Goal: Task Accomplishment & Management: Use online tool/utility

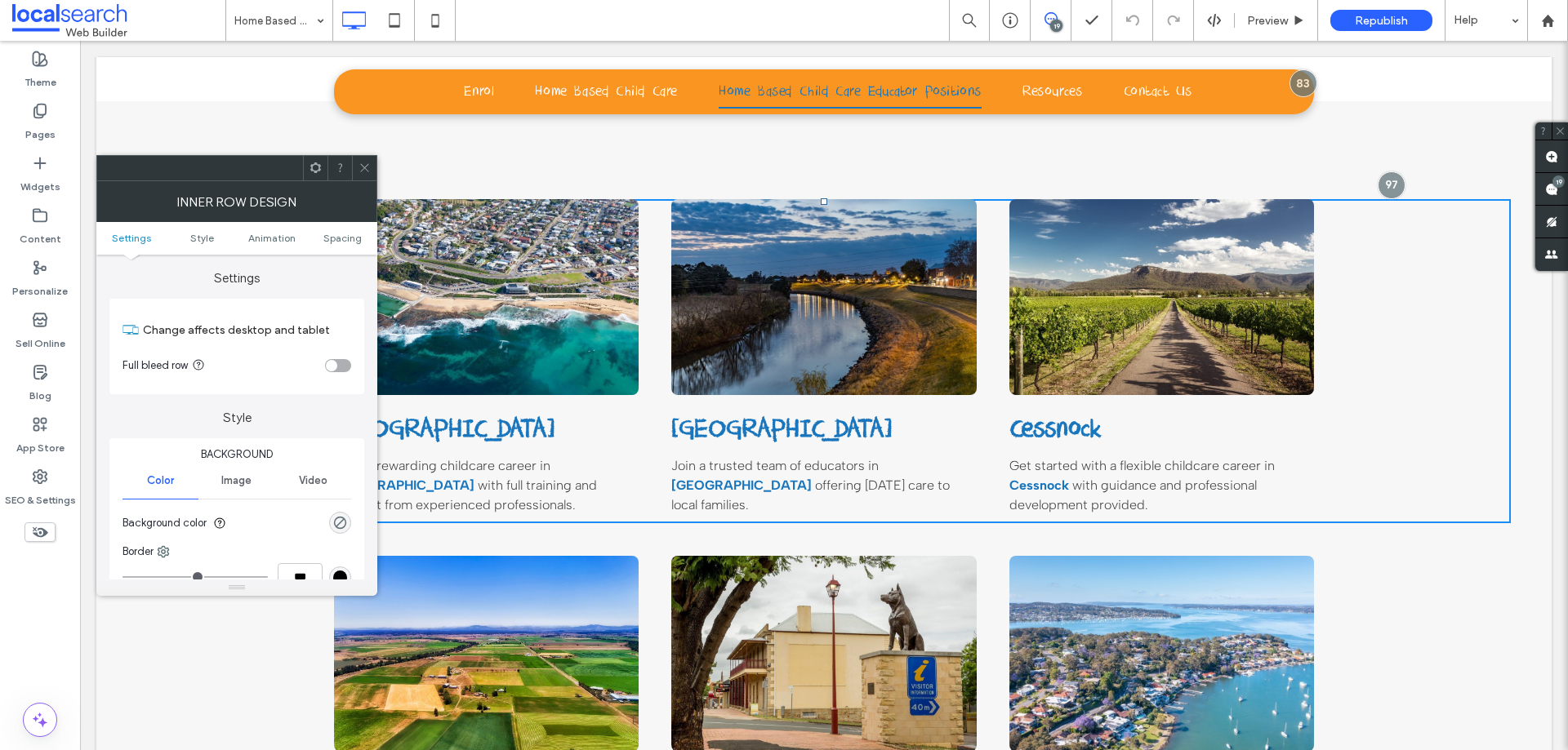
click at [365, 160] on span at bounding box center [364, 168] width 12 height 25
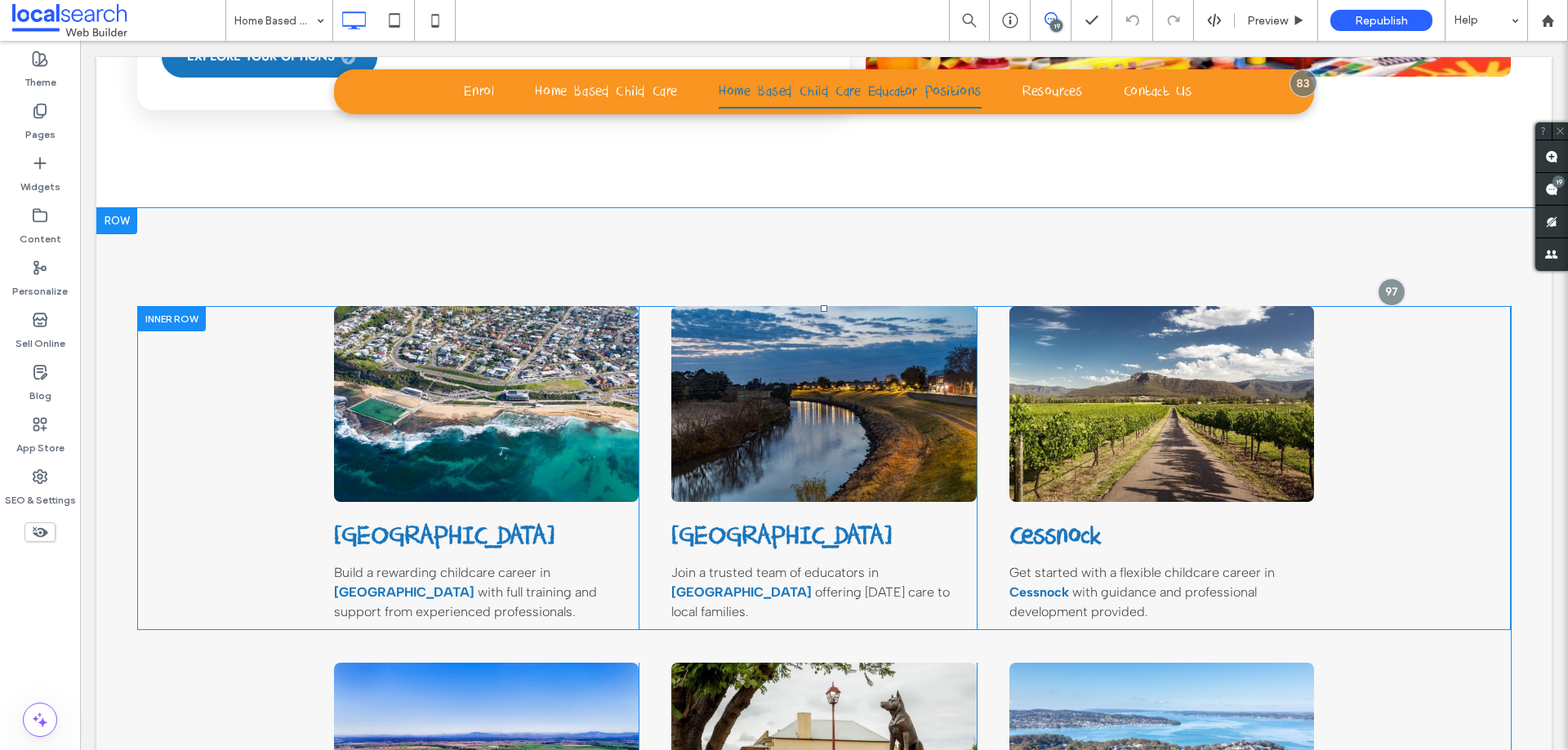
scroll to position [1119, 0]
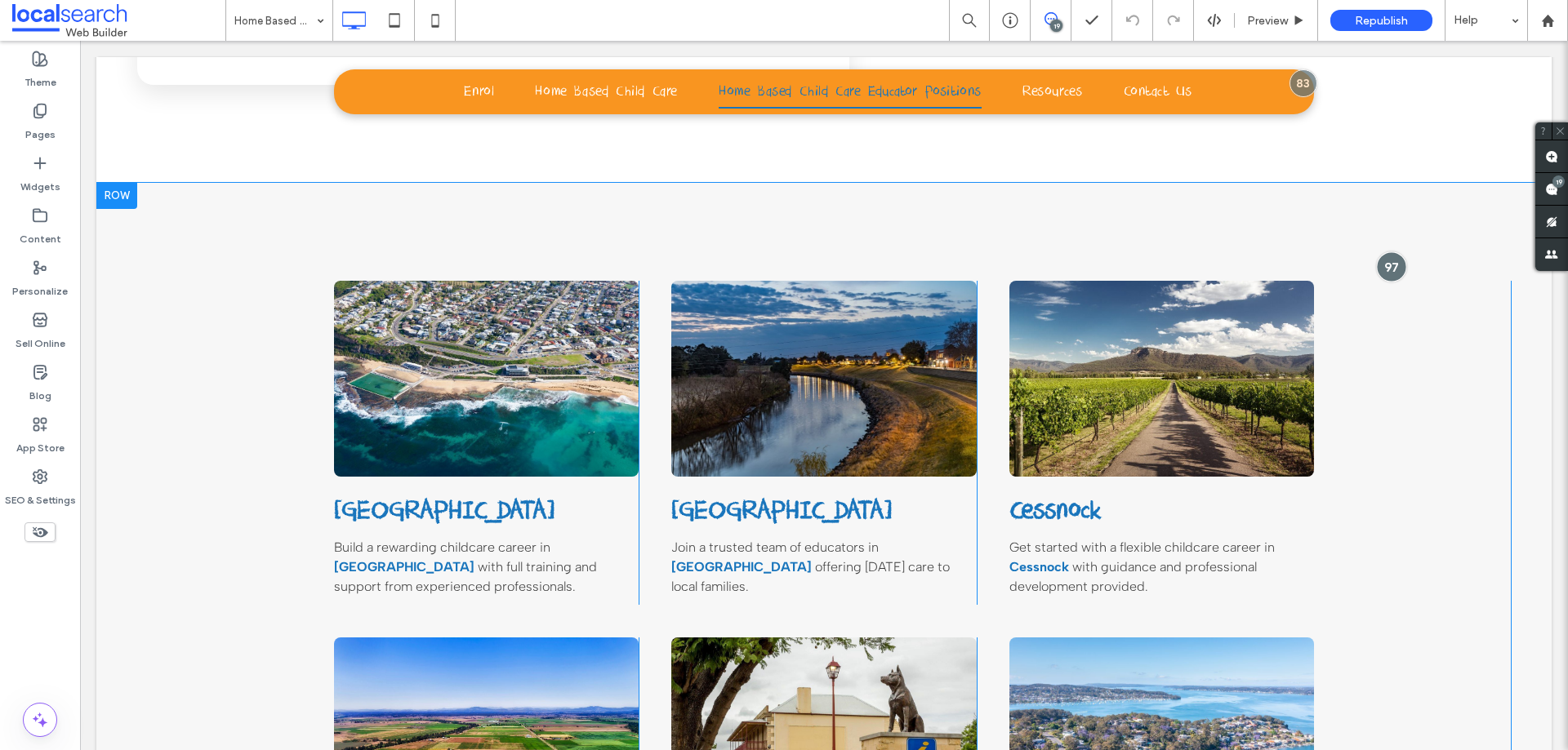
click at [1378, 252] on div at bounding box center [1391, 267] width 30 height 30
click at [1389, 252] on div at bounding box center [1391, 267] width 30 height 30
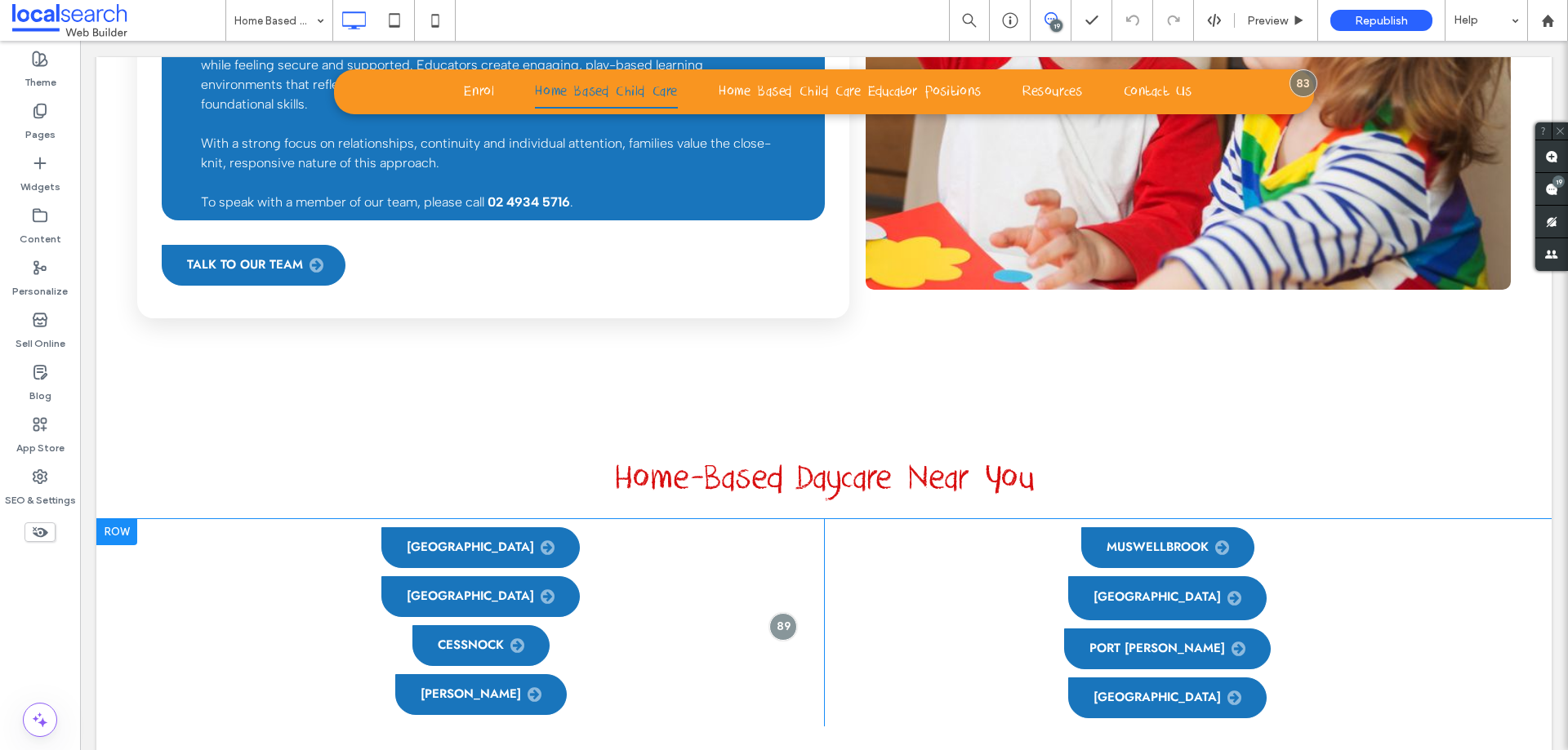
scroll to position [1256, 0]
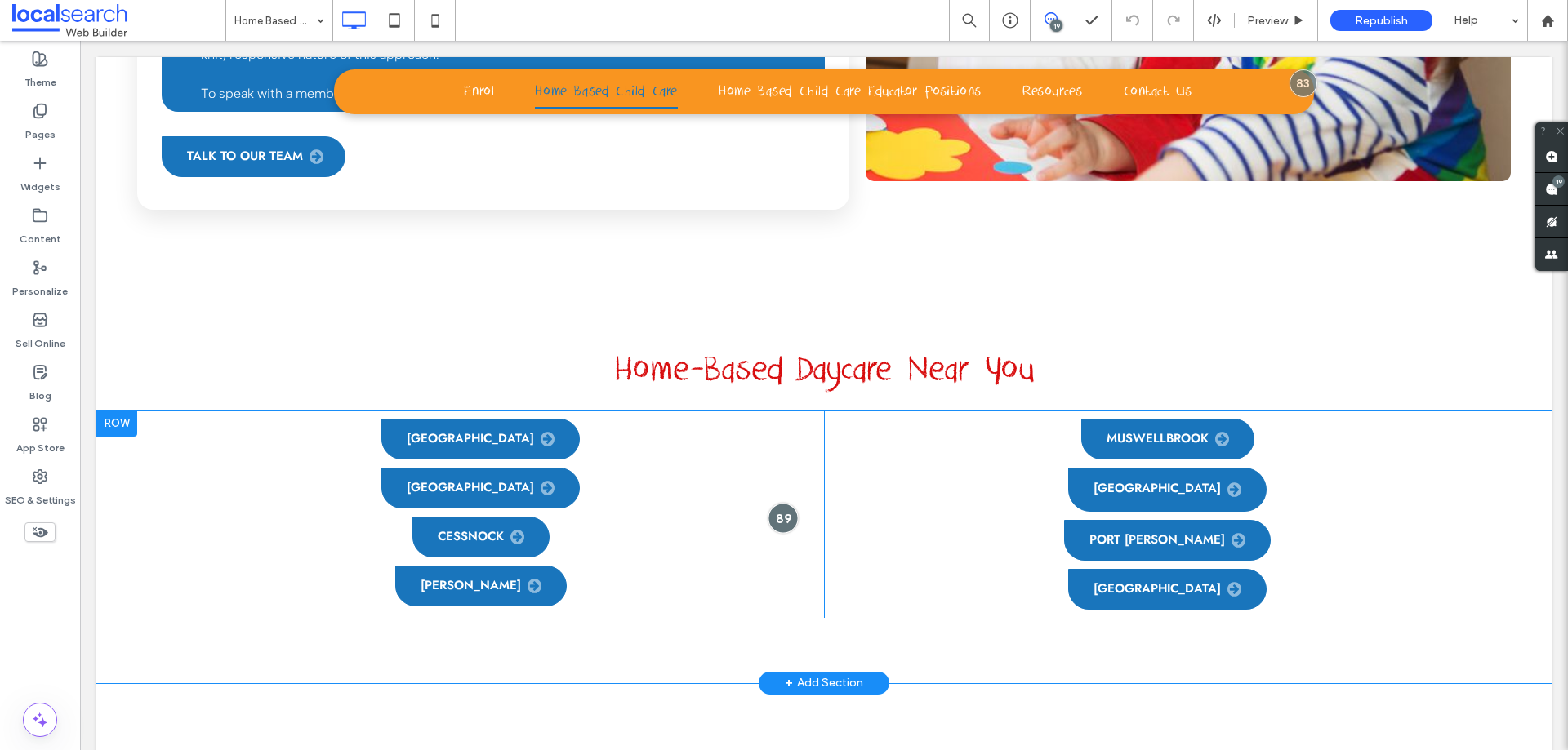
click at [768, 502] on div at bounding box center [783, 517] width 30 height 30
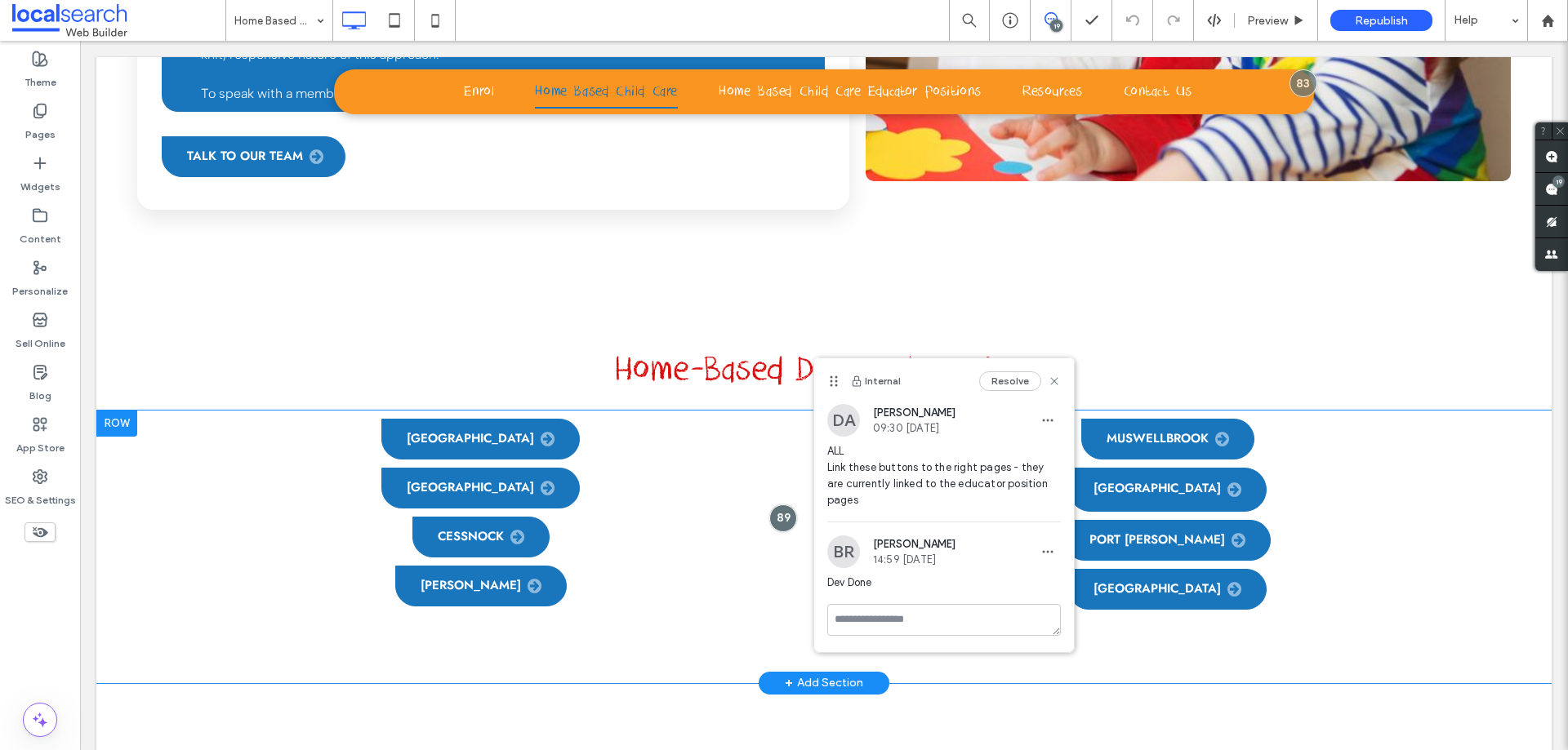
click at [124, 411] on div at bounding box center [116, 424] width 41 height 26
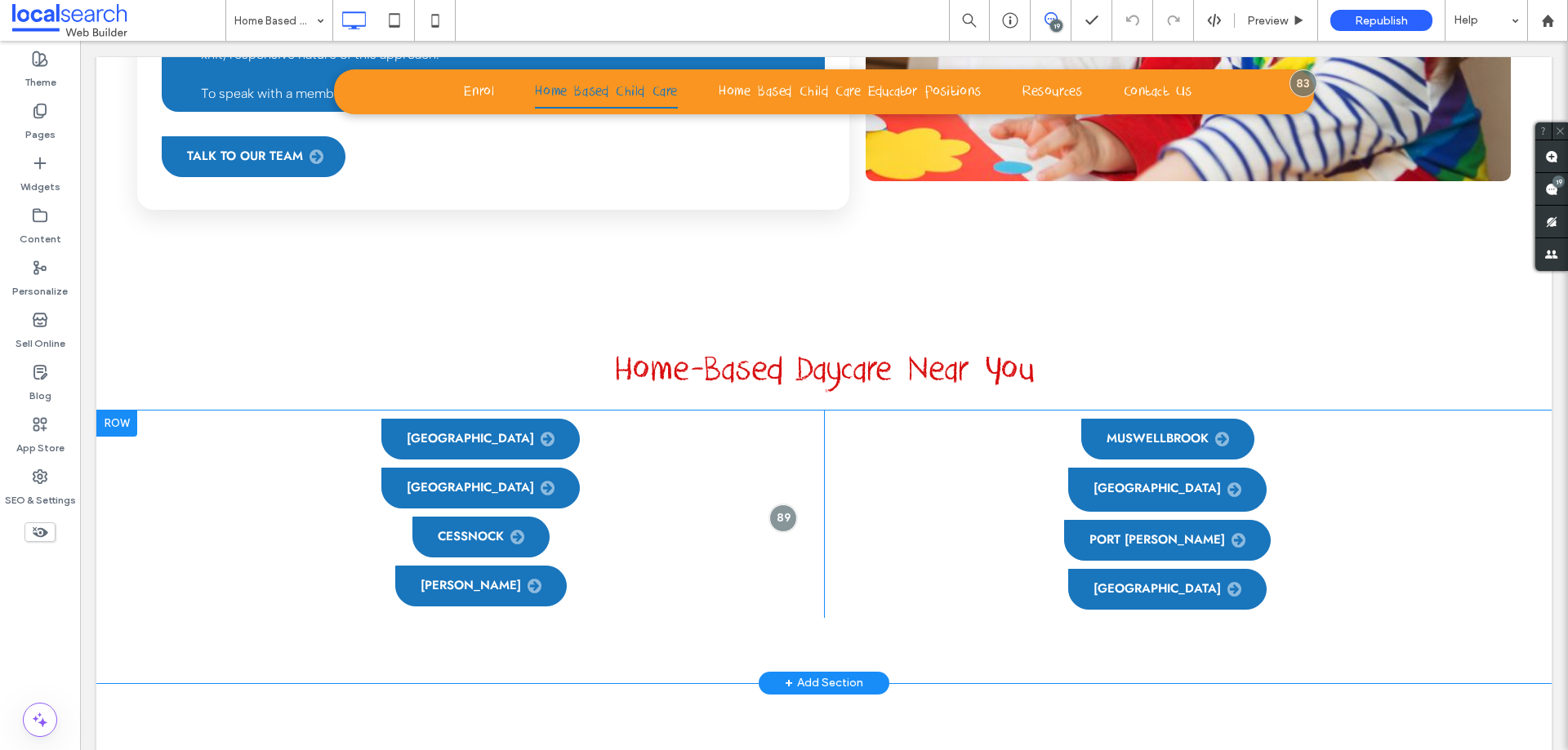
click at [121, 411] on div at bounding box center [116, 424] width 41 height 26
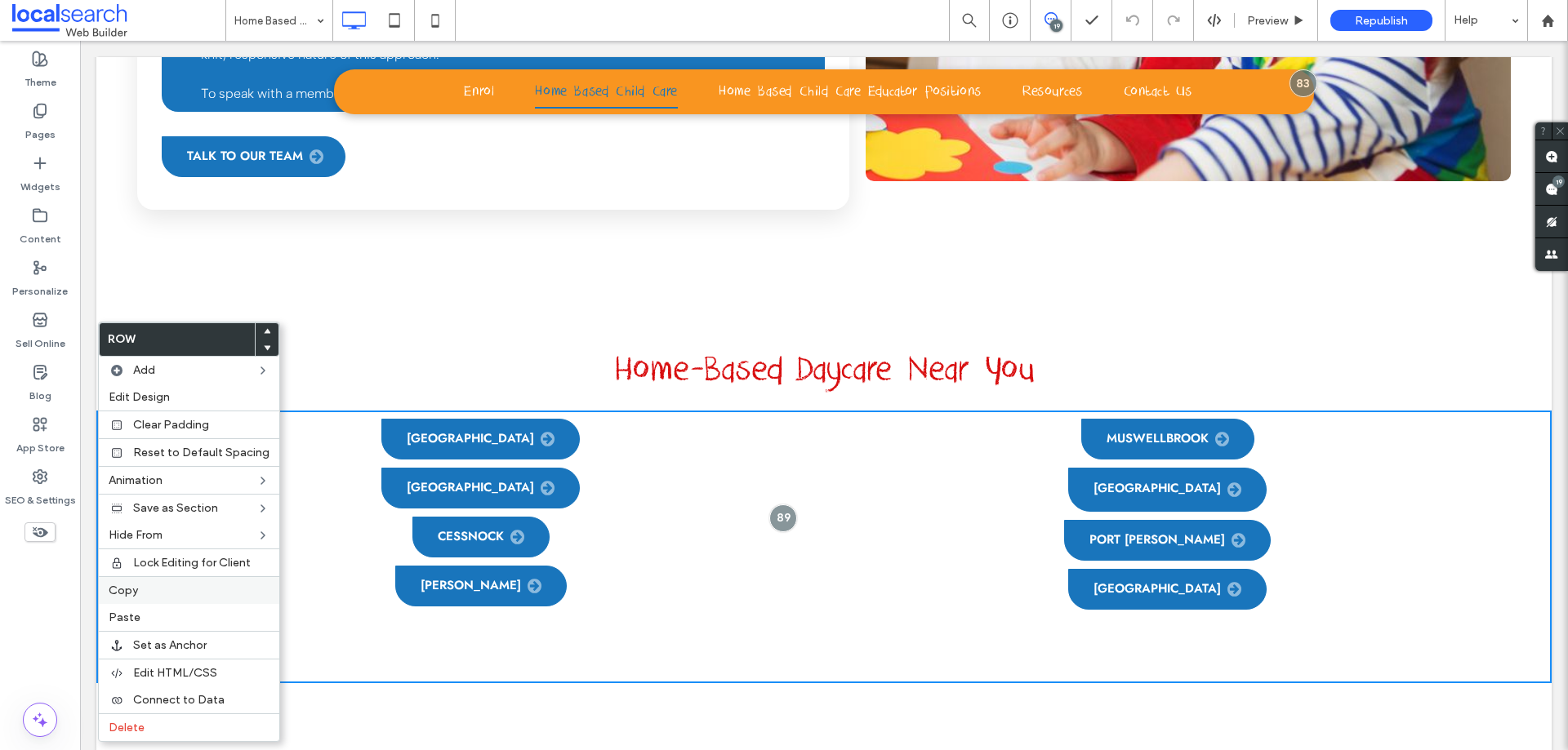
click at [149, 587] on label "Copy" at bounding box center [189, 590] width 161 height 14
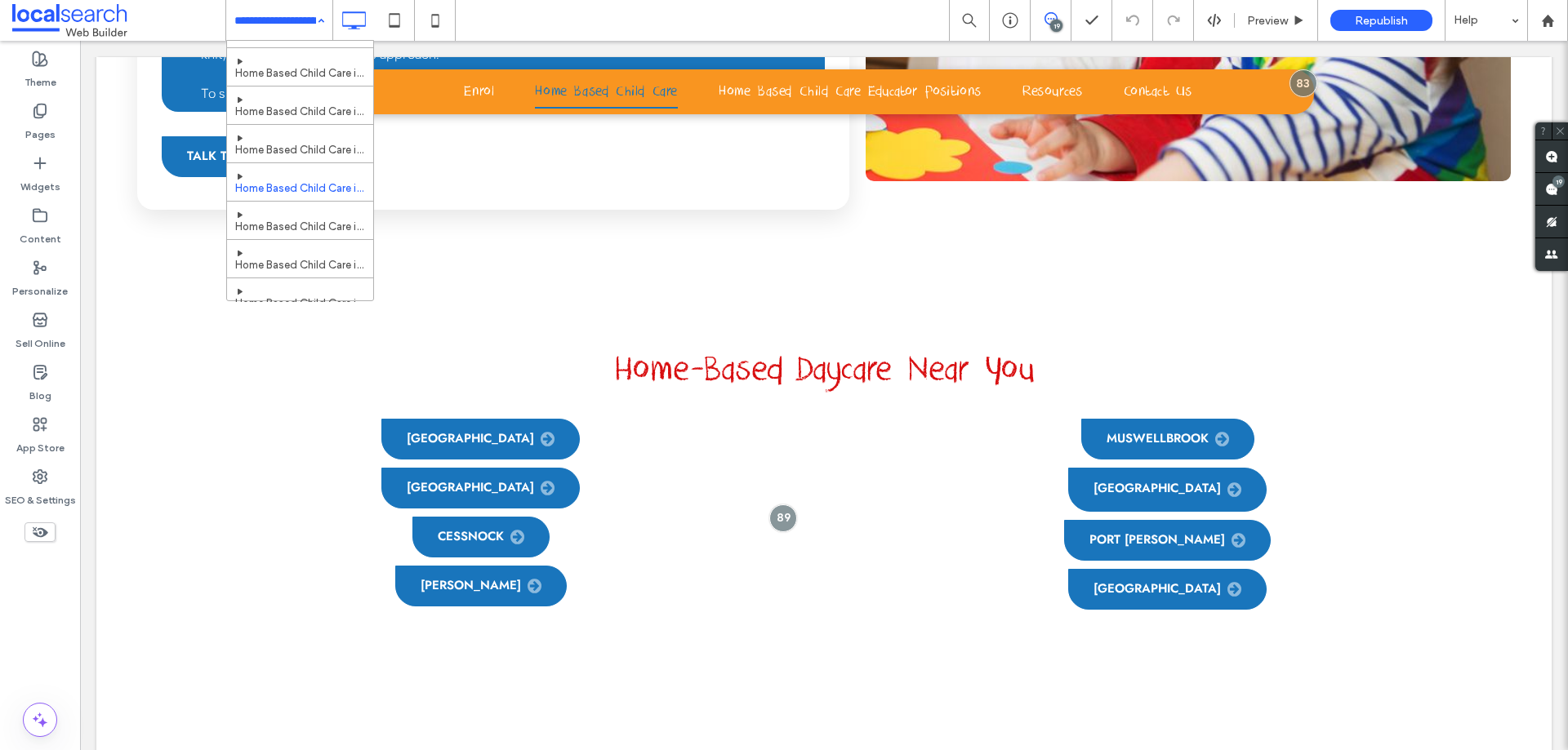
scroll to position [0, 0]
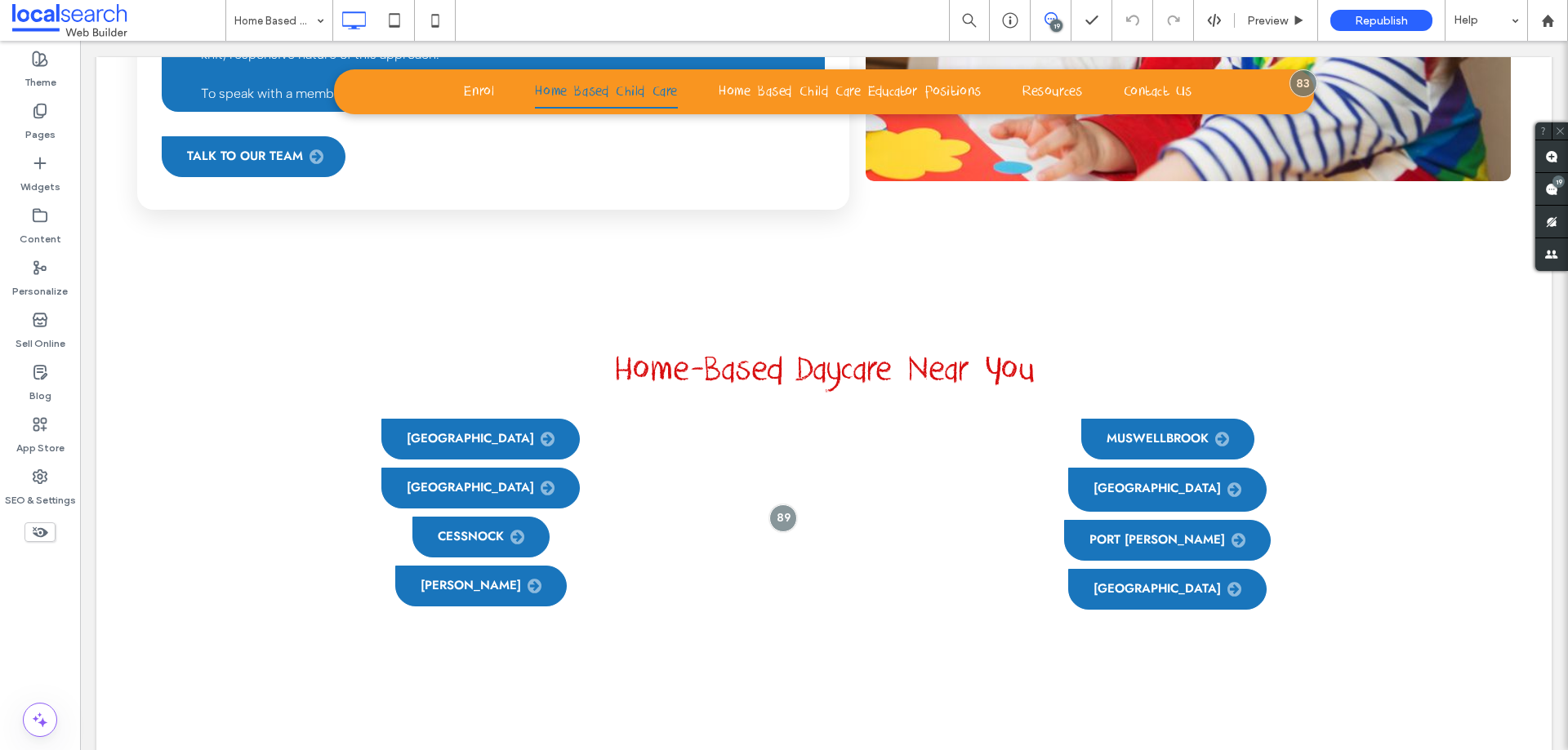
click at [1045, 17] on use at bounding box center [1051, 19] width 13 height 13
click at [1053, 22] on div "19" at bounding box center [1056, 26] width 12 height 12
click at [1551, 189] on use at bounding box center [1551, 190] width 13 height 13
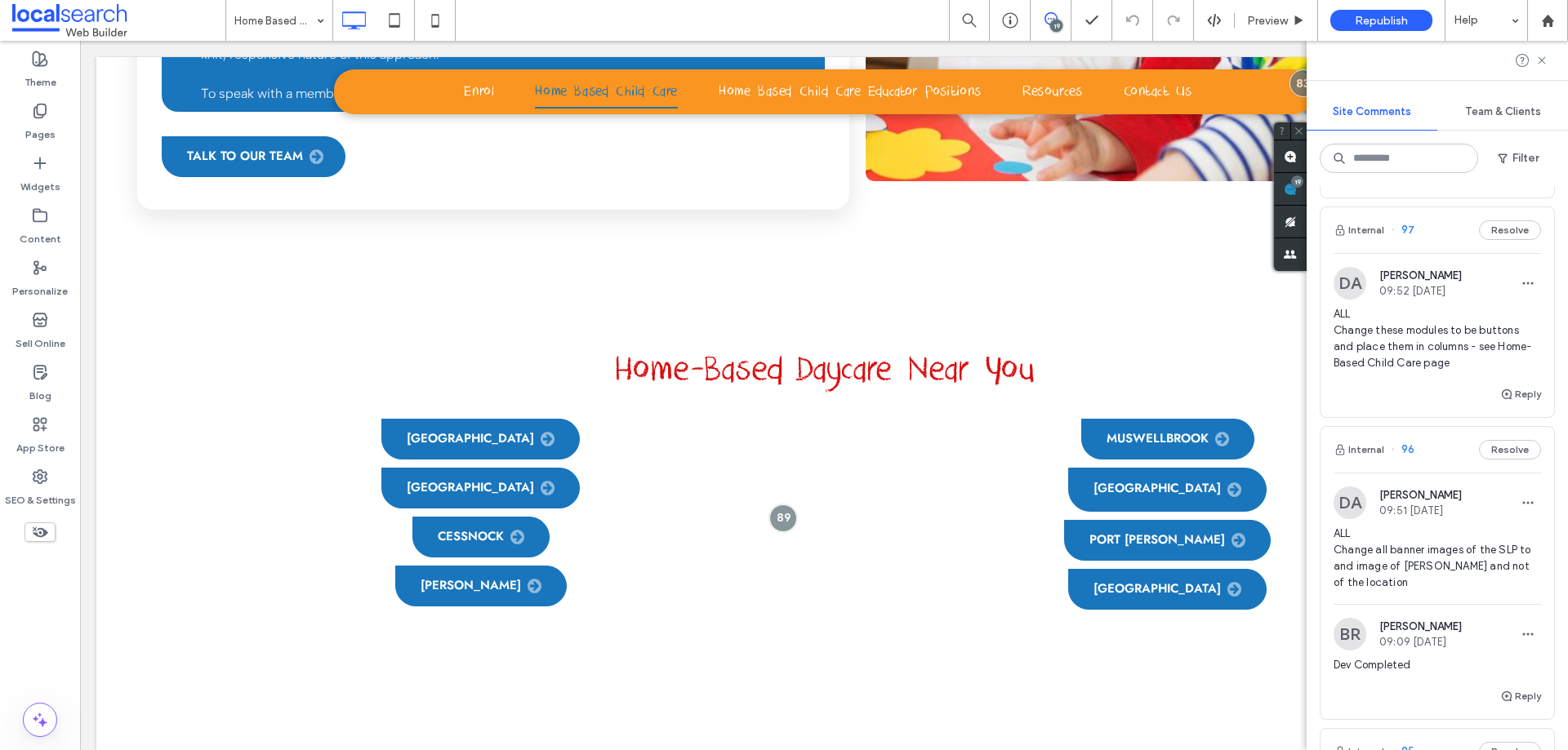
scroll to position [1305, 0]
click at [1450, 369] on span "ALL Change these modules to be buttons and place them in columns - see Home-Bas…" at bounding box center [1437, 343] width 207 height 65
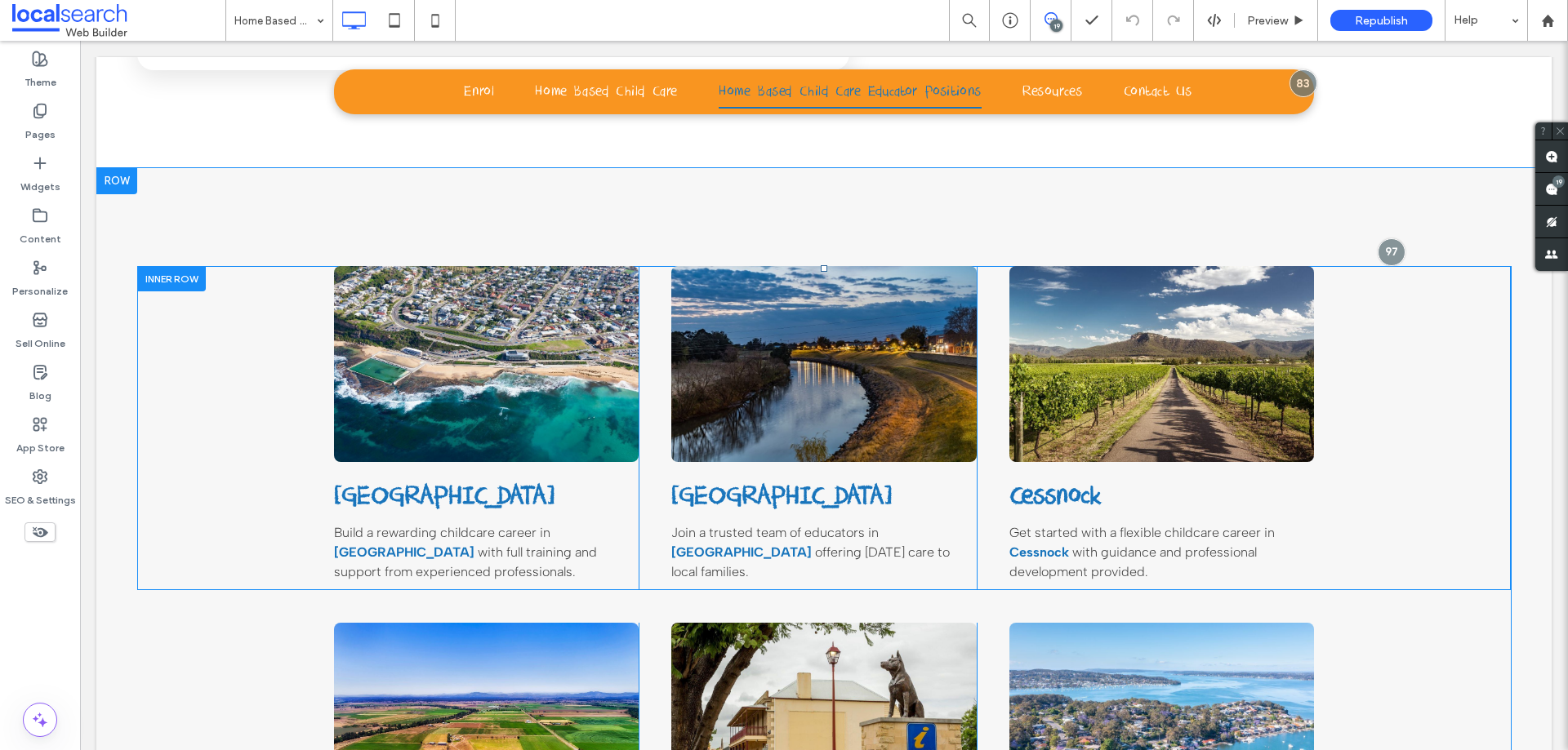
scroll to position [1119, 0]
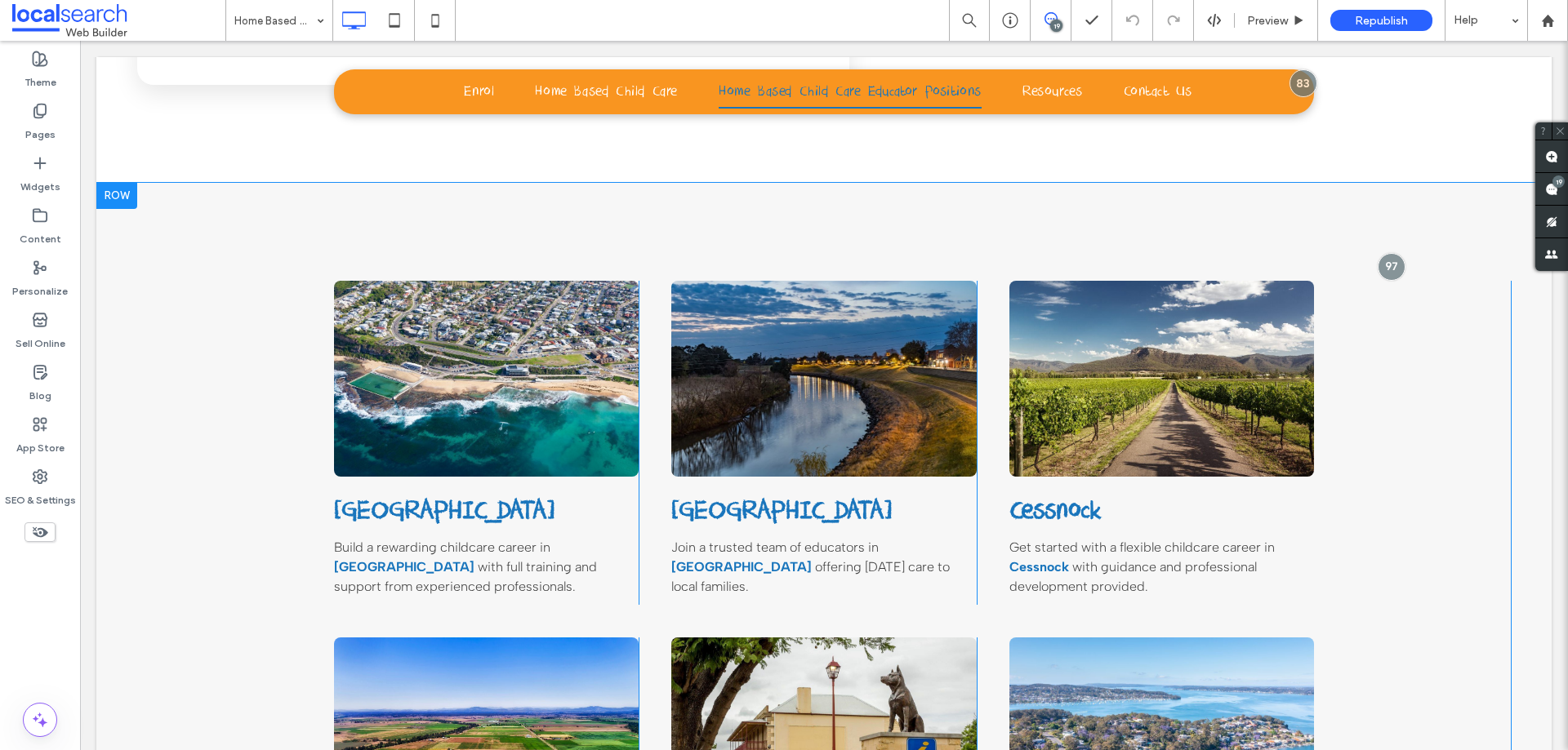
click at [123, 183] on div at bounding box center [116, 196] width 41 height 26
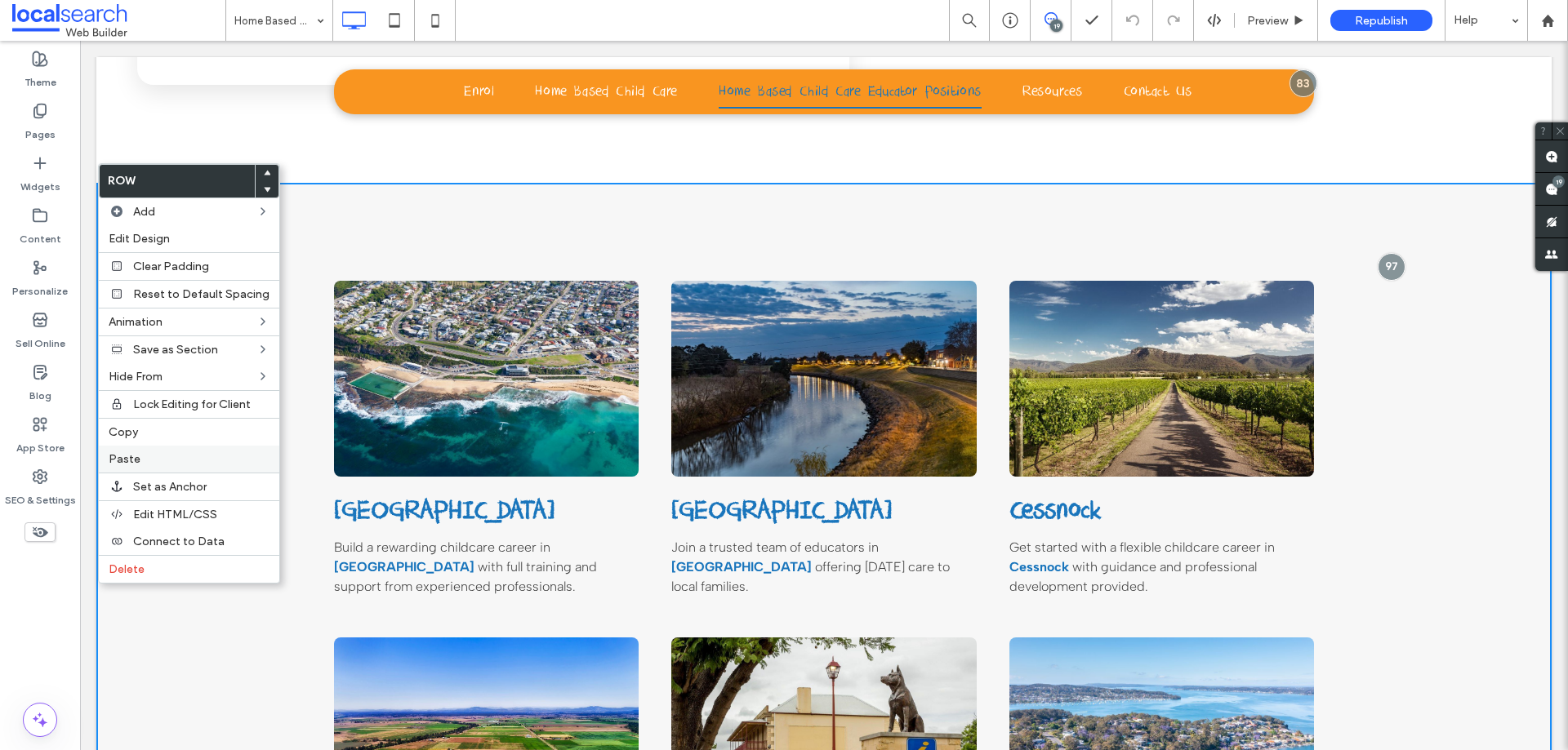
click at [200, 447] on div "Paste" at bounding box center [189, 459] width 181 height 27
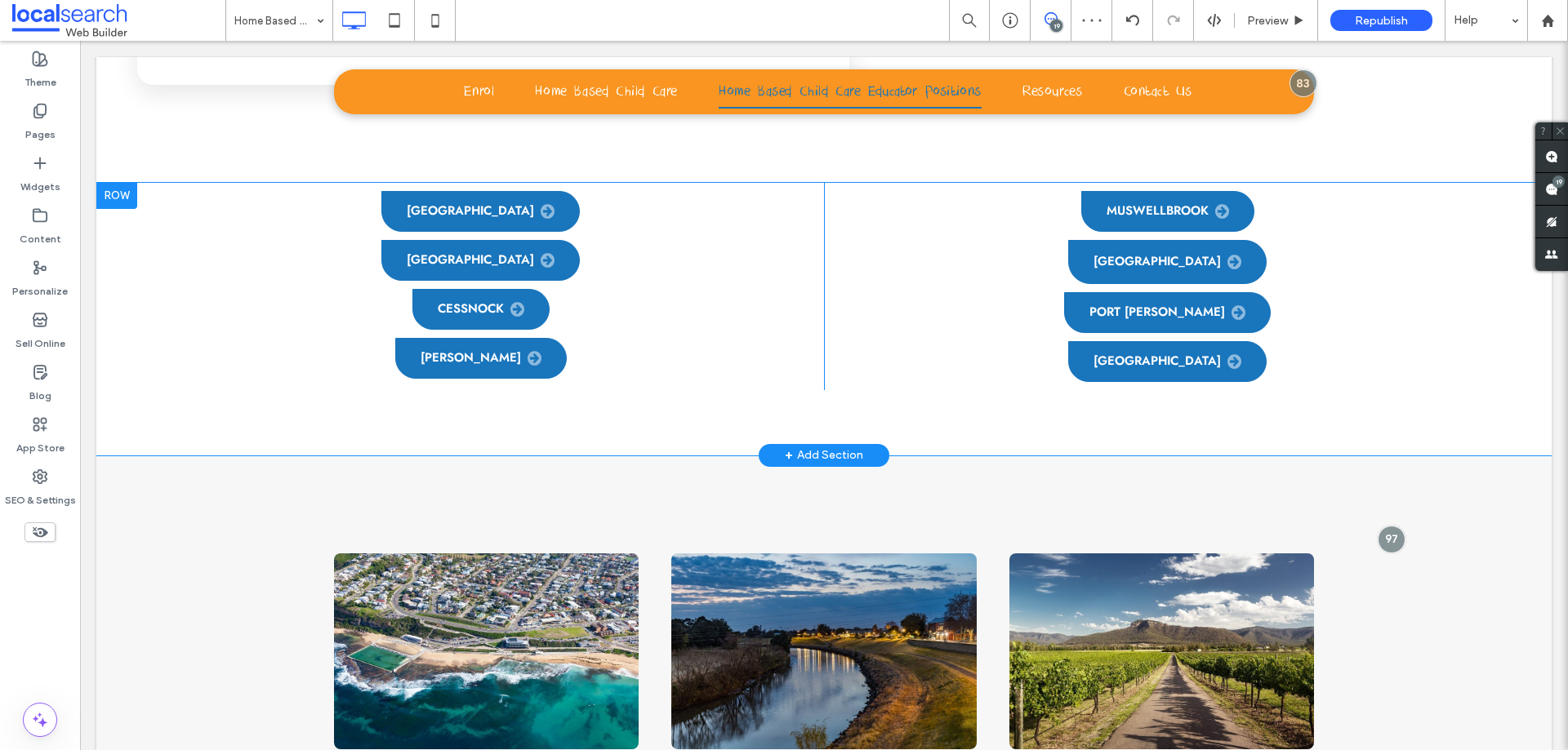
click at [215, 195] on div "Newcastle Maitland Cessnock Singleton Click To Paste Click To Paste" at bounding box center [480, 286] width 687 height 207
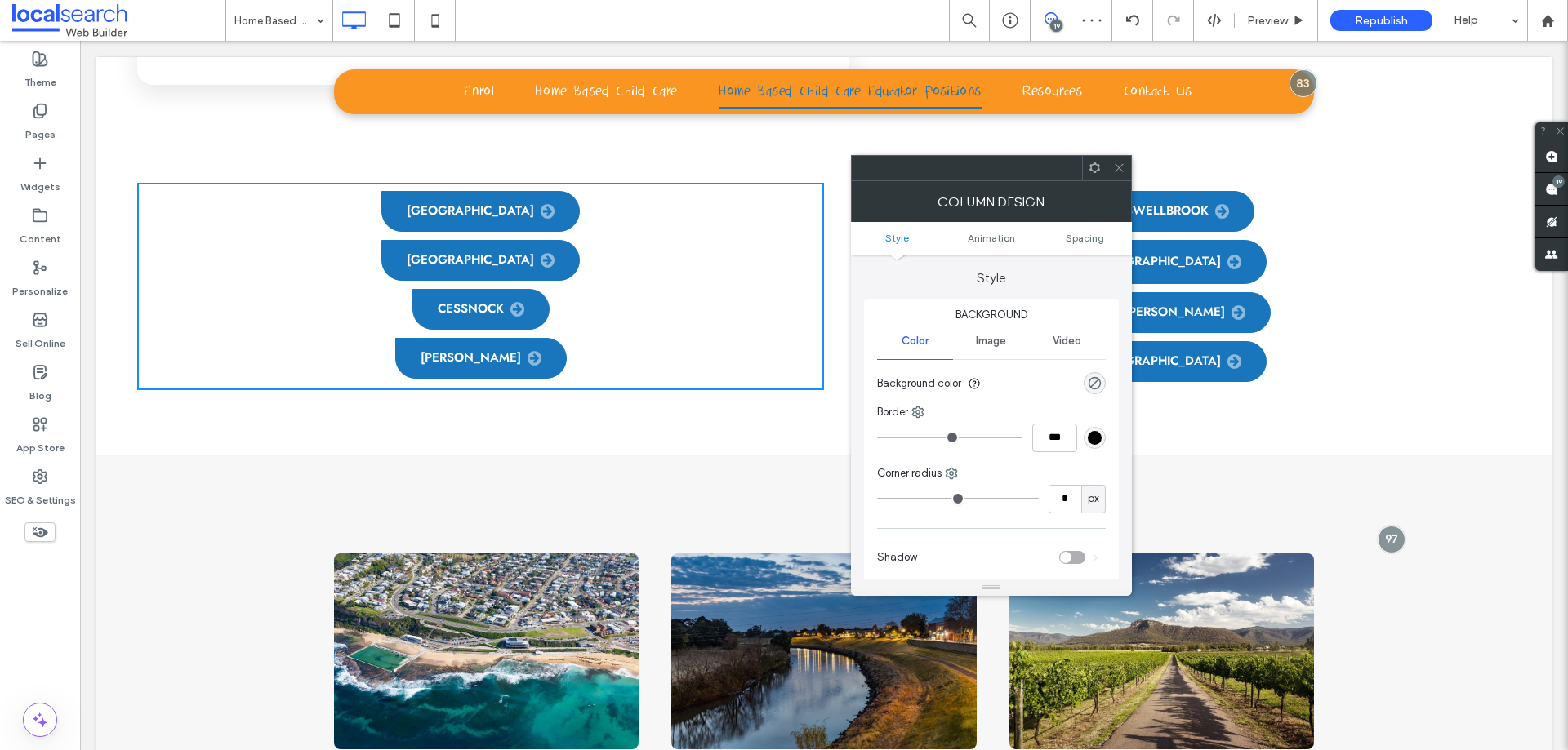
click at [490, 406] on div "Newcastle Maitland Cessnock Singleton Click To Paste Click To Paste Muswellbroo…" at bounding box center [823, 319] width 1455 height 272
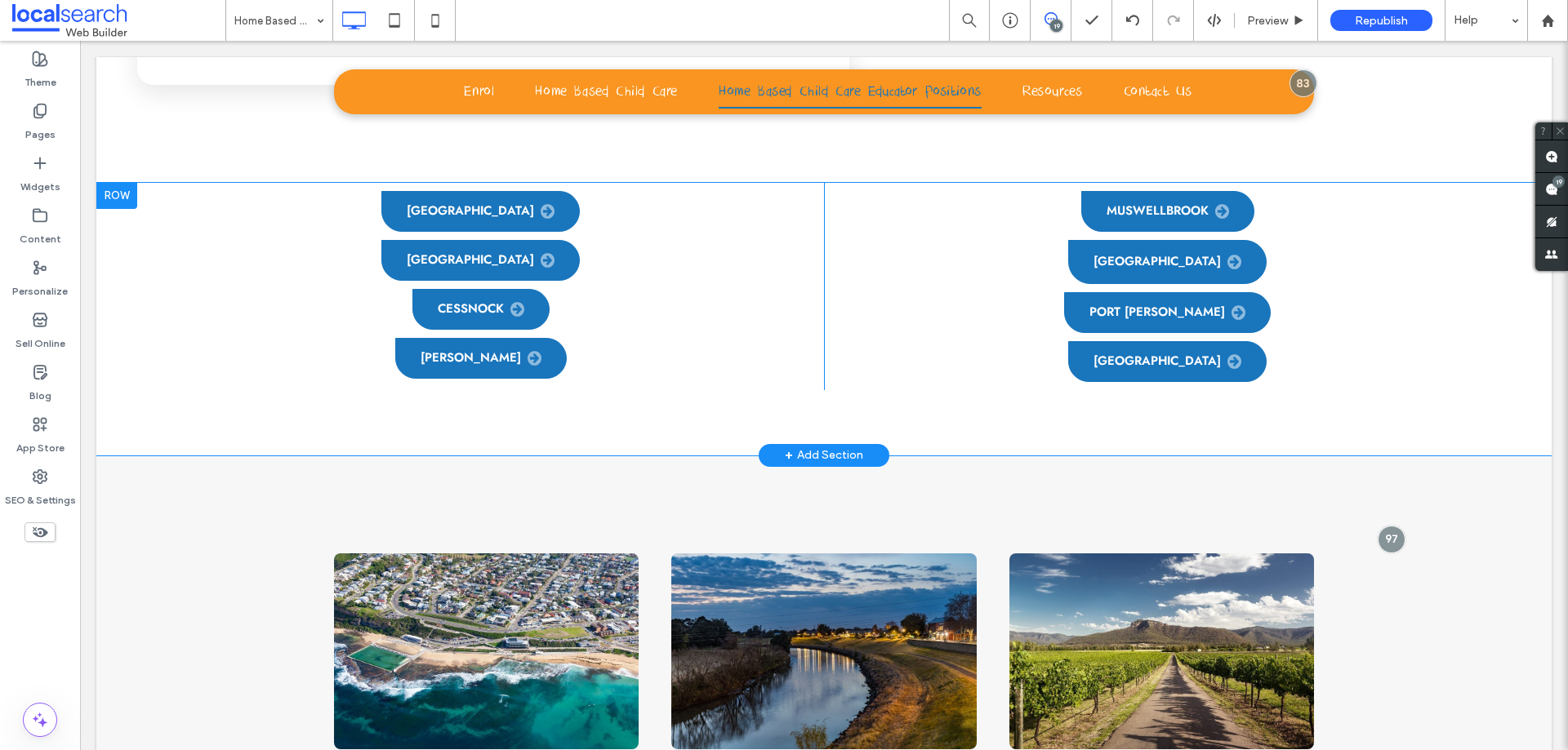
click at [529, 411] on div "Newcastle Maitland Cessnock Singleton Click To Paste Click To Paste Muswellbroo…" at bounding box center [823, 319] width 1455 height 272
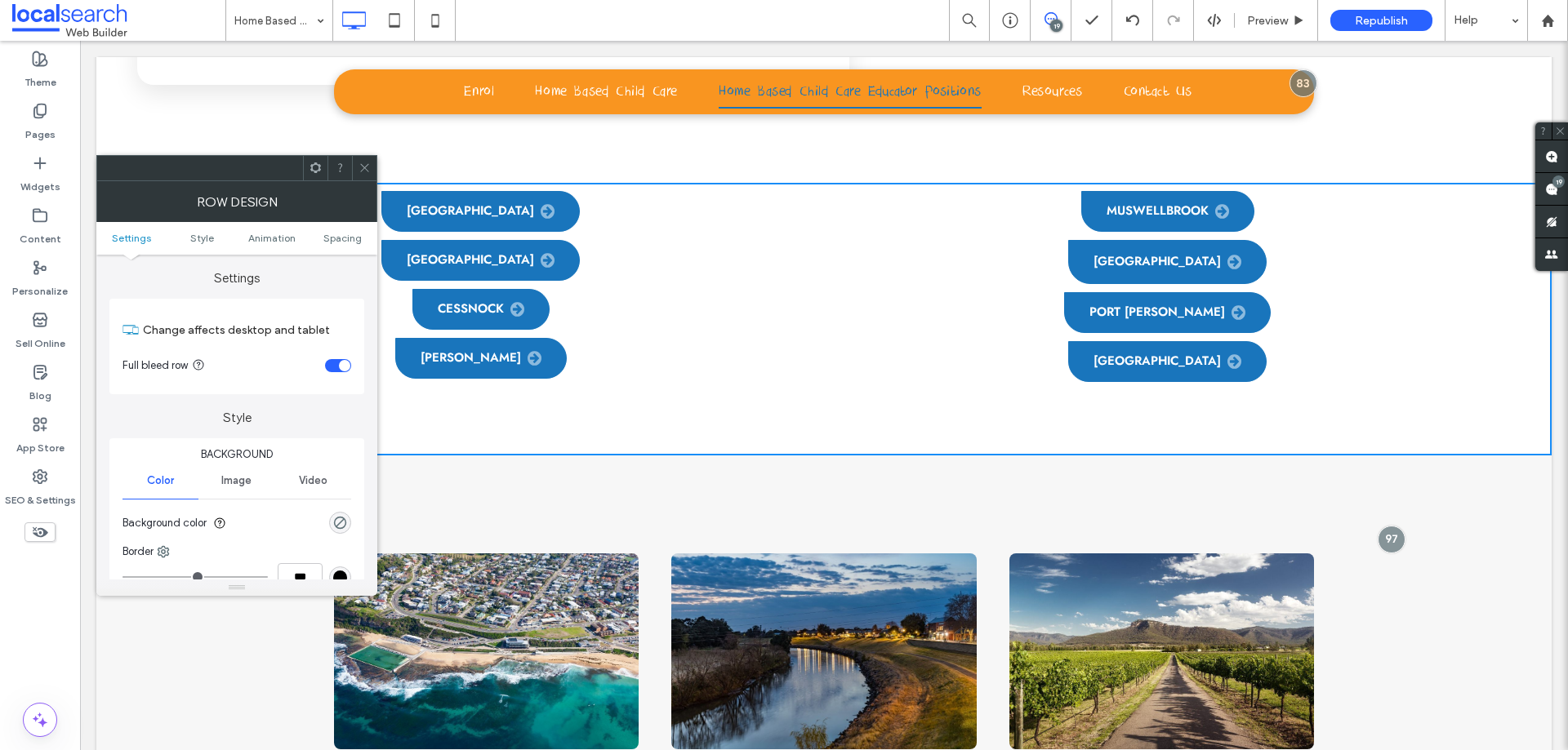
click at [345, 512] on div "rgba(0, 0, 0, 0)" at bounding box center [340, 522] width 22 height 22
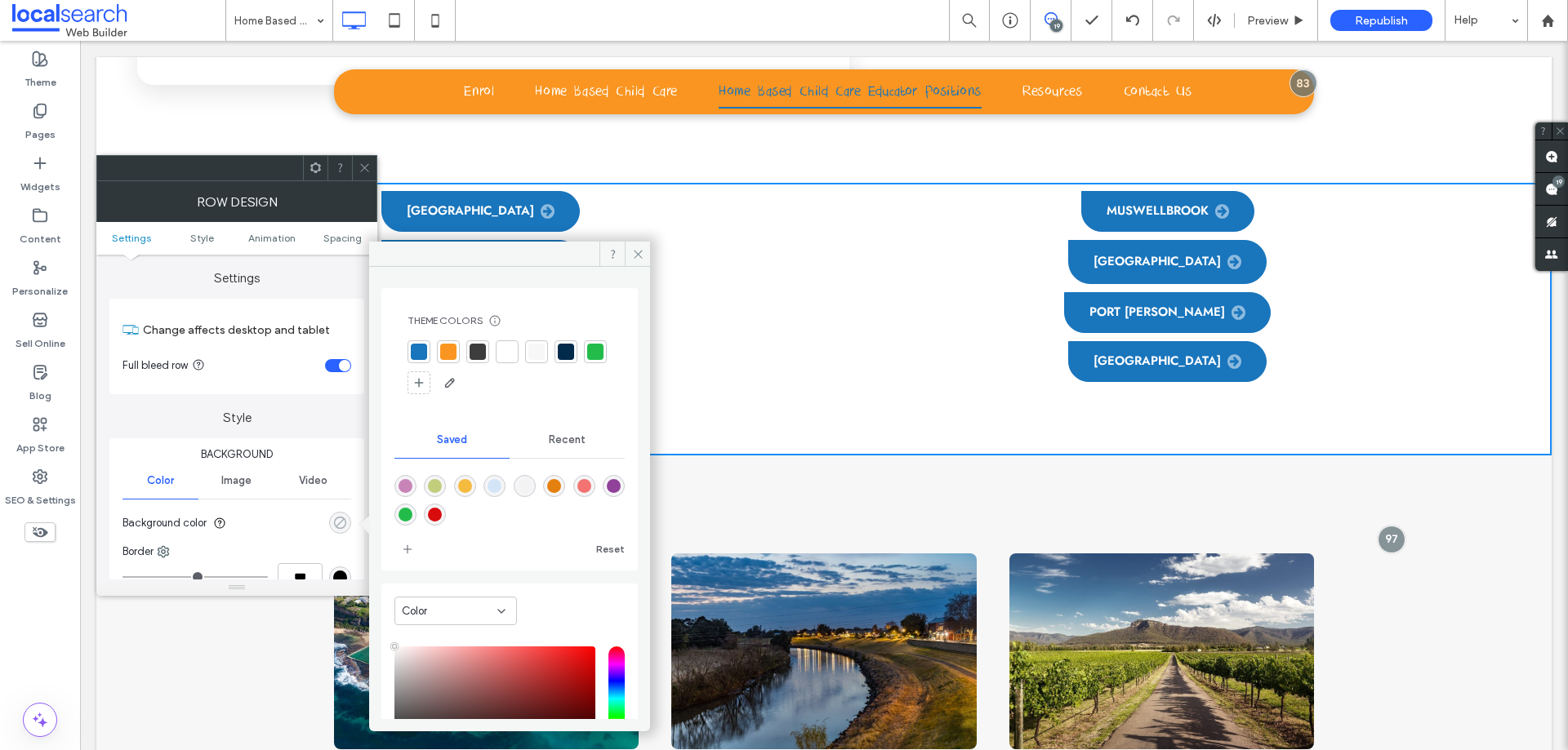
type input "**"
click at [538, 350] on div at bounding box center [537, 352] width 17 height 17
click at [359, 166] on icon at bounding box center [364, 167] width 12 height 12
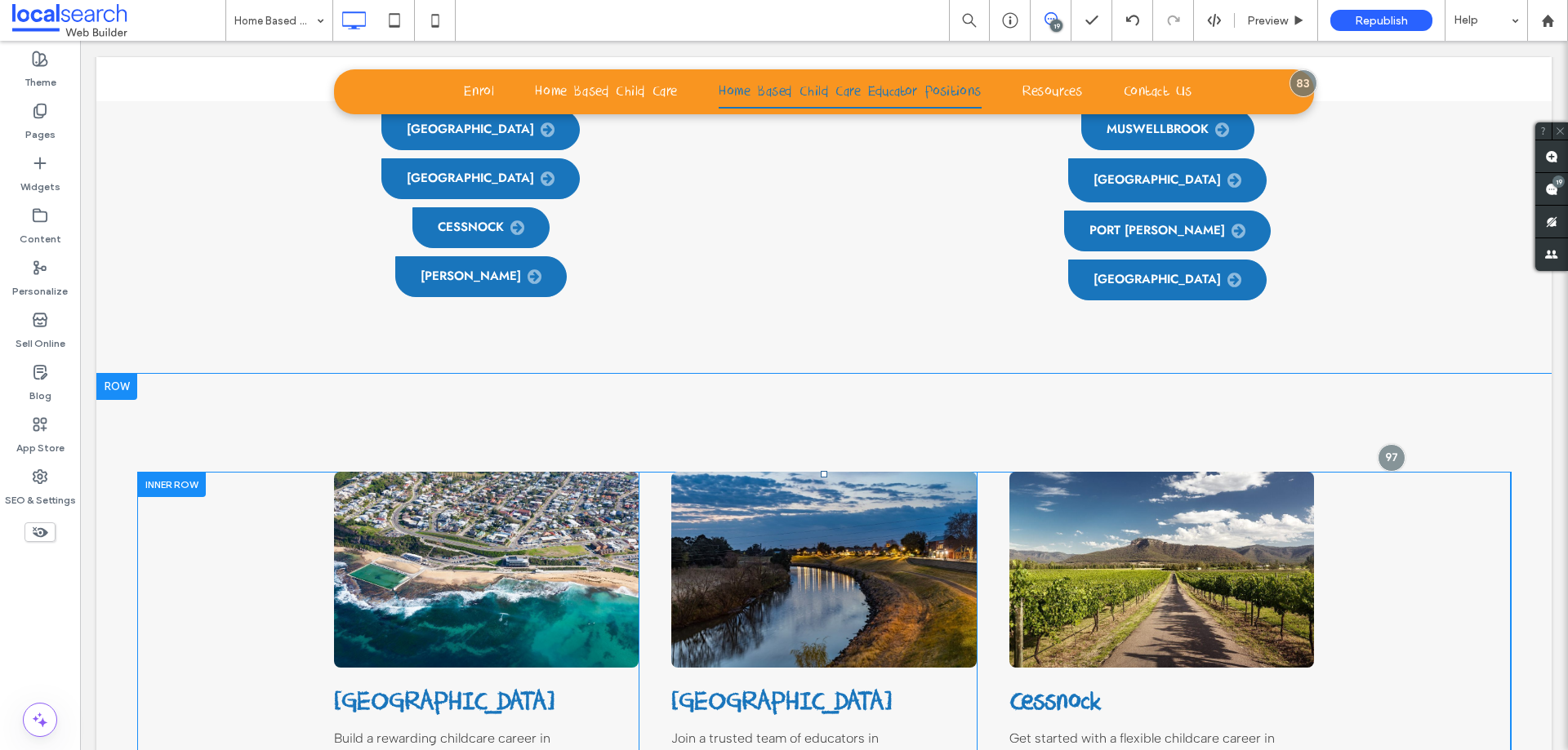
scroll to position [1037, 0]
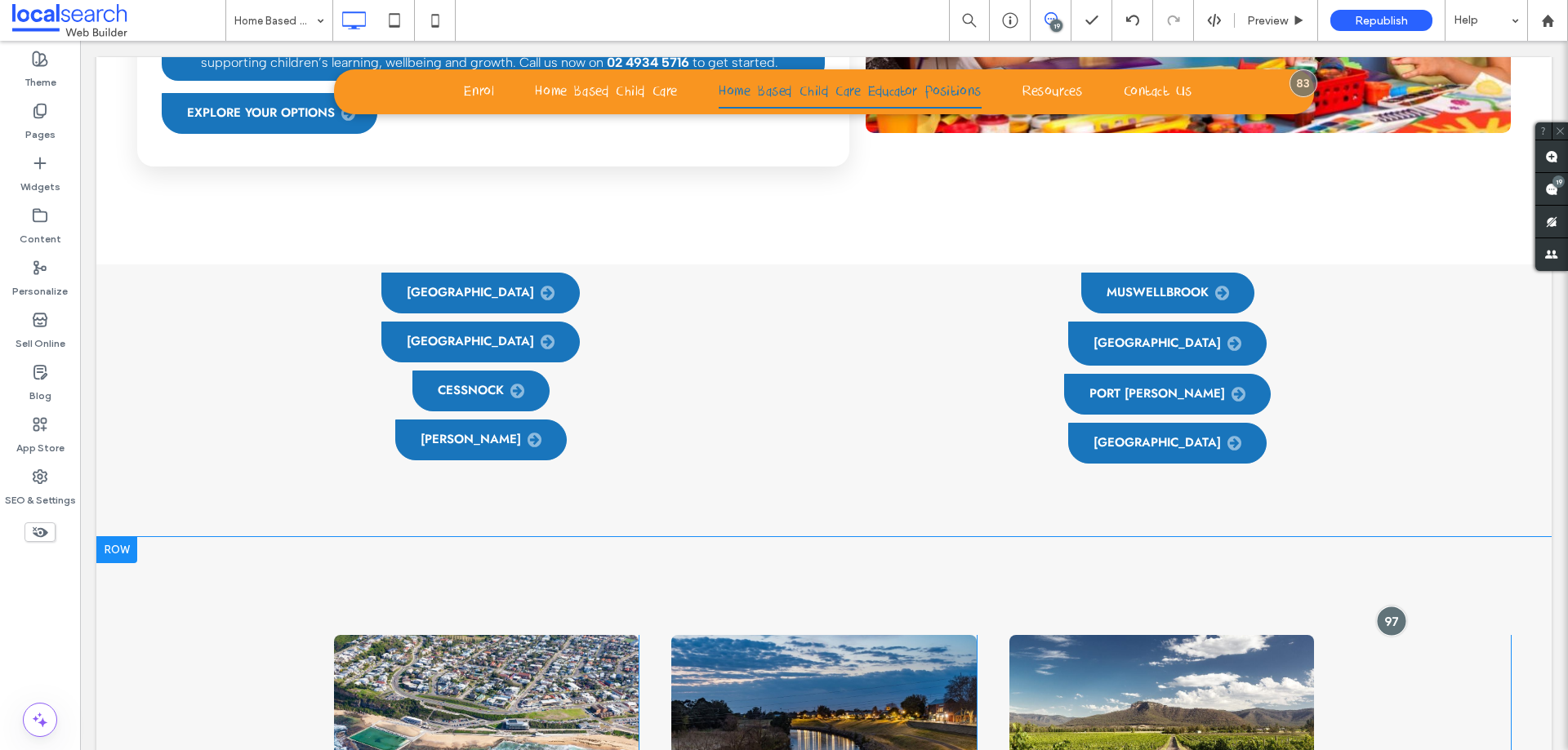
click at [1387, 606] on div at bounding box center [1391, 621] width 30 height 30
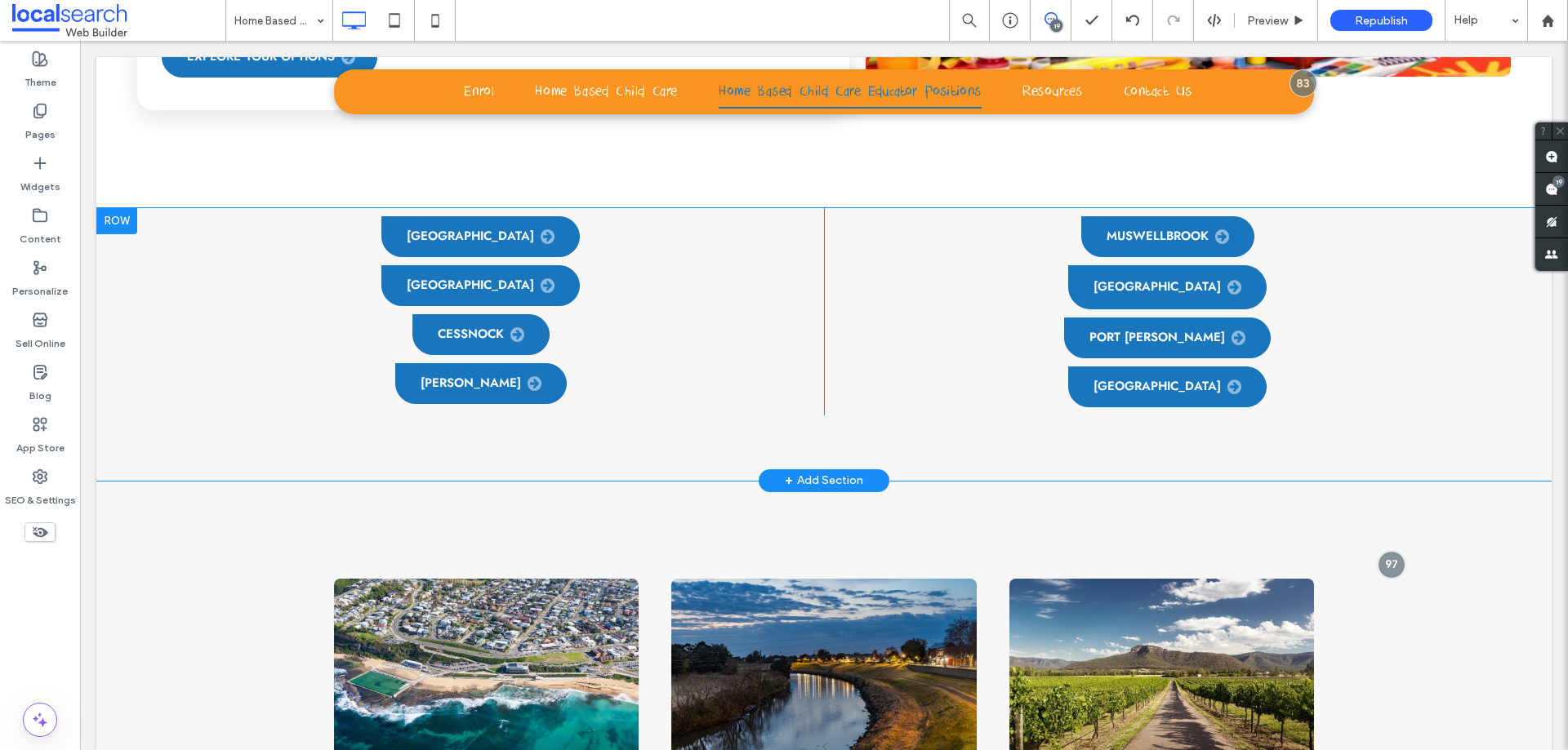
scroll to position [1119, 0]
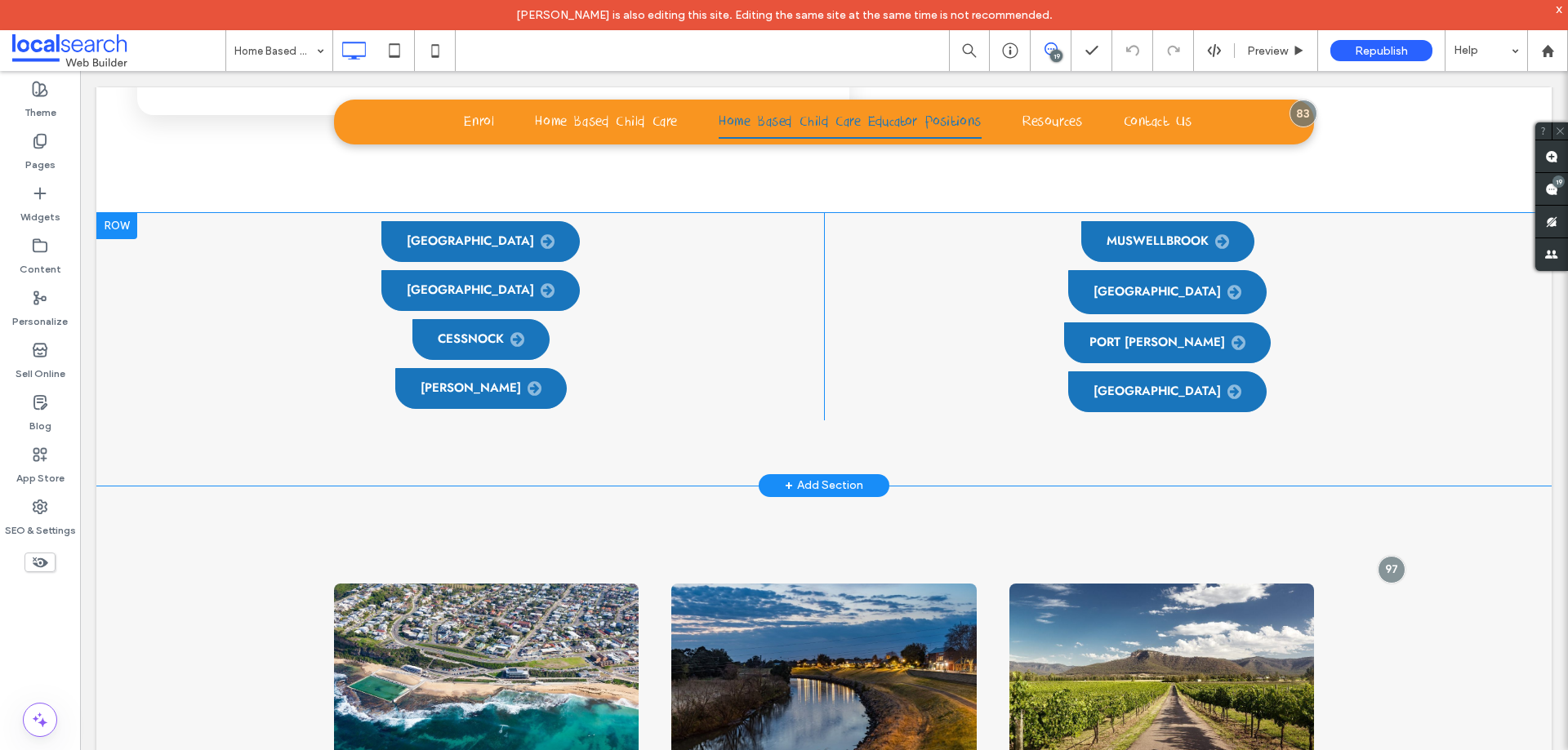
click at [1401, 389] on div "Muswellbrook Lake Macquarie Port Stephens Central Coast Click To Paste Click To…" at bounding box center [1167, 316] width 687 height 207
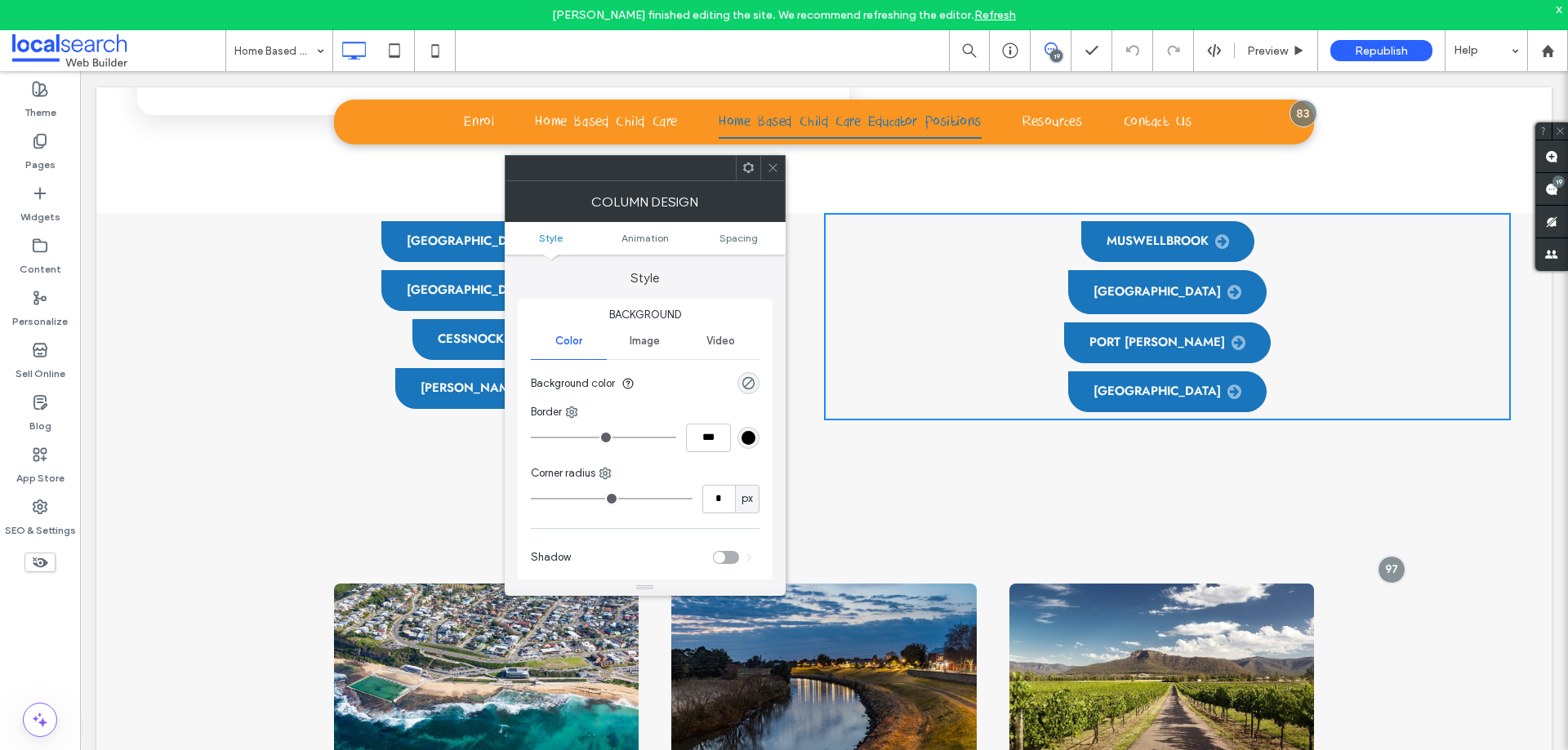
click at [283, 387] on div "Newcastle Maitland Cessnock Singleton Click To Paste Click To Paste" at bounding box center [480, 316] width 687 height 207
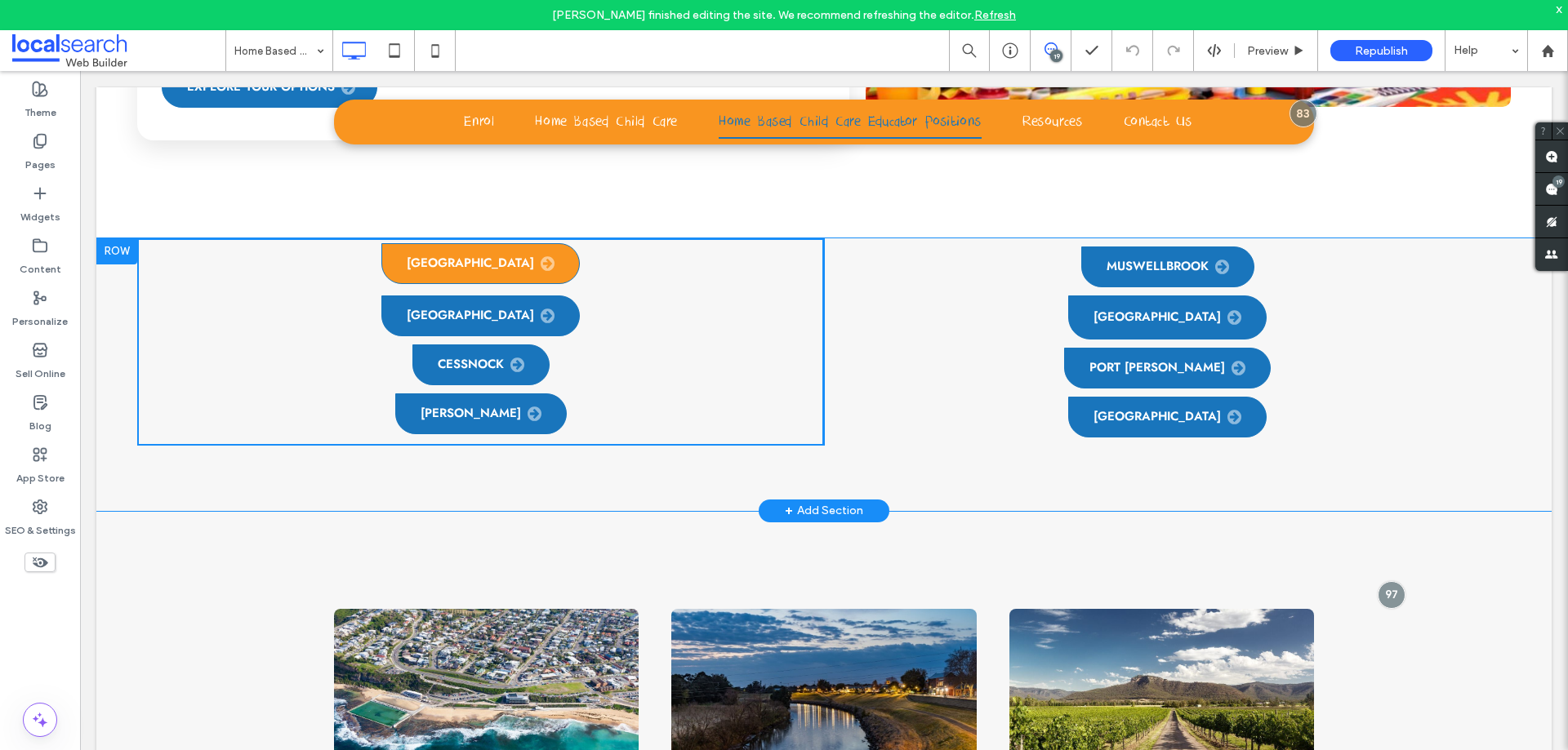
scroll to position [1037, 0]
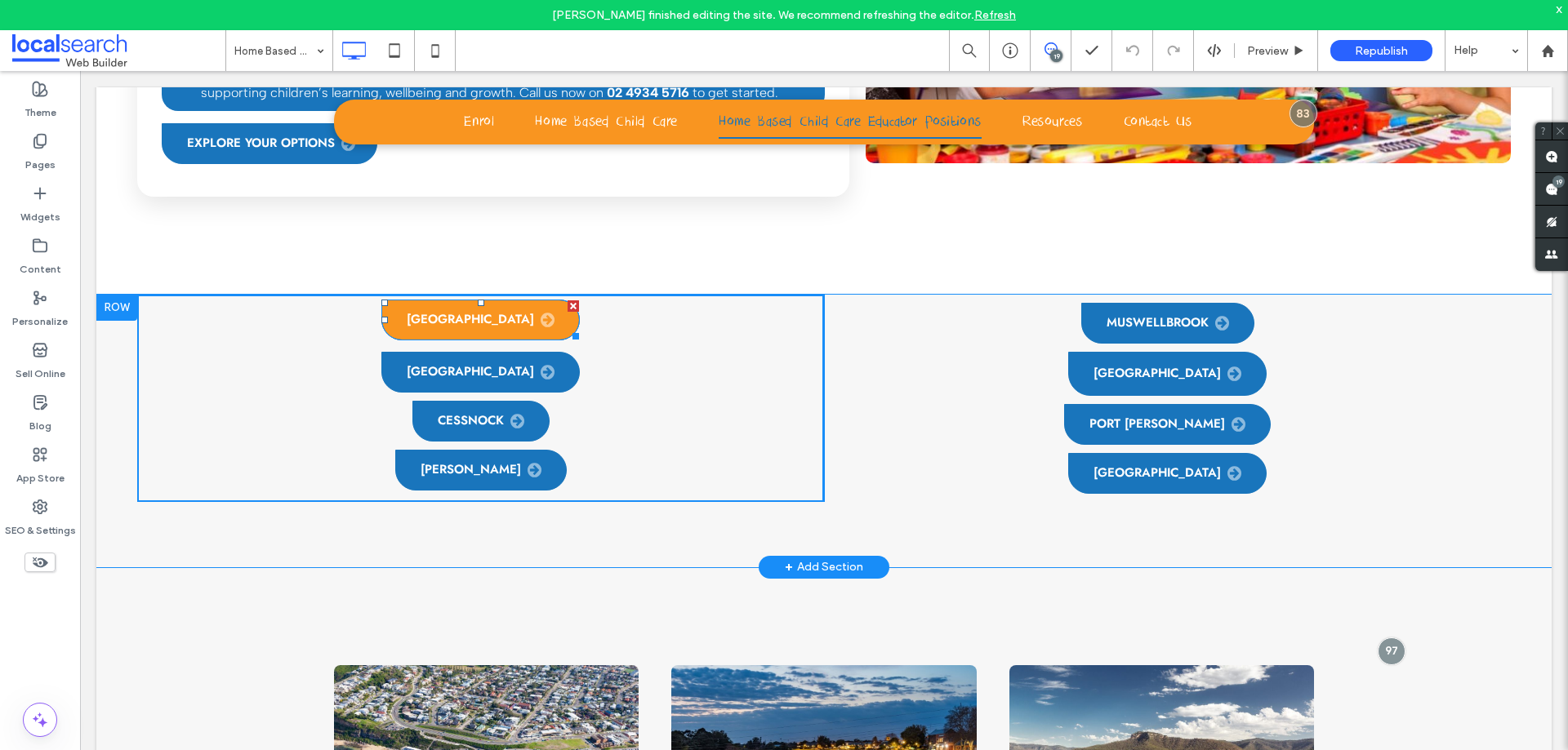
click at [485, 312] on span "Newcastle" at bounding box center [480, 320] width 147 height 17
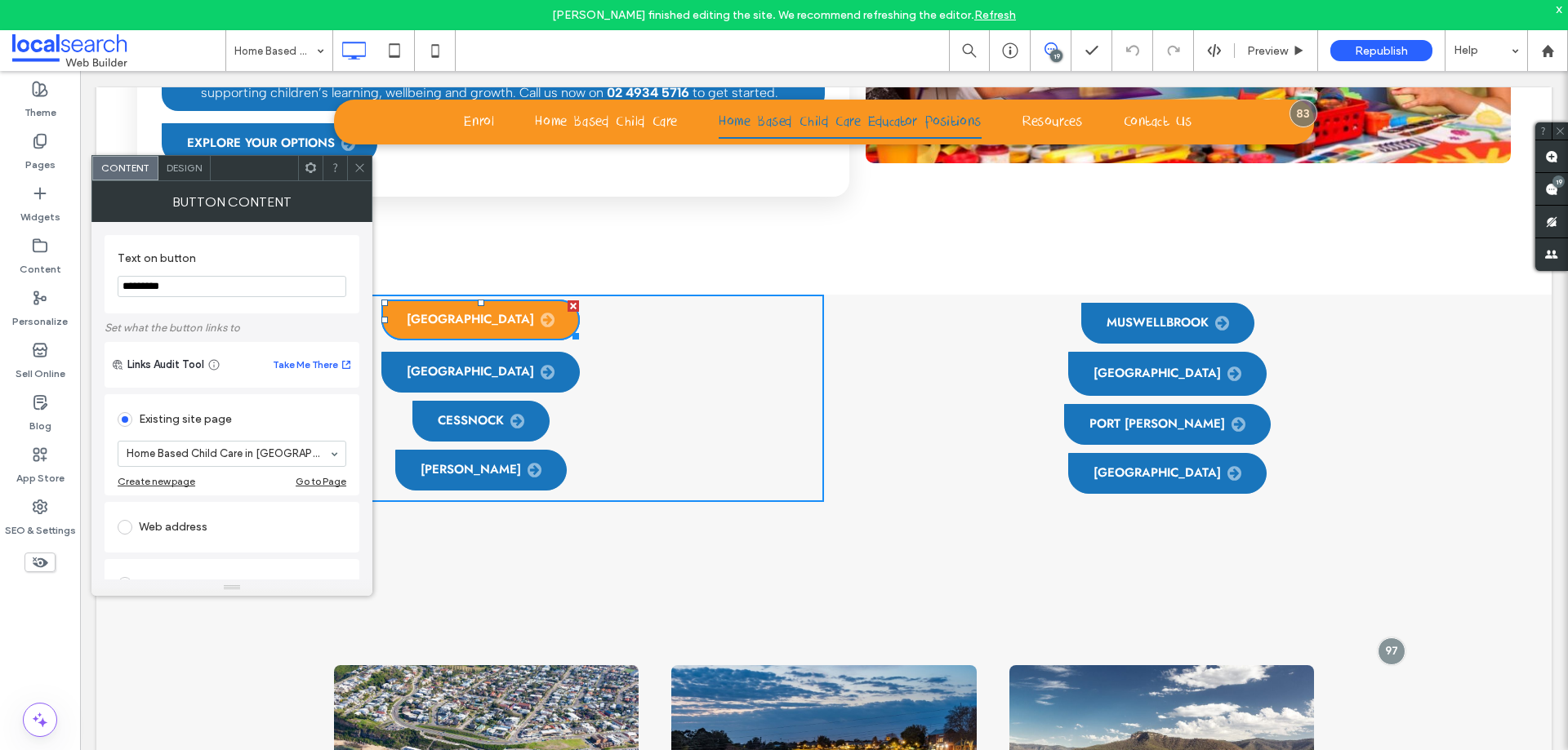
click at [485, 312] on span "Newcastle" at bounding box center [480, 320] width 147 height 17
click at [362, 165] on icon at bounding box center [359, 167] width 12 height 12
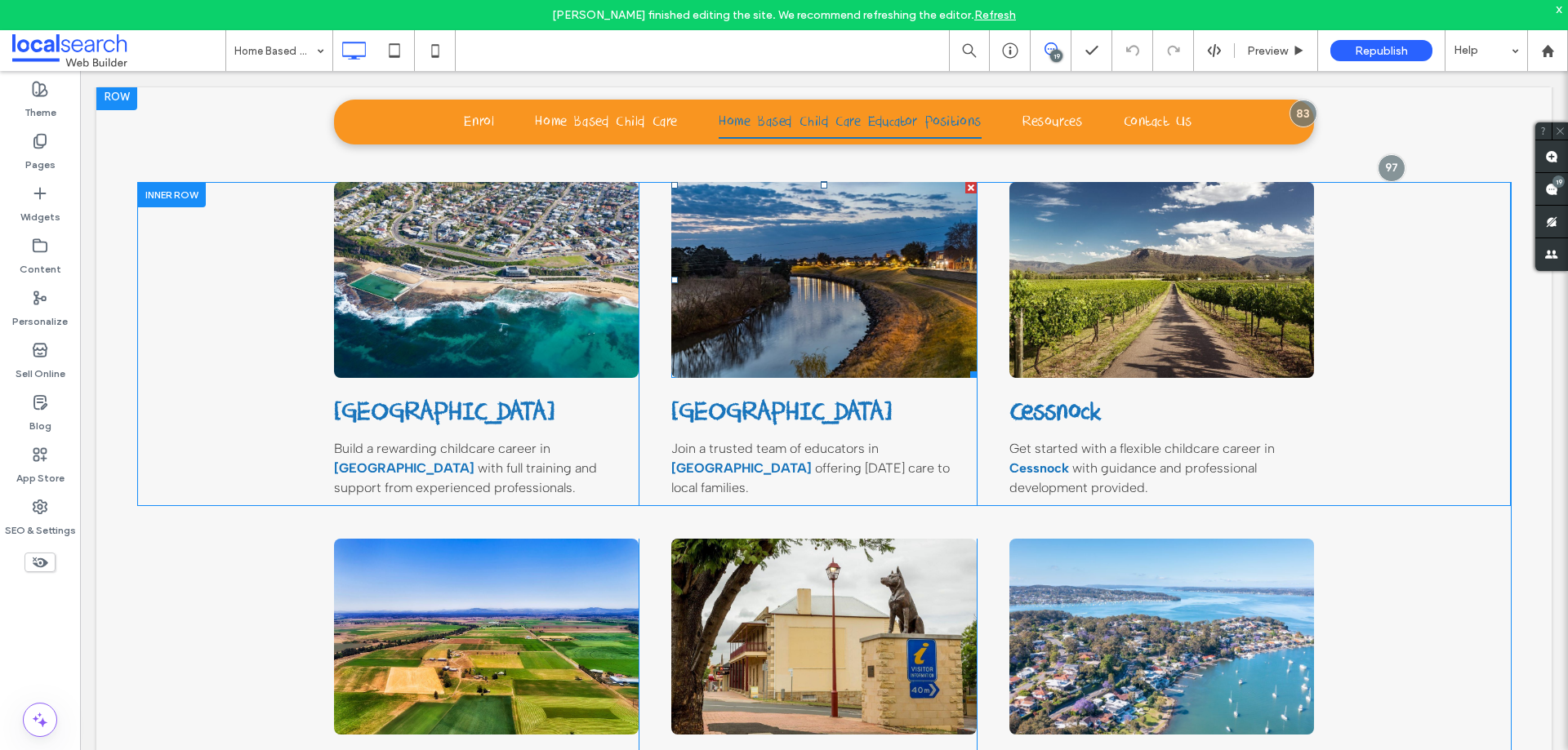
scroll to position [1445, 0]
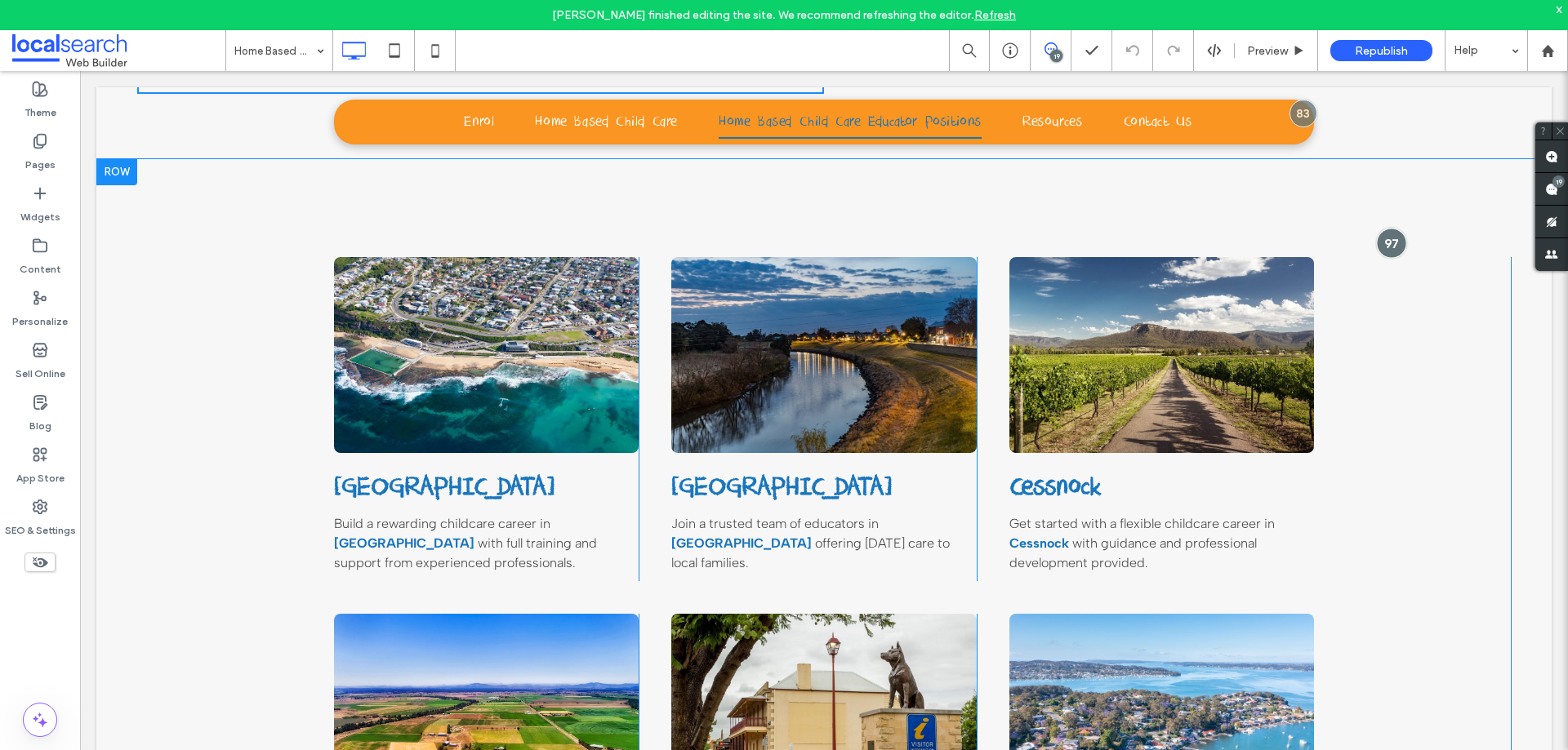
click at [1377, 228] on div at bounding box center [1391, 243] width 30 height 30
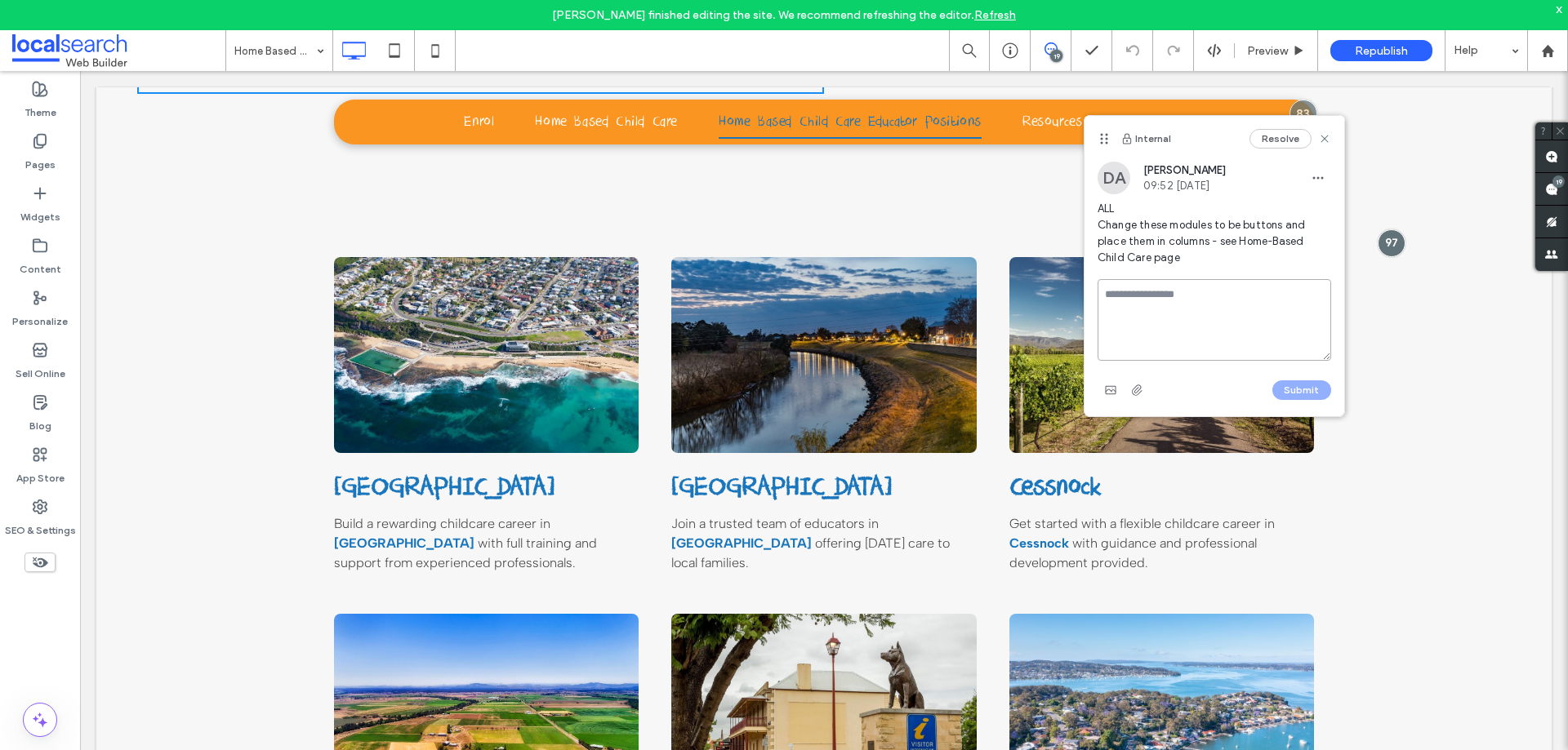
click at [1246, 300] on textarea at bounding box center [1214, 320] width 234 height 82
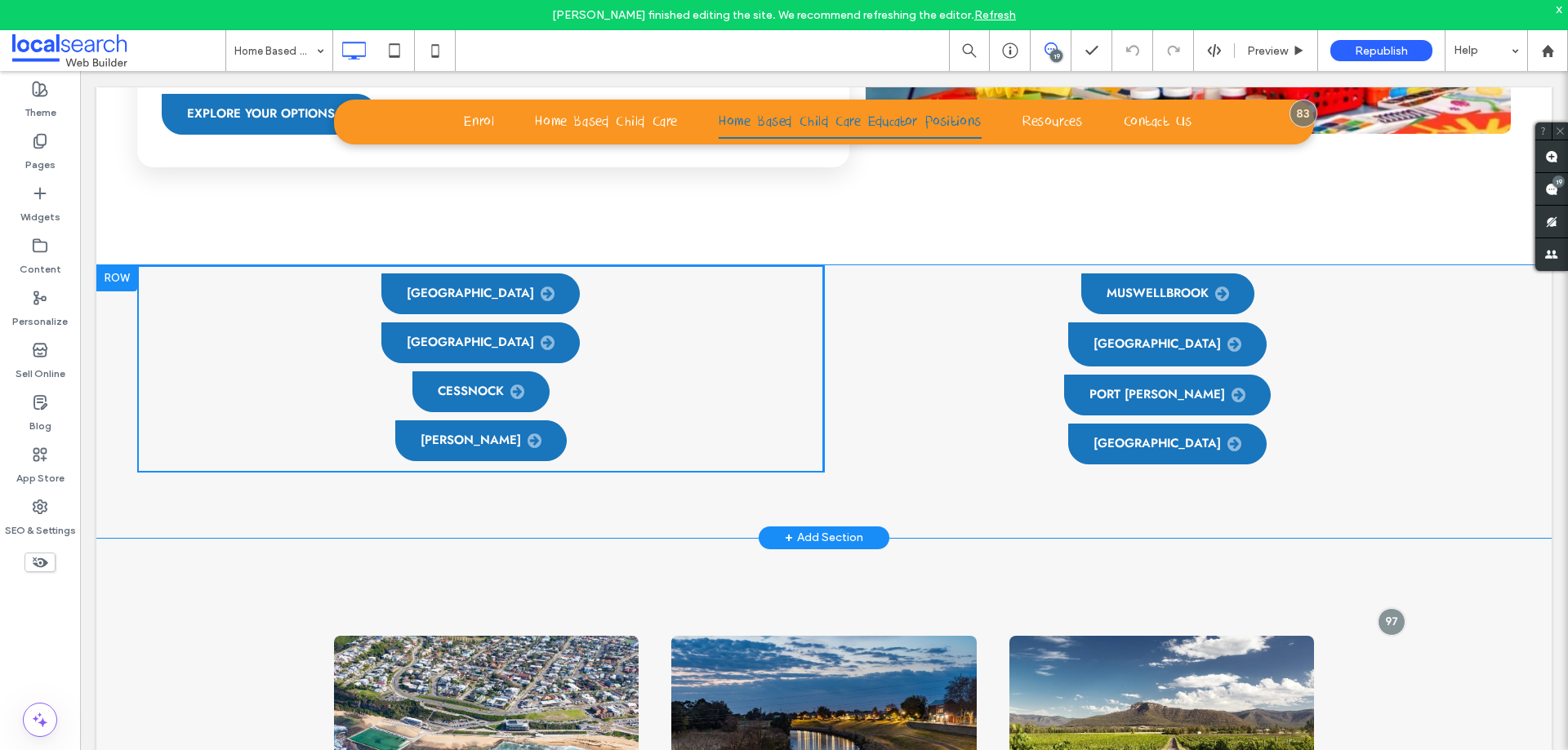
scroll to position [1037, 0]
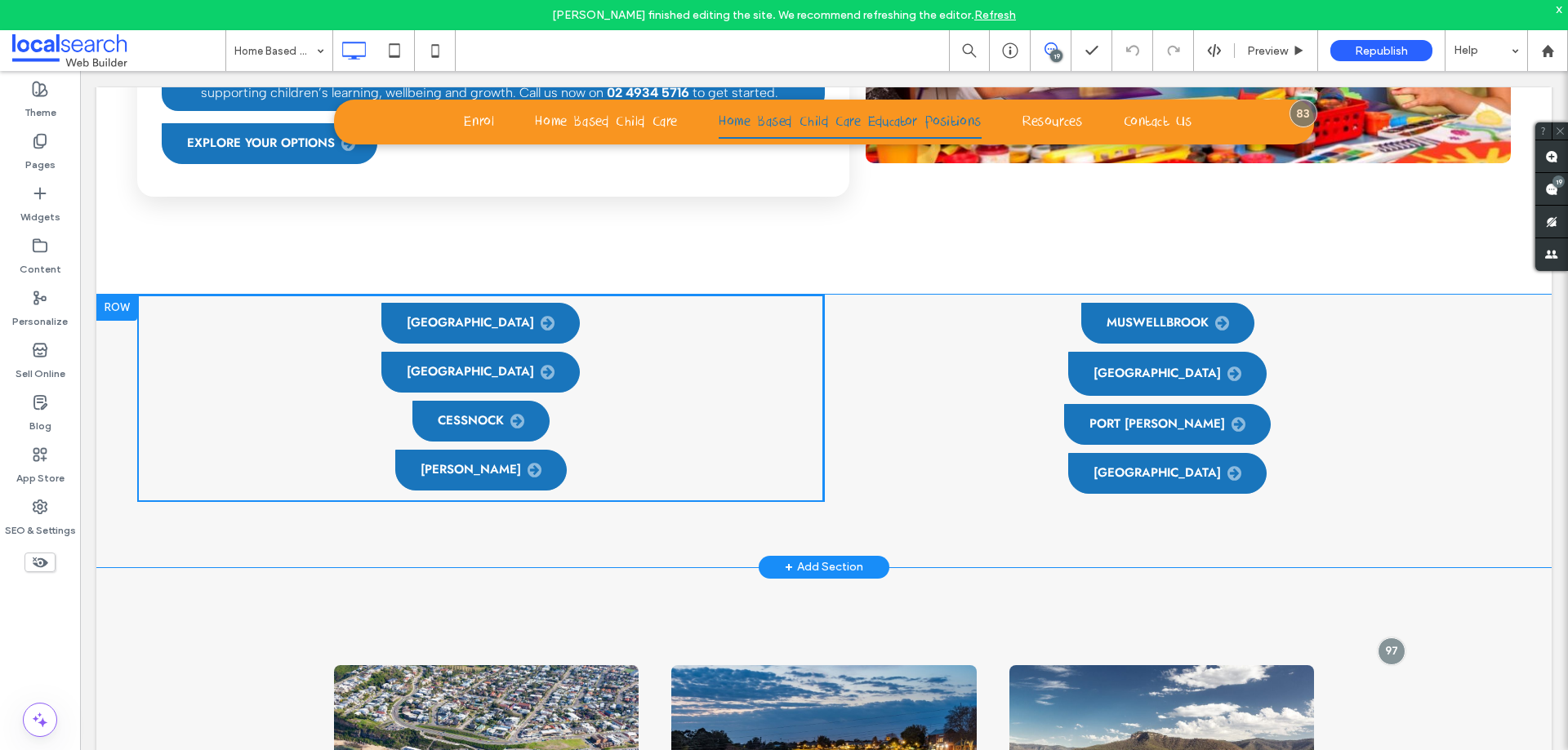
click at [1492, 448] on div "Muswellbrook Lake Macquarie Port Stephens Central Coast Click To Paste Click To…" at bounding box center [1167, 398] width 687 height 207
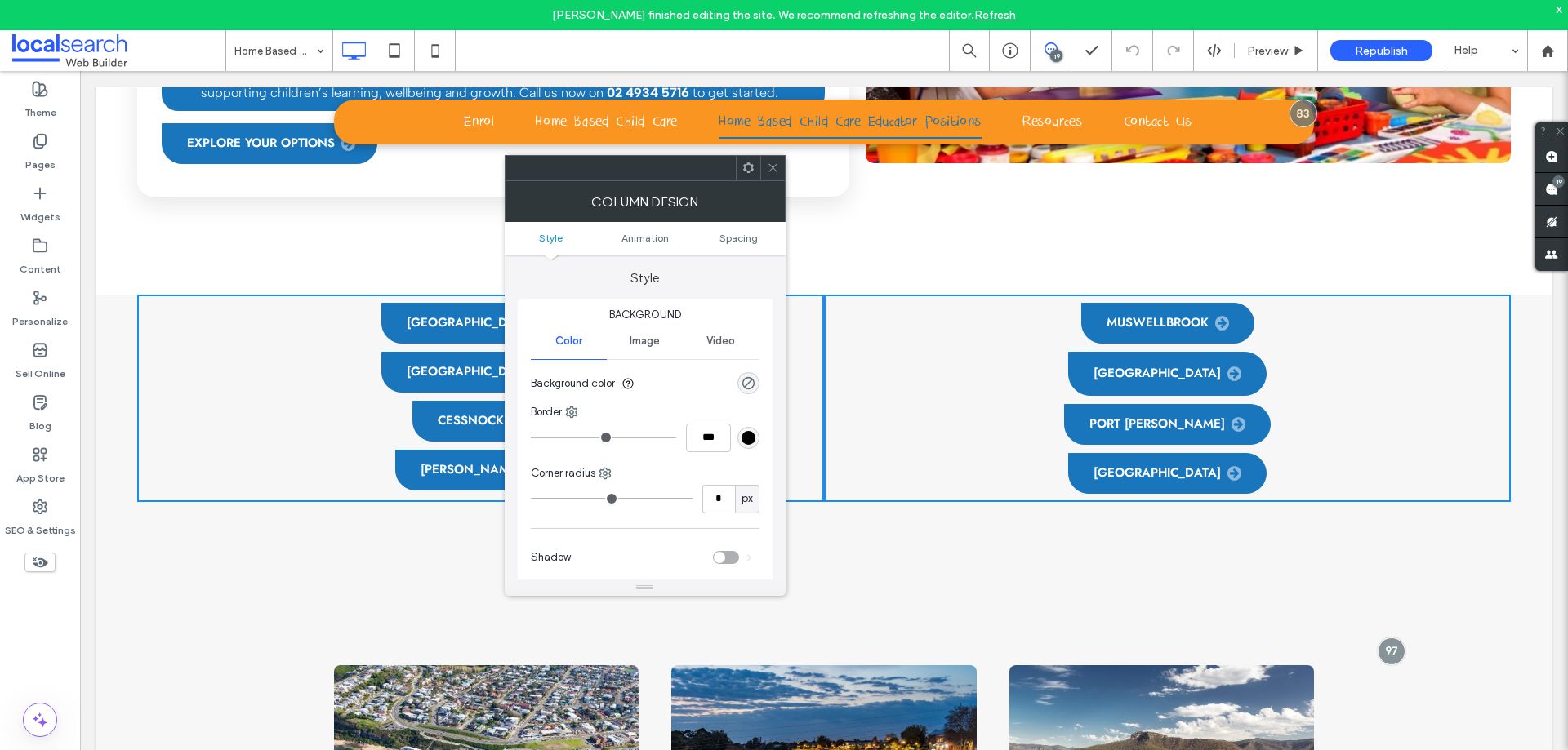
drag, startPoint x: 924, startPoint y: 229, endPoint x: 934, endPoint y: 223, distance: 11.7
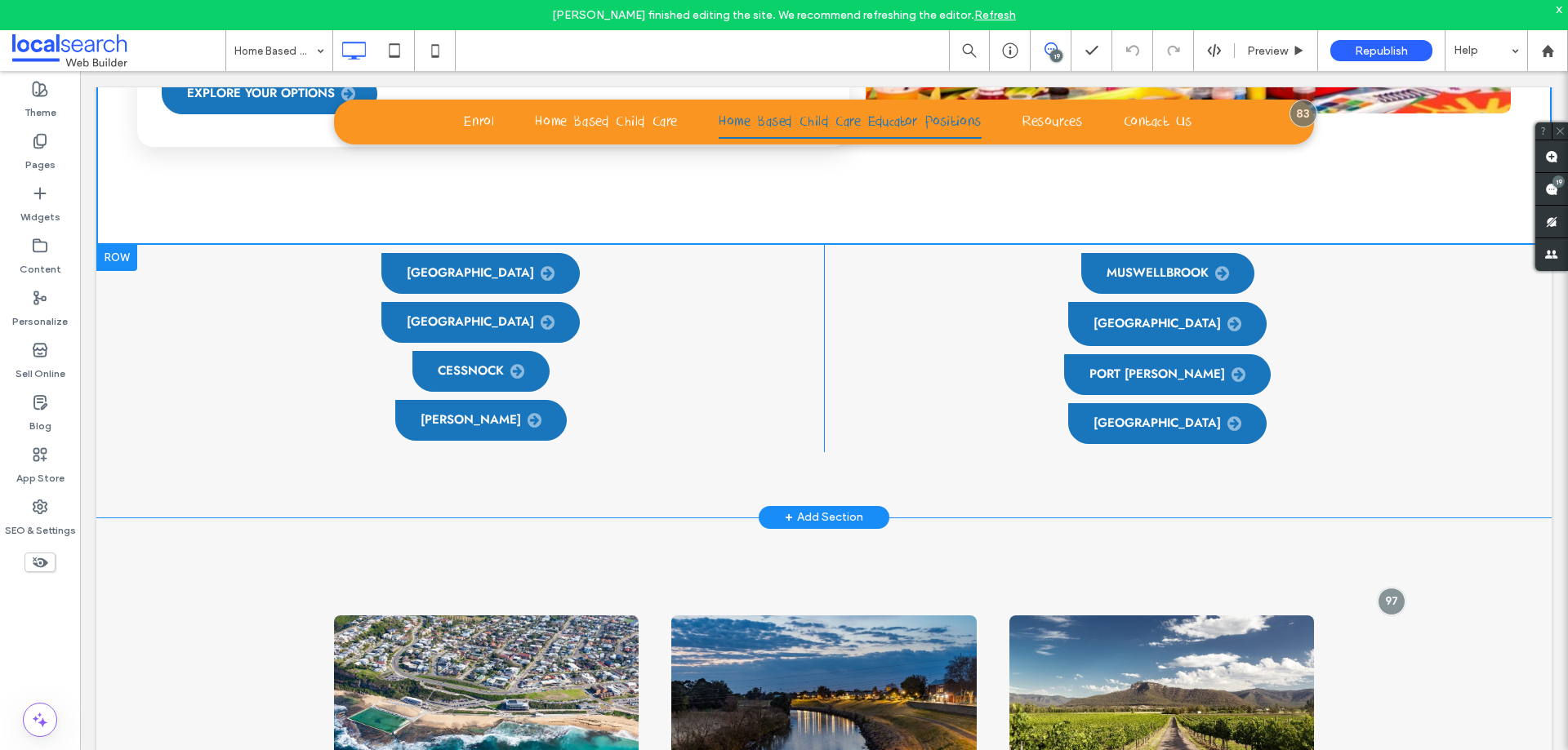
scroll to position [1119, 0]
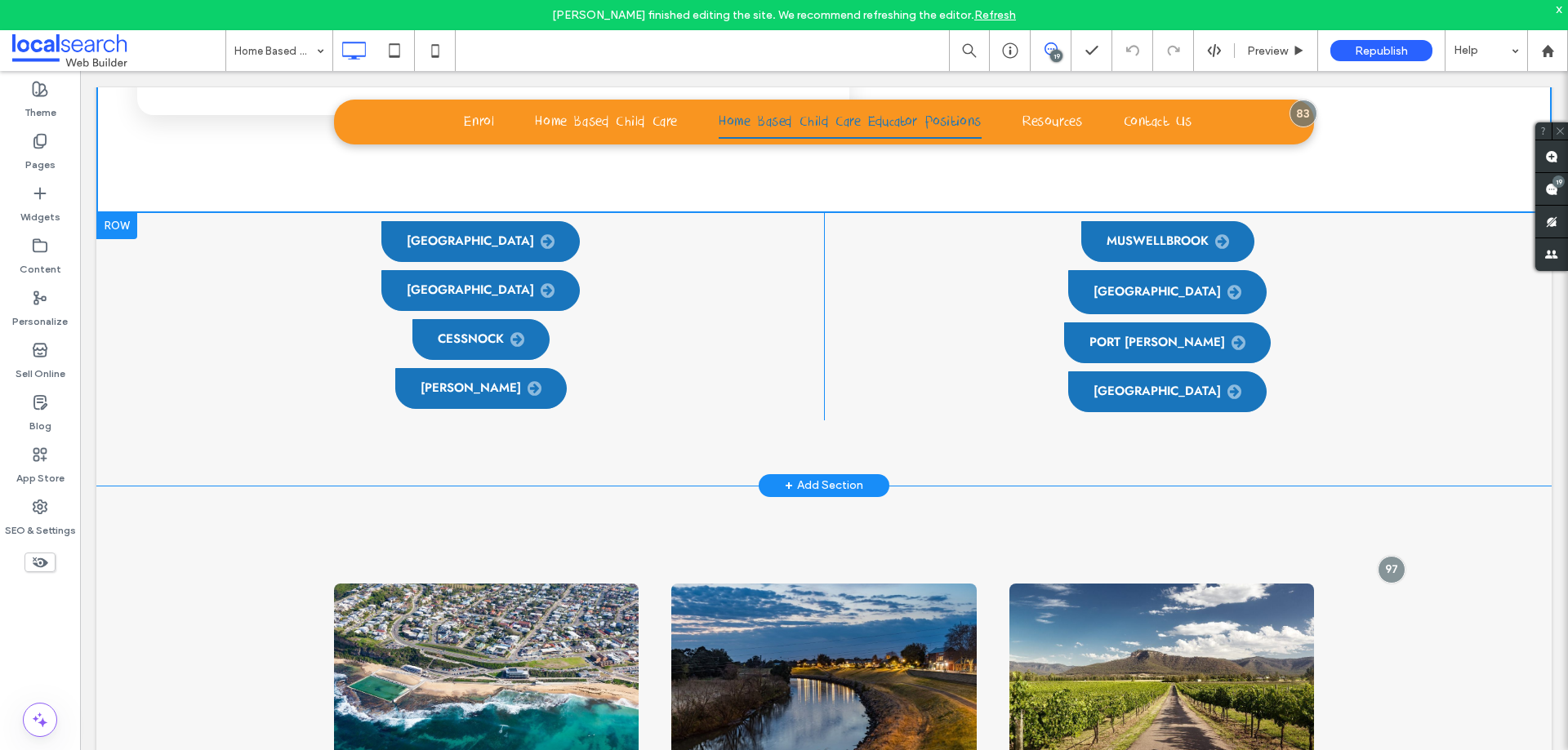
click at [151, 213] on div "Newcastle Maitland Cessnock Singleton Click To Paste Click To Paste" at bounding box center [480, 316] width 687 height 207
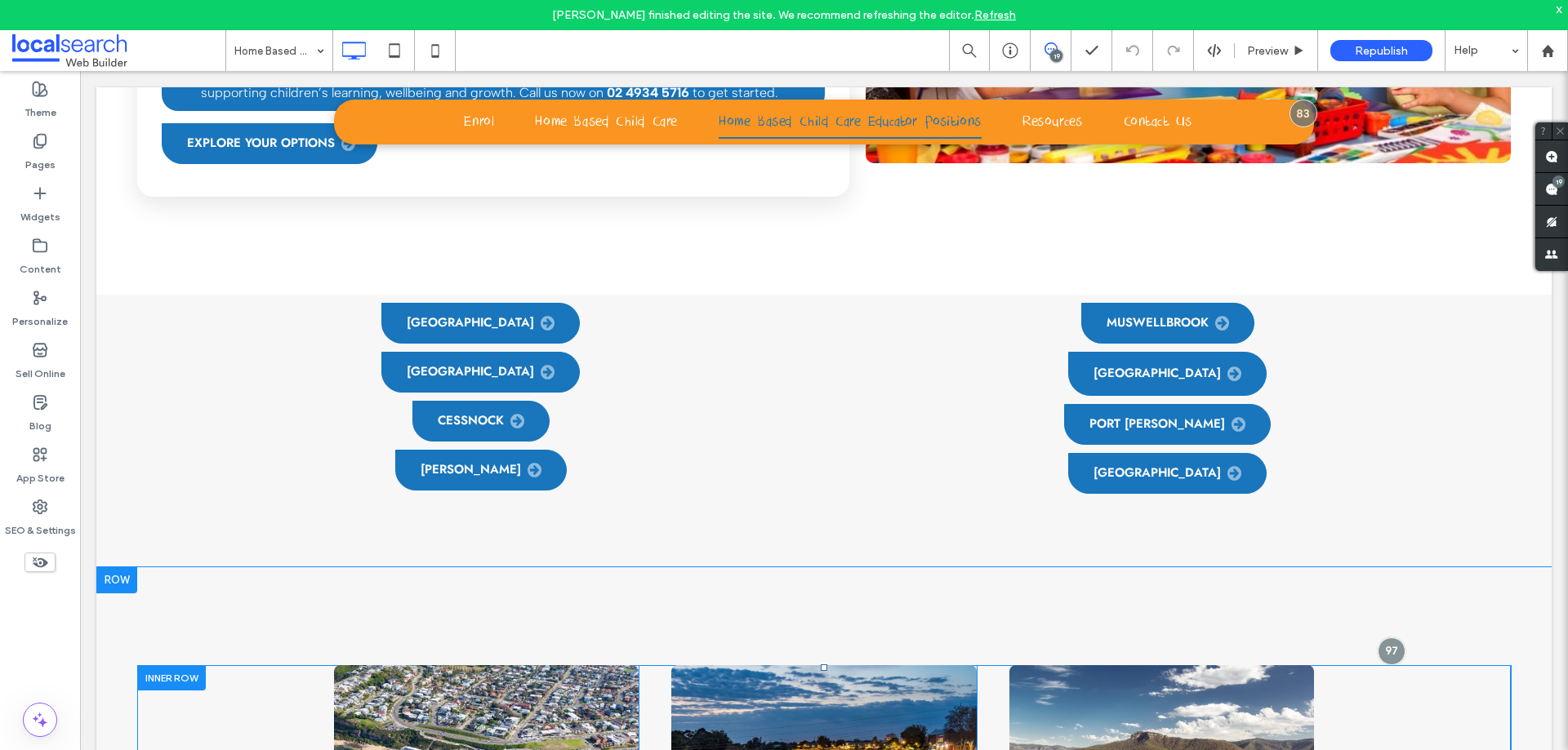
scroll to position [1363, 0]
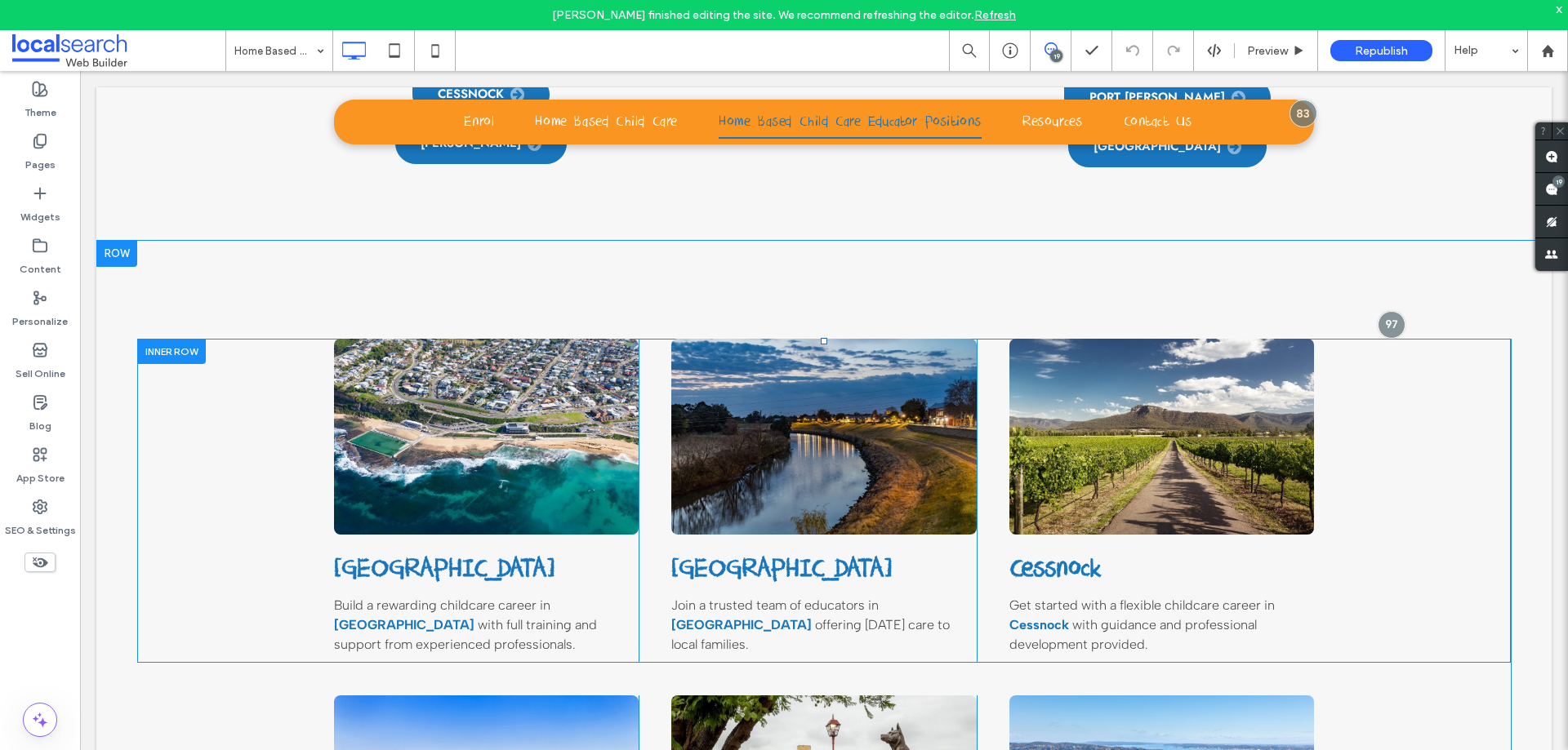
click at [195, 482] on div "Newcastle Build a rewarding childcare career in Newcastle with full training an…" at bounding box center [824, 500] width 1373 height 324
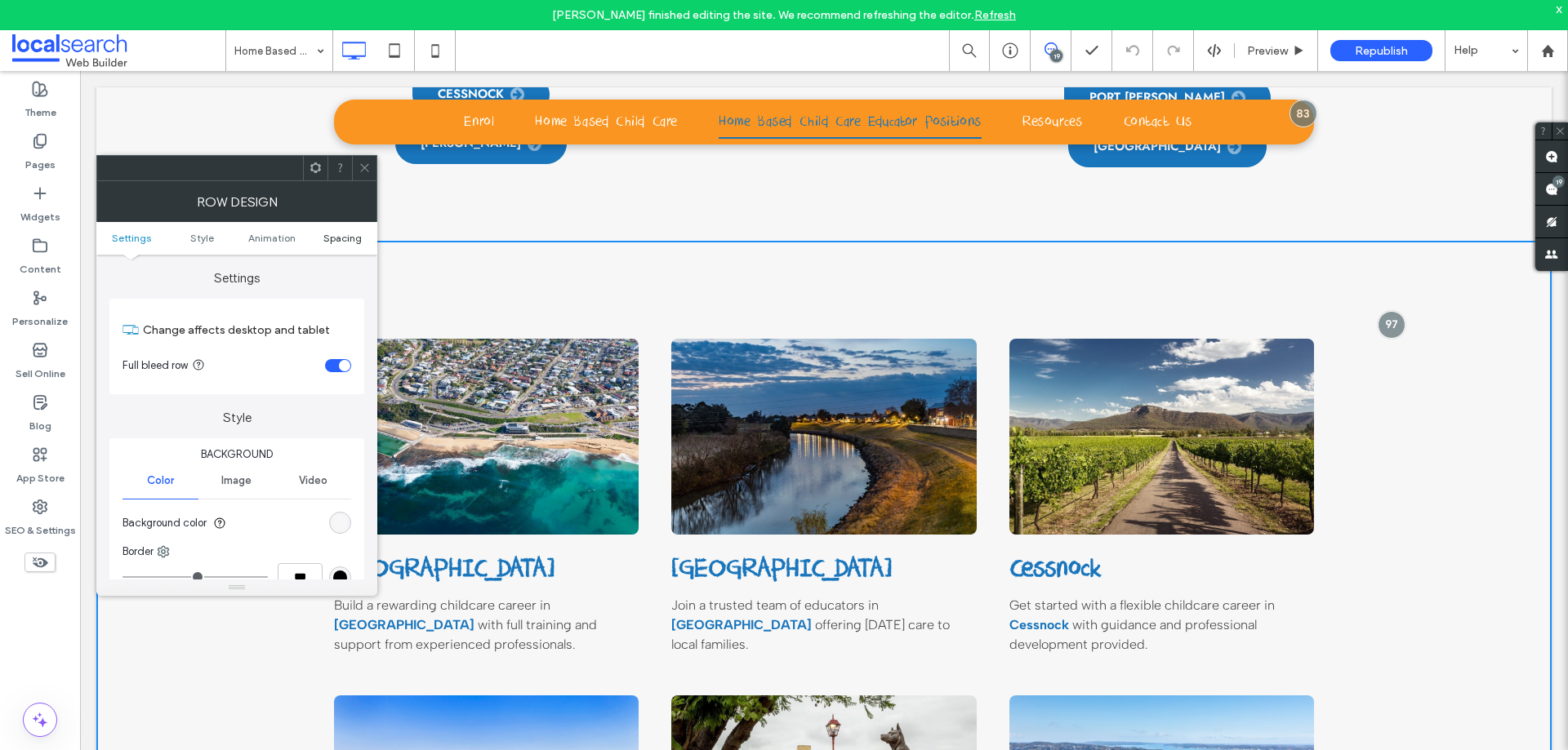
click at [331, 236] on span "Spacing" at bounding box center [342, 238] width 38 height 12
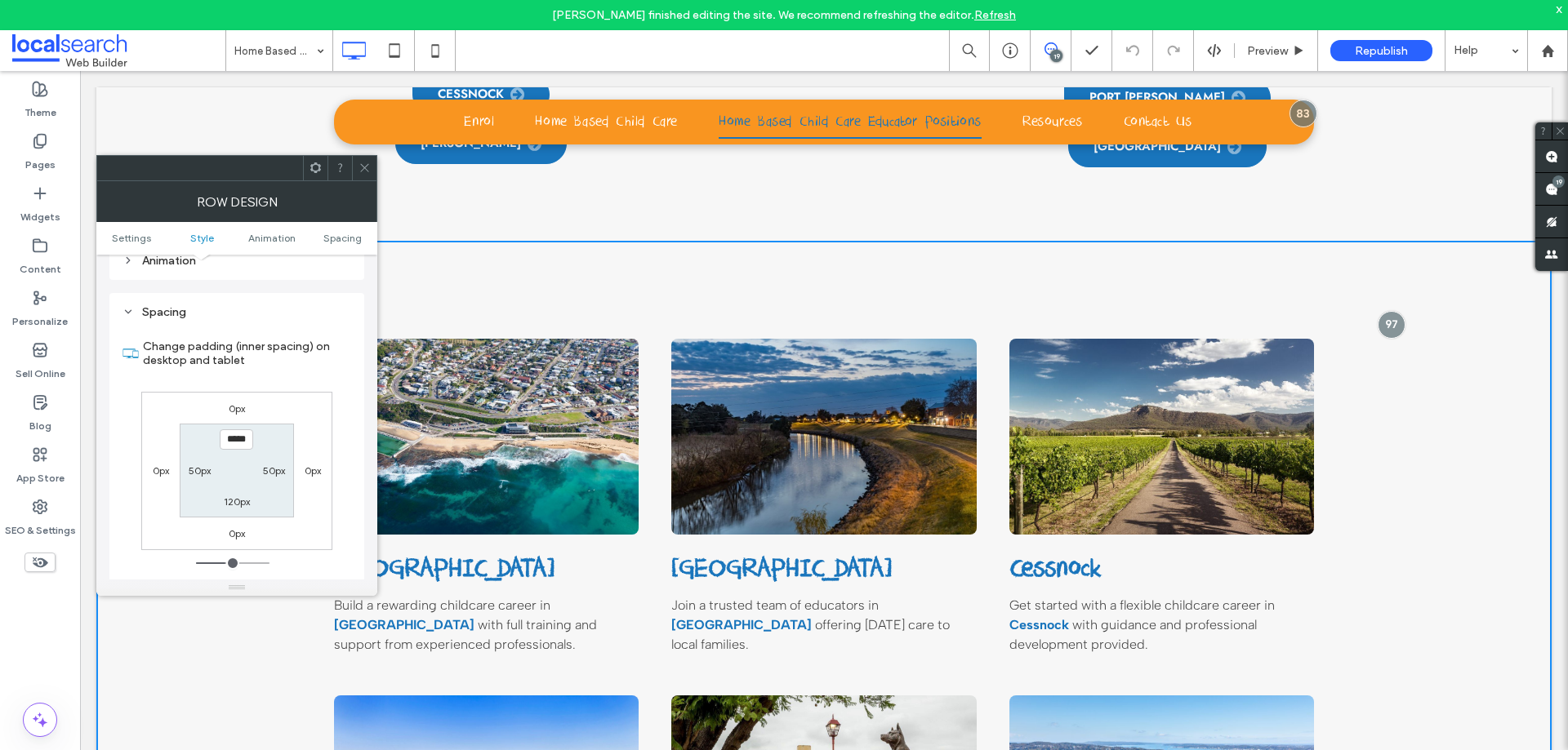
scroll to position [461, 0]
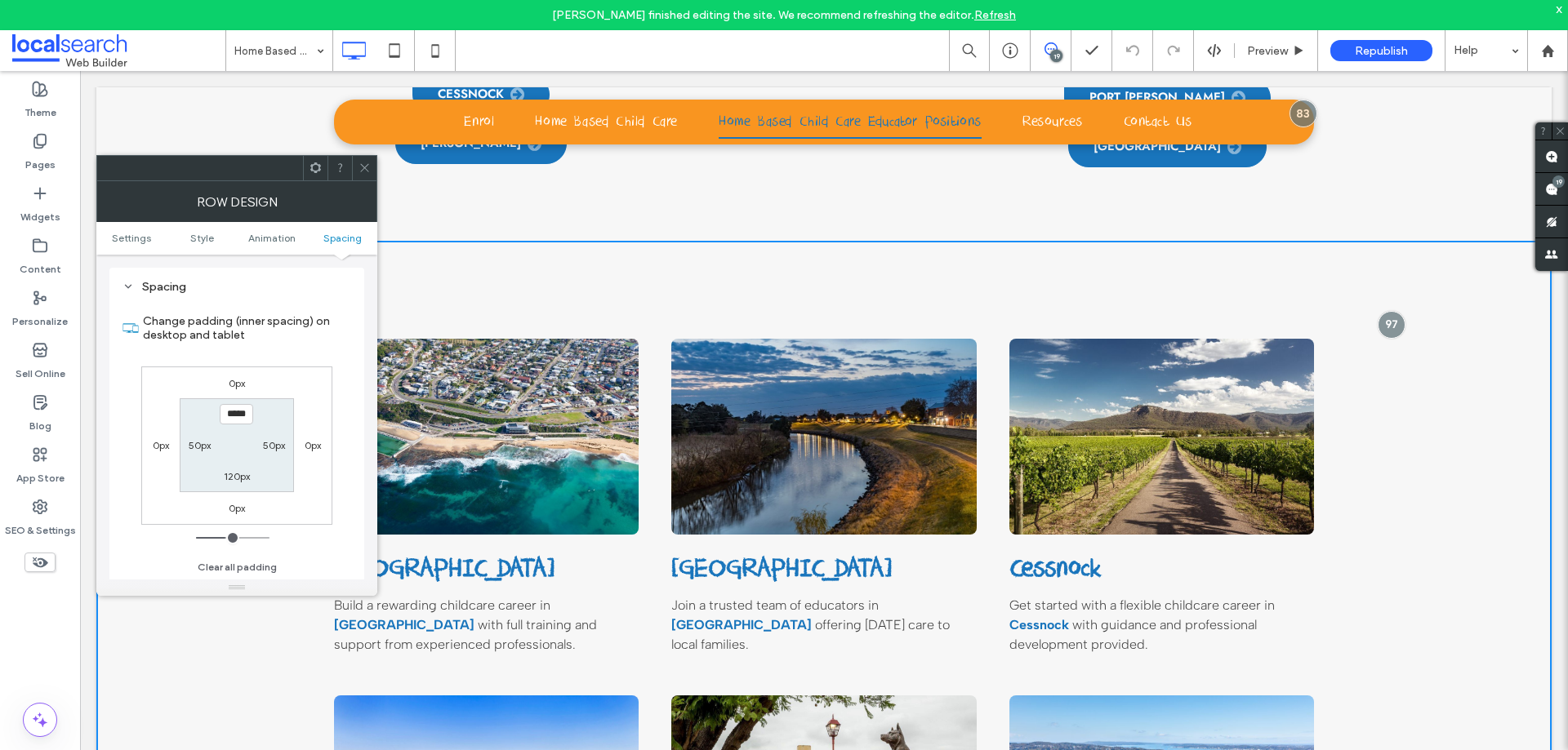
click at [359, 168] on div at bounding box center [364, 168] width 25 height 25
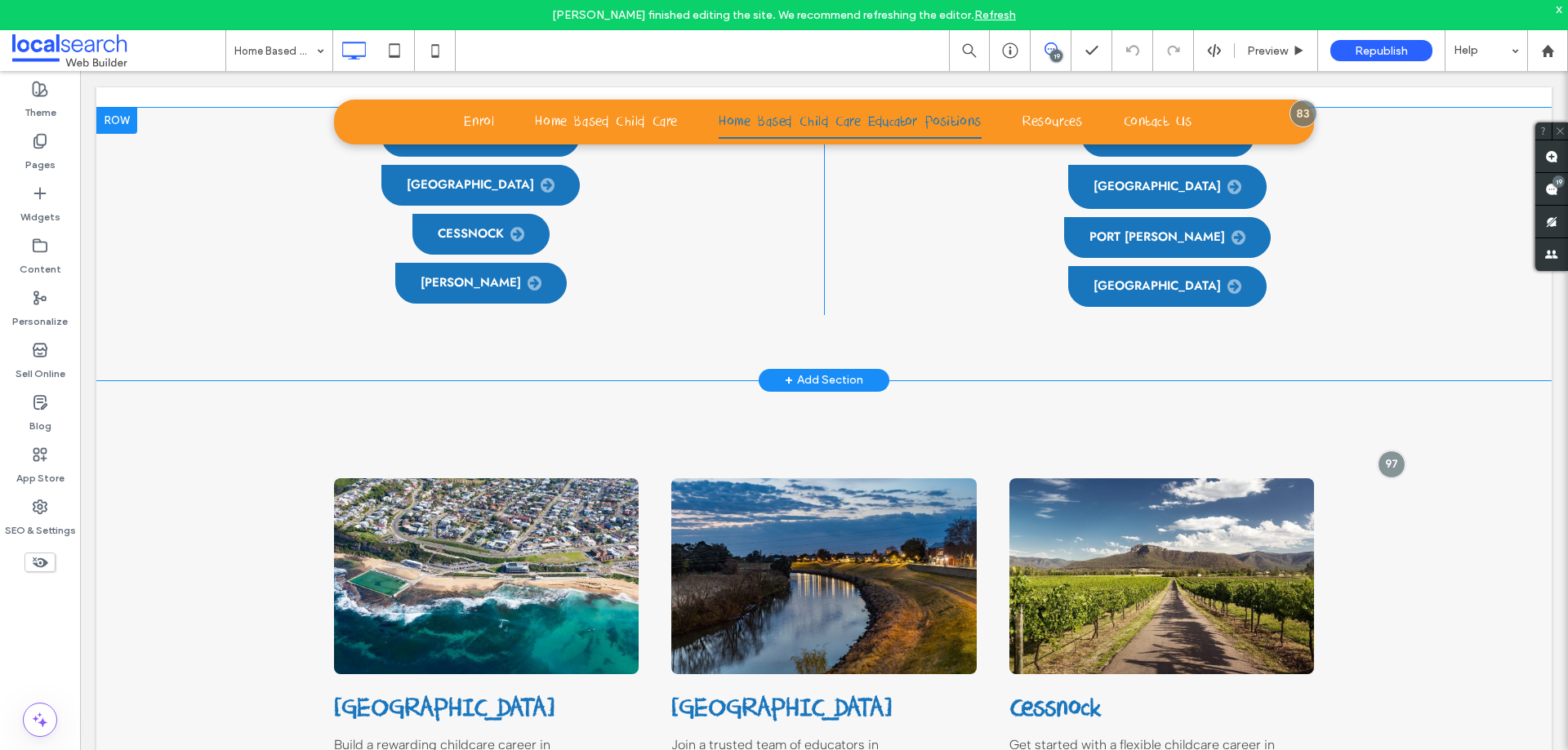
scroll to position [1119, 0]
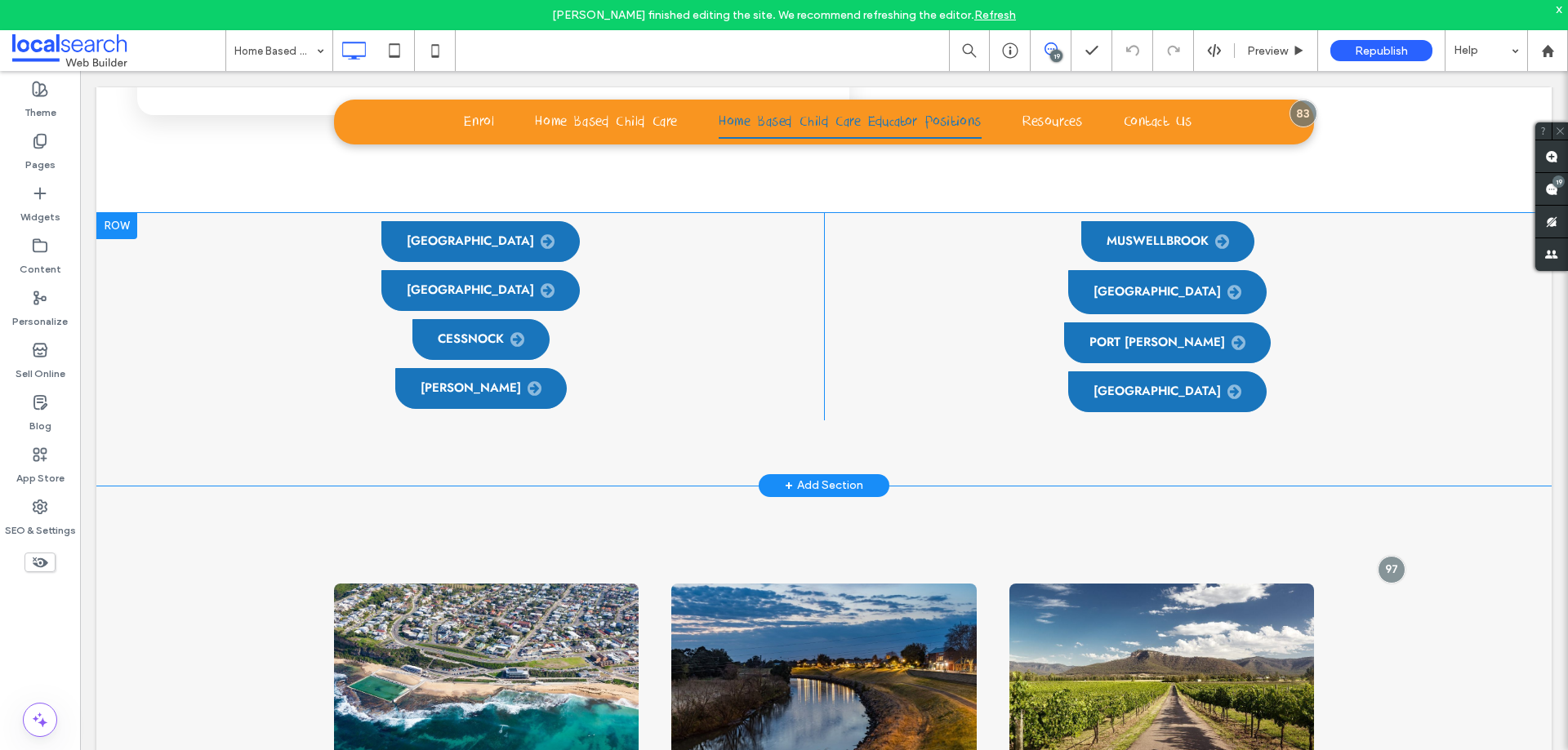
click at [133, 345] on div "Newcastle Maitland Cessnock Singleton Click To Paste Click To Paste Muswellbroo…" at bounding box center [823, 349] width 1455 height 272
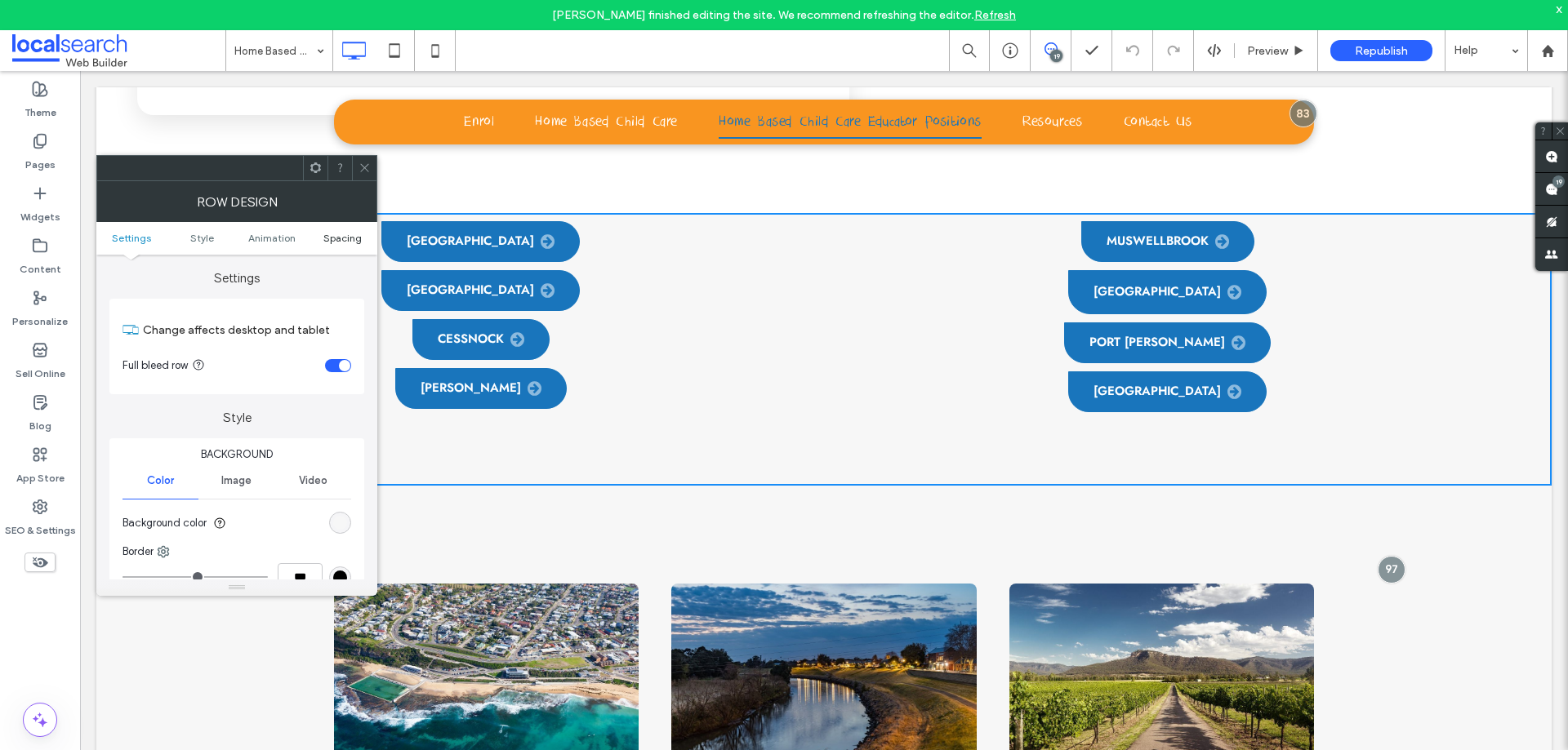
click at [341, 245] on ul "Settings Style Animation Spacing" at bounding box center [236, 238] width 281 height 32
click at [340, 238] on span "Spacing" at bounding box center [342, 238] width 38 height 12
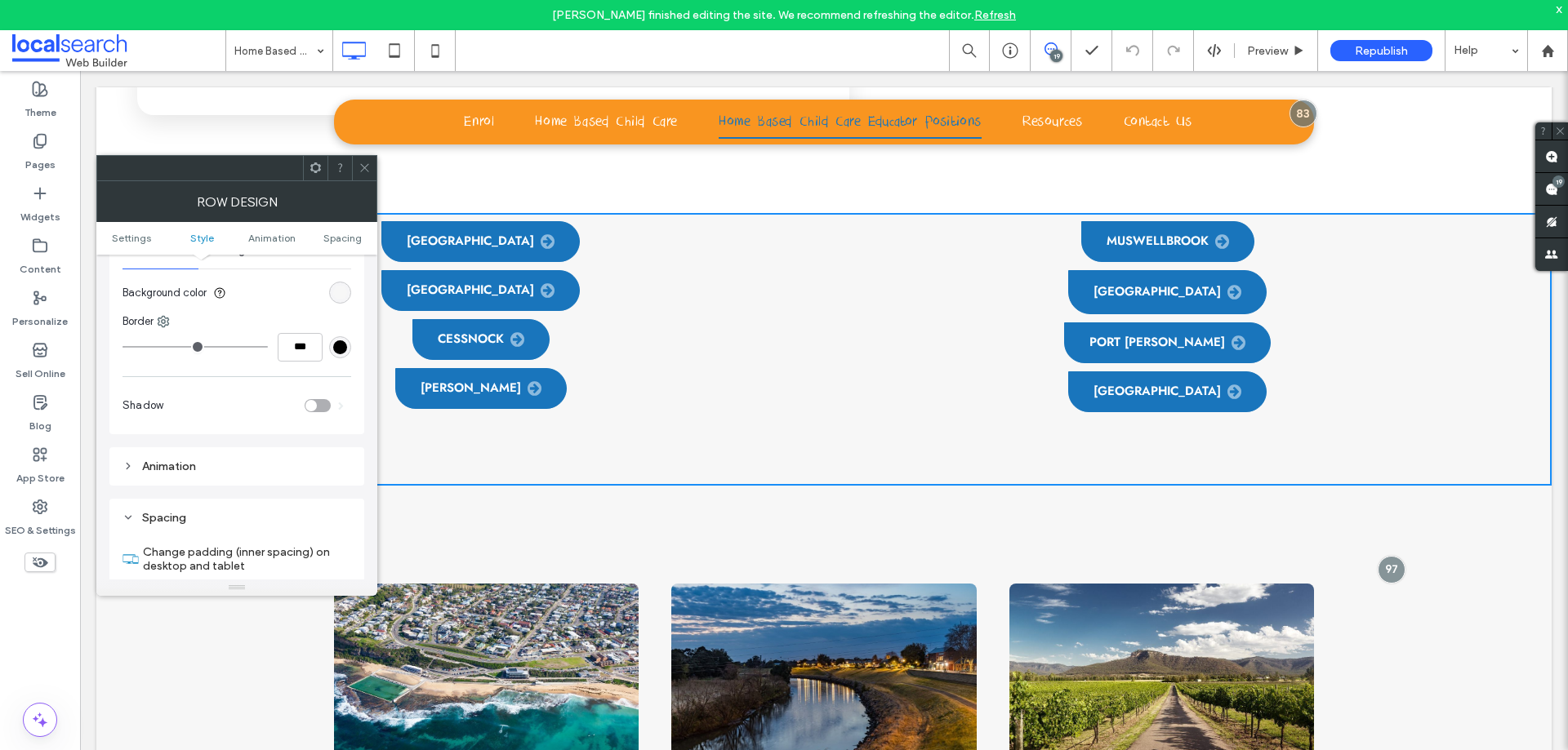
scroll to position [461, 0]
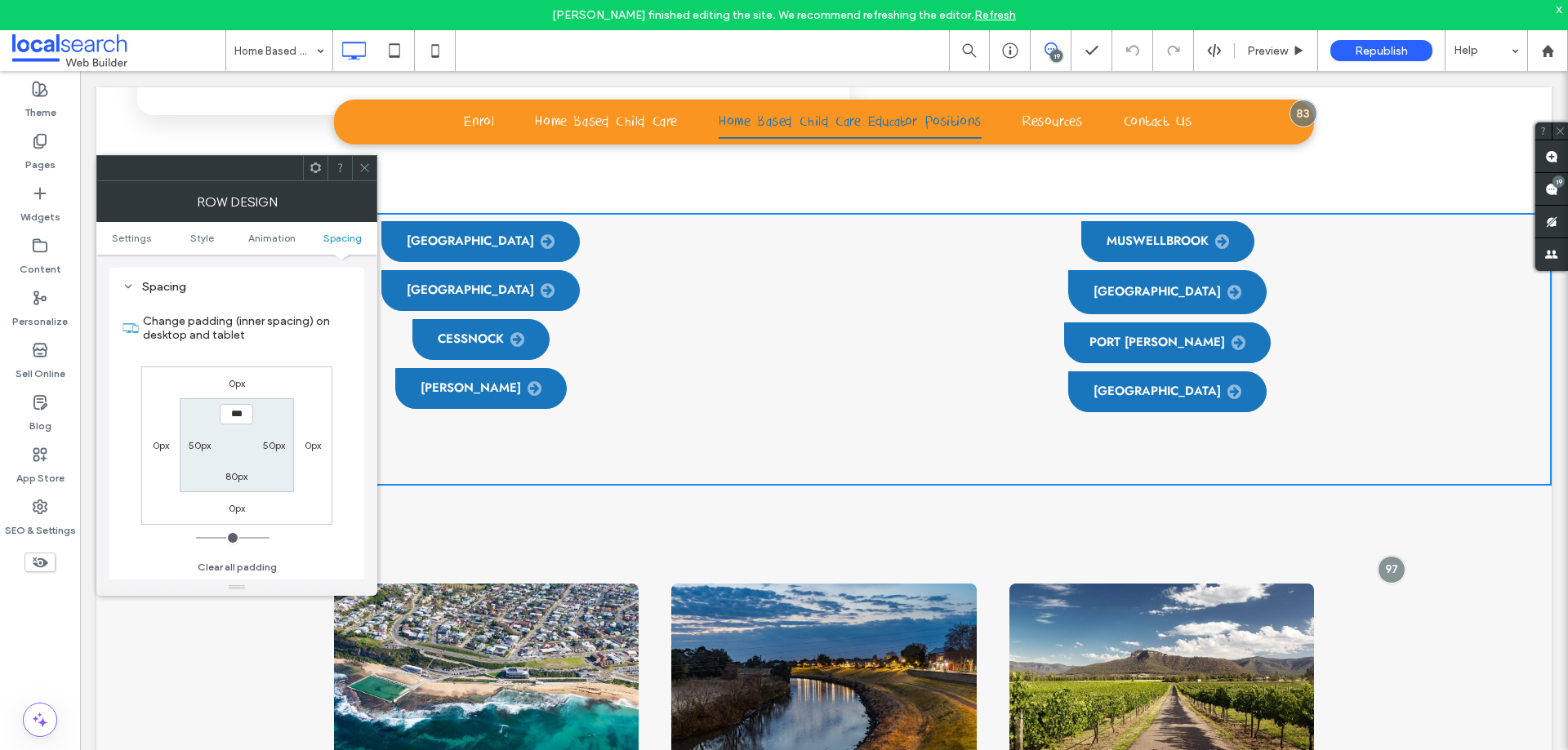
click at [234, 413] on input "***" at bounding box center [236, 414] width 33 height 21
type input "*****"
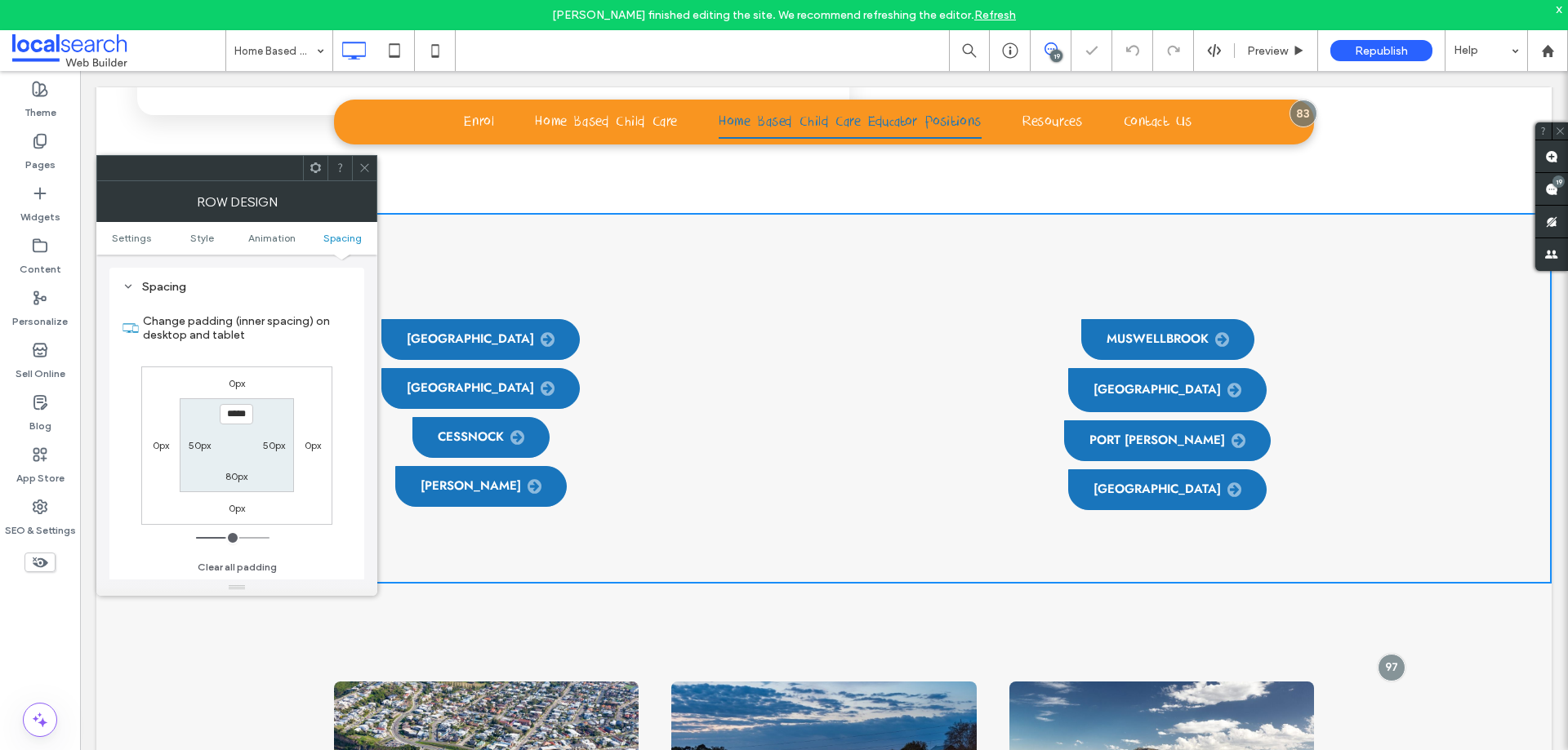
click at [230, 482] on label "80px" at bounding box center [236, 476] width 22 height 12
type input "**"
type input "***"
type input "*****"
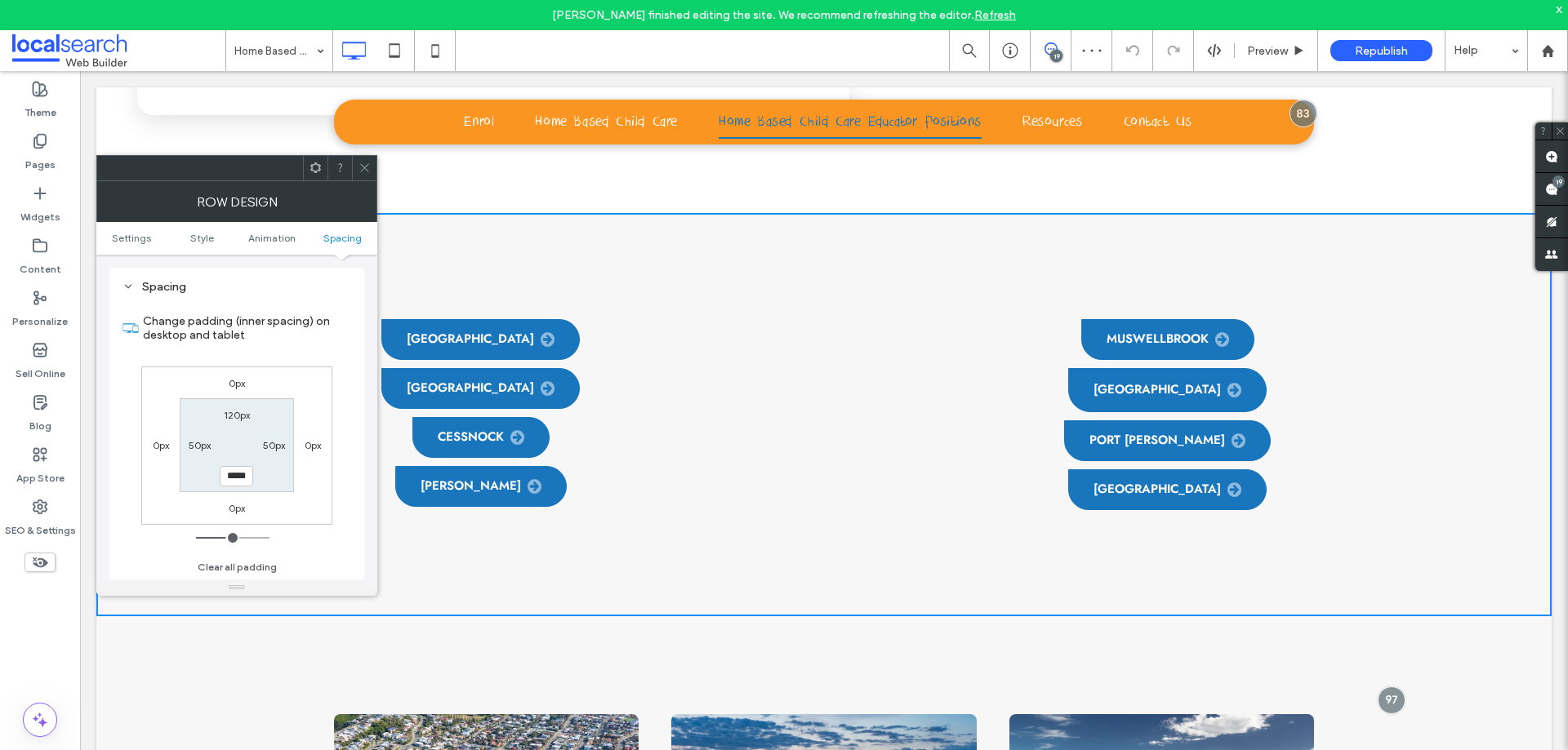
drag, startPoint x: 365, startPoint y: 166, endPoint x: 398, endPoint y: 154, distance: 35.1
click at [365, 166] on icon at bounding box center [364, 167] width 12 height 12
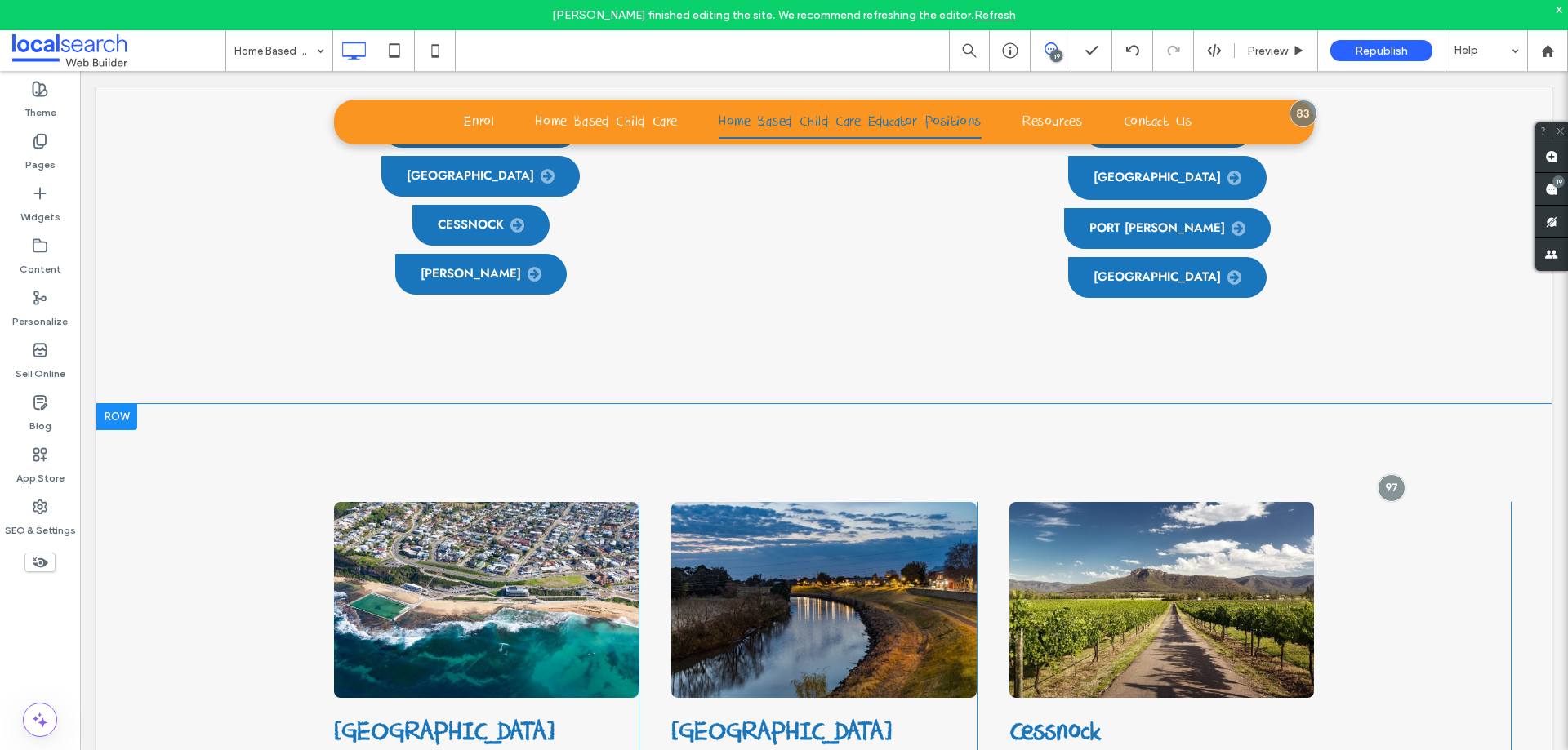
scroll to position [1282, 0]
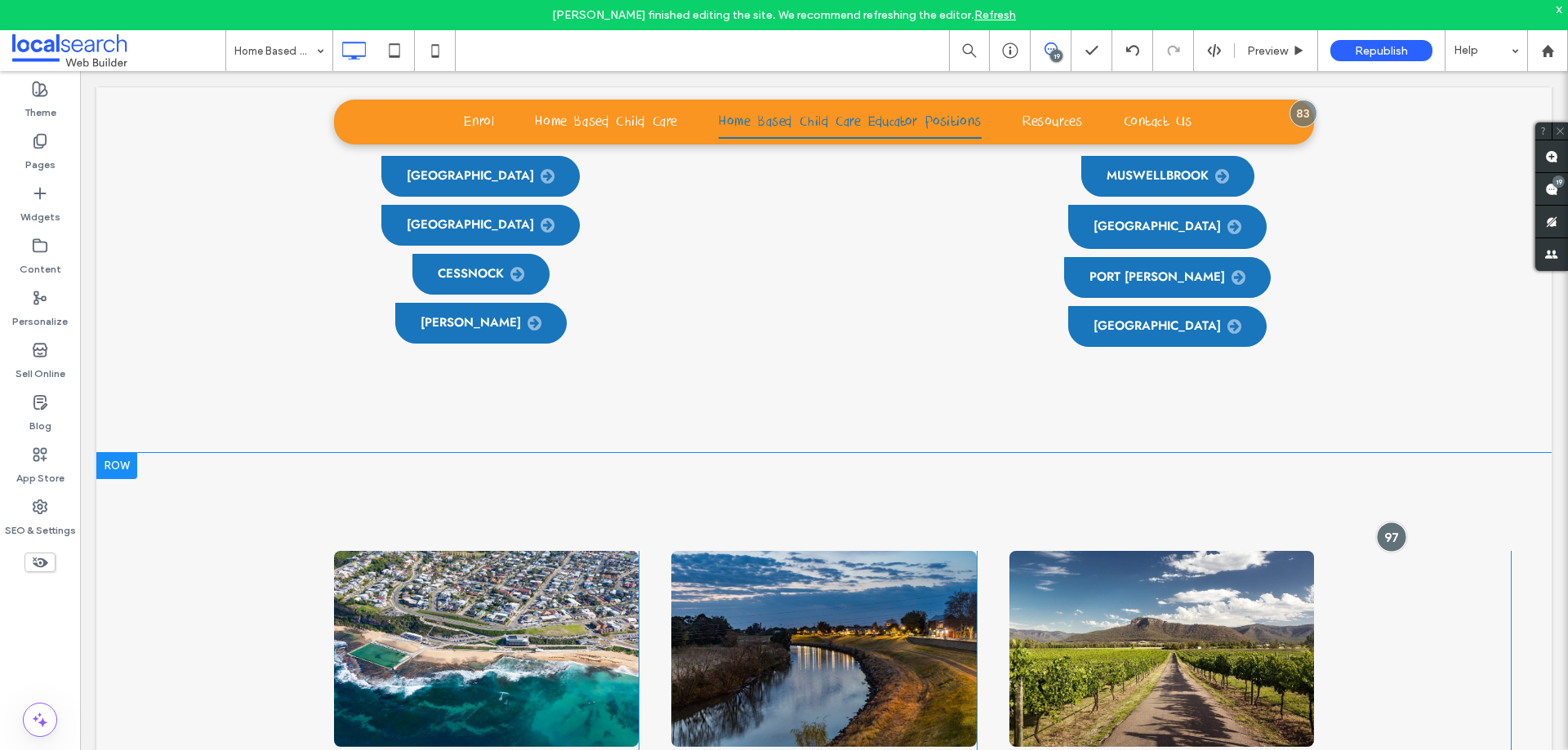
click at [1376, 522] on div at bounding box center [1391, 536] width 30 height 30
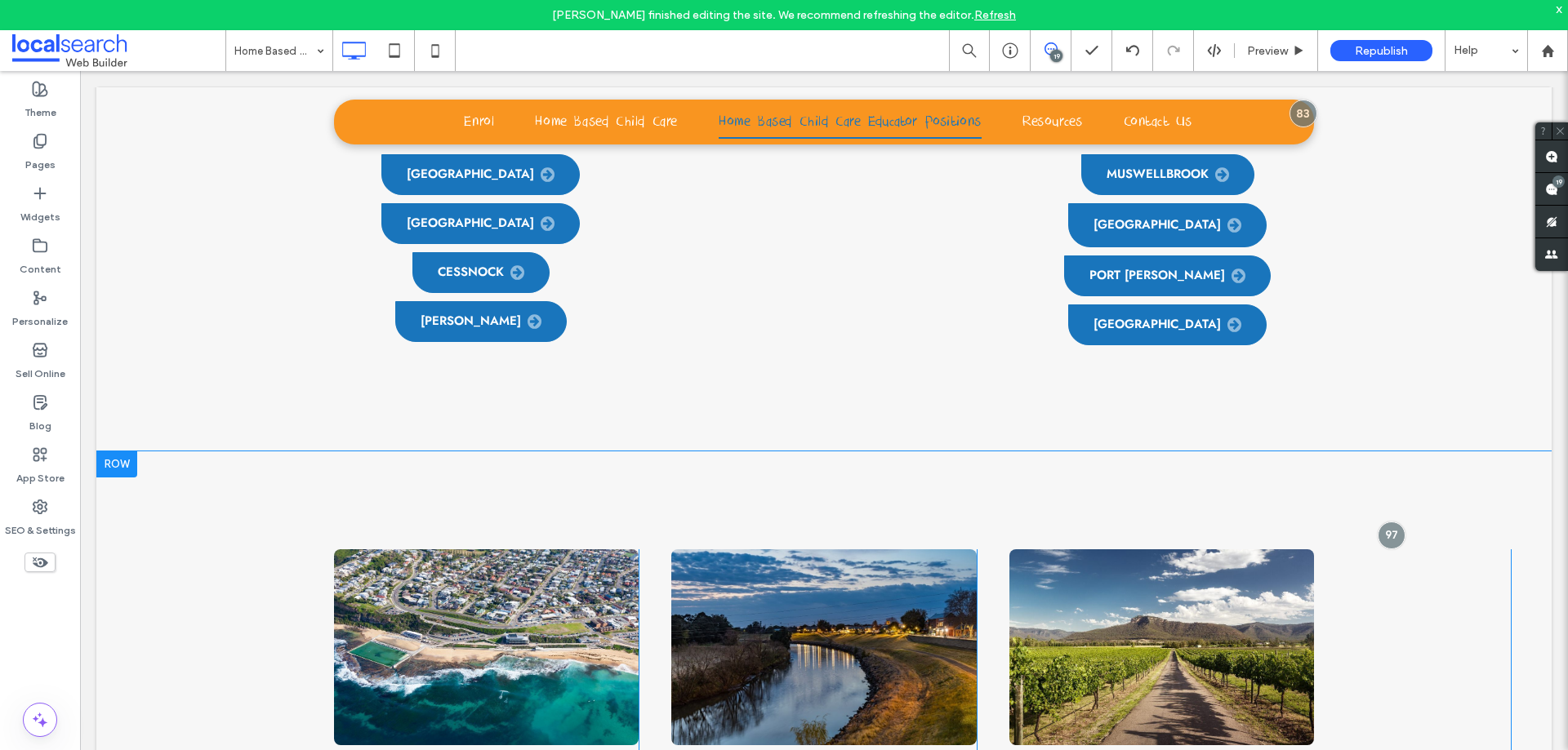
scroll to position [1527, 0]
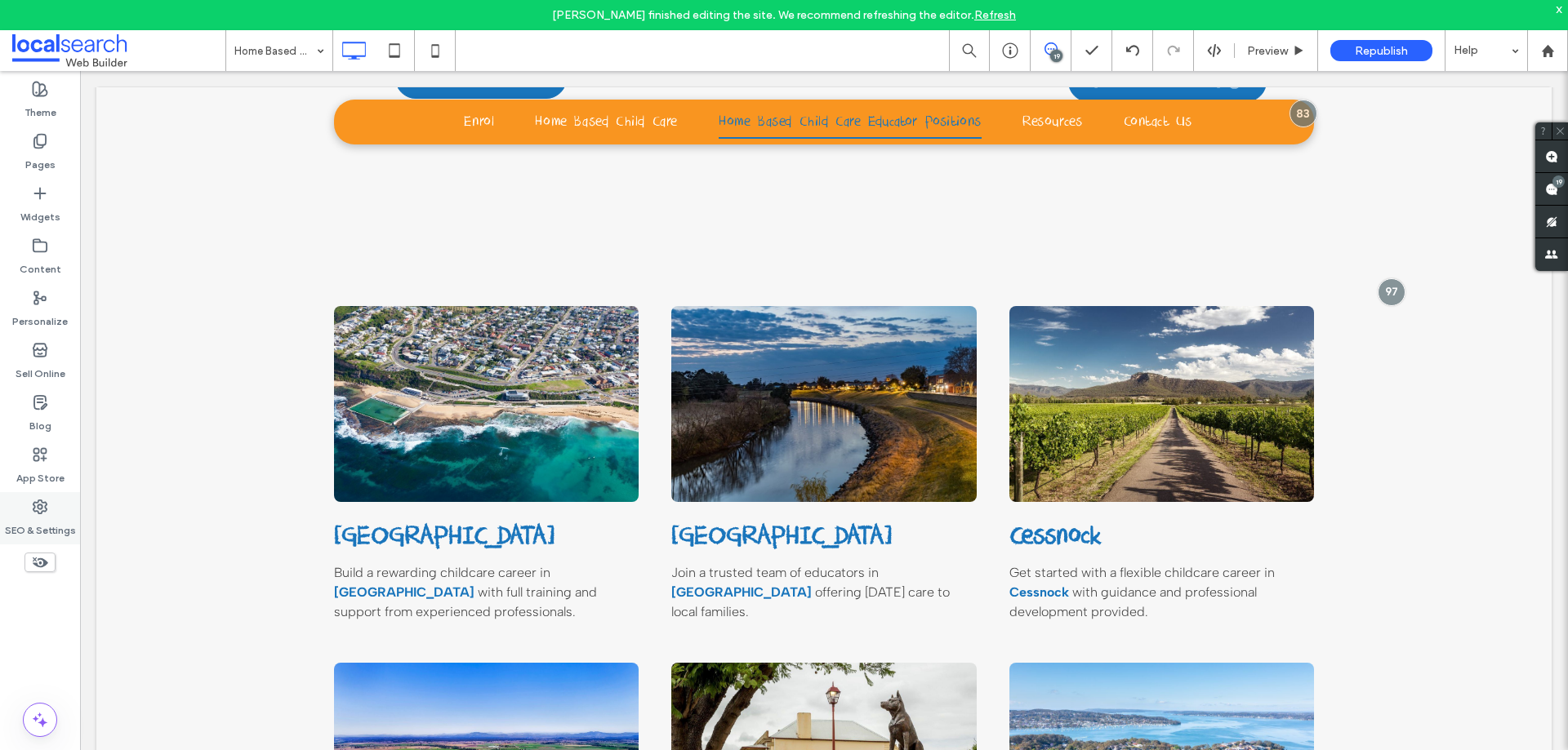
click at [55, 512] on div "SEO & Settings" at bounding box center [40, 517] width 80 height 52
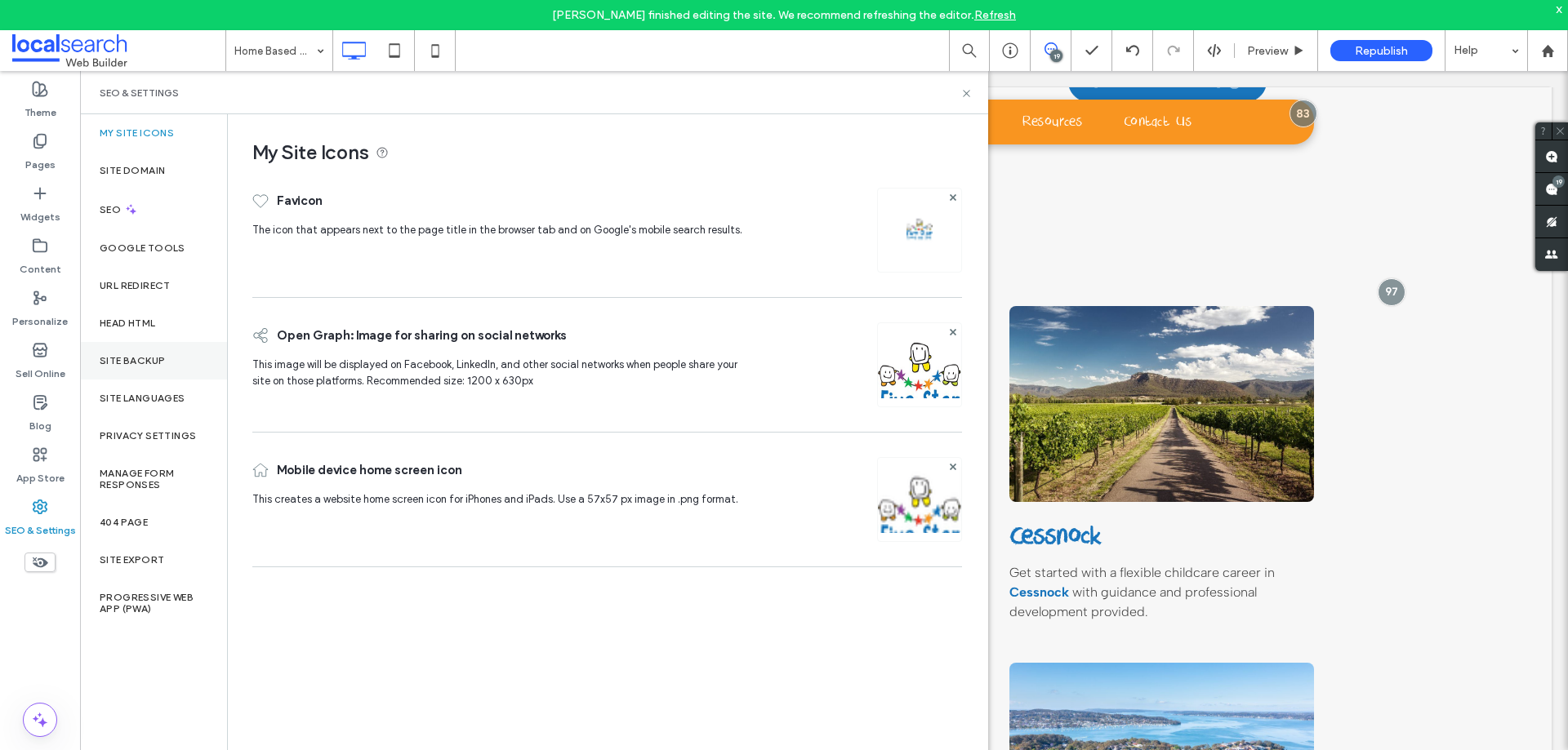
click at [112, 359] on label "Site Backup" at bounding box center [132, 361] width 65 height 12
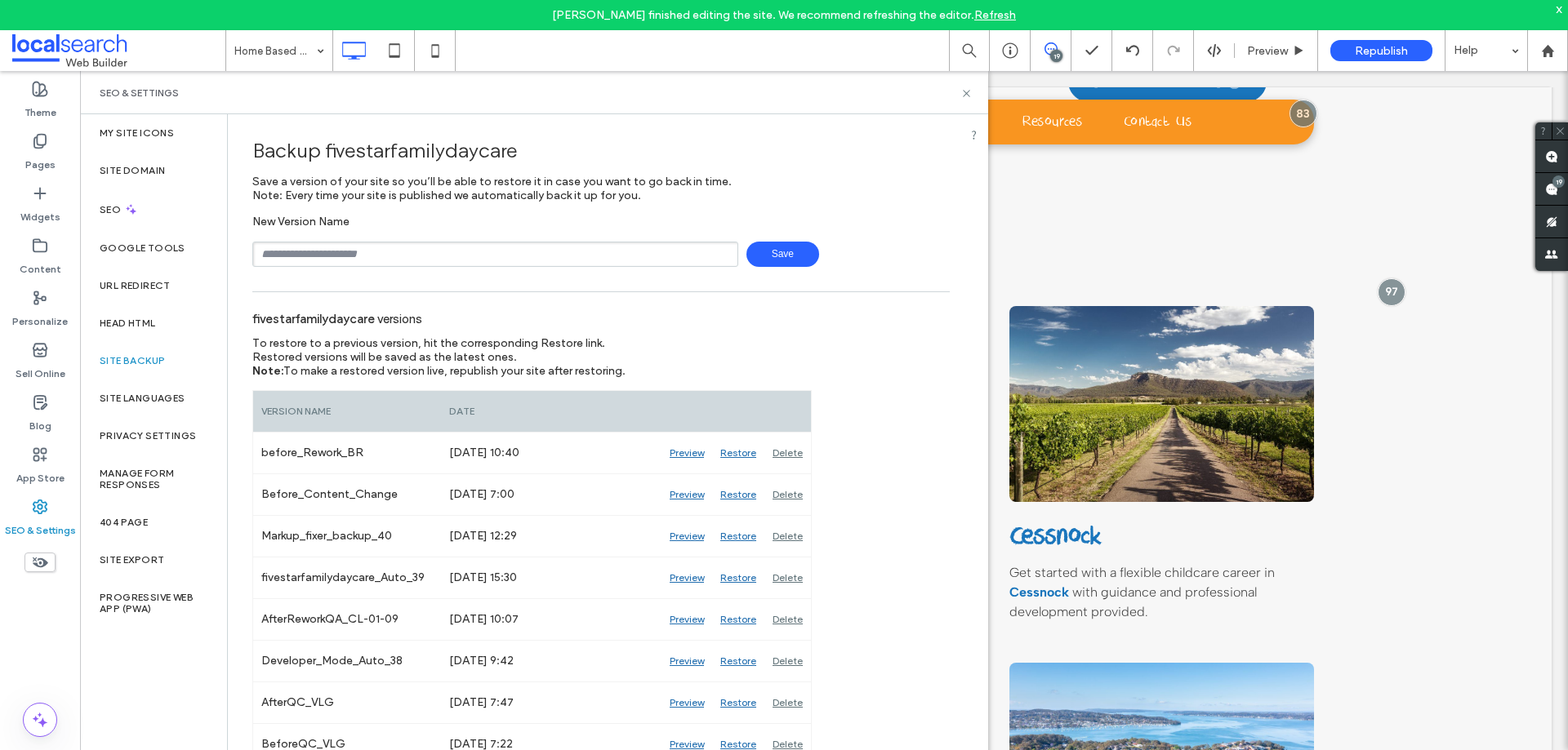
click at [528, 251] on input "text" at bounding box center [495, 254] width 486 height 26
type input "**********"
drag, startPoint x: 798, startPoint y: 262, endPoint x: 791, endPoint y: 258, distance: 8.1
click at [795, 260] on span "Save" at bounding box center [783, 254] width 73 height 26
click at [964, 90] on use at bounding box center [966, 93] width 7 height 7
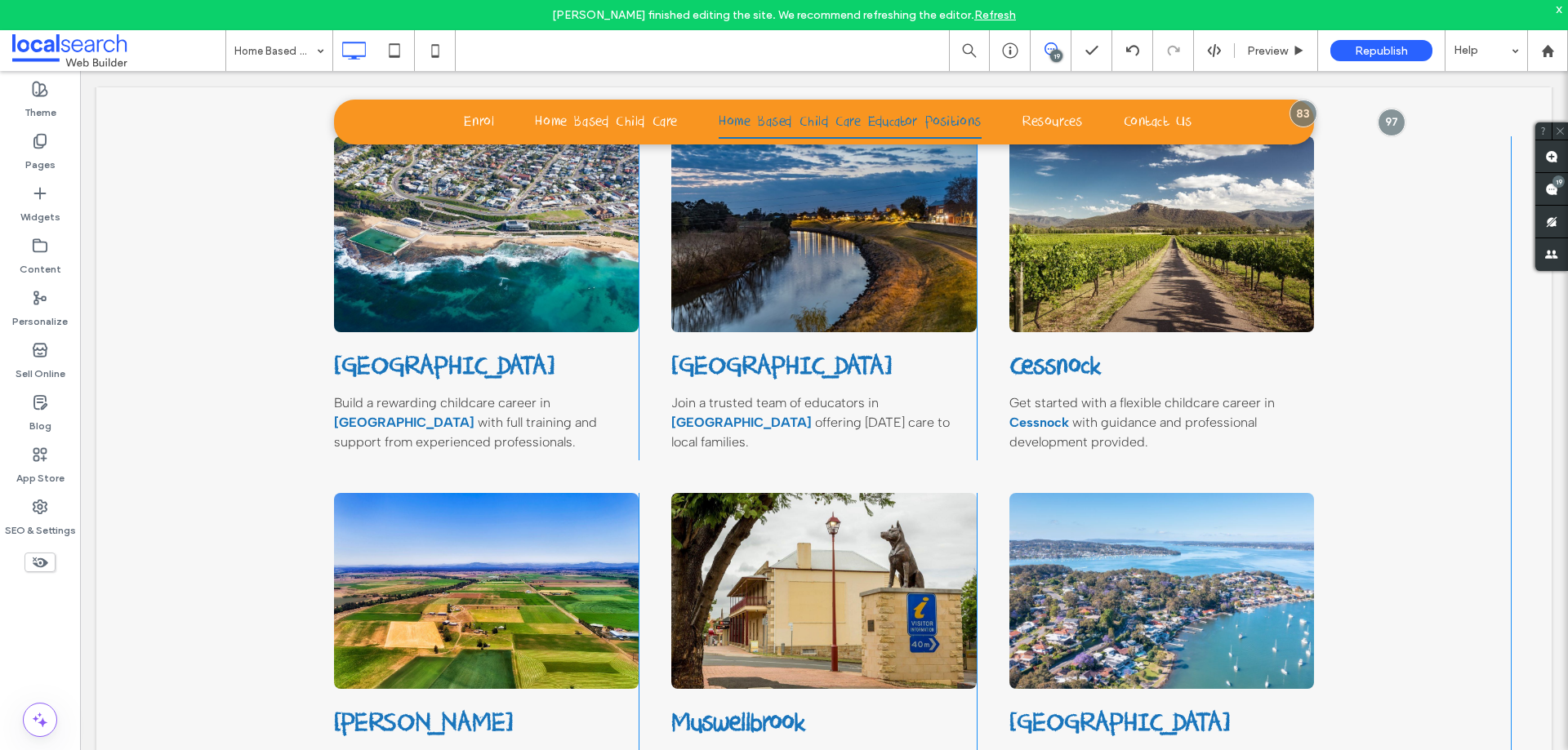
scroll to position [1445, 0]
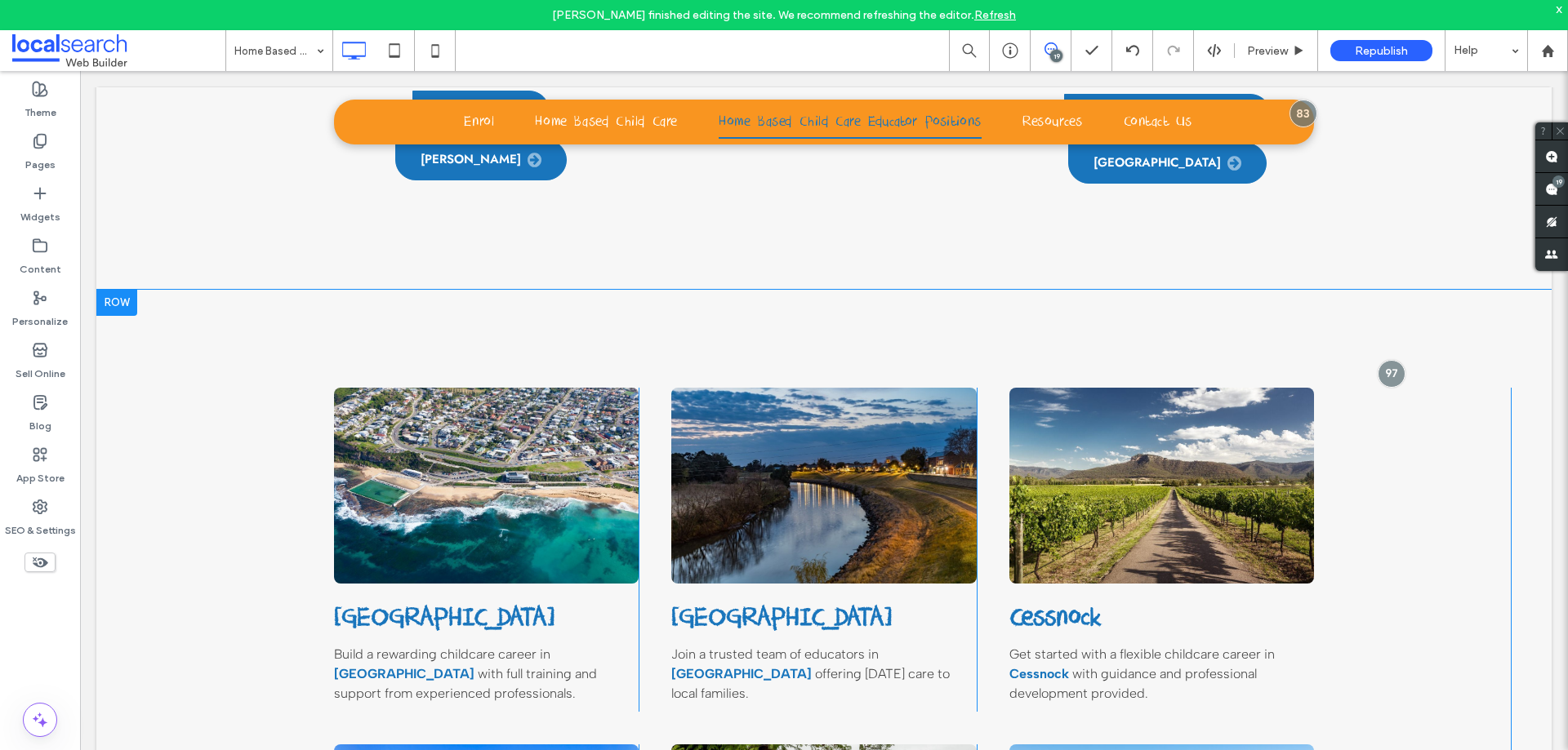
click at [119, 290] on div at bounding box center [116, 303] width 41 height 26
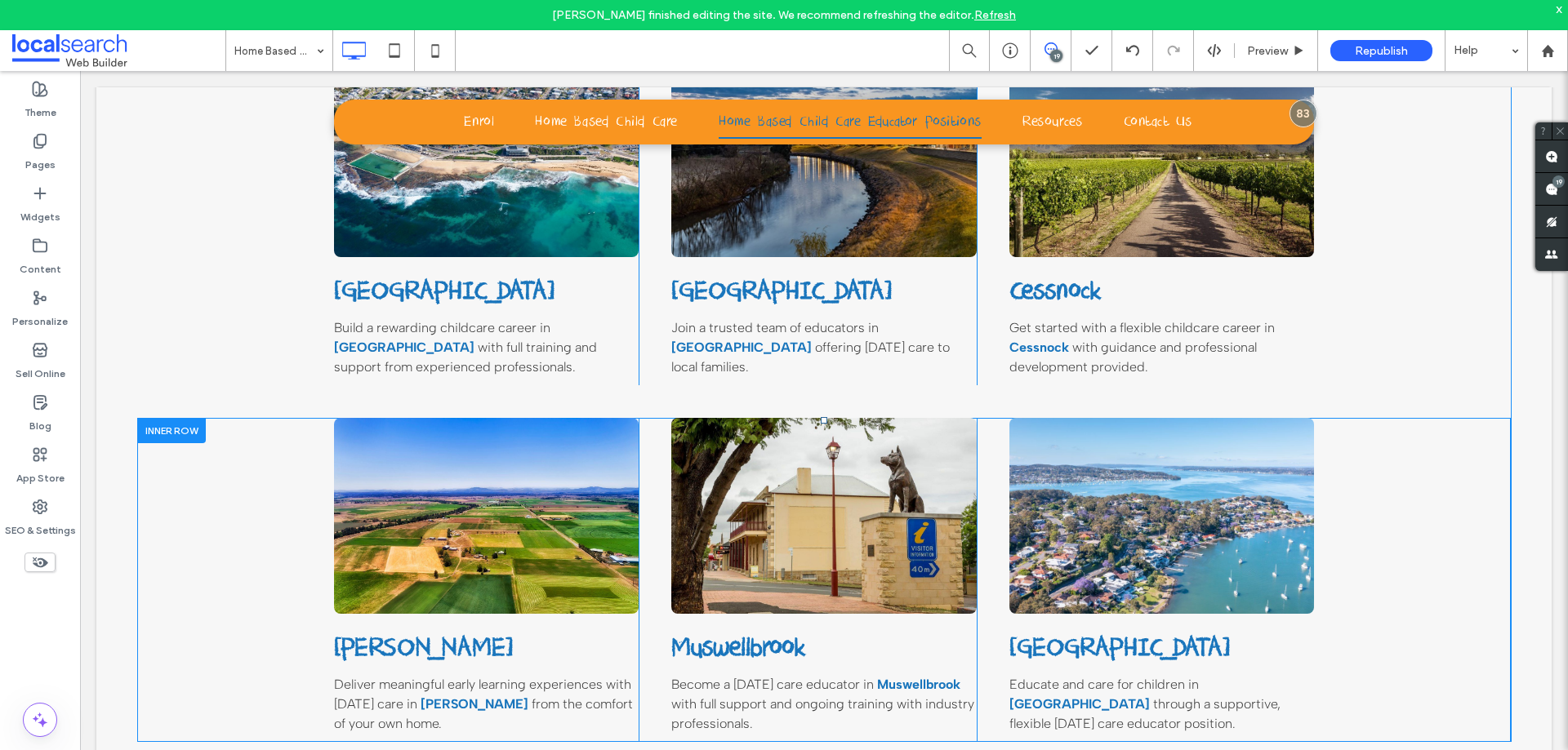
scroll to position [2099, 0]
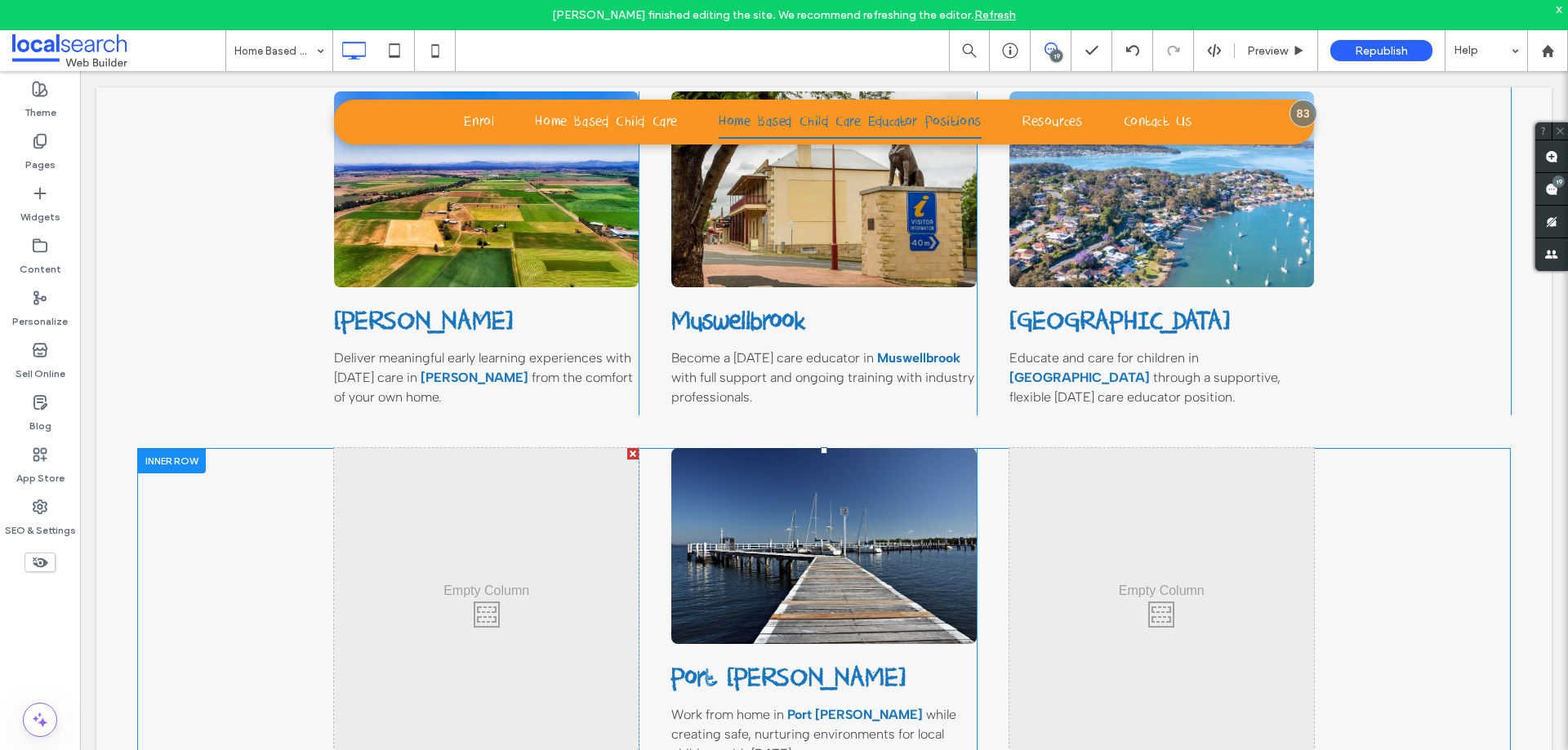
click at [181, 473] on div "Click To Paste Port Stephens Work from home in Port Stephens while creating saf…" at bounding box center [824, 609] width 1373 height 324
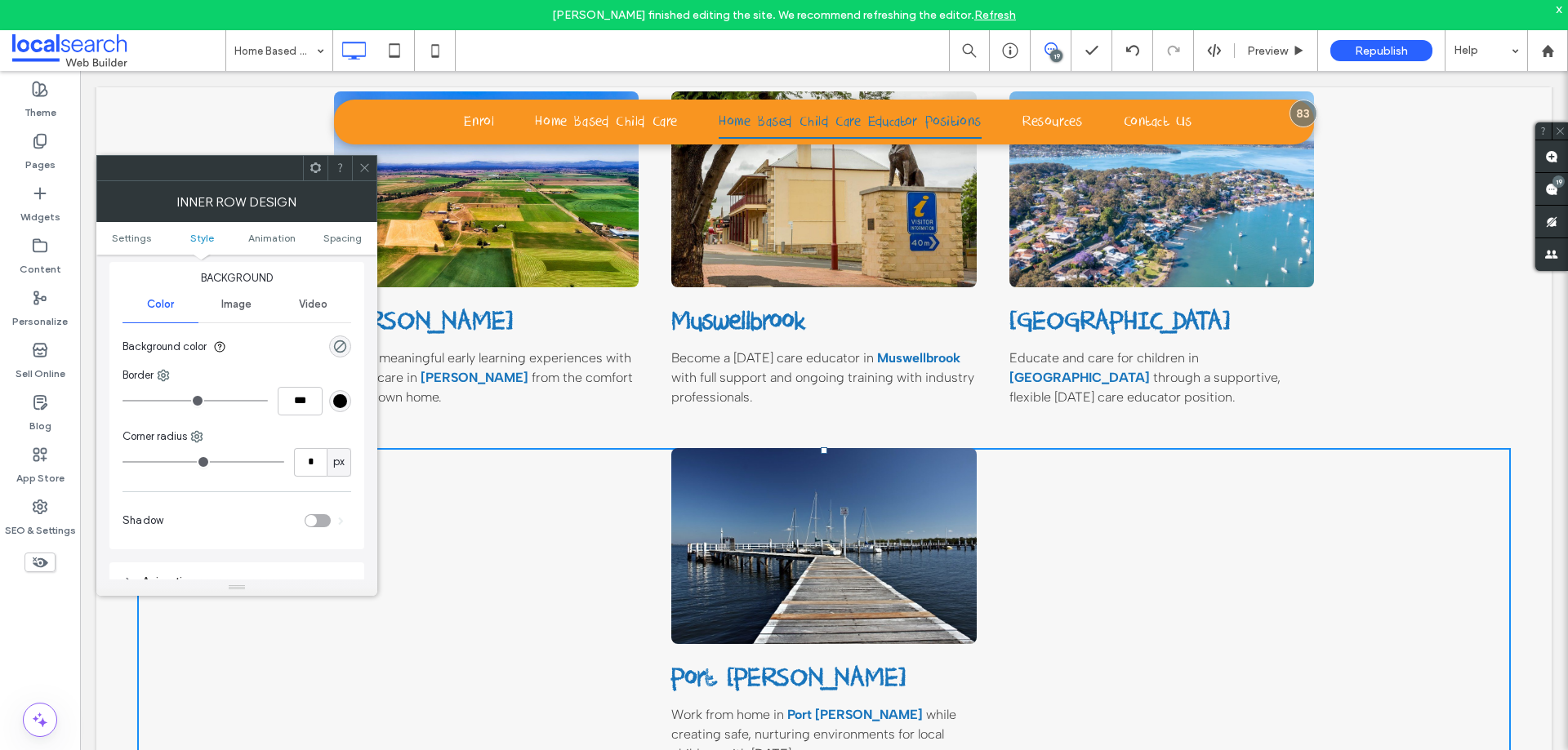
scroll to position [245, 0]
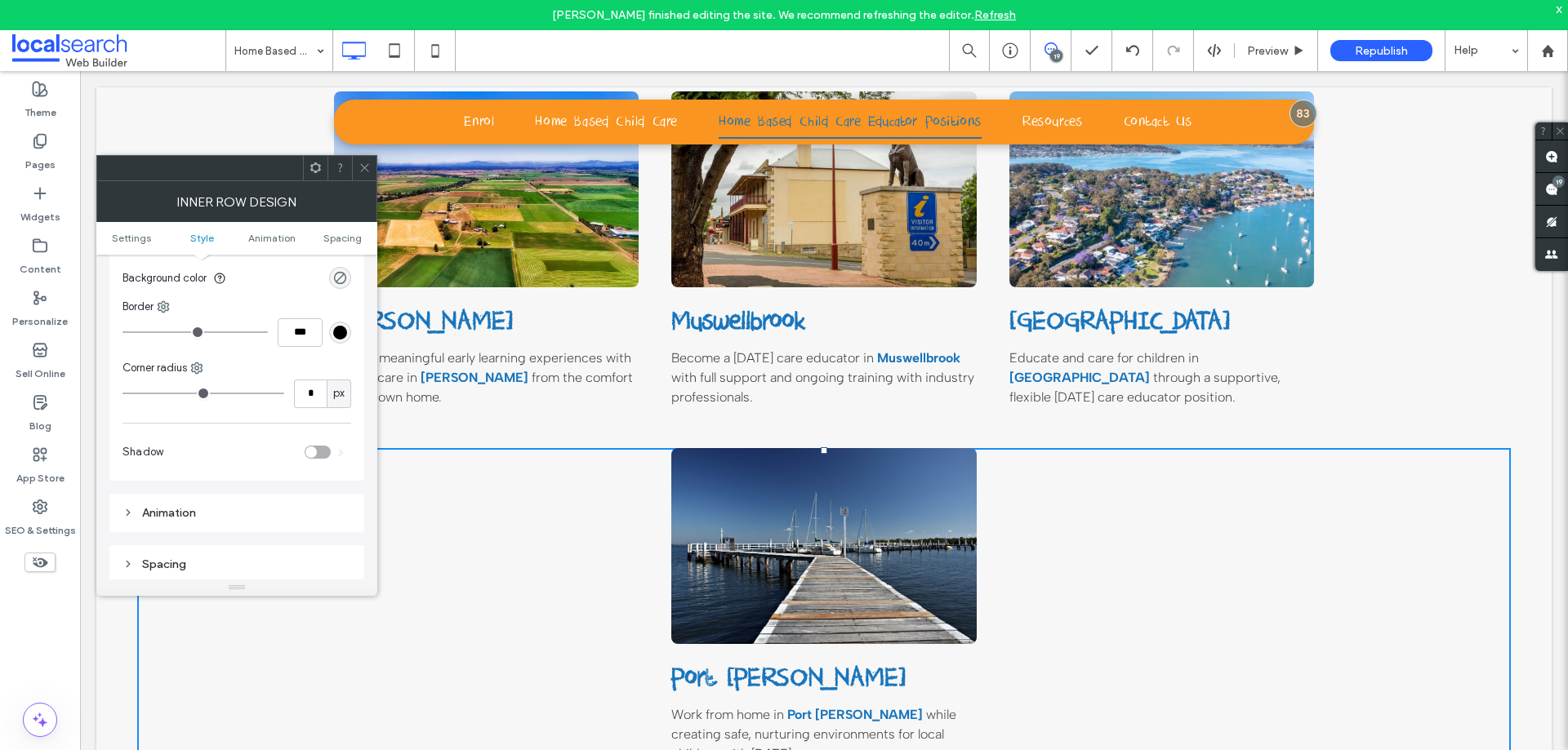
click at [369, 160] on span at bounding box center [364, 168] width 12 height 25
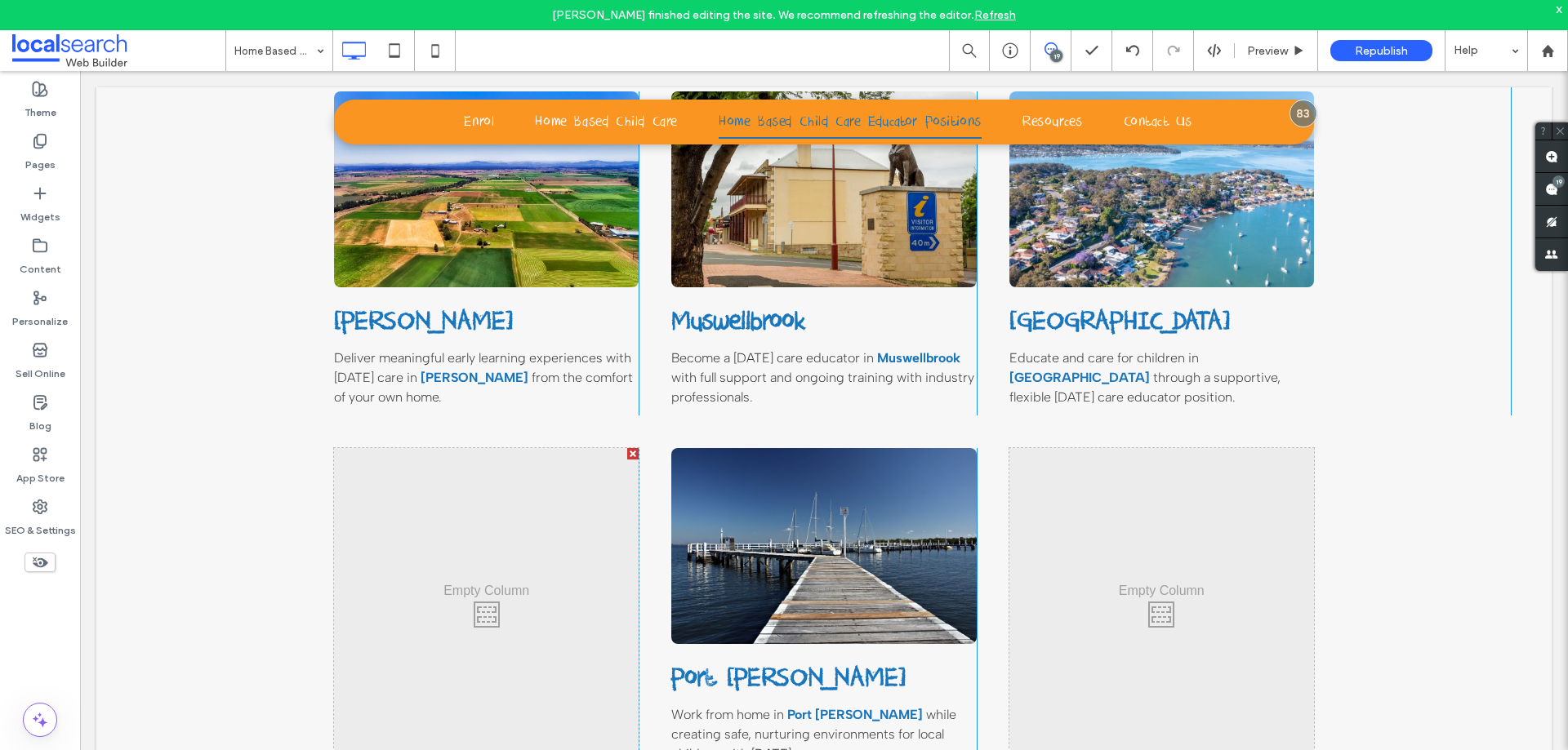
click at [124, 433] on div "Newcastle Build a rewarding childcare career in Newcastle with full training an…" at bounding box center [823, 253] width 1455 height 1234
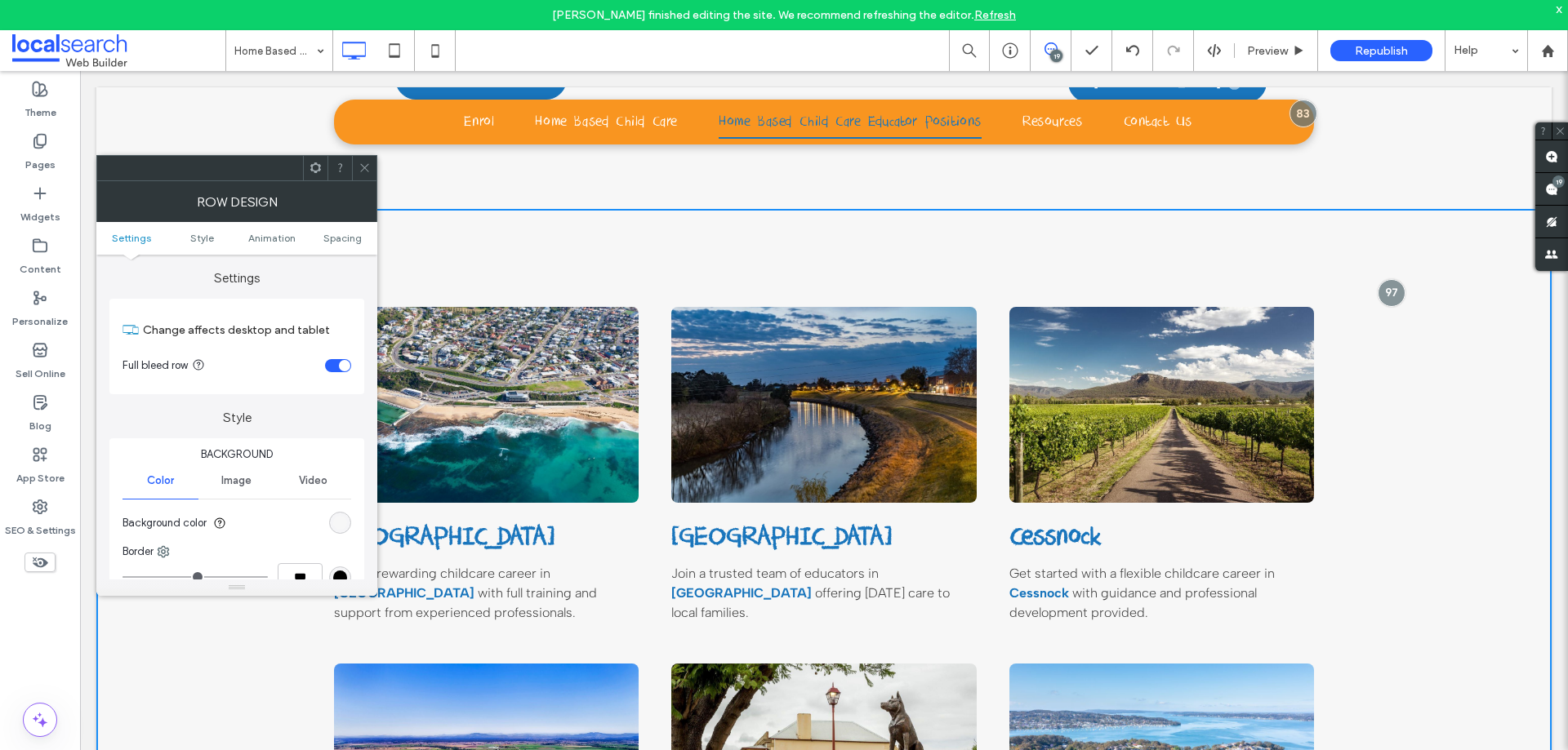
scroll to position [1363, 0]
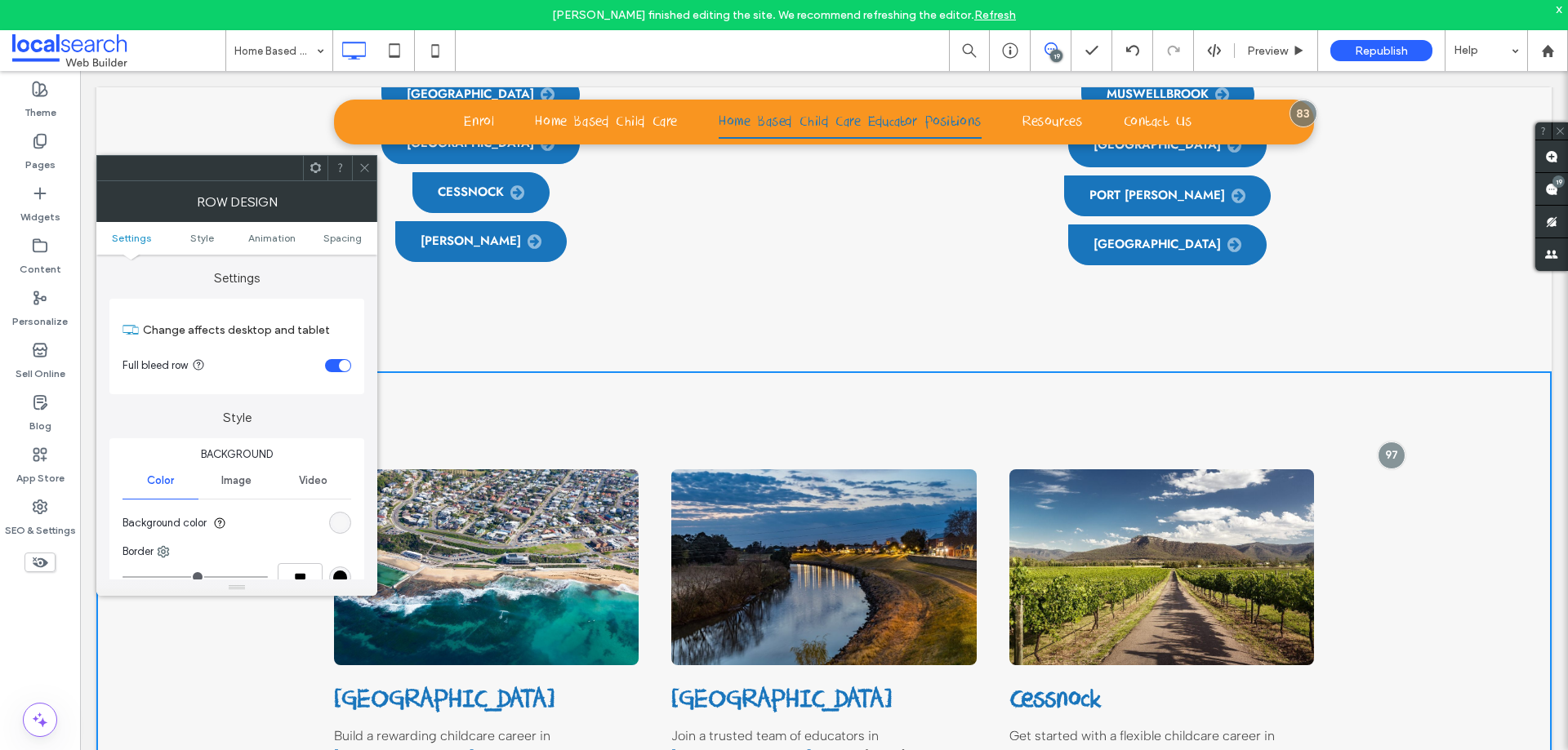
click at [313, 167] on icon at bounding box center [316, 167] width 12 height 12
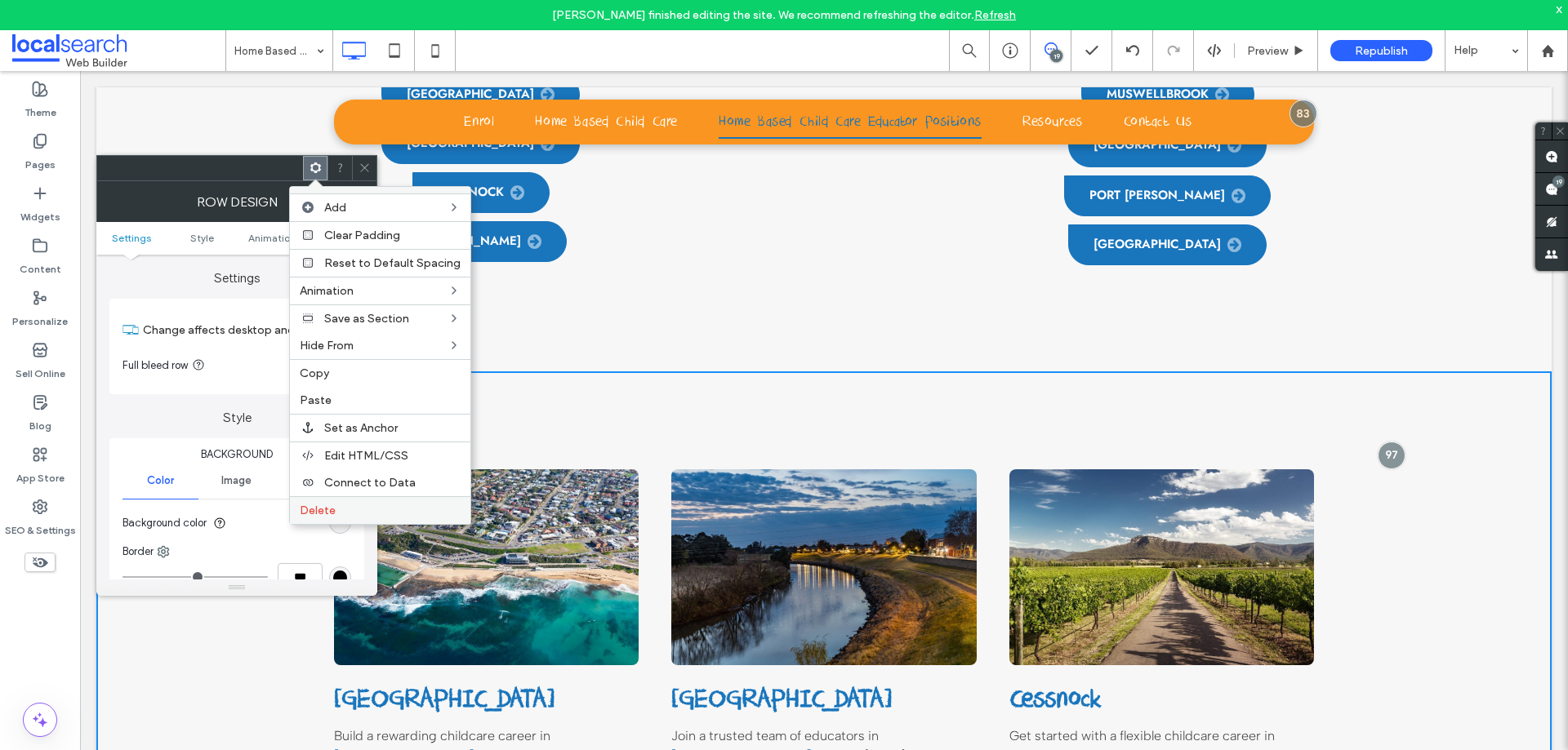
click at [344, 513] on label "Delete" at bounding box center [380, 510] width 161 height 14
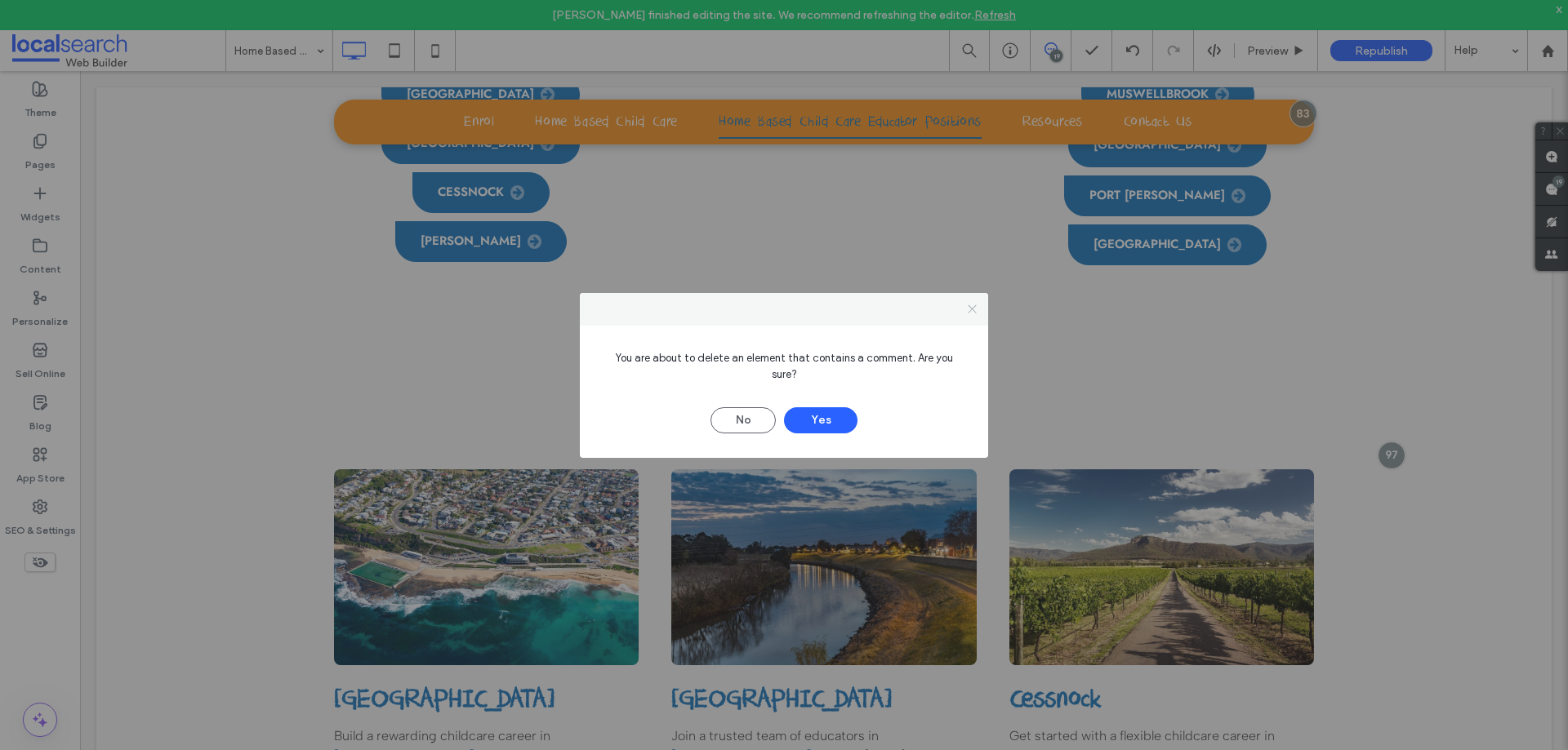
click at [977, 312] on span at bounding box center [972, 310] width 12 height 25
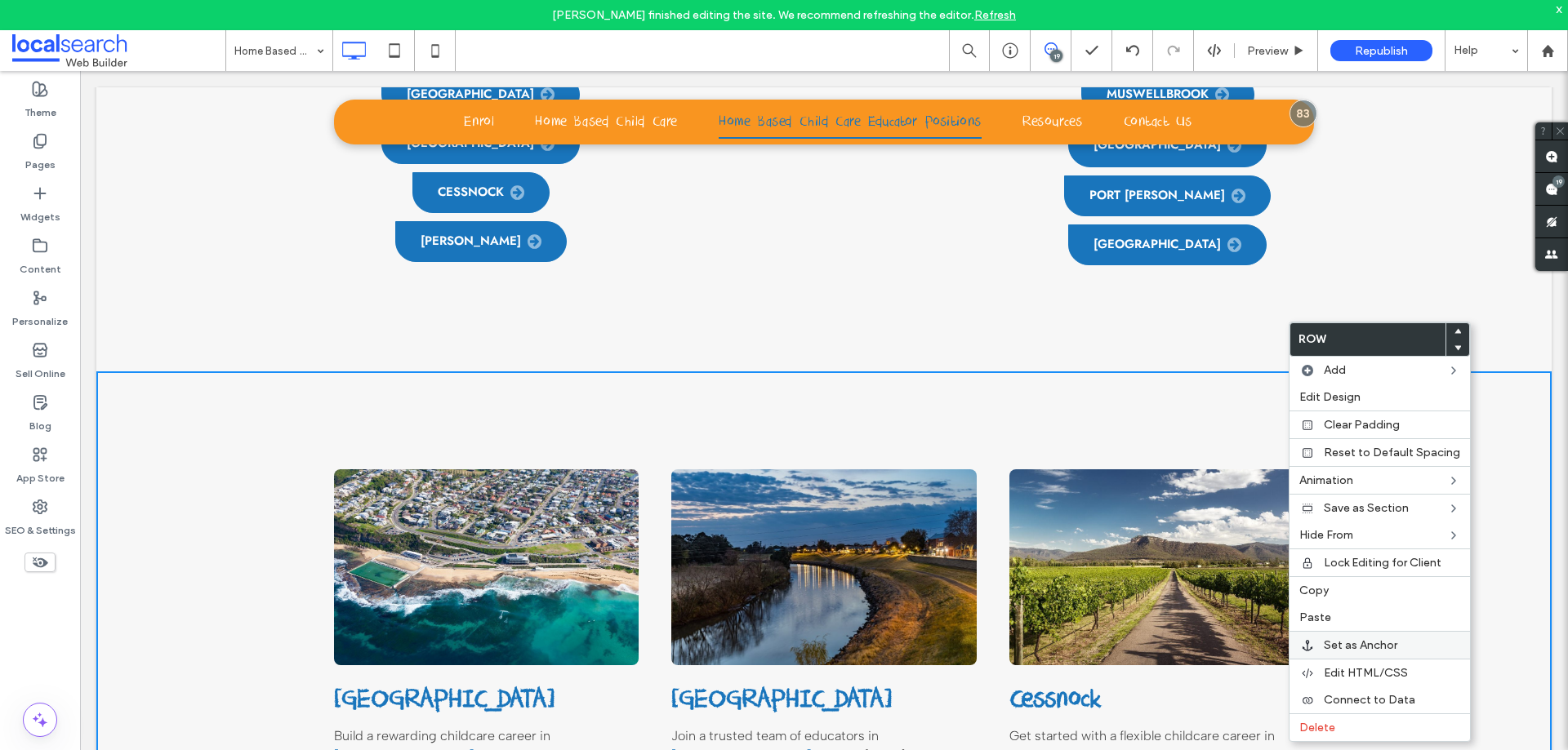
click at [1412, 652] on div "Set as Anchor" at bounding box center [1380, 645] width 181 height 28
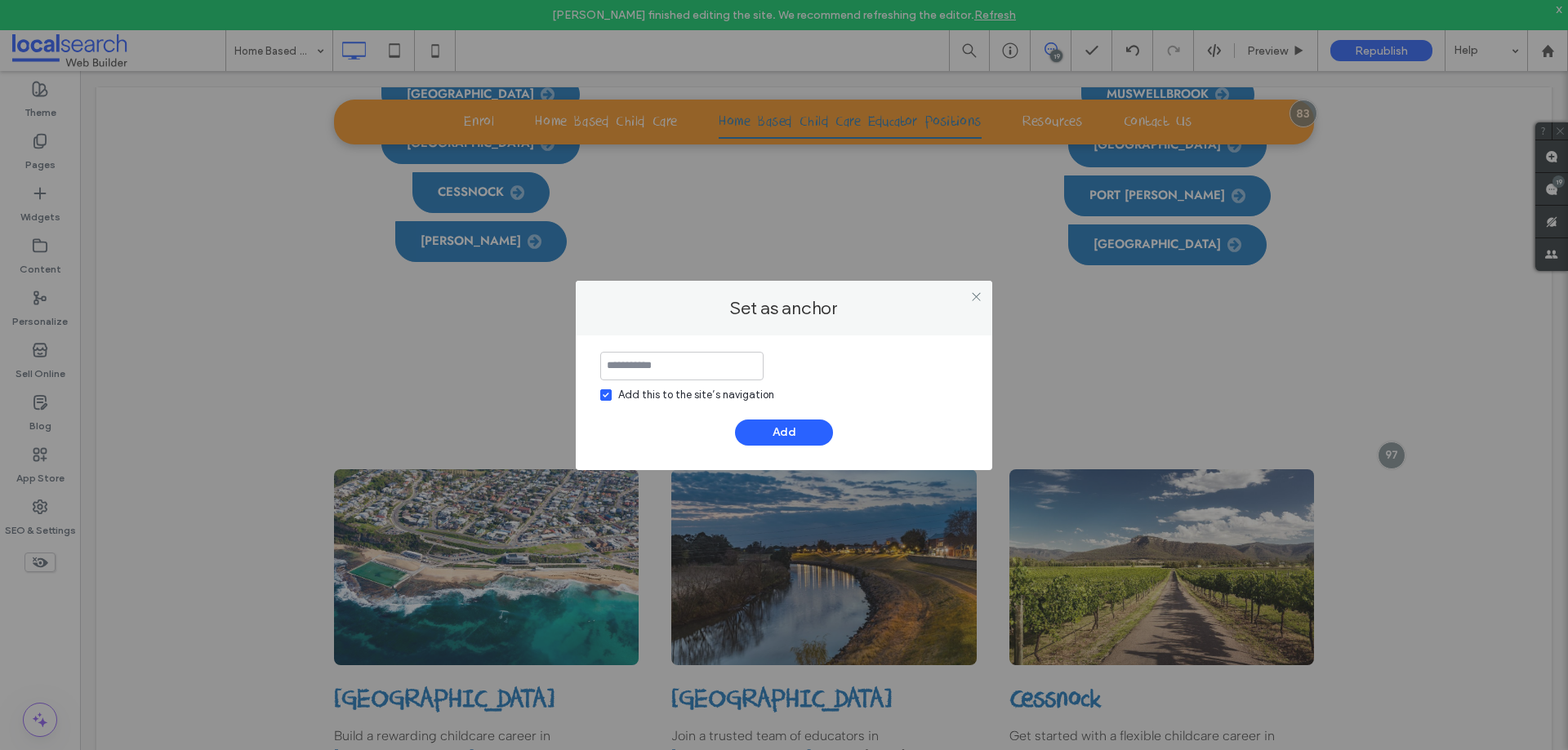
click at [683, 387] on div "Add this to the site’s navigation" at bounding box center [696, 395] width 156 height 17
click at [688, 360] on input at bounding box center [682, 366] width 163 height 29
click at [624, 363] on input "****" at bounding box center [682, 366] width 163 height 29
type input "*****"
click at [810, 436] on button "Add" at bounding box center [784, 433] width 98 height 26
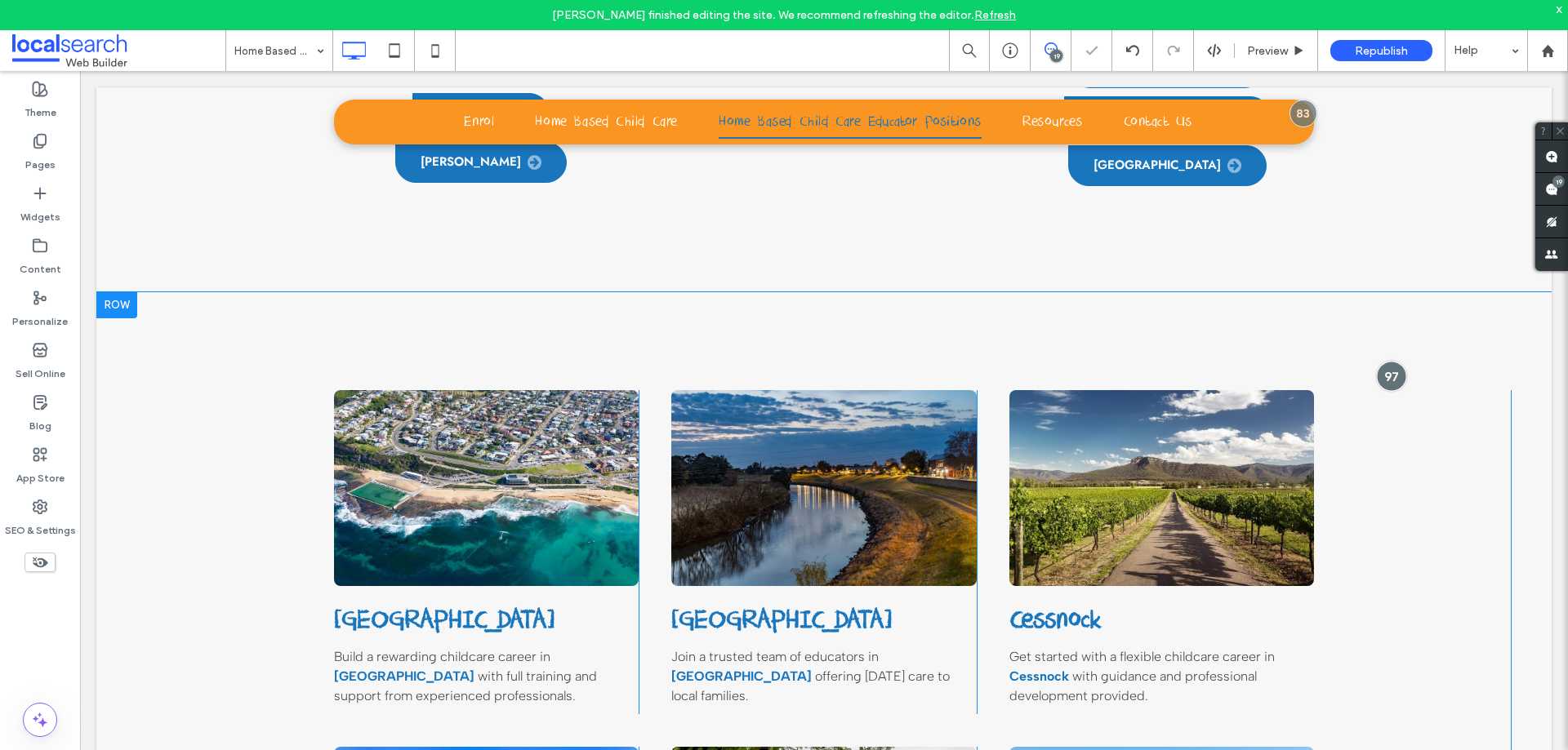
scroll to position [1445, 0]
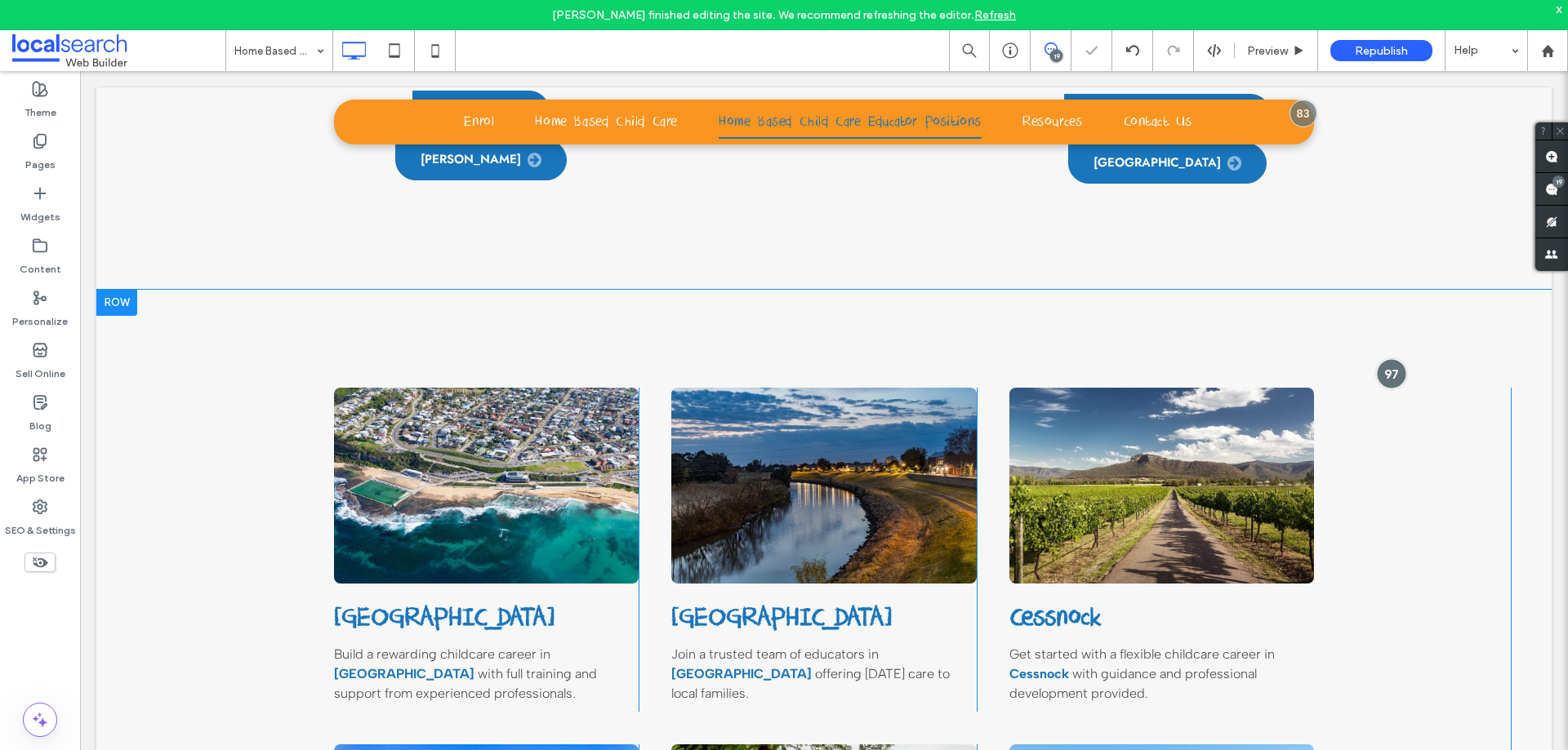
click at [1383, 358] on div at bounding box center [1391, 373] width 30 height 30
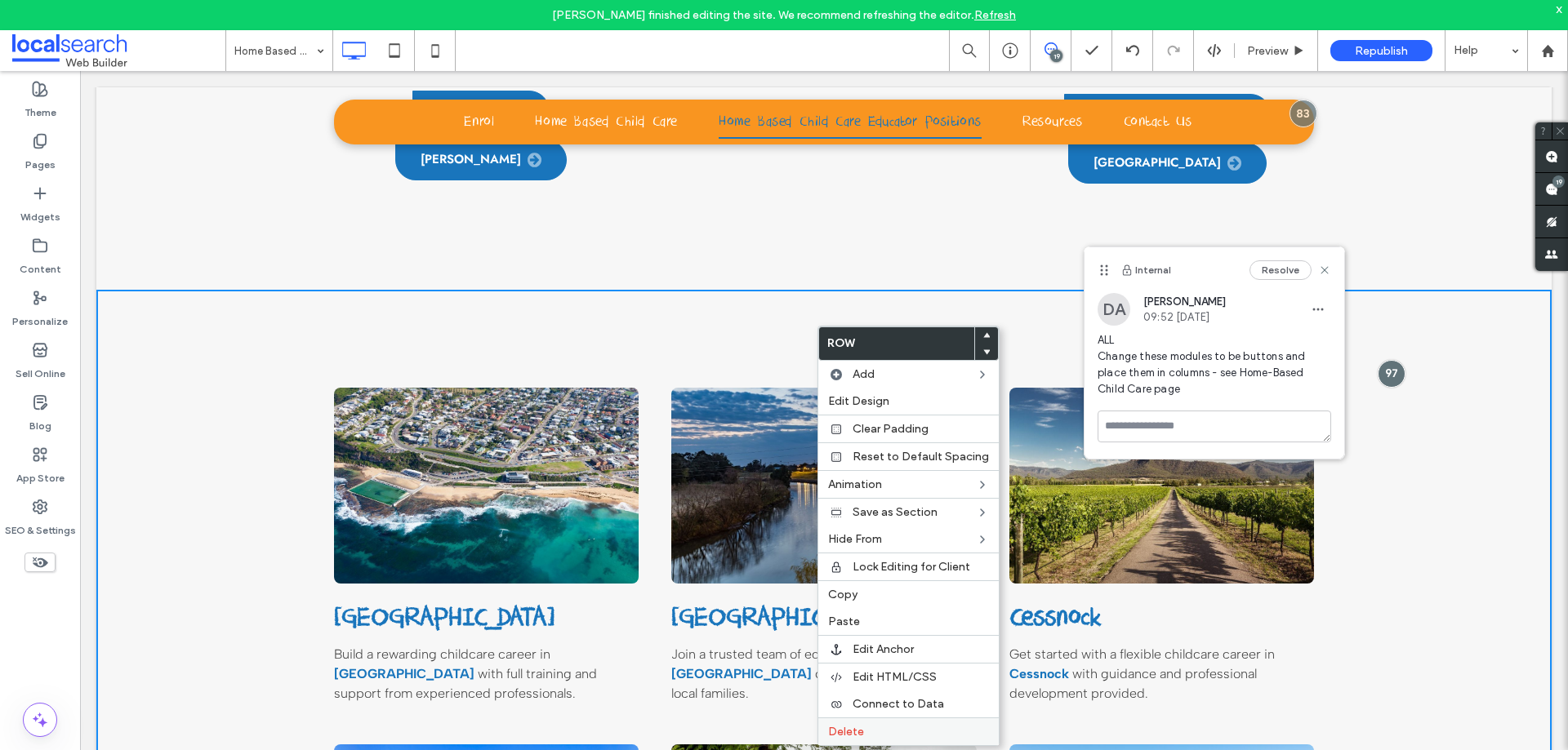
click at [858, 728] on span "Delete" at bounding box center [846, 731] width 36 height 14
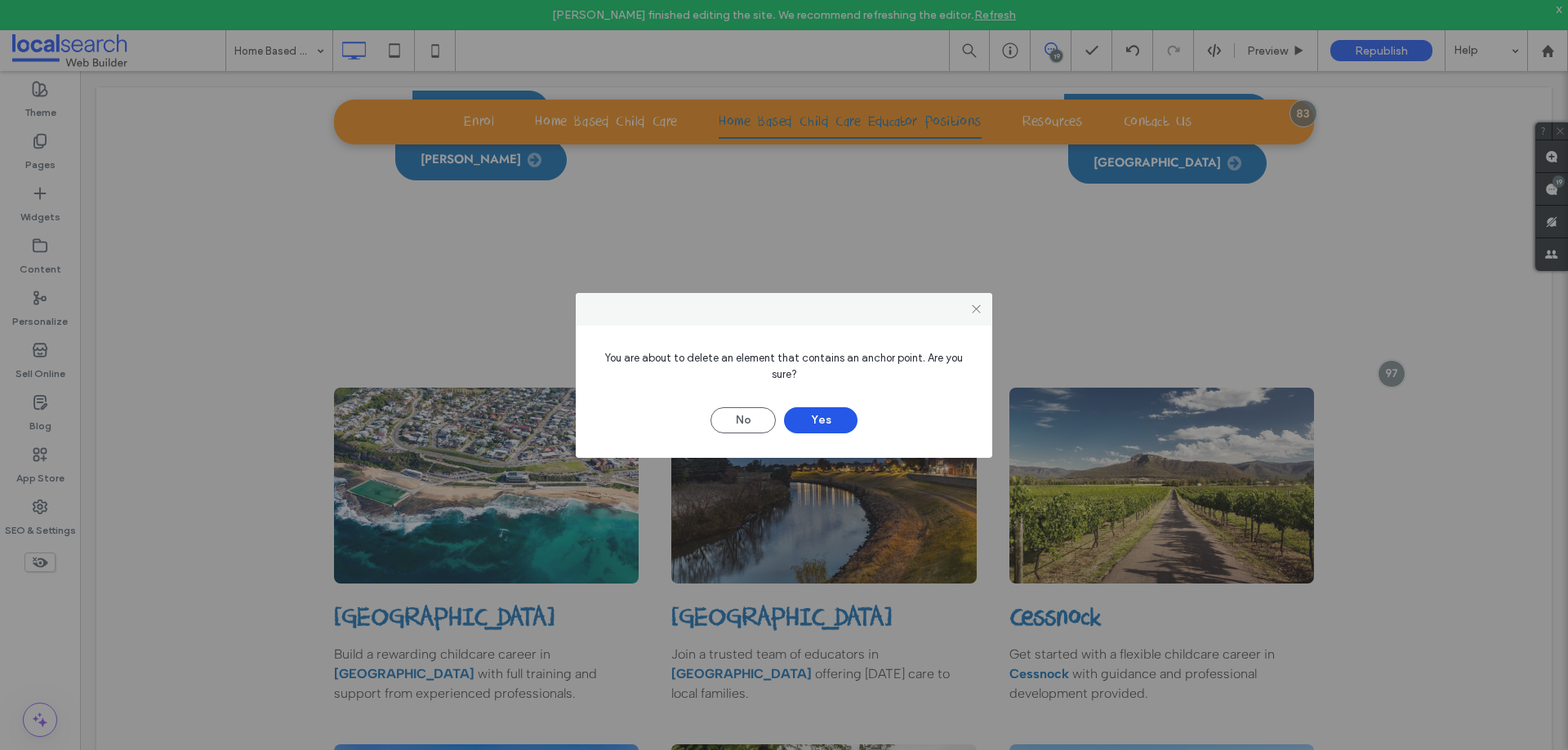
click at [843, 421] on button "Yes" at bounding box center [820, 421] width 74 height 26
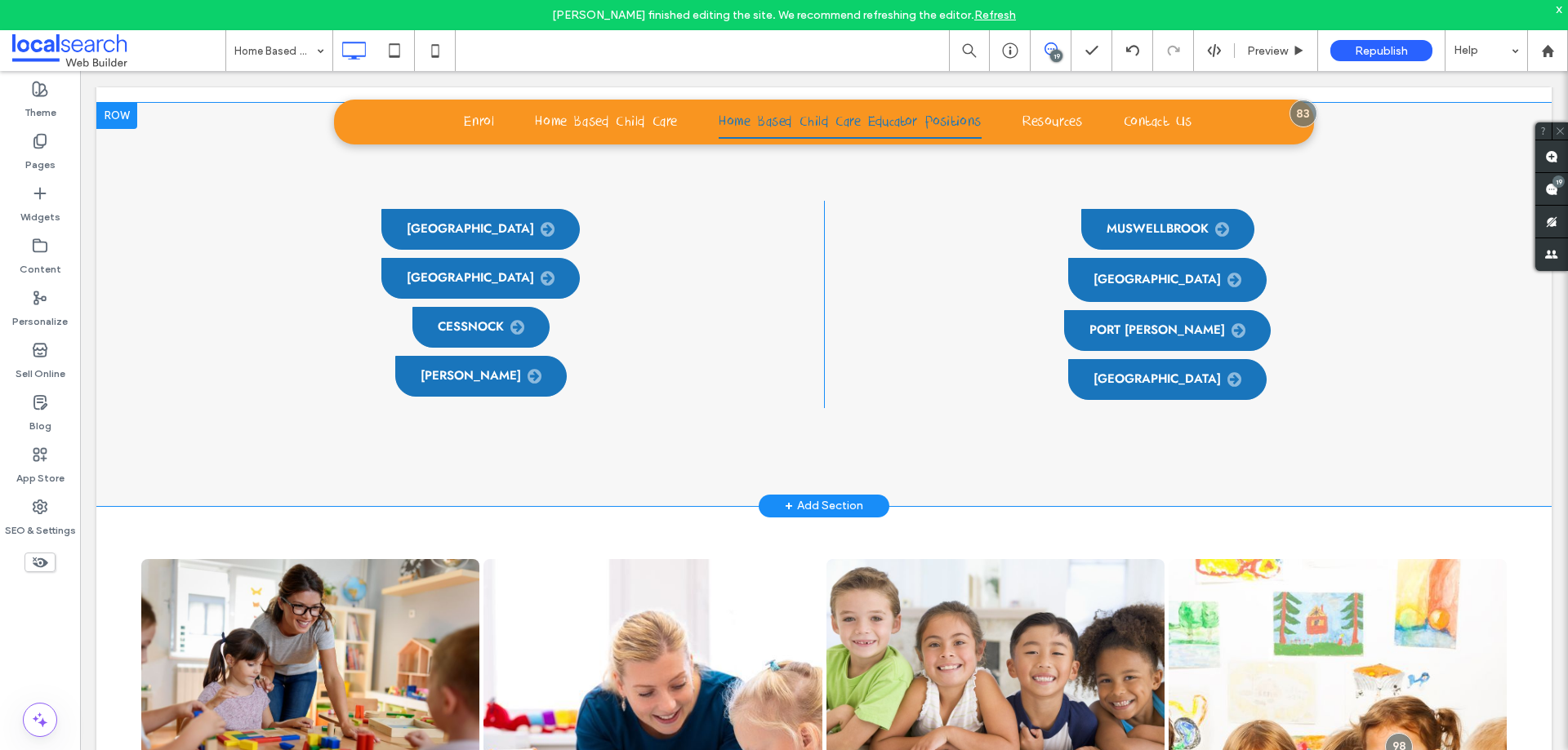
scroll to position [1200, 0]
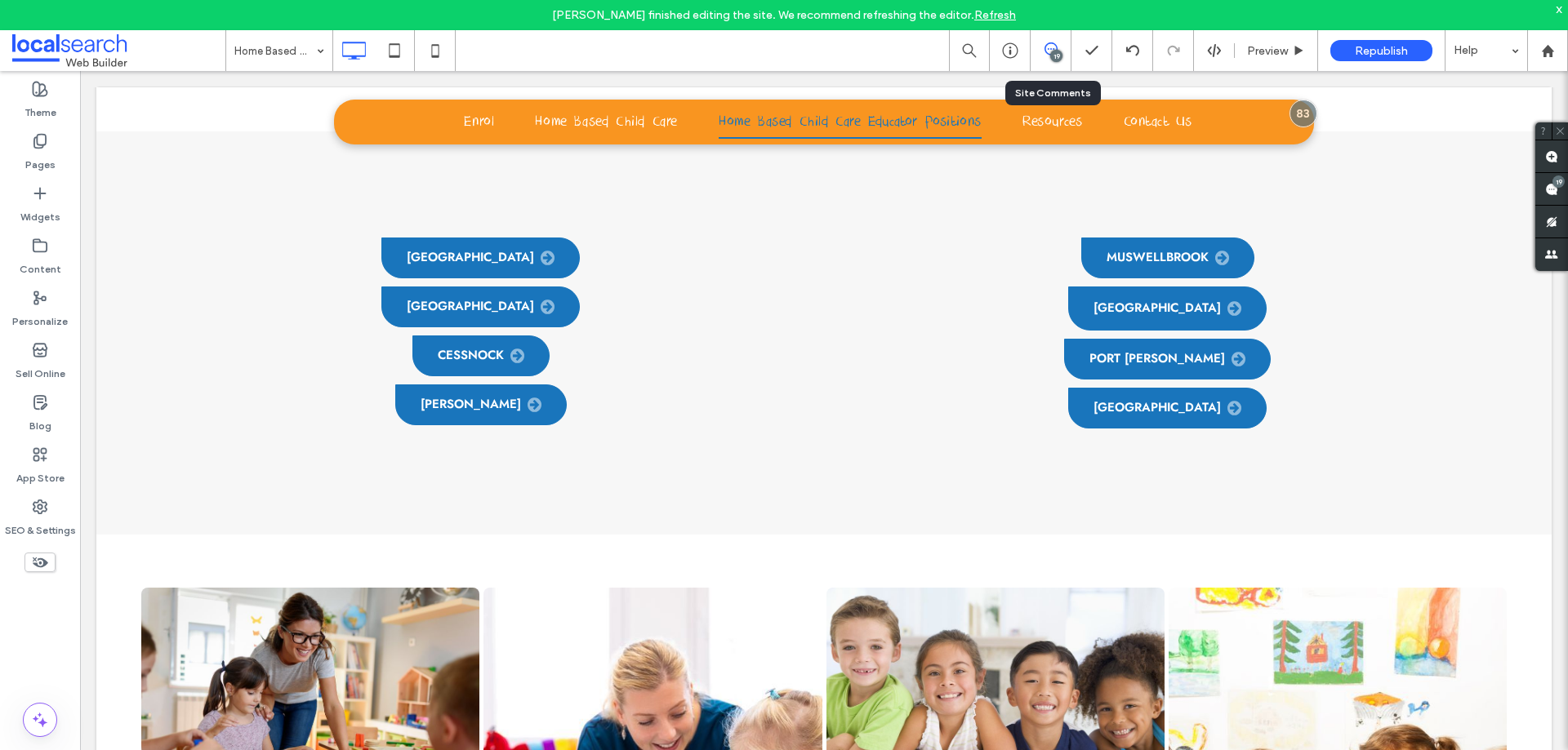
click at [1045, 58] on div "19" at bounding box center [1050, 50] width 40 height 17
click at [1554, 182] on div "19" at bounding box center [1558, 181] width 12 height 12
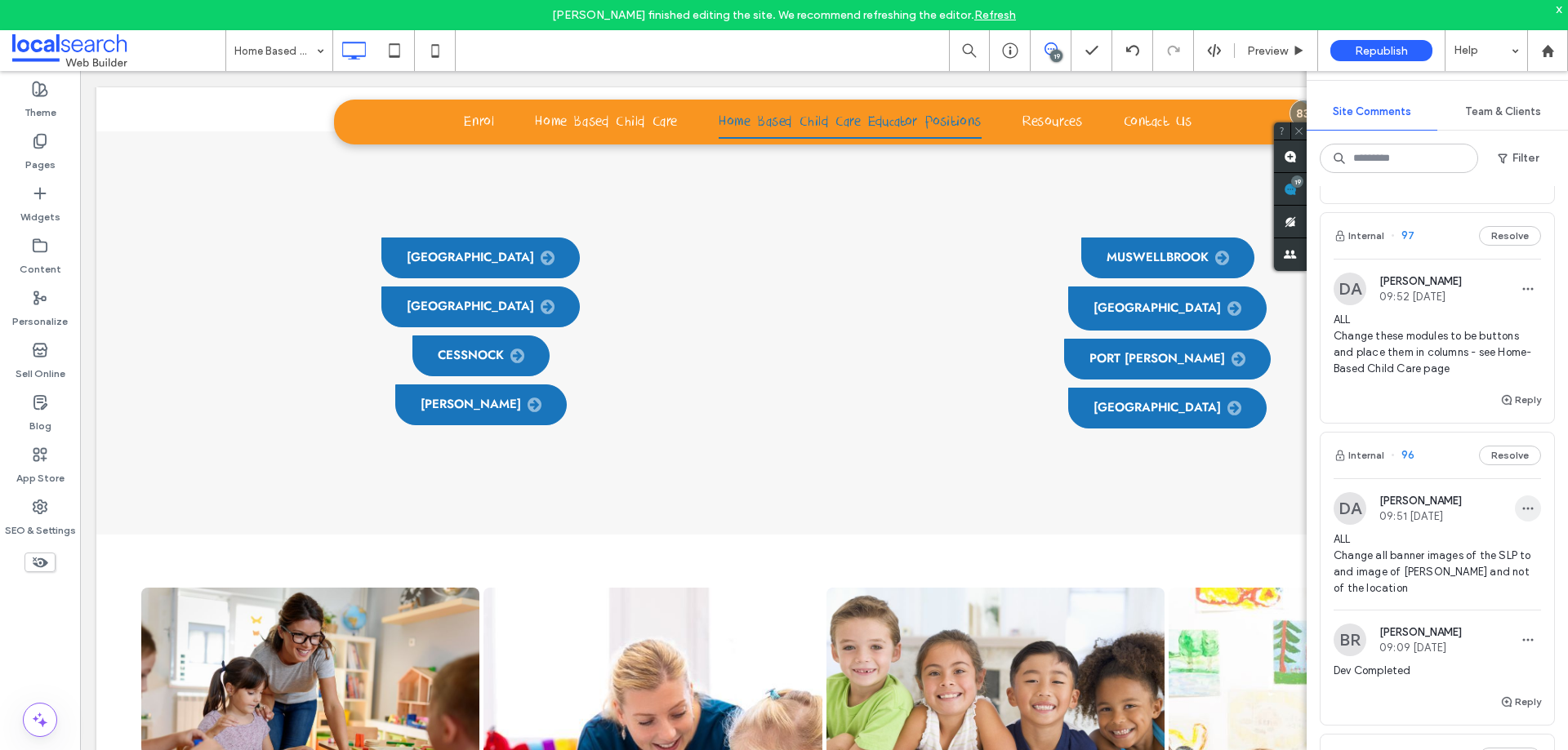
scroll to position [1305, 0]
click at [1506, 408] on button "Reply" at bounding box center [1520, 398] width 41 height 20
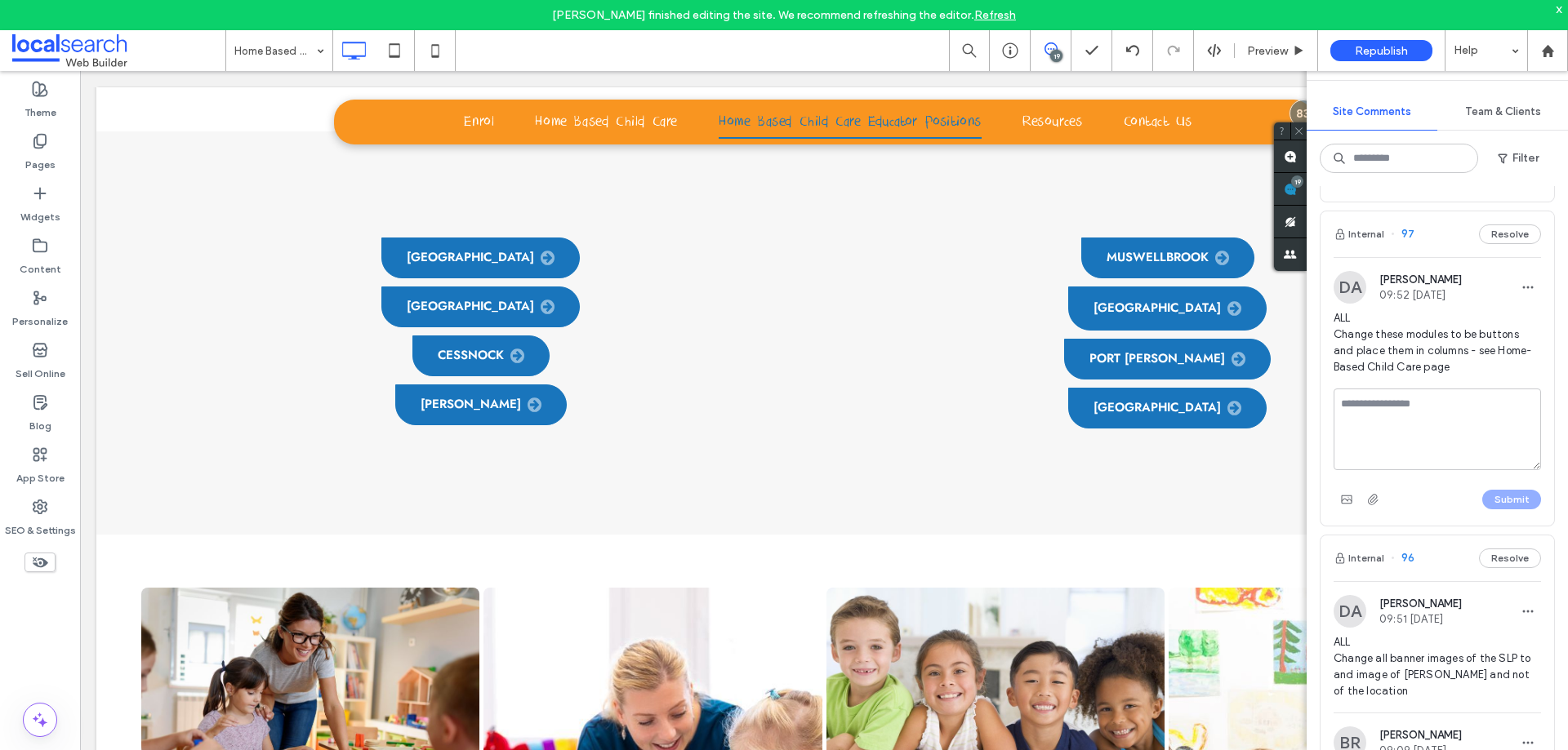
click at [1446, 432] on textarea at bounding box center [1437, 429] width 207 height 82
type textarea "*"
type textarea "**********"
click at [1512, 502] on div "Submit" at bounding box center [1437, 500] width 207 height 26
click at [1512, 509] on button "Submit" at bounding box center [1511, 500] width 59 height 20
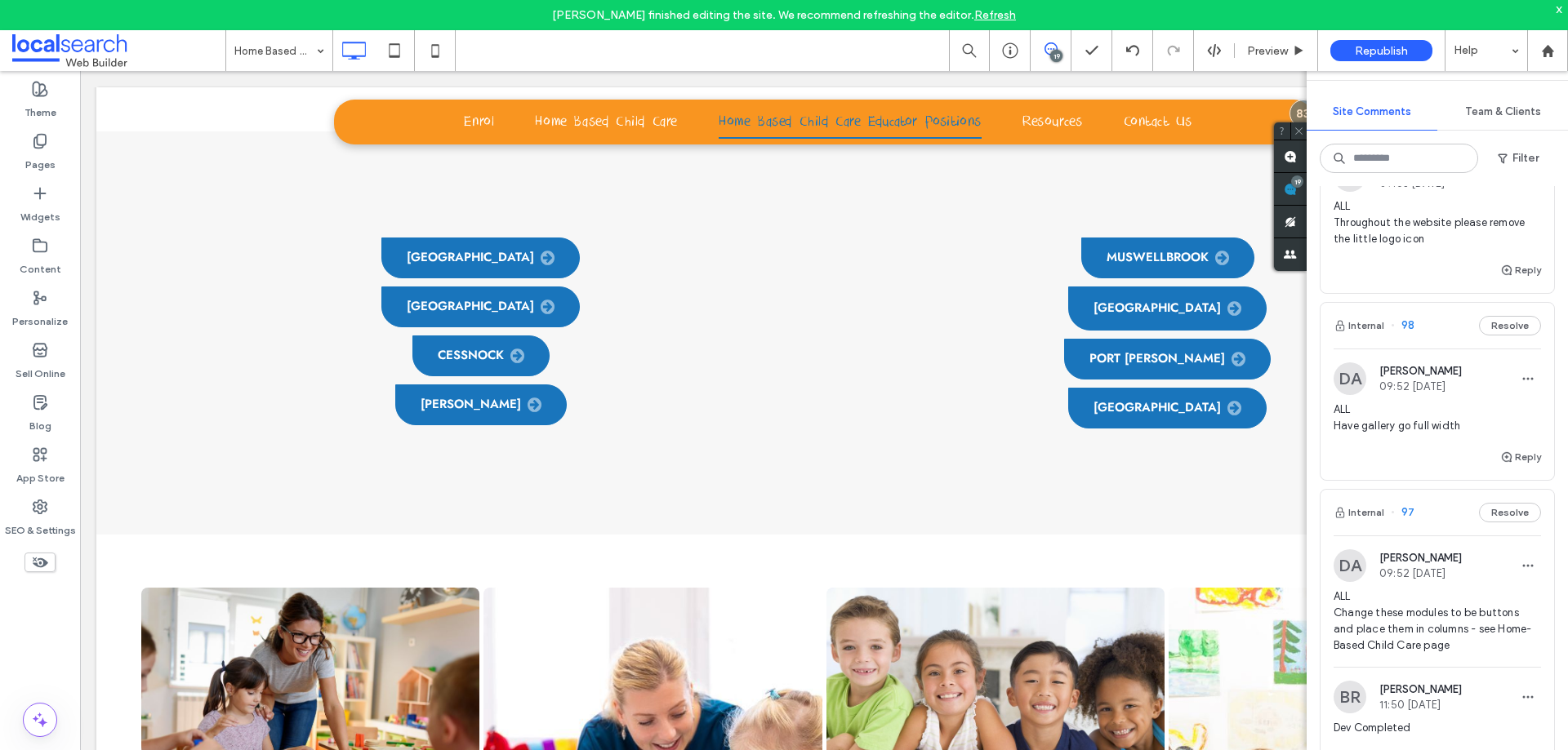
scroll to position [979, 0]
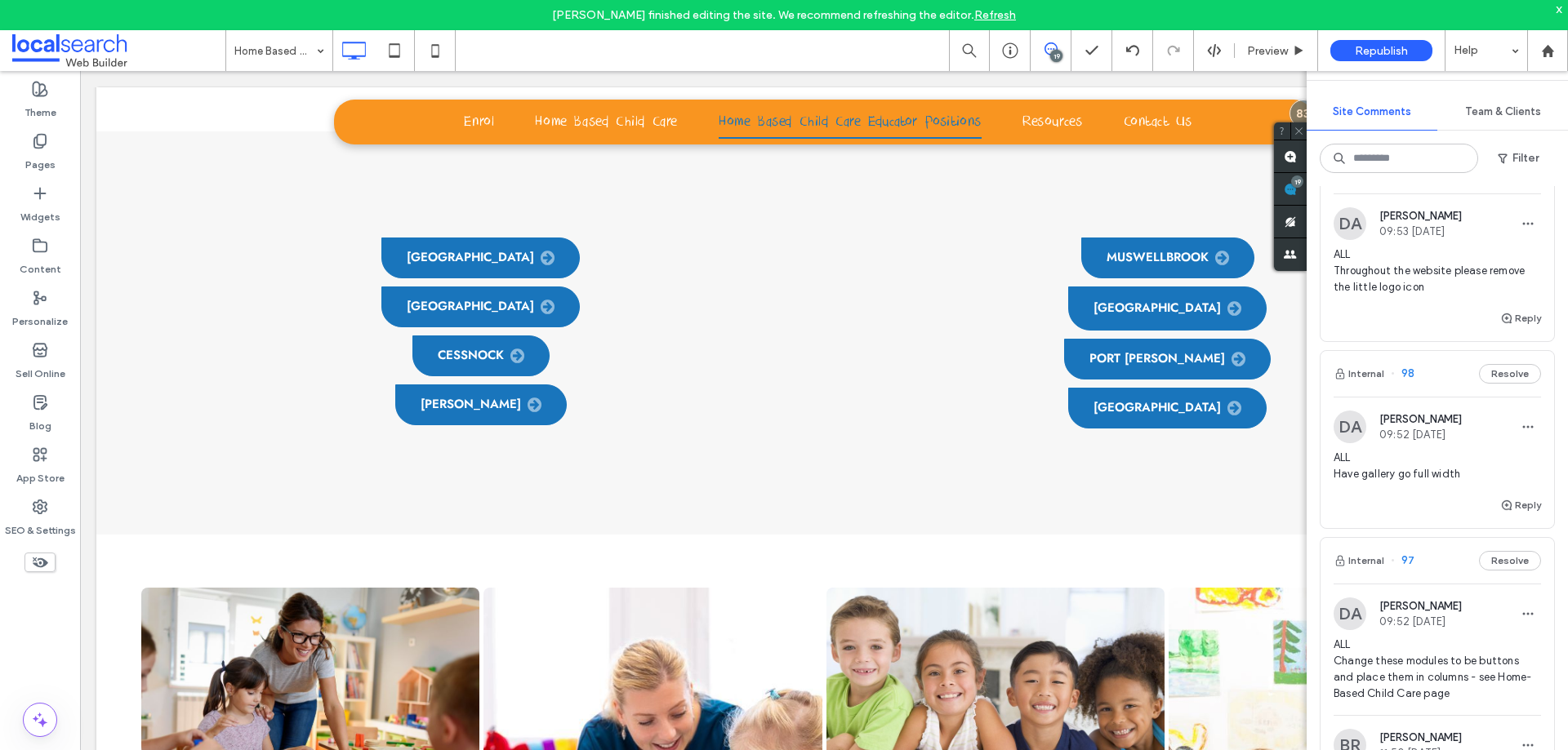
click at [1511, 475] on span "ALL Have gallery go full width" at bounding box center [1437, 465] width 207 height 32
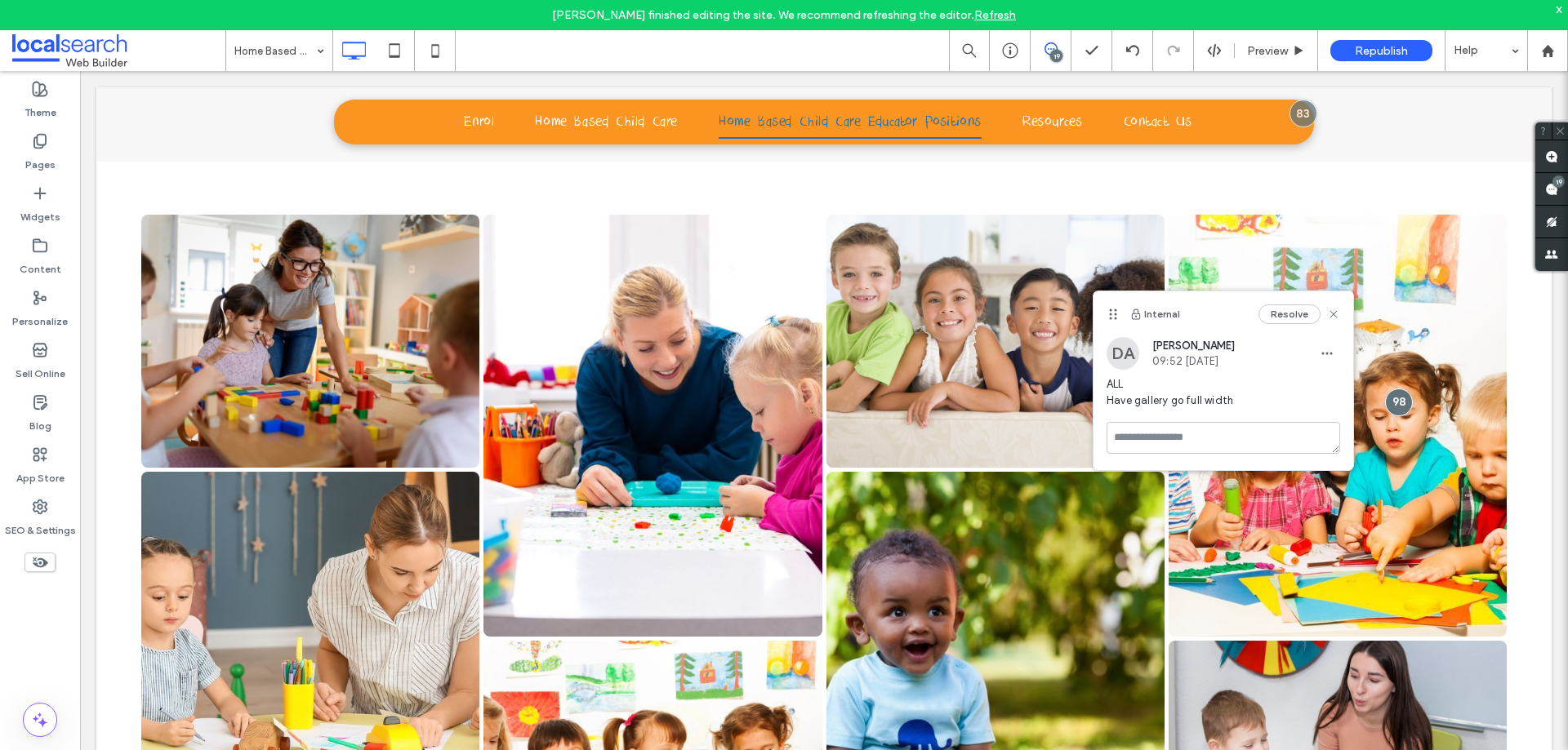
scroll to position [0, 0]
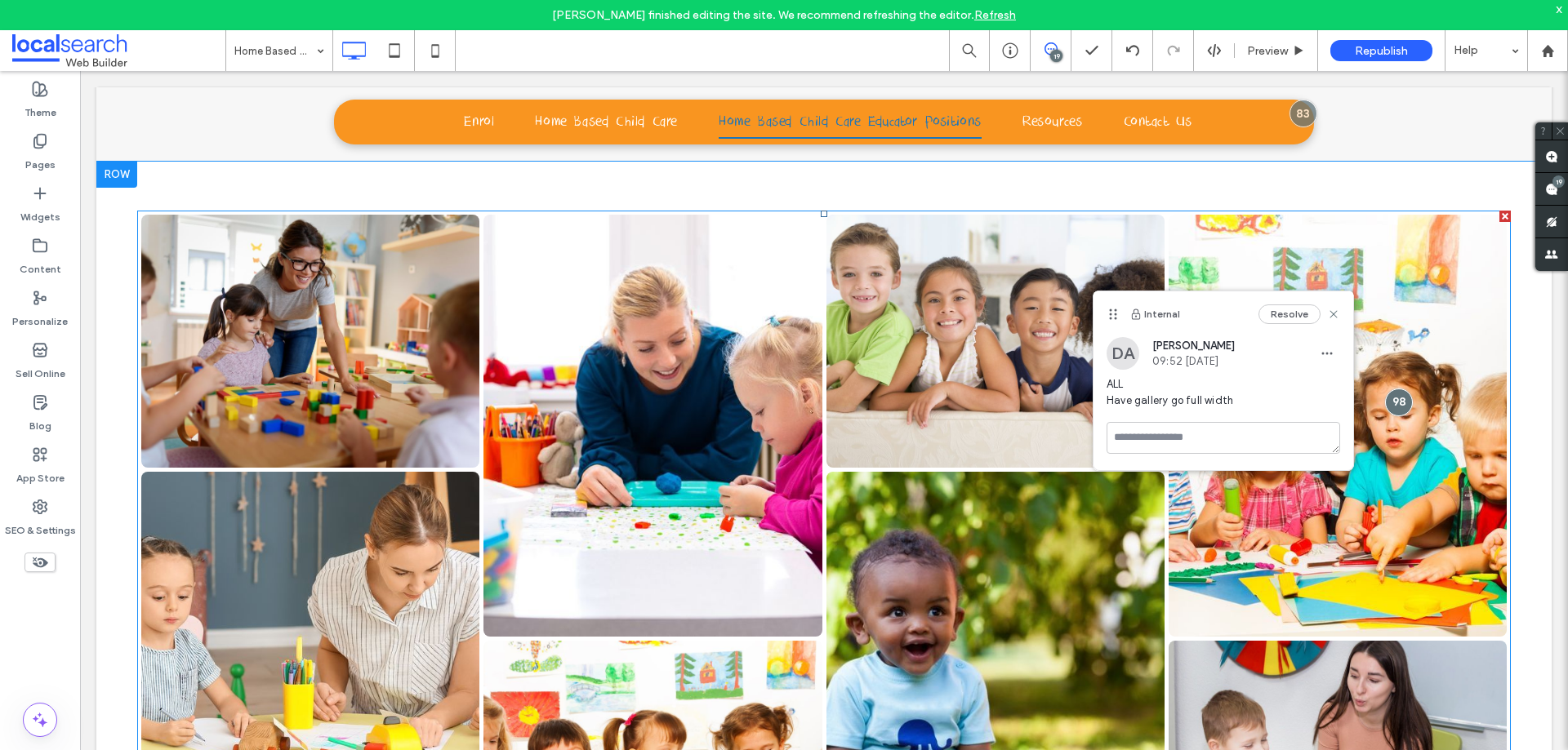
click at [306, 237] on link at bounding box center [311, 341] width 338 height 254
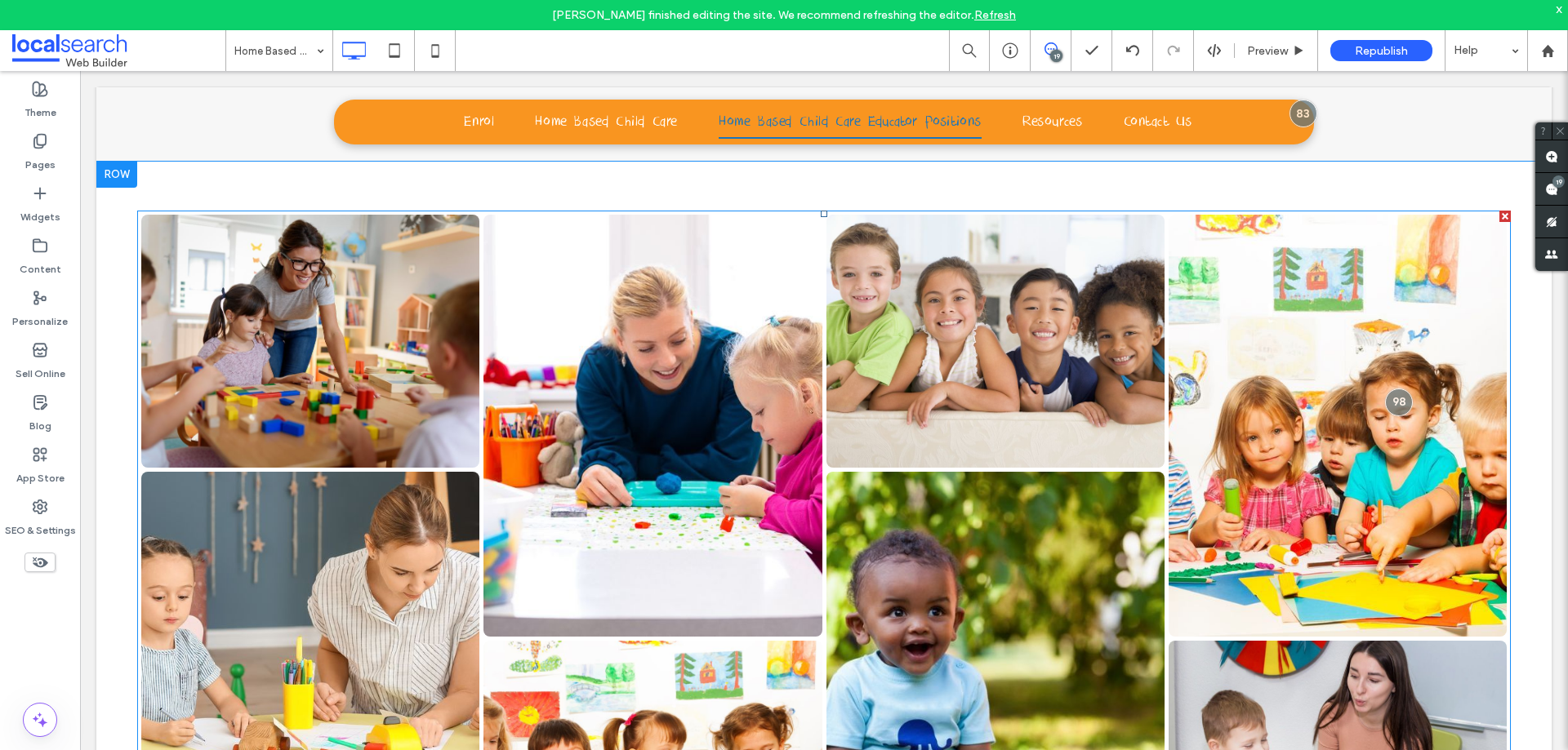
click at [441, 274] on link at bounding box center [311, 341] width 338 height 254
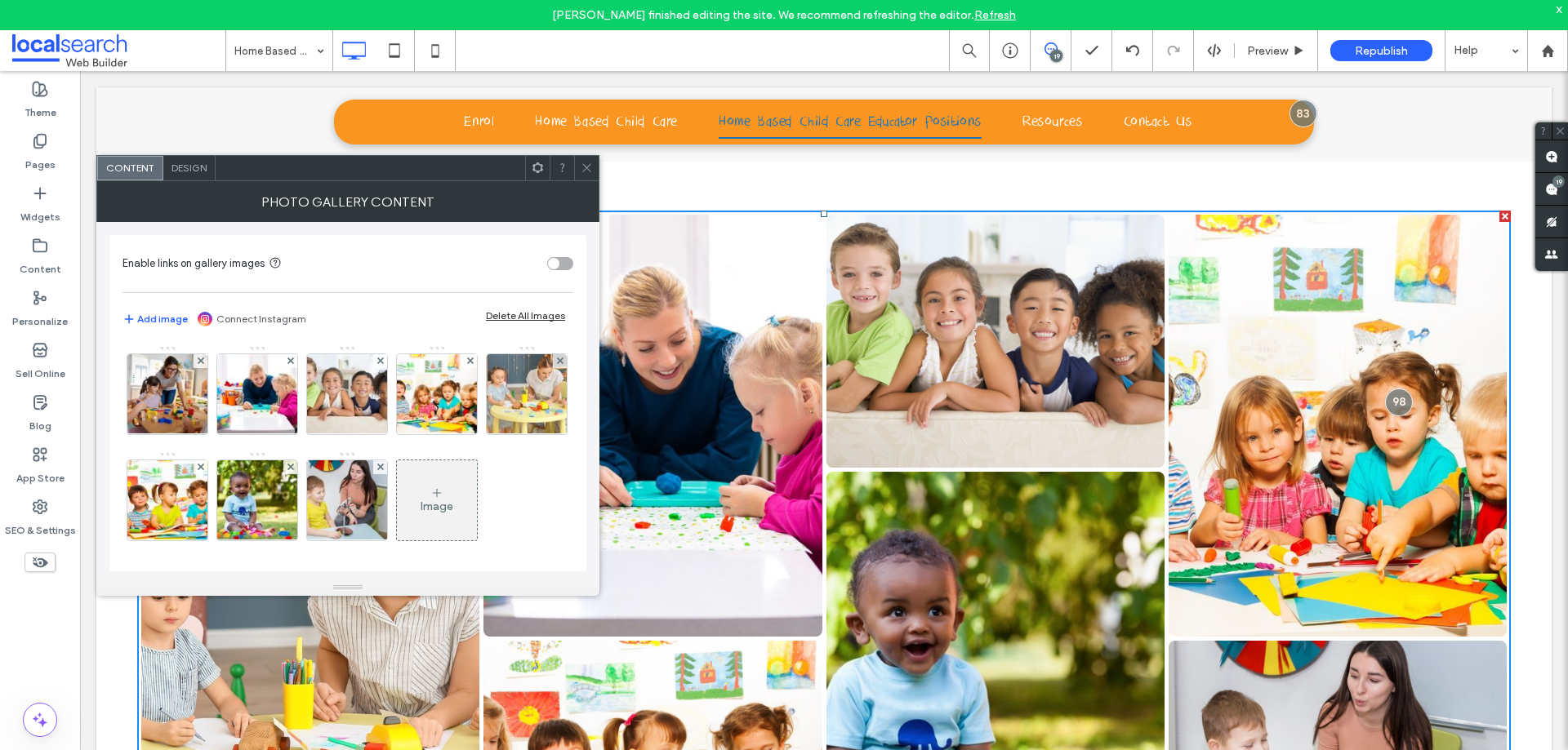
click at [181, 170] on span "Design" at bounding box center [189, 167] width 35 height 12
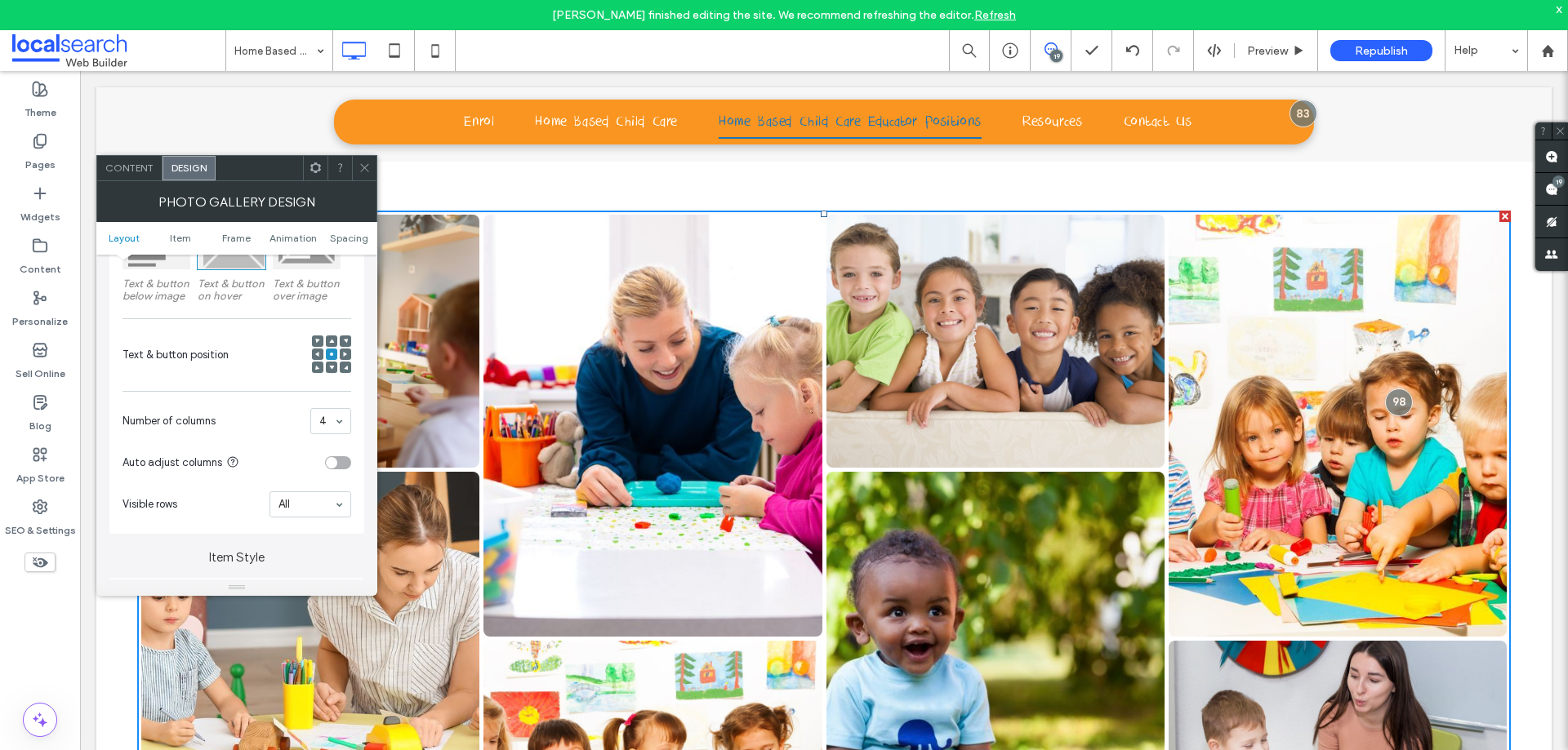
scroll to position [326, 0]
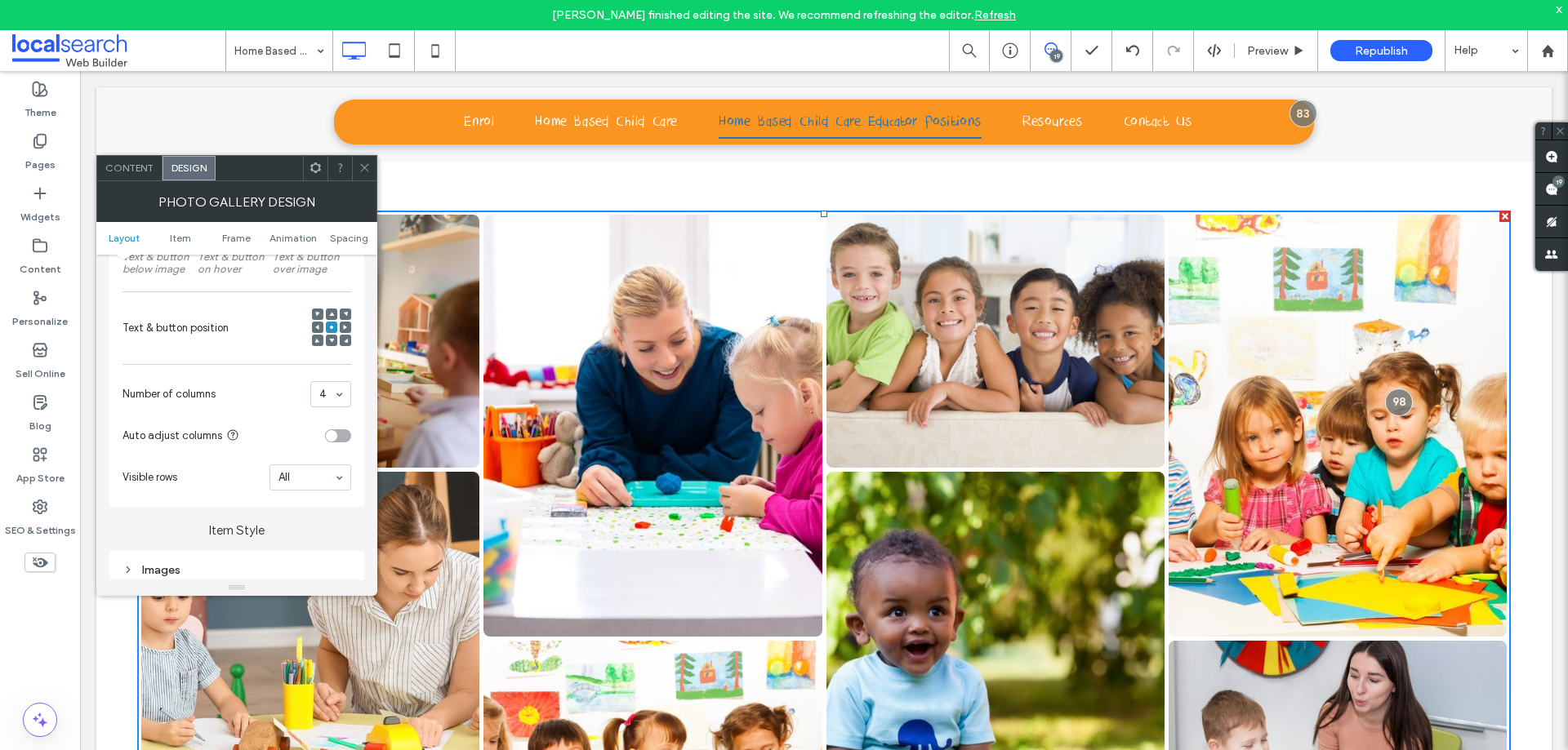
click at [340, 433] on div "toggle" at bounding box center [338, 436] width 27 height 13
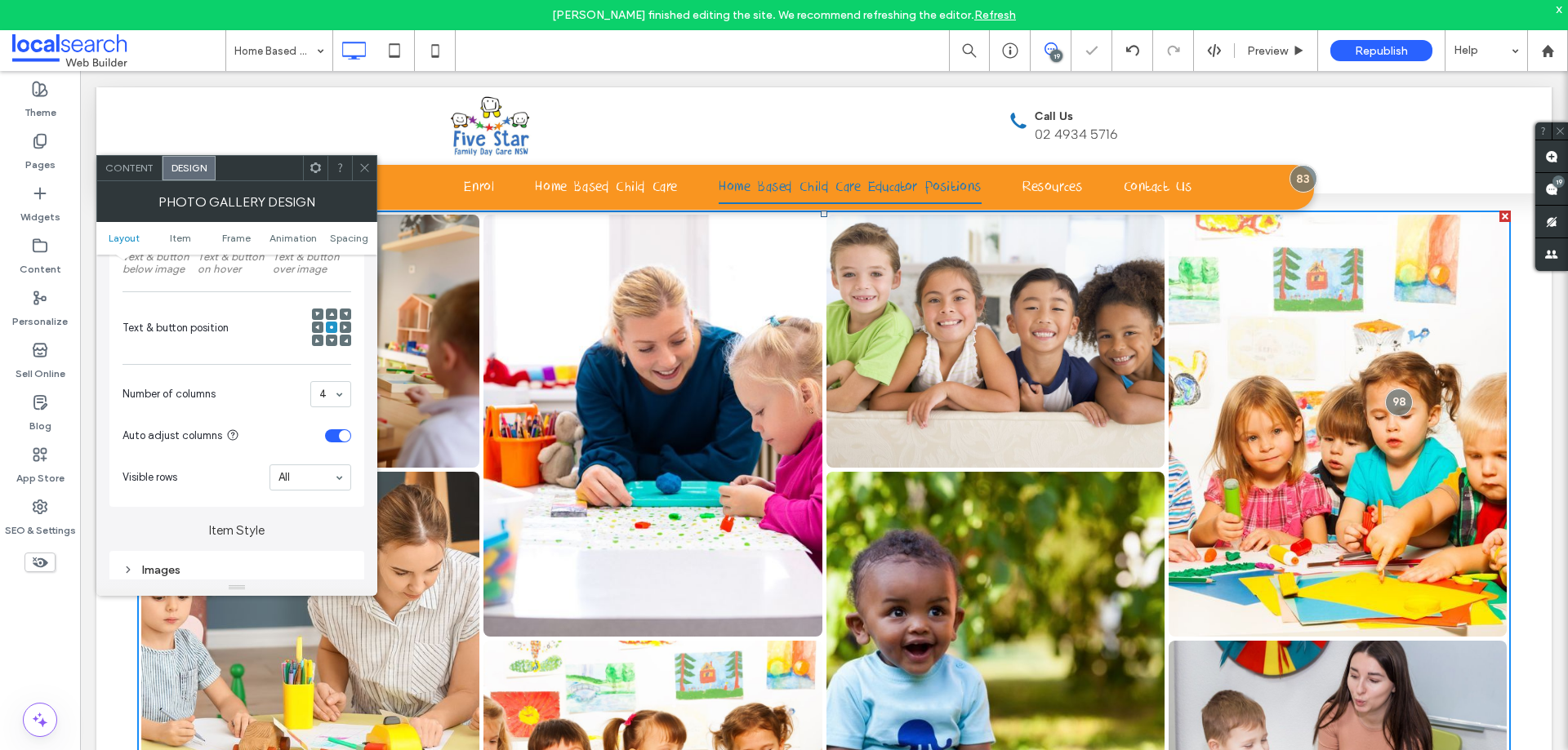
click at [340, 433] on div "toggle" at bounding box center [345, 436] width 12 height 12
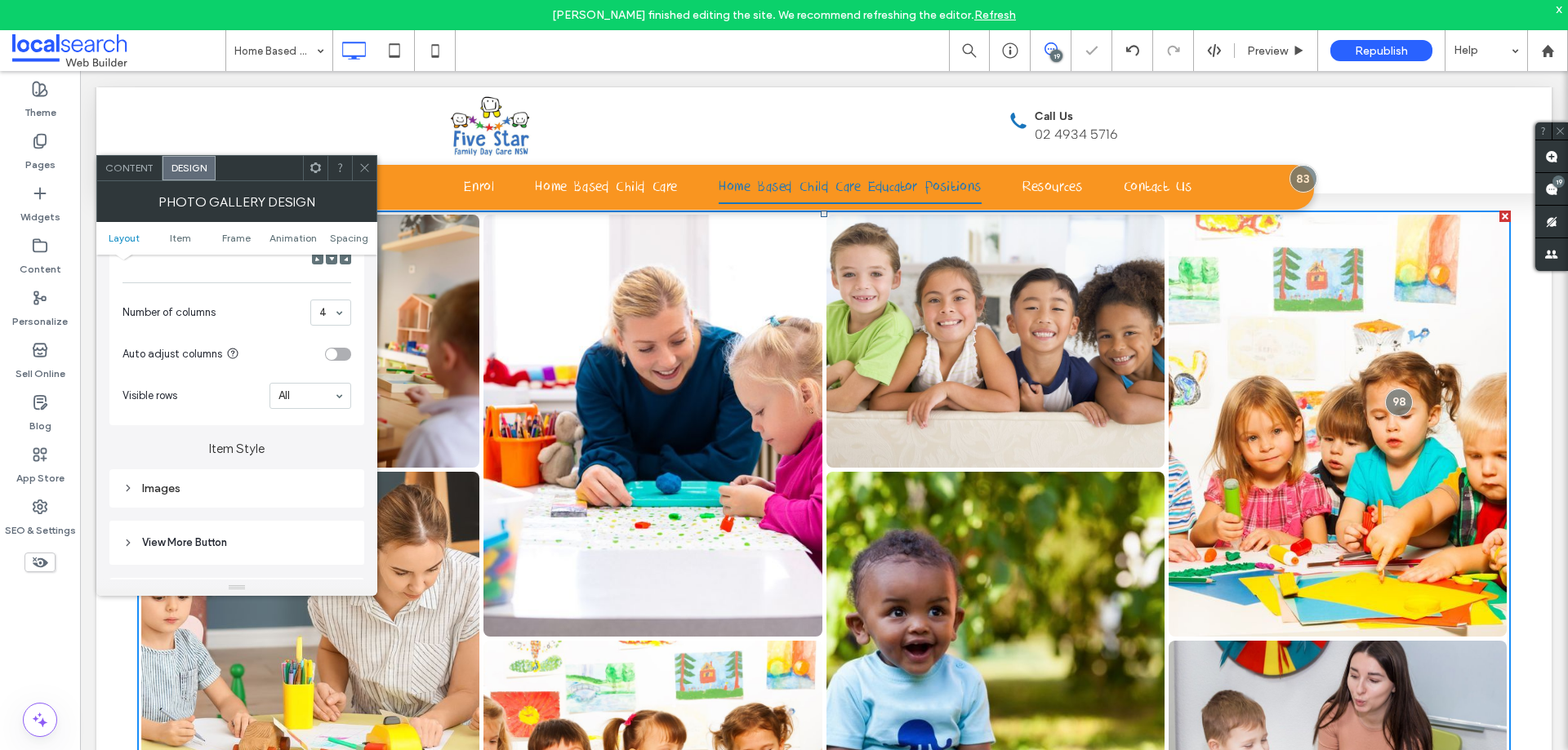
scroll to position [571, 0]
click at [268, 322] on div "Images" at bounding box center [237, 325] width 229 height 14
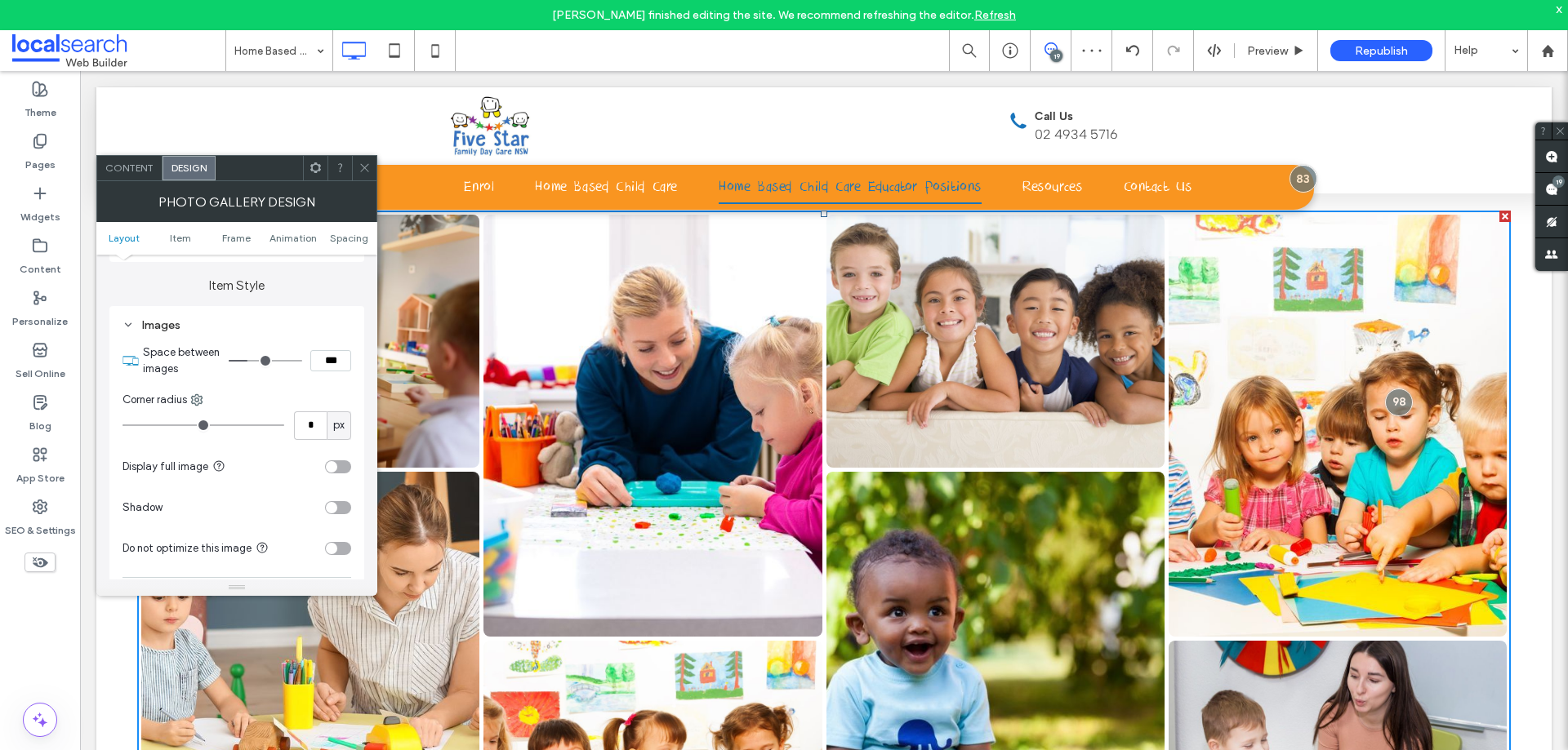
click at [268, 322] on div "Images" at bounding box center [237, 325] width 229 height 14
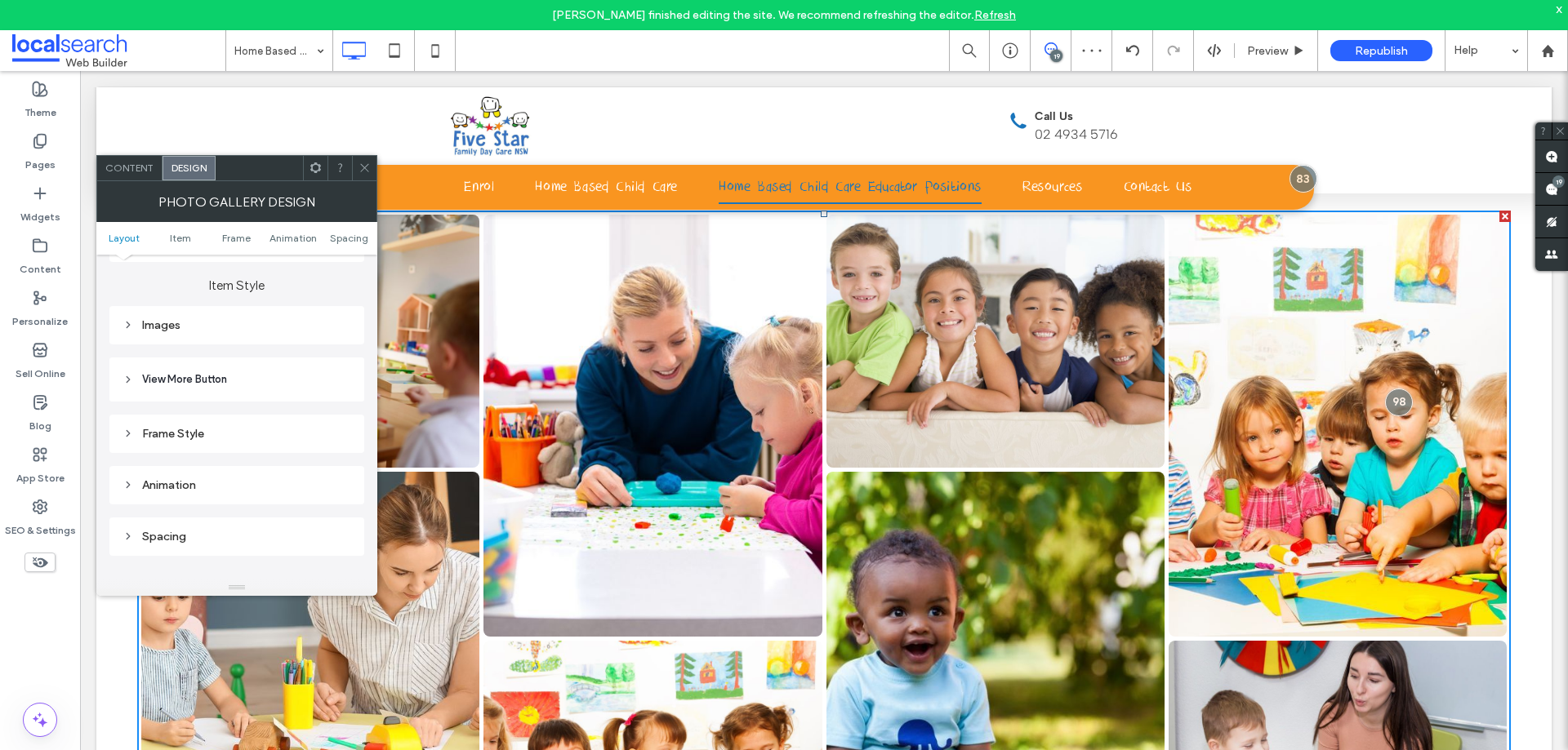
click at [359, 171] on icon at bounding box center [364, 167] width 12 height 12
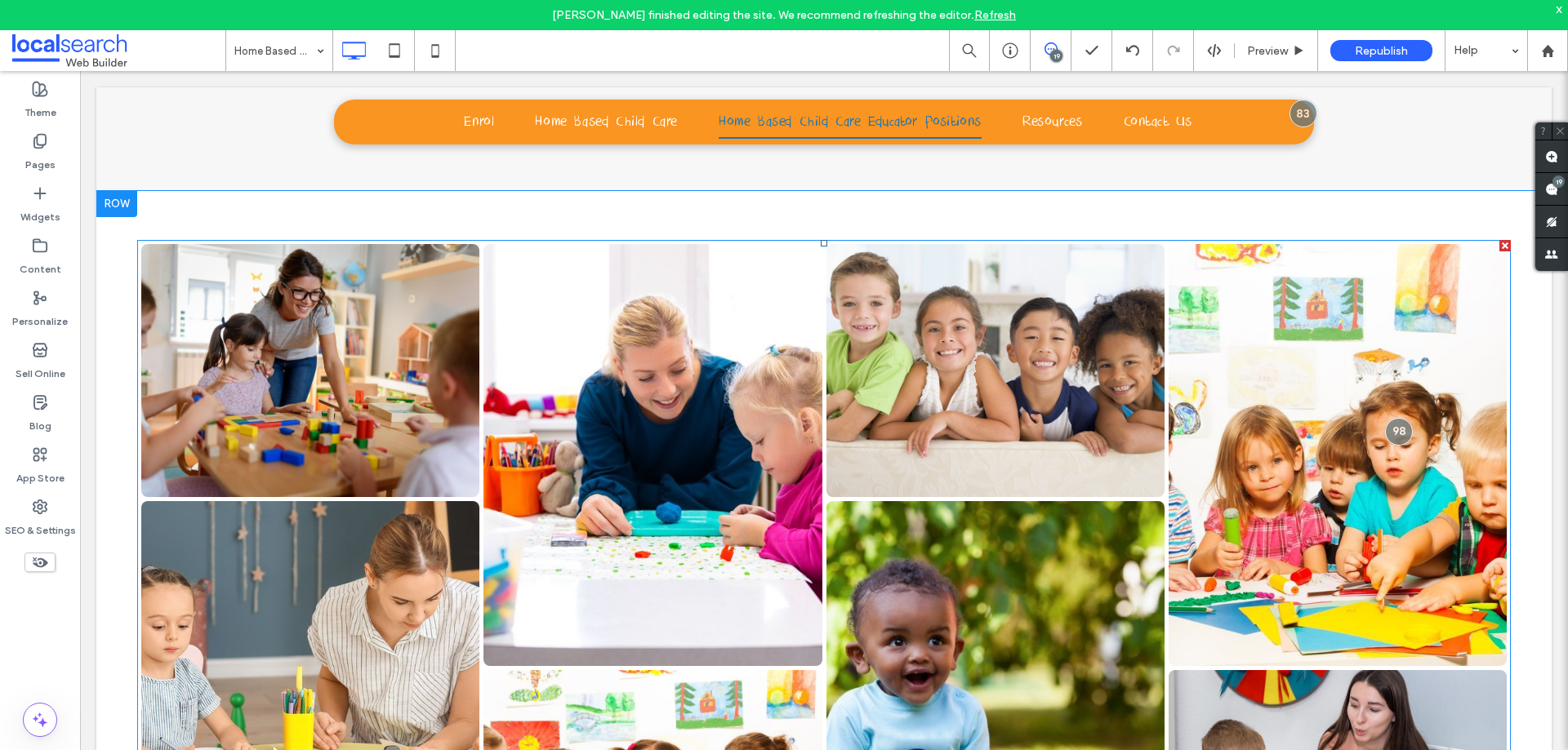
scroll to position [1492, 0]
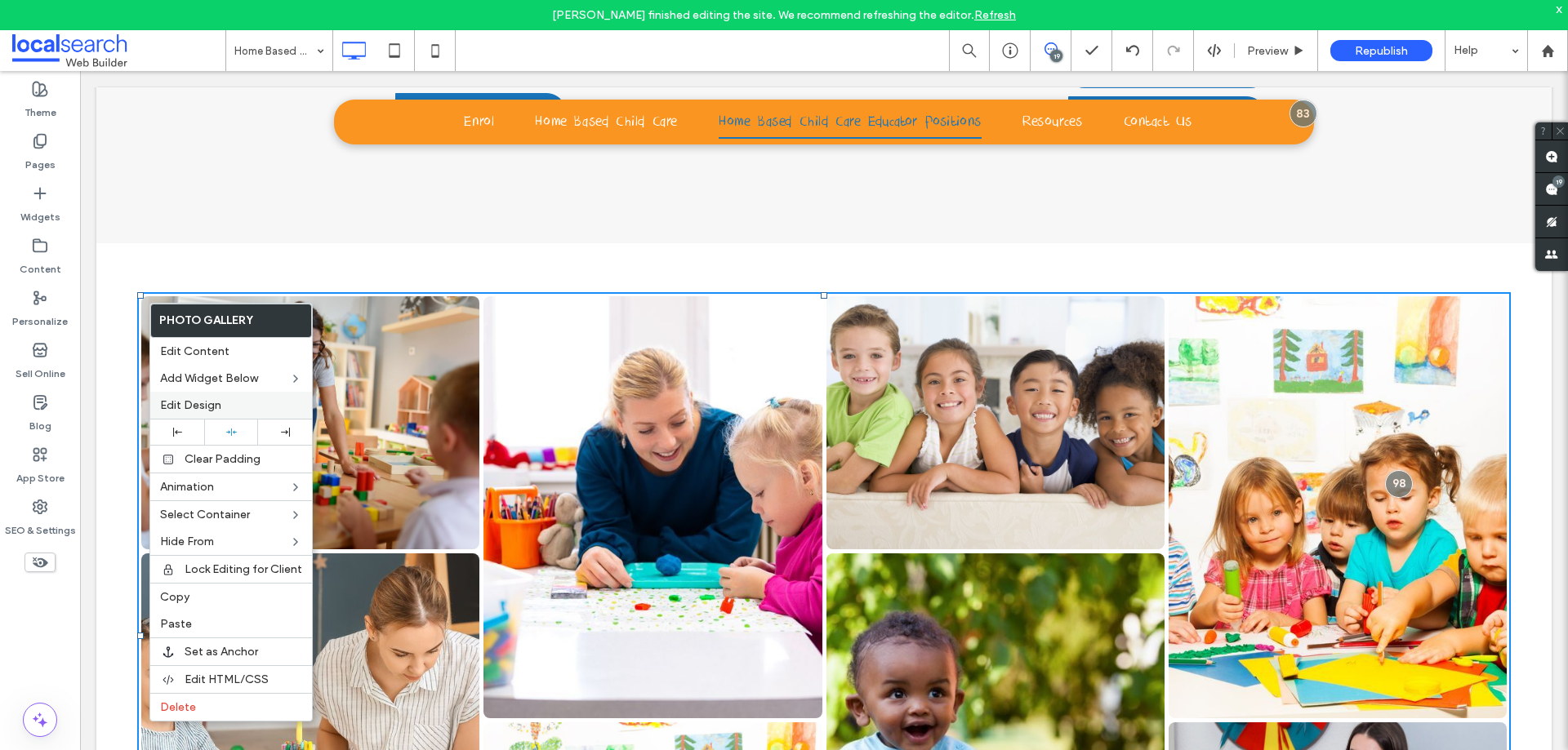
click at [232, 409] on label "Edit Design" at bounding box center [231, 405] width 142 height 14
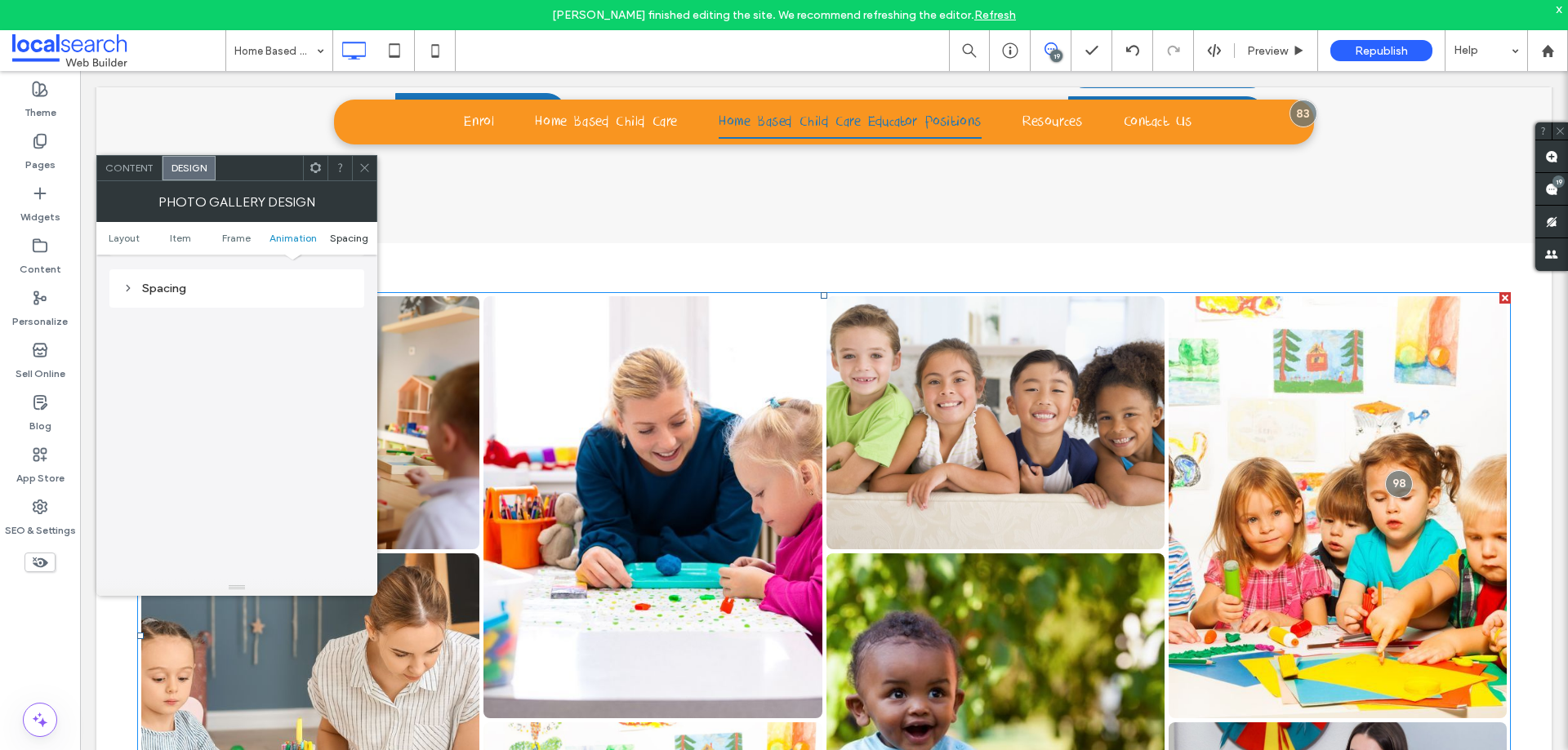
scroll to position [821, 0]
click at [364, 169] on icon at bounding box center [364, 167] width 12 height 12
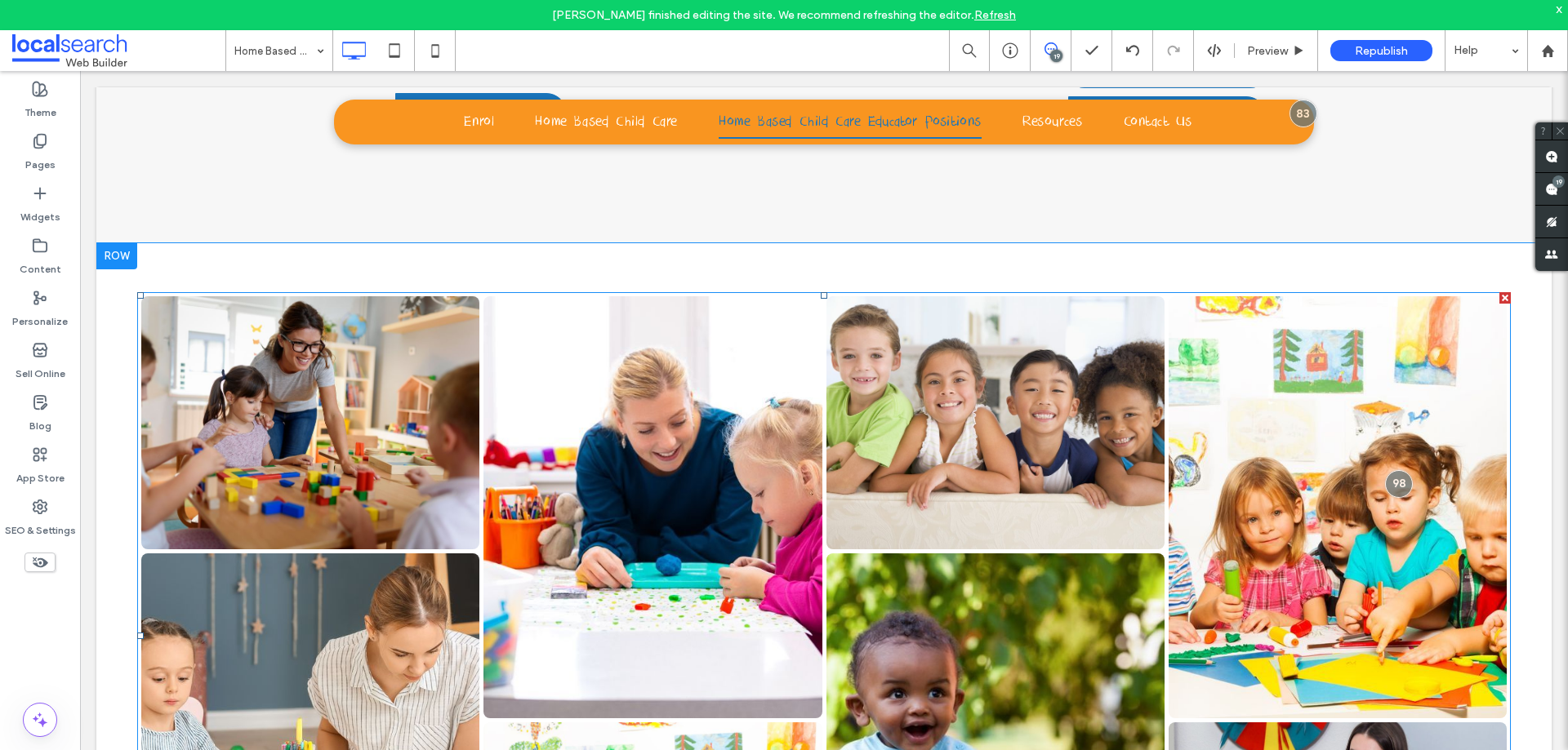
click at [113, 271] on div "Click To Paste Row + Add Section" at bounding box center [823, 637] width 1455 height 786
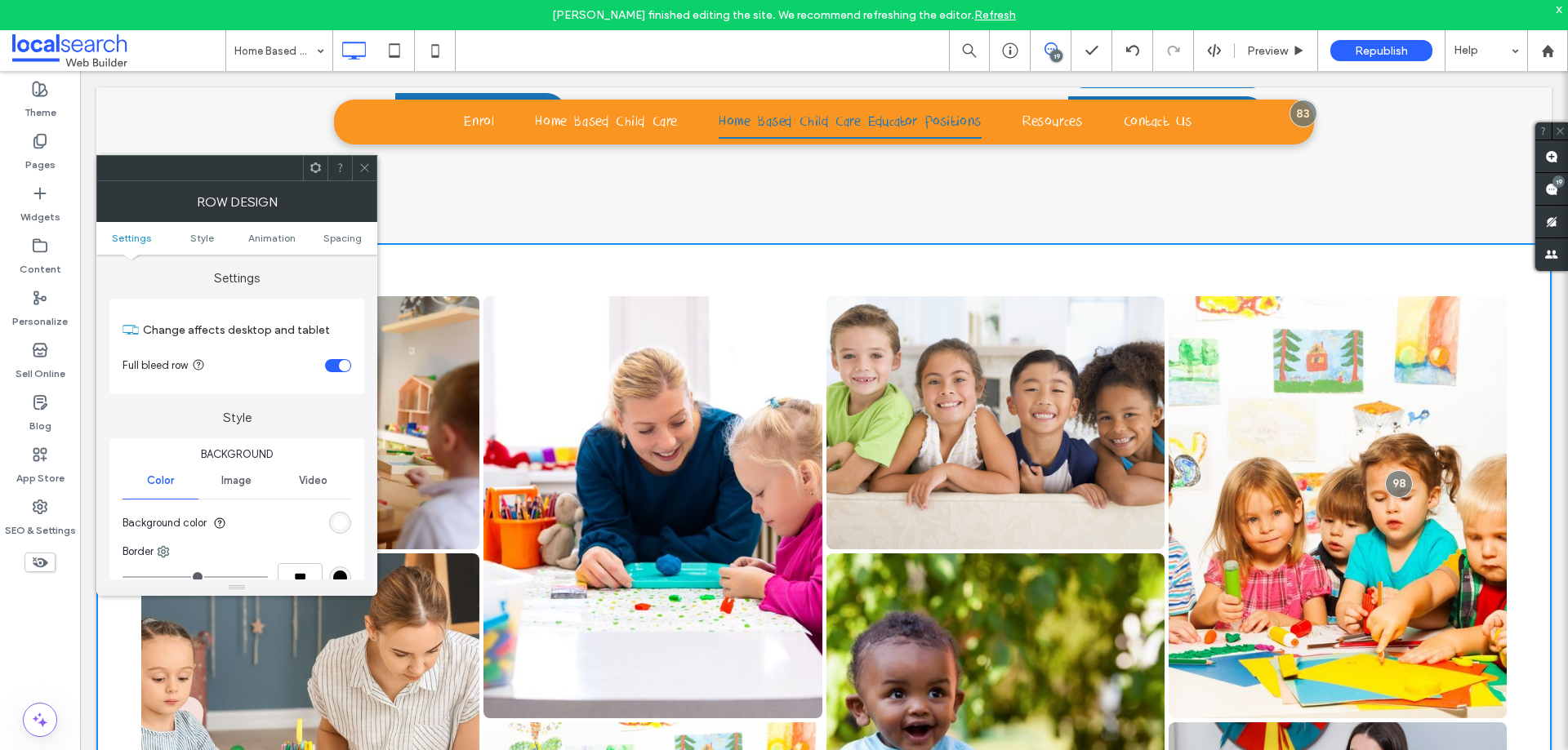
drag, startPoint x: 373, startPoint y: 168, endPoint x: 370, endPoint y: 124, distance: 44.1
click at [373, 168] on div at bounding box center [364, 168] width 25 height 25
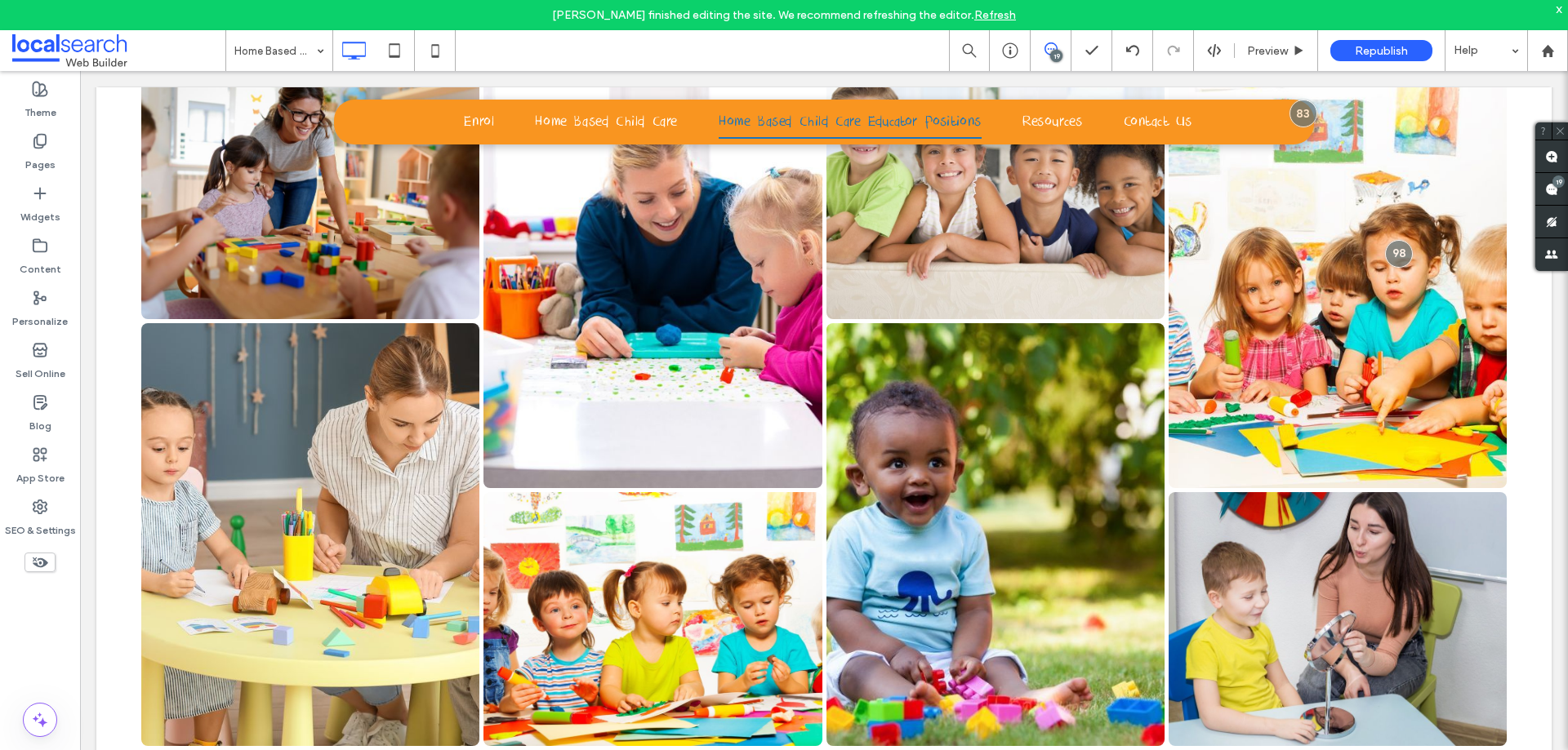
scroll to position [1737, 0]
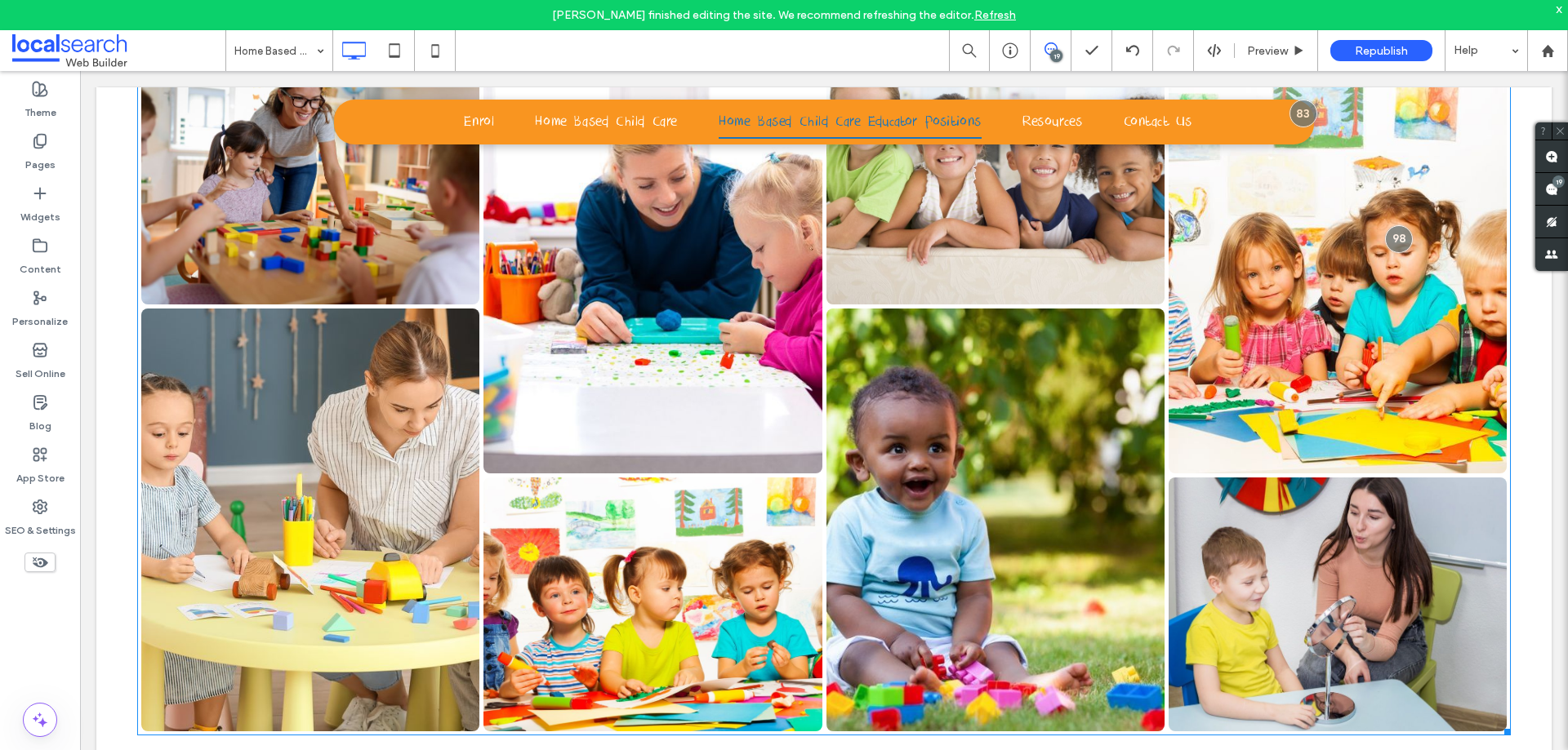
click at [1485, 478] on link at bounding box center [1338, 604] width 338 height 254
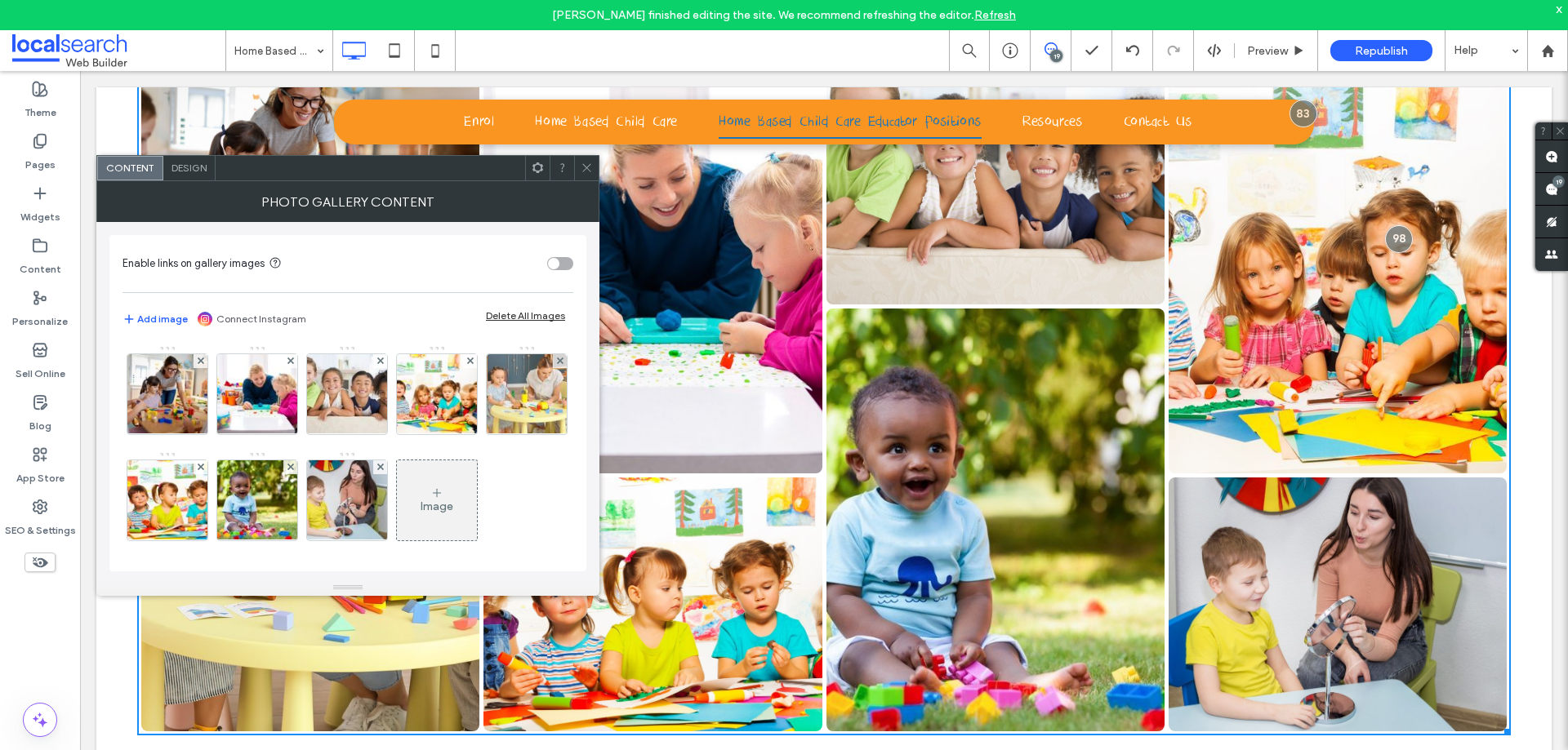
click at [183, 167] on span "Design" at bounding box center [189, 167] width 35 height 12
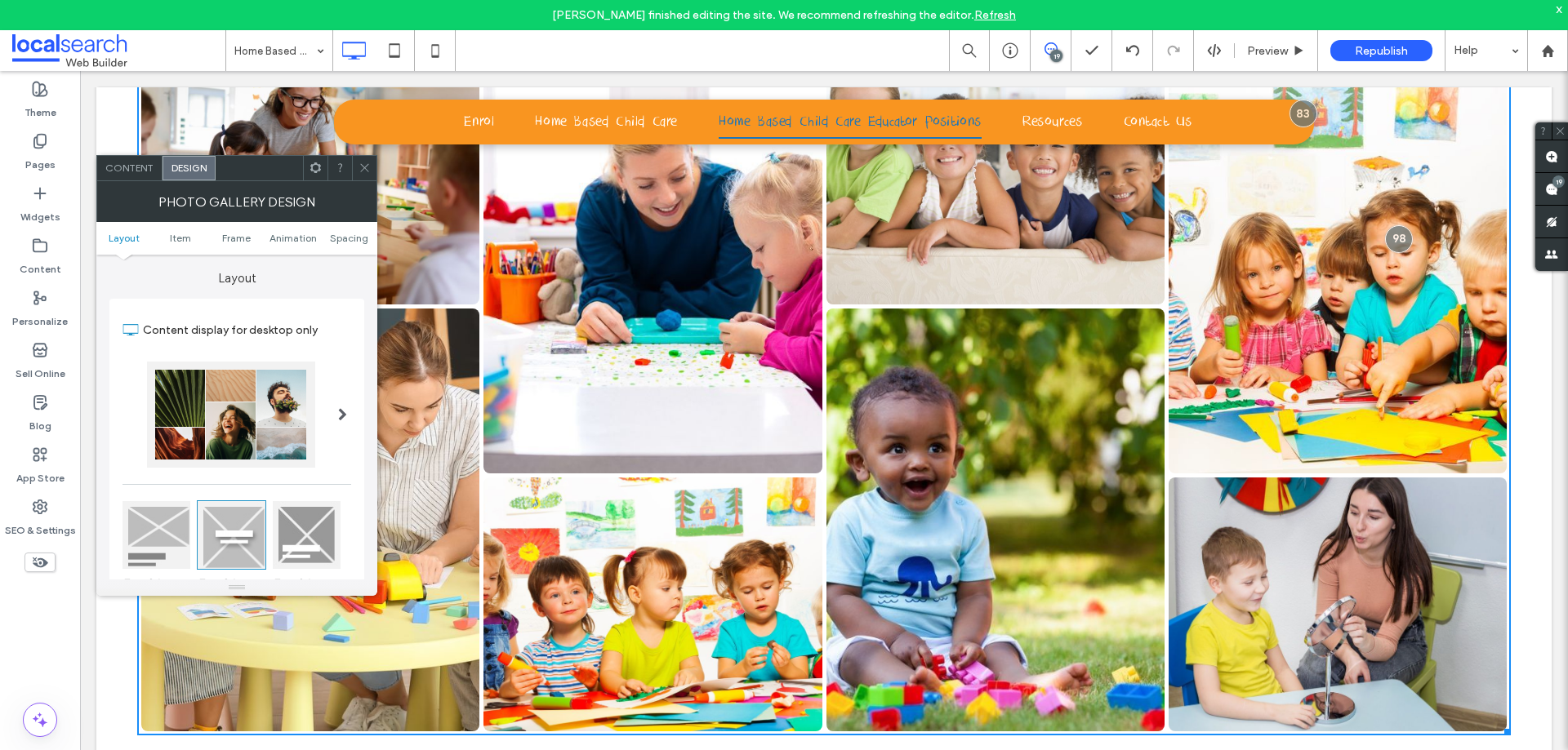
drag, startPoint x: 362, startPoint y: 164, endPoint x: 659, endPoint y: 118, distance: 300.5
click at [362, 164] on icon at bounding box center [364, 167] width 12 height 12
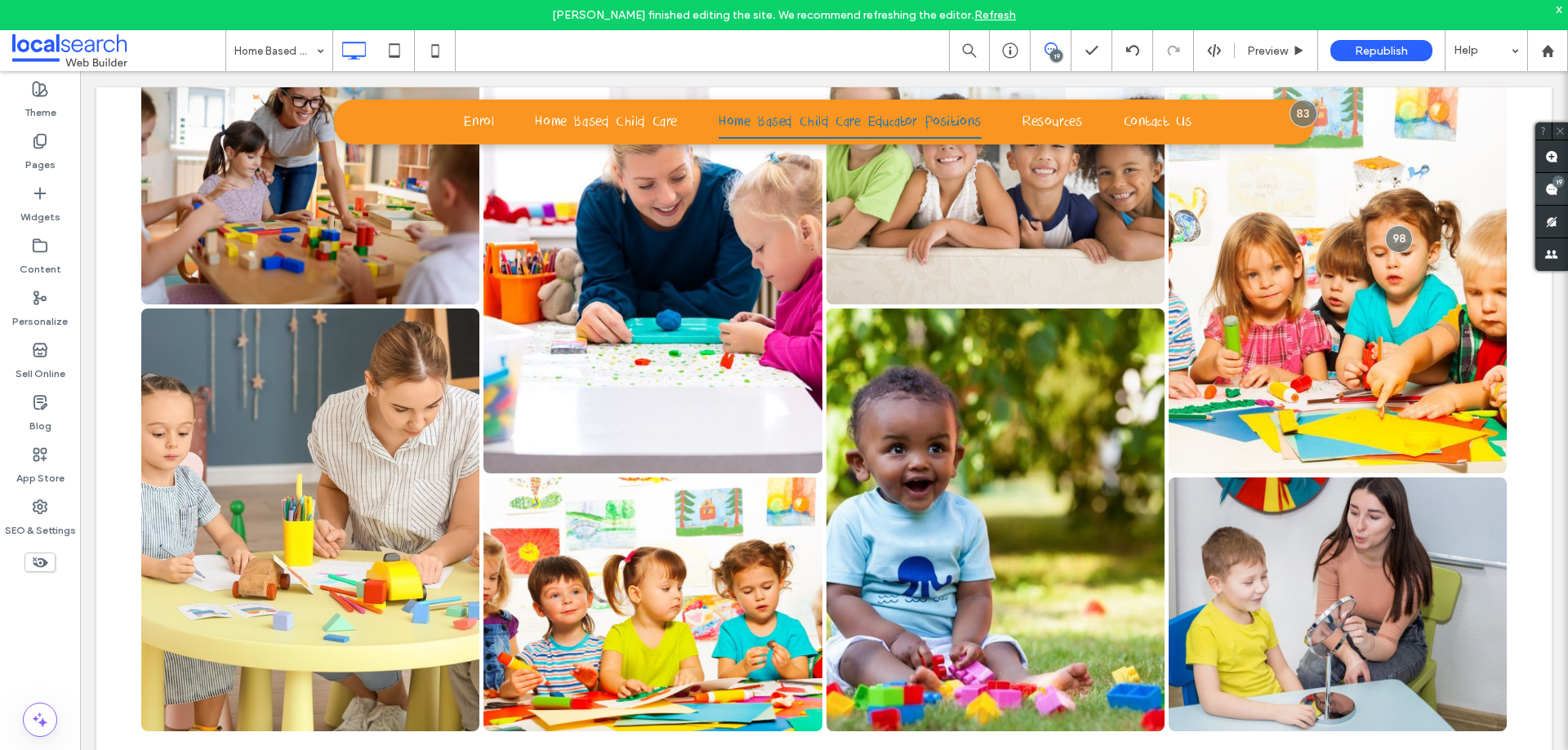
click at [1548, 185] on use at bounding box center [1551, 190] width 13 height 13
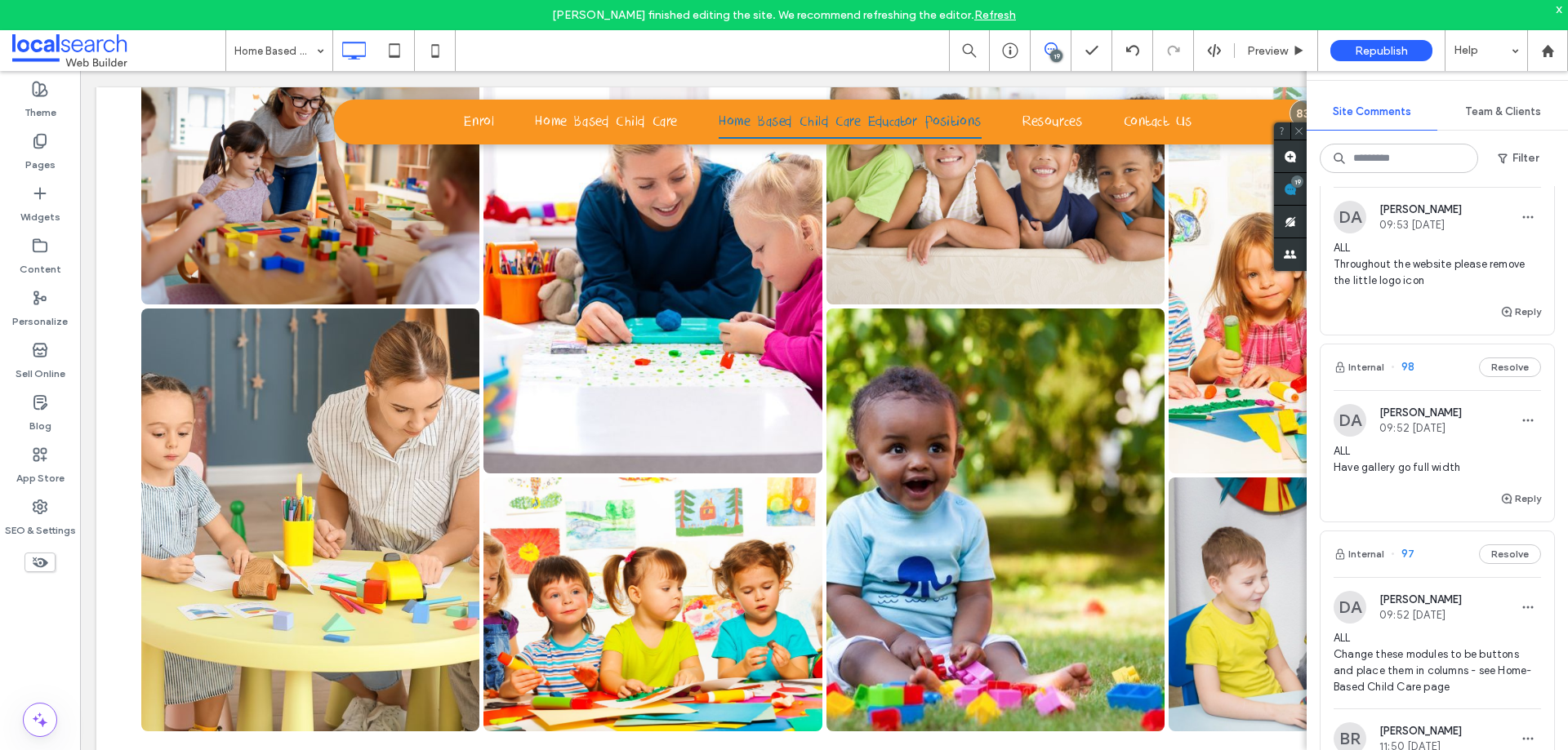
scroll to position [979, 0]
click at [1509, 515] on button "Reply" at bounding box center [1520, 505] width 41 height 20
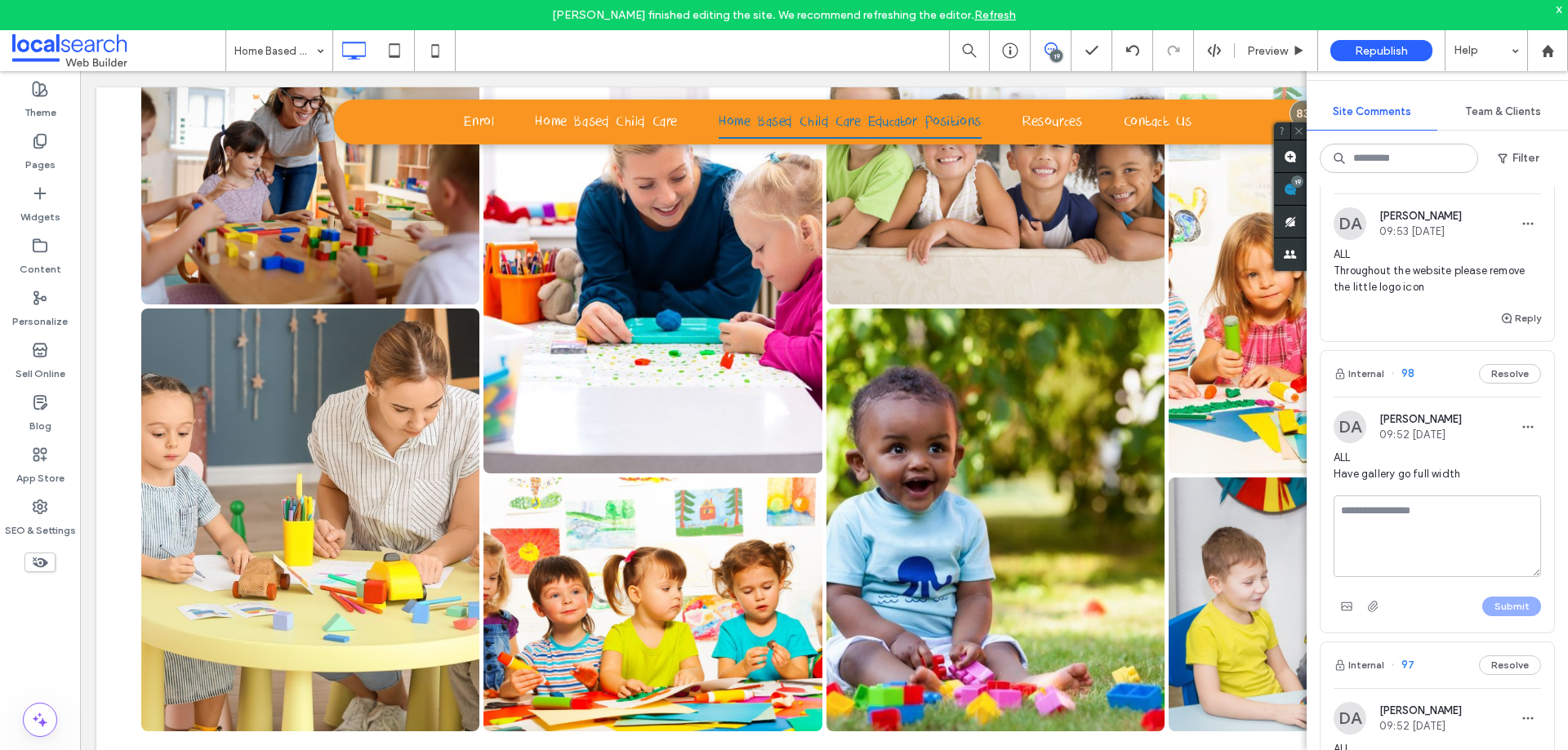
click at [1472, 534] on textarea at bounding box center [1437, 536] width 207 height 82
type textarea "**********"
click at [1513, 616] on button "Submit" at bounding box center [1511, 607] width 59 height 20
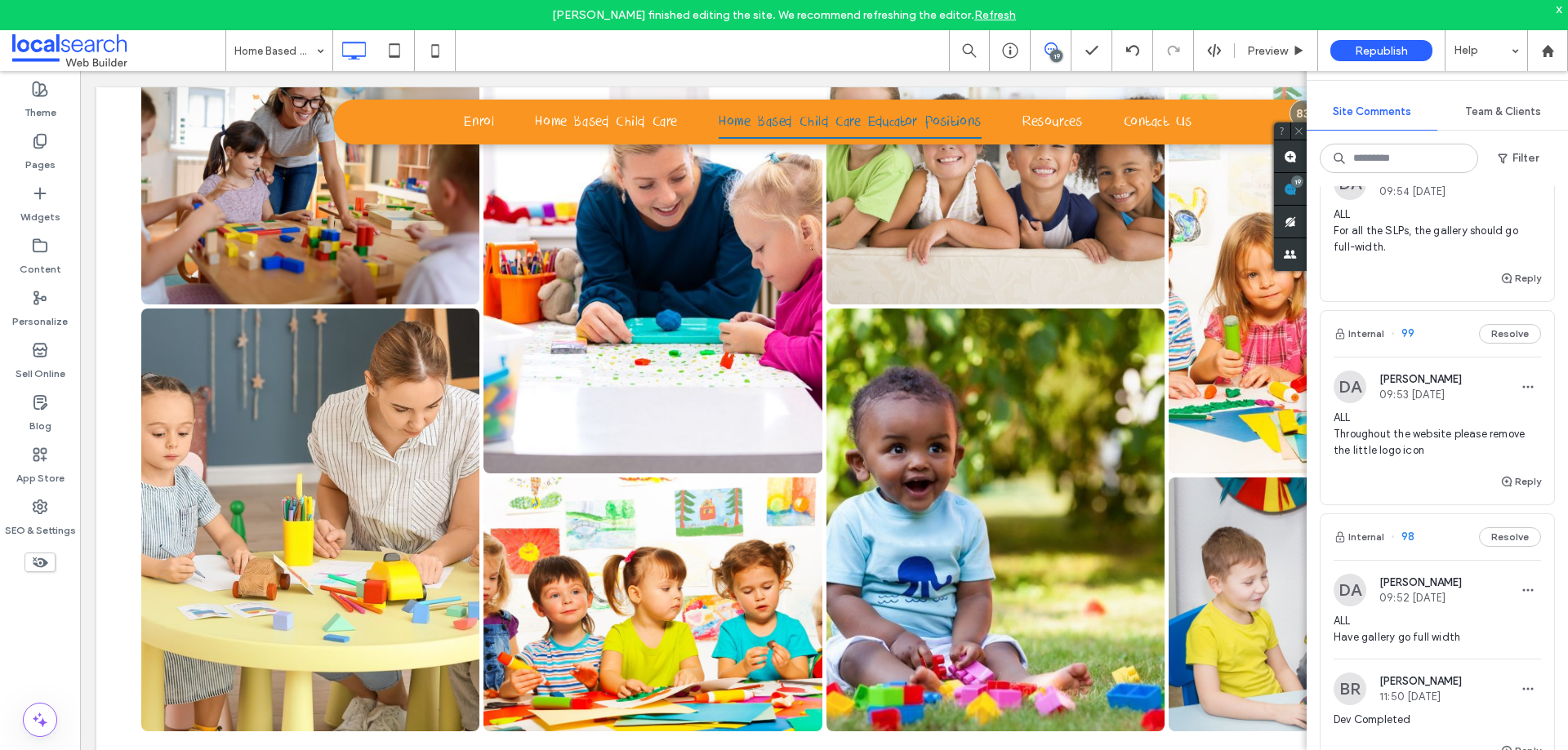
scroll to position [734, 0]
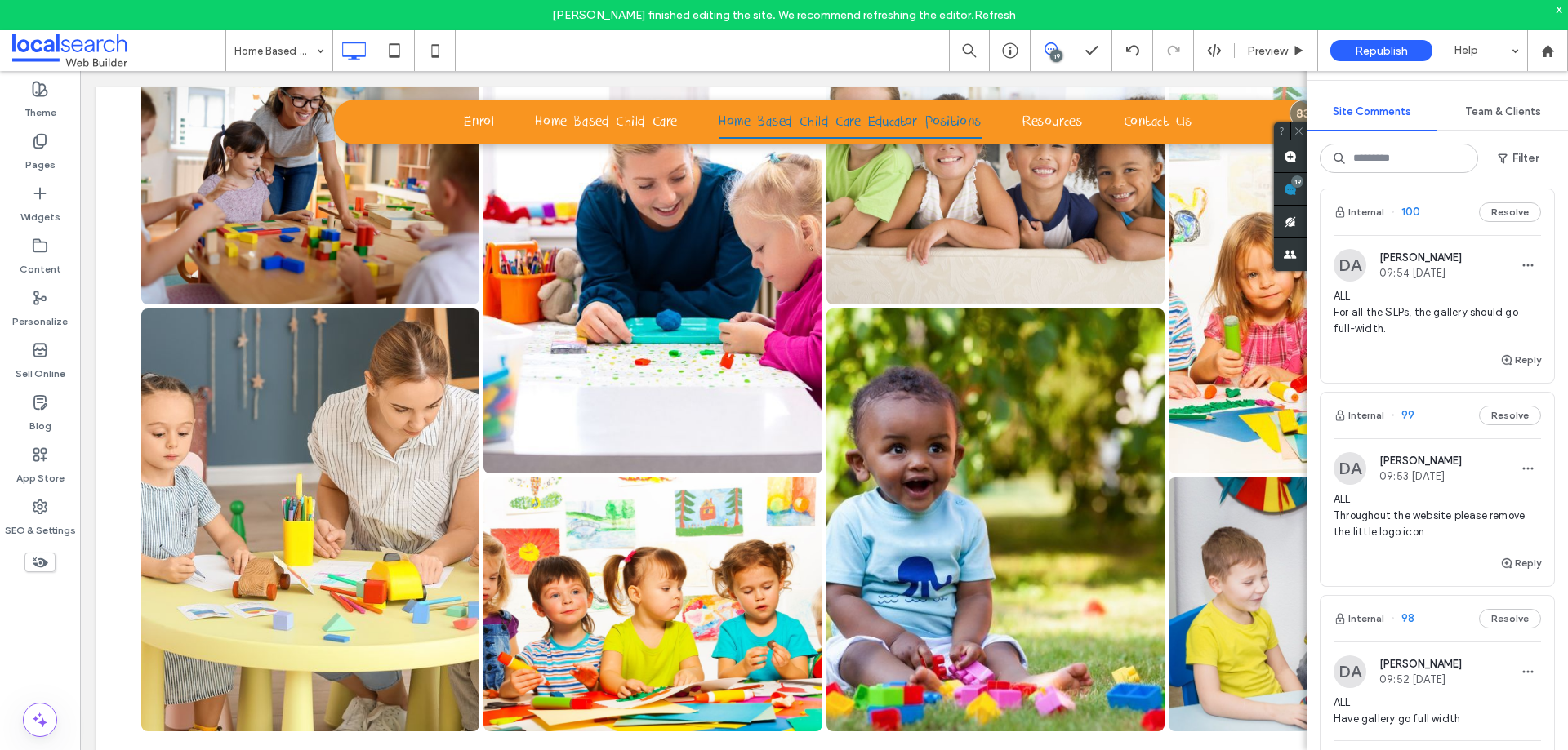
click at [1487, 531] on span "ALL Throughout the website please remove the little logo icon" at bounding box center [1437, 515] width 207 height 49
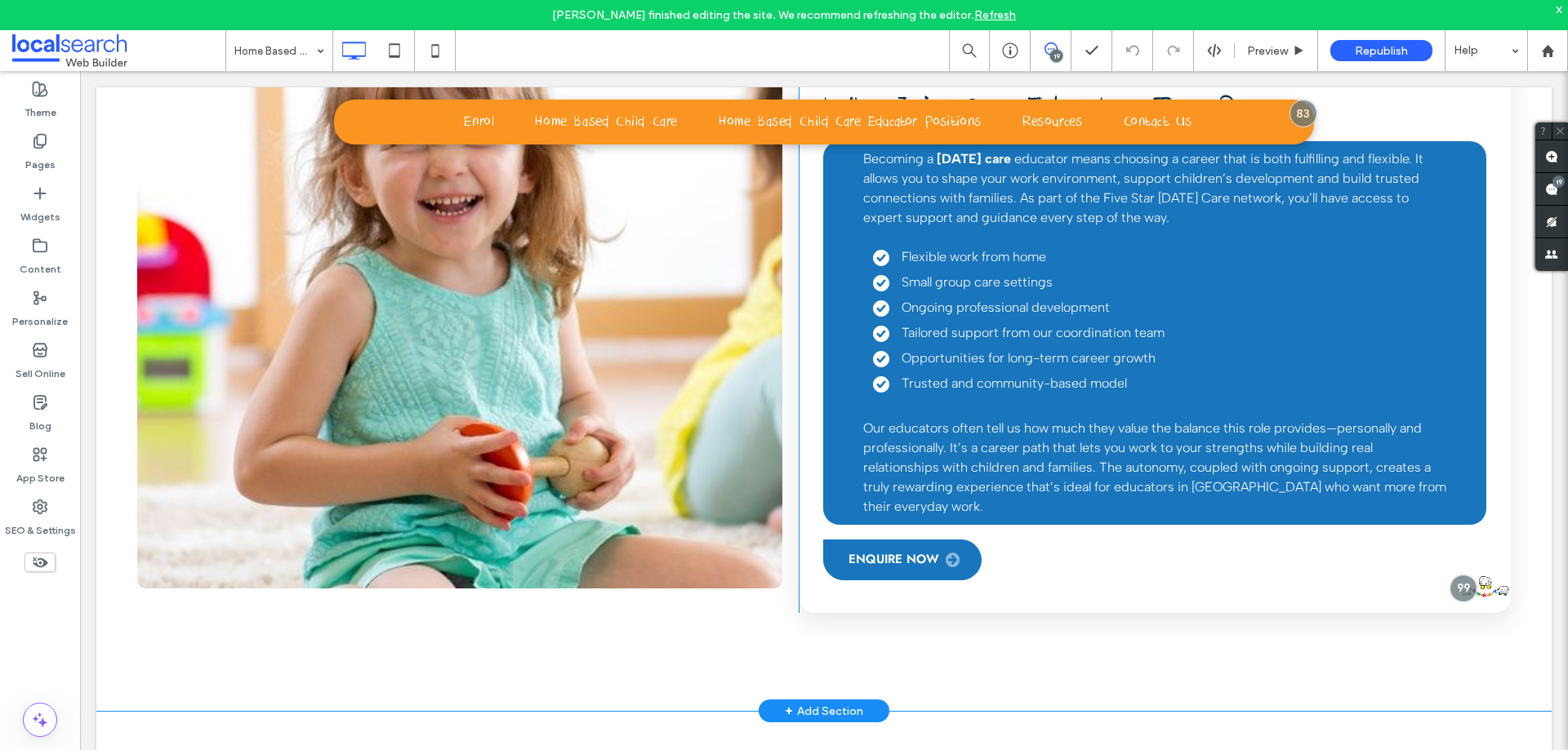
click at [1479, 587] on div "Why Join Our Educator Team? Becoming a family day care educator means choosing …" at bounding box center [1155, 334] width 712 height 560
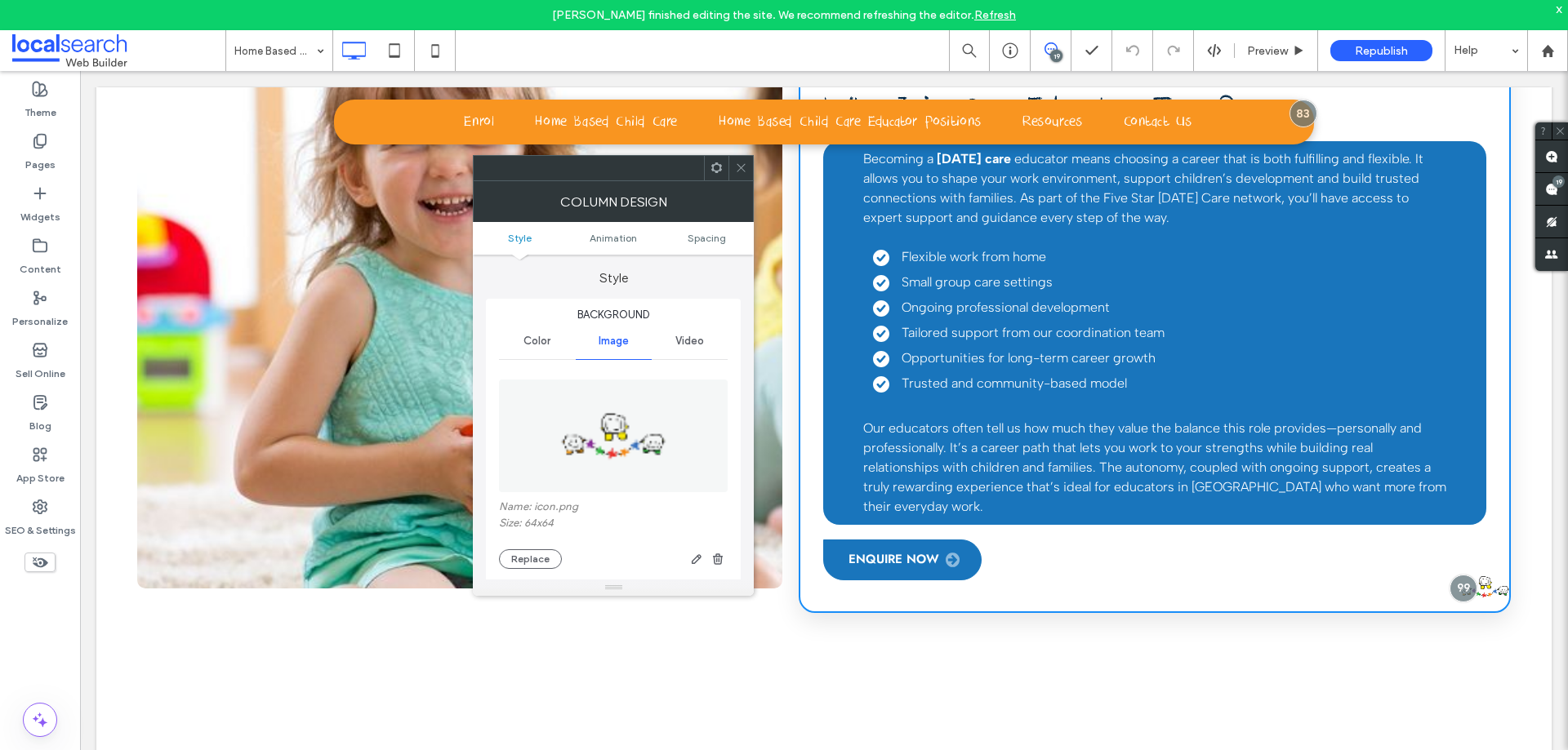
type input "**"
click at [1453, 590] on div at bounding box center [1463, 588] width 30 height 30
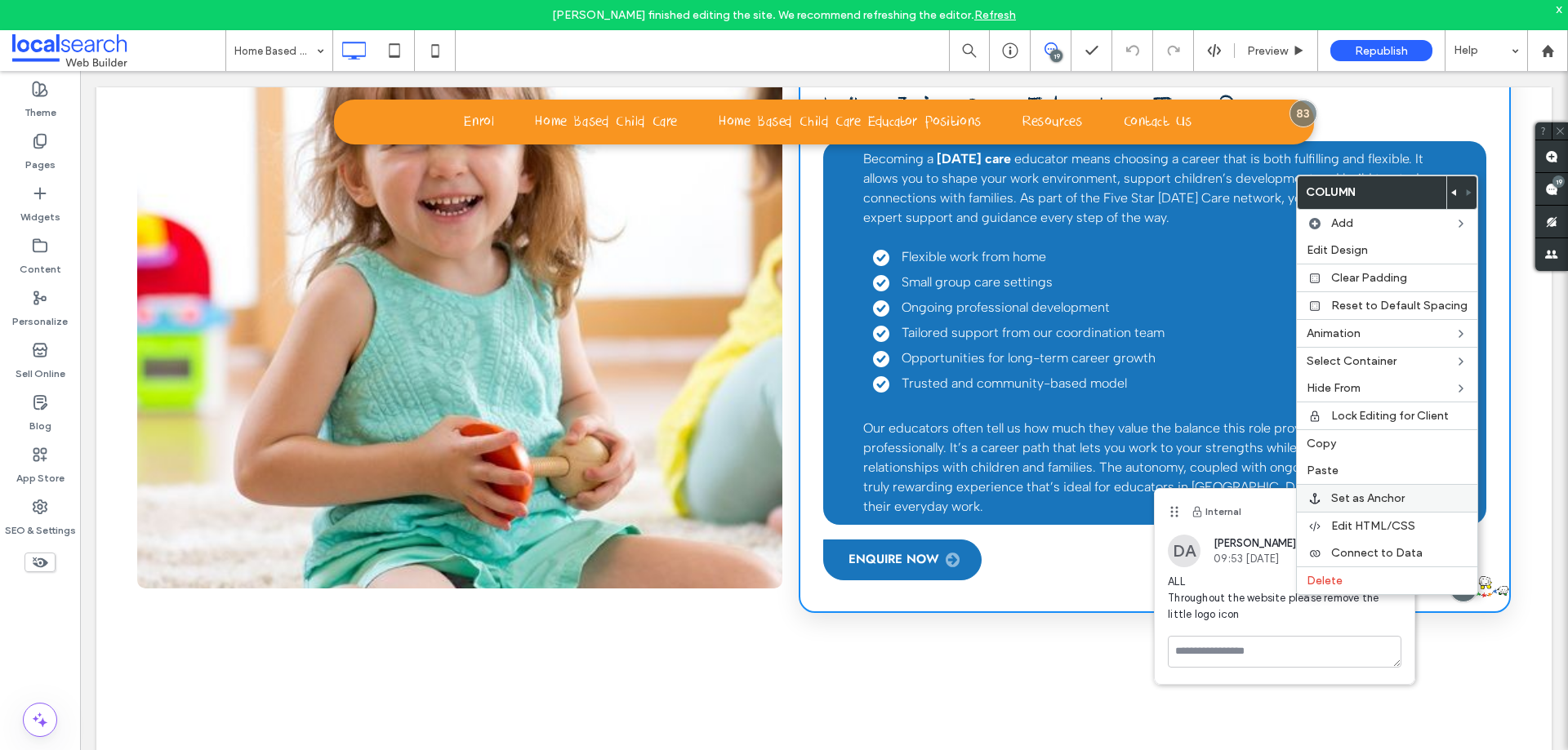
click at [1432, 501] on label "Set as Anchor" at bounding box center [1399, 498] width 137 height 14
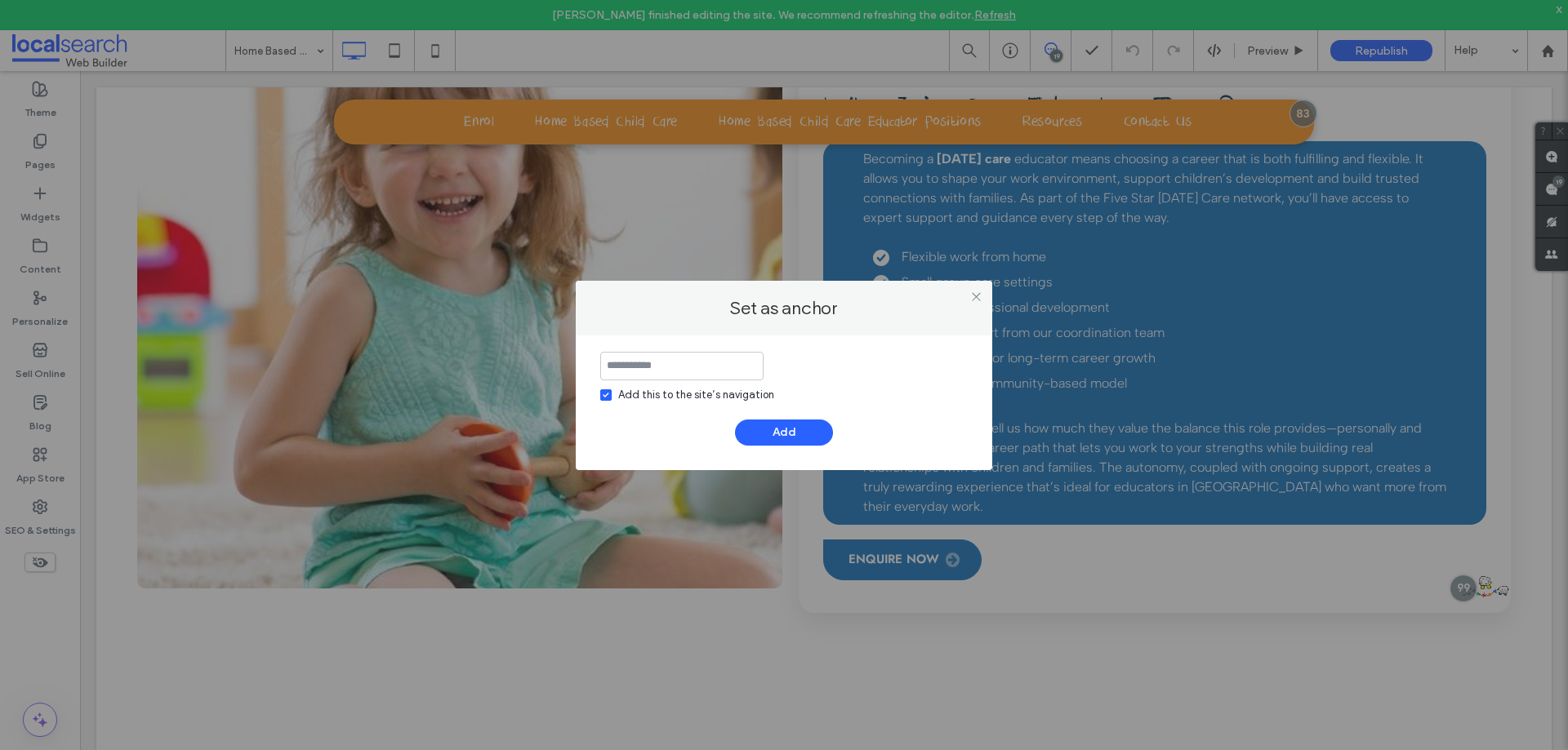
click at [682, 379] on input at bounding box center [682, 366] width 163 height 29
drag, startPoint x: 674, startPoint y: 353, endPoint x: 680, endPoint y: 359, distance: 8.5
click at [675, 353] on input at bounding box center [682, 366] width 163 height 29
drag, startPoint x: 665, startPoint y: 386, endPoint x: 663, endPoint y: 397, distance: 11.2
click at [665, 388] on div "Add this to the site’s navigation" at bounding box center [696, 395] width 156 height 17
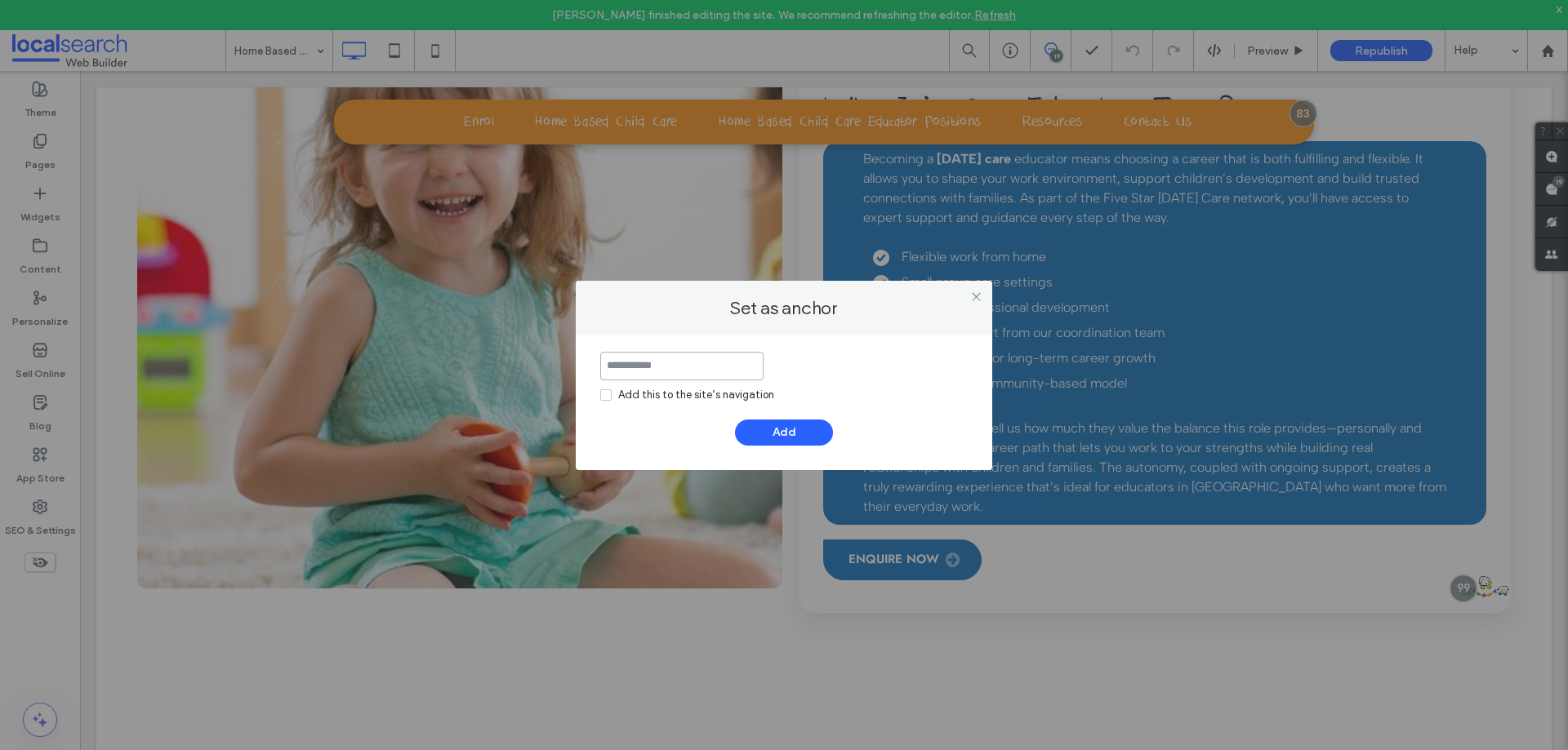
click at [672, 363] on input at bounding box center [682, 366] width 163 height 29
type input "*****"
click at [750, 425] on button "Add" at bounding box center [784, 433] width 98 height 26
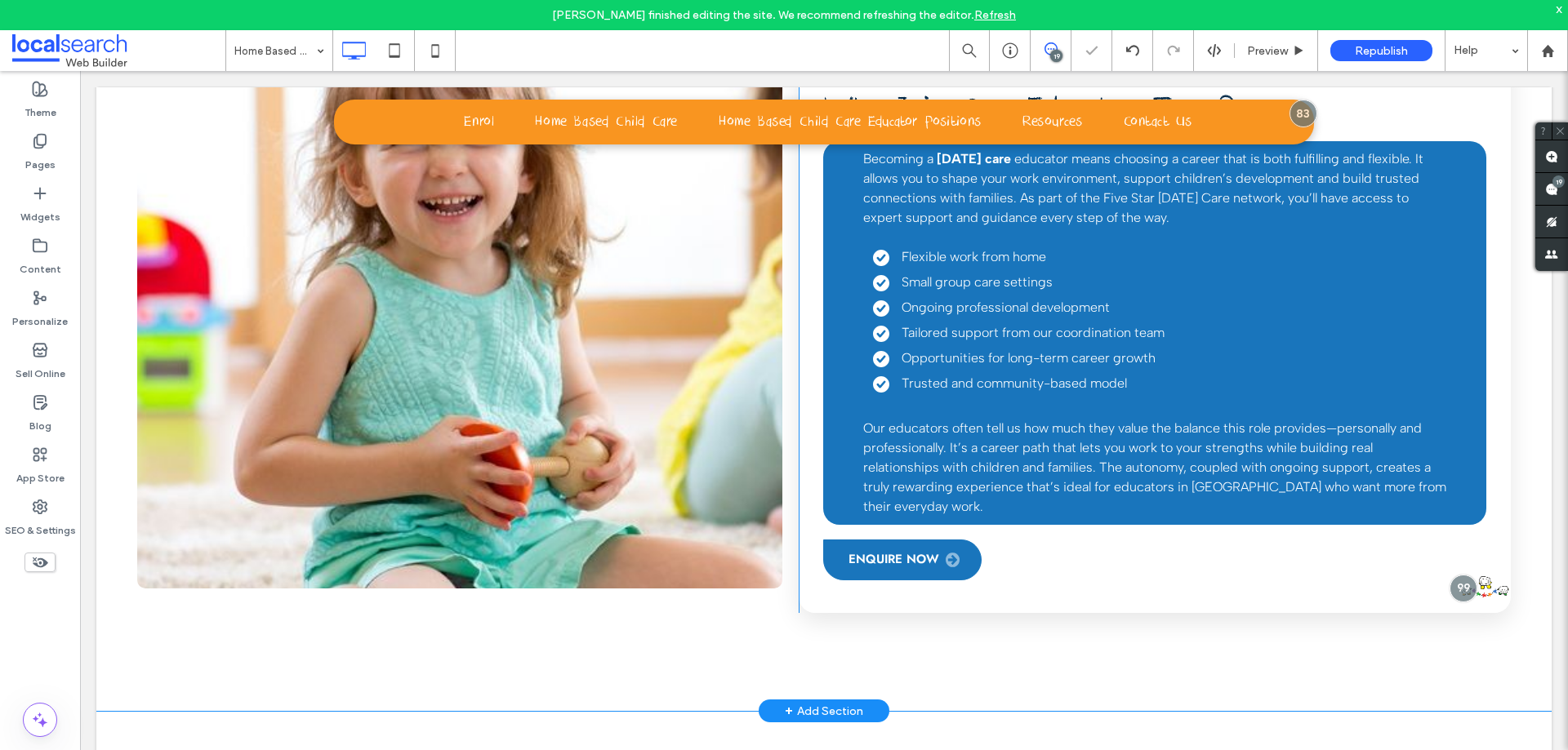
click at [1480, 593] on div "Why Join Our Educator Team? Becoming a family day care educator means choosing …" at bounding box center [1155, 334] width 712 height 560
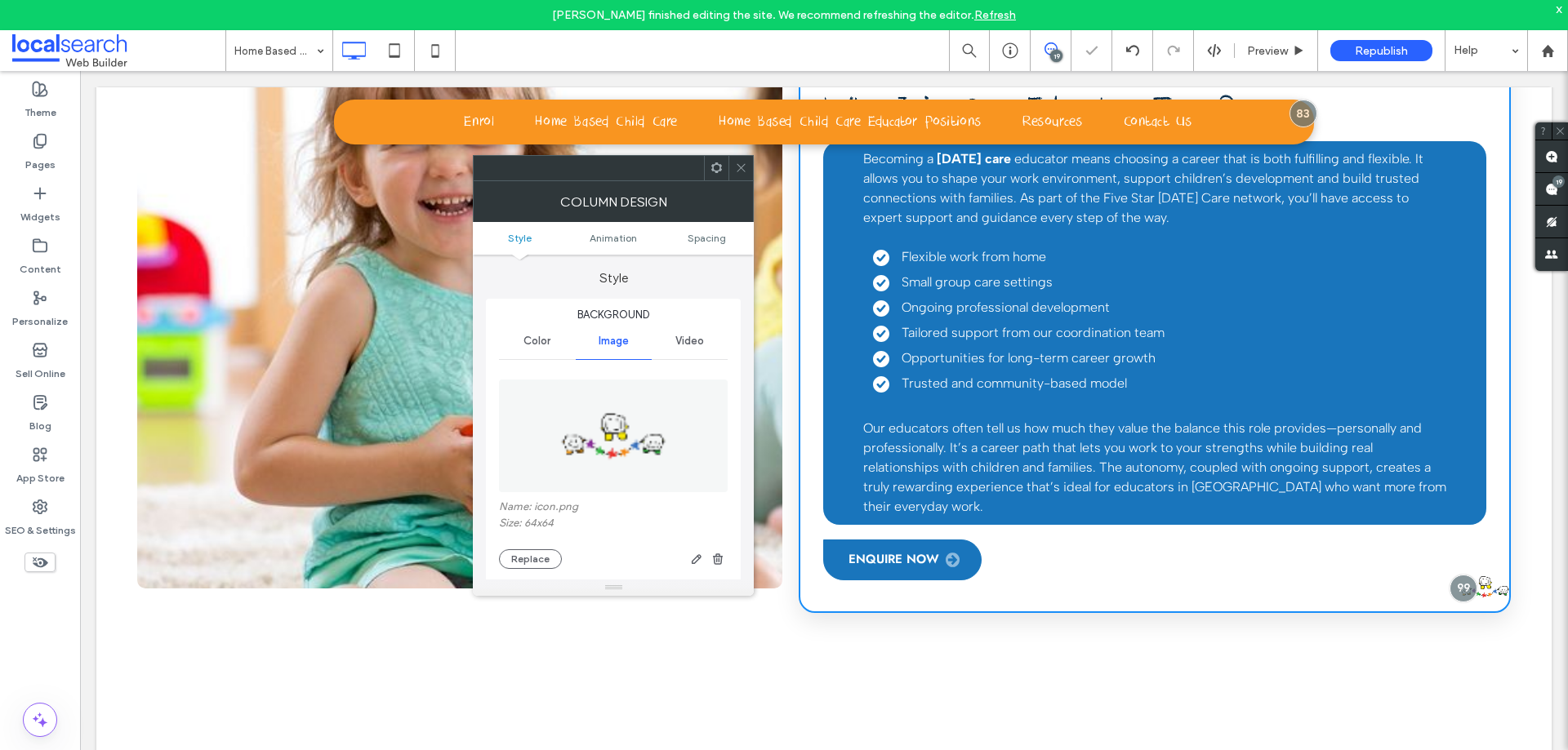
click at [718, 555] on icon "button" at bounding box center [718, 559] width 13 height 13
click at [738, 171] on use at bounding box center [741, 168] width 8 height 8
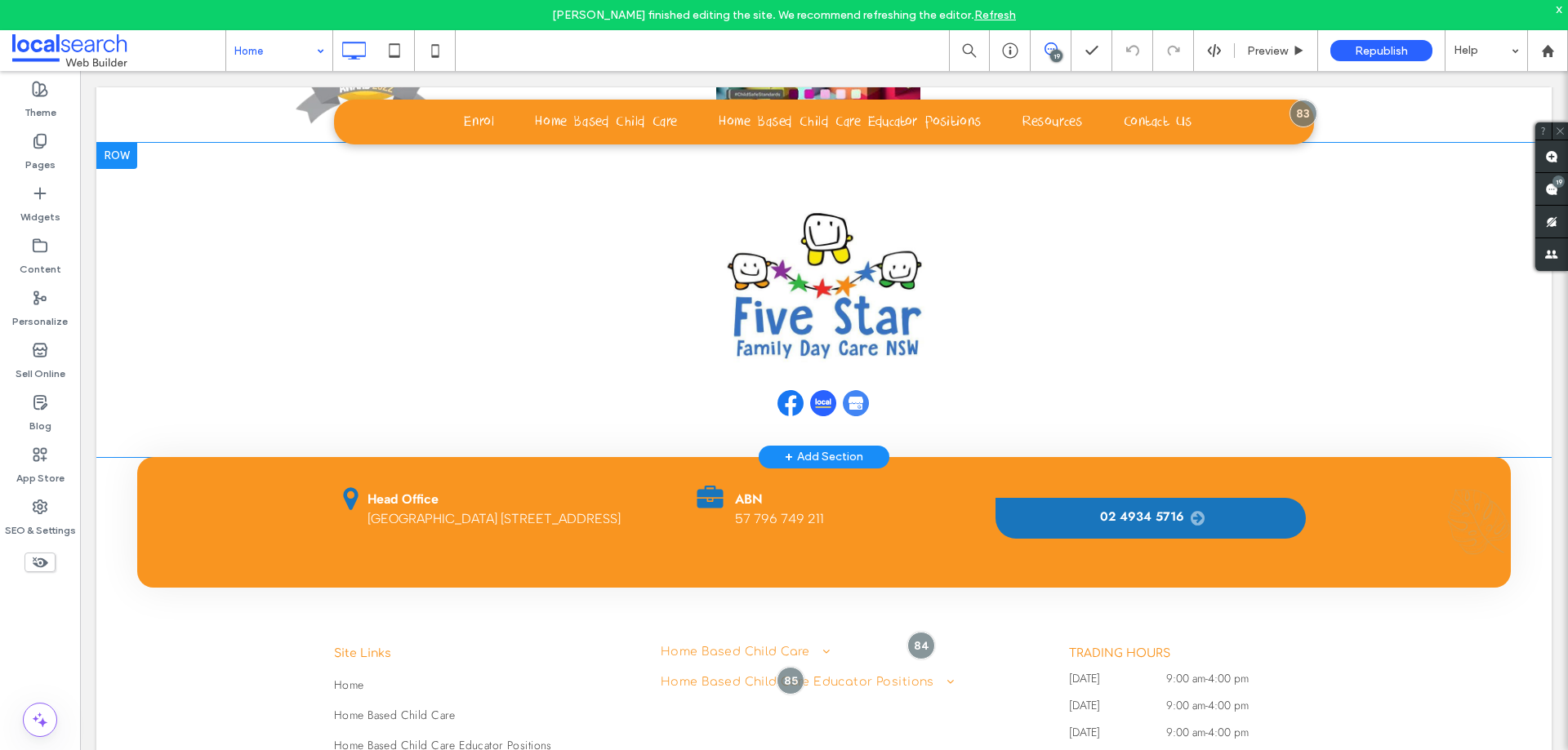
scroll to position [6081, 0]
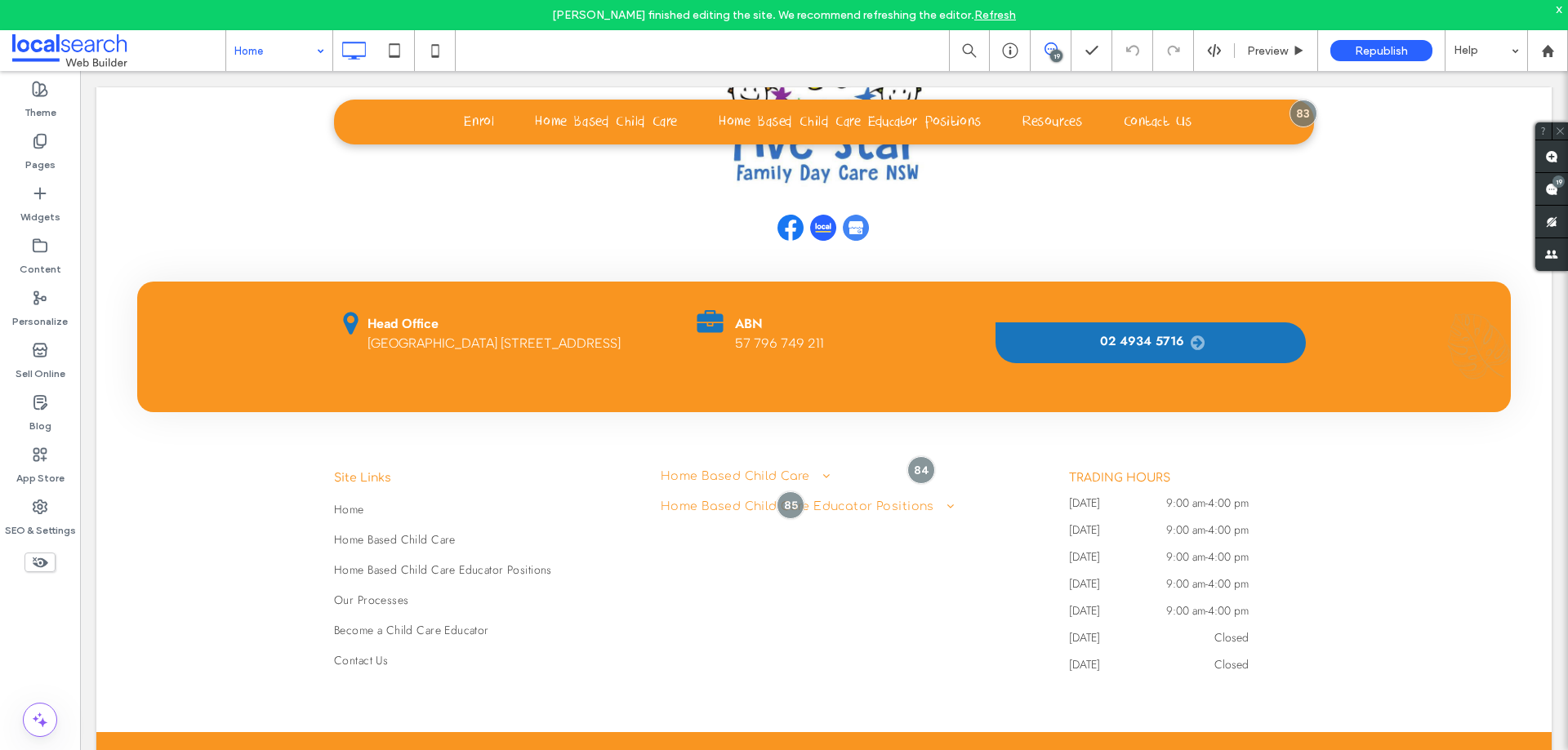
click at [274, 36] on input at bounding box center [275, 50] width 82 height 41
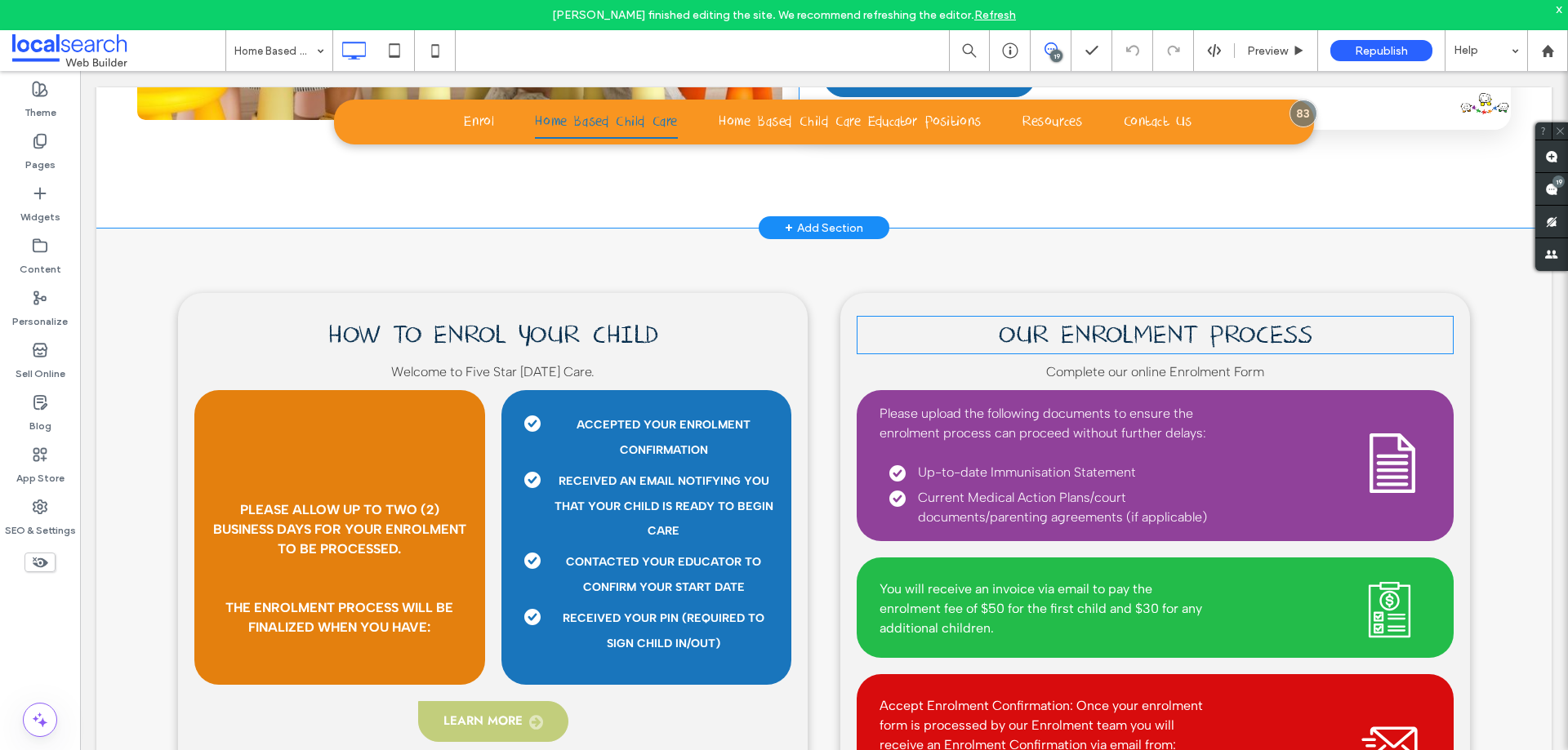
scroll to position [2204, 0]
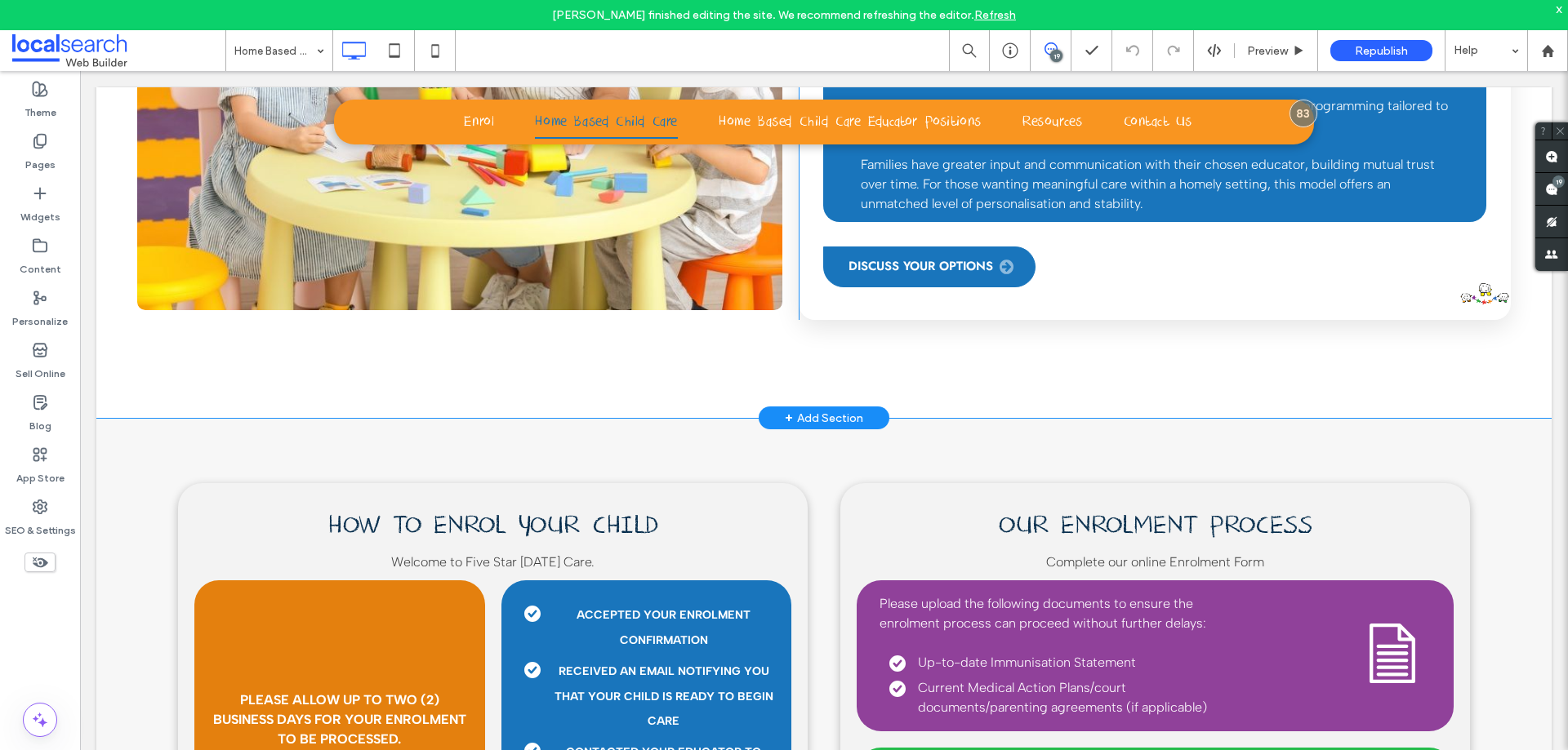
click at [1474, 278] on div "How Is Family Day Care Different? Unlike larger childcare centres, home-based c…" at bounding box center [1155, 92] width 712 height 457
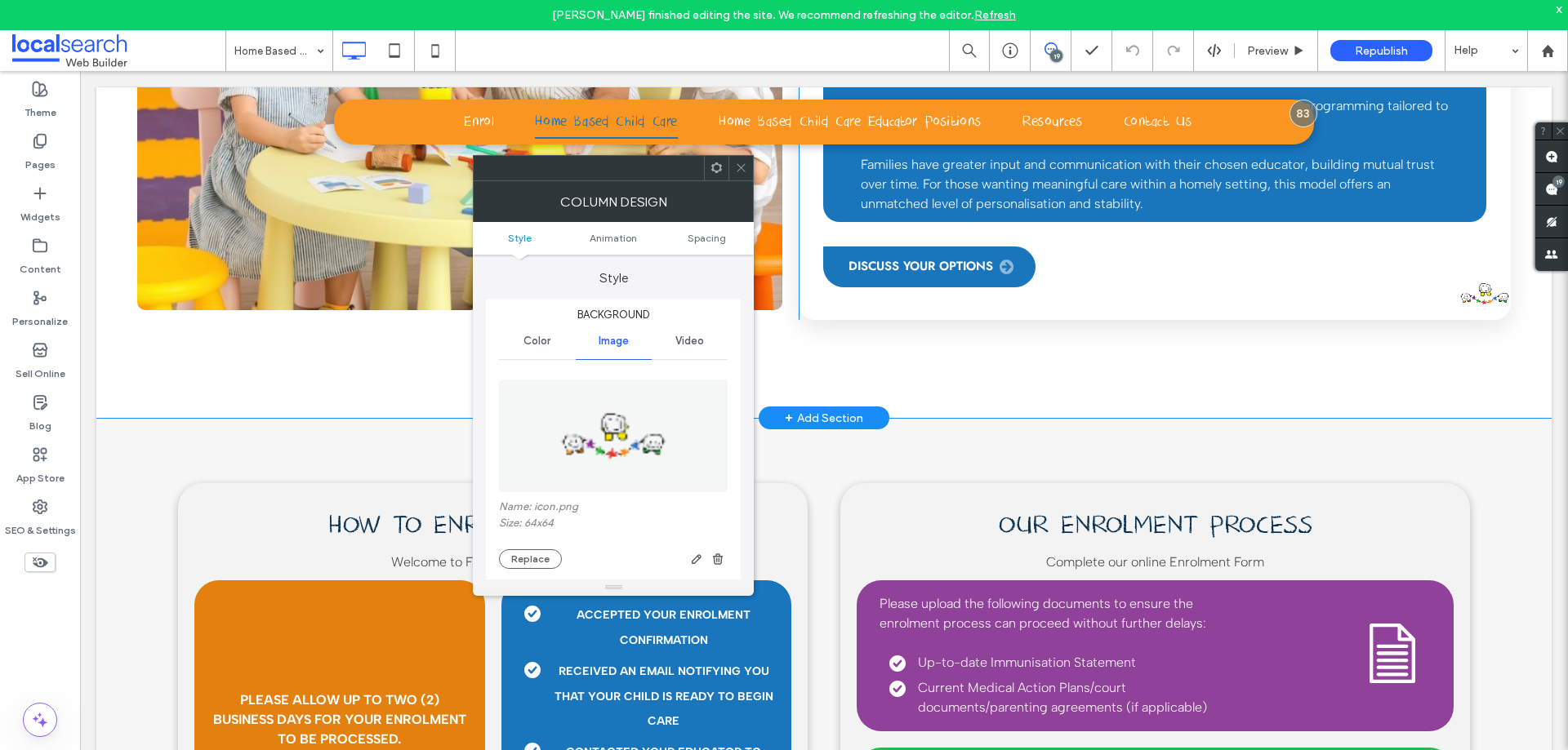
type input "**"
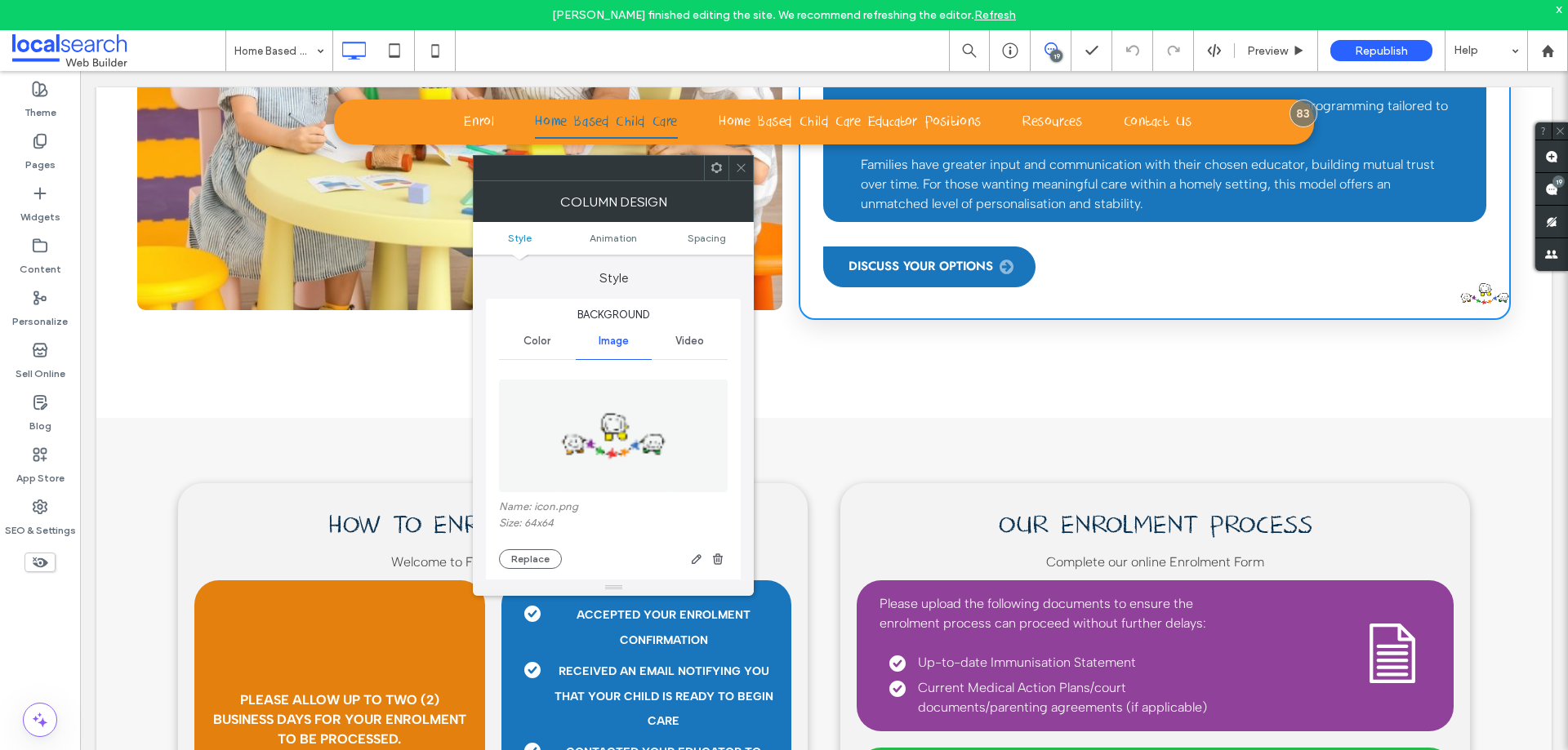
click at [1474, 278] on div "How Is Family Day Care Different? Unlike larger childcare centres, home-based c…" at bounding box center [1155, 92] width 712 height 457
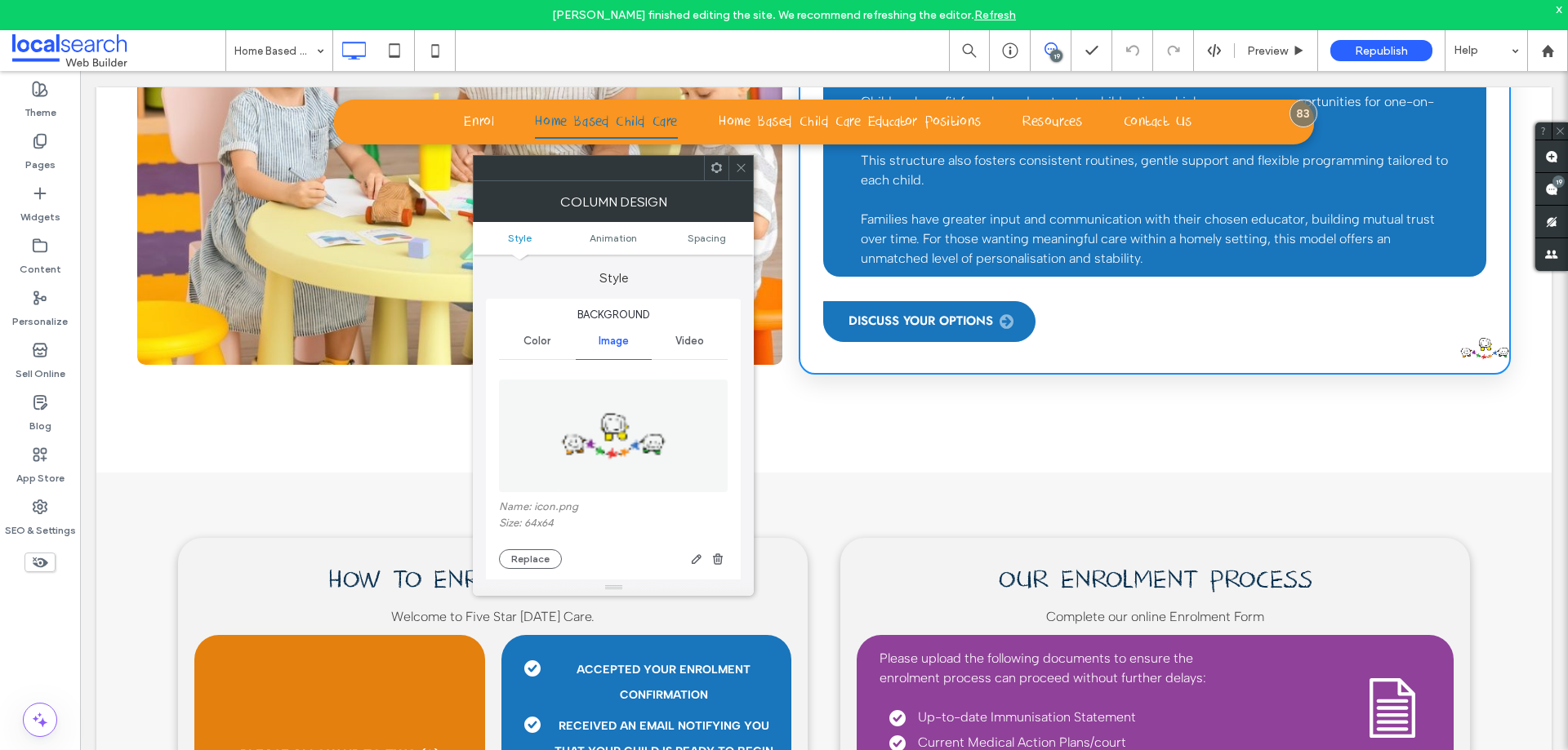
scroll to position [2122, 0]
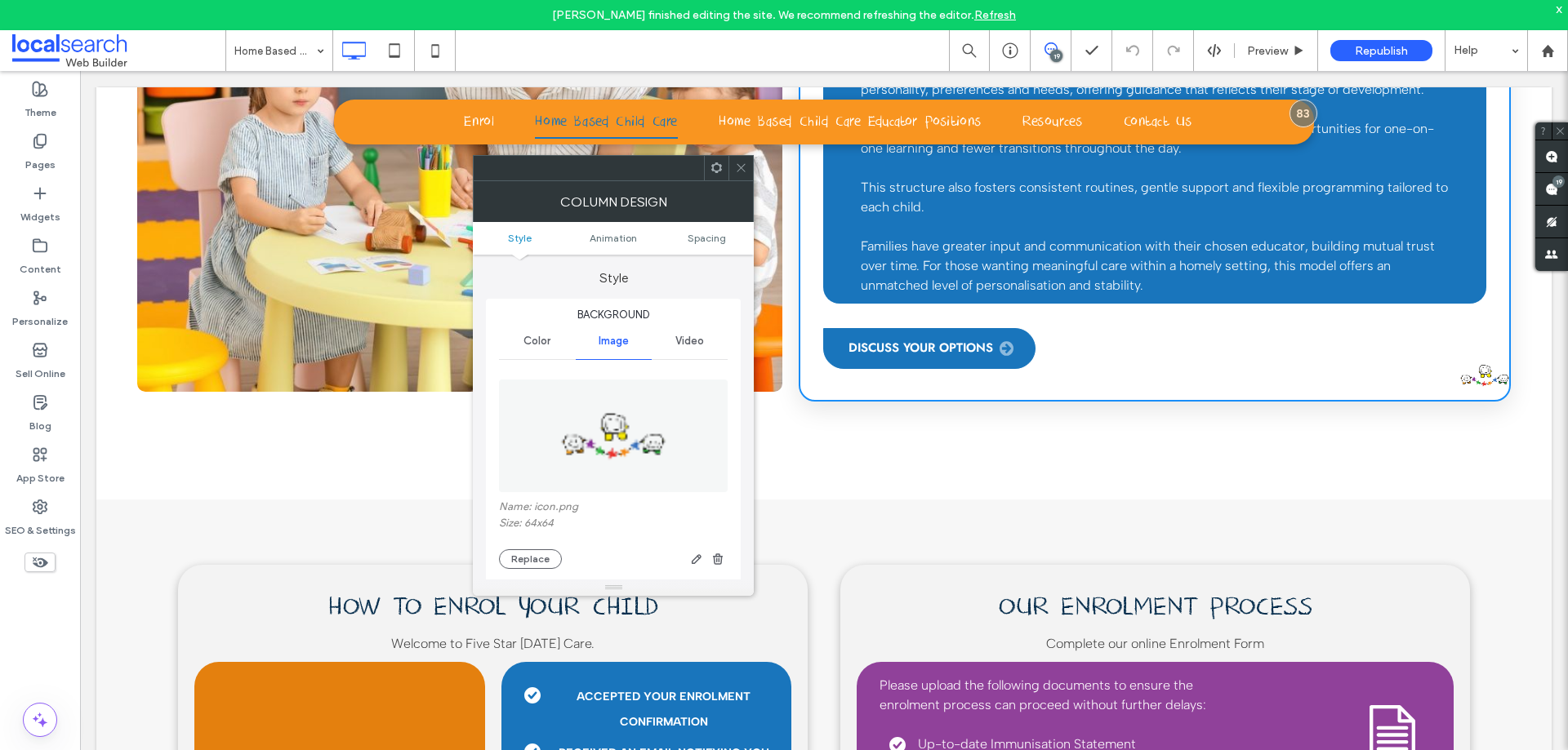
click at [1475, 367] on div "How Is Family Day Care Different? Unlike larger childcare centres, home-based c…" at bounding box center [1155, 174] width 712 height 457
click at [716, 555] on use "button" at bounding box center [718, 558] width 10 height 11
click at [745, 173] on icon at bounding box center [741, 167] width 12 height 12
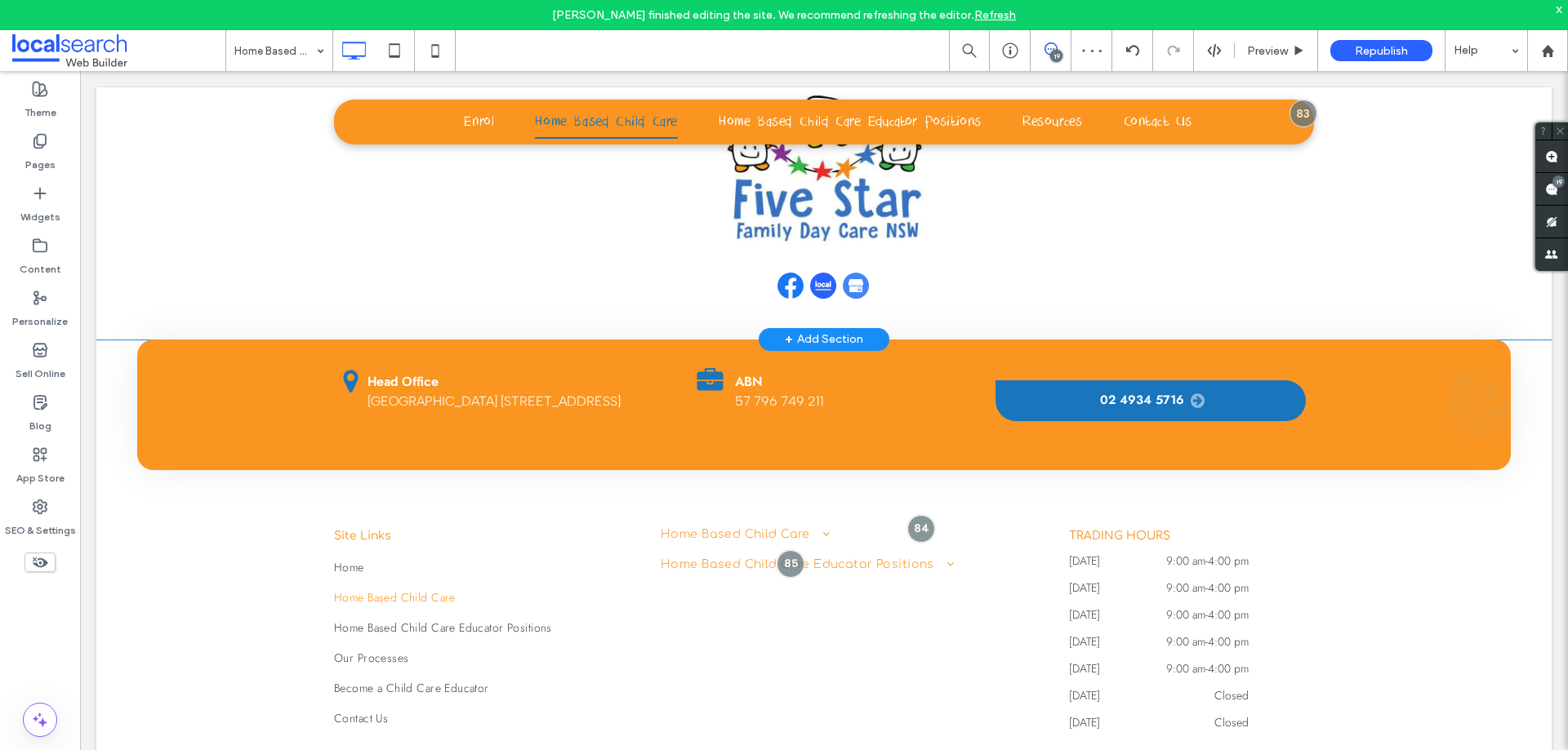
scroll to position [4113, 0]
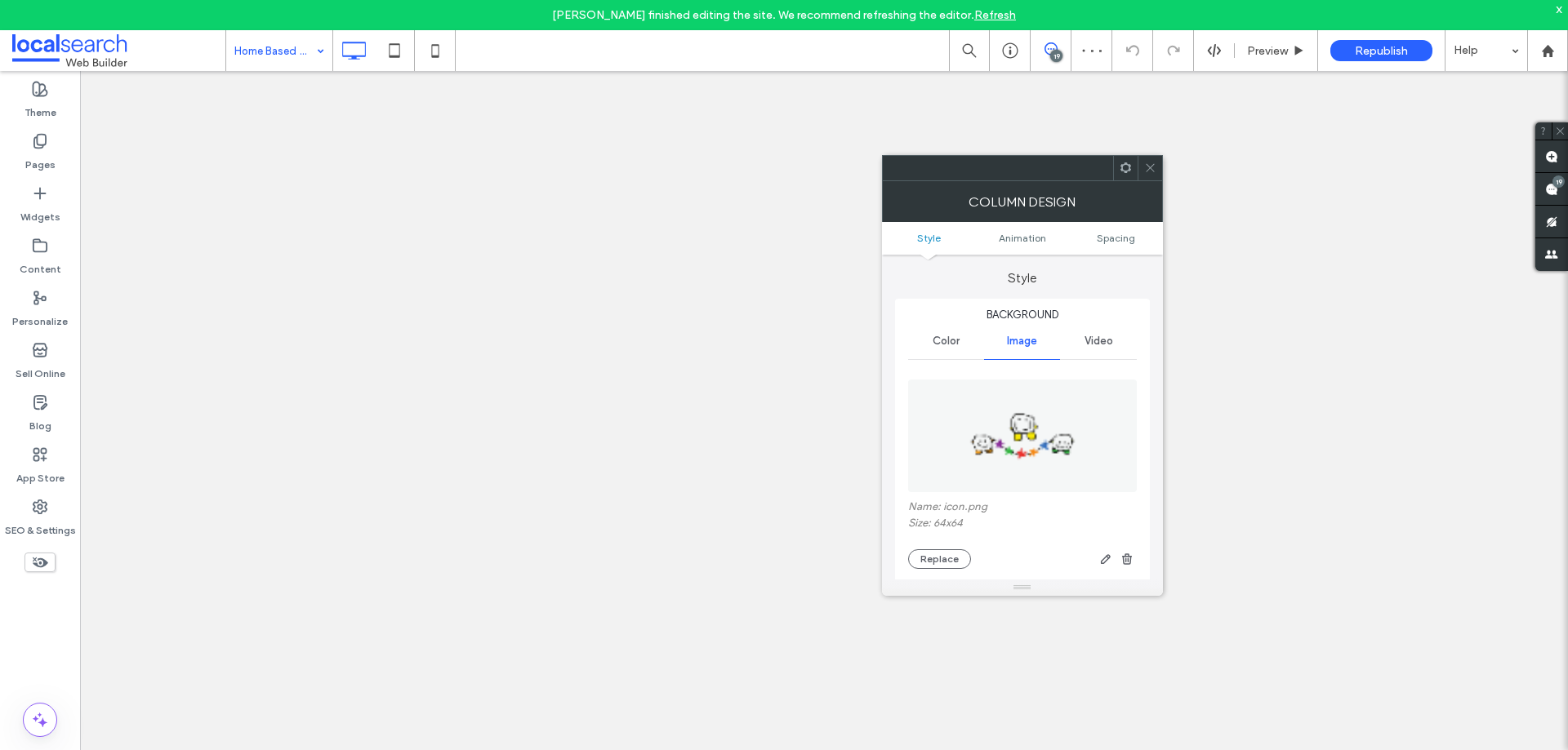
type input "**"
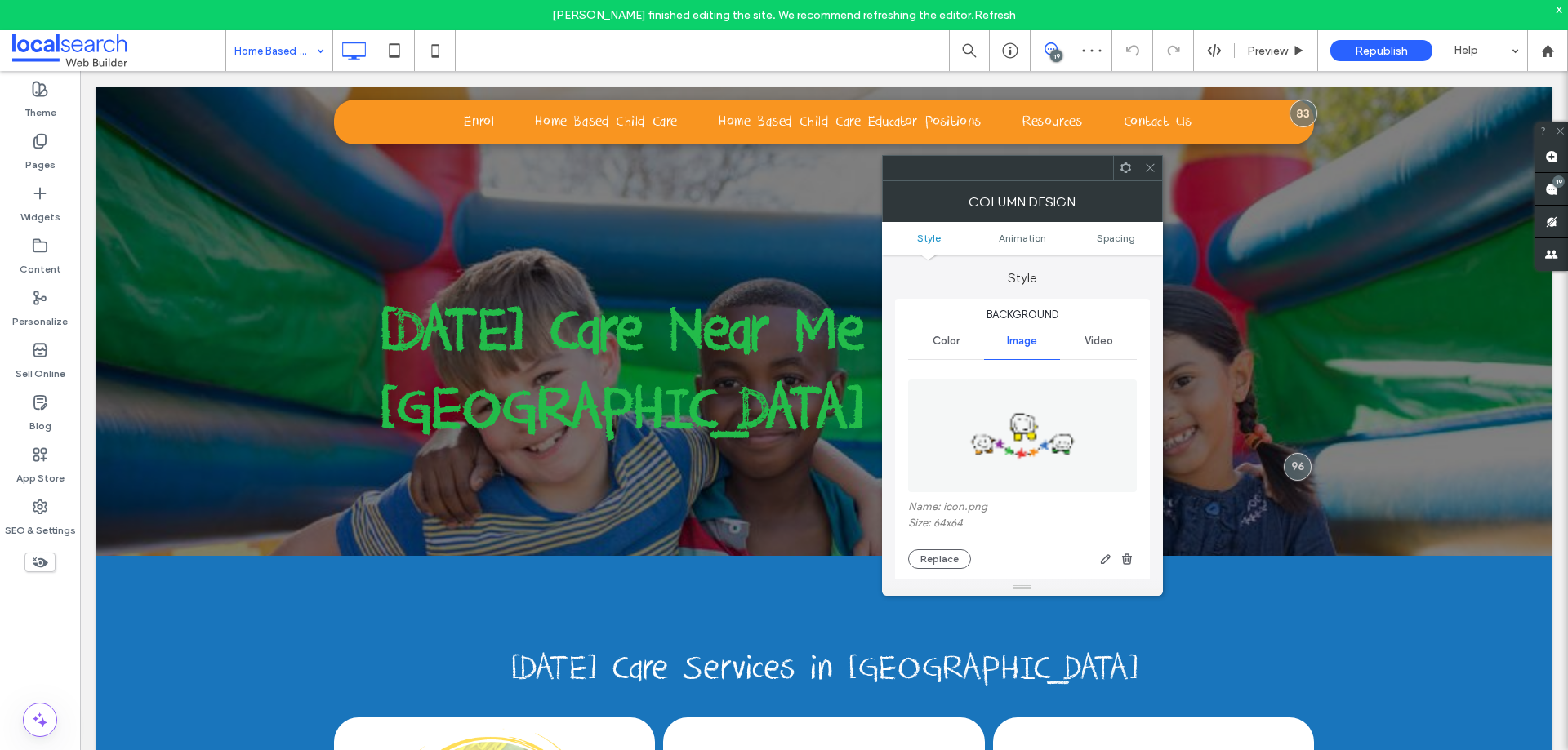
scroll to position [2449, 0]
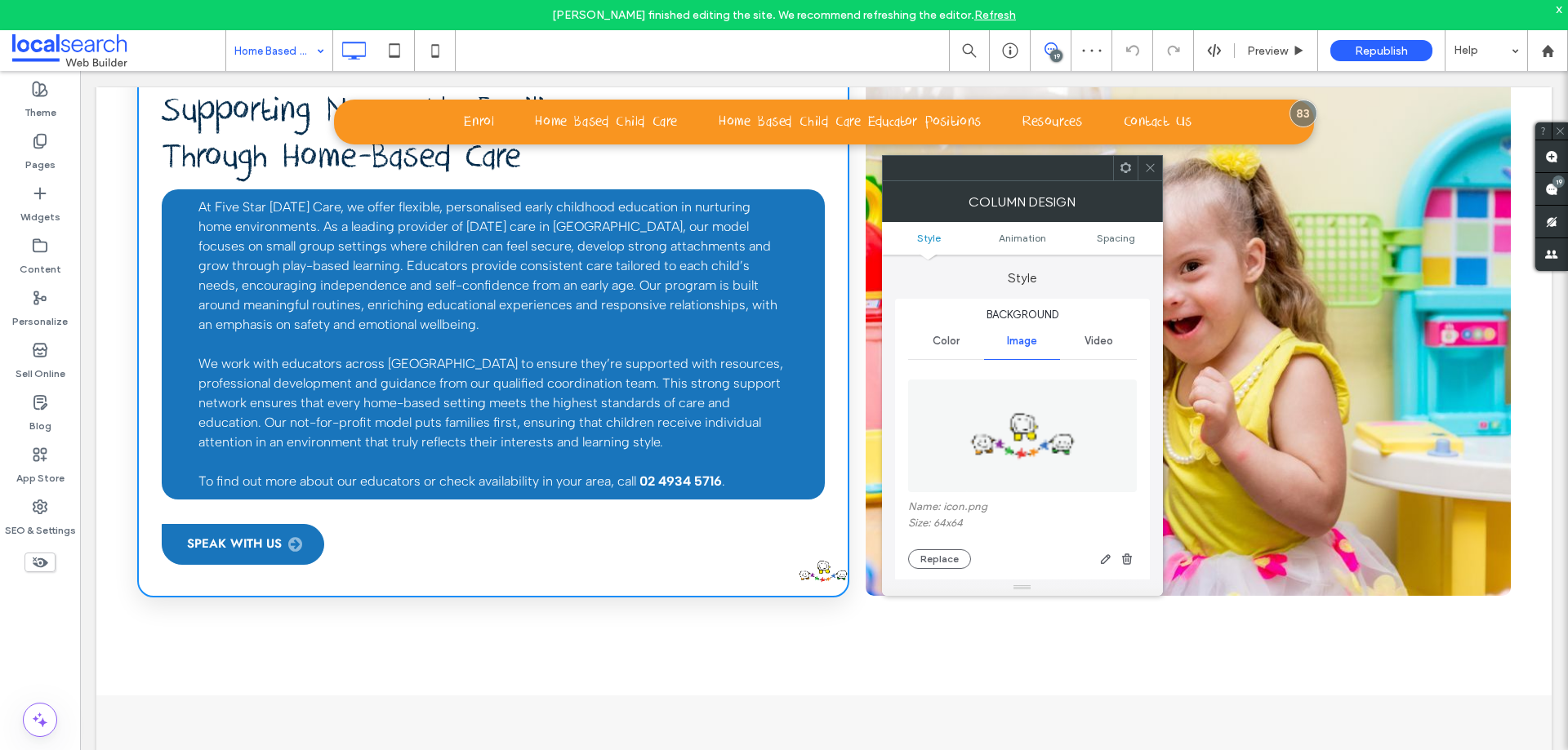
click at [1126, 560] on use "button" at bounding box center [1127, 558] width 10 height 11
click at [1151, 166] on icon at bounding box center [1150, 167] width 12 height 12
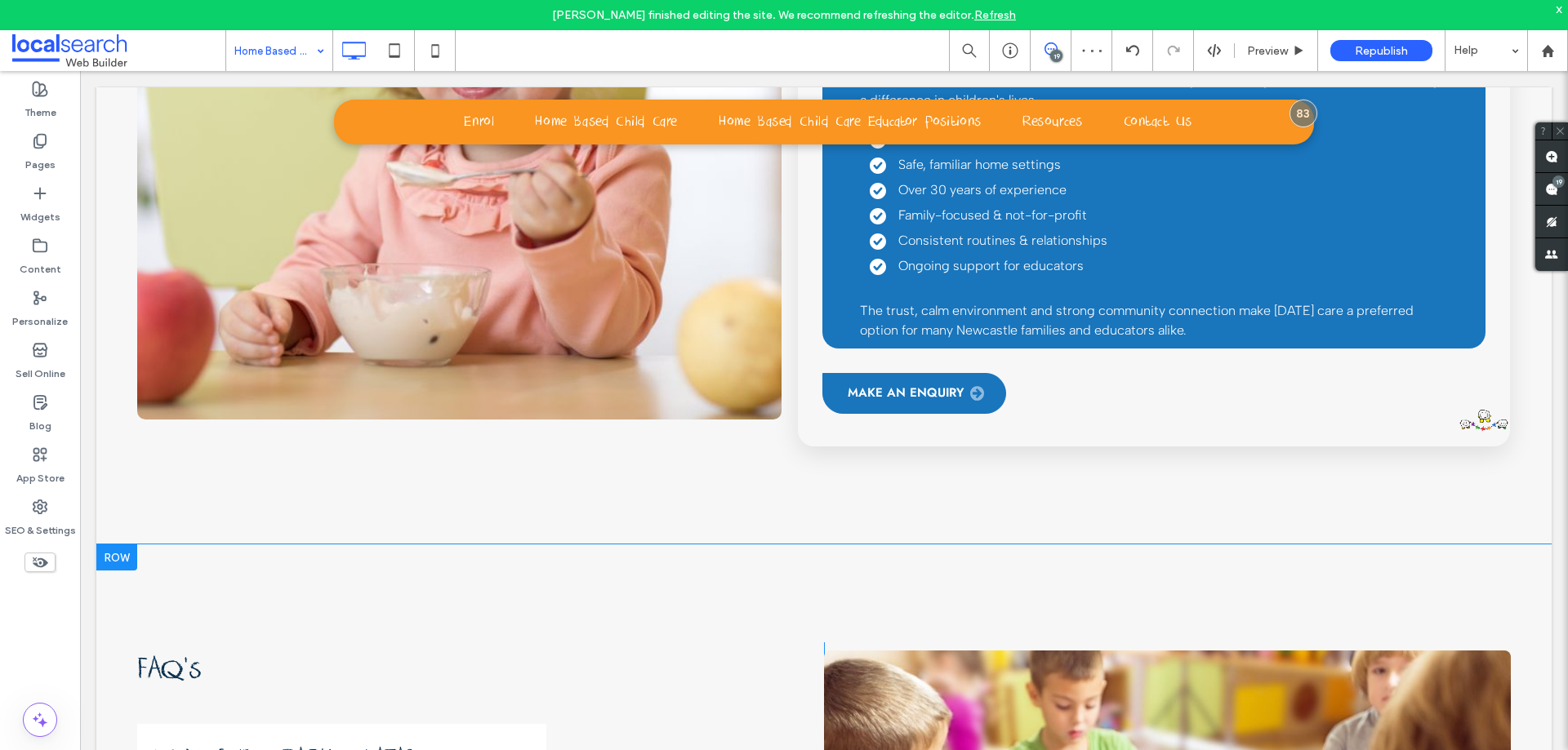
scroll to position [3428, 0]
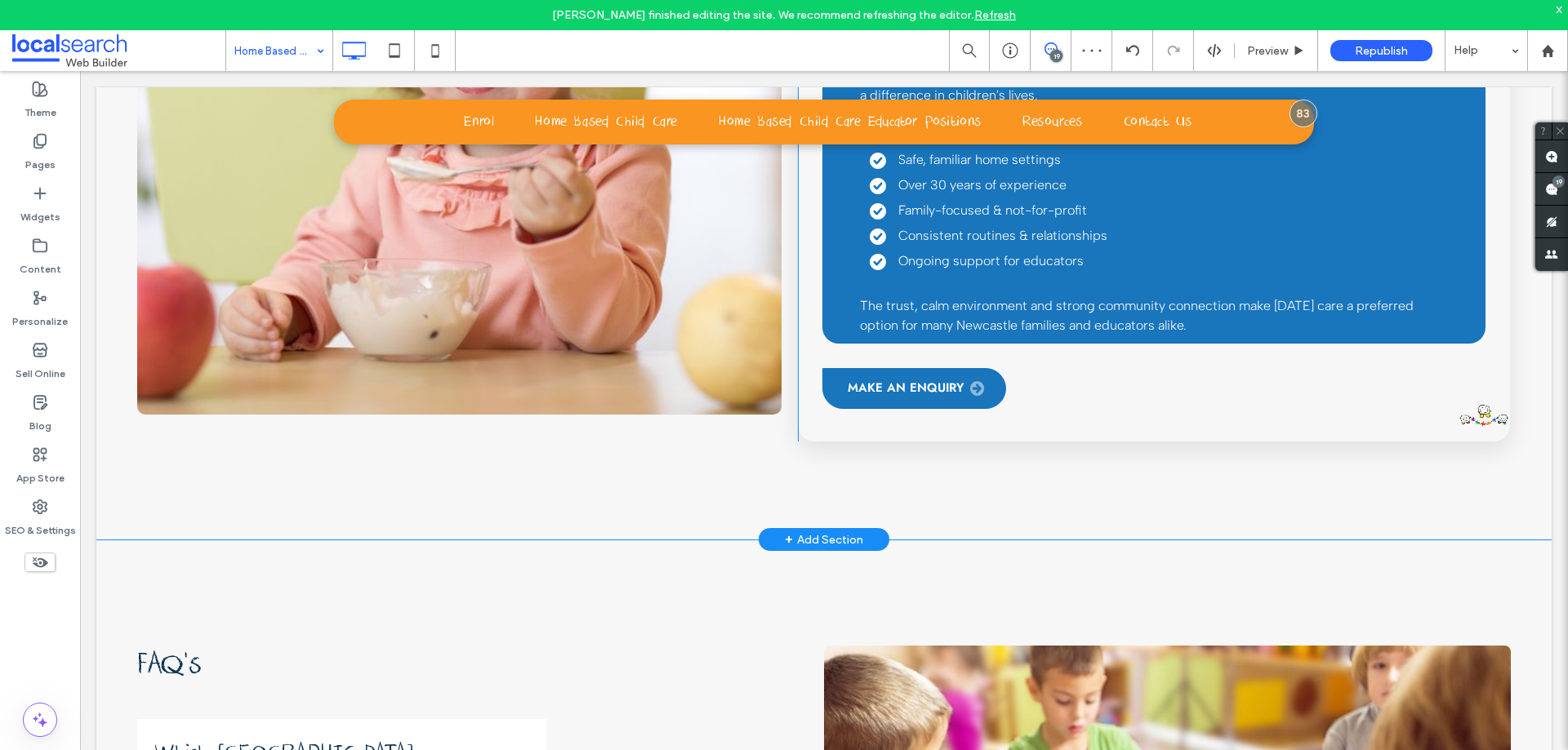
click at [1476, 268] on div "Why Families Choose This Approach Many families choose family day care because …" at bounding box center [1154, 127] width 712 height 628
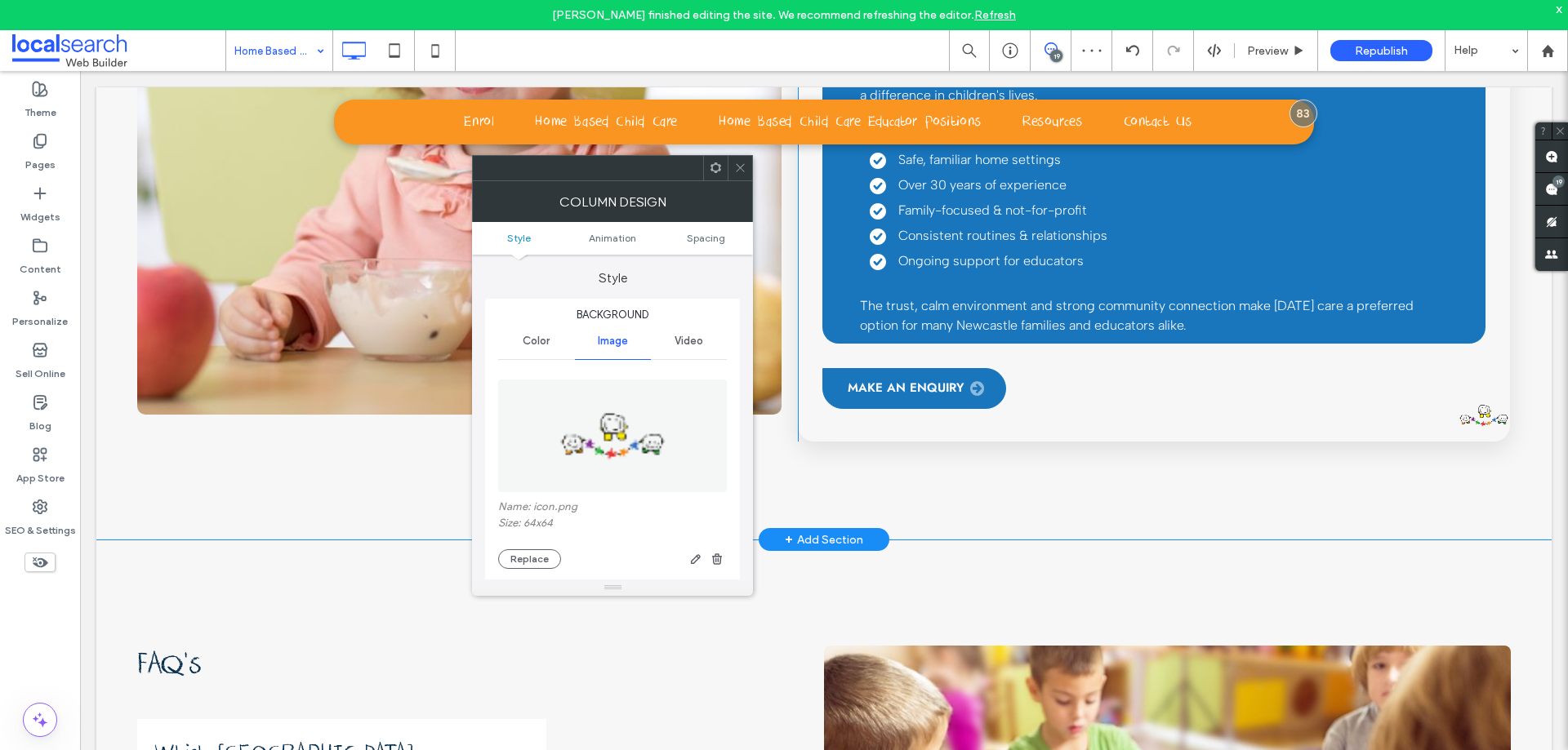
type input "**"
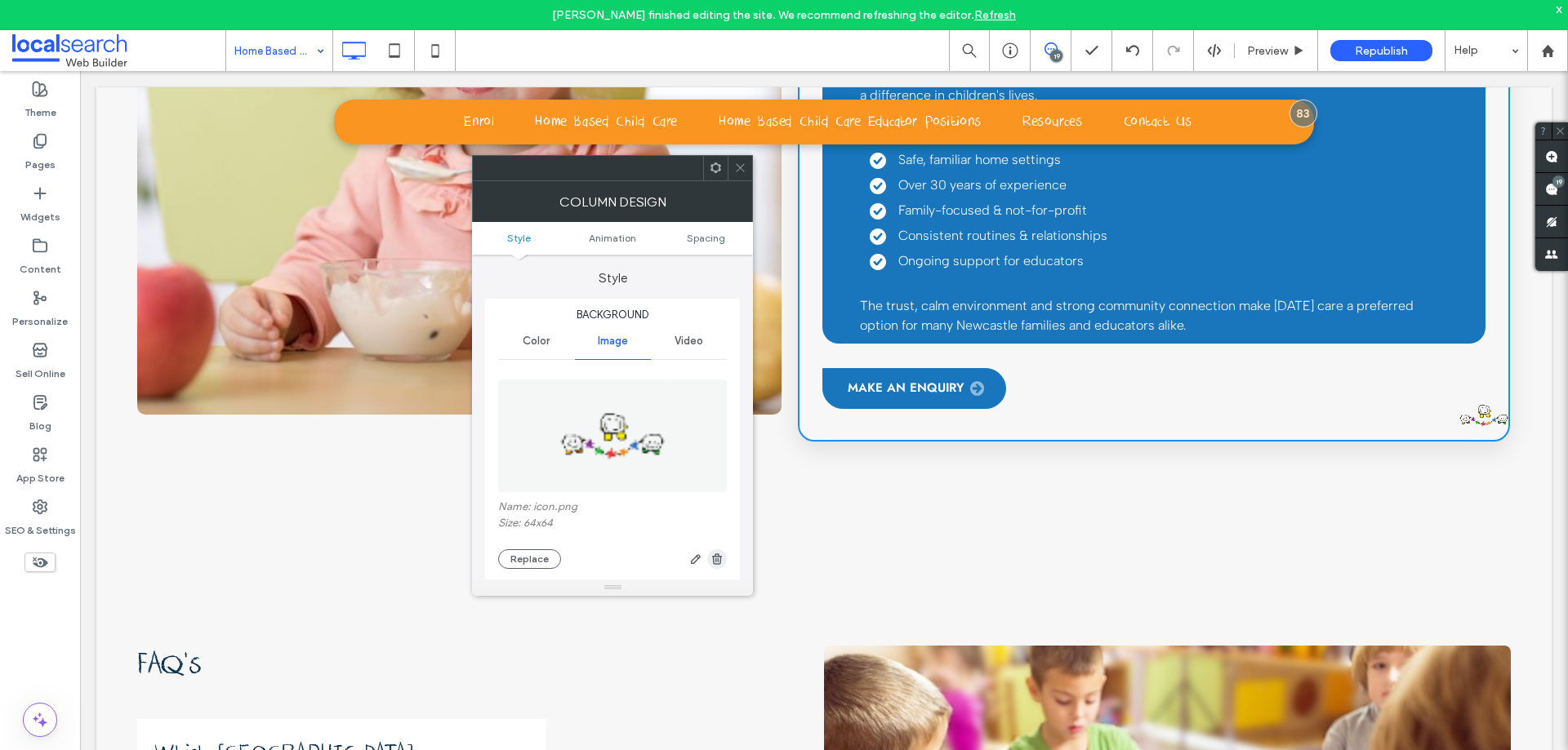
click at [721, 557] on icon "button" at bounding box center [717, 559] width 13 height 13
click at [744, 170] on icon at bounding box center [740, 167] width 12 height 12
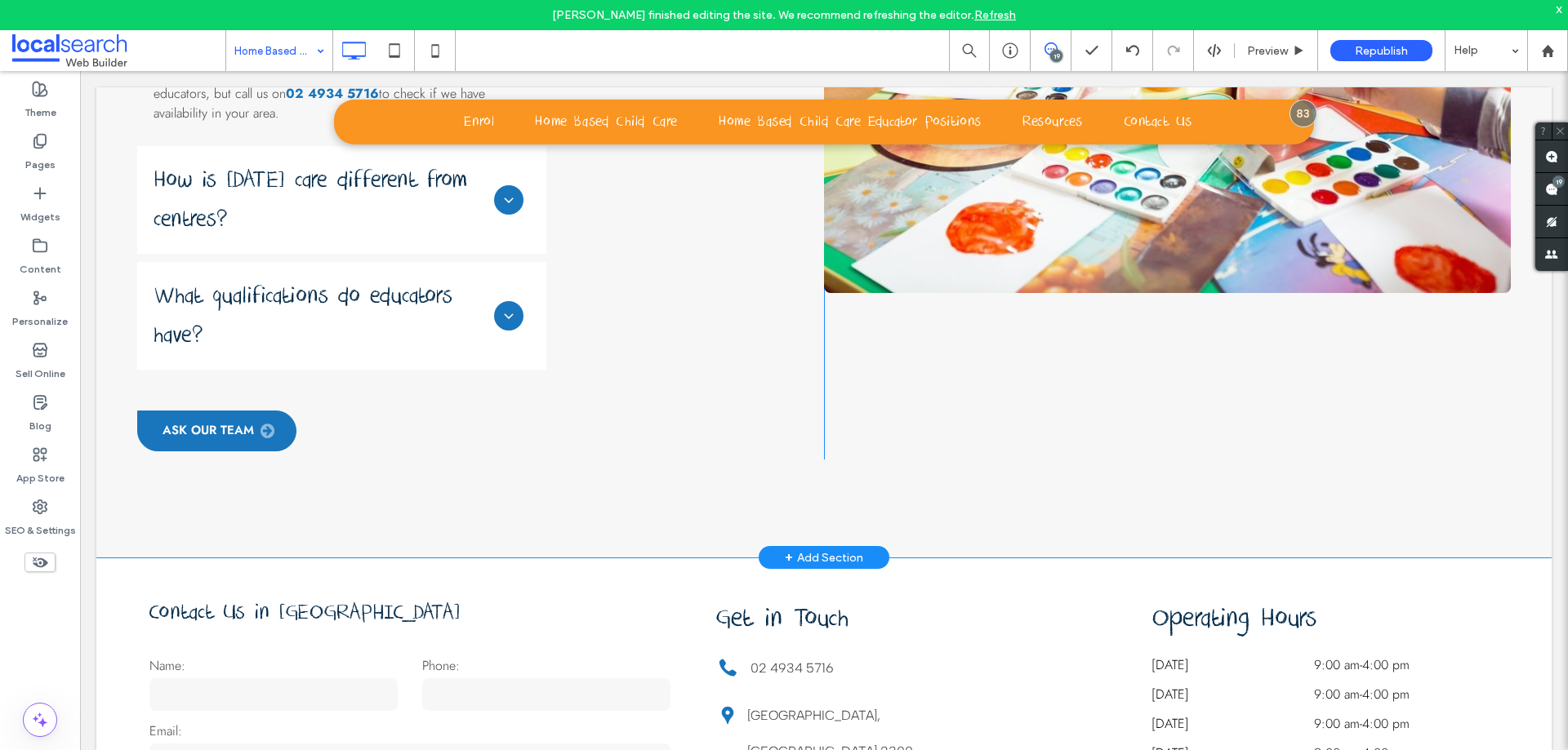
scroll to position [4488, 0]
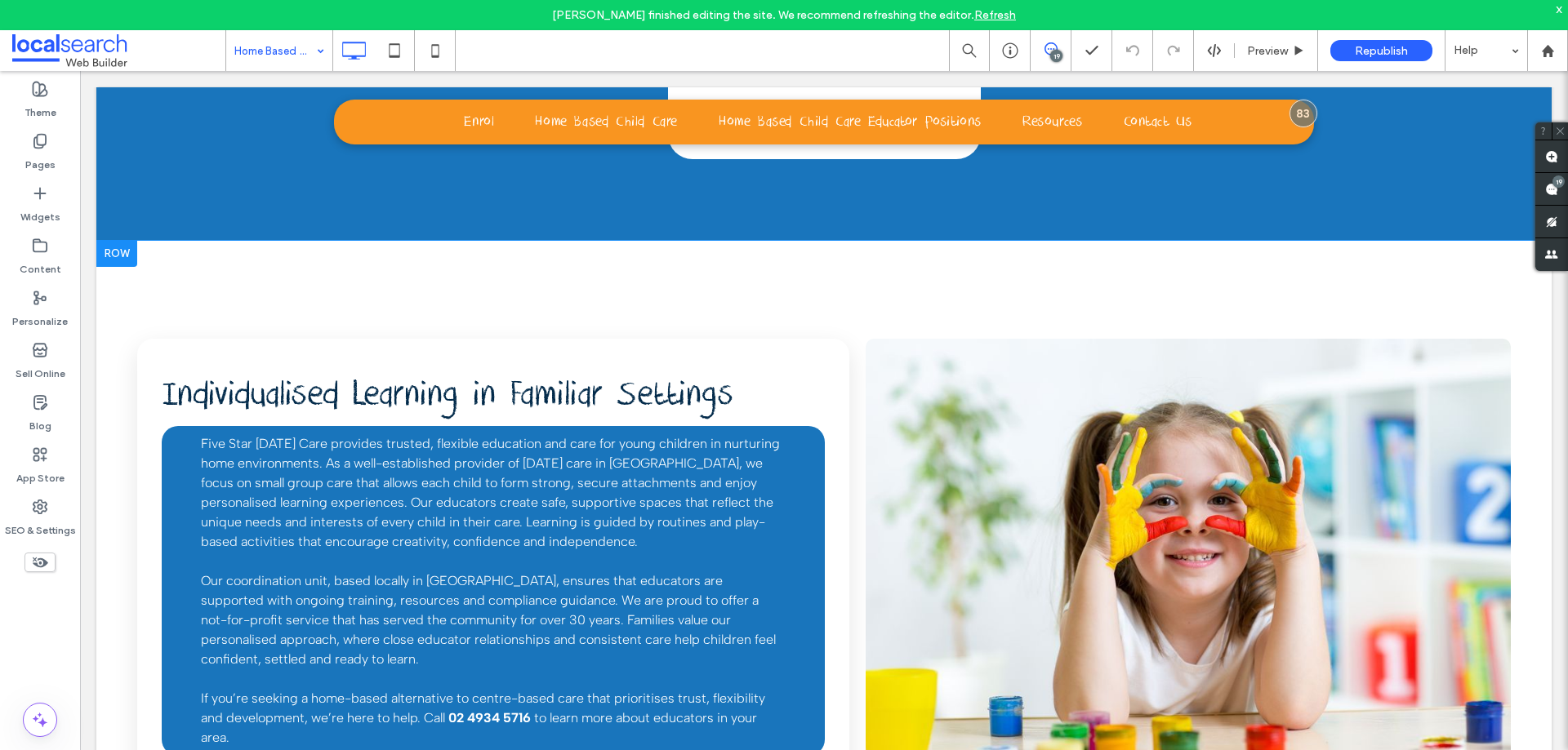
scroll to position [5468, 0]
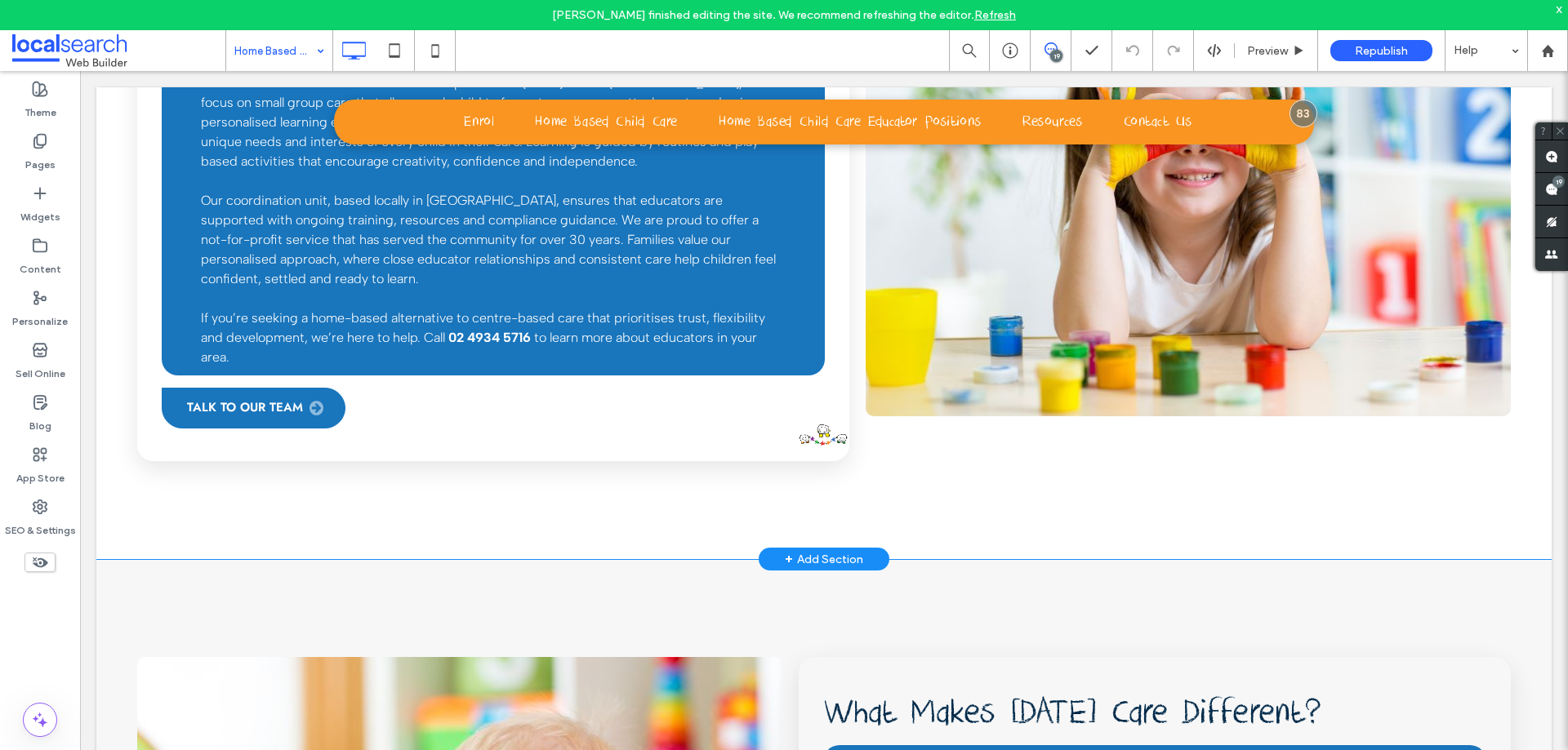
click at [829, 334] on div "Individualised Learning in Familiar Settings Five Star Family Day Care provides…" at bounding box center [494, 210] width 712 height 503
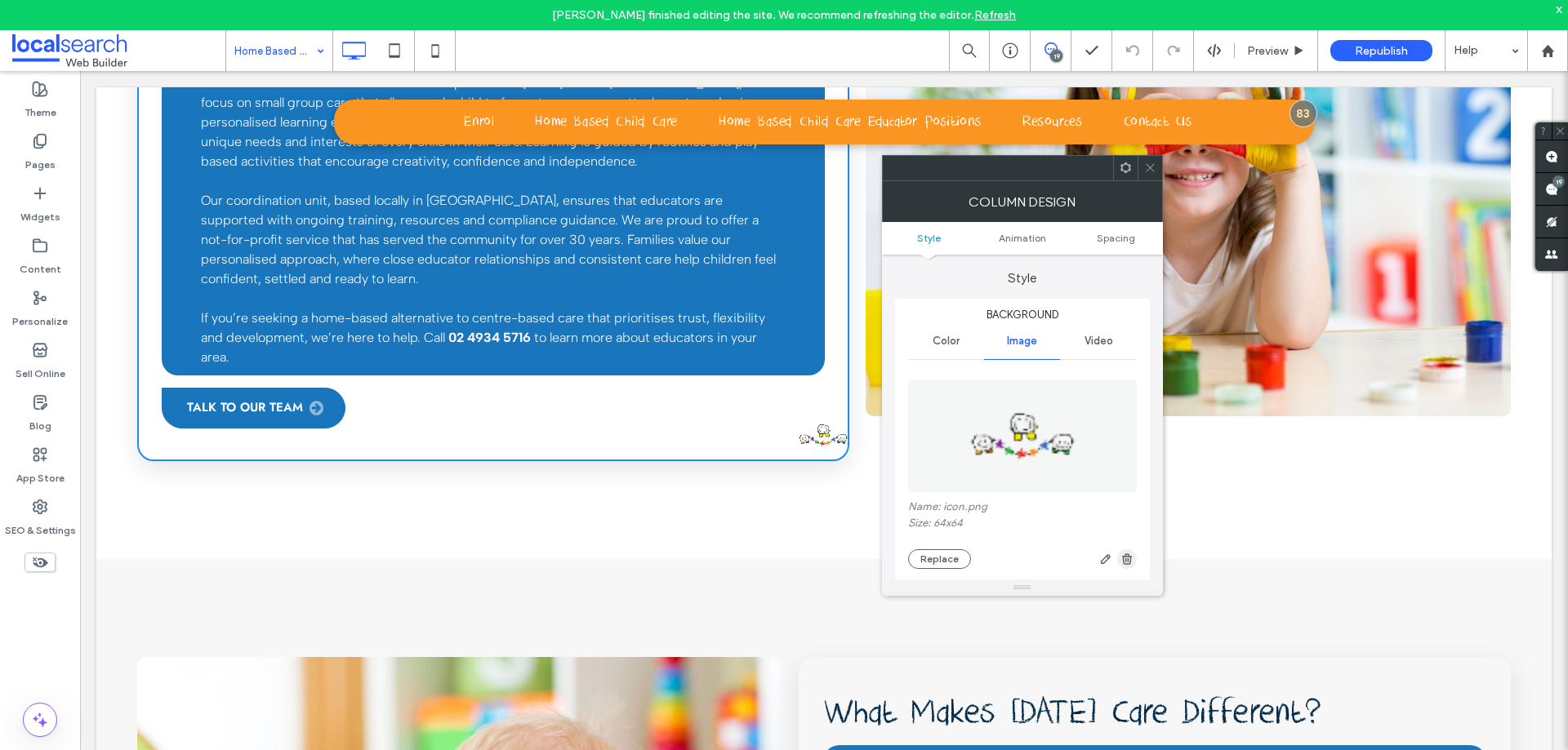
click at [1126, 559] on use "button" at bounding box center [1127, 558] width 10 height 11
click at [1151, 166] on icon at bounding box center [1150, 167] width 12 height 12
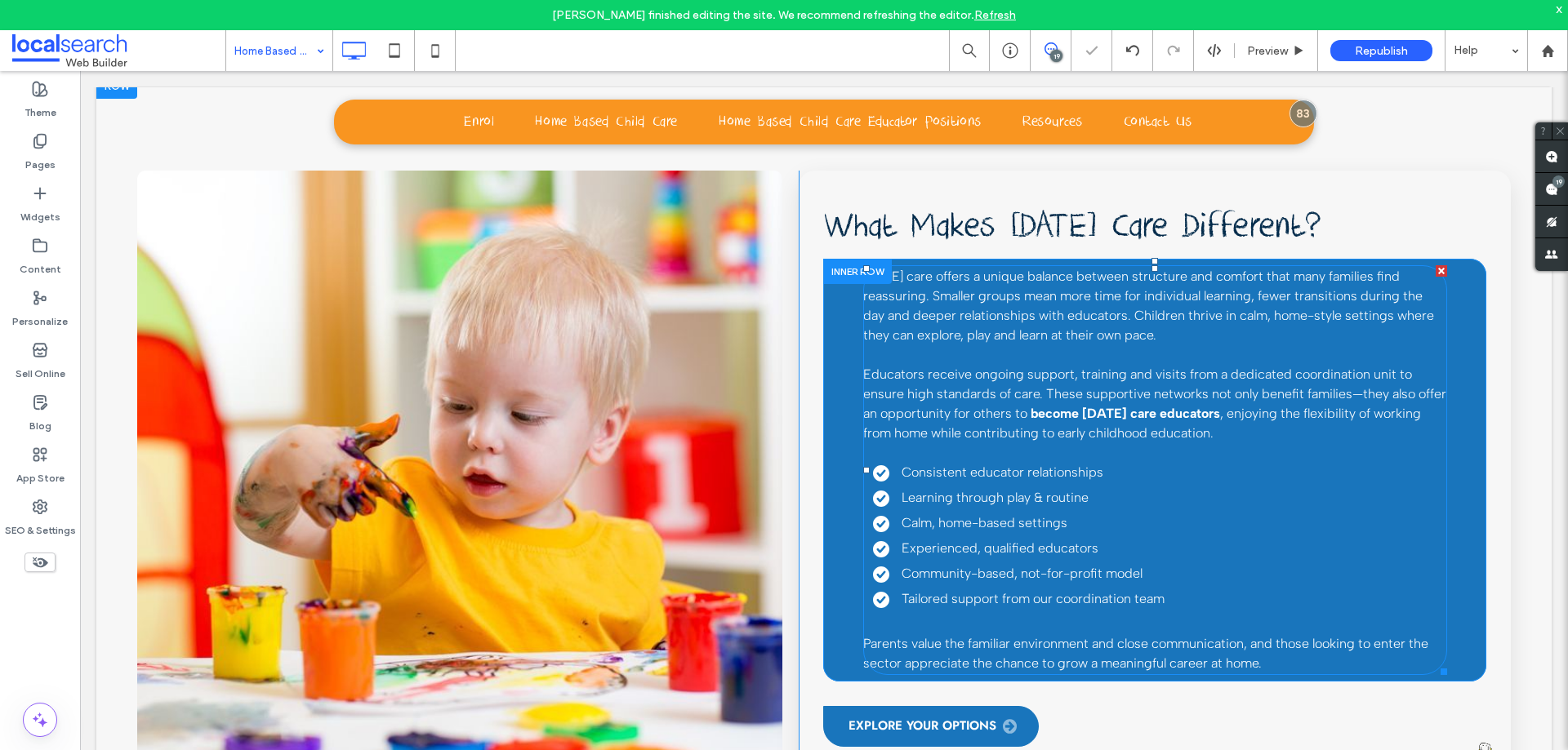
scroll to position [6039, 0]
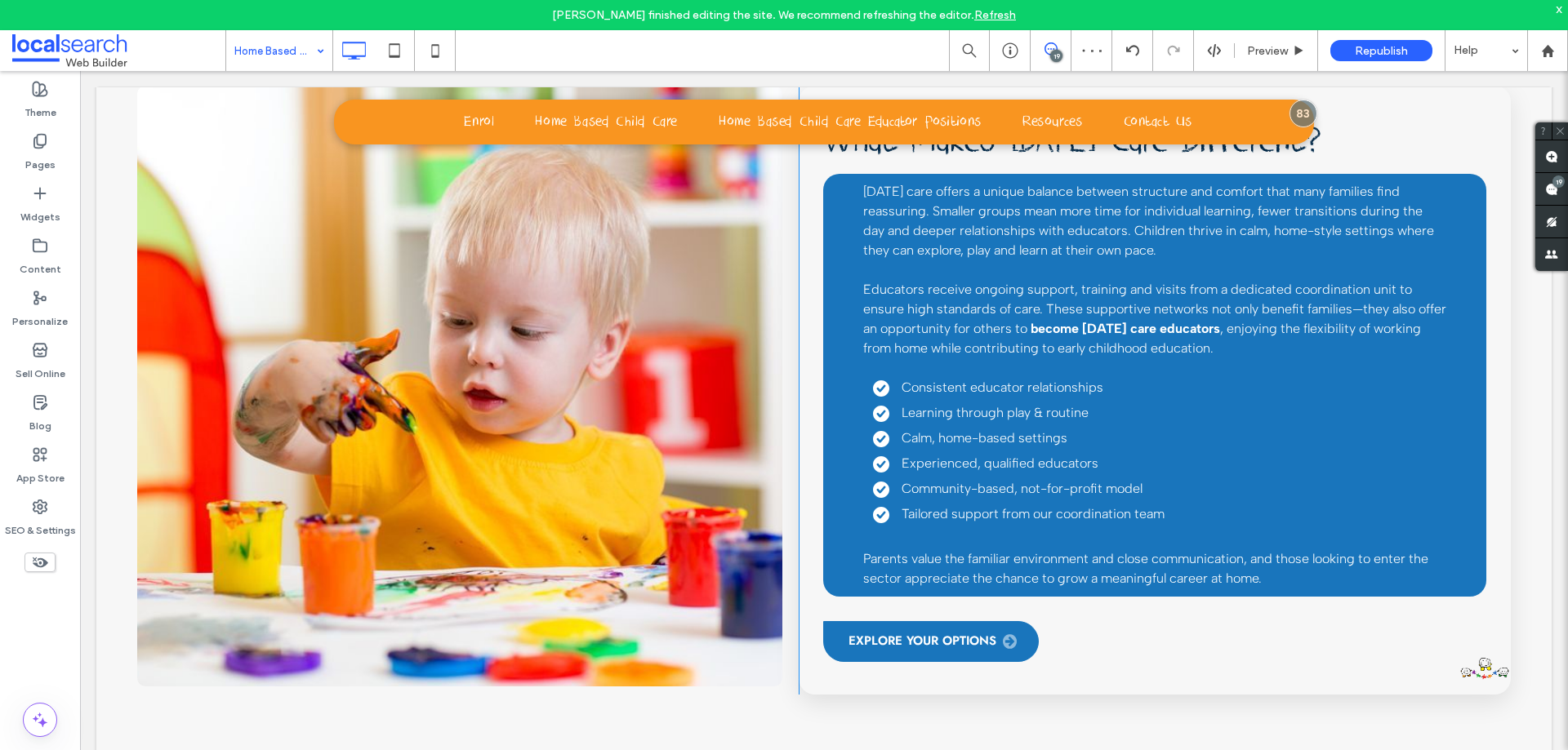
click at [1470, 561] on div "What Makes Family Day Care Different? Family day care offers a unique balance b…" at bounding box center [1155, 390] width 712 height 608
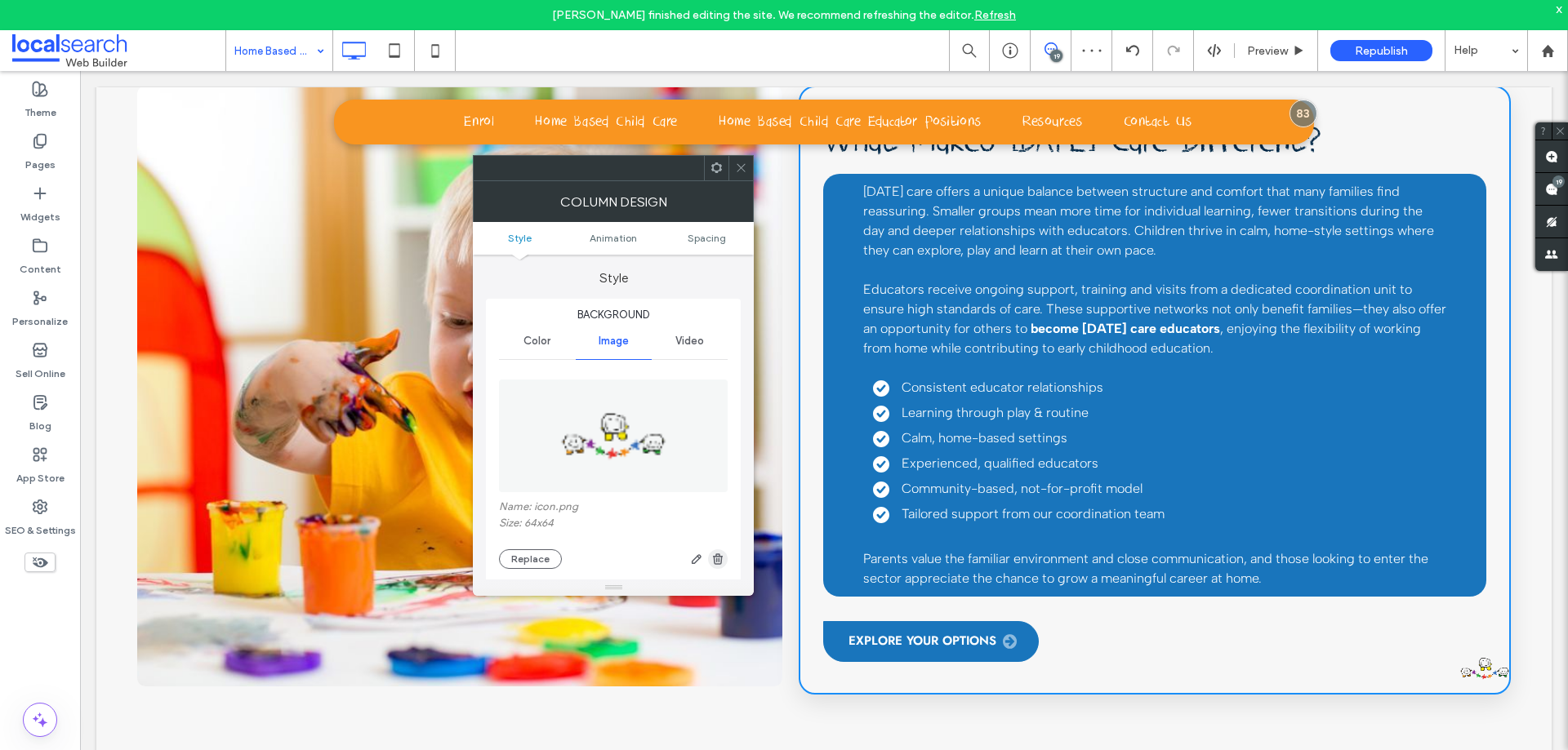
click at [726, 554] on span "button" at bounding box center [718, 559] width 20 height 20
click at [744, 166] on icon at bounding box center [741, 167] width 12 height 12
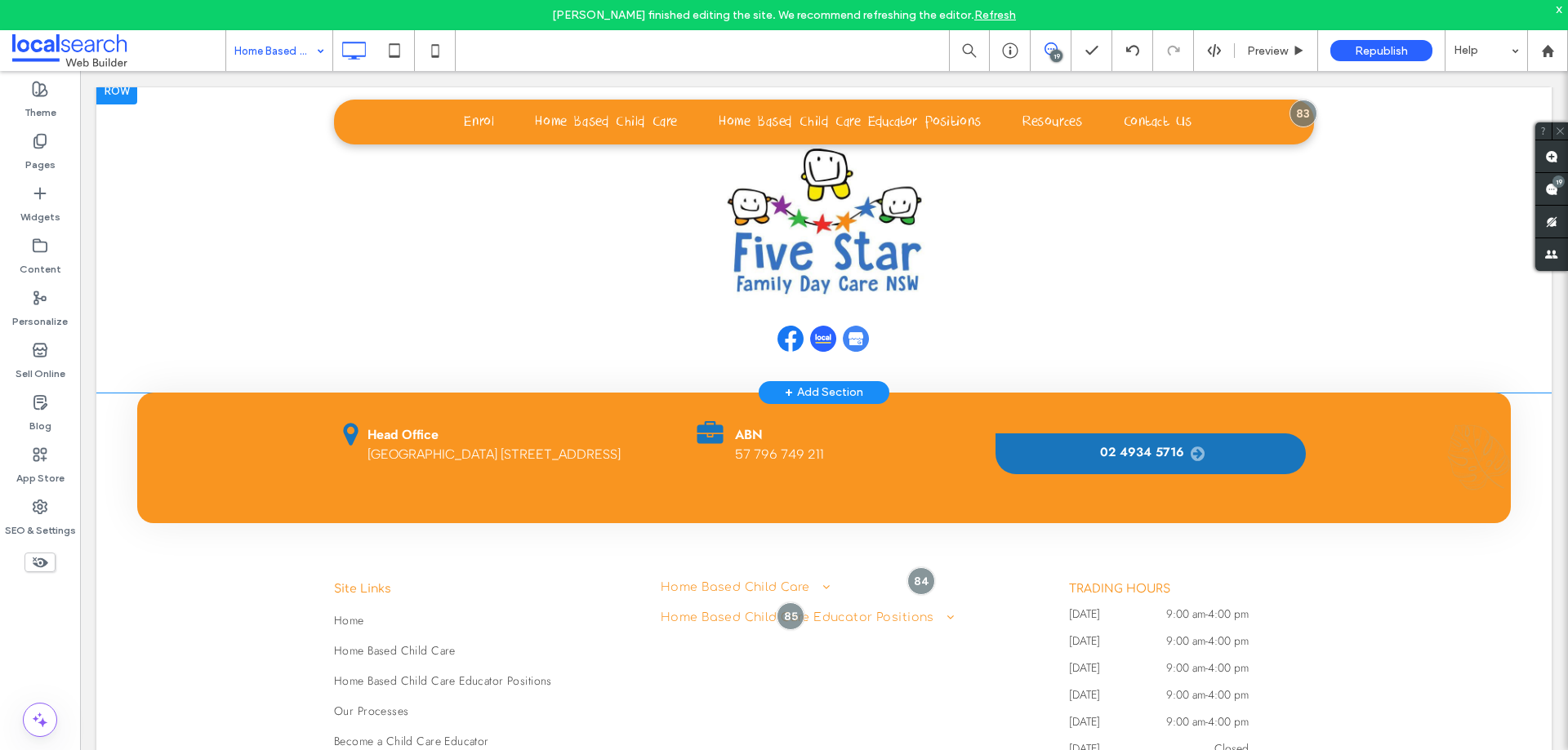
scroll to position [9055, 0]
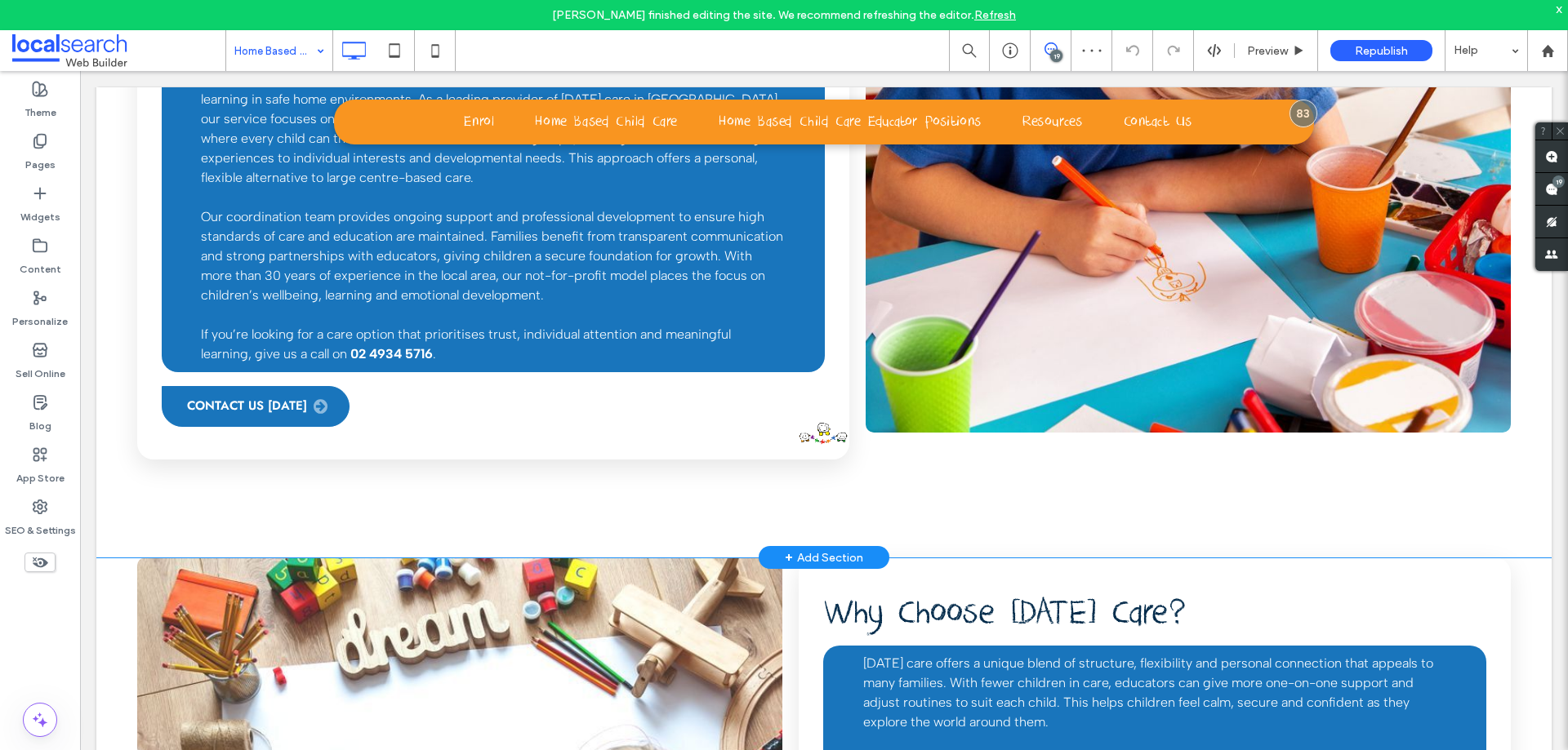
click at [832, 320] on div "Early Learning in a Home Setting At Five Star Family Day Care, we support child…" at bounding box center [494, 217] width 712 height 486
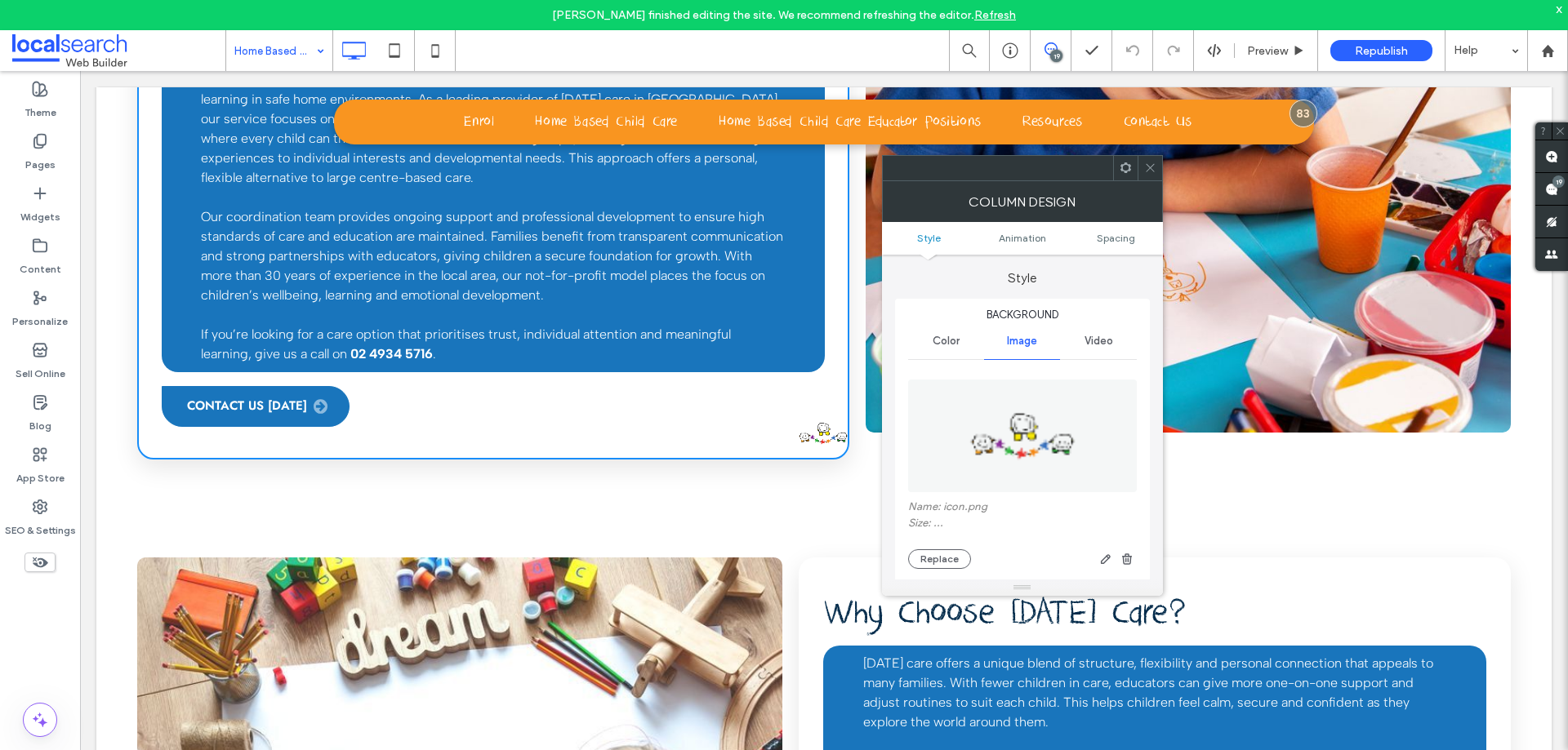
type input "**"
click at [1134, 555] on span "button" at bounding box center [1127, 559] width 20 height 20
click at [1156, 175] on div at bounding box center [1150, 168] width 25 height 25
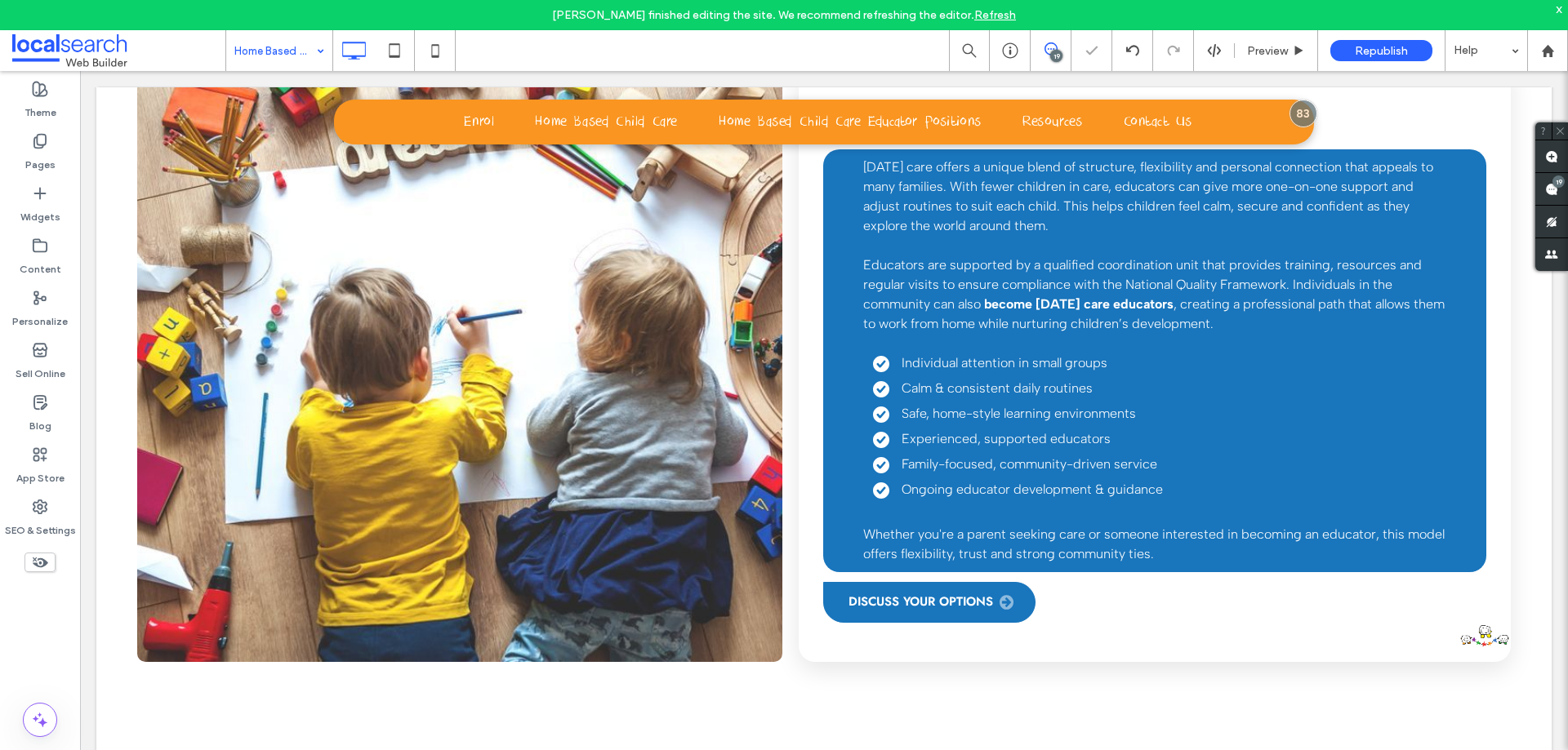
scroll to position [2612, 0]
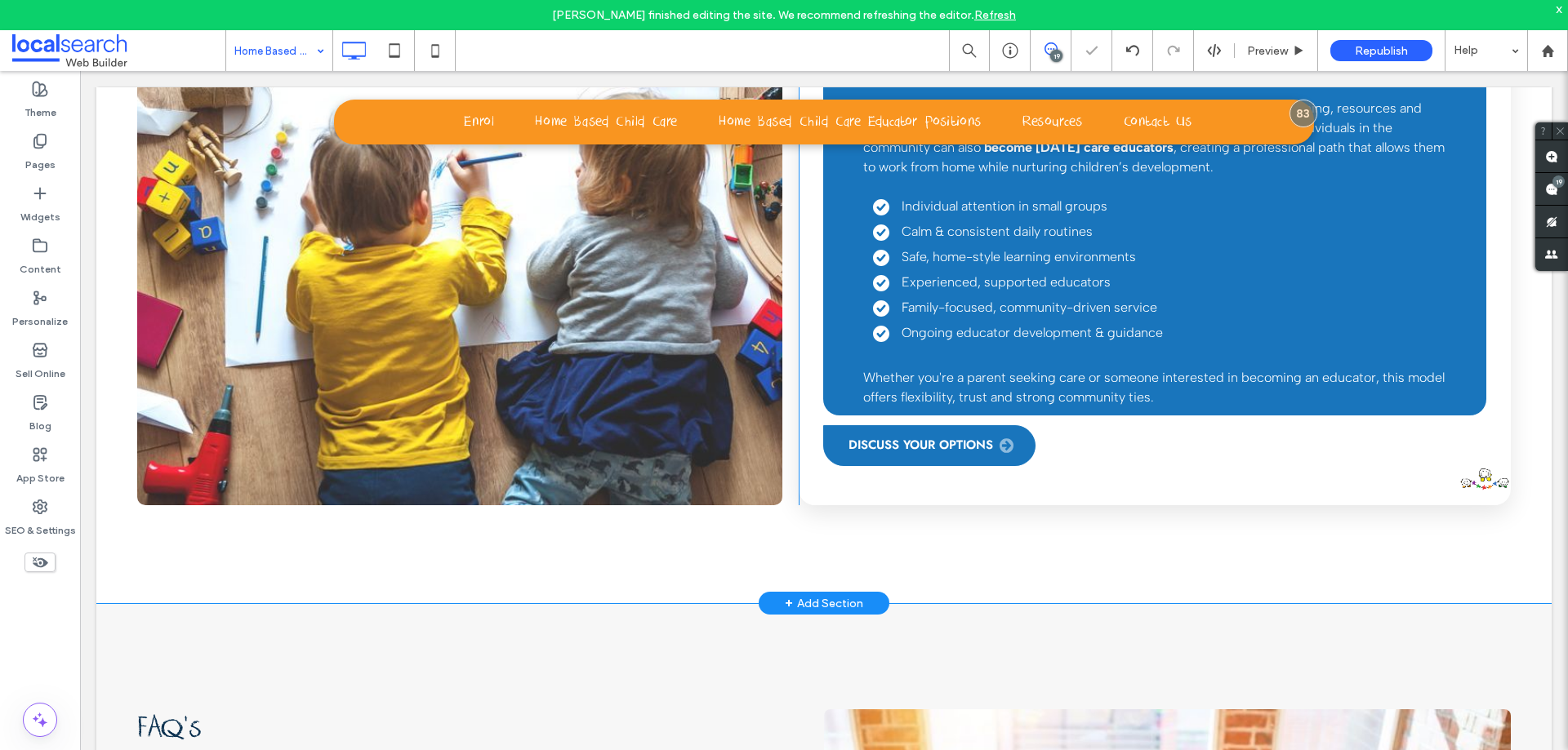
click at [1449, 365] on div "Why Choose Family Day Care? Family day care offers a unique blend of structure,…" at bounding box center [1155, 205] width 712 height 601
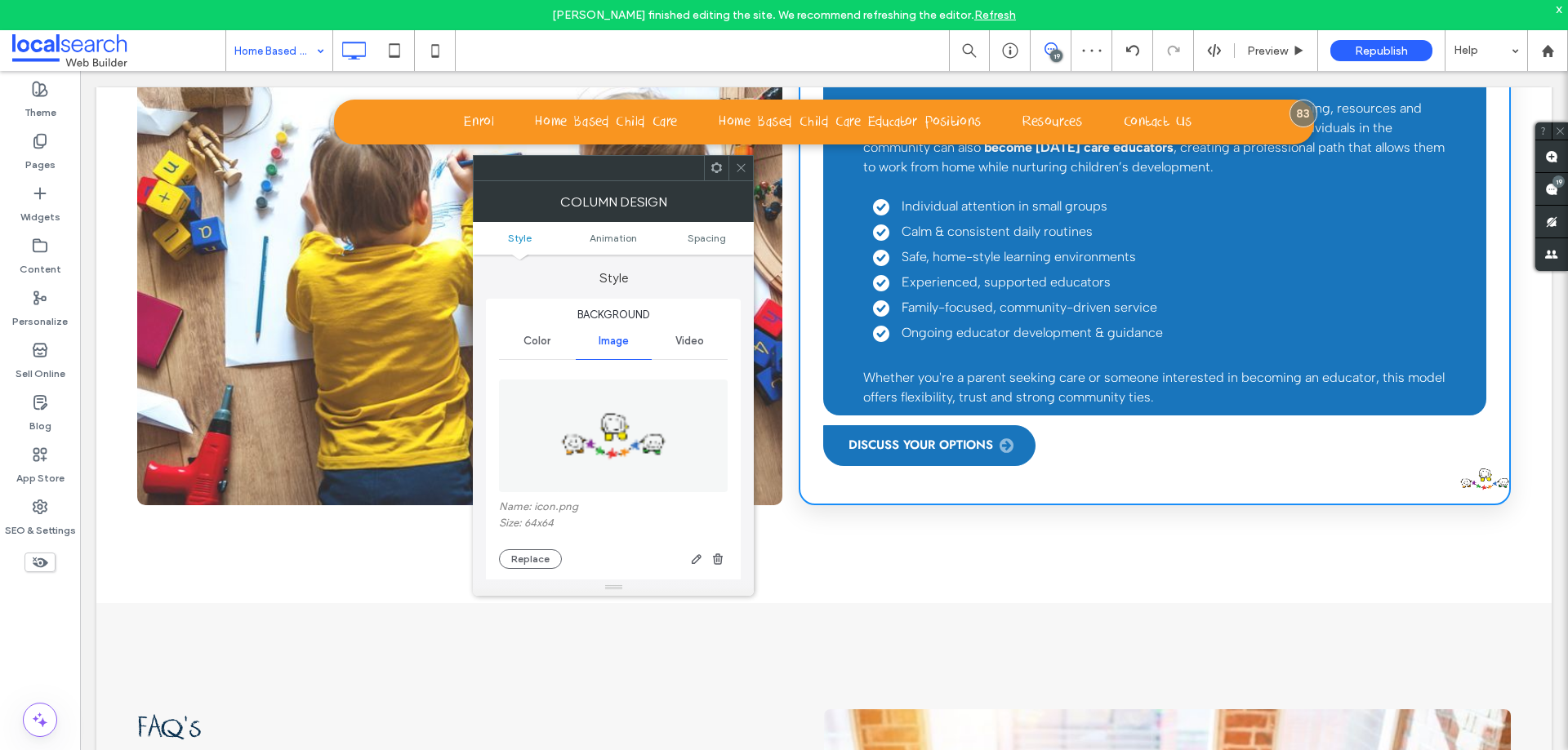
click at [720, 558] on use "button" at bounding box center [718, 558] width 10 height 11
click at [737, 175] on span at bounding box center [741, 168] width 12 height 25
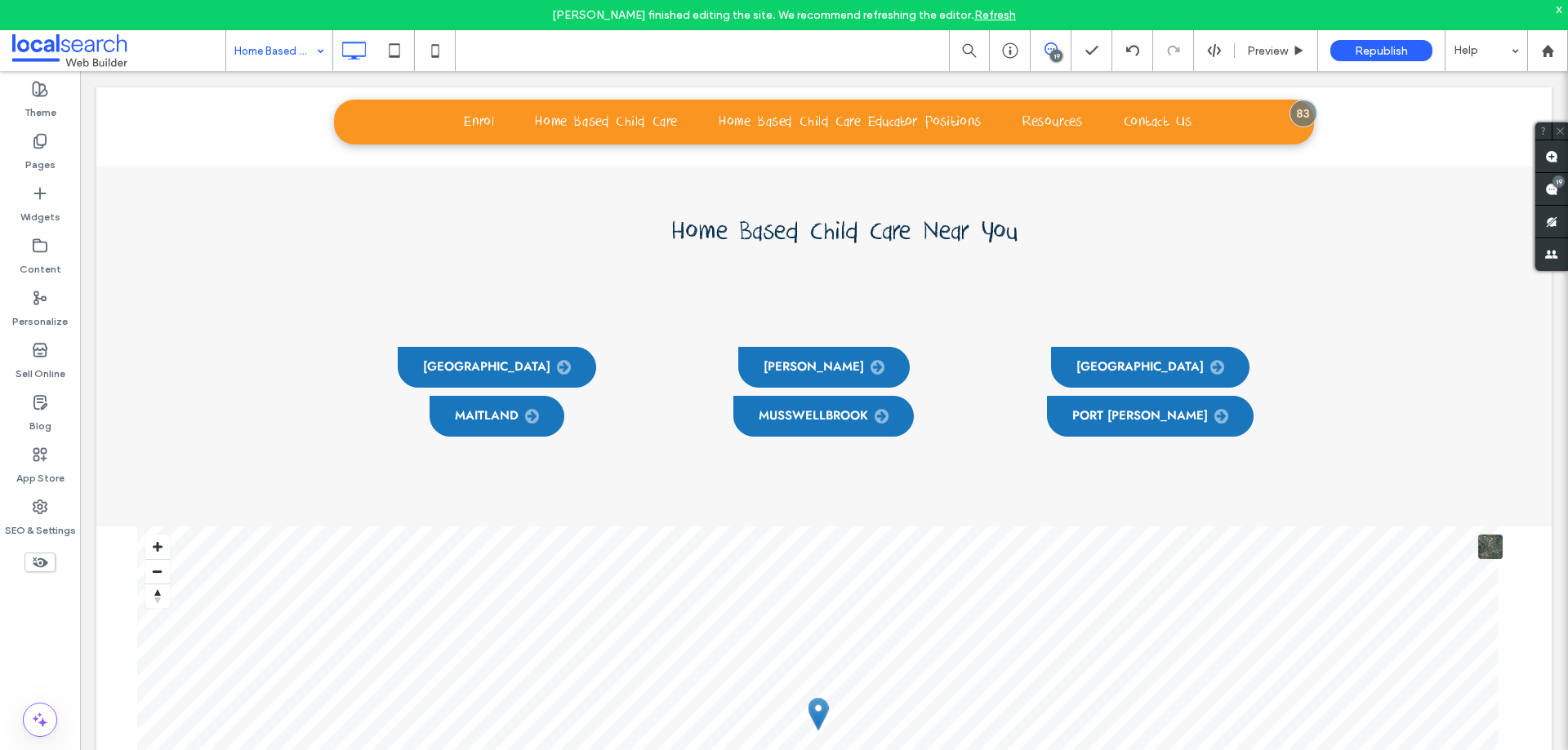
scroll to position [4488, 0]
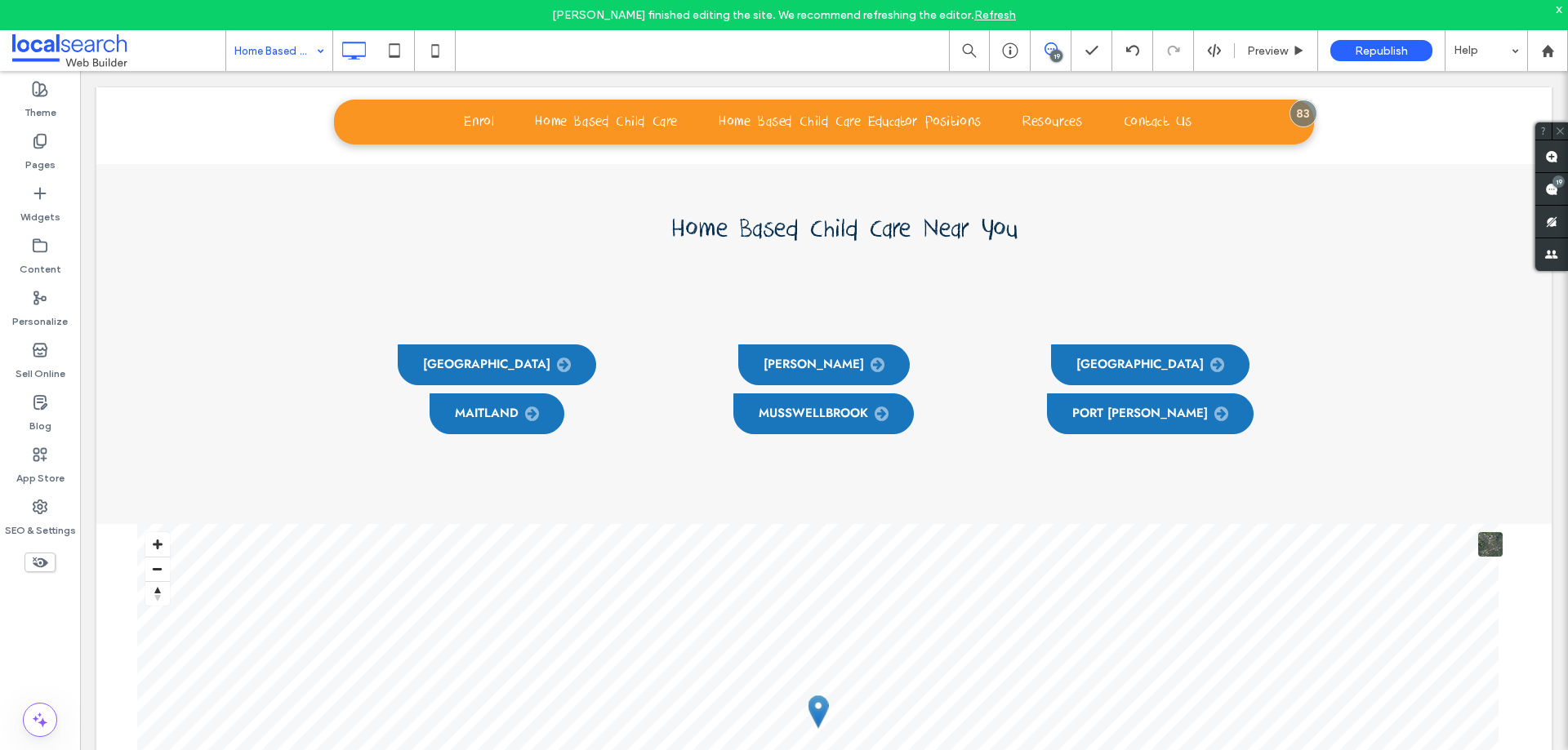
drag, startPoint x: 277, startPoint y: 40, endPoint x: 285, endPoint y: 61, distance: 22.5
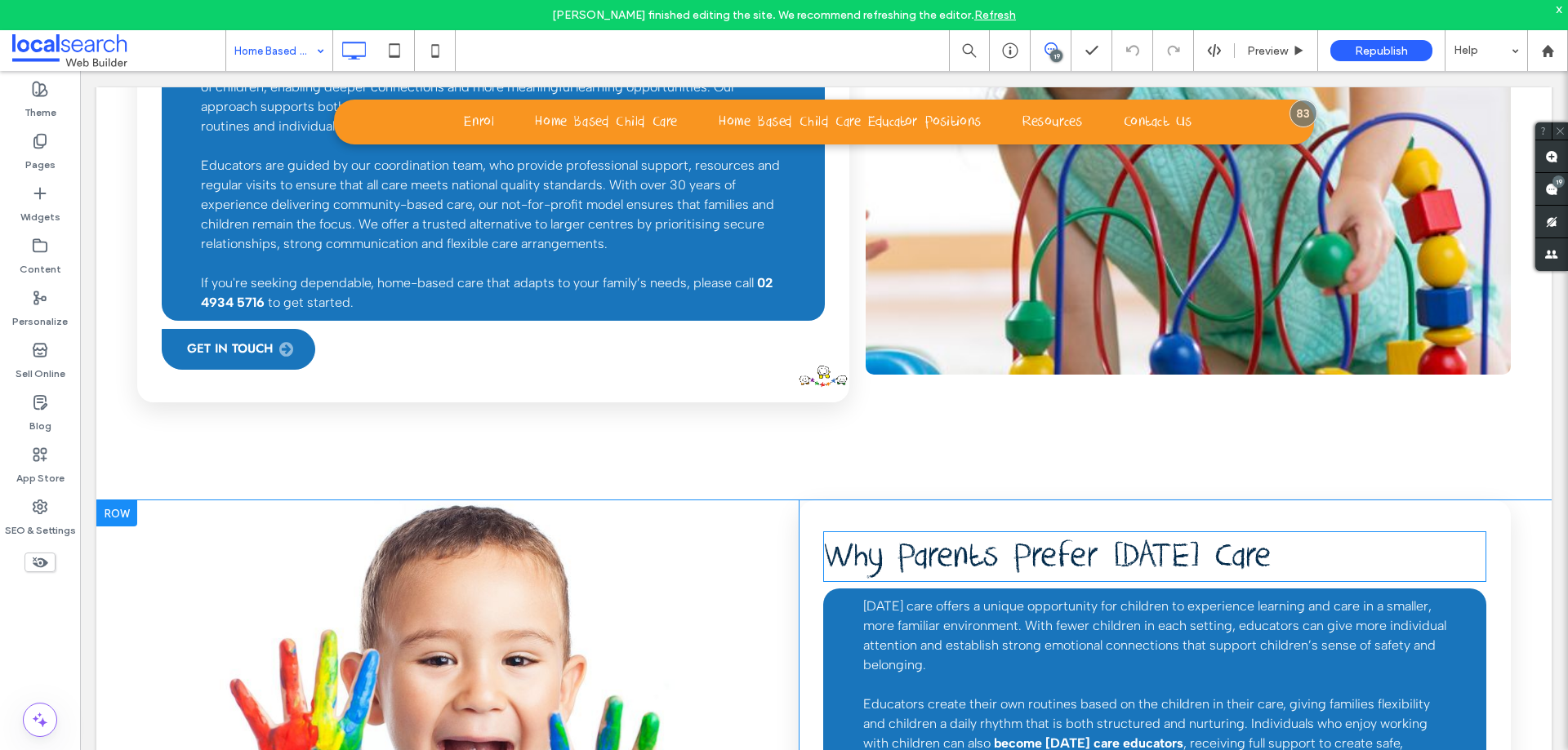
scroll to position [2122, 0]
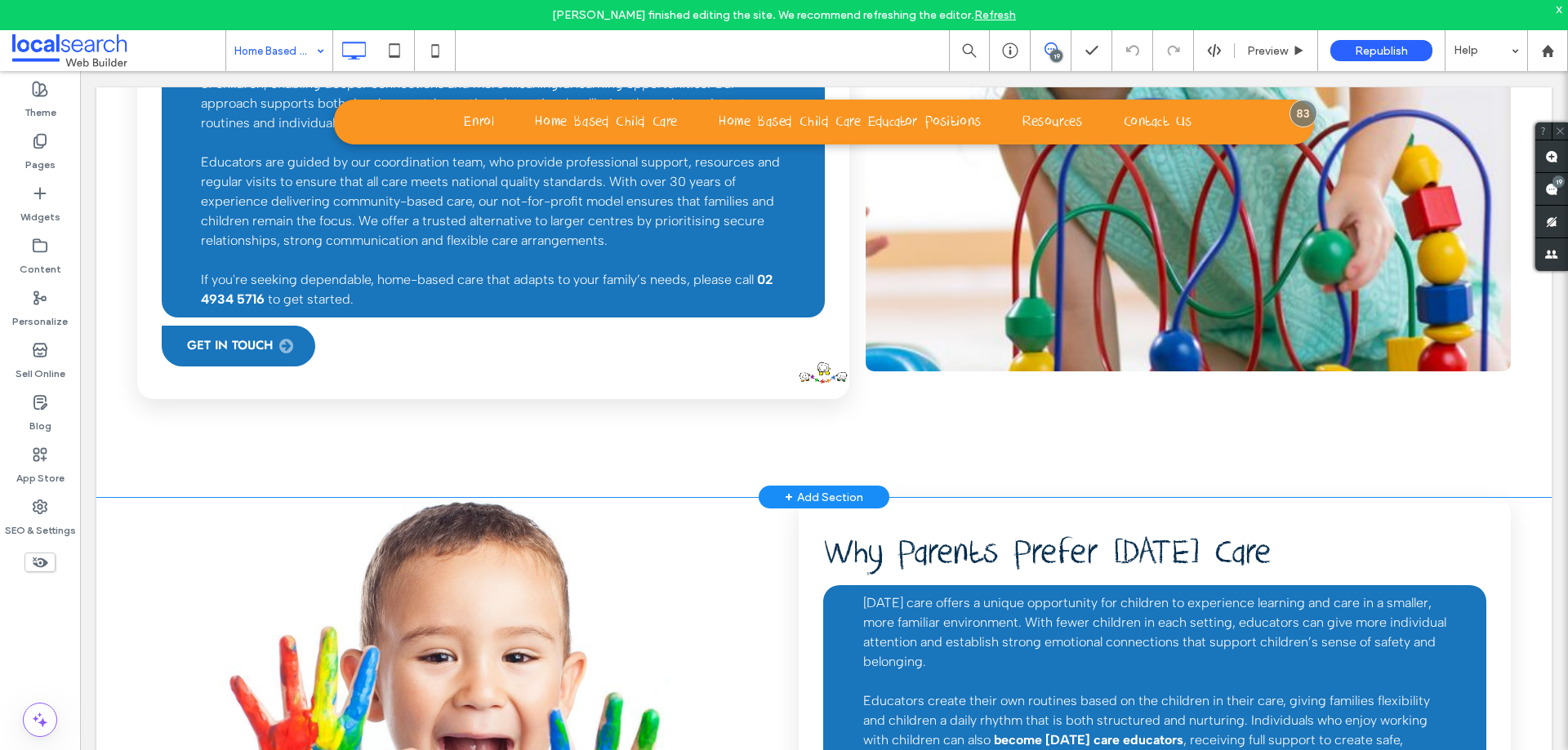
click at [835, 287] on div "Flexible Care for Singleton Families Five Star Family Day Care offers high-qual…" at bounding box center [494, 150] width 712 height 499
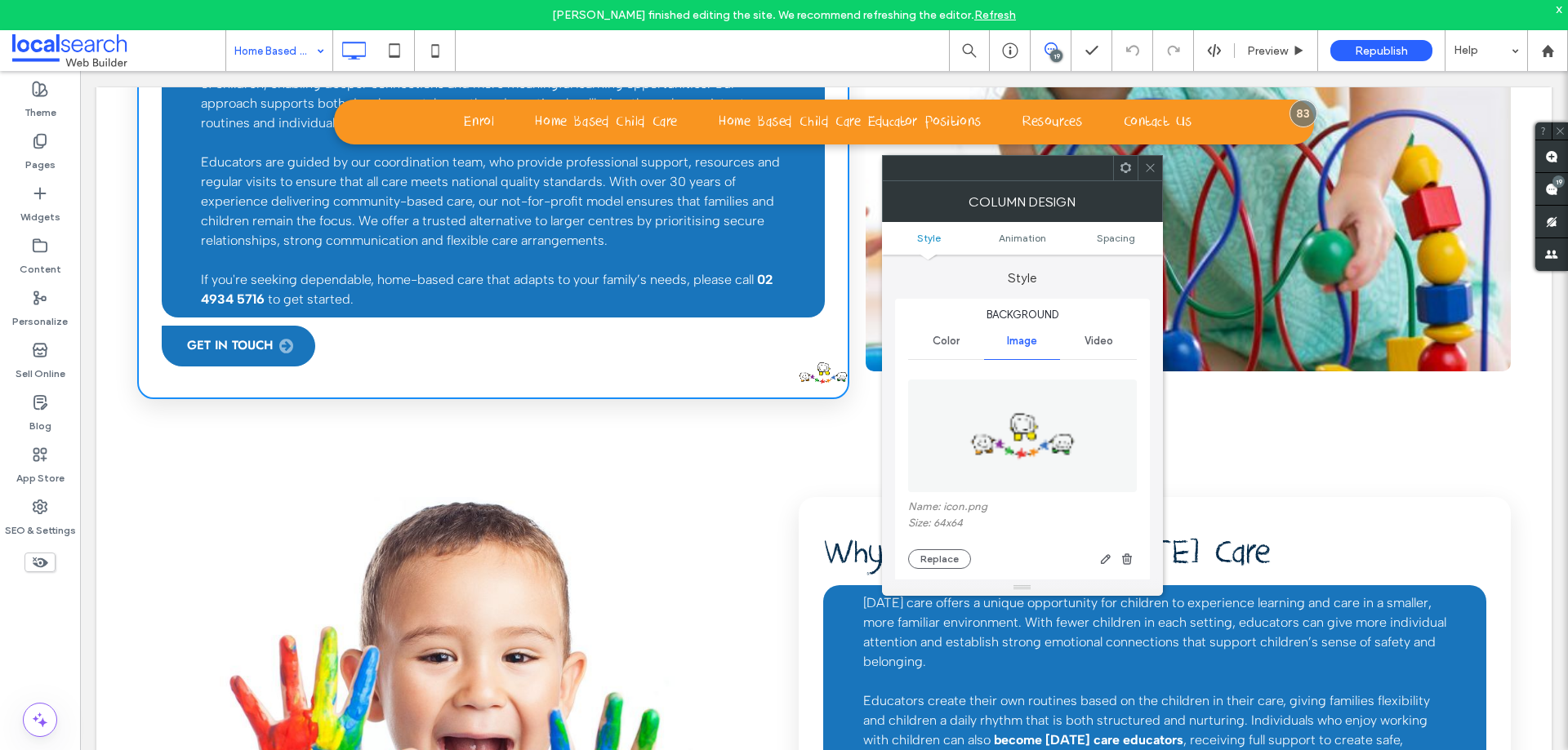
type input "**"
click at [1127, 565] on icon "button" at bounding box center [1127, 559] width 13 height 13
click at [1161, 170] on div at bounding box center [1150, 168] width 25 height 25
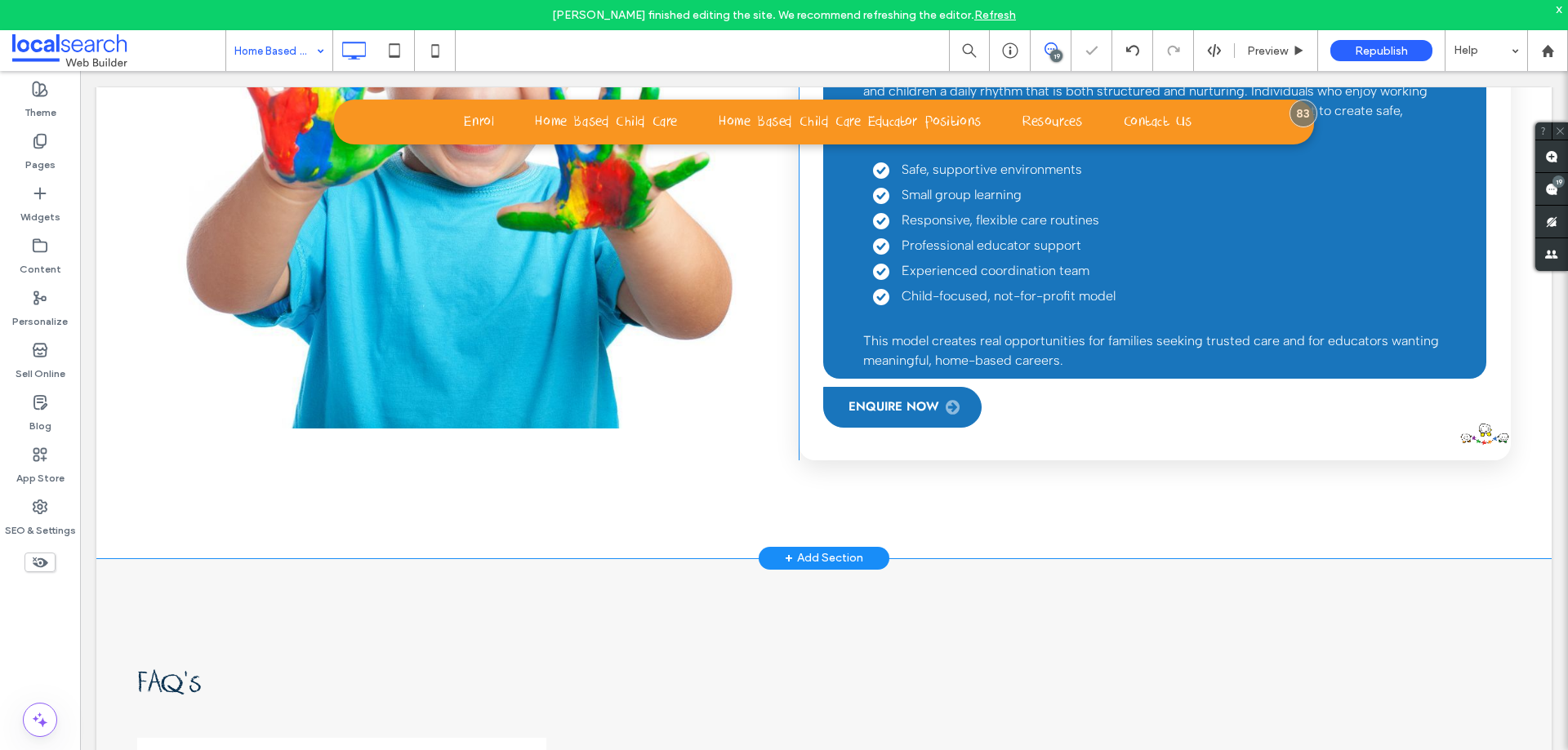
scroll to position [2775, 0]
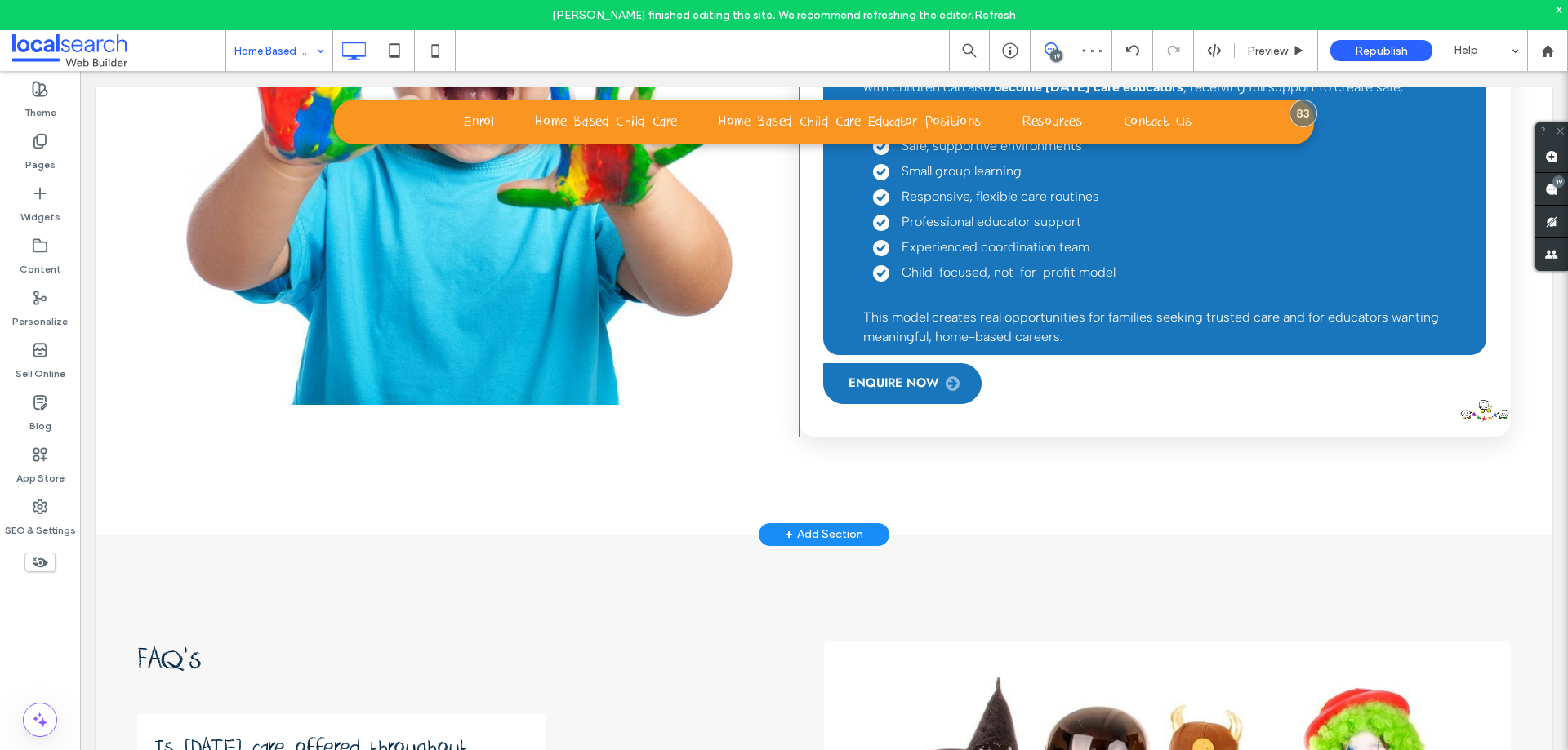
click at [1478, 331] on div "Why Parents Prefer Family Day Care Family day care offers a unique opportunity …" at bounding box center [1155, 140] width 712 height 592
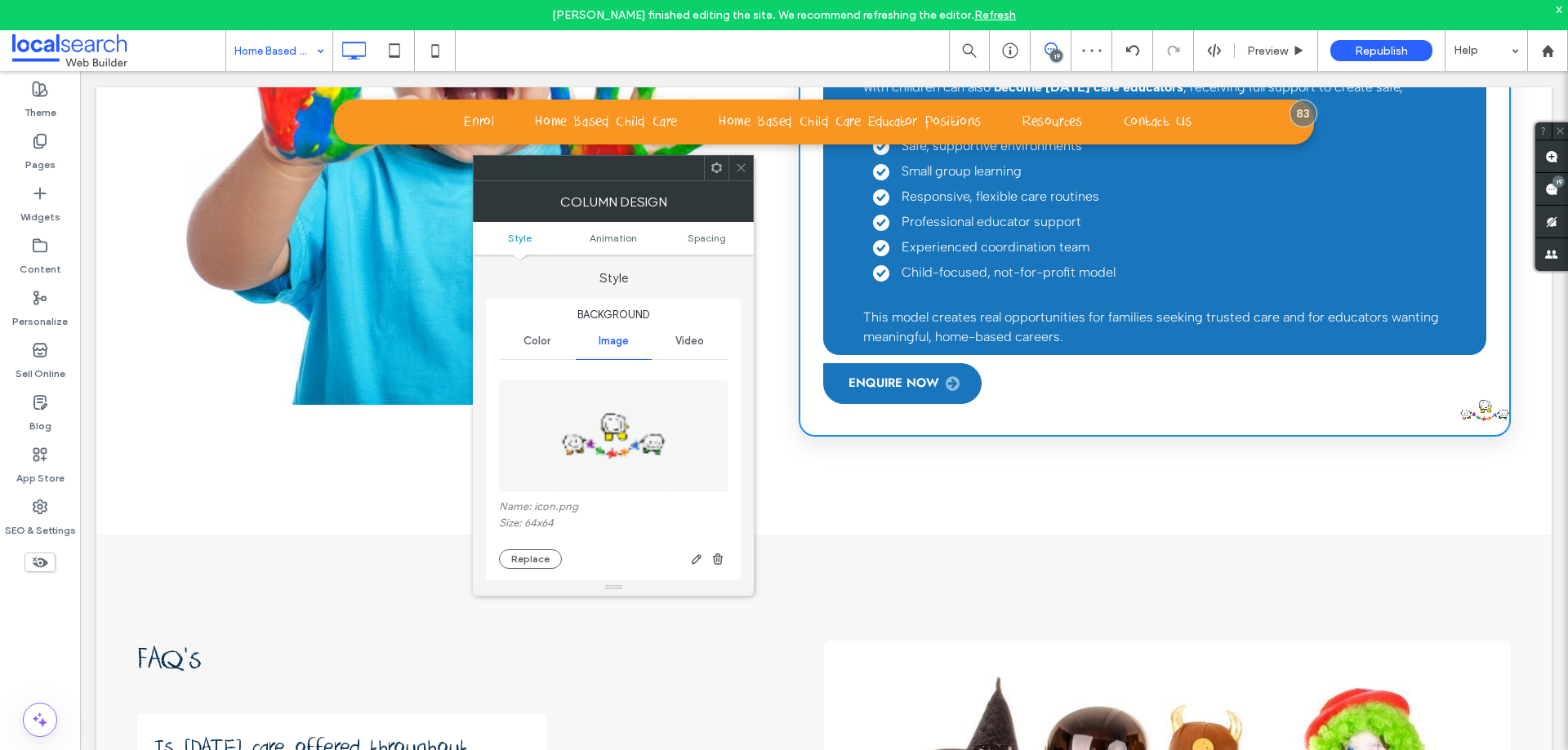
click at [707, 555] on div at bounding box center [644, 559] width 166 height 20
click at [710, 560] on span "button" at bounding box center [718, 559] width 20 height 20
click at [728, 160] on div at bounding box center [741, 168] width 25 height 25
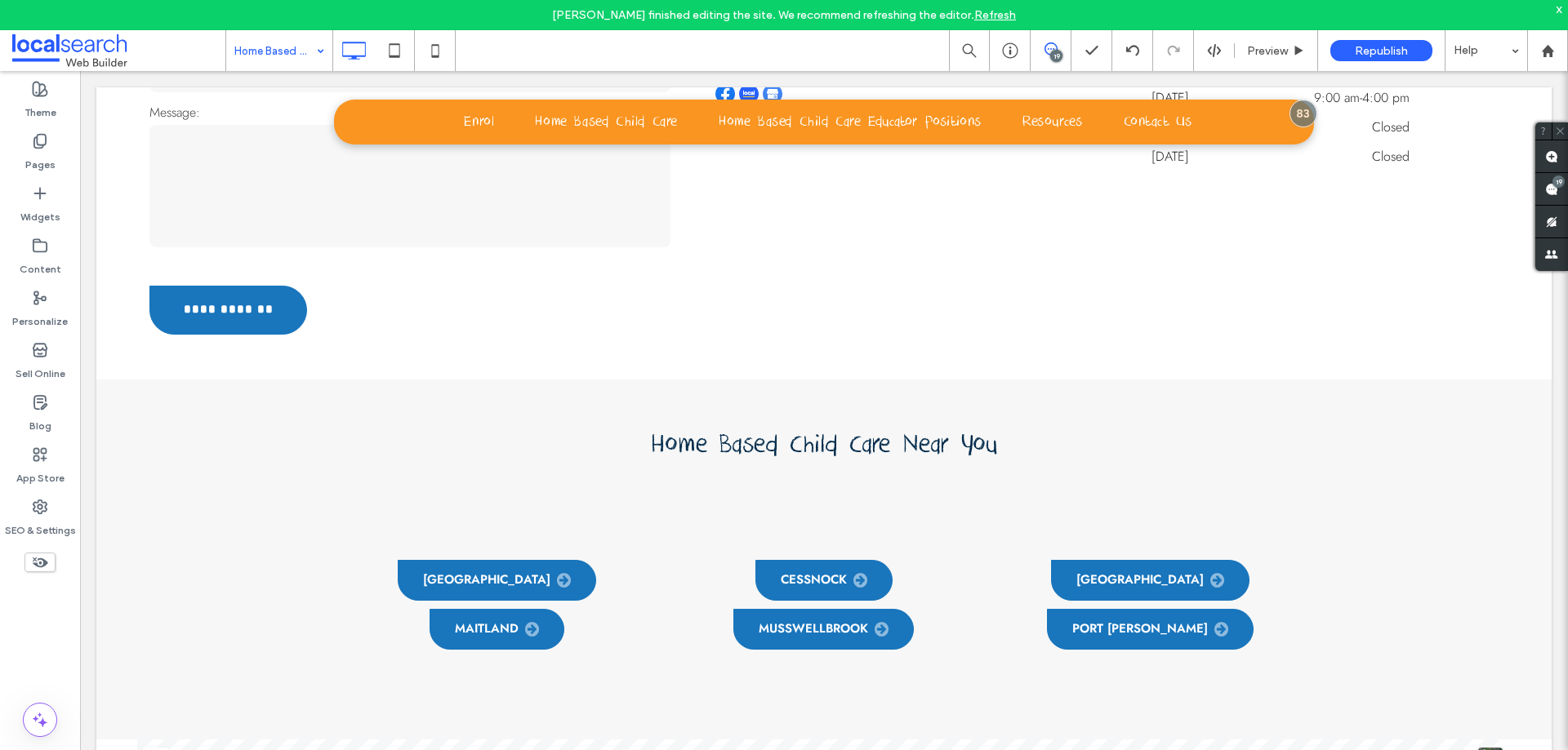
scroll to position [4243, 0]
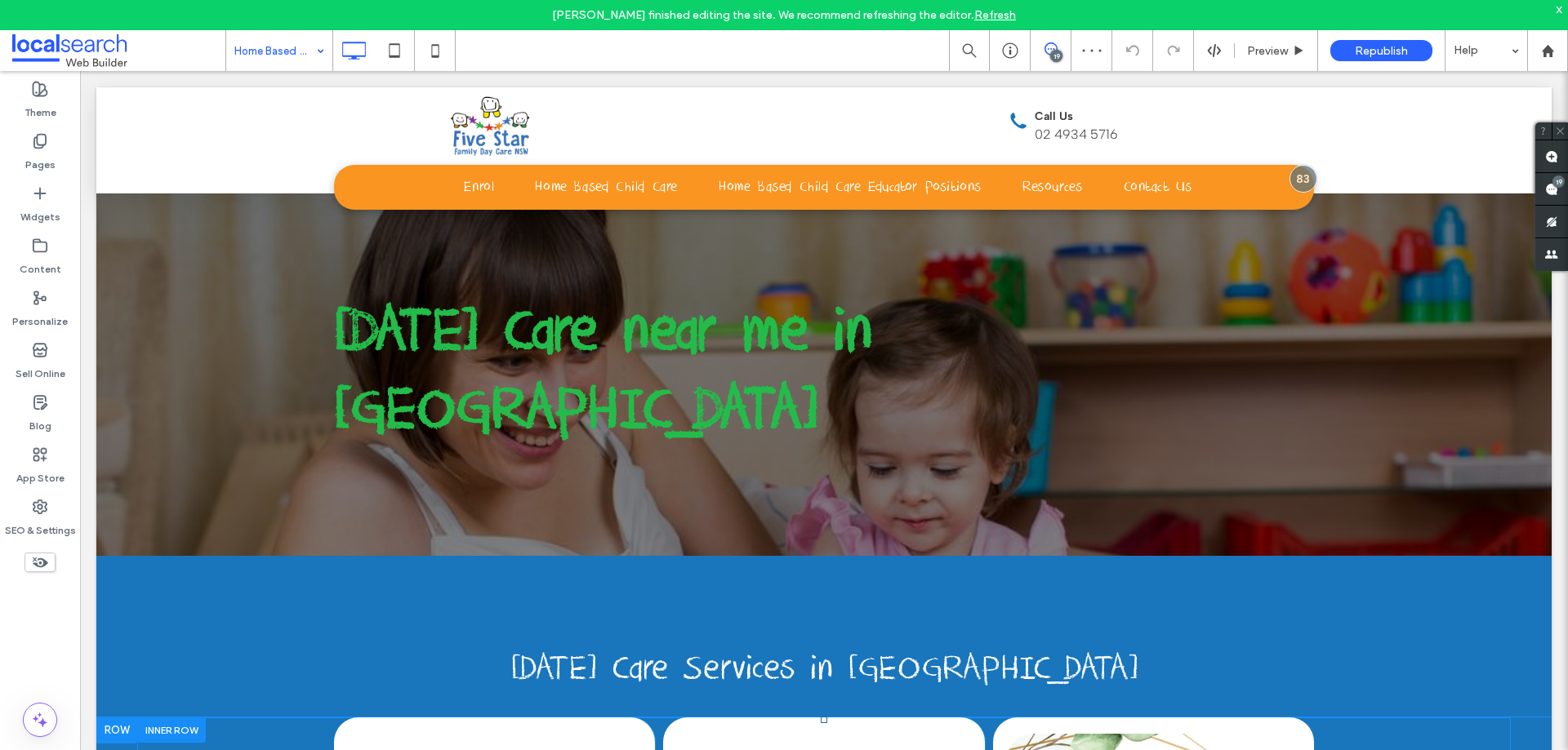
scroll to position [137, 0]
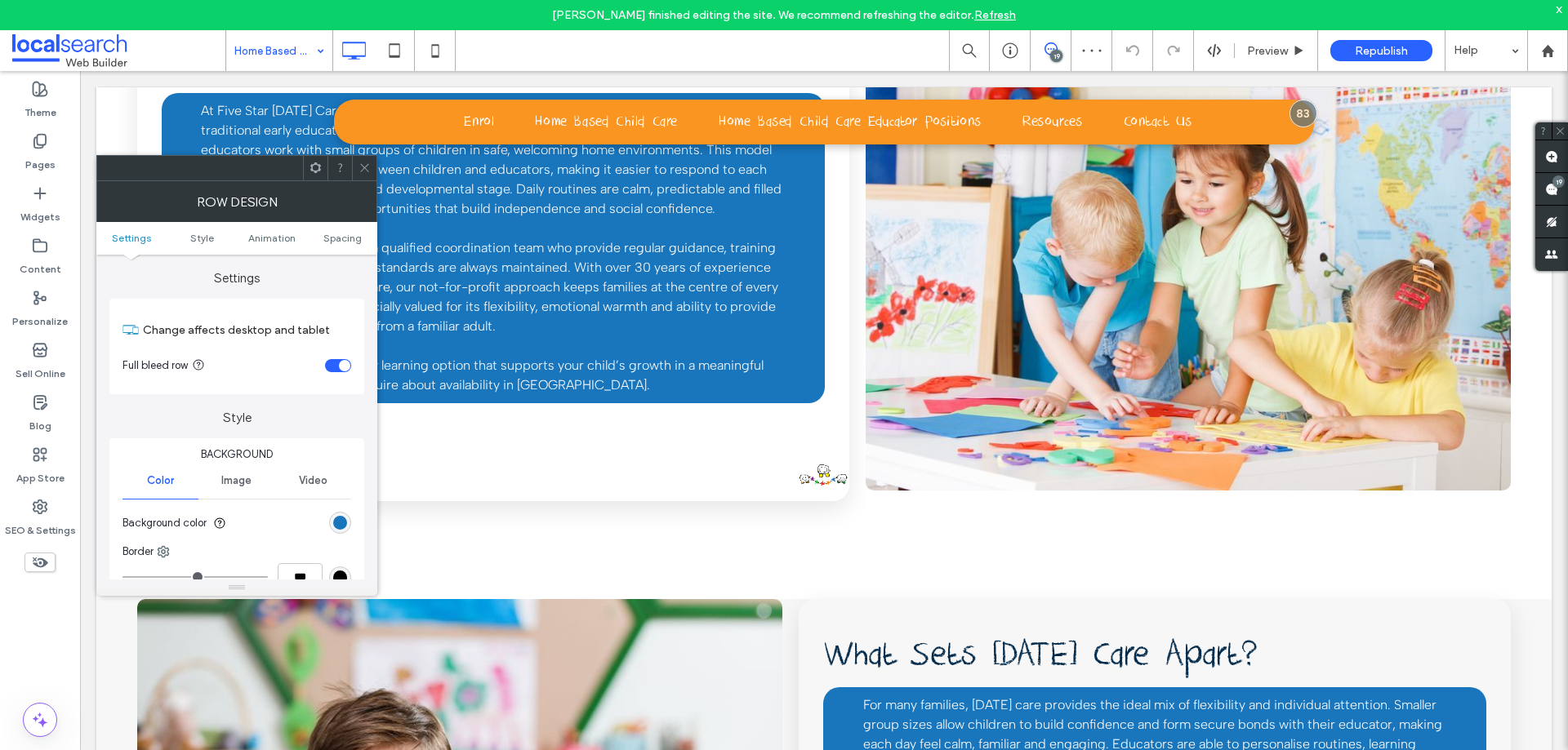
scroll to position [0, 0]
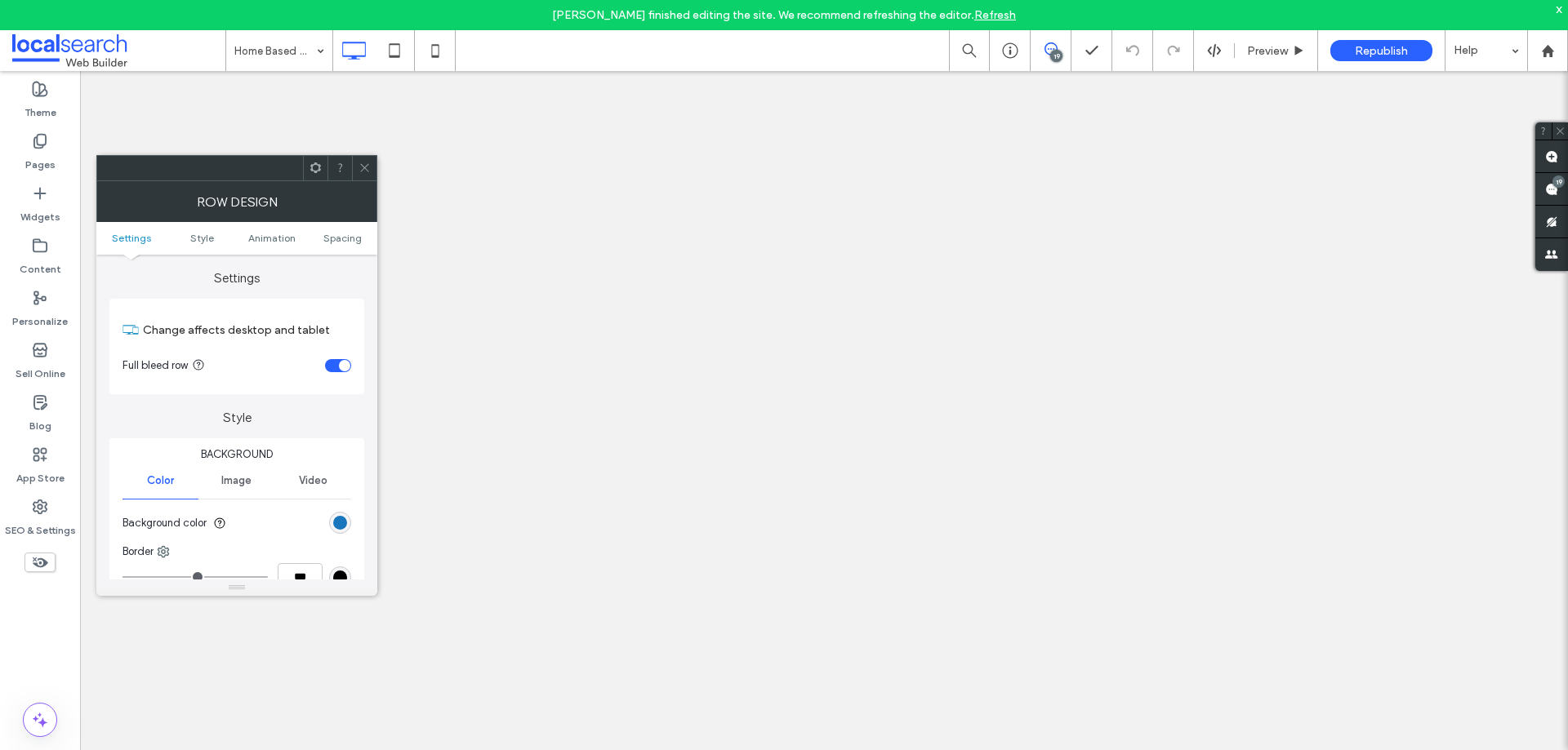
click at [355, 167] on div at bounding box center [364, 168] width 25 height 25
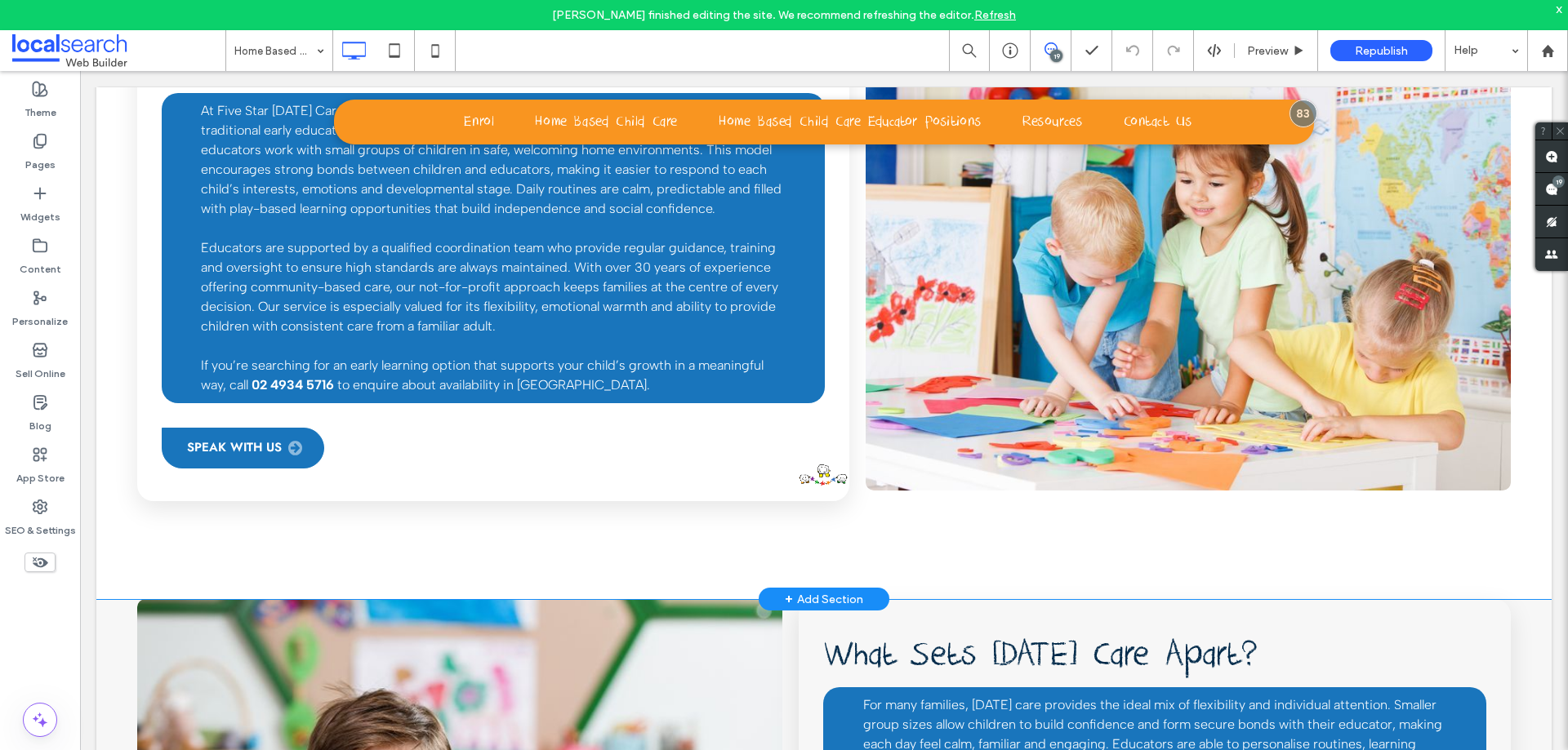
click at [821, 388] on div "Home-Based Care That Feels Personal At Five Star Family Day Care, we provide fa…" at bounding box center [494, 253] width 712 height 496
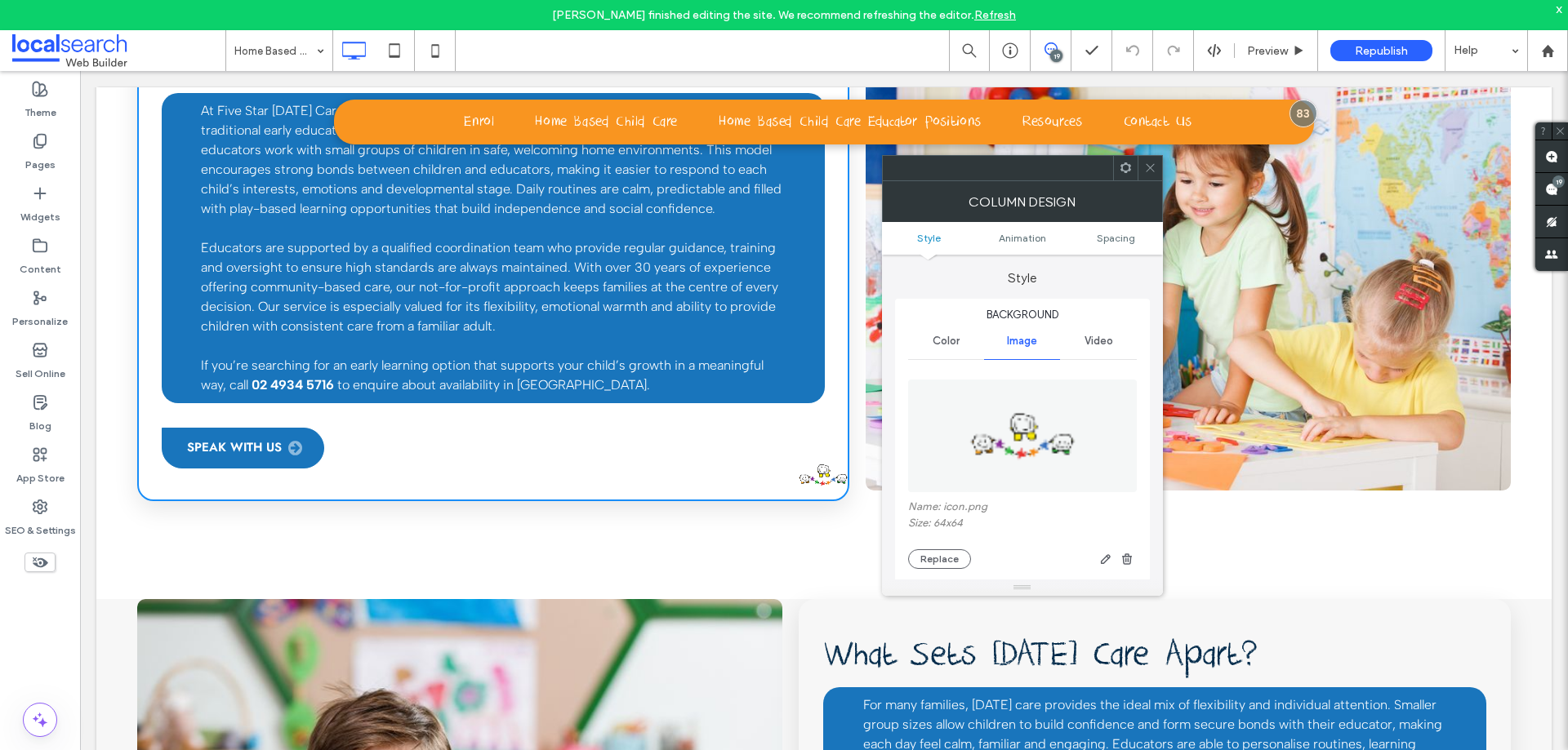
click at [1127, 550] on span "button" at bounding box center [1127, 559] width 20 height 20
click at [1153, 171] on use at bounding box center [1150, 168] width 8 height 8
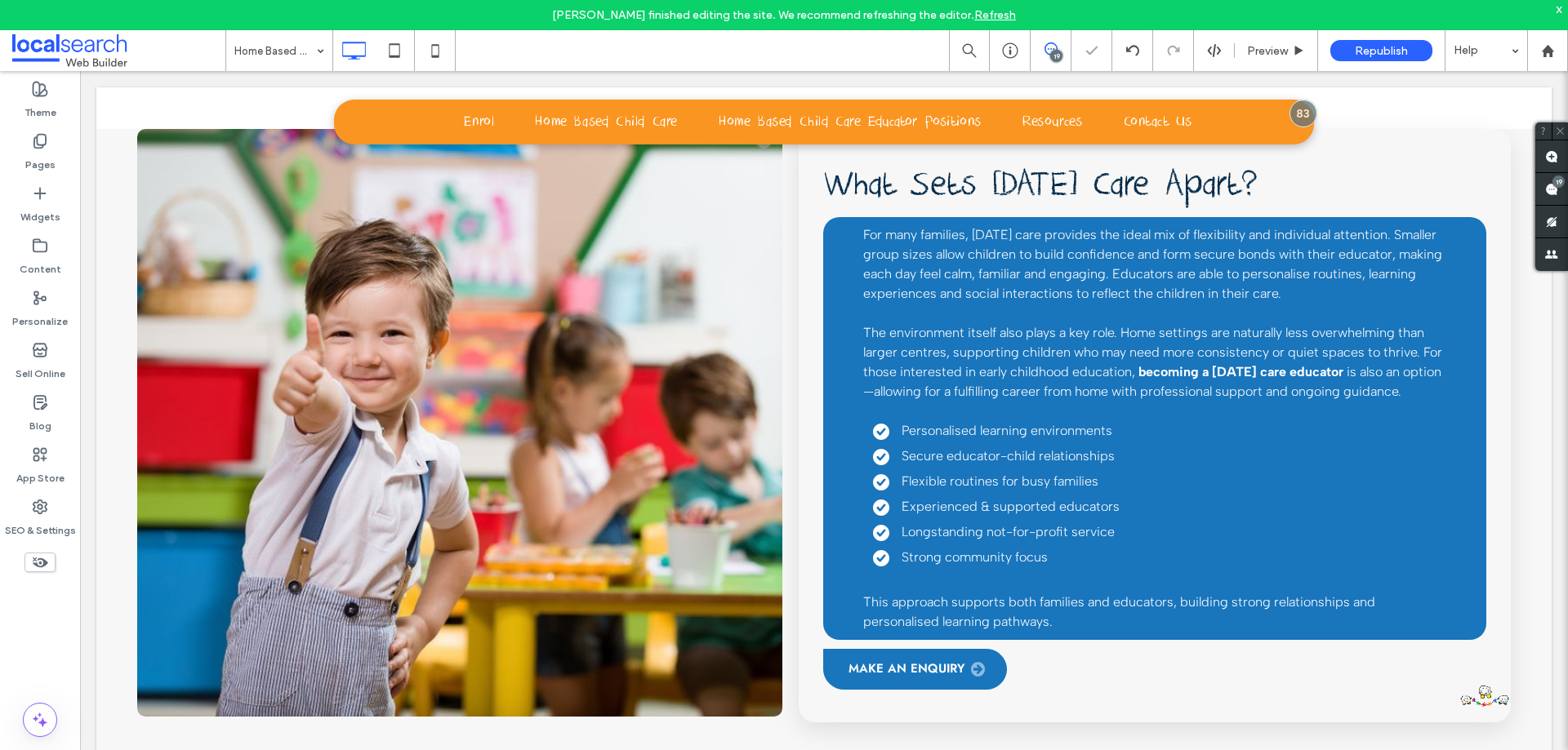
scroll to position [1959, 0]
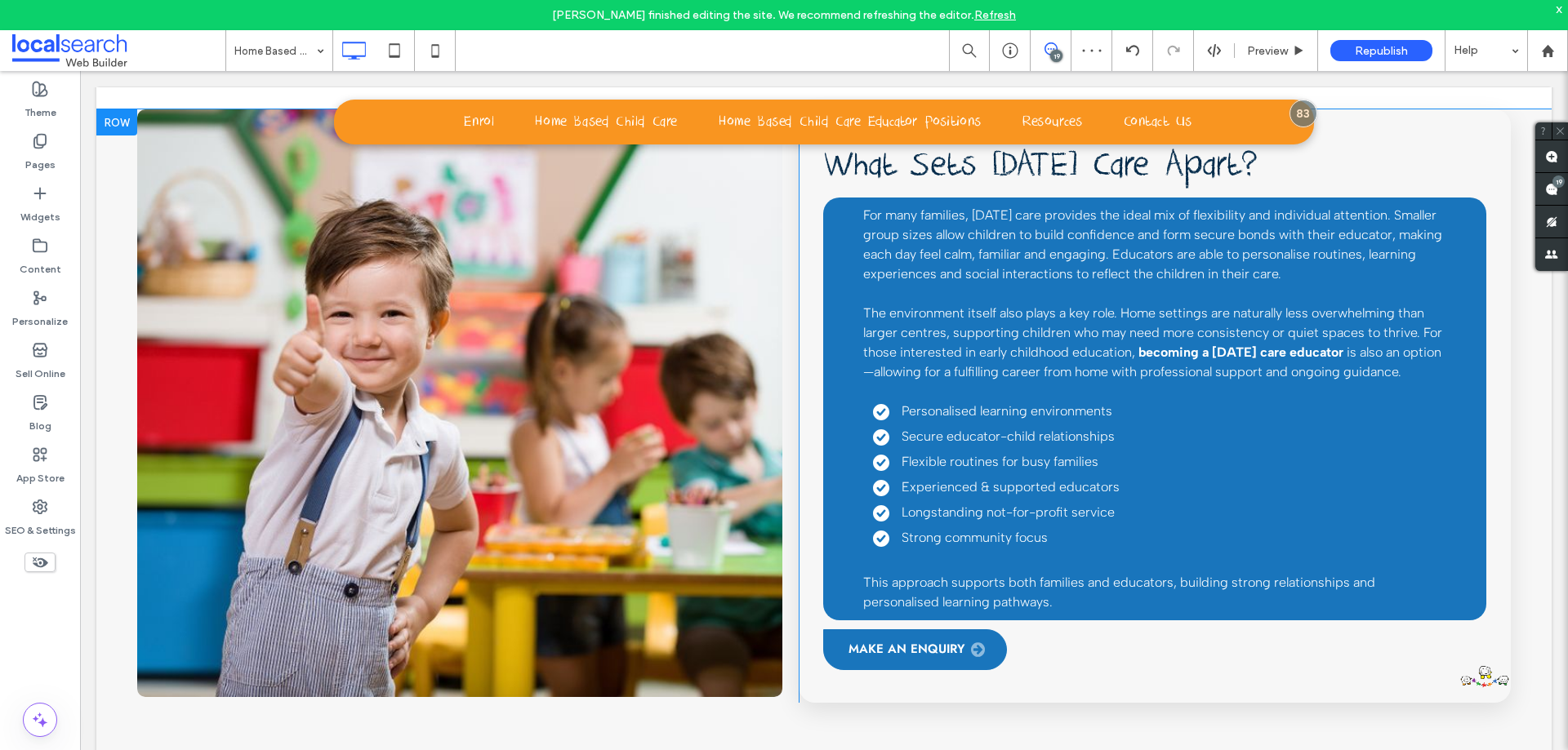
click at [1471, 603] on div "What Sets Family Day Care Apart? For many families, family day care provides th…" at bounding box center [1155, 406] width 712 height 594
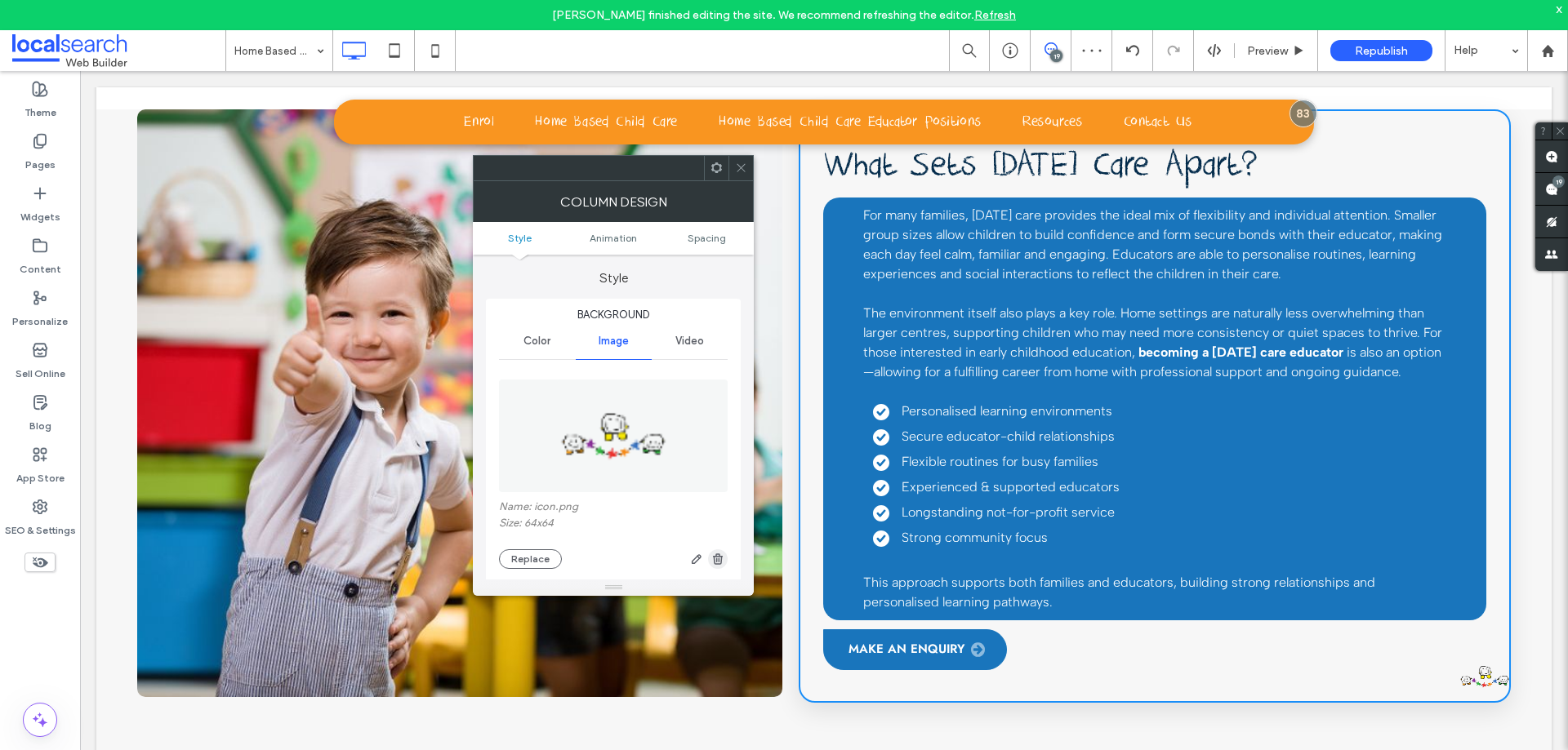
click at [708, 553] on div at bounding box center [644, 559] width 166 height 20
click at [714, 563] on icon "button" at bounding box center [718, 559] width 13 height 13
click at [731, 166] on div at bounding box center [741, 168] width 25 height 25
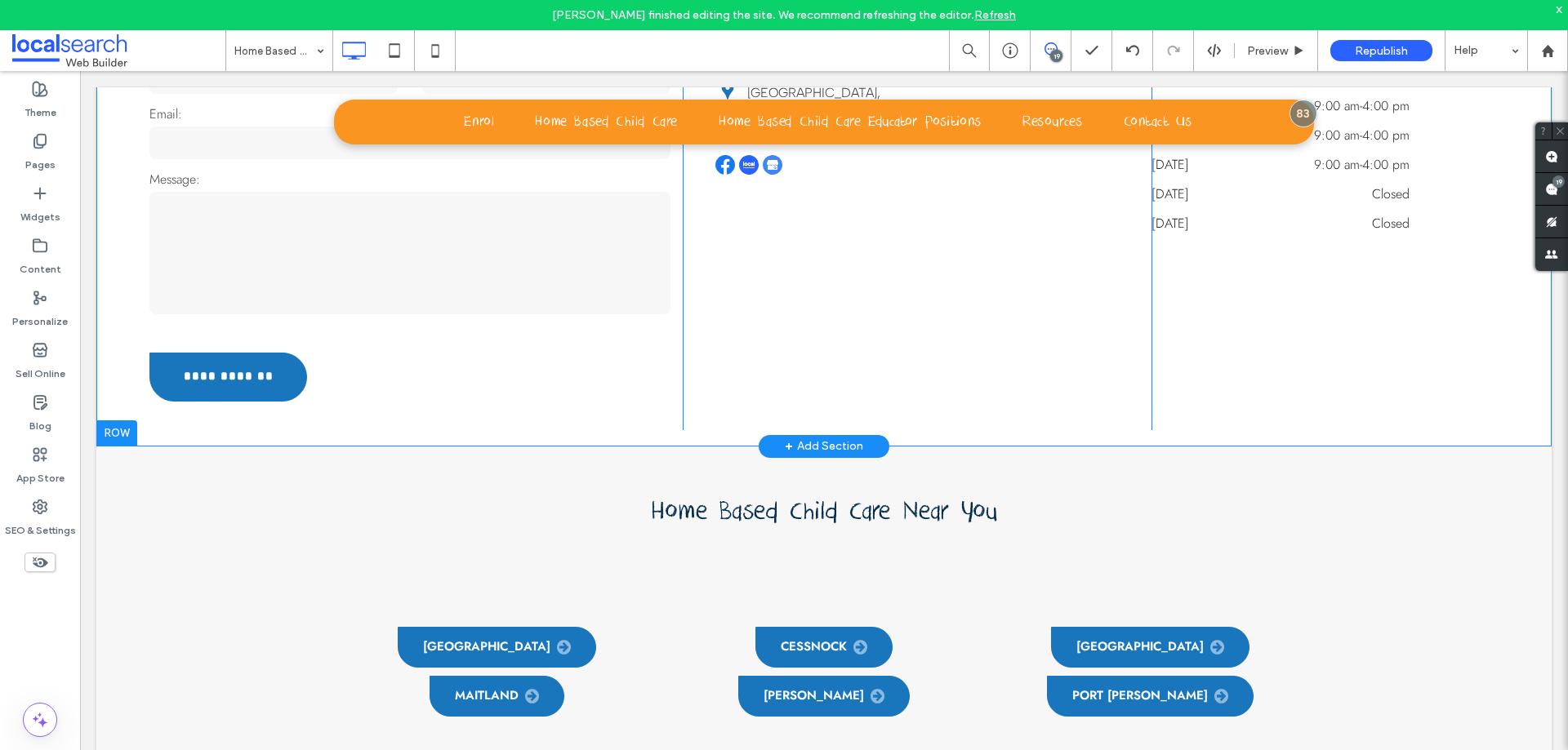
scroll to position [3672, 0]
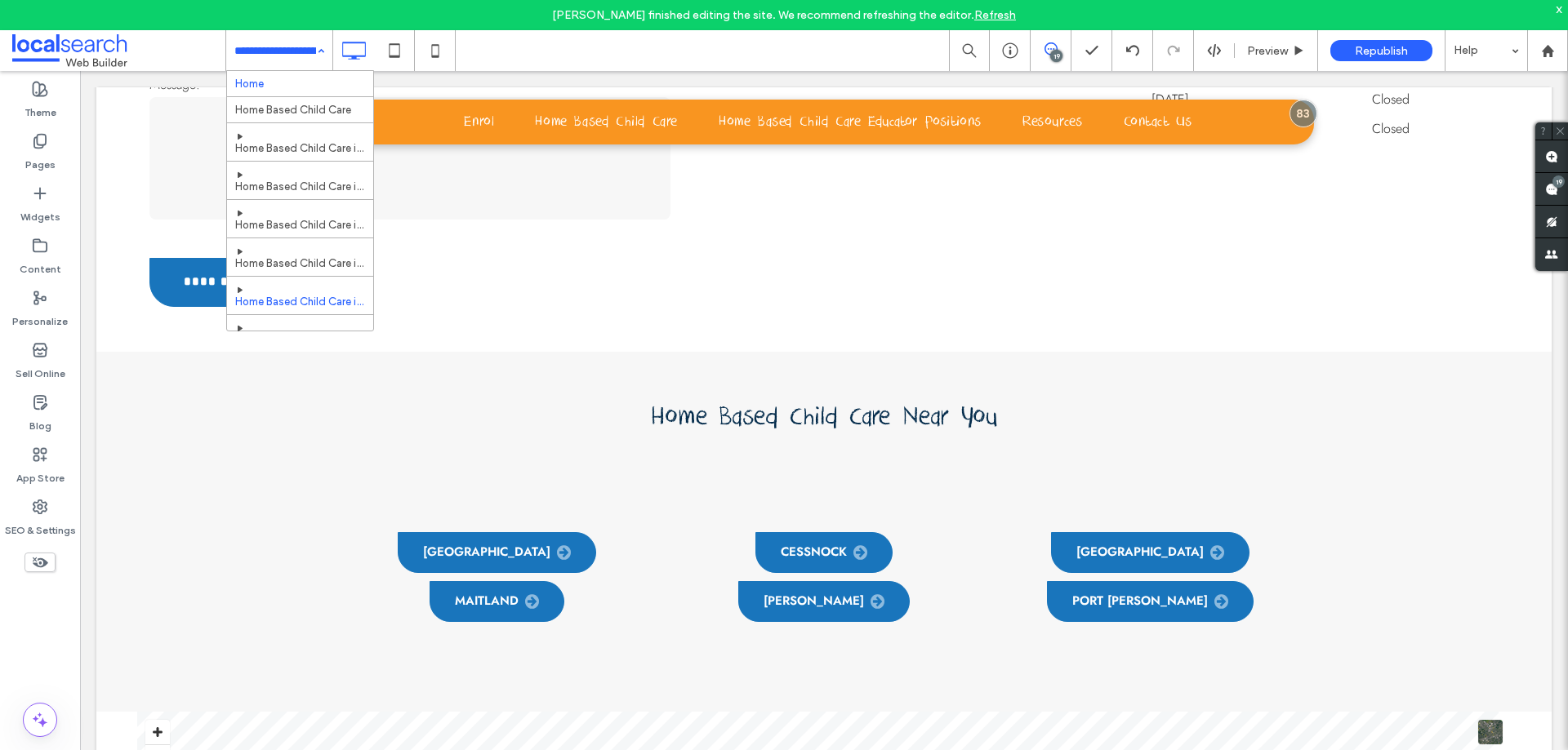
drag, startPoint x: 310, startPoint y: 60, endPoint x: 306, endPoint y: 76, distance: 16.5
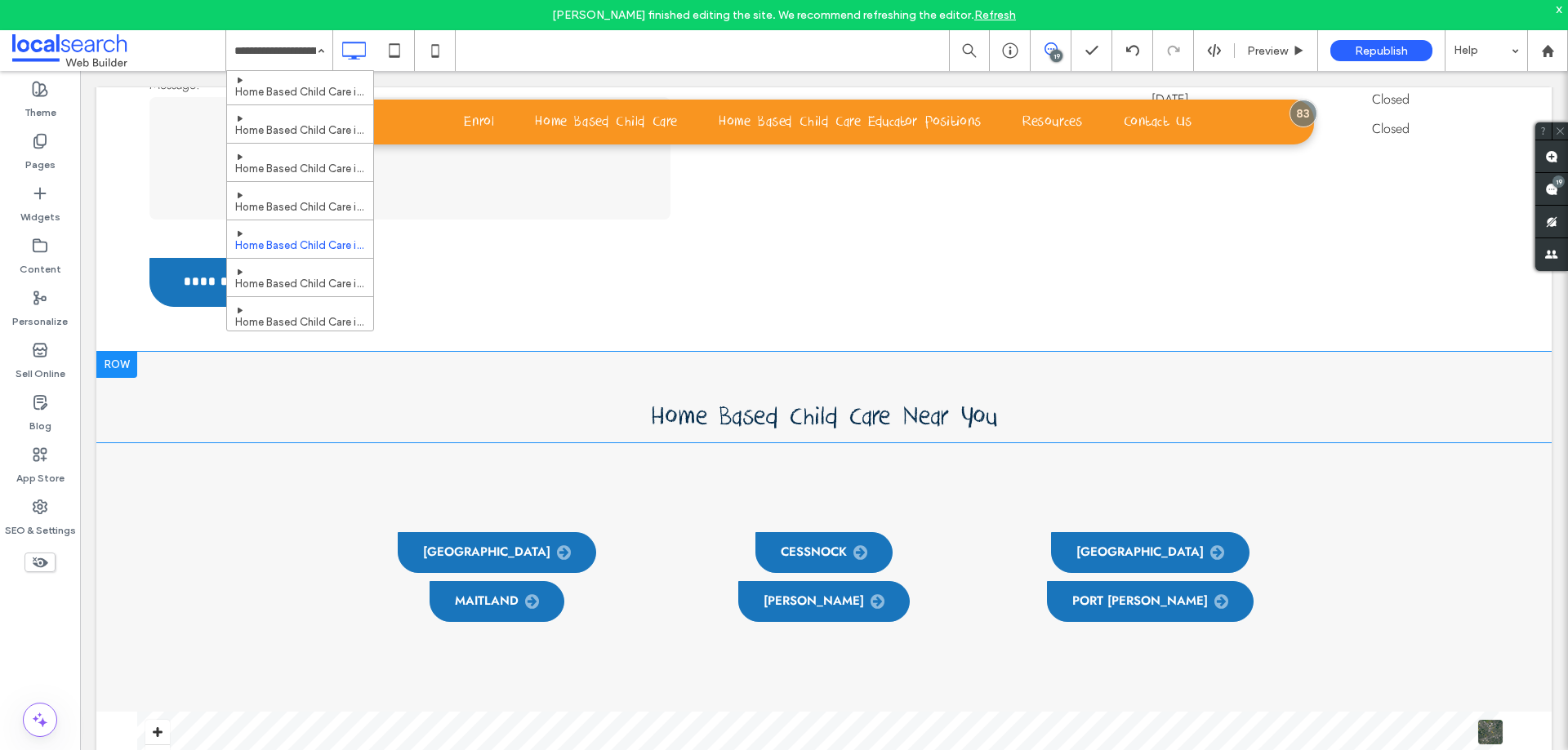
scroll to position [82, 0]
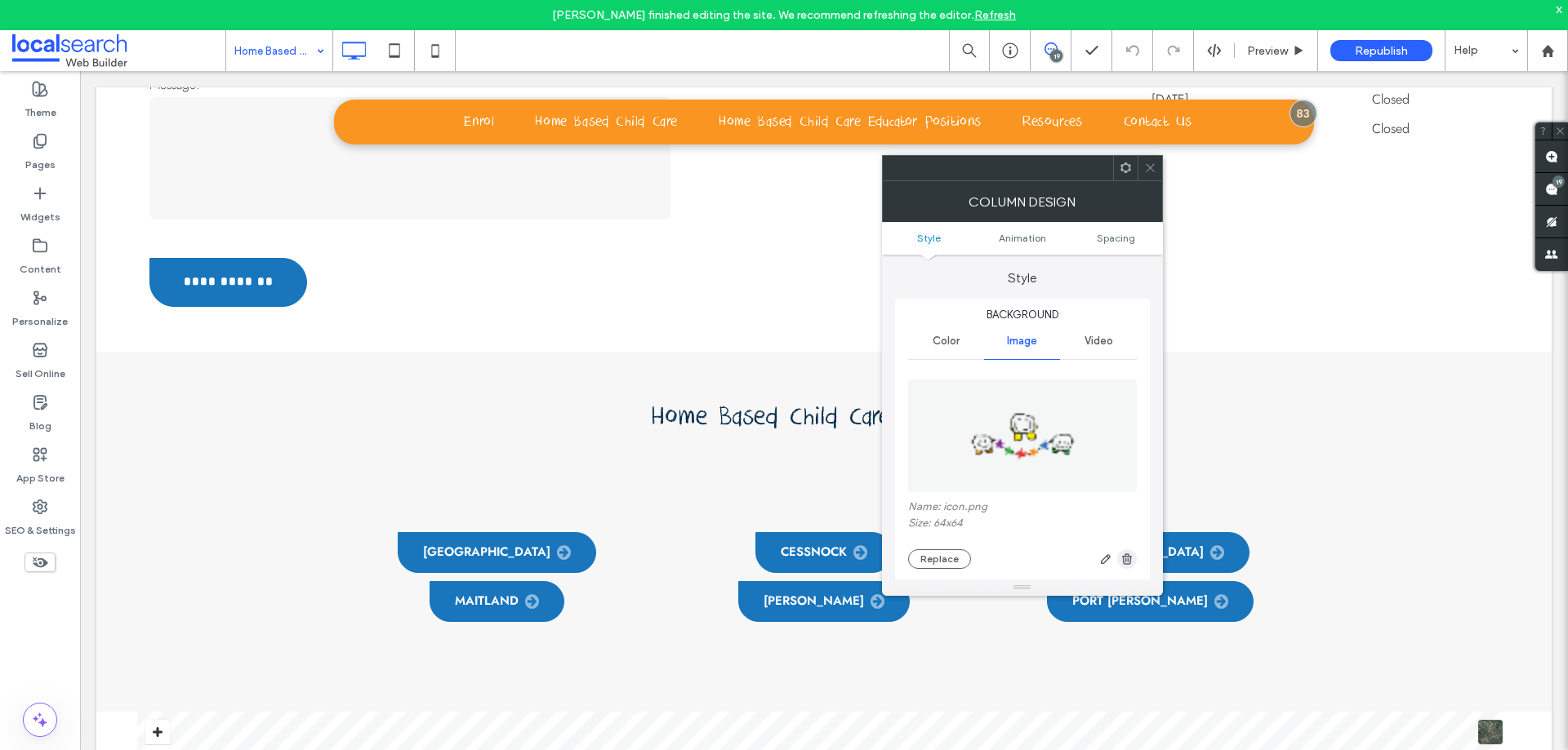
type input "**"
click at [1126, 558] on use "button" at bounding box center [1127, 558] width 10 height 11
click at [1148, 175] on span at bounding box center [1150, 168] width 12 height 25
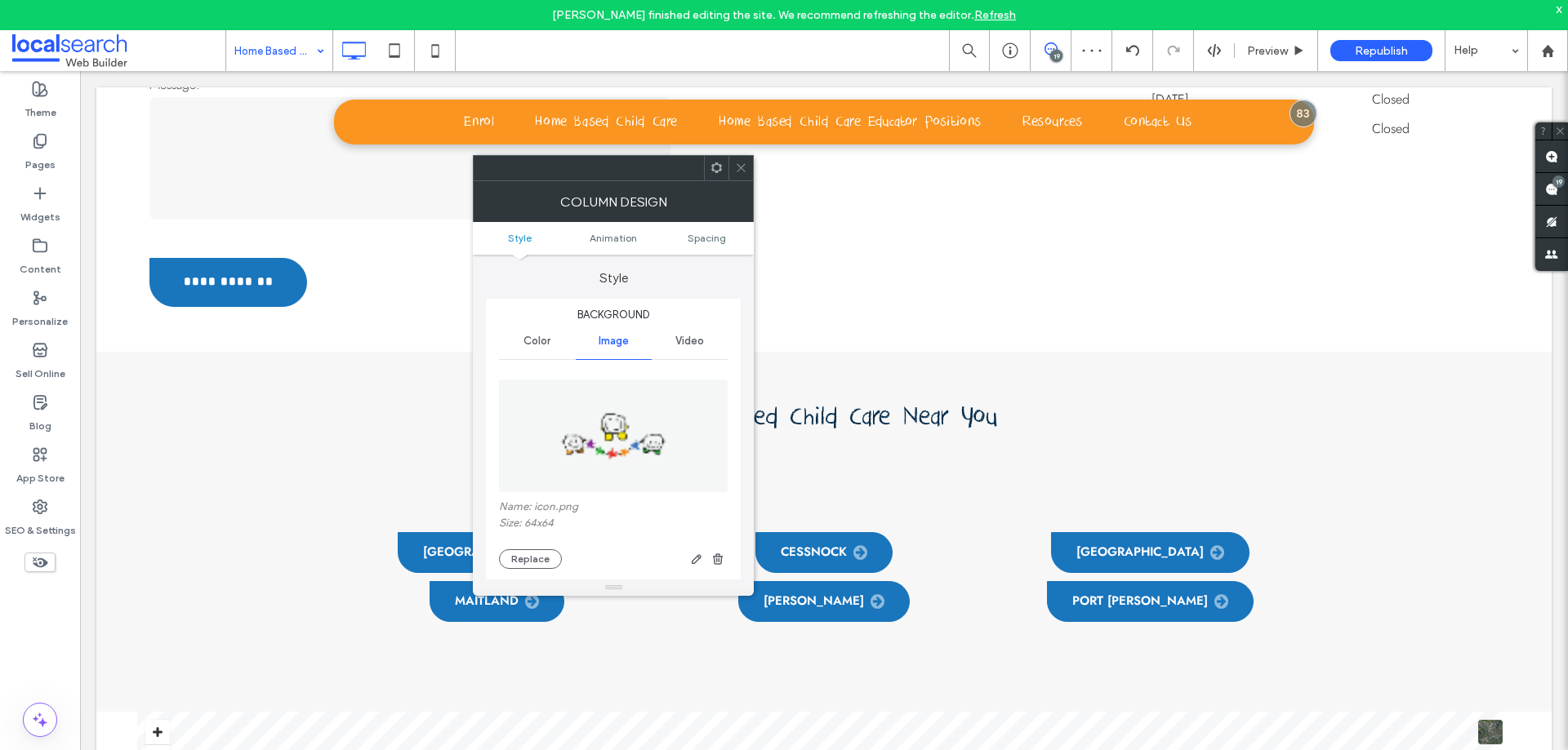
click at [719, 554] on use "button" at bounding box center [718, 558] width 10 height 11
click at [742, 167] on use at bounding box center [741, 168] width 8 height 8
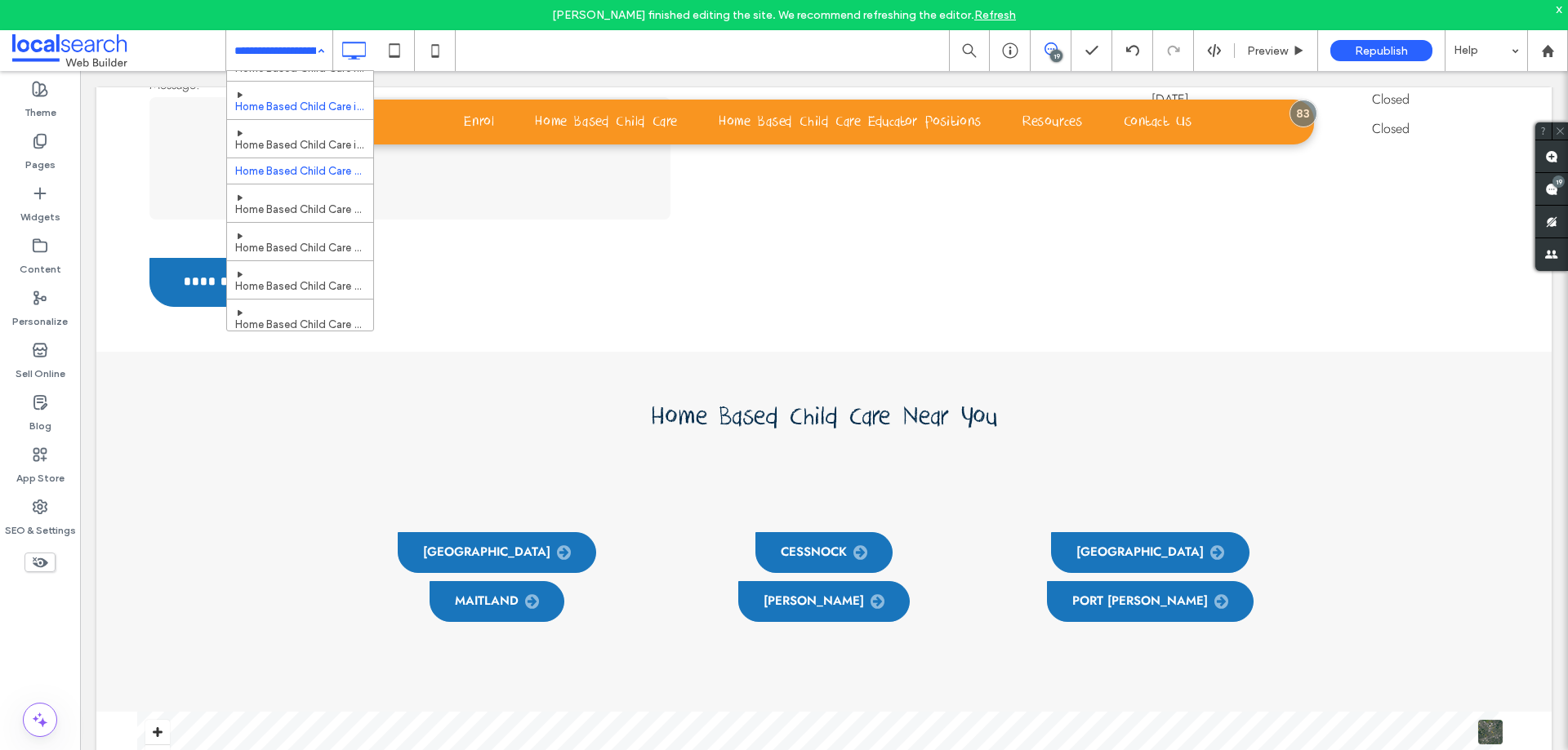
scroll to position [245, 0]
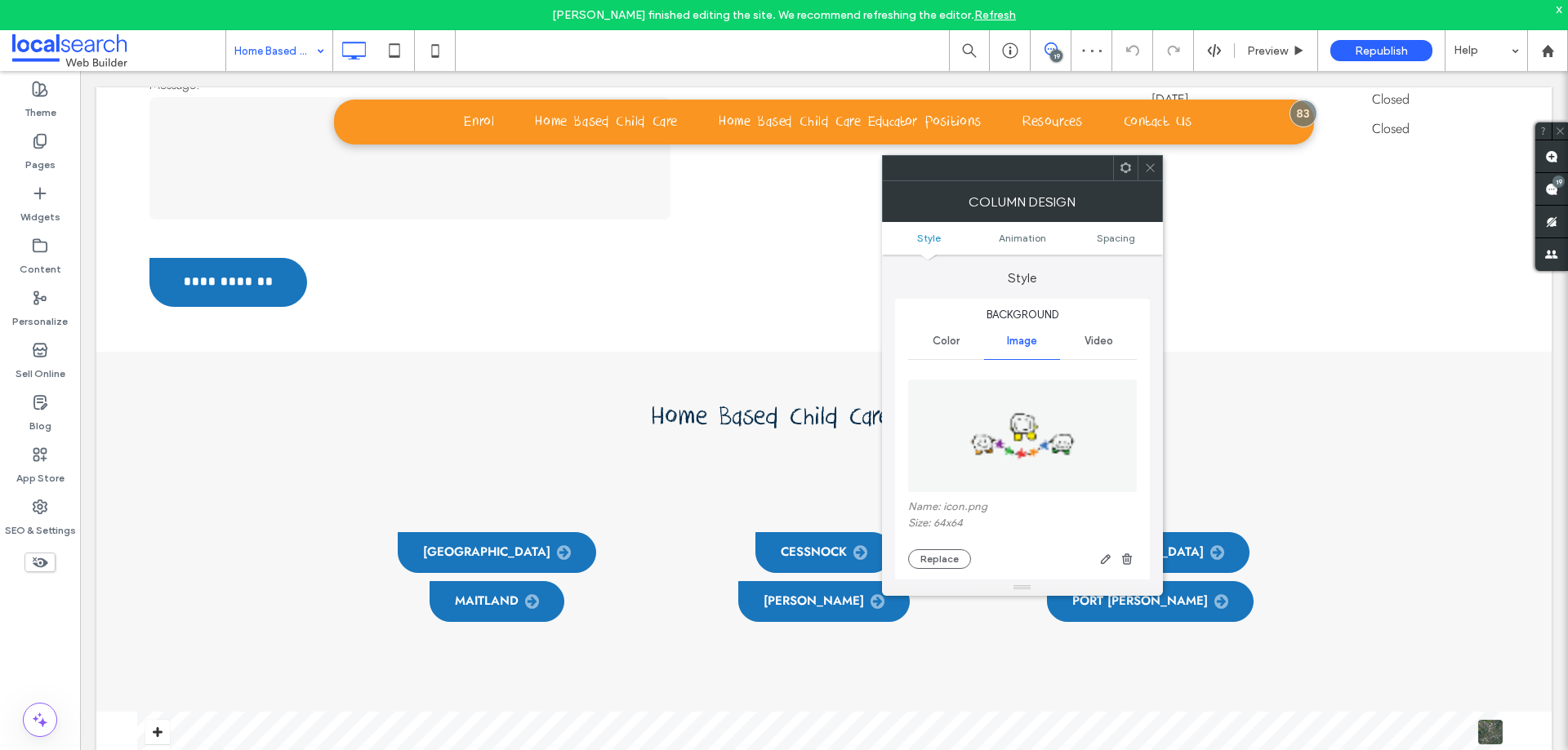
type input "**"
click at [1125, 557] on icon "button" at bounding box center [1127, 559] width 13 height 13
click at [1145, 168] on icon at bounding box center [1150, 167] width 12 height 12
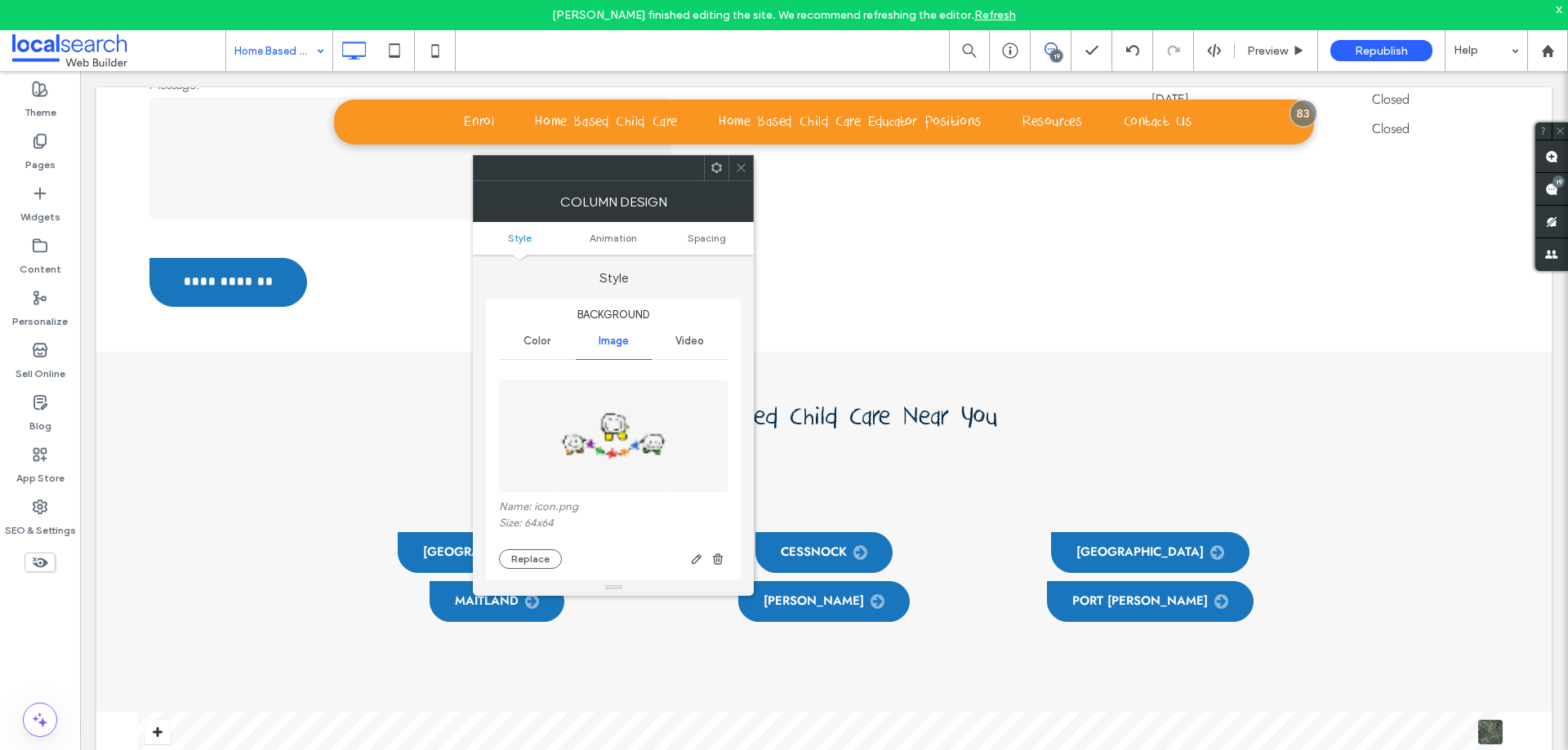
click at [716, 570] on div "Name: icon.png Size: 64x64 Replace" at bounding box center [613, 470] width 229 height 214
click at [716, 567] on span "button" at bounding box center [718, 559] width 20 height 20
click at [738, 171] on use at bounding box center [741, 168] width 8 height 8
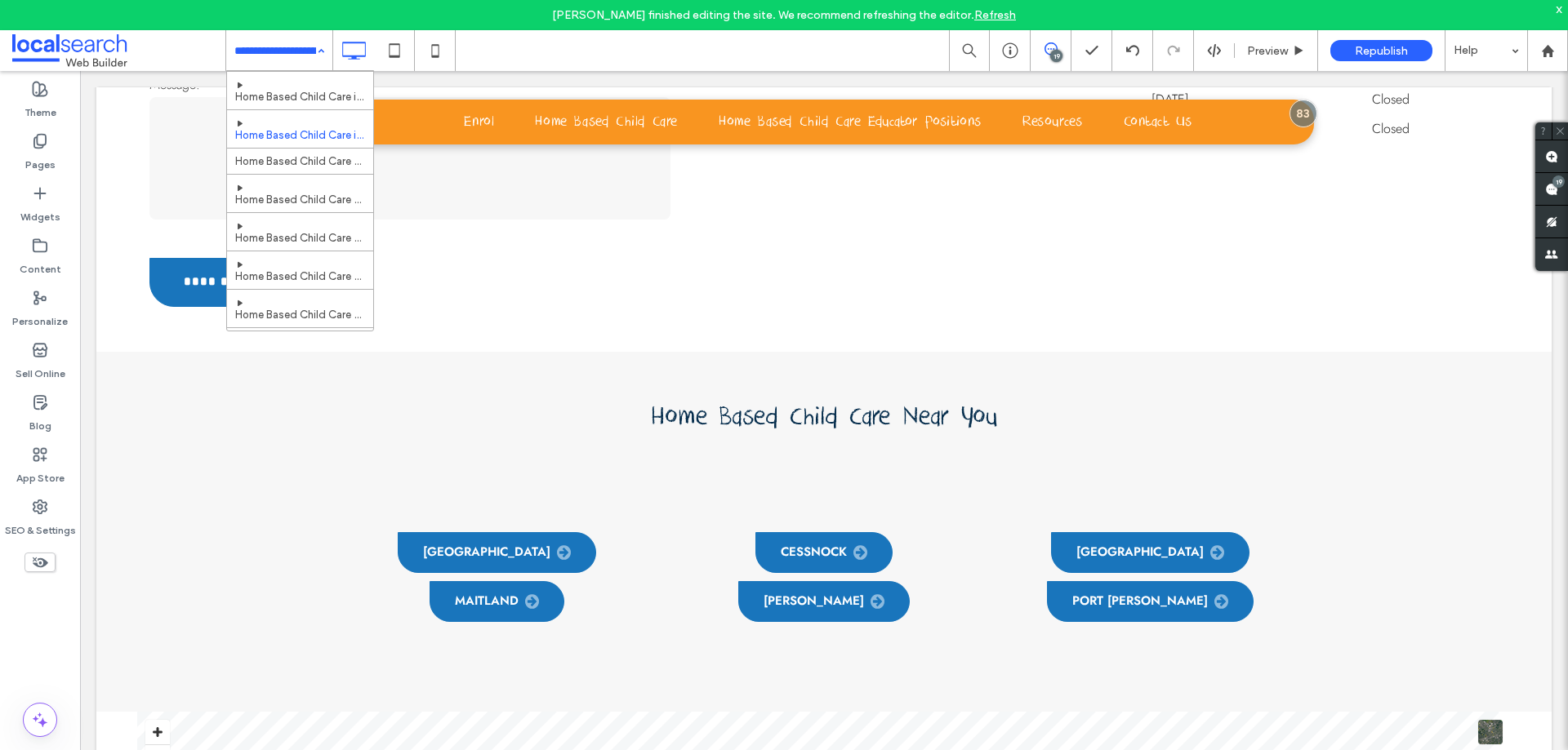
scroll to position [245, 0]
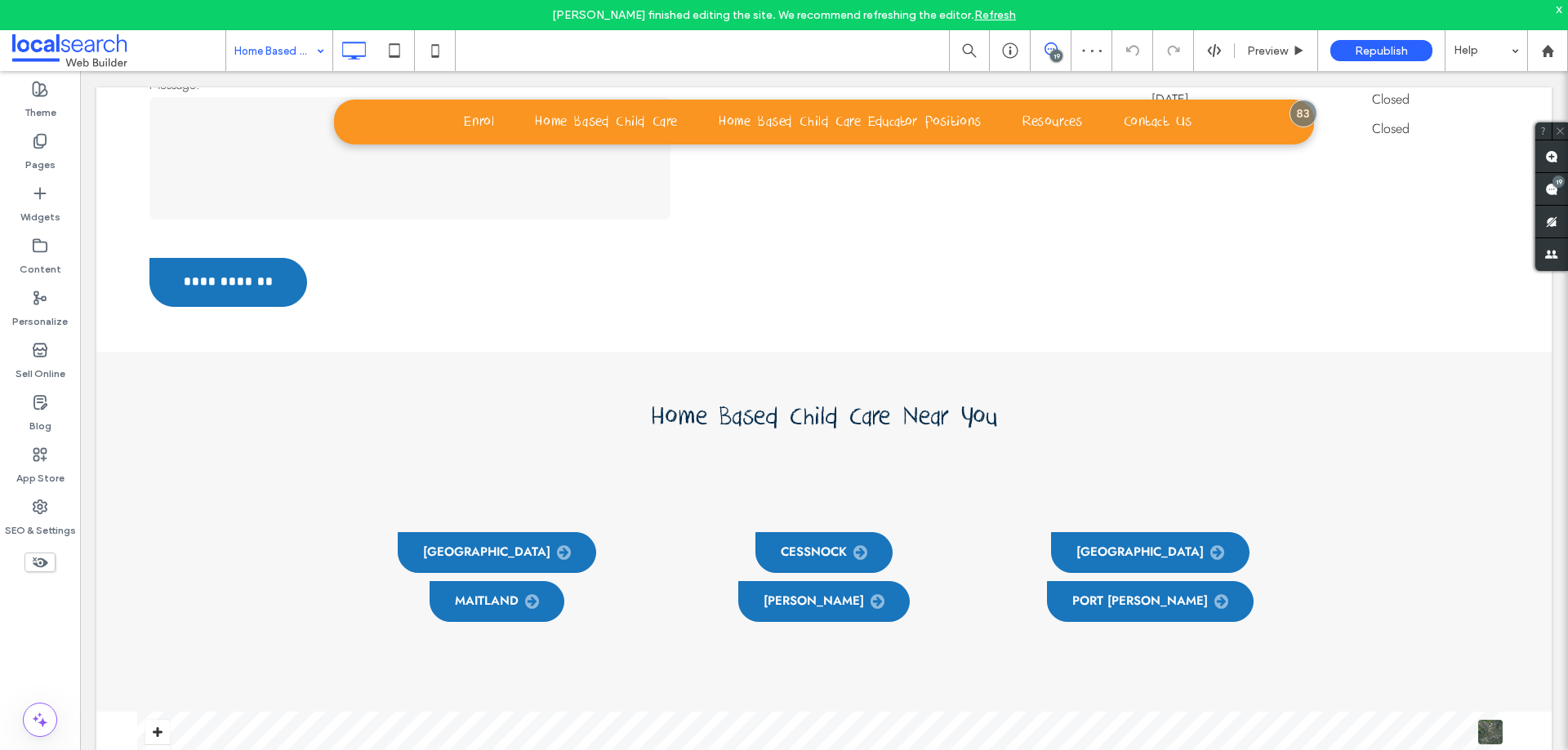
click at [302, 50] on input at bounding box center [275, 50] width 82 height 41
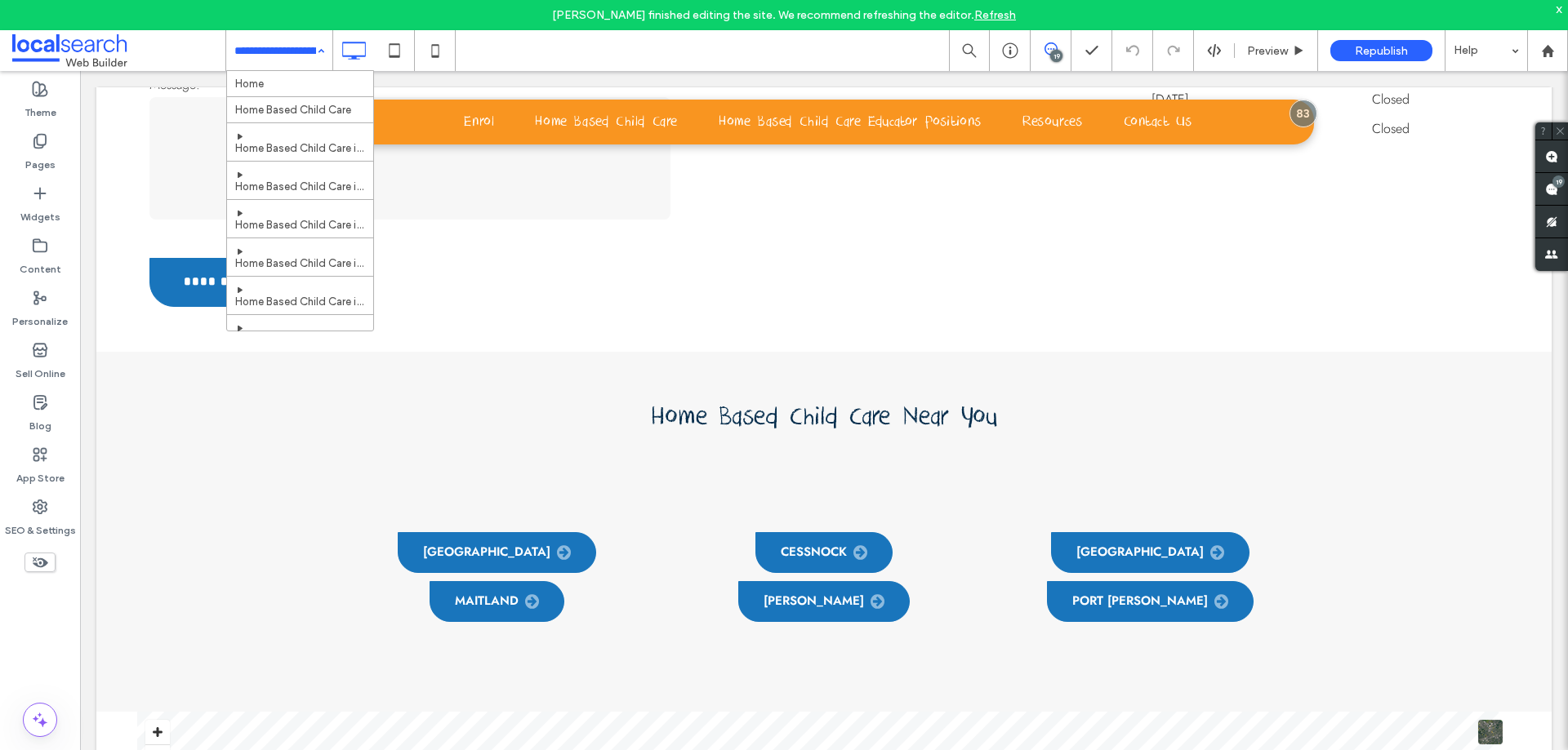
scroll to position [245, 0]
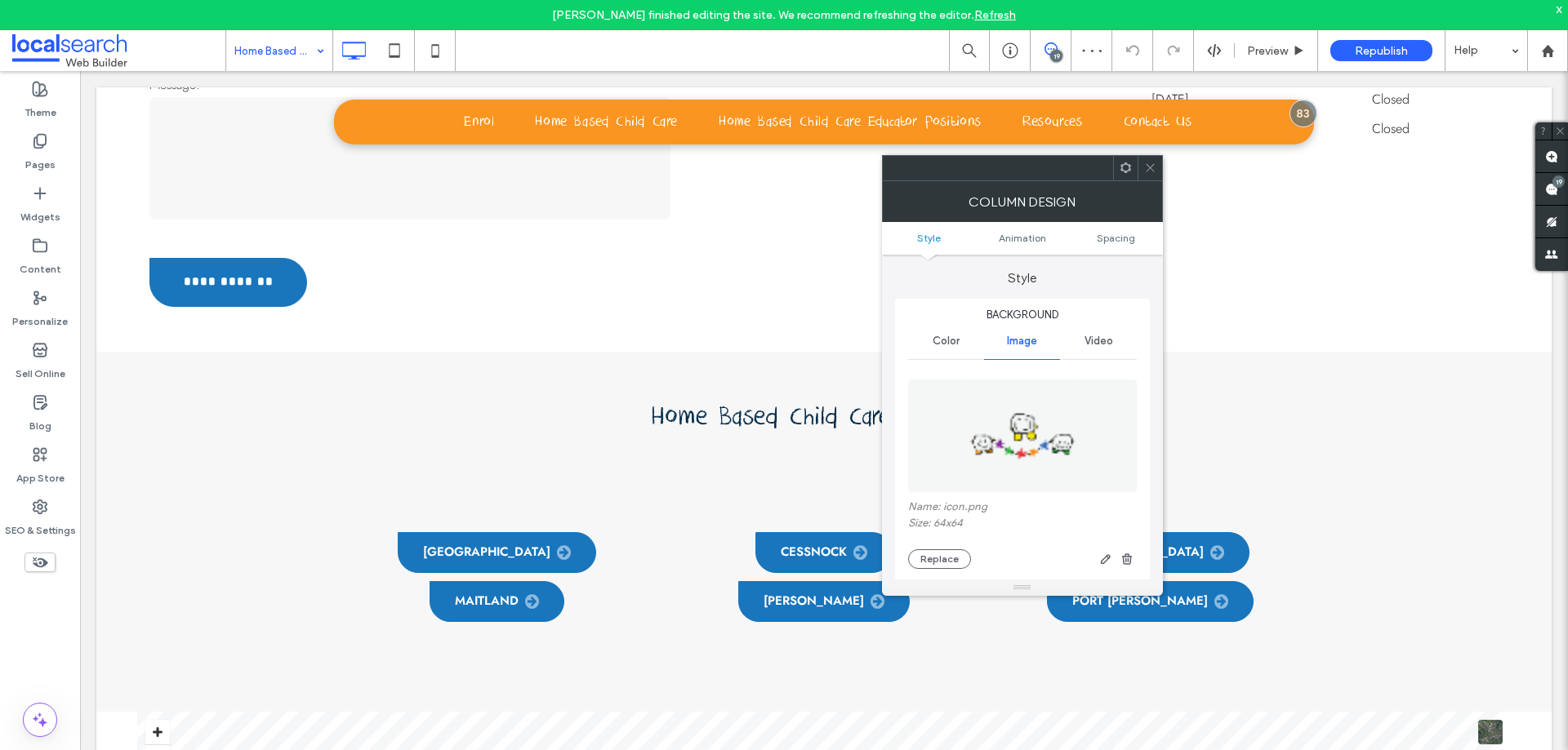
type input "**"
click at [1122, 557] on icon "button" at bounding box center [1127, 559] width 13 height 13
click at [1151, 173] on icon at bounding box center [1150, 167] width 12 height 12
type input "**"
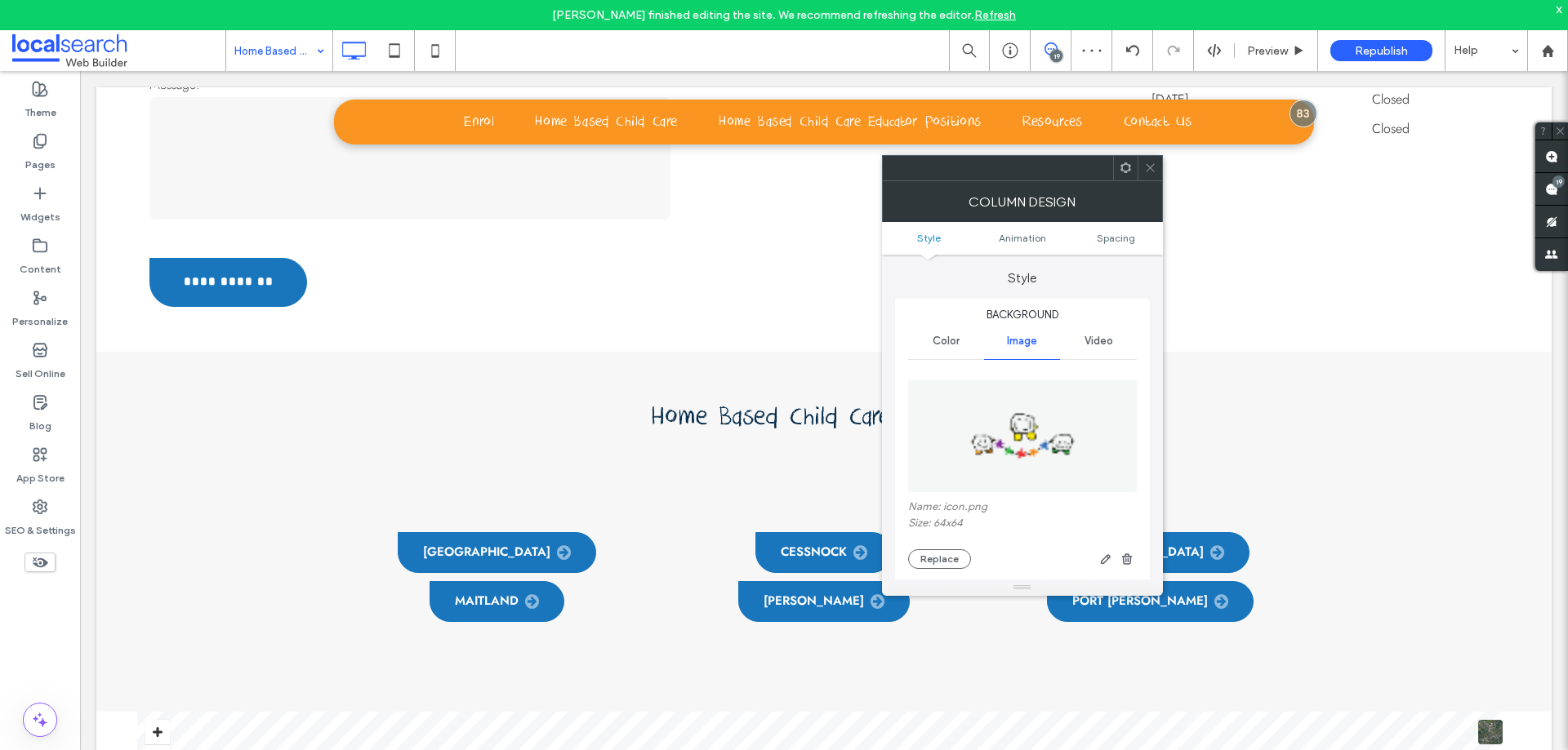
type input "**"
click at [1138, 563] on div "Background Color Image Video Name: icon.png Size: 64x64 Replace Create backgrou…" at bounding box center [1022, 681] width 255 height 766
click at [1127, 560] on use "button" at bounding box center [1127, 558] width 10 height 11
click at [1146, 166] on icon at bounding box center [1150, 167] width 12 height 12
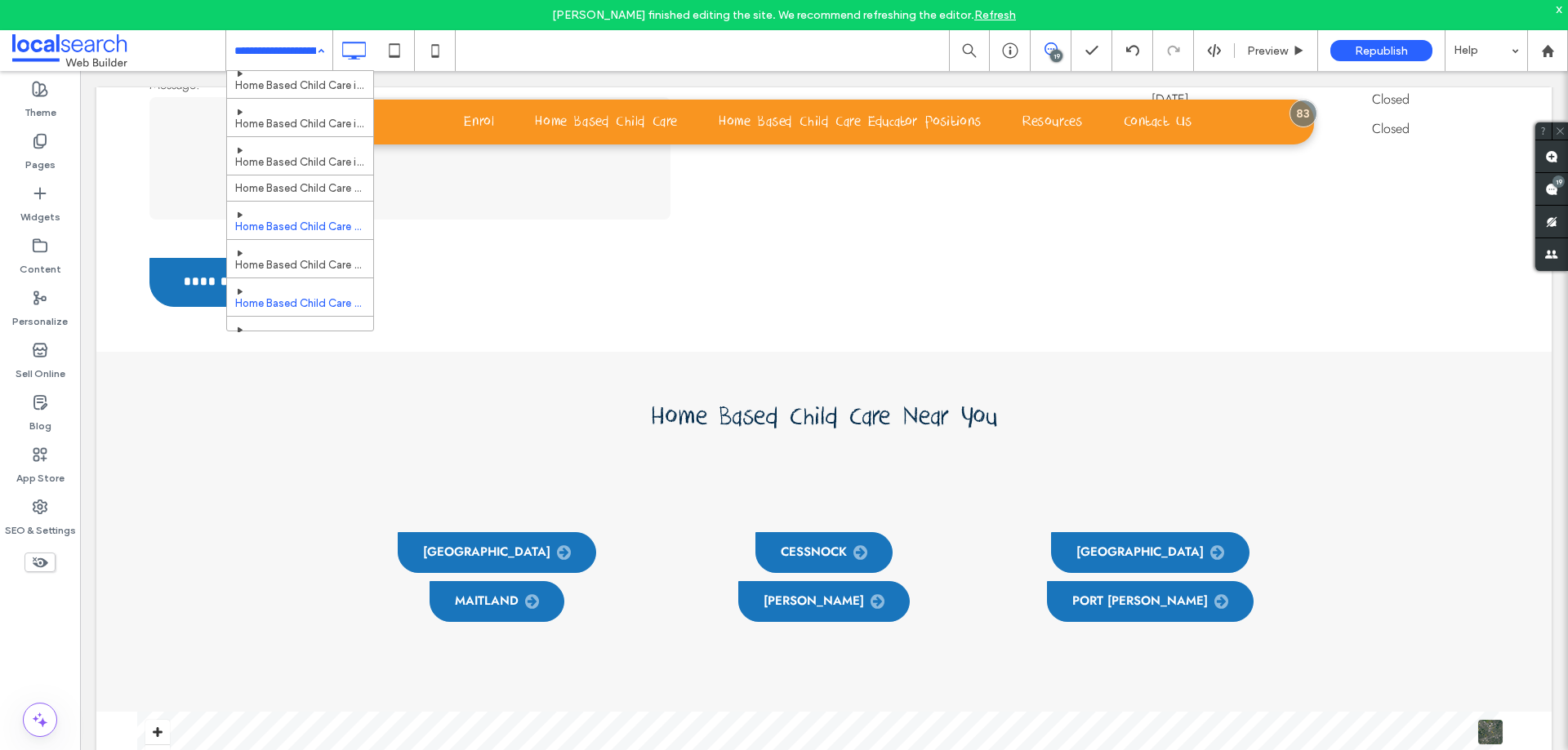
scroll to position [245, 0]
click at [279, 55] on input at bounding box center [275, 50] width 82 height 41
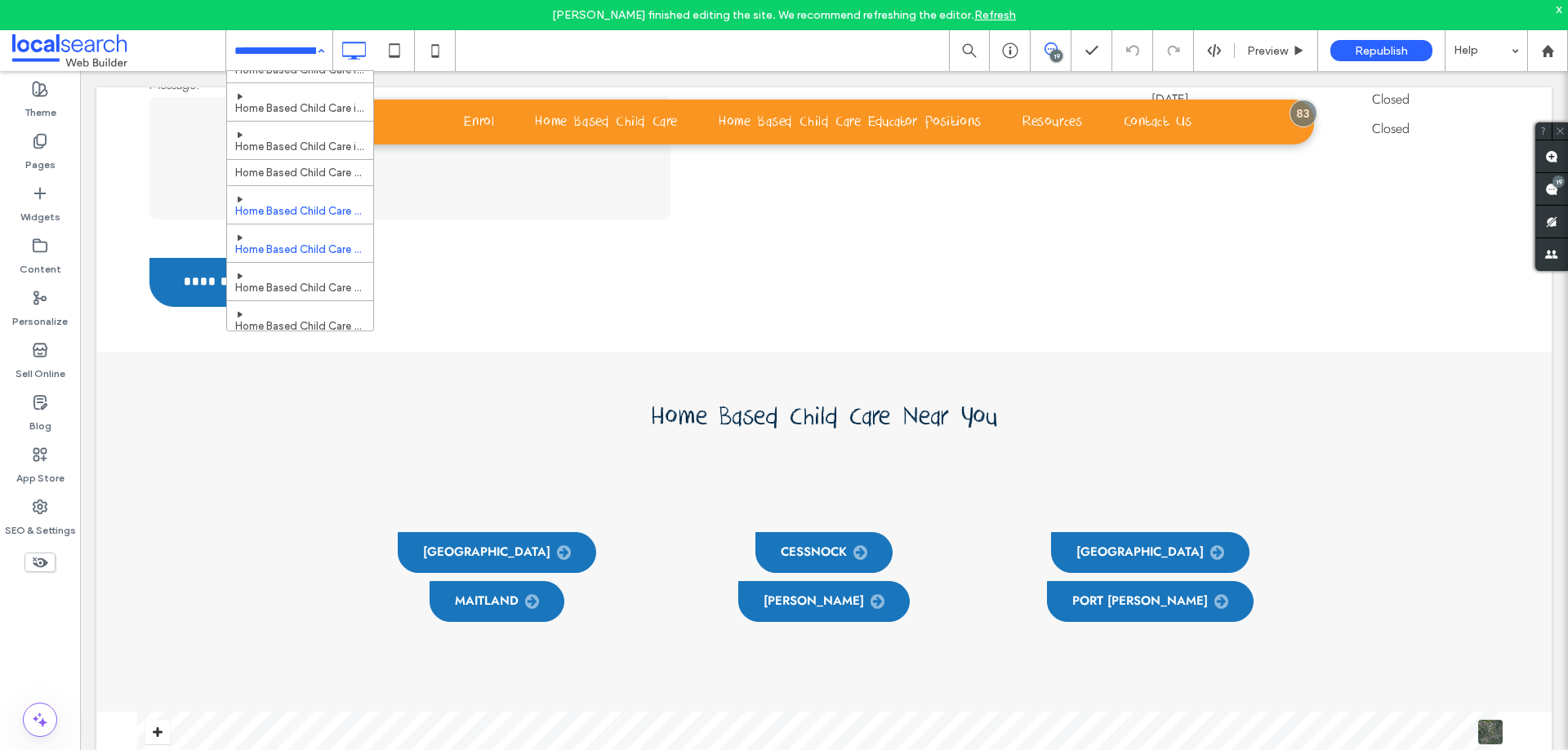
scroll to position [245, 0]
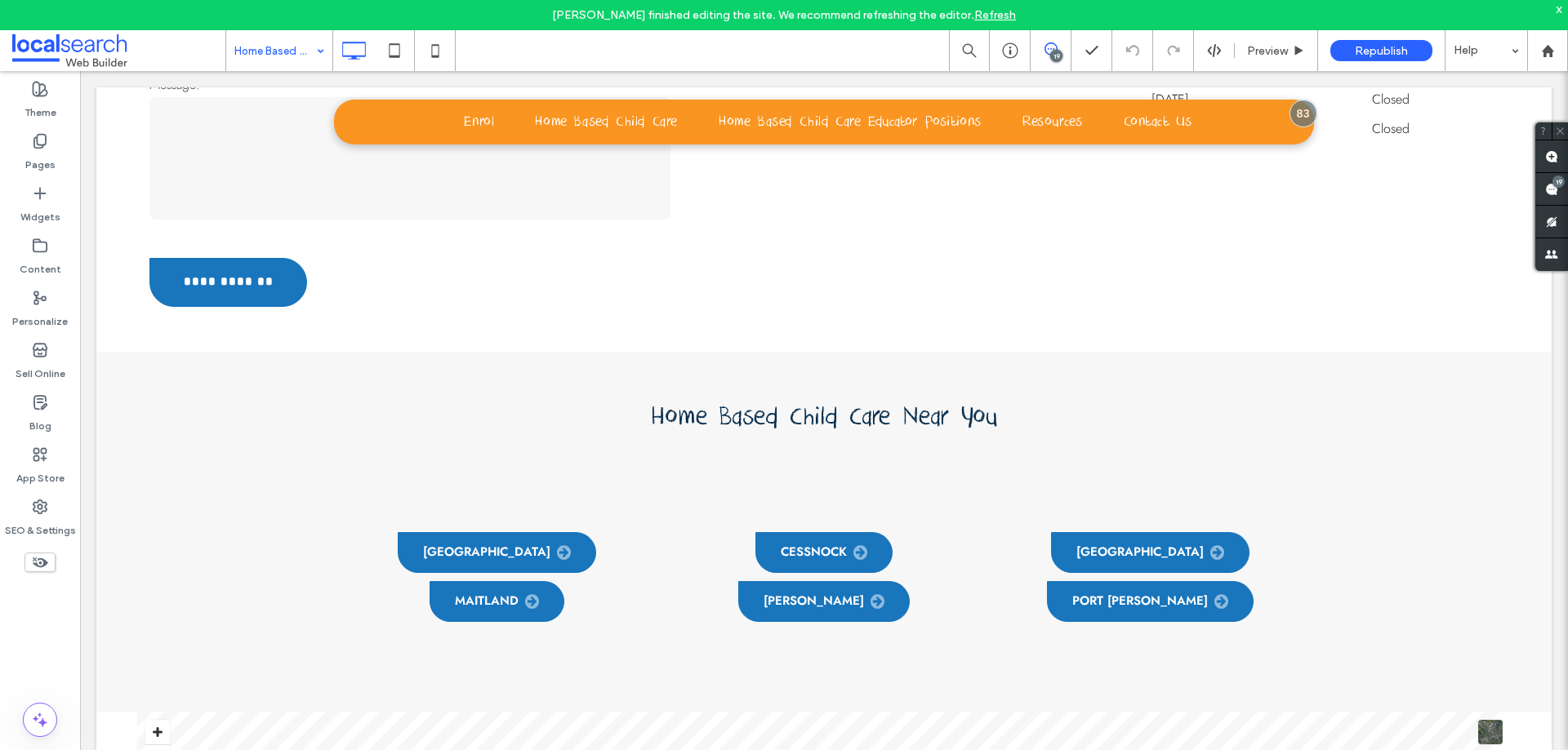
click at [313, 46] on div "Home Based Child Care Educator Positions in Newcastle" at bounding box center [279, 50] width 106 height 41
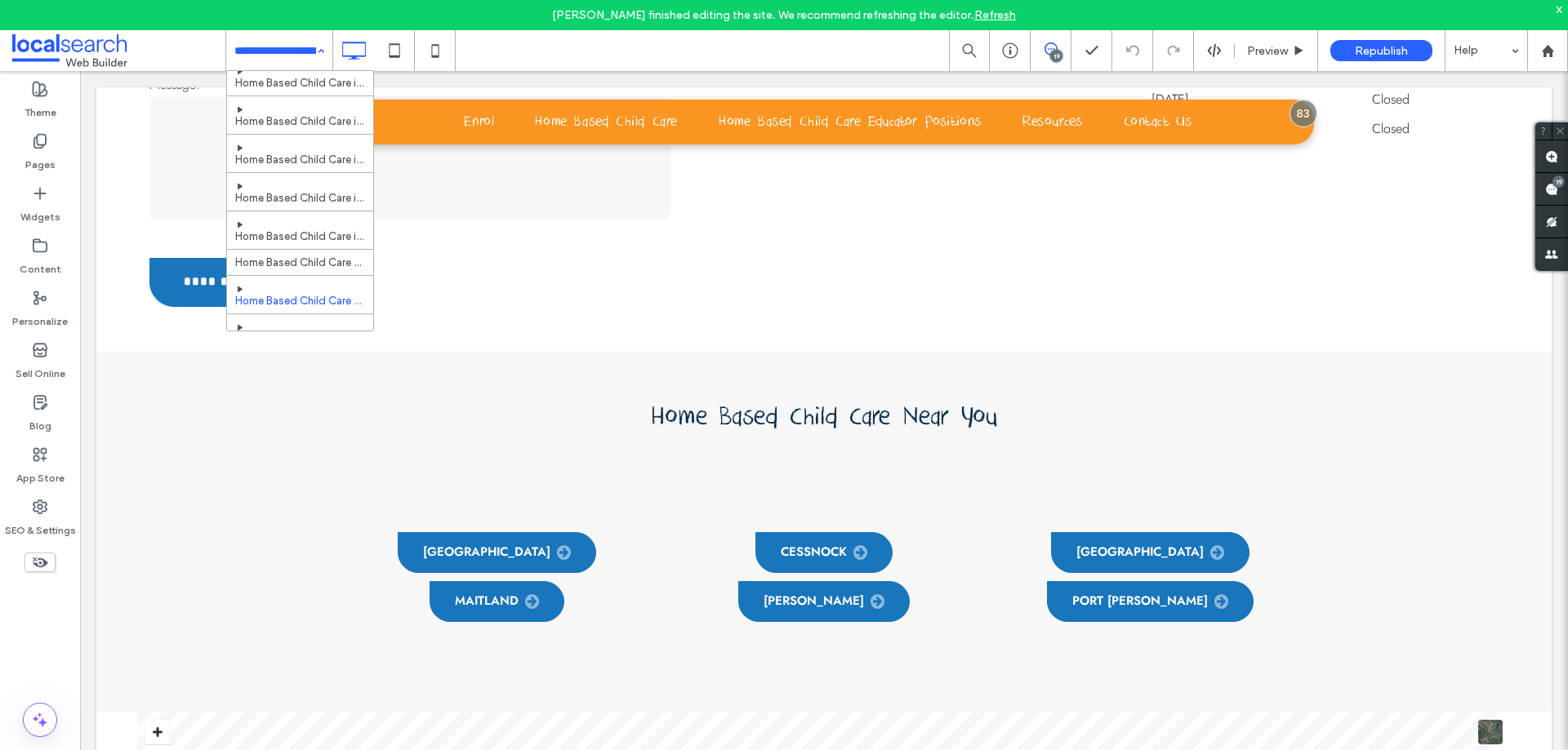
scroll to position [326, 0]
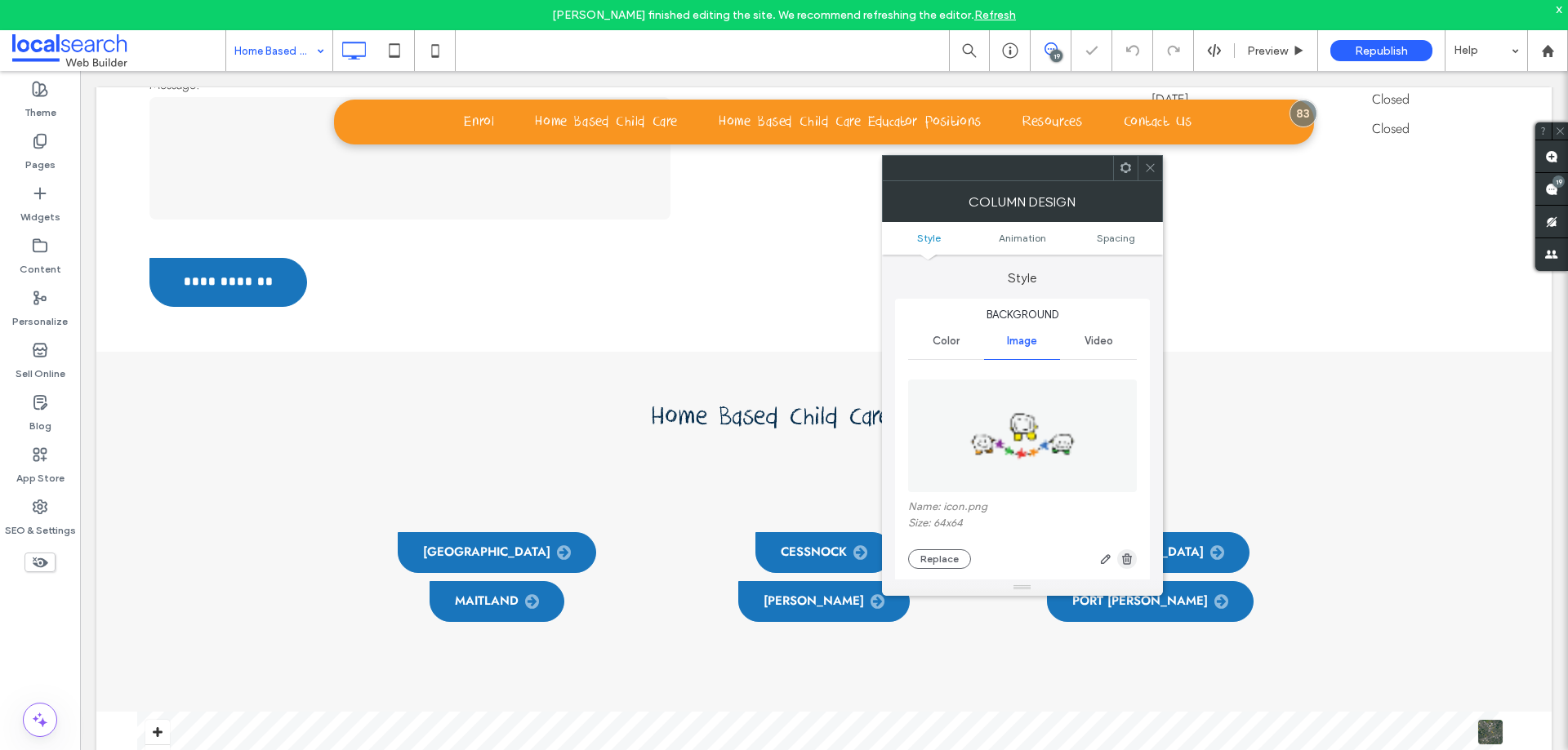
type input "**"
click at [1132, 553] on icon "button" at bounding box center [1127, 559] width 13 height 13
click at [1147, 166] on icon at bounding box center [1150, 167] width 12 height 12
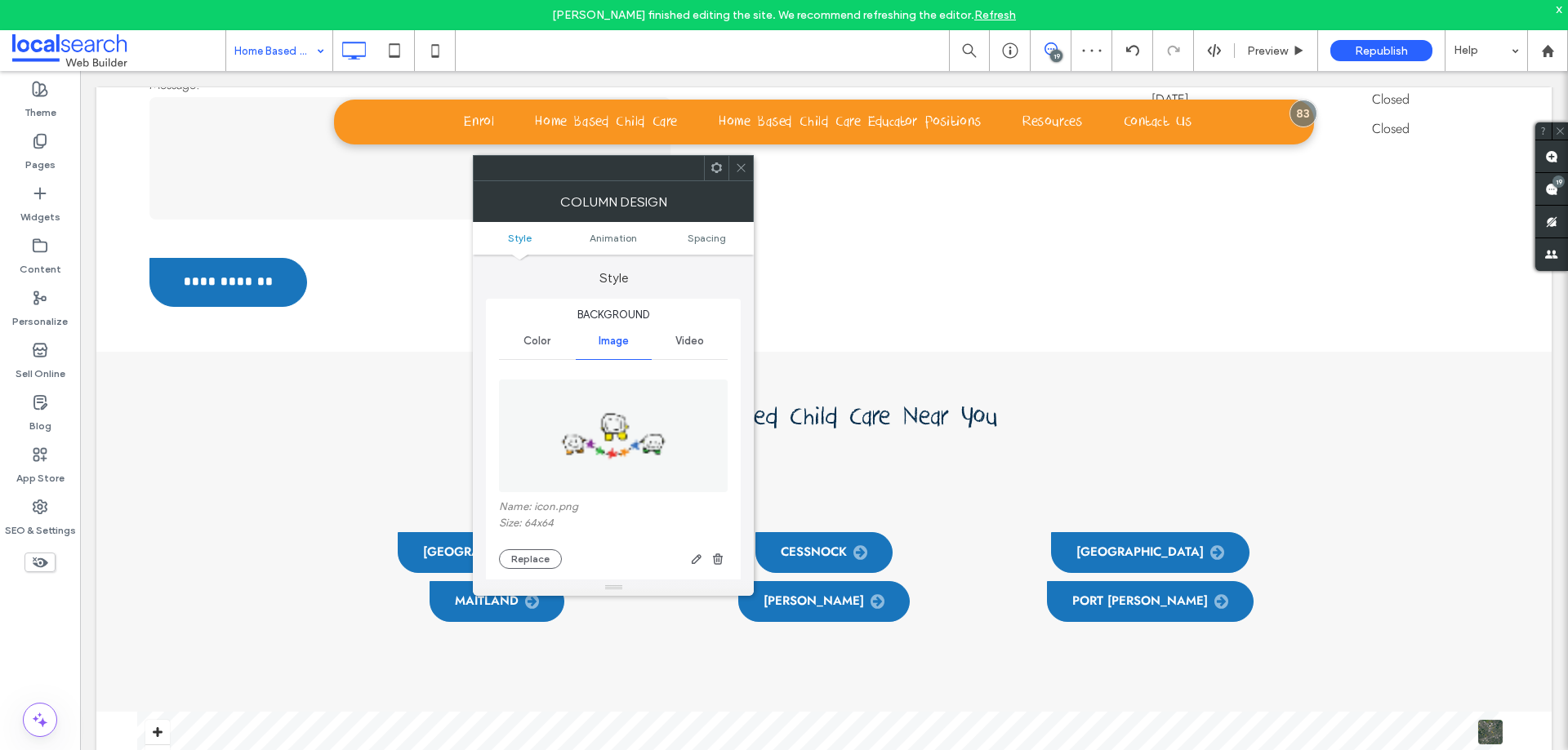
type input "**"
click at [721, 564] on use "button" at bounding box center [718, 558] width 10 height 11
drag, startPoint x: 750, startPoint y: 175, endPoint x: 742, endPoint y: 171, distance: 8.9
click at [744, 173] on div at bounding box center [741, 168] width 25 height 25
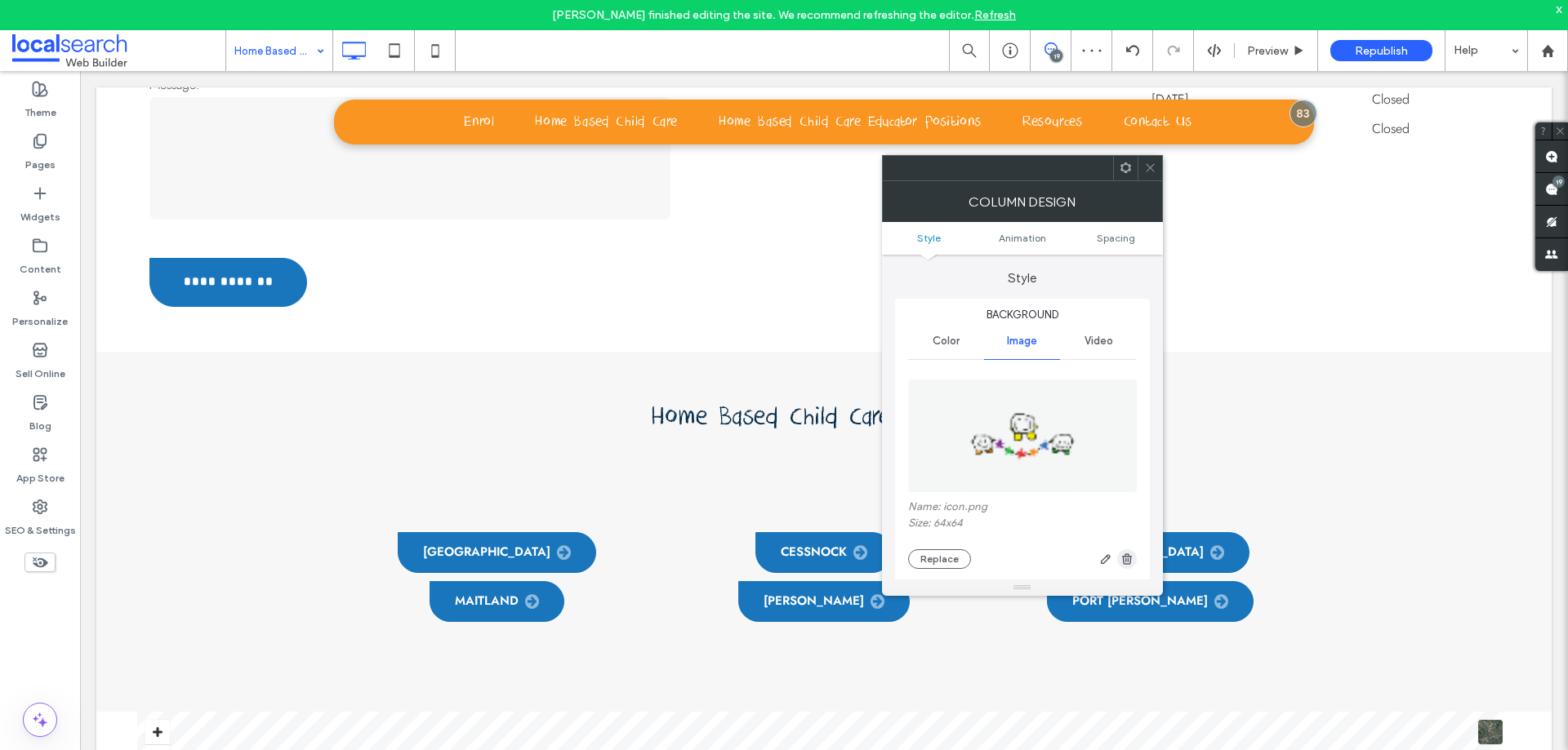
click at [1129, 561] on icon "button" at bounding box center [1127, 559] width 13 height 13
click at [1150, 179] on span at bounding box center [1150, 168] width 12 height 25
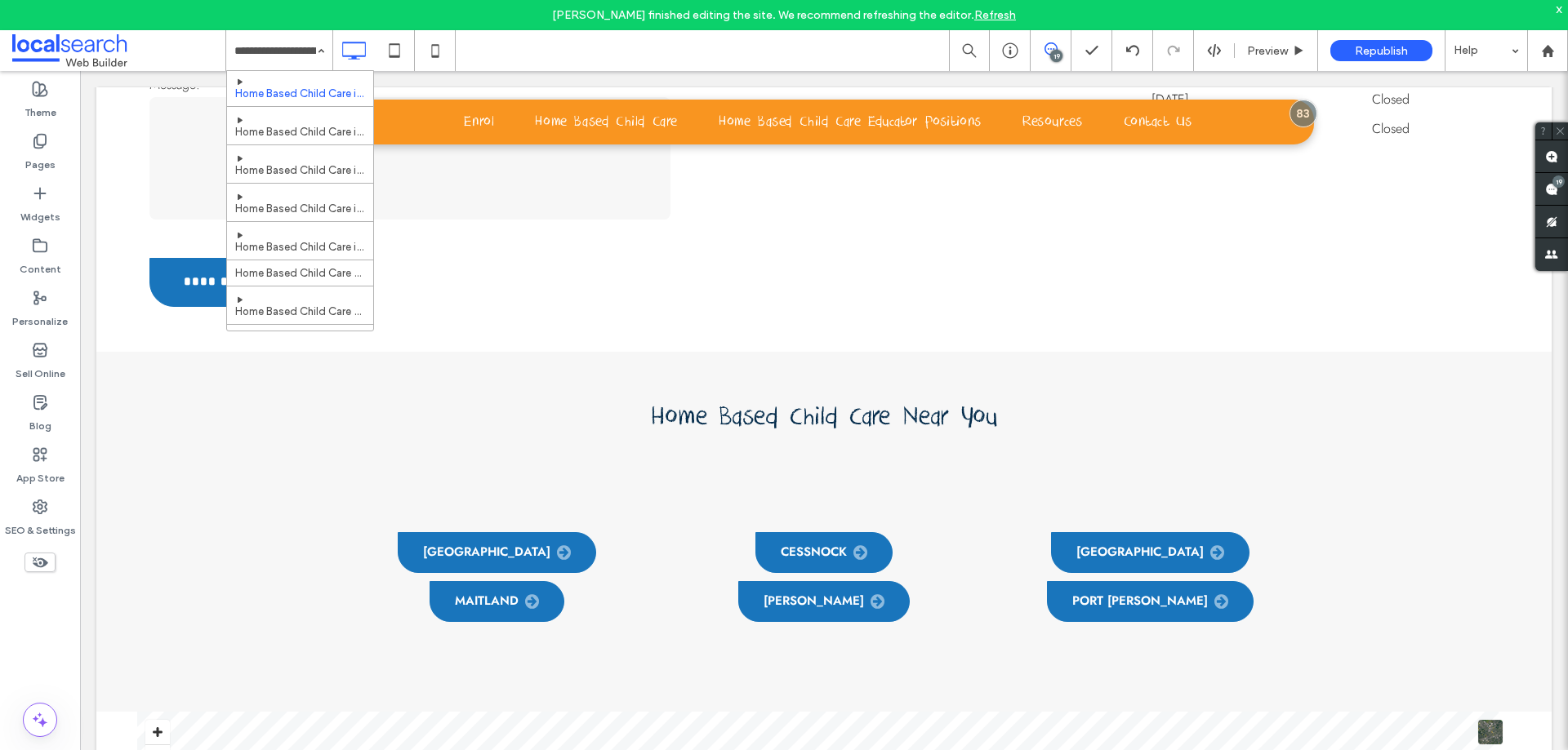
scroll to position [245, 0]
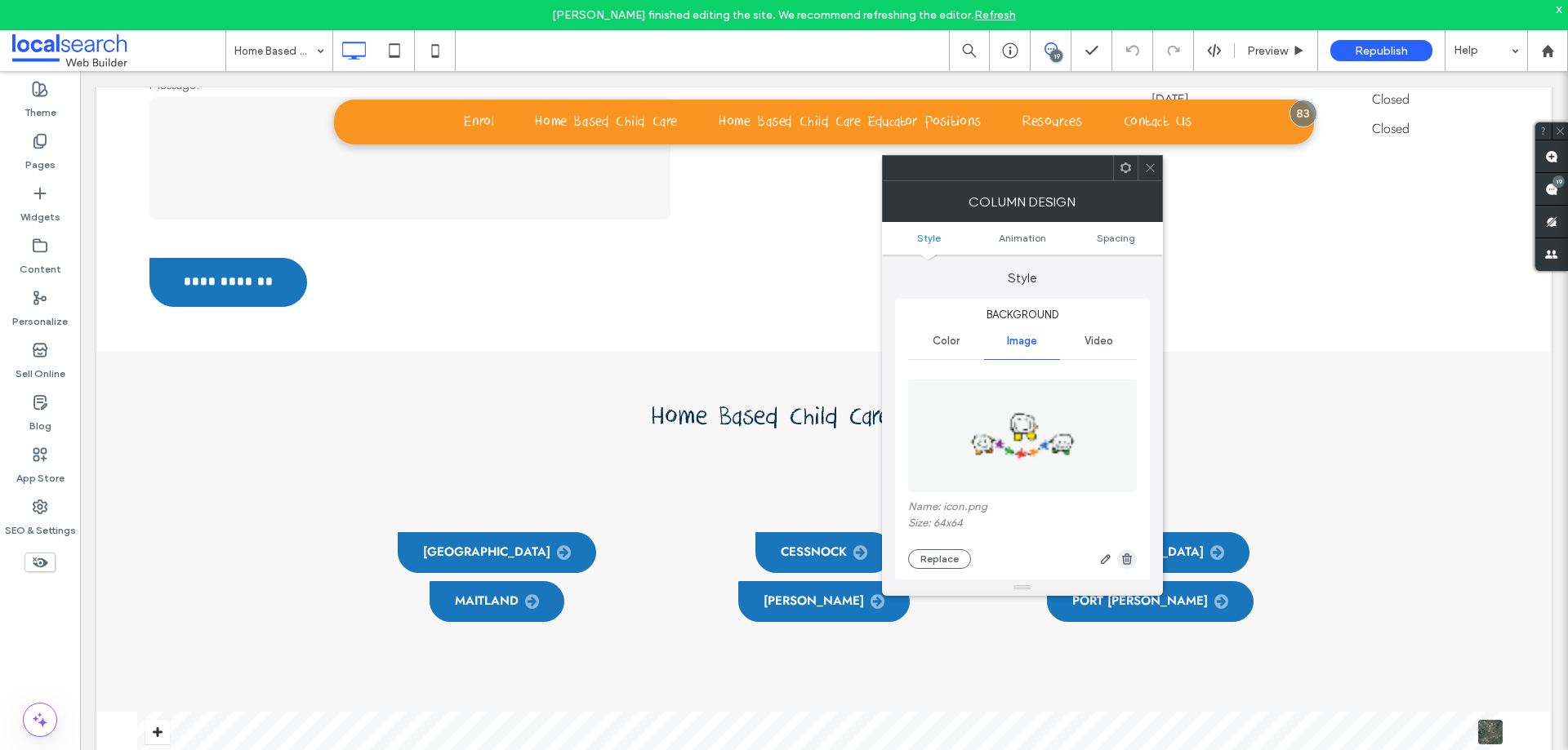
click at [1123, 552] on icon "button" at bounding box center [1127, 559] width 13 height 13
click at [1155, 169] on icon at bounding box center [1150, 167] width 12 height 12
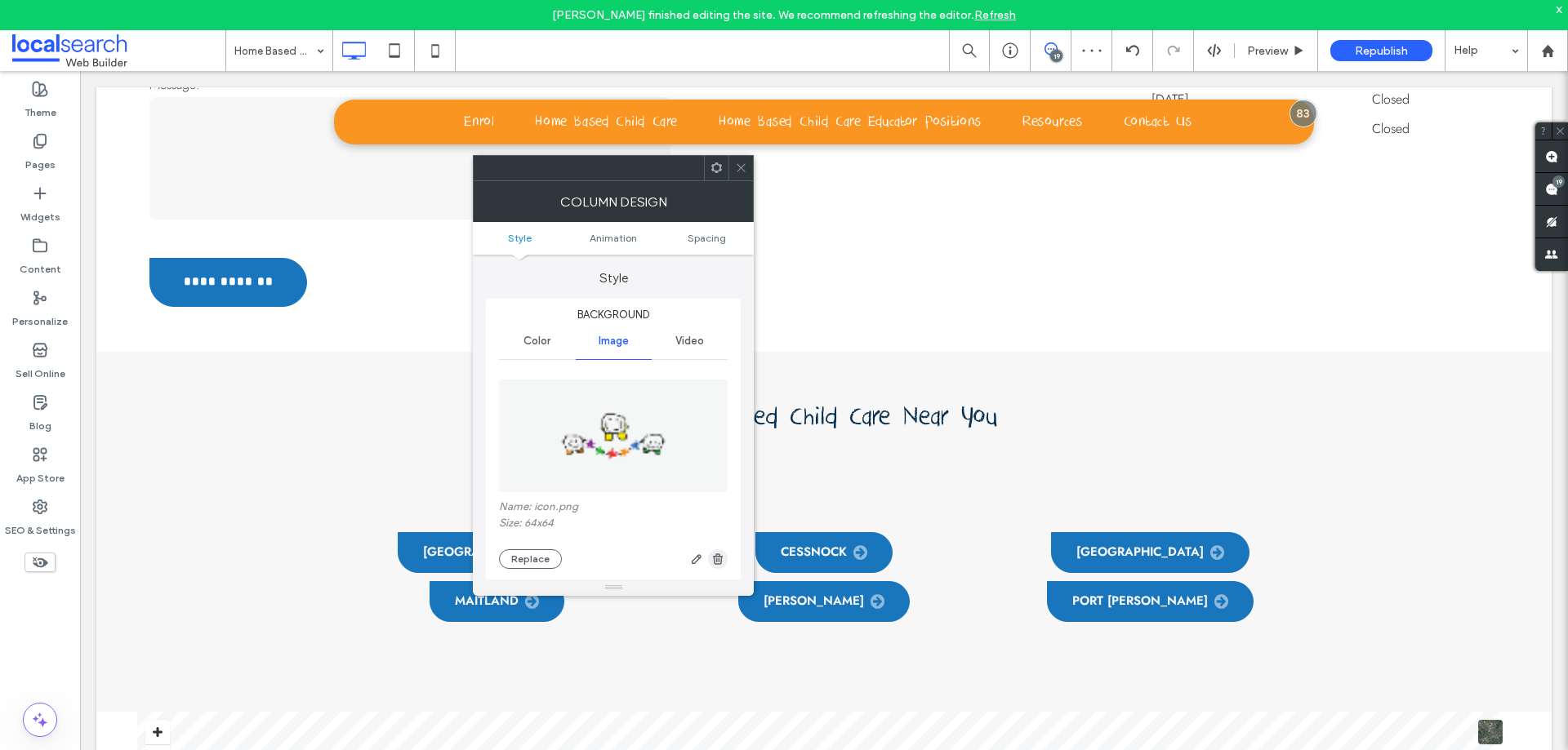
click at [726, 566] on span "button" at bounding box center [718, 559] width 20 height 20
click at [745, 177] on span at bounding box center [741, 168] width 12 height 25
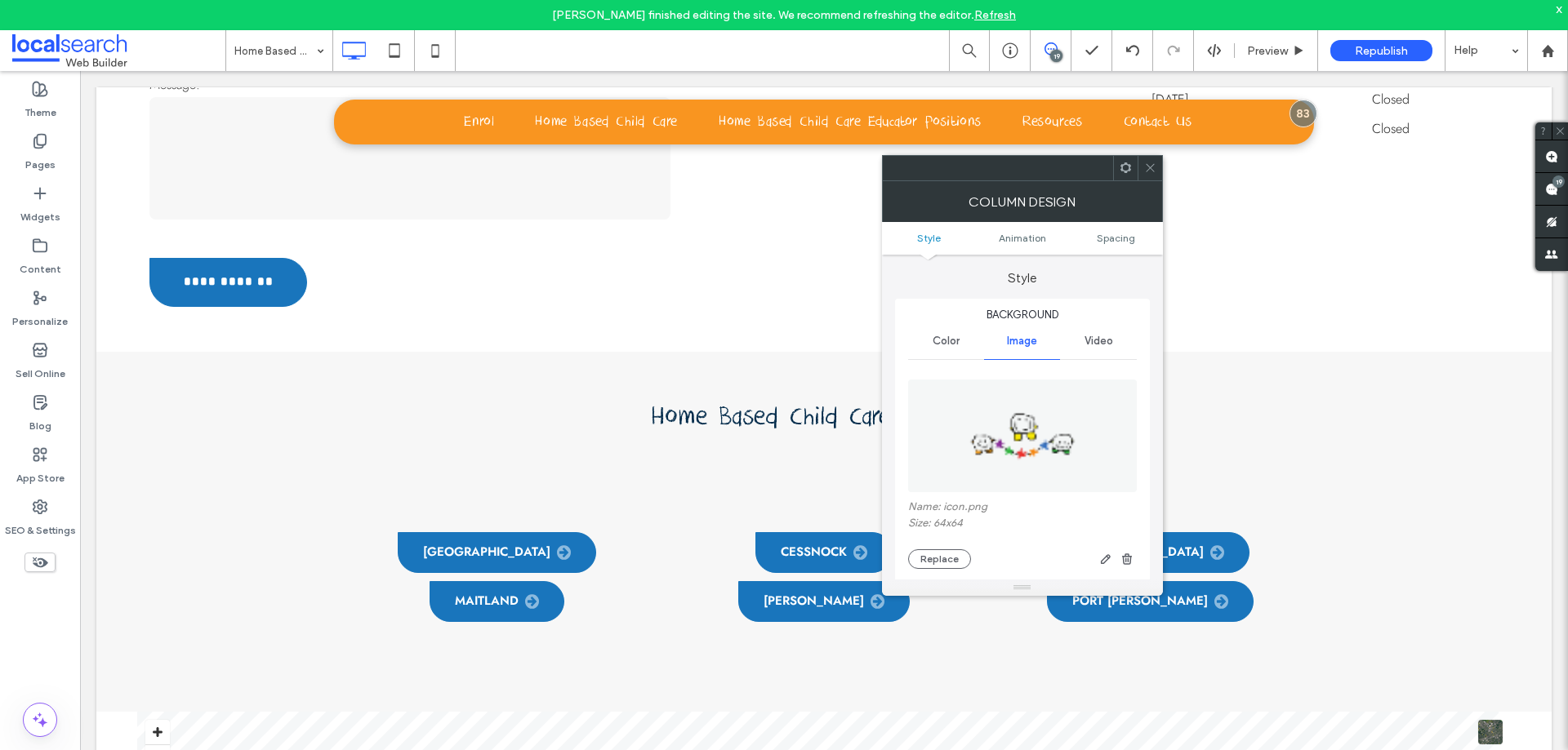
type input "**"
click at [1125, 555] on use "button" at bounding box center [1127, 558] width 10 height 11
click at [1152, 171] on icon at bounding box center [1150, 167] width 12 height 12
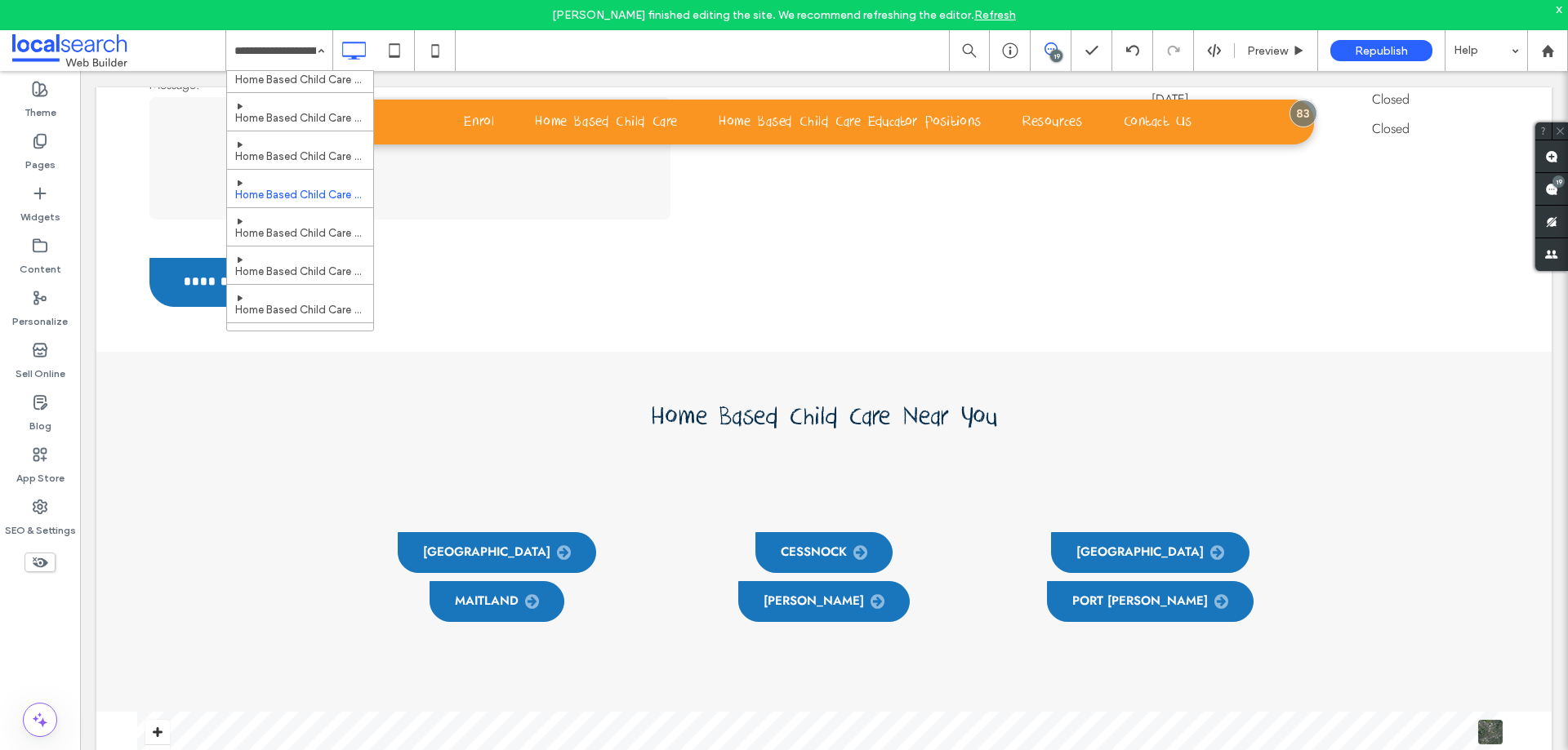
scroll to position [326, 0]
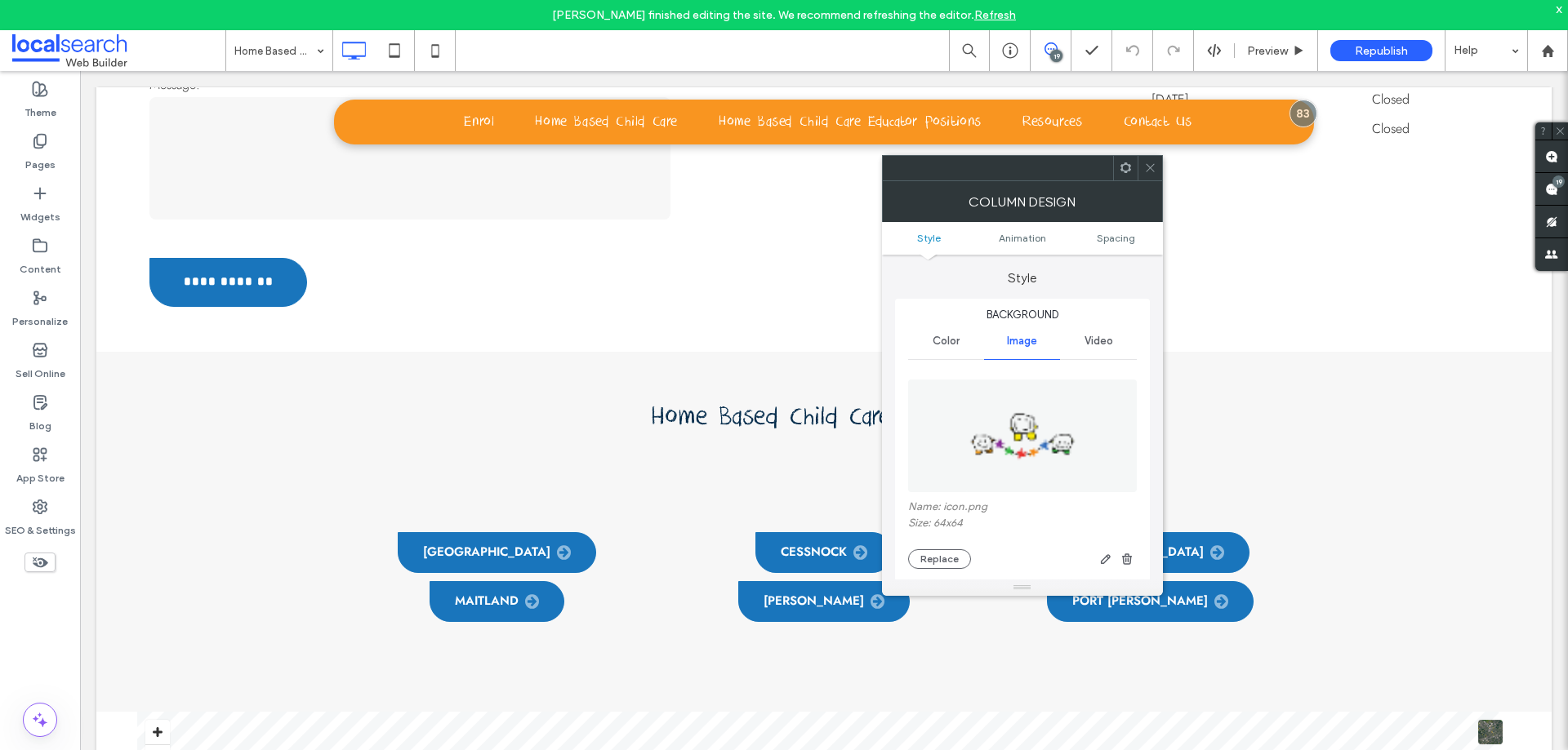
type input "**"
click at [1122, 557] on icon "button" at bounding box center [1127, 559] width 13 height 13
click at [1144, 172] on icon at bounding box center [1150, 167] width 12 height 12
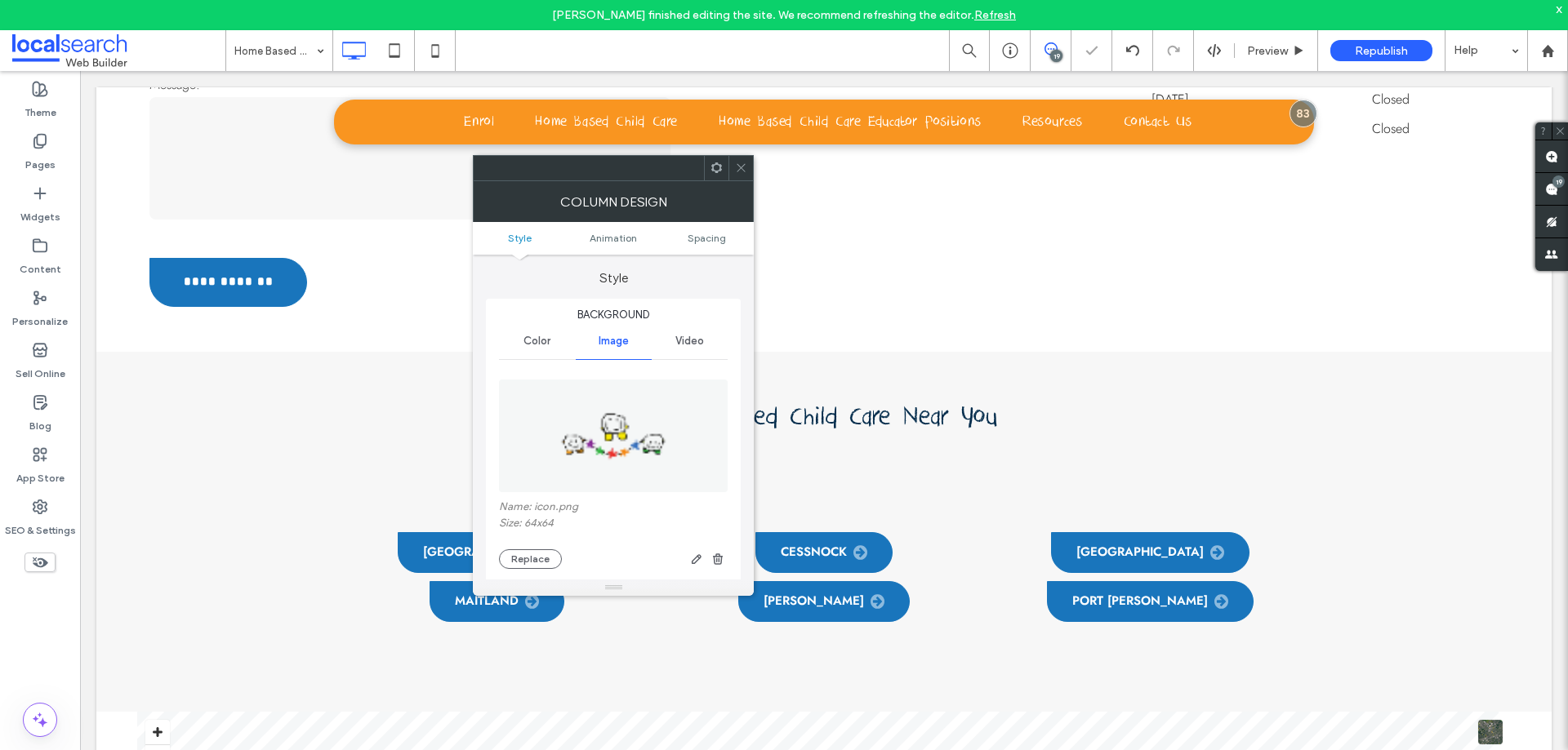
type input "**"
click at [713, 555] on icon "button" at bounding box center [718, 559] width 13 height 13
click at [741, 171] on icon at bounding box center [741, 167] width 12 height 12
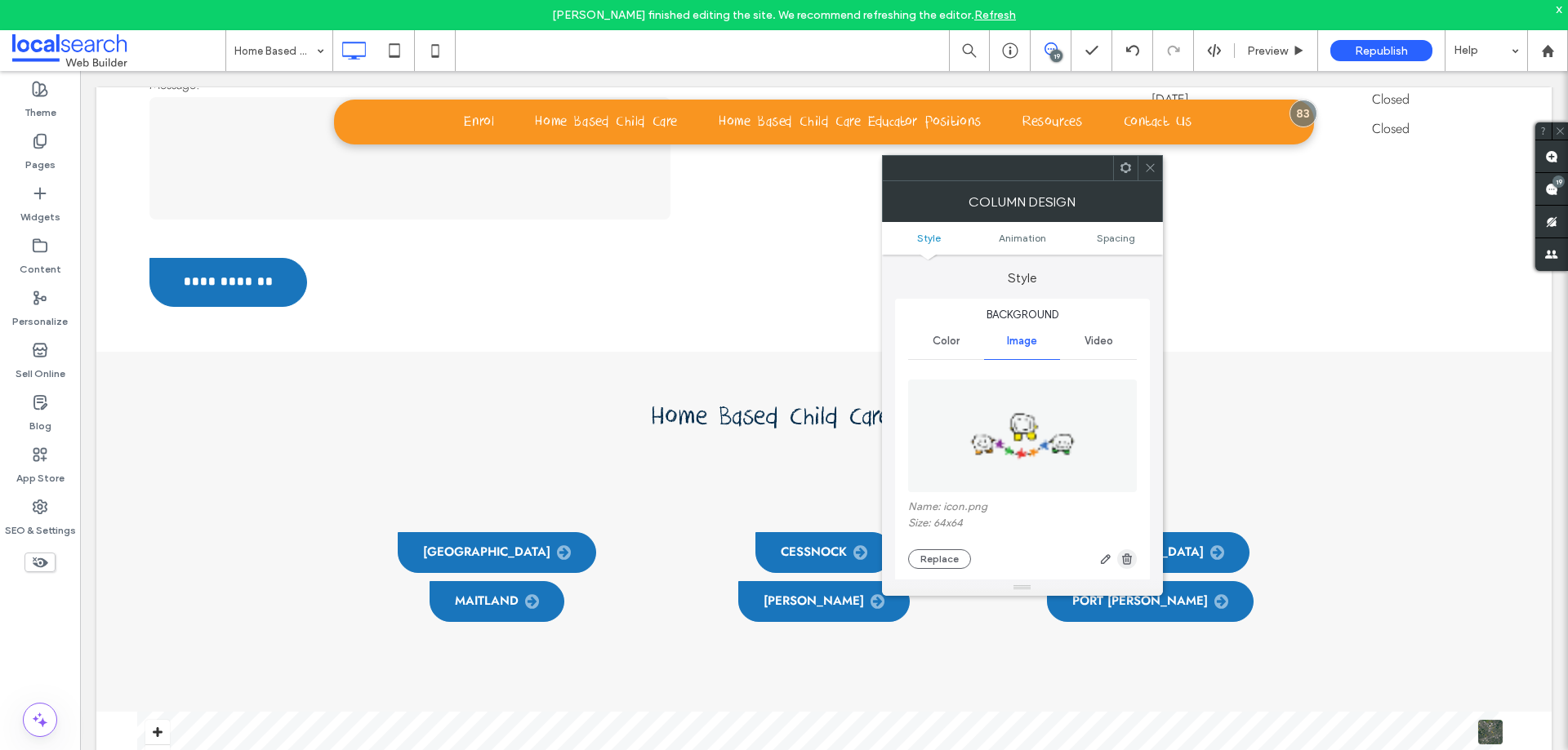
click at [1122, 560] on icon "button" at bounding box center [1127, 559] width 13 height 13
click at [1155, 161] on span at bounding box center [1150, 168] width 12 height 25
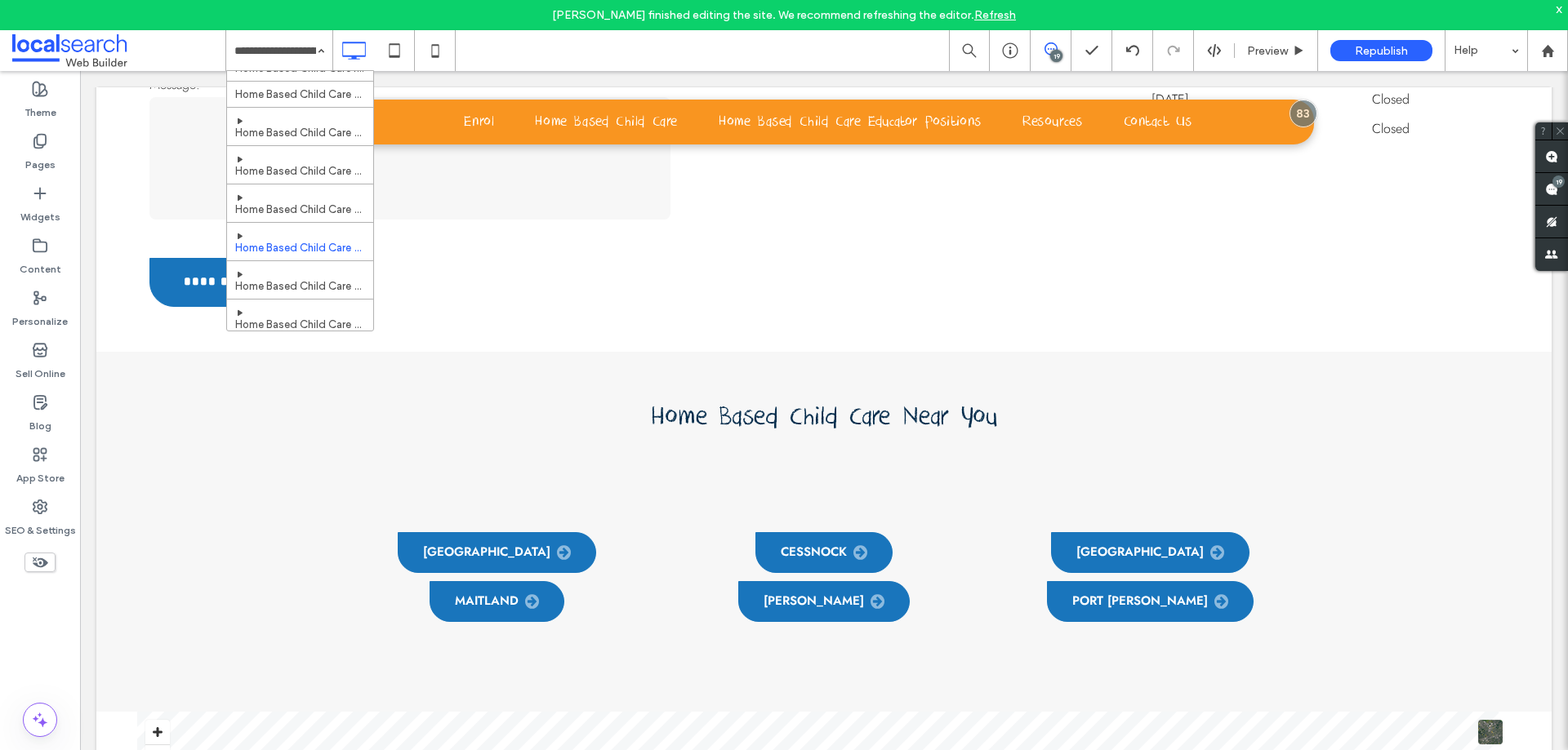
scroll to position [326, 0]
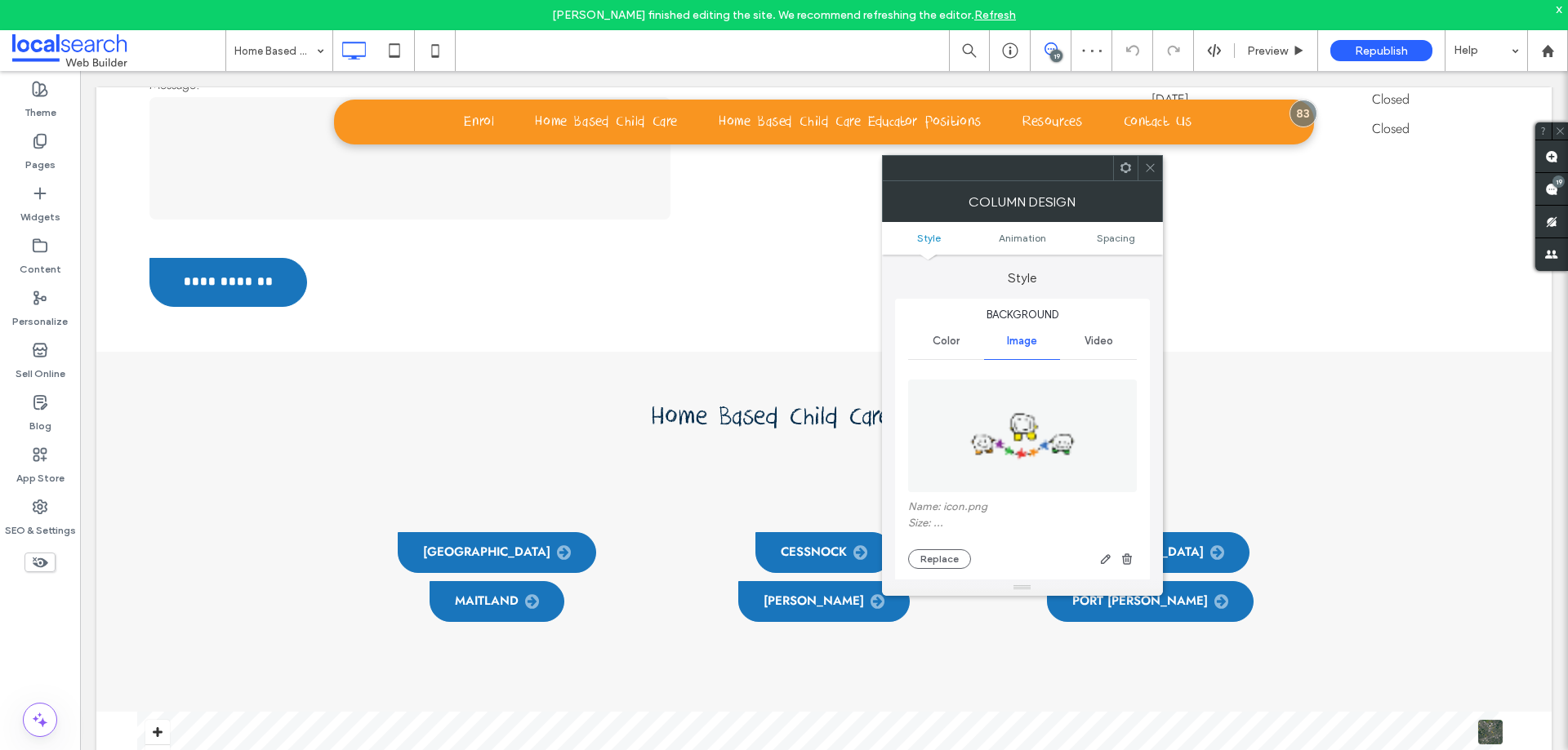
type input "**"
click at [1128, 555] on use "button" at bounding box center [1127, 558] width 10 height 11
click at [1157, 166] on div at bounding box center [1150, 168] width 25 height 25
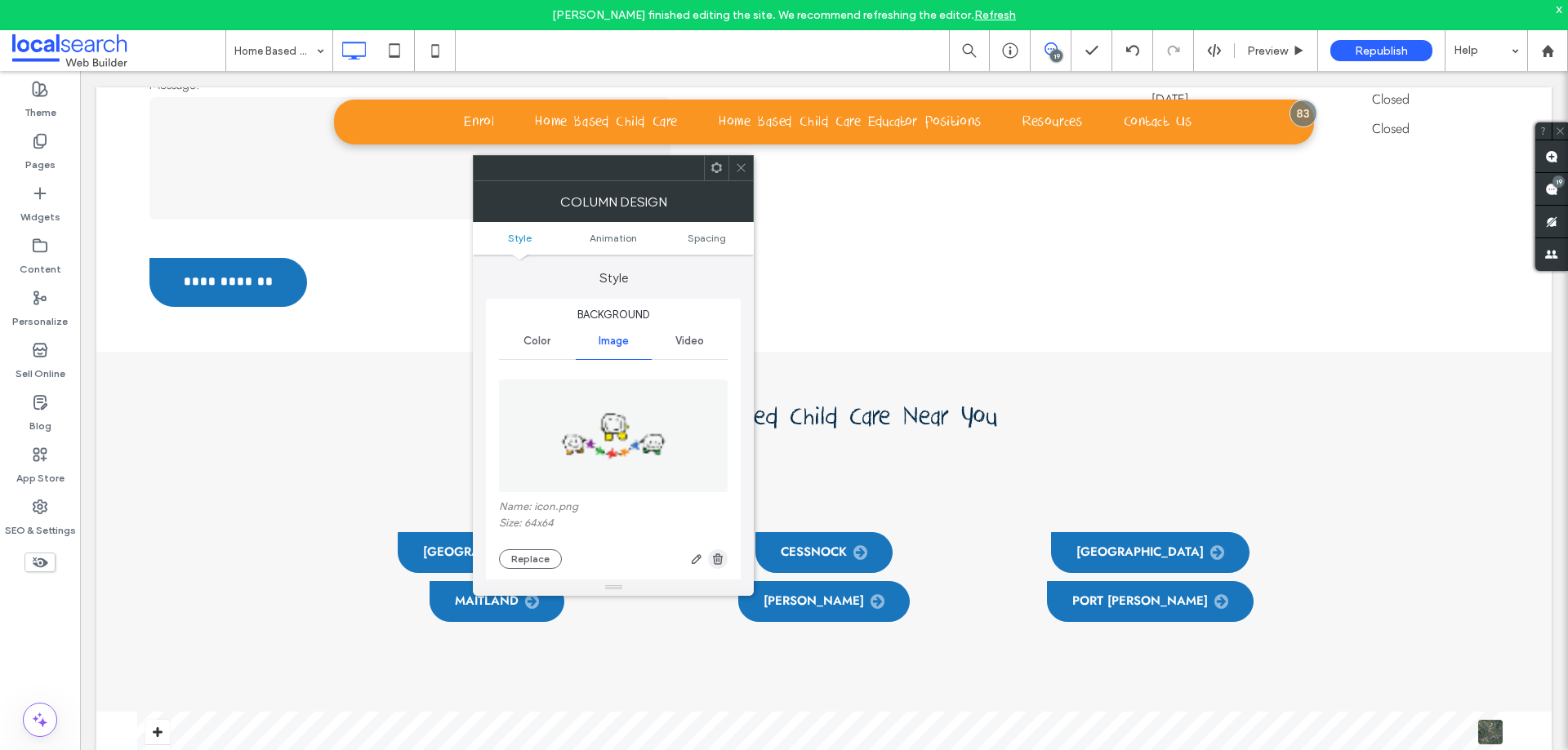
click at [726, 563] on span "button" at bounding box center [718, 559] width 20 height 20
click at [743, 170] on icon at bounding box center [741, 167] width 12 height 12
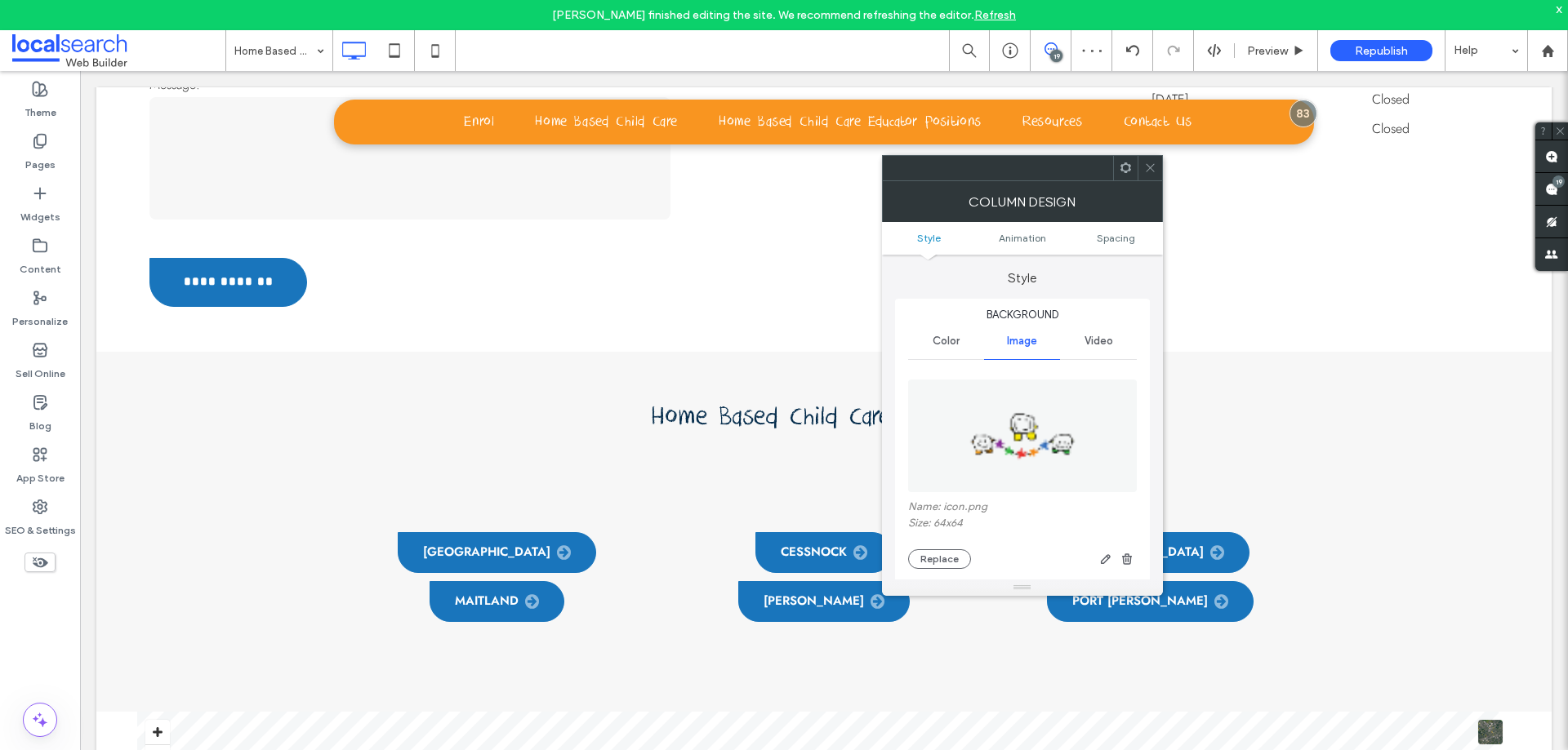
type input "**"
click at [1122, 555] on icon "button" at bounding box center [1127, 559] width 13 height 13
click at [1151, 173] on icon at bounding box center [1150, 167] width 12 height 12
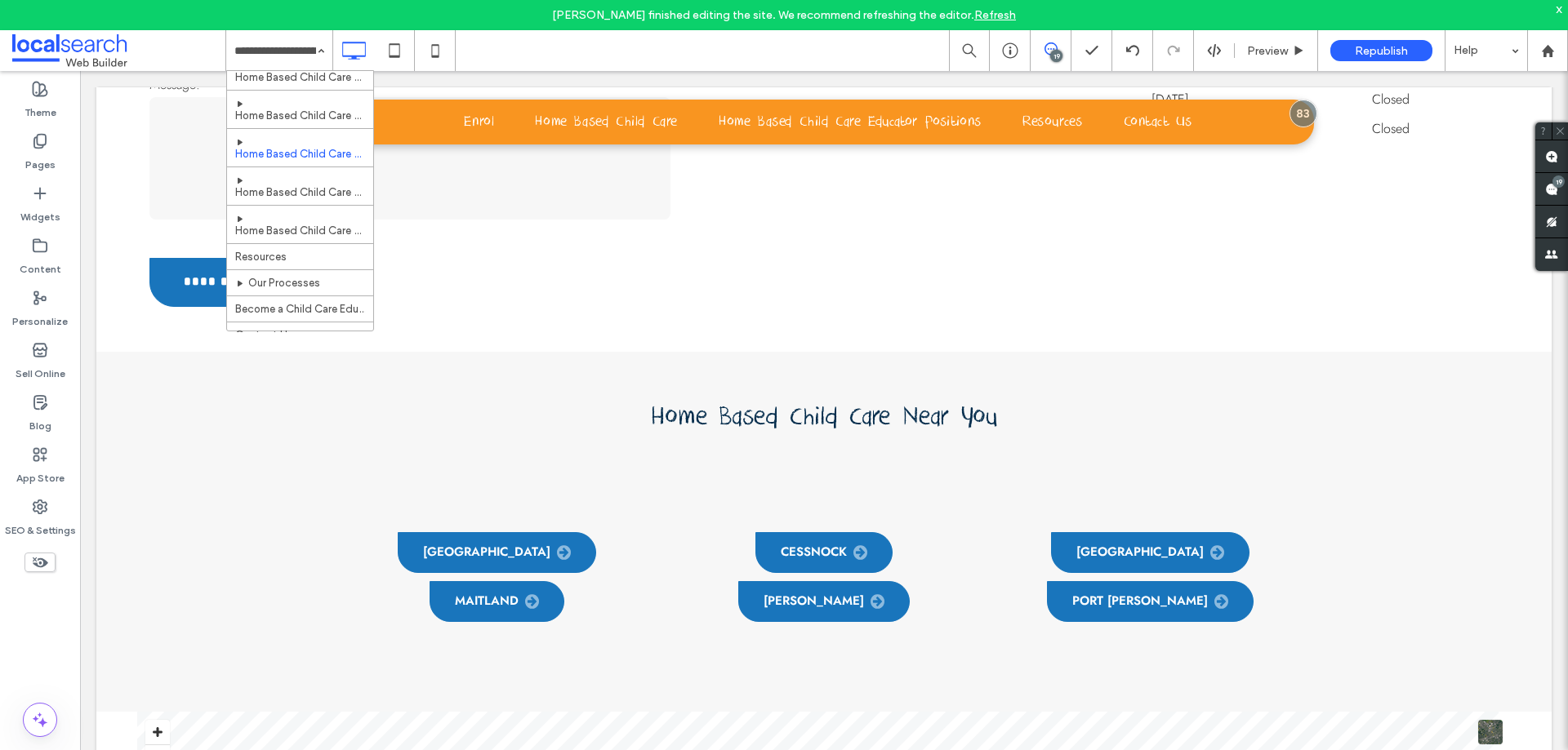
scroll to position [458, 0]
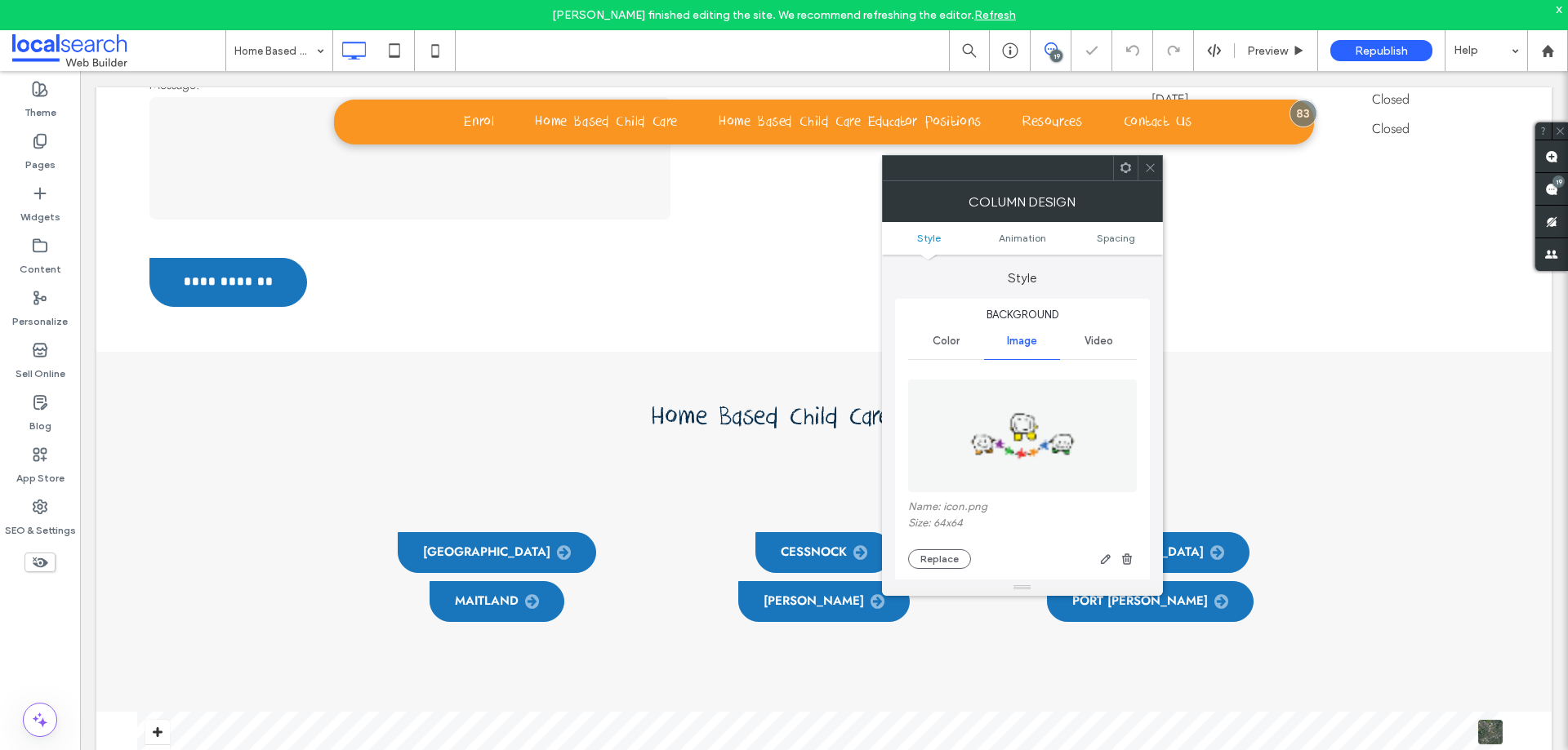
click at [1130, 556] on icon "button" at bounding box center [1127, 559] width 13 height 13
type input "**"
click at [1144, 161] on span at bounding box center [1150, 168] width 12 height 25
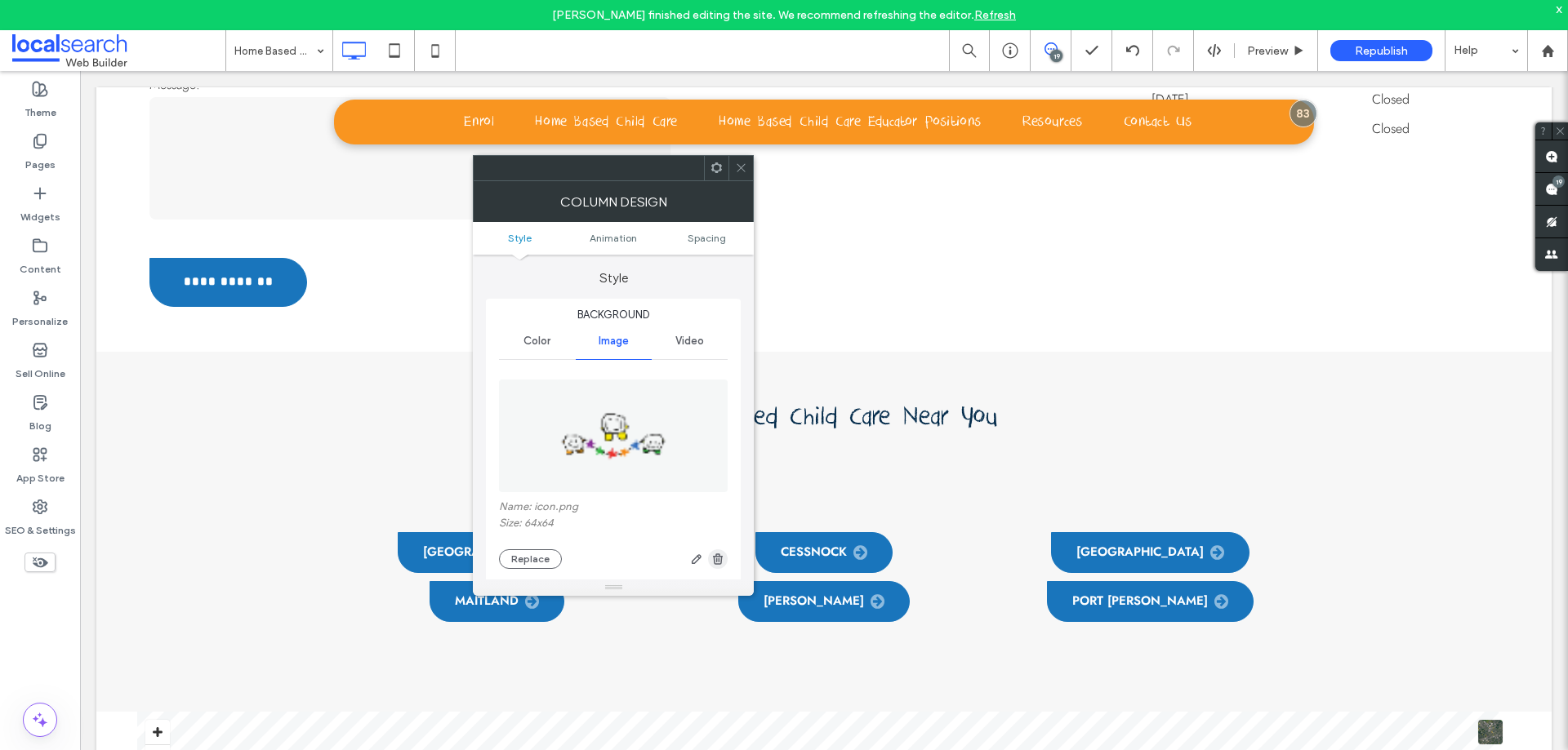
click at [719, 564] on use "button" at bounding box center [718, 558] width 10 height 11
click at [740, 171] on icon at bounding box center [741, 167] width 12 height 12
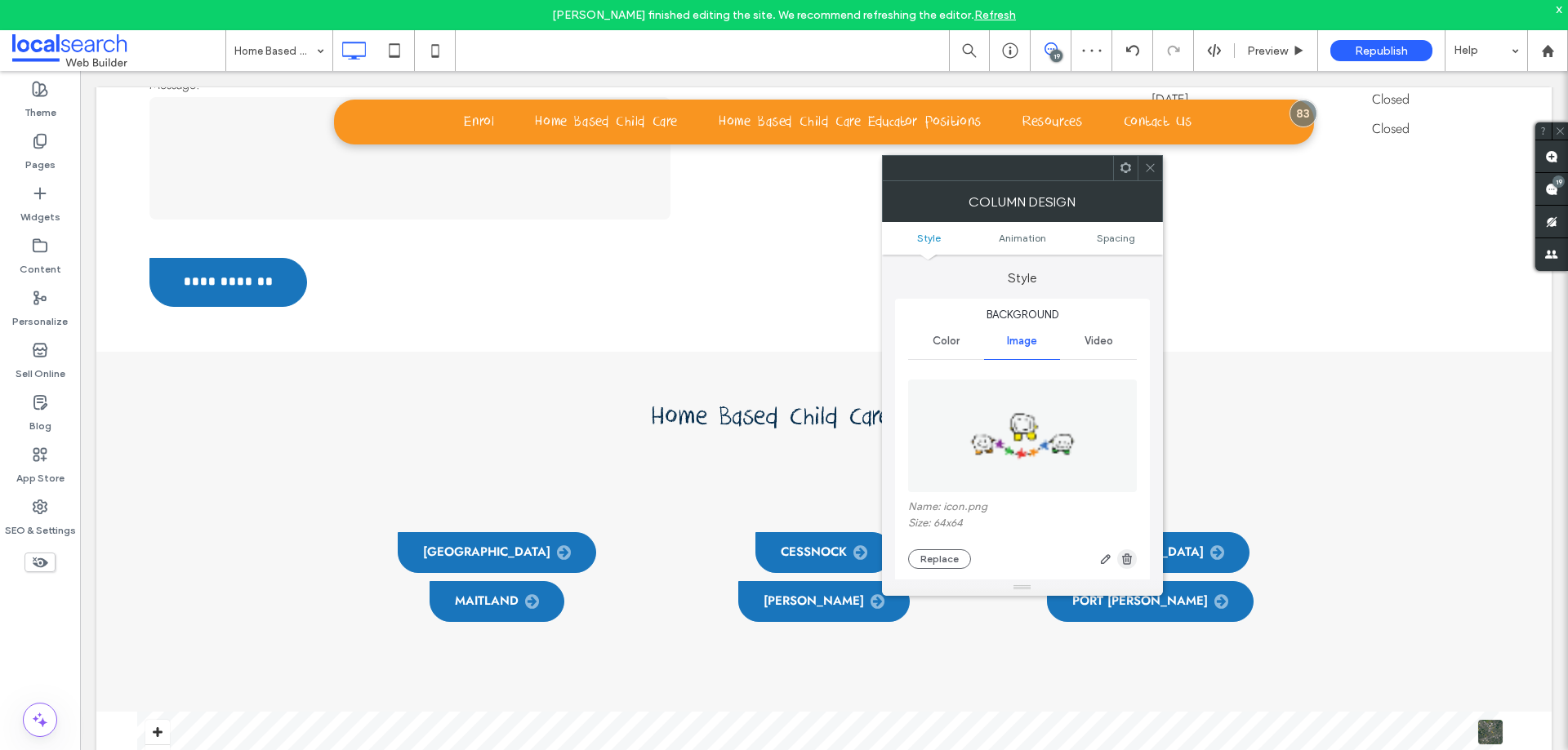
click at [1133, 563] on span "button" at bounding box center [1127, 559] width 20 height 20
click at [1147, 175] on span at bounding box center [1150, 168] width 12 height 25
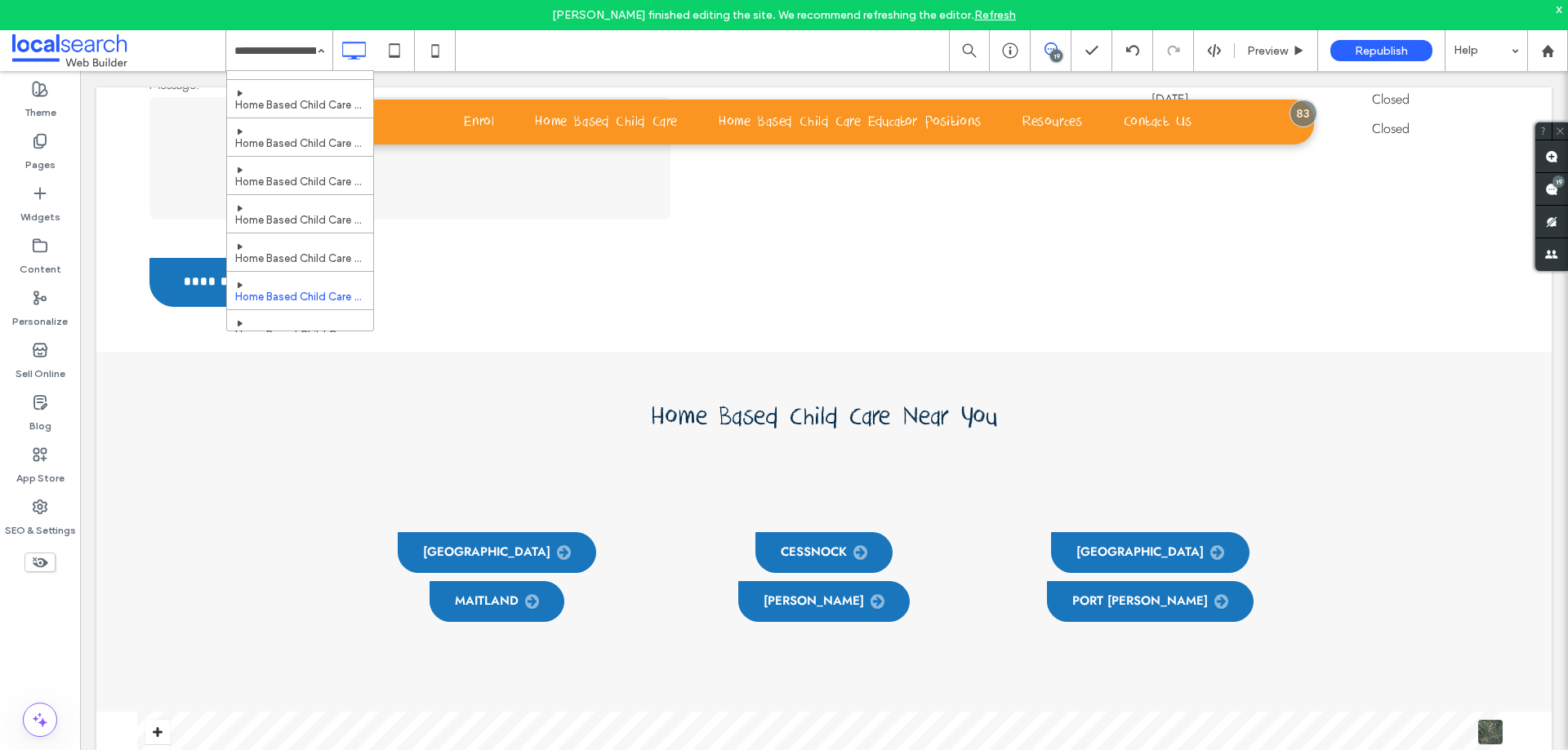
scroll to position [458, 0]
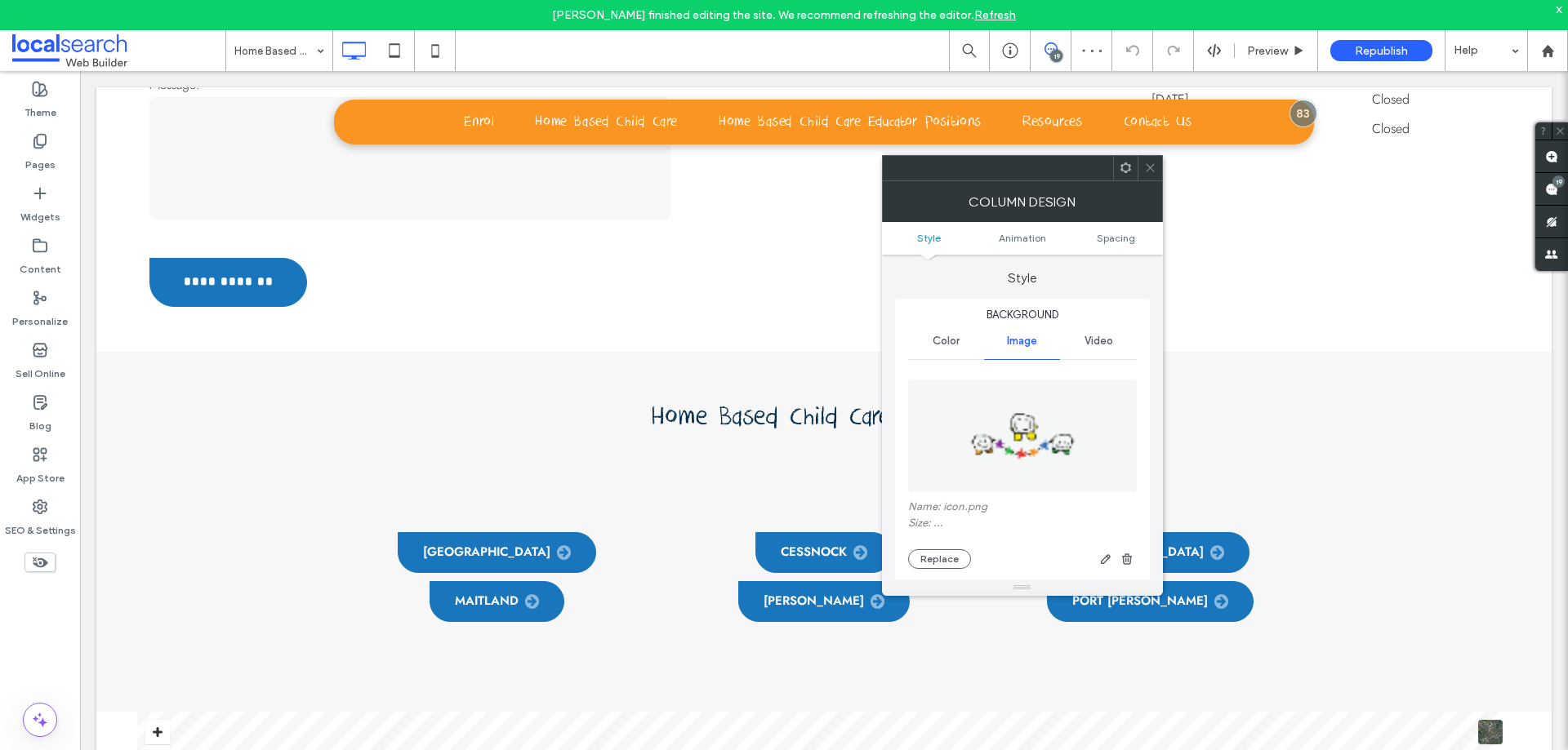
type input "**"
click at [1130, 556] on icon "button" at bounding box center [1127, 559] width 13 height 13
click at [1151, 168] on icon at bounding box center [1150, 167] width 12 height 12
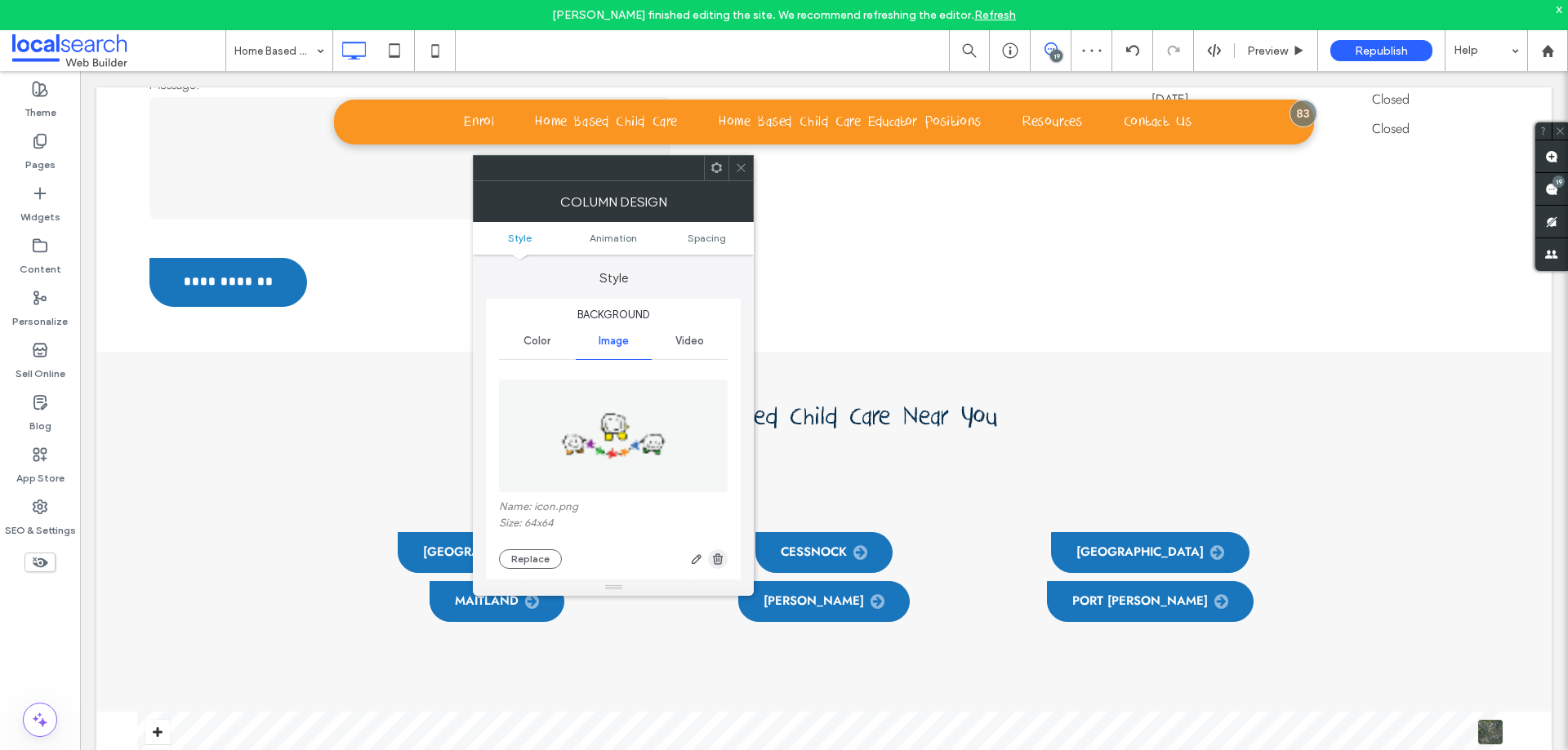
click at [721, 563] on use "button" at bounding box center [718, 558] width 10 height 11
click at [735, 161] on span at bounding box center [741, 168] width 12 height 25
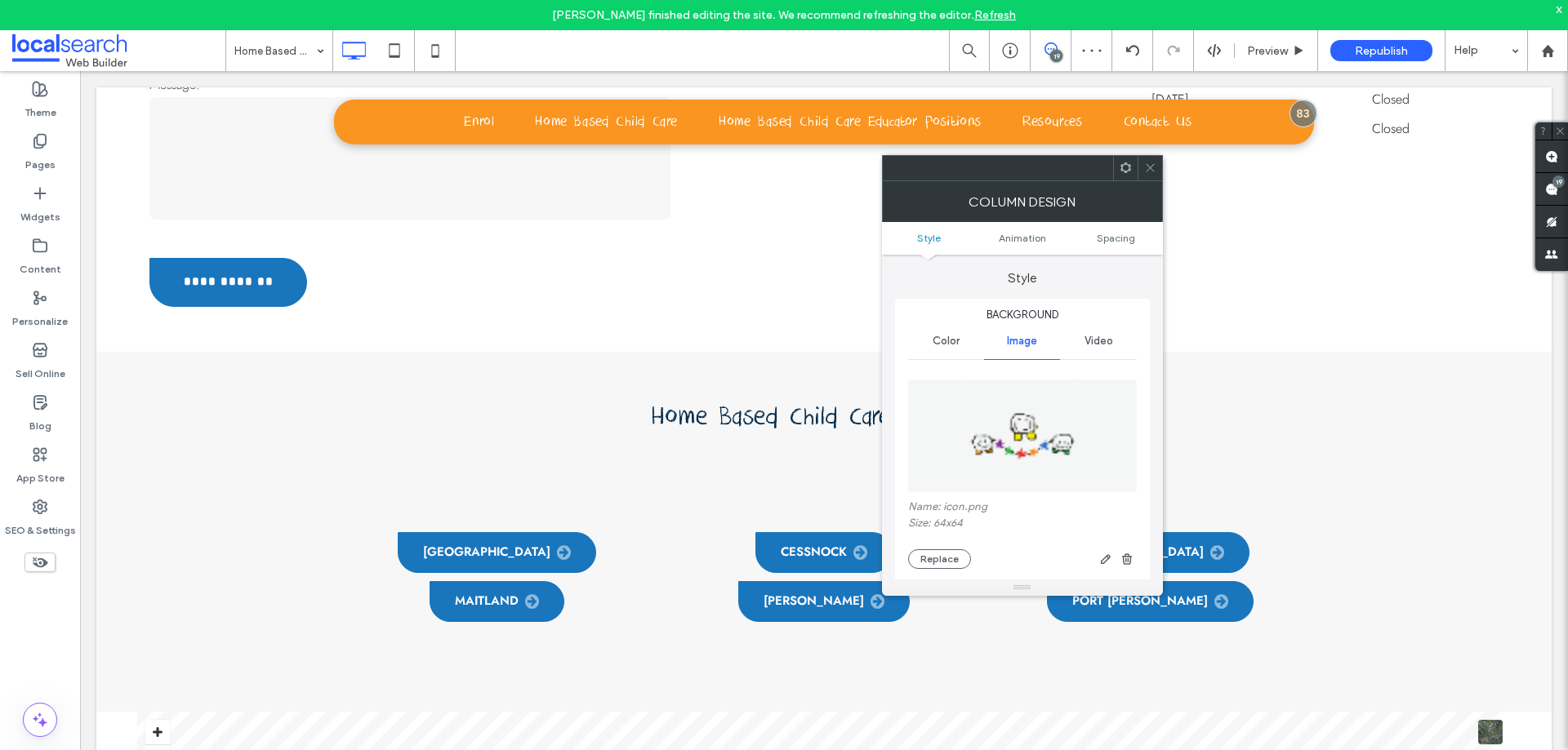
type input "**"
click at [1122, 556] on icon "button" at bounding box center [1127, 559] width 13 height 13
click at [1150, 170] on icon at bounding box center [1150, 167] width 12 height 12
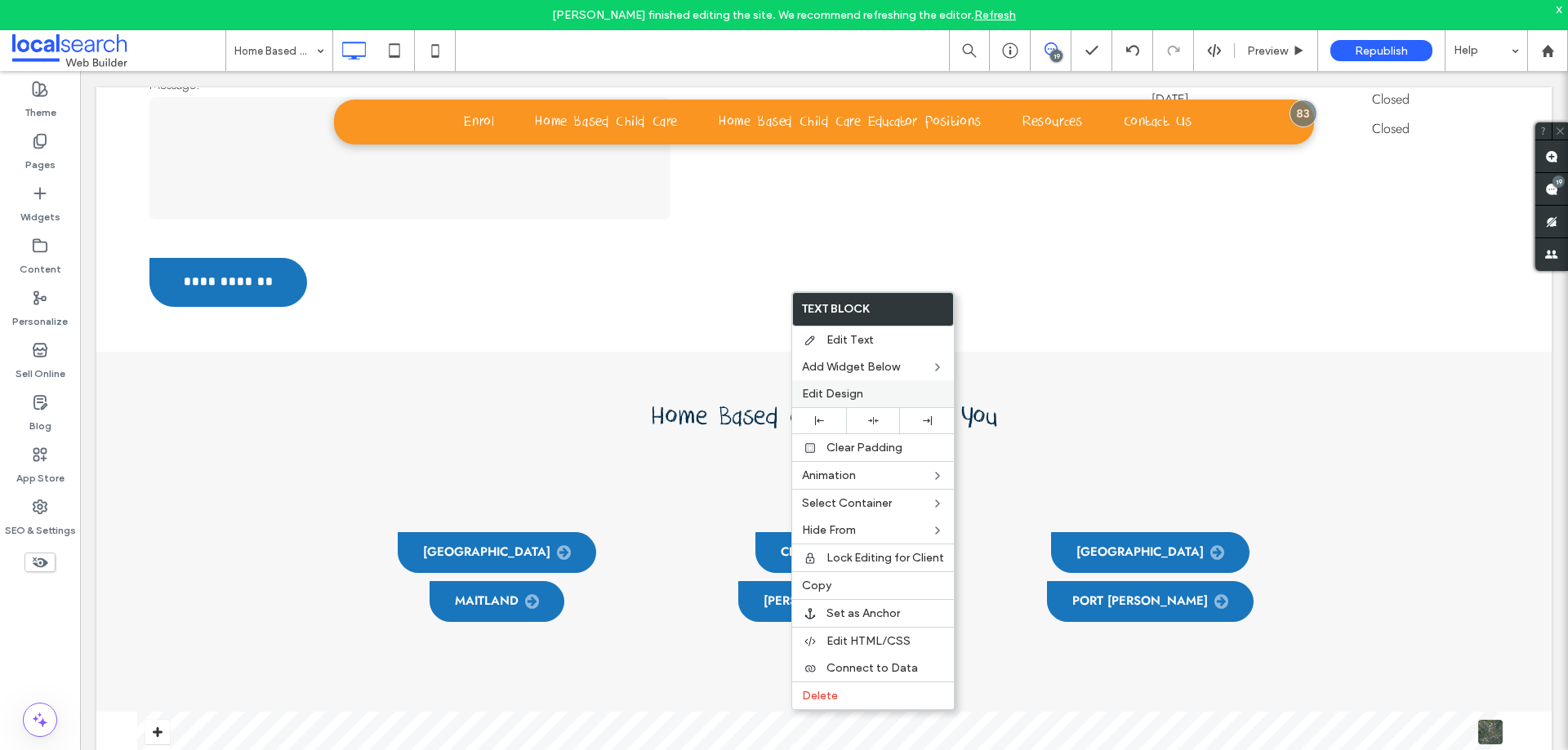
click at [852, 387] on span "Edit Design" at bounding box center [832, 393] width 61 height 14
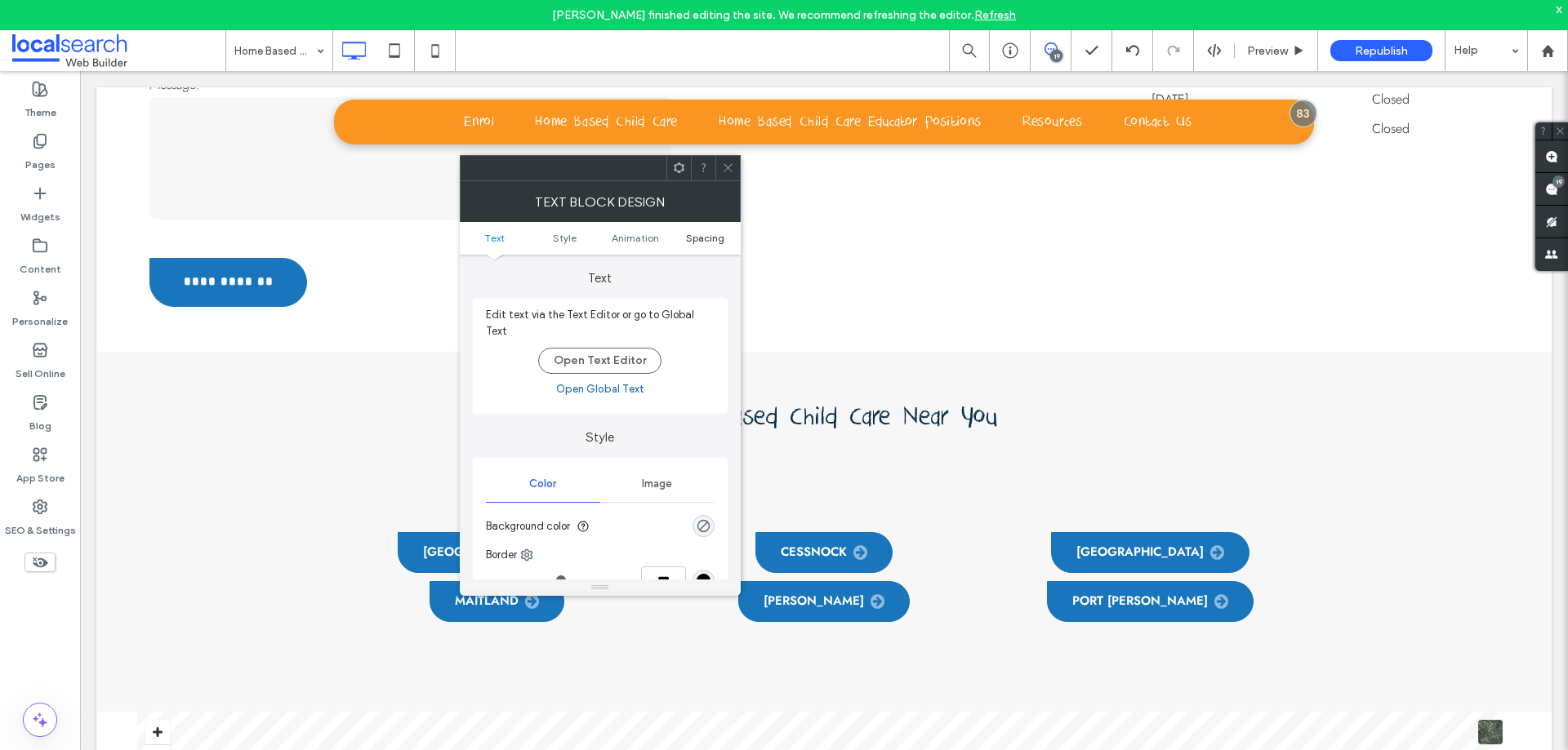
click at [705, 238] on span "Spacing" at bounding box center [705, 238] width 38 height 12
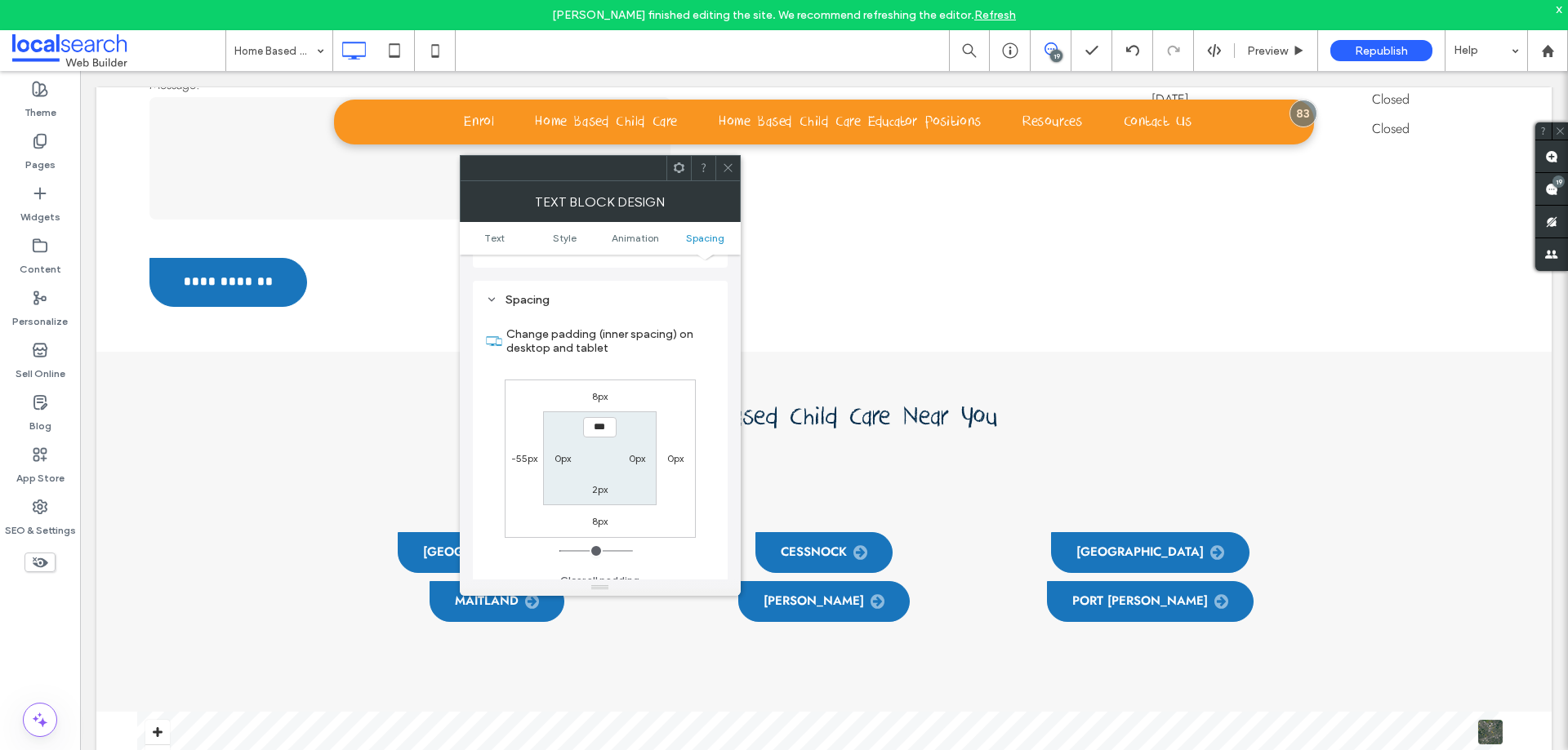
scroll to position [459, 0]
click at [520, 450] on label "-55px" at bounding box center [524, 454] width 27 height 12
type input "*"
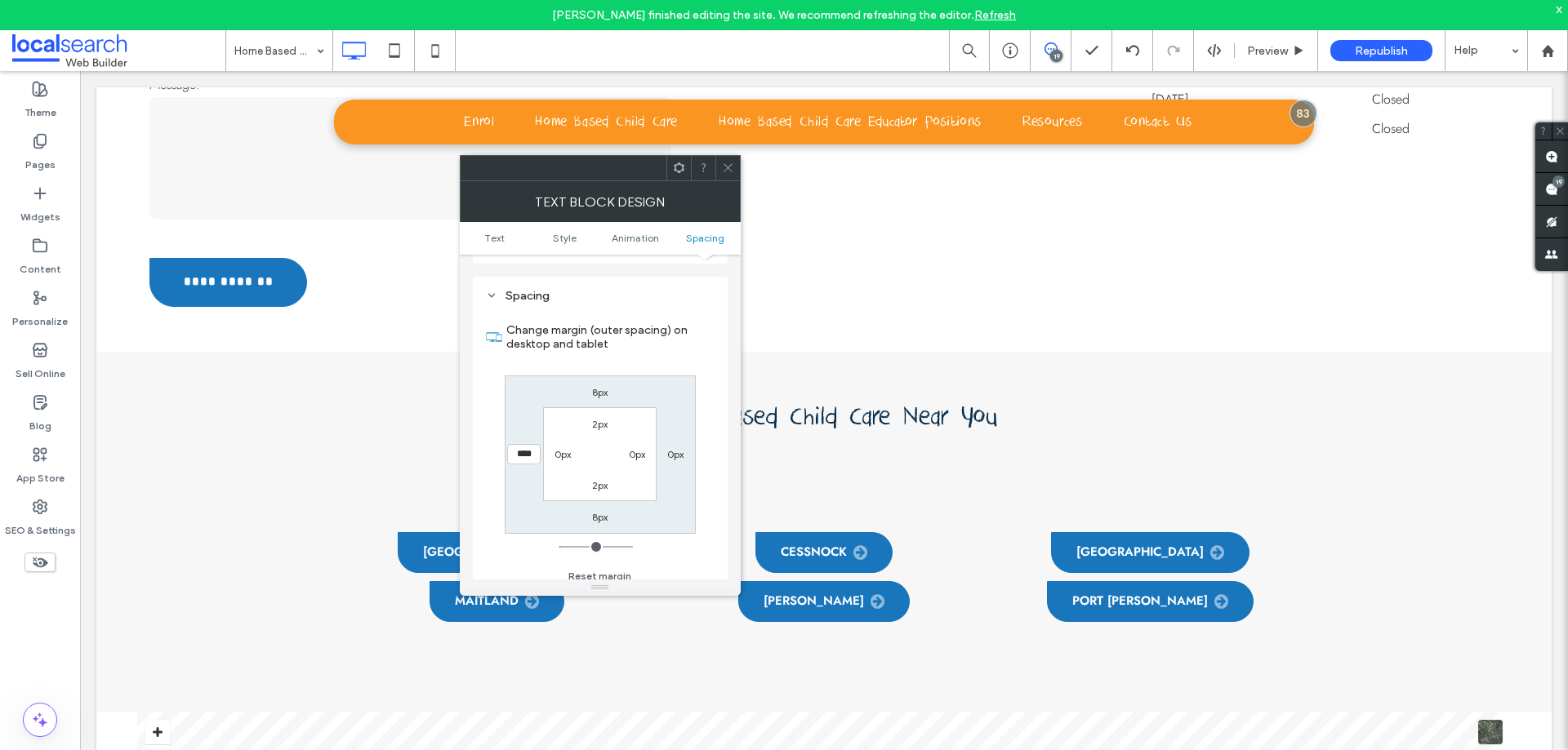
type input "****"
type input "*"
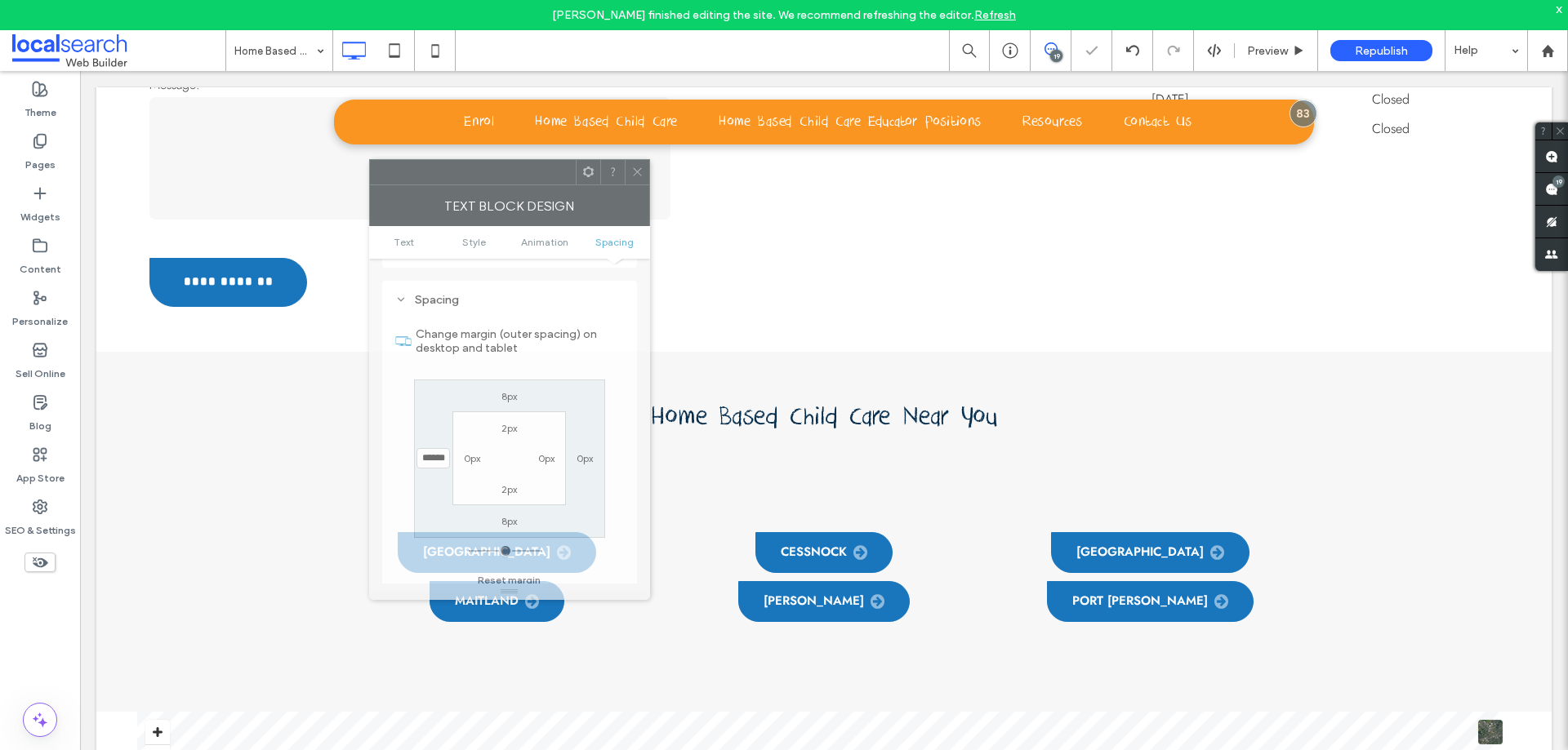
drag, startPoint x: 614, startPoint y: 167, endPoint x: 523, endPoint y: 171, distance: 91.1
click at [523, 171] on div at bounding box center [473, 172] width 205 height 25
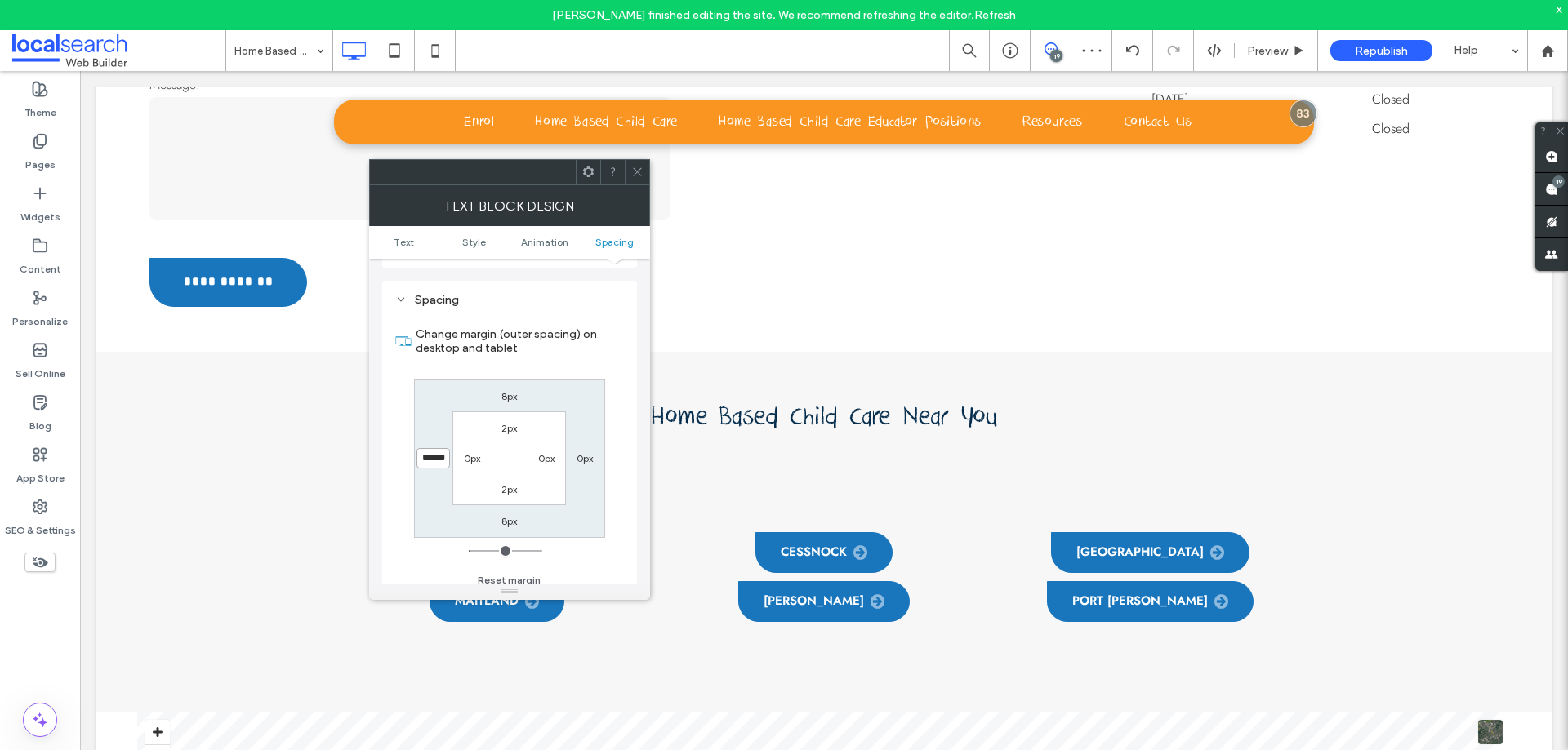
click at [437, 451] on input "******" at bounding box center [433, 458] width 33 height 21
type input "****"
type input "*"
click at [438, 448] on input "******" at bounding box center [433, 458] width 33 height 21
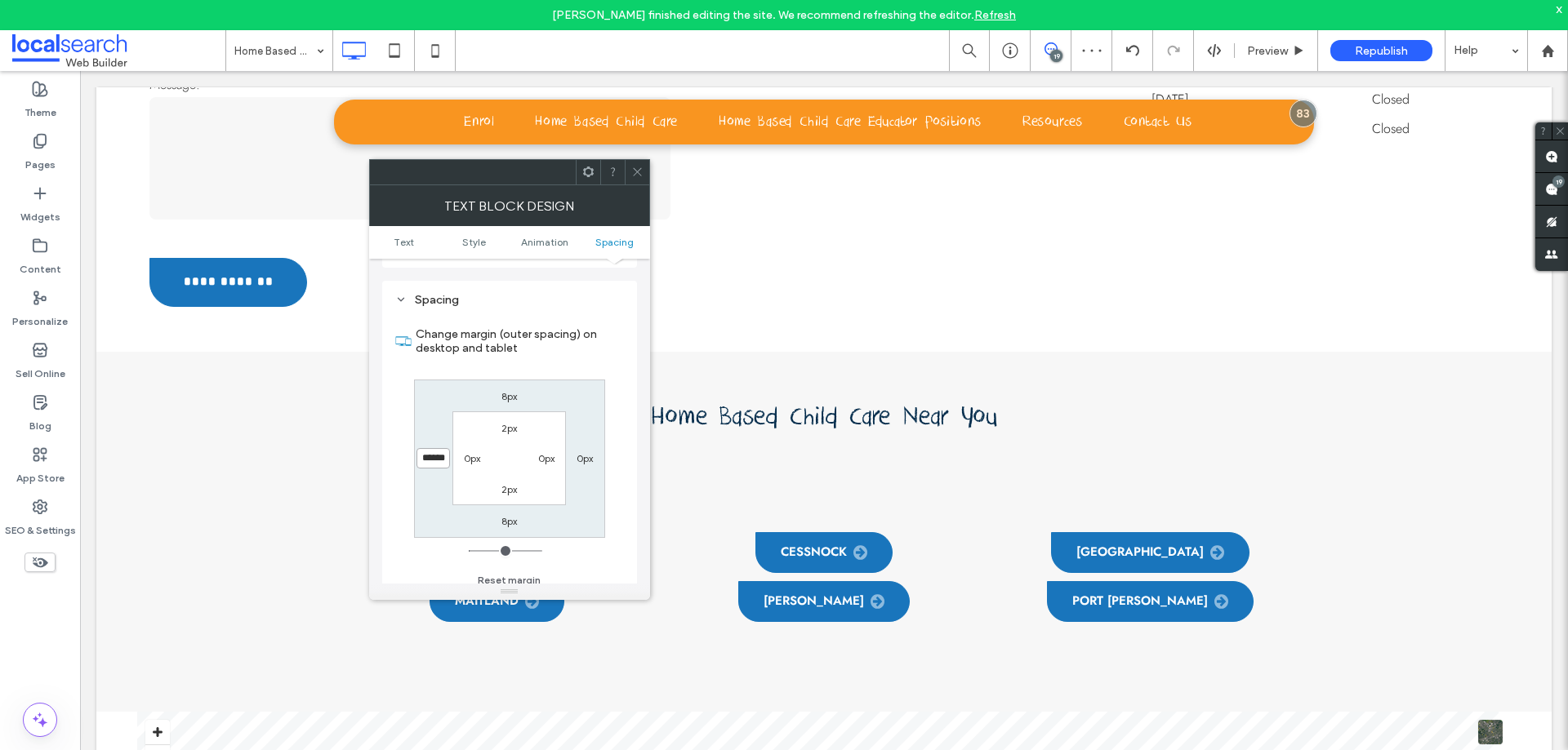
click at [438, 448] on input "******" at bounding box center [433, 458] width 33 height 21
type input "****"
type input "*"
click at [437, 448] on input "******" at bounding box center [433, 458] width 33 height 21
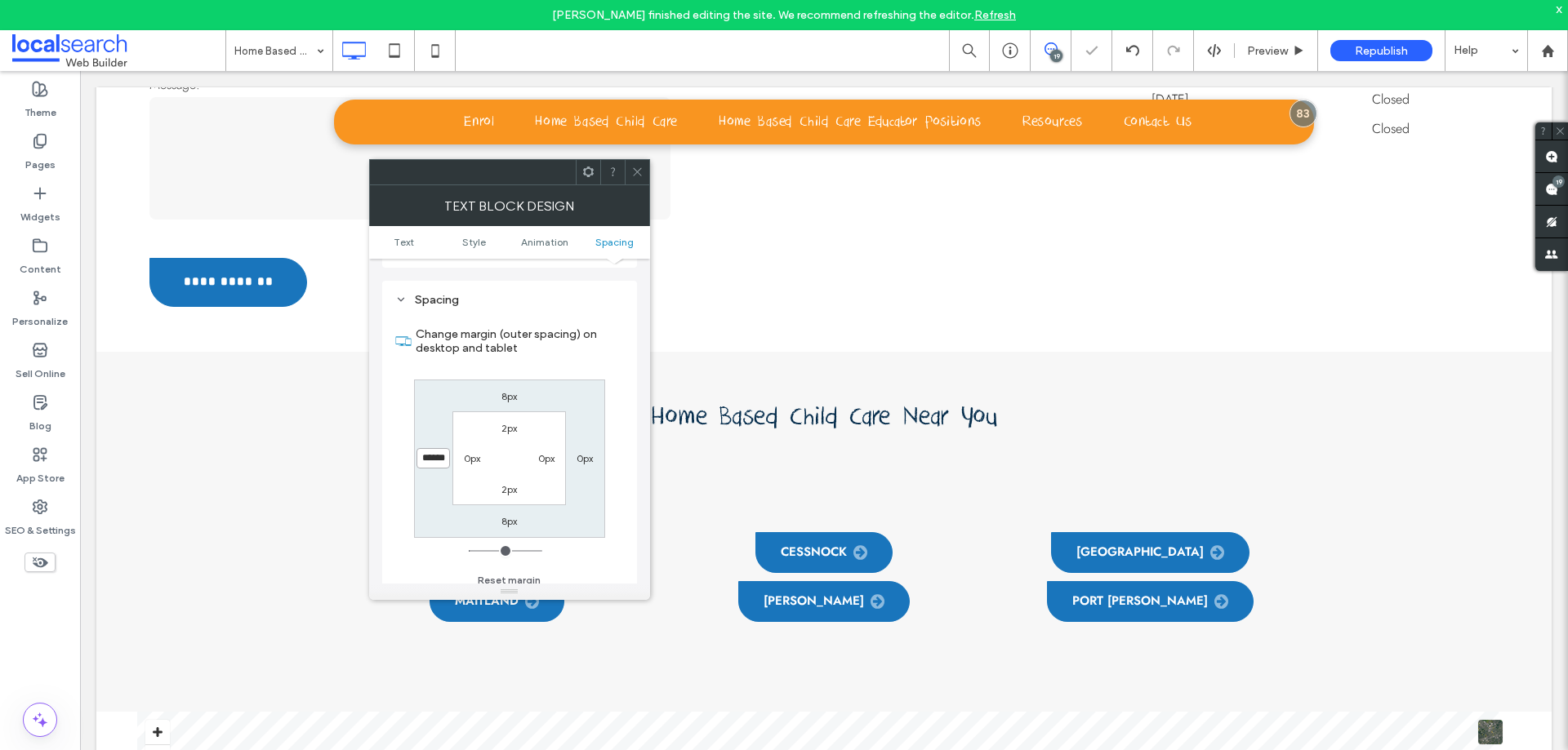
click at [437, 448] on input "******" at bounding box center [433, 458] width 33 height 21
type input "***"
type input "*"
click at [437, 448] on input "*****" at bounding box center [433, 458] width 33 height 21
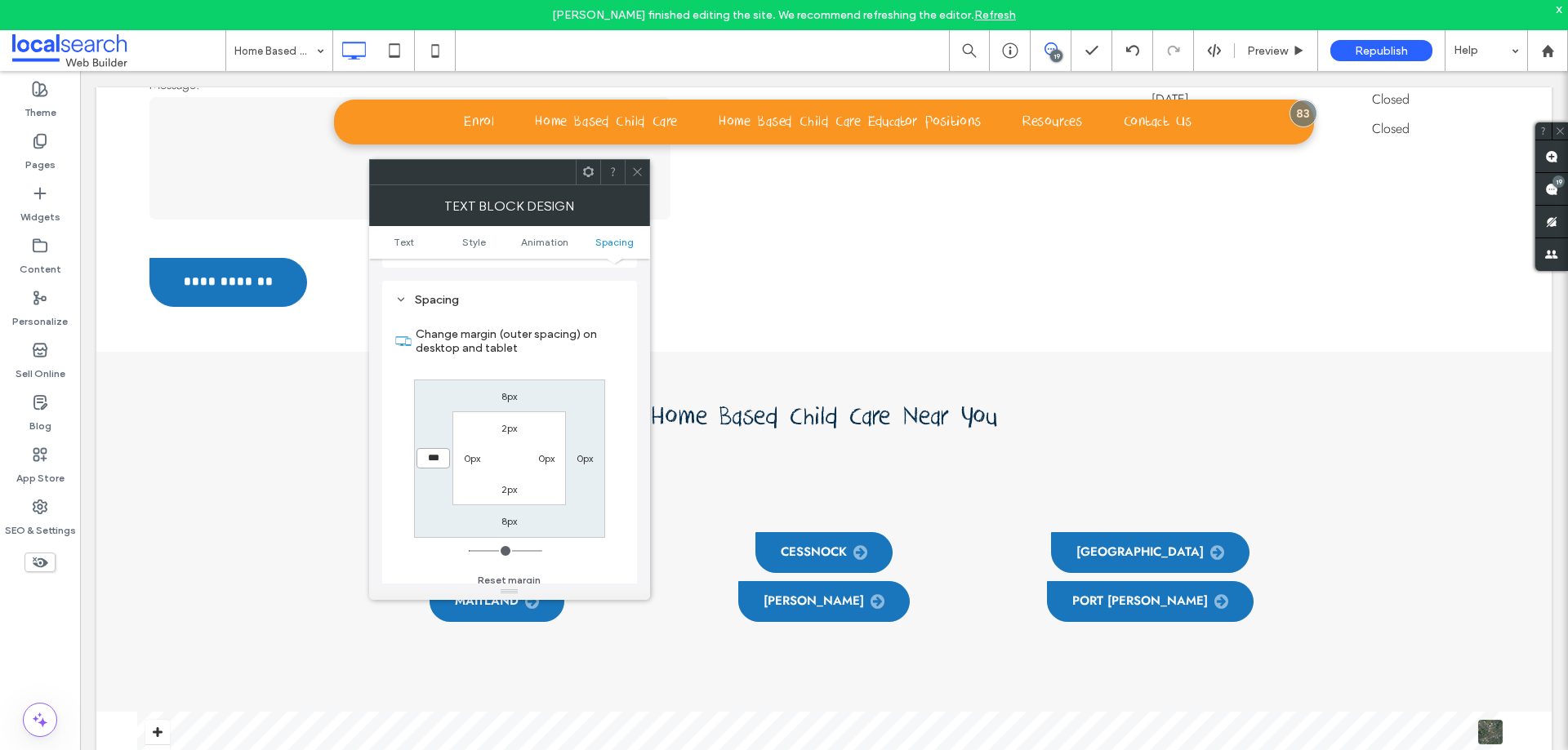
type input "***"
type input "*"
click at [428, 448] on input "*****" at bounding box center [433, 458] width 33 height 21
type input "***"
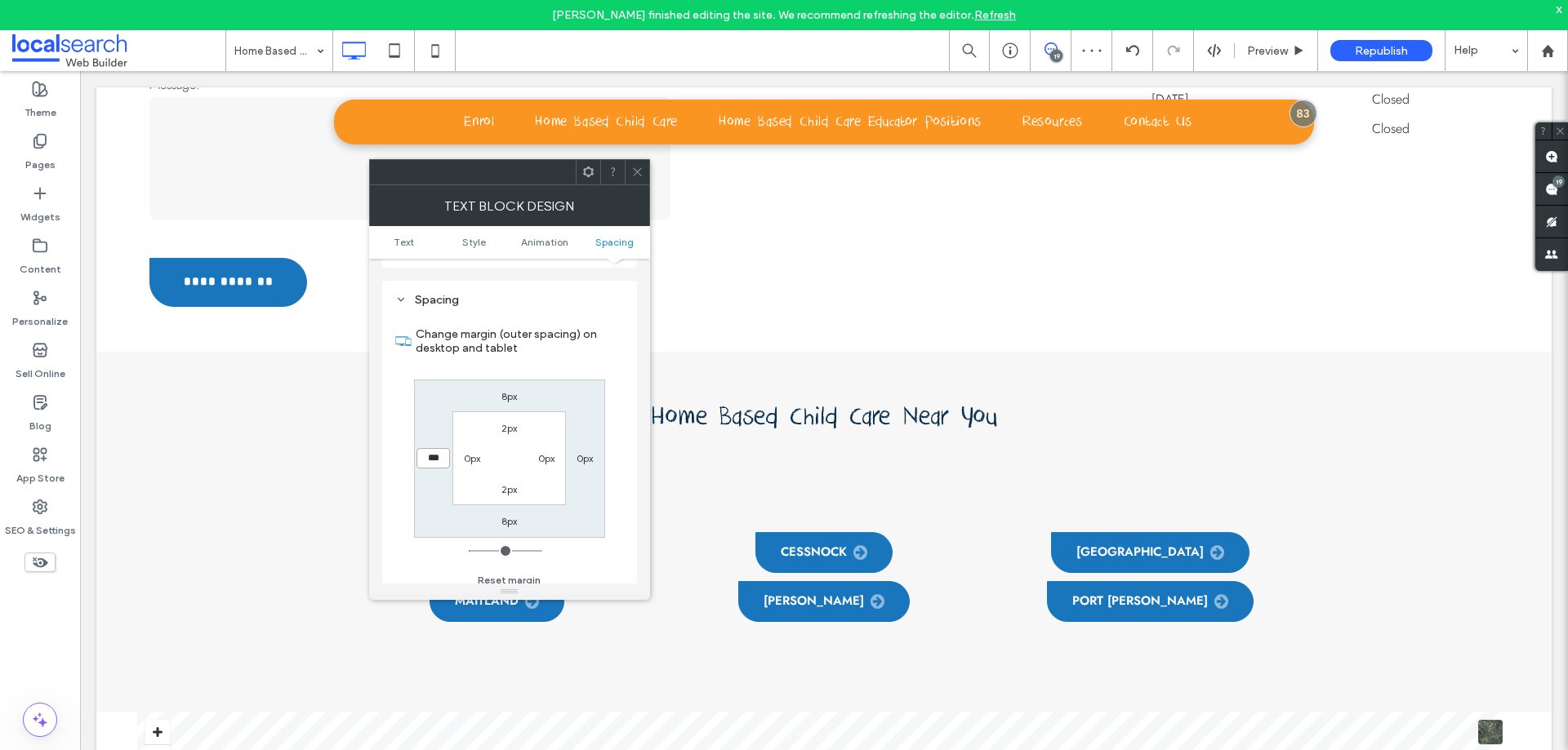
type input "*"
click at [428, 448] on input "*****" at bounding box center [433, 458] width 33 height 21
type input "***"
type input "*"
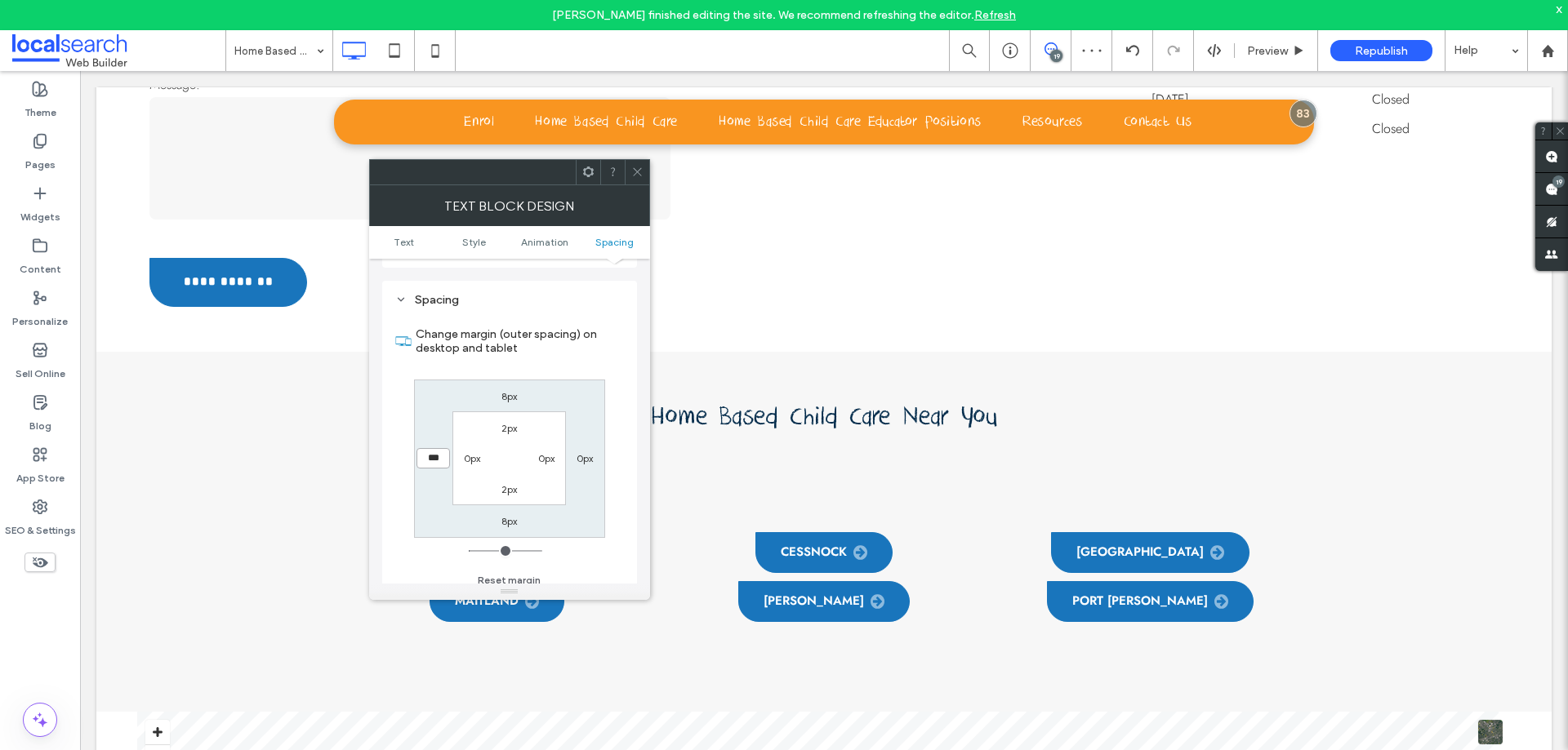
type input "*****"
click at [641, 171] on icon at bounding box center [637, 171] width 12 height 12
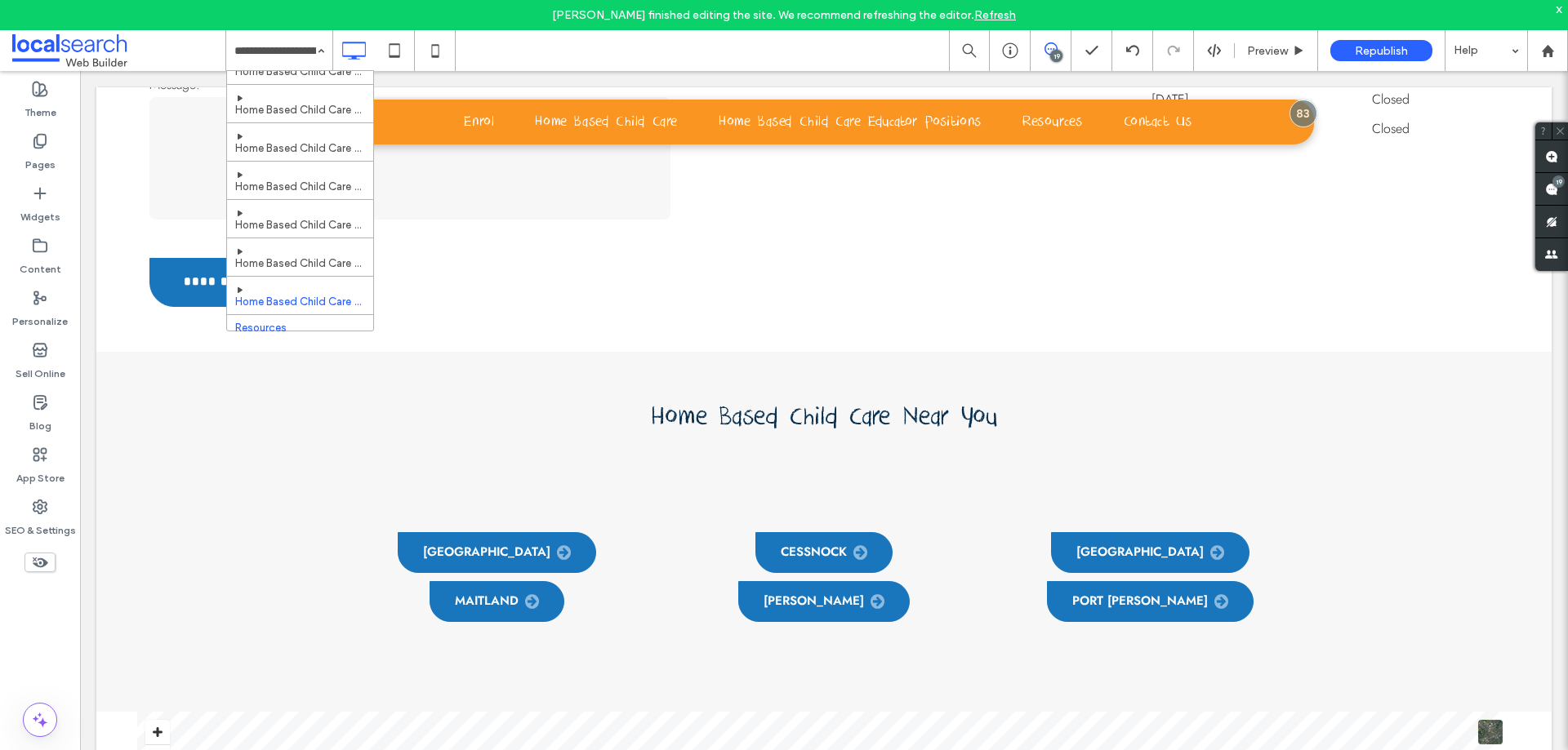
scroll to position [458, 0]
click at [302, 42] on input at bounding box center [275, 50] width 82 height 41
click at [291, 64] on input at bounding box center [275, 50] width 82 height 41
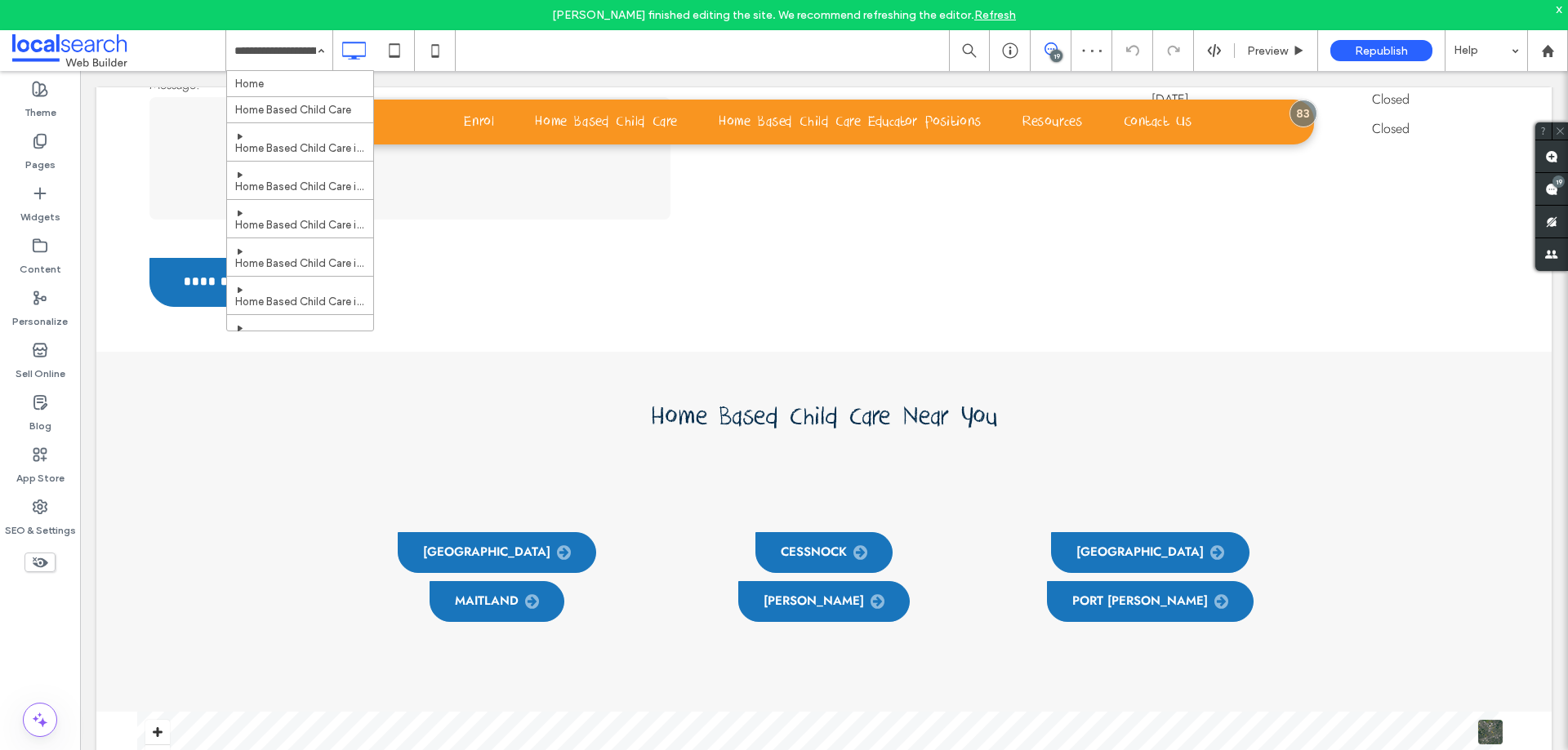
click at [273, 60] on input at bounding box center [275, 50] width 82 height 41
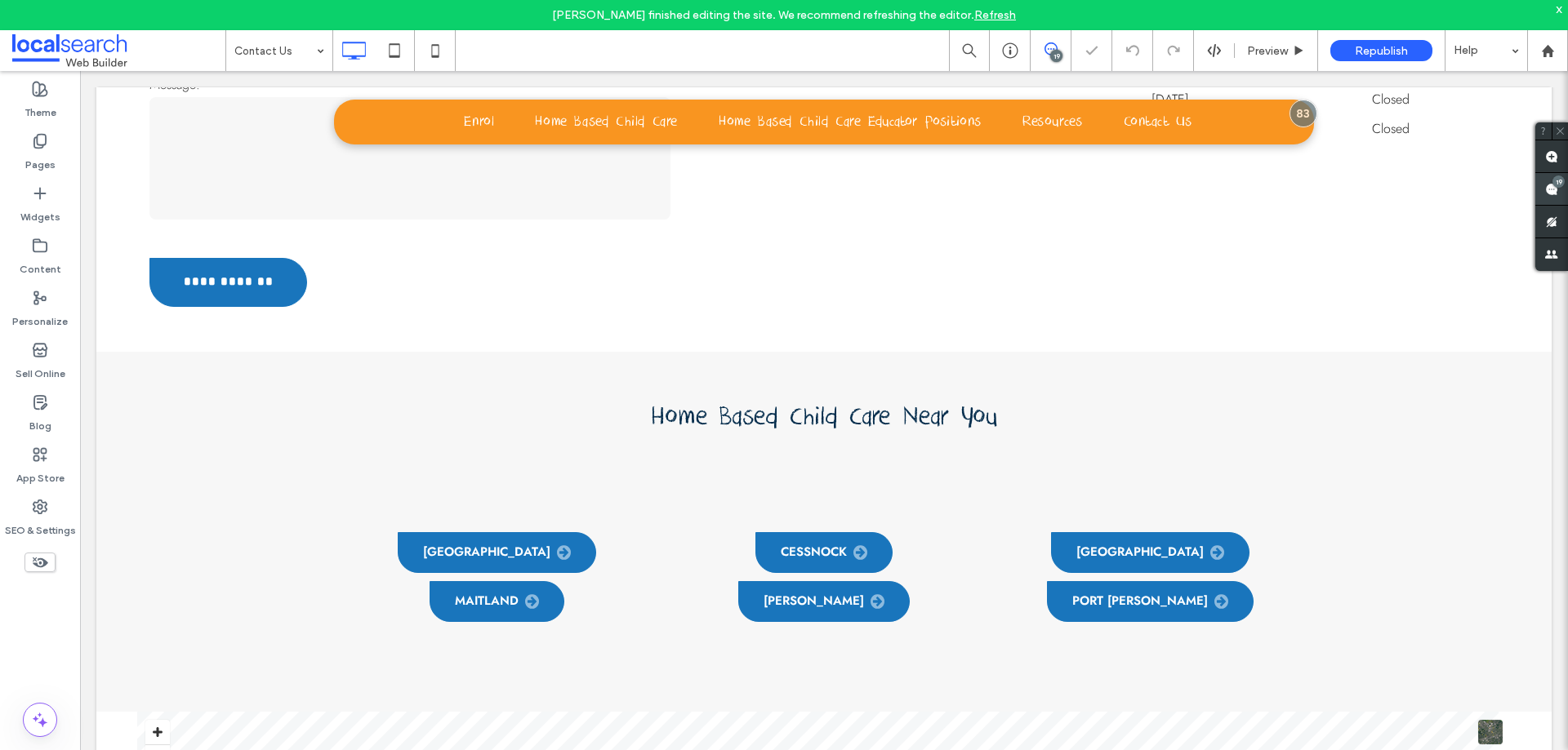
click at [1551, 189] on use at bounding box center [1551, 190] width 13 height 13
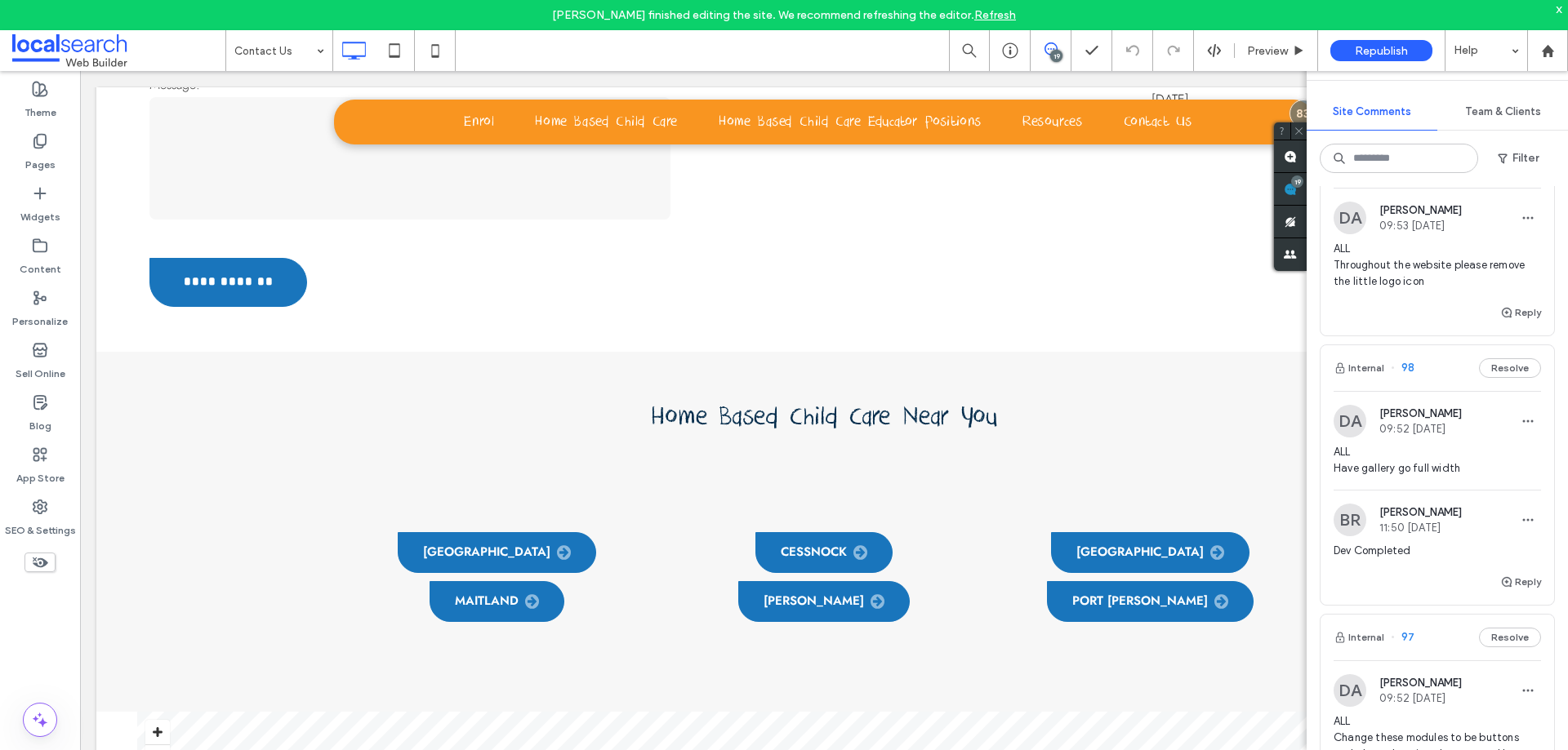
scroll to position [897, 0]
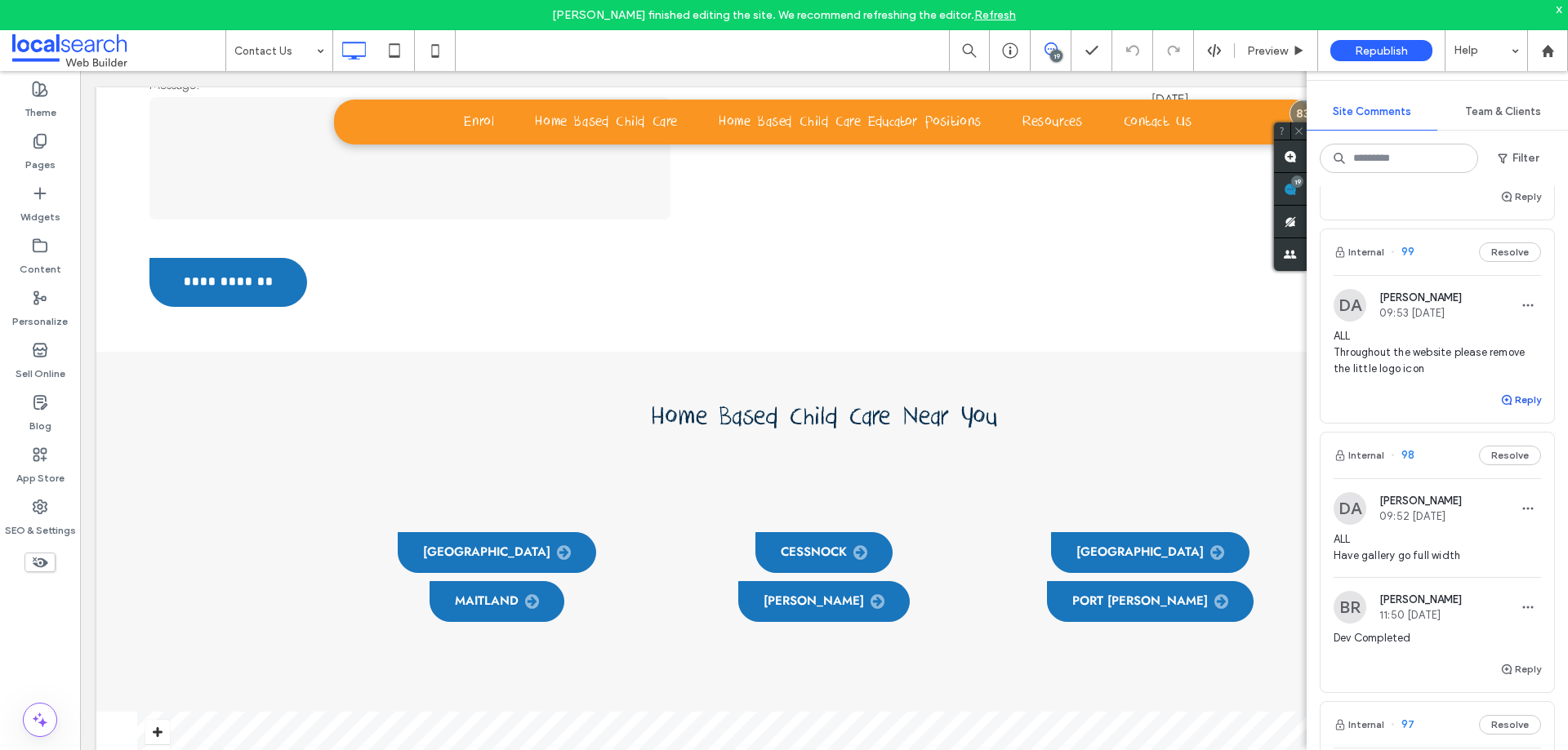
click at [1508, 410] on button "Reply" at bounding box center [1520, 400] width 41 height 20
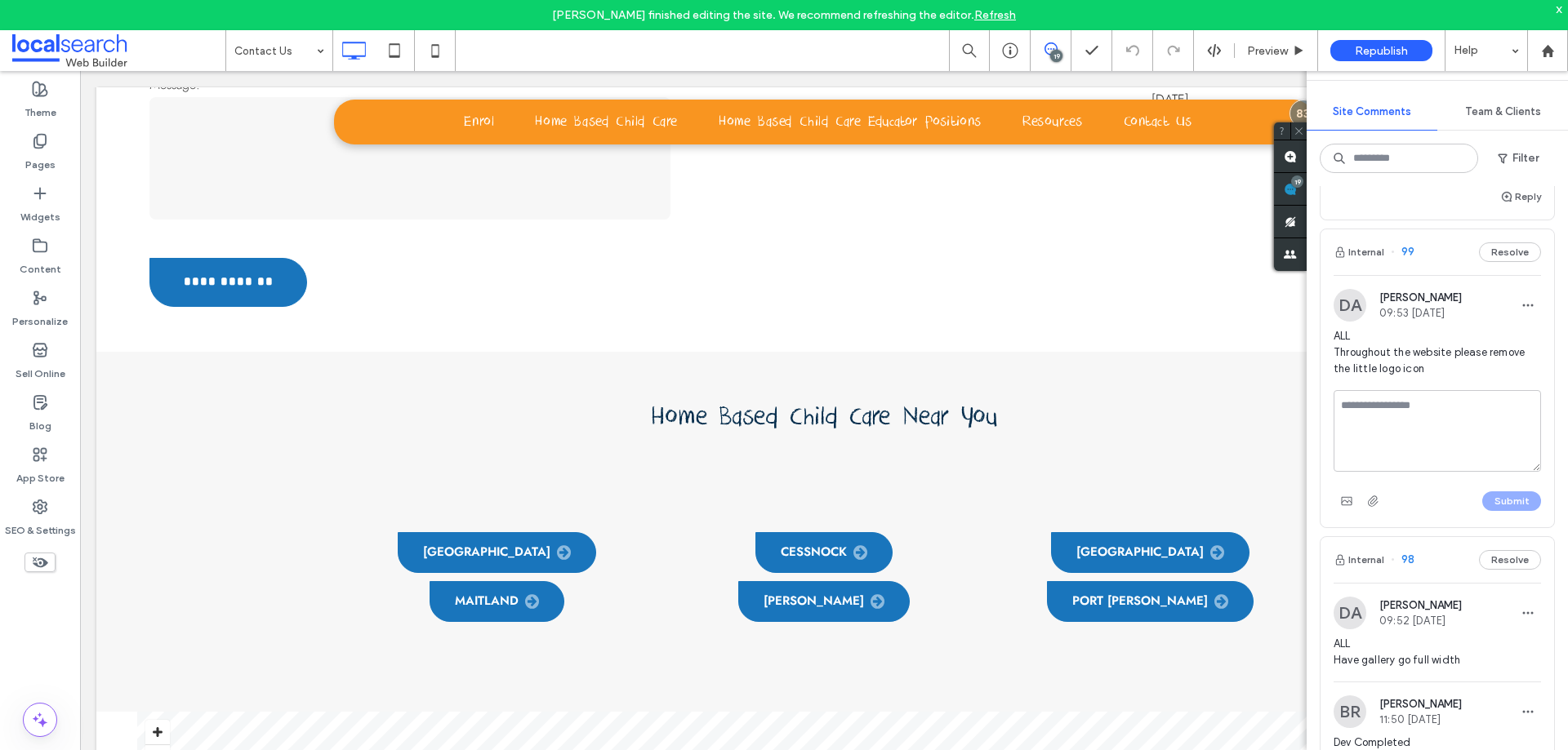
click at [1442, 442] on textarea at bounding box center [1437, 430] width 207 height 82
type textarea "**********"
click at [1516, 511] on button "Submit" at bounding box center [1511, 501] width 59 height 20
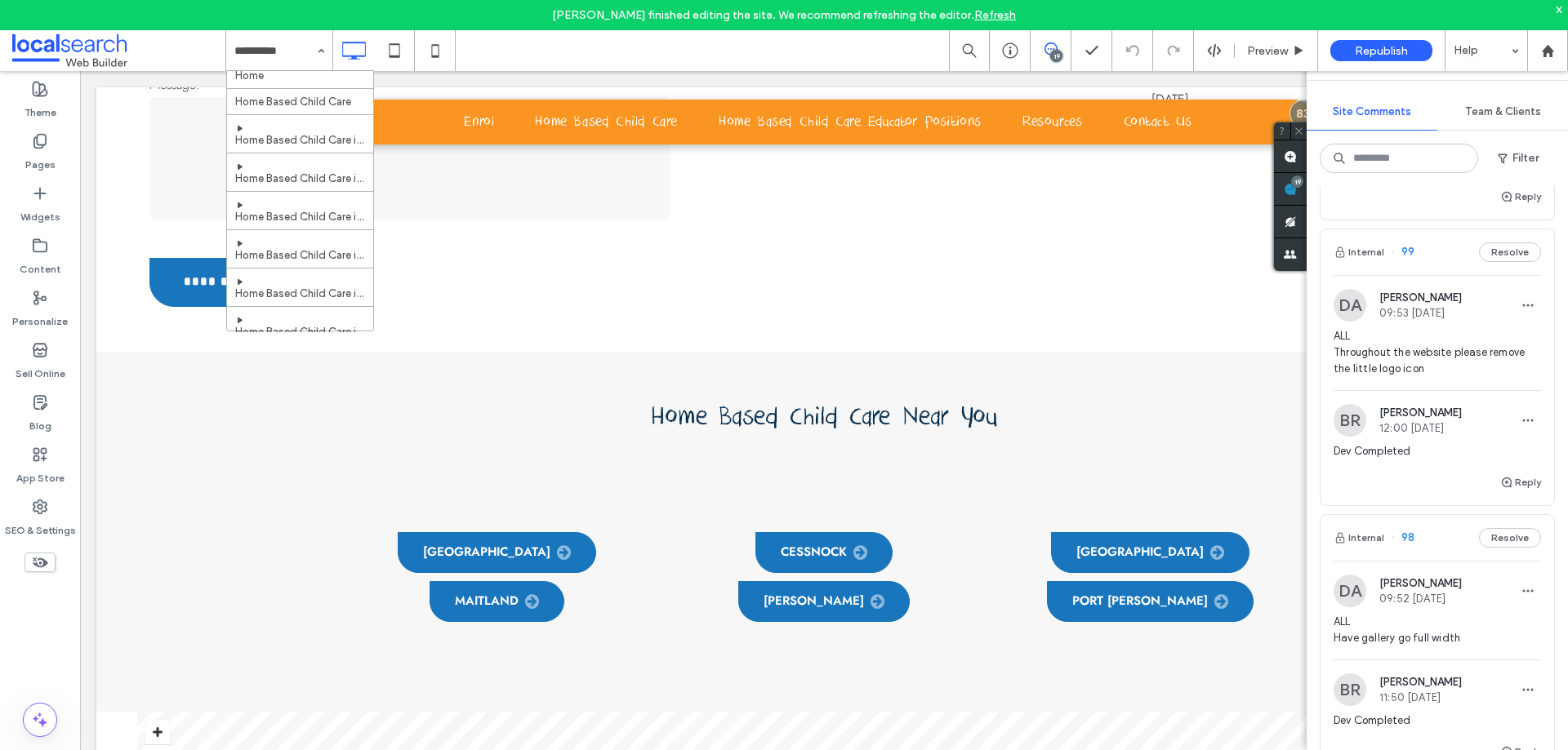
scroll to position [0, 0]
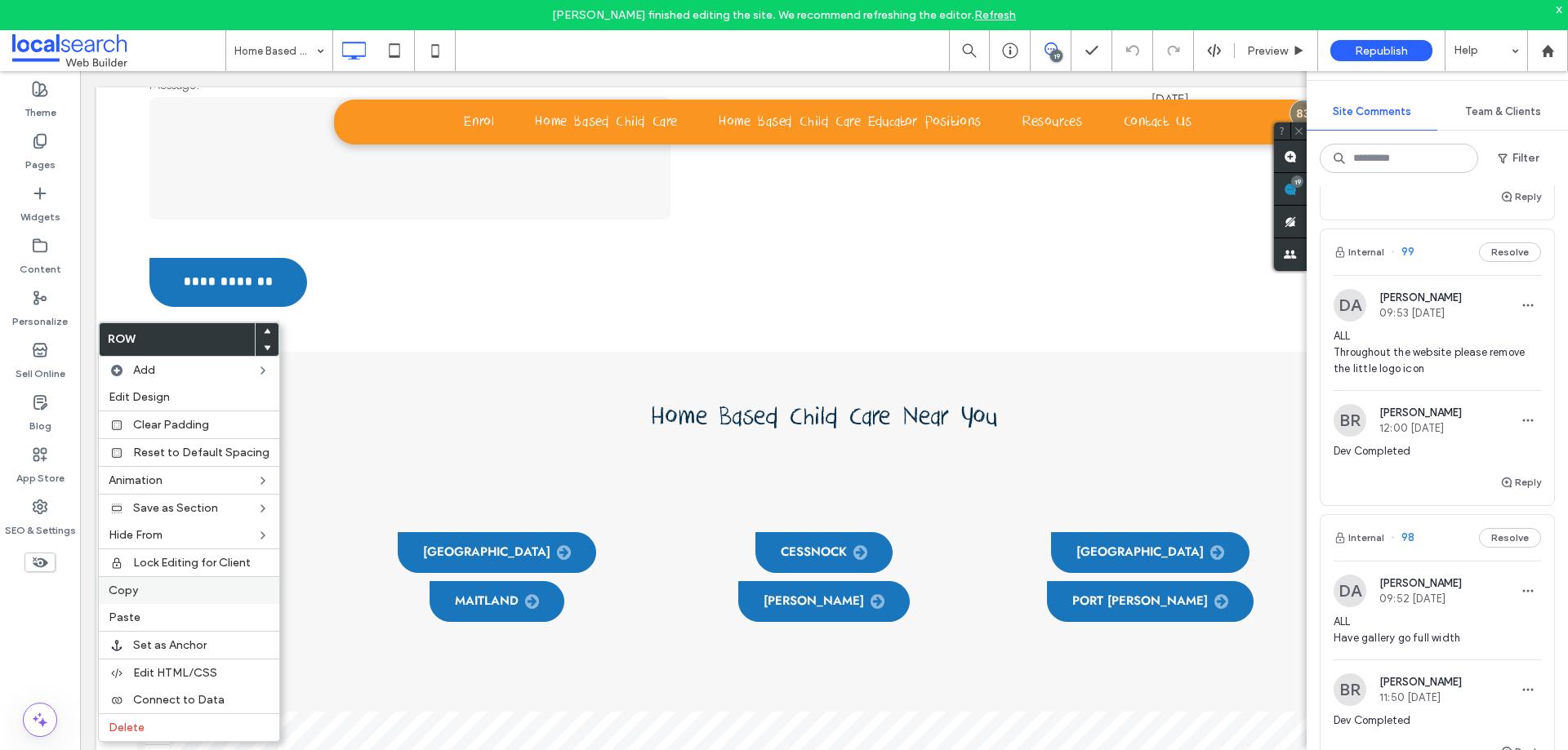
click at [160, 586] on label "Copy" at bounding box center [189, 590] width 161 height 14
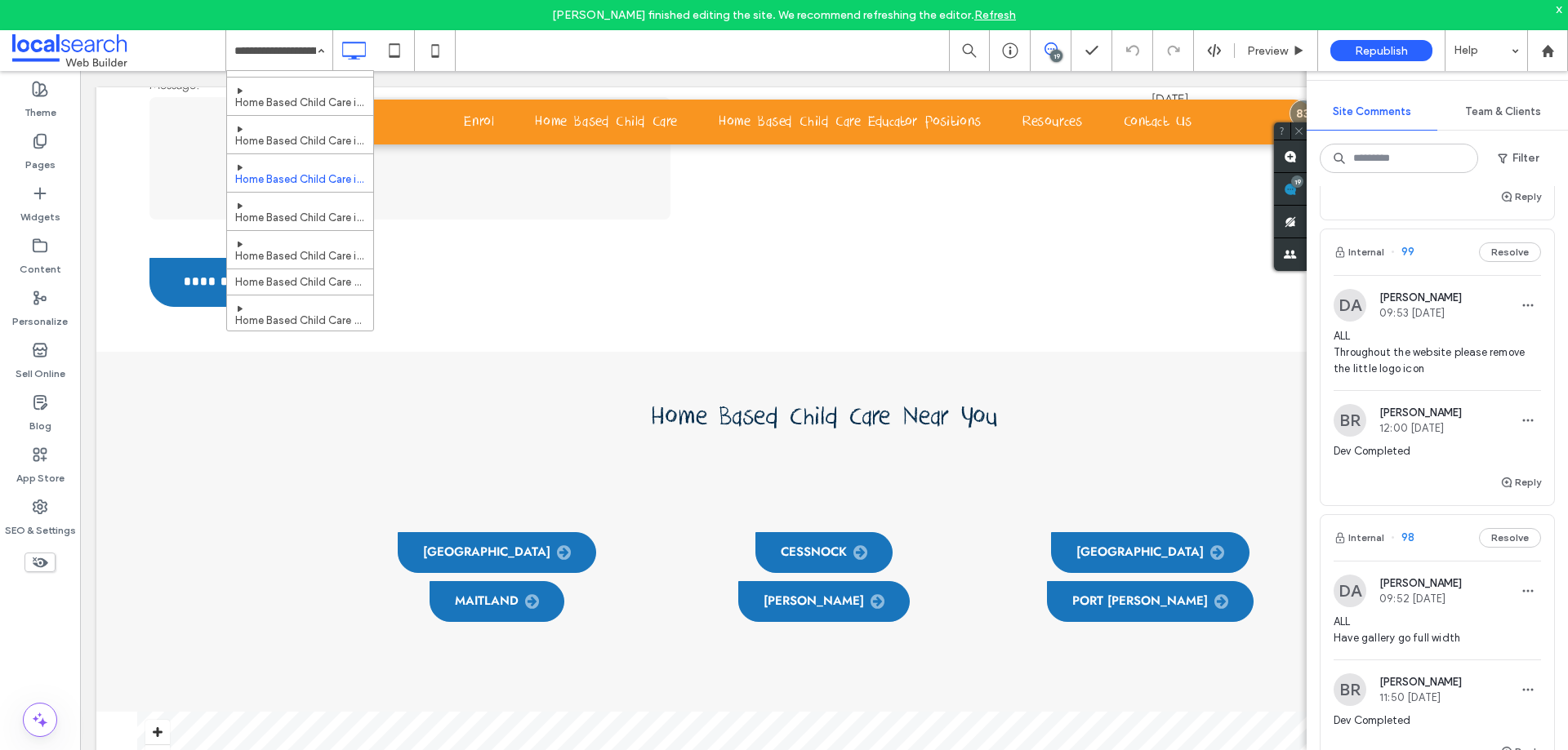
scroll to position [163, 0]
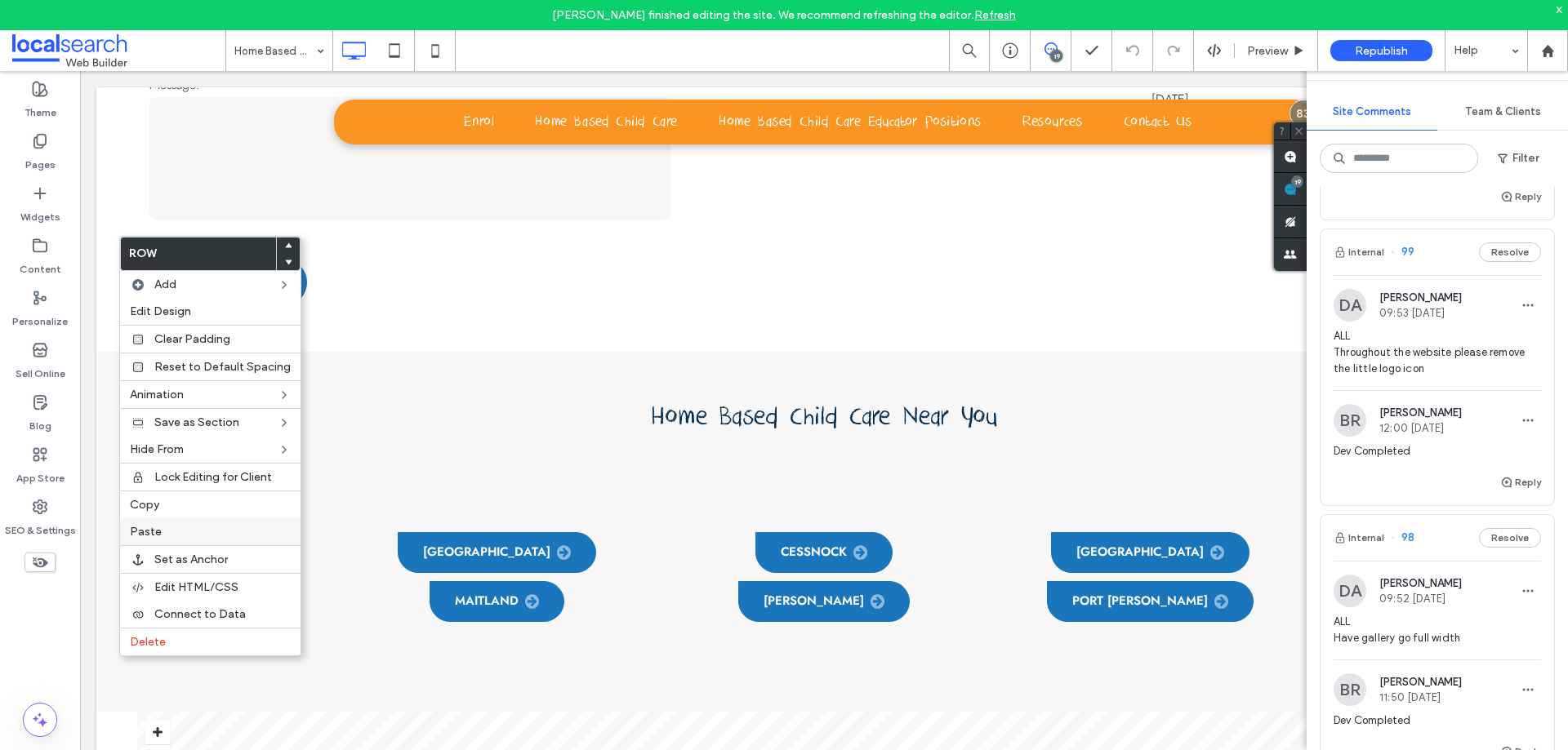
click at [162, 532] on label "Paste" at bounding box center [210, 531] width 161 height 14
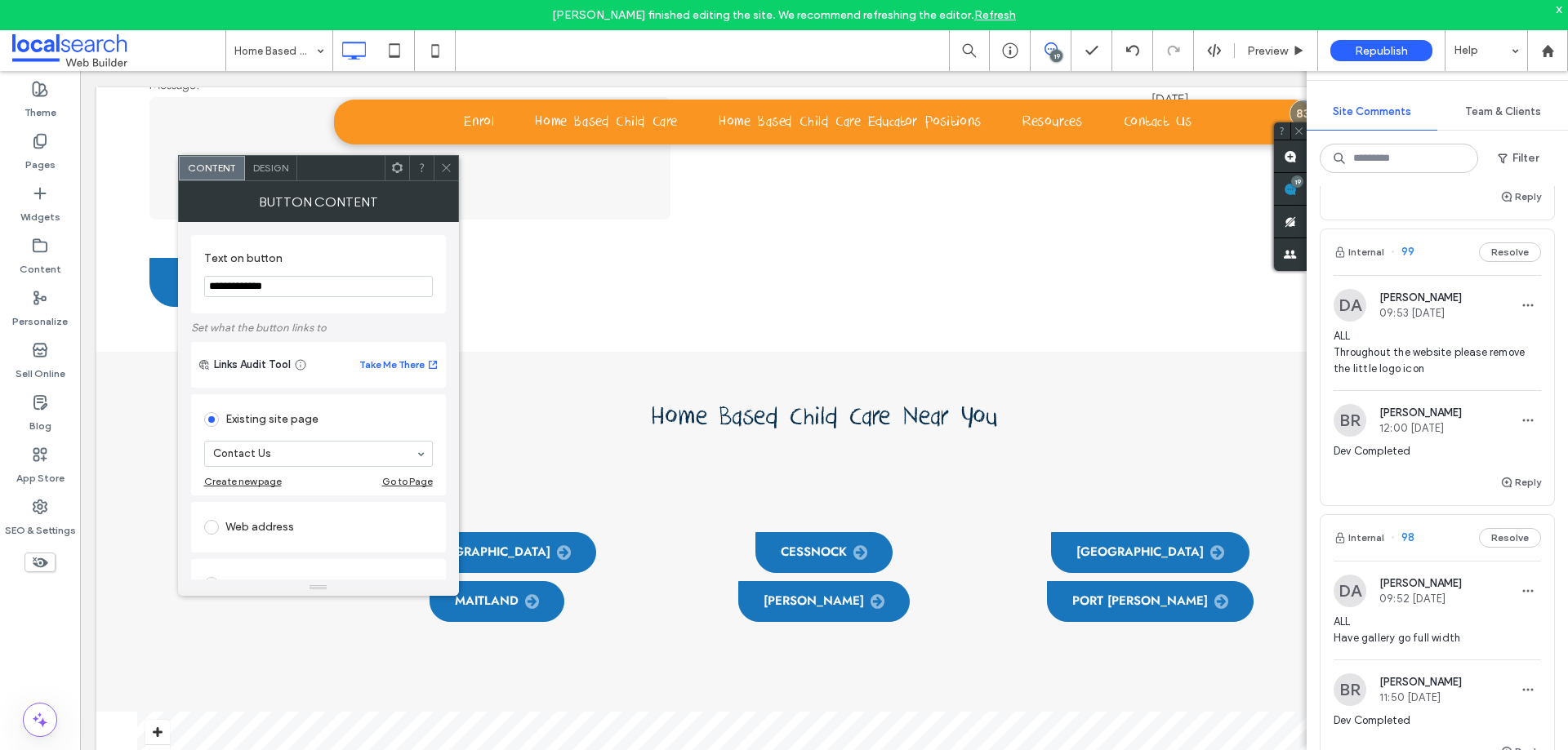
click at [443, 163] on icon at bounding box center [446, 167] width 12 height 12
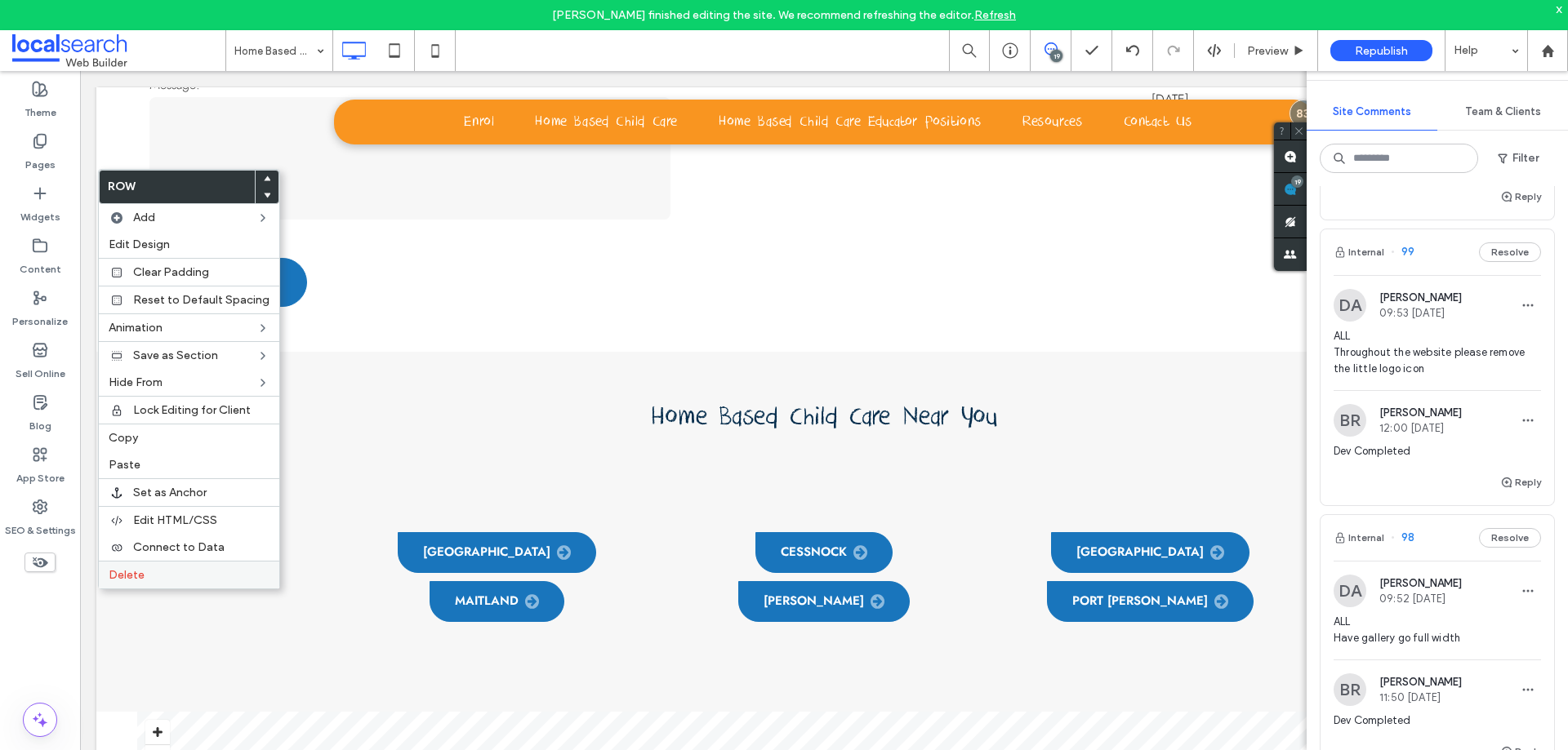
click at [184, 572] on label "Delete" at bounding box center [189, 575] width 161 height 14
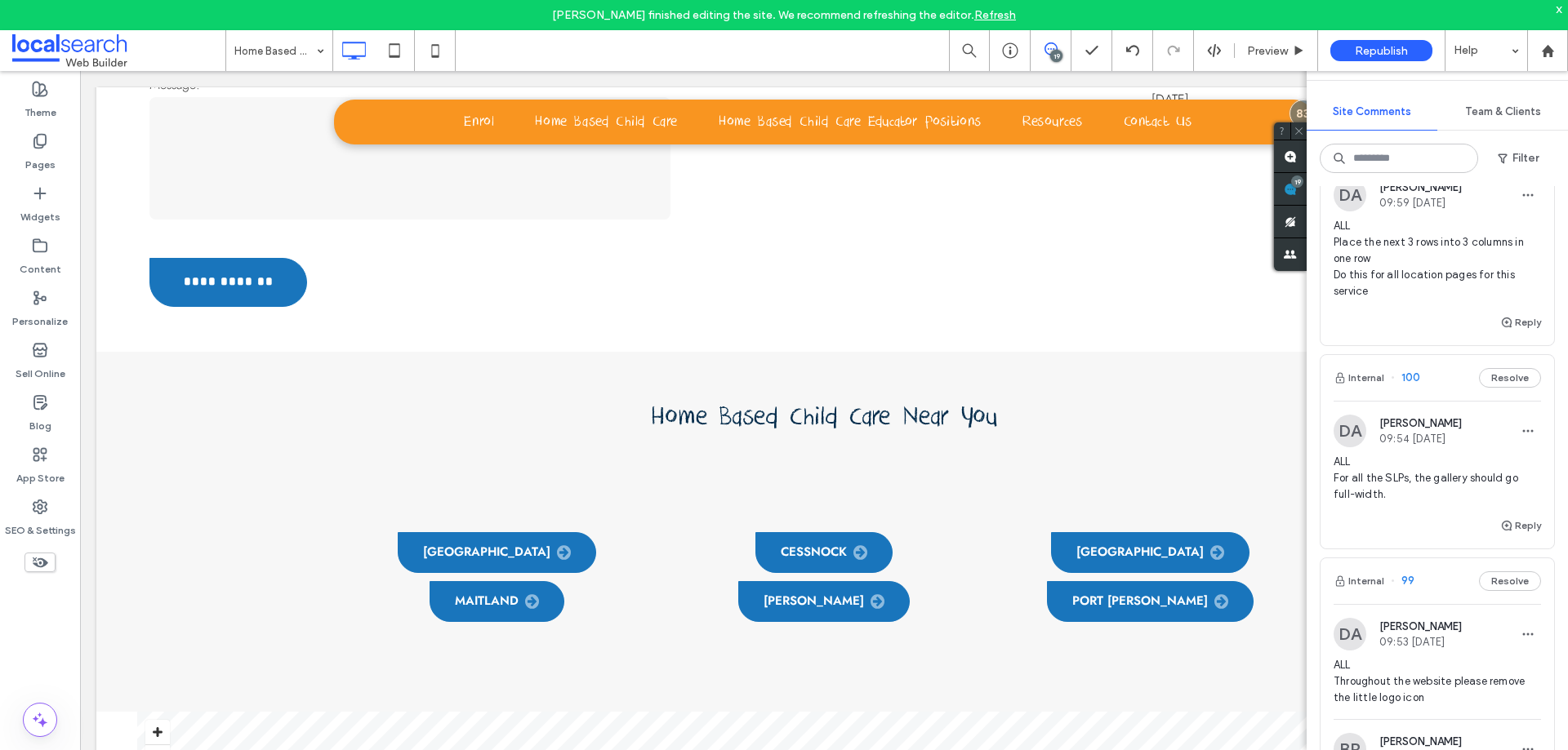
scroll to position [490, 0]
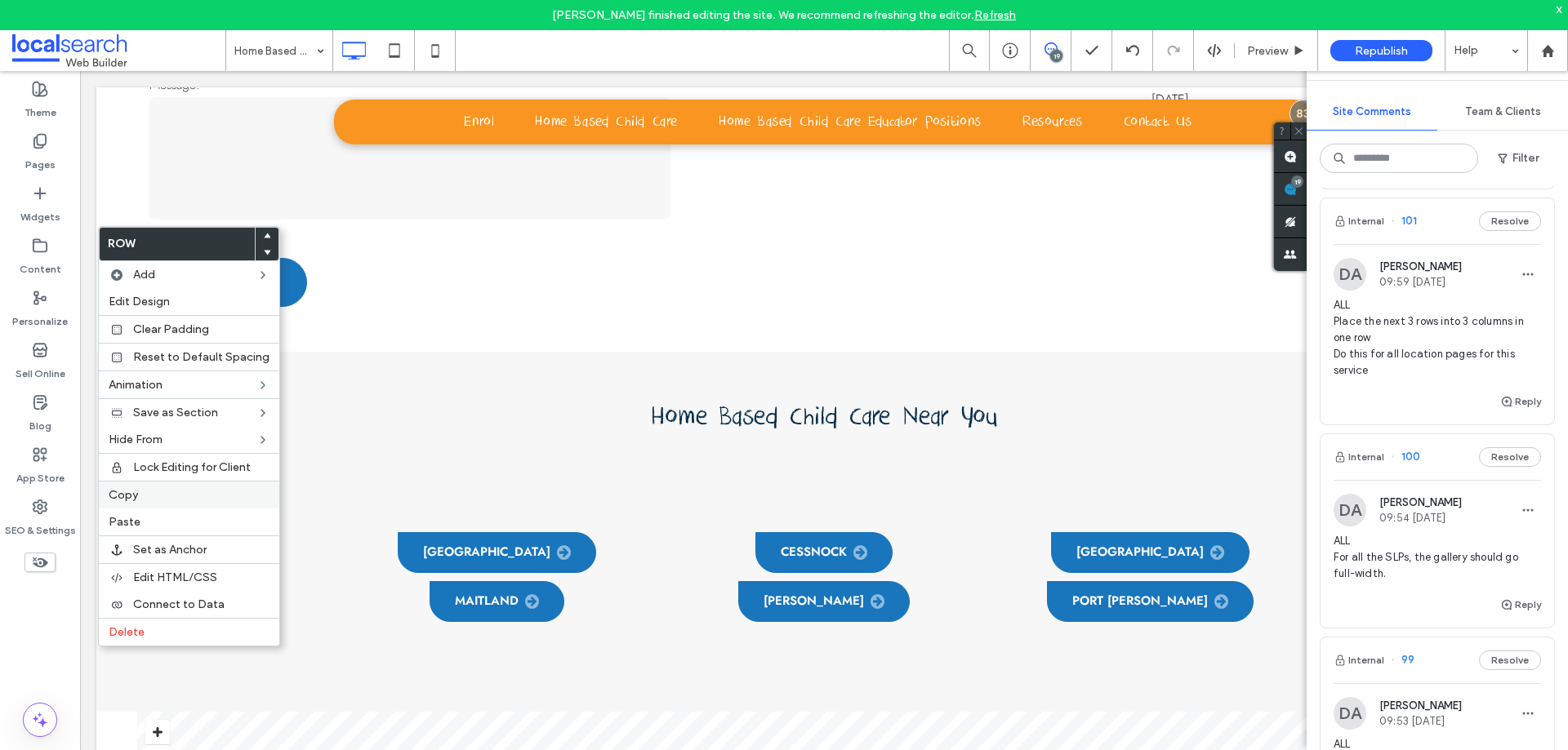
click at [148, 494] on label "Copy" at bounding box center [189, 495] width 161 height 14
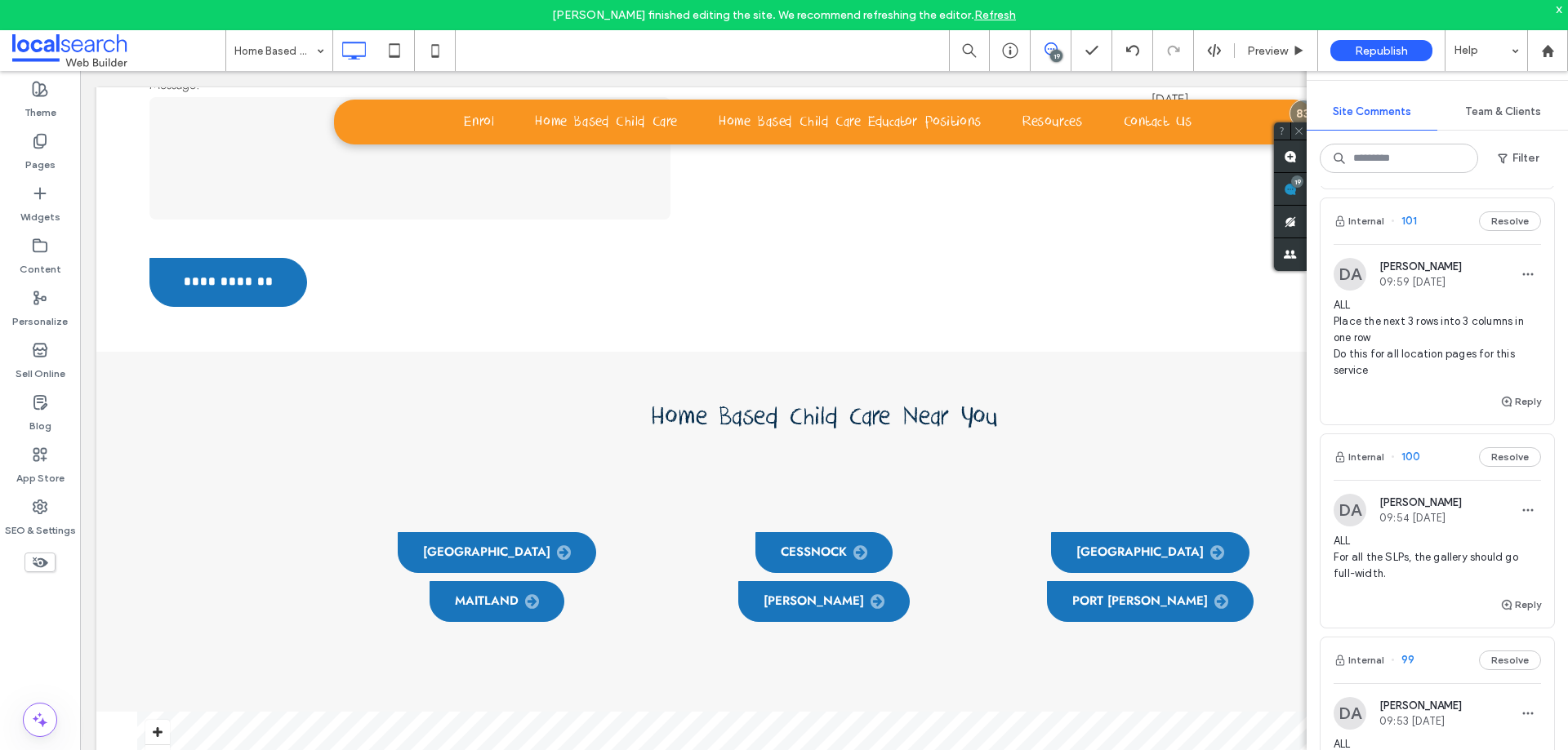
click at [1416, 378] on span "ALL Place the next 3 rows into 3 columns in one row Do this for all location pa…" at bounding box center [1437, 338] width 207 height 82
click at [1416, 390] on div at bounding box center [784, 375] width 1568 height 750
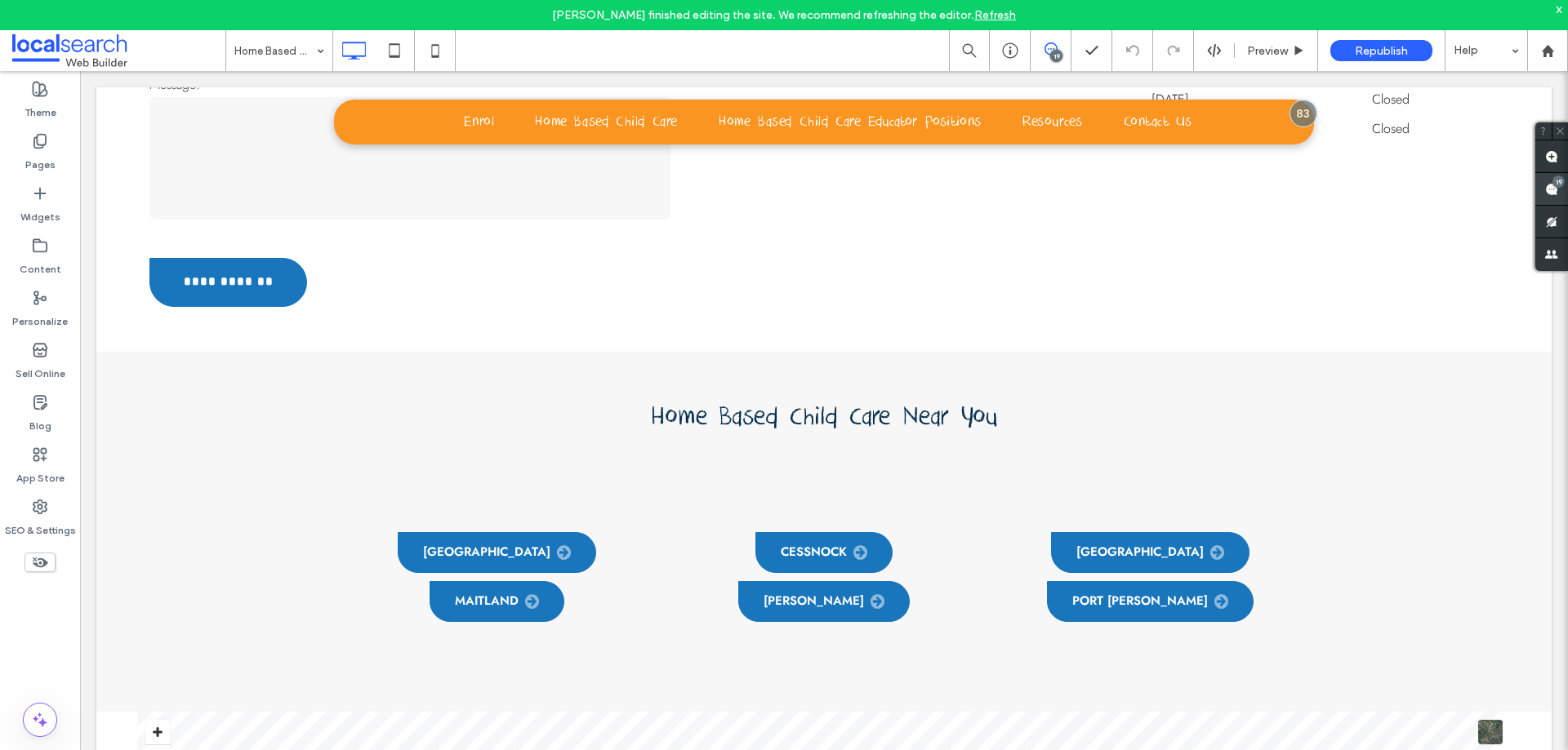
click at [1556, 180] on div "19" at bounding box center [1558, 181] width 12 height 12
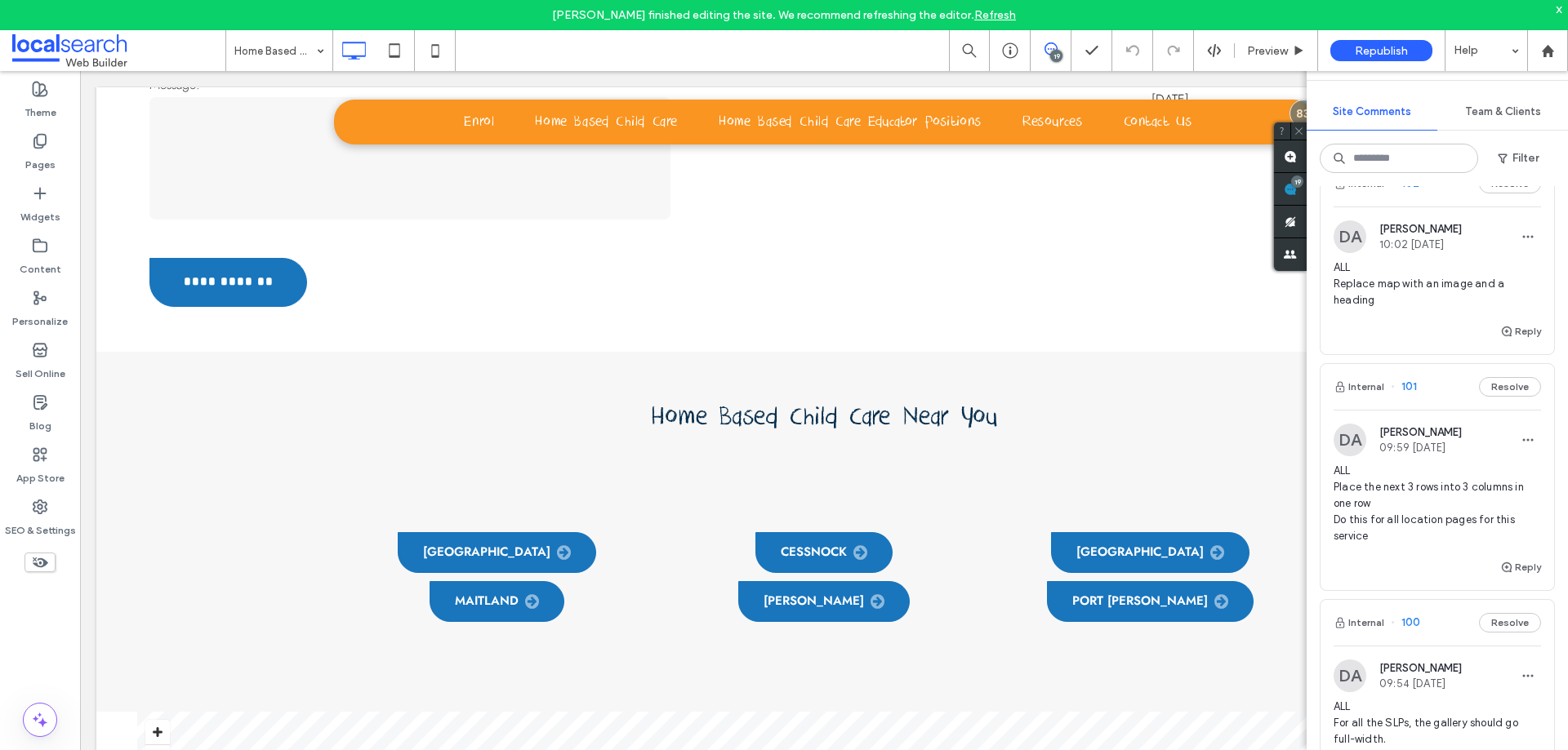
scroll to position [490, 0]
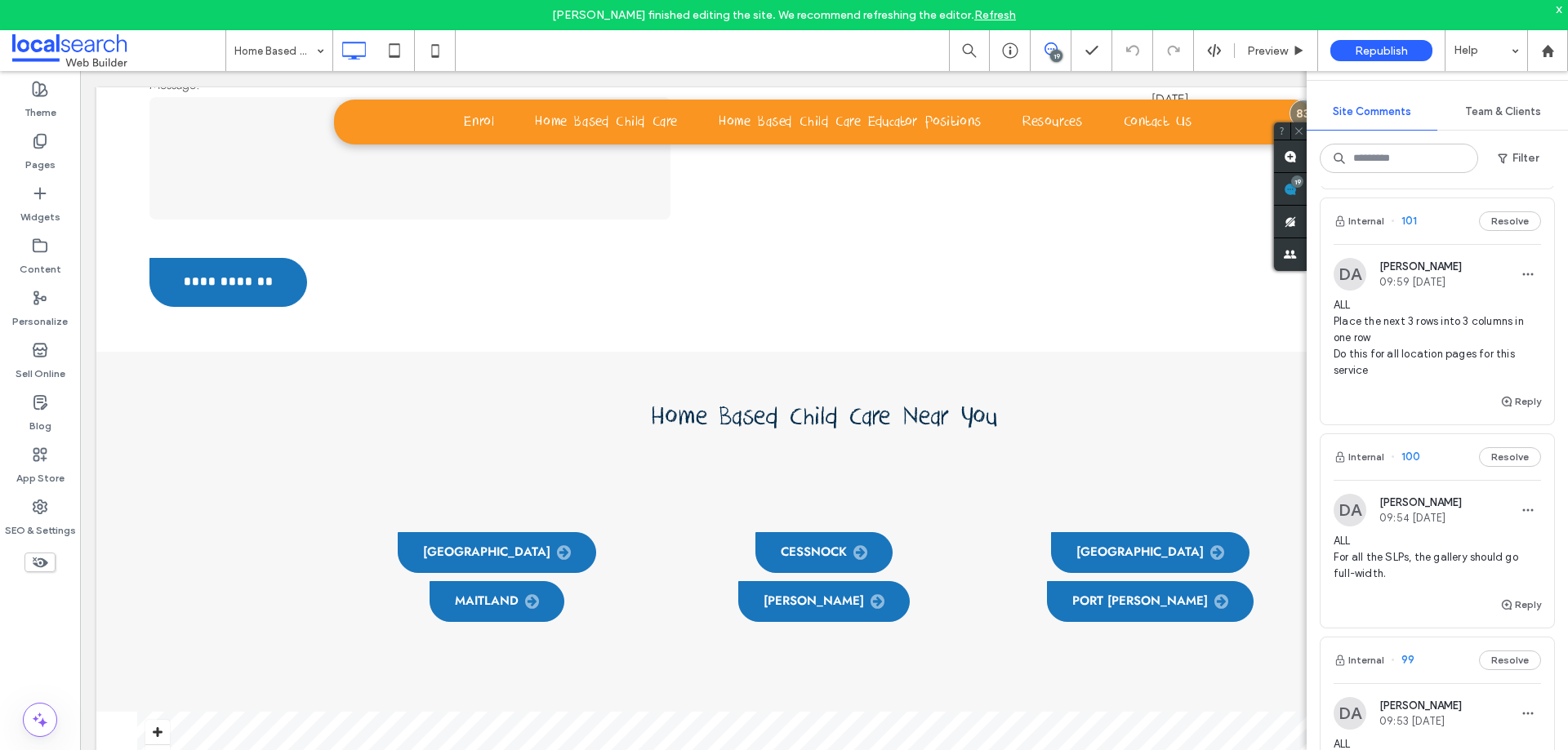
click at [1495, 338] on span "ALL Place the next 3 rows into 3 columns in one row Do this for all location pa…" at bounding box center [1437, 338] width 207 height 82
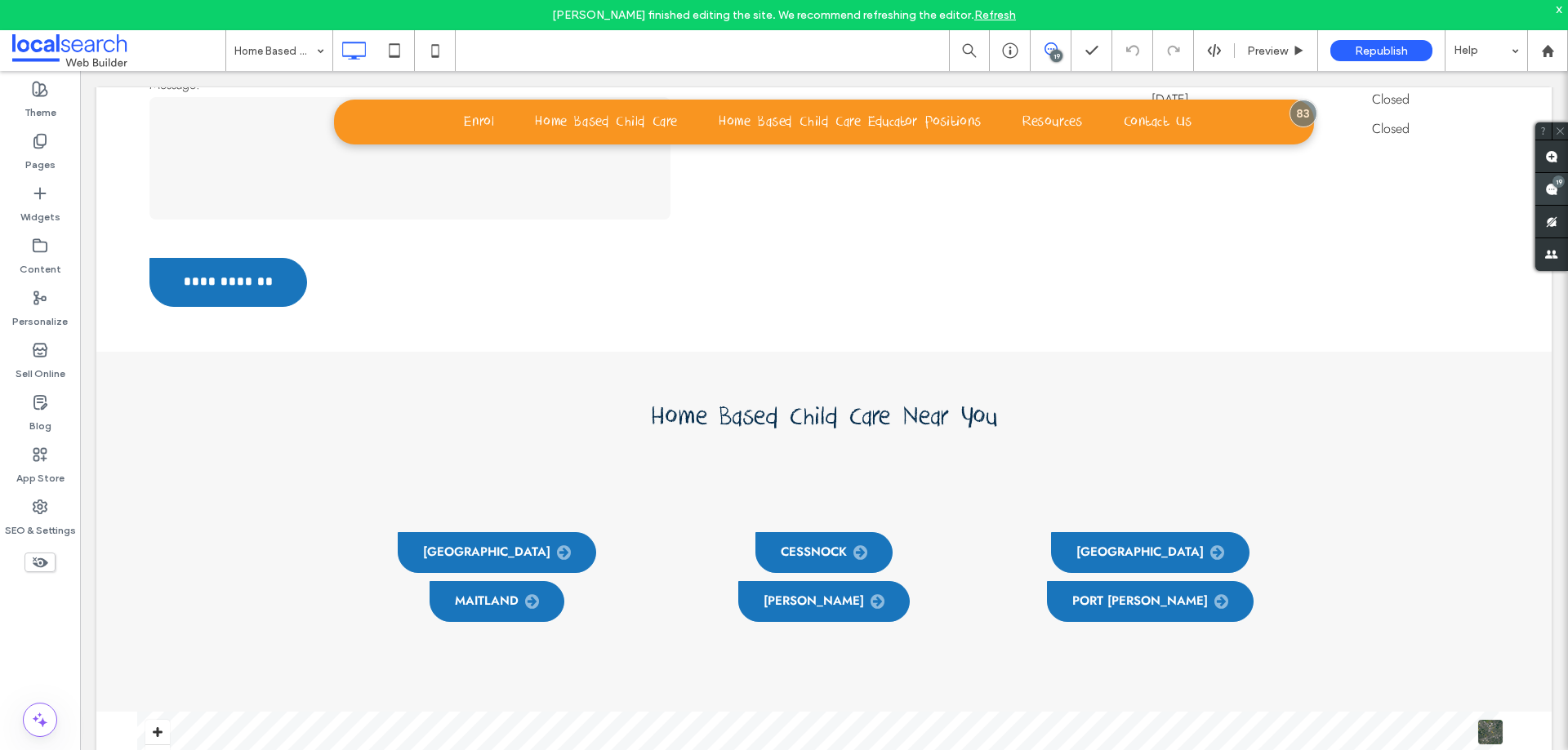
click at [1544, 188] on span at bounding box center [1551, 189] width 32 height 31
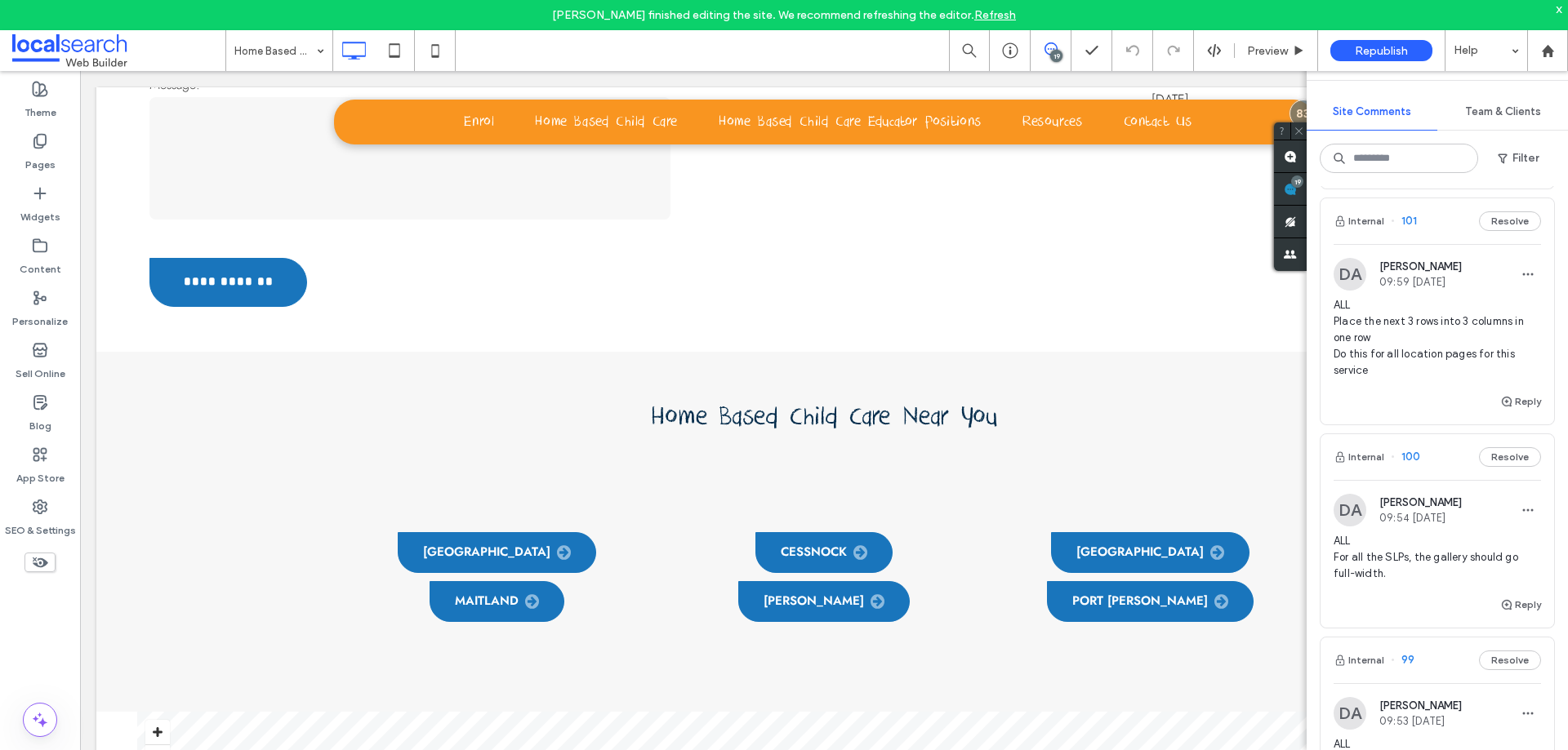
scroll to position [897, 0]
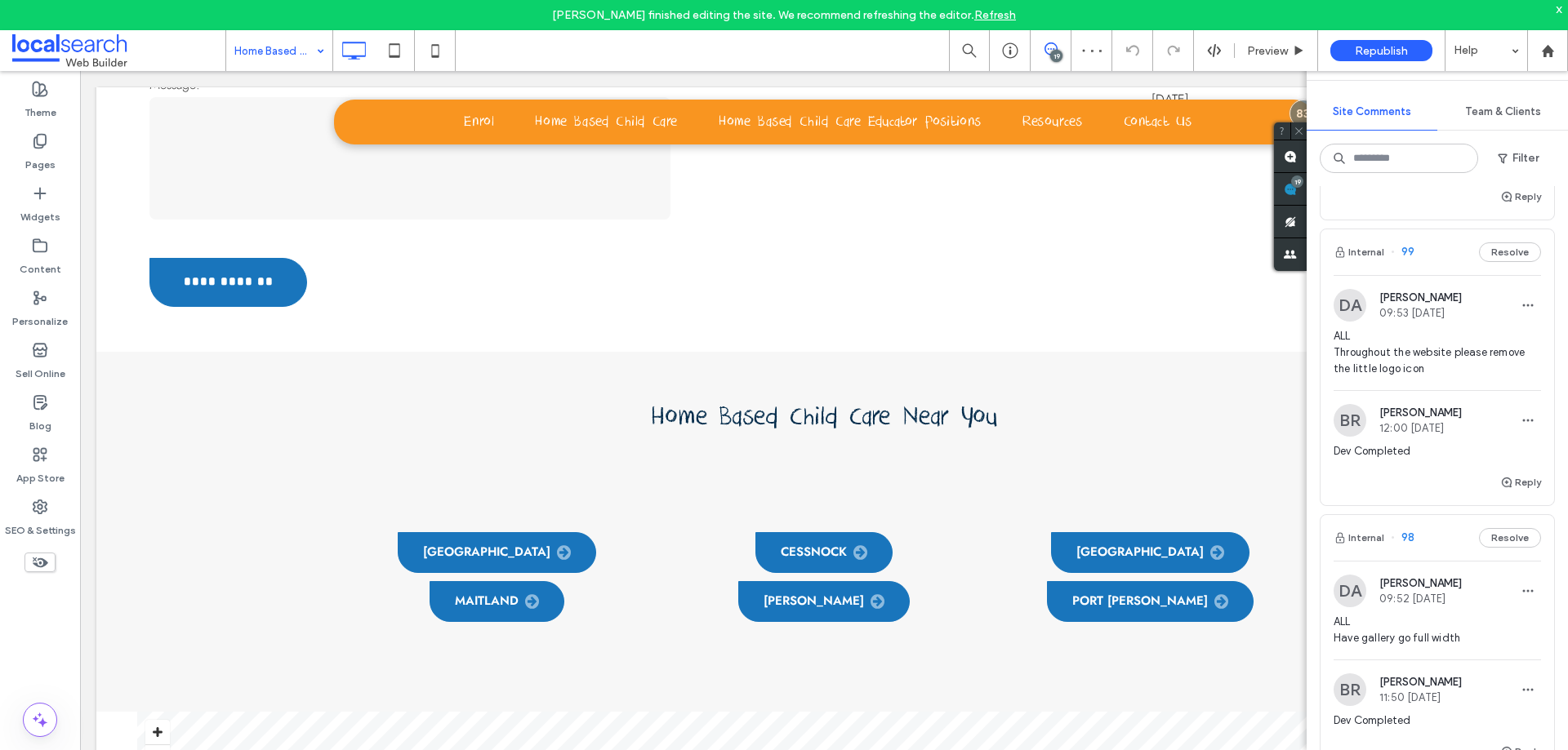
scroll to position [571, 0]
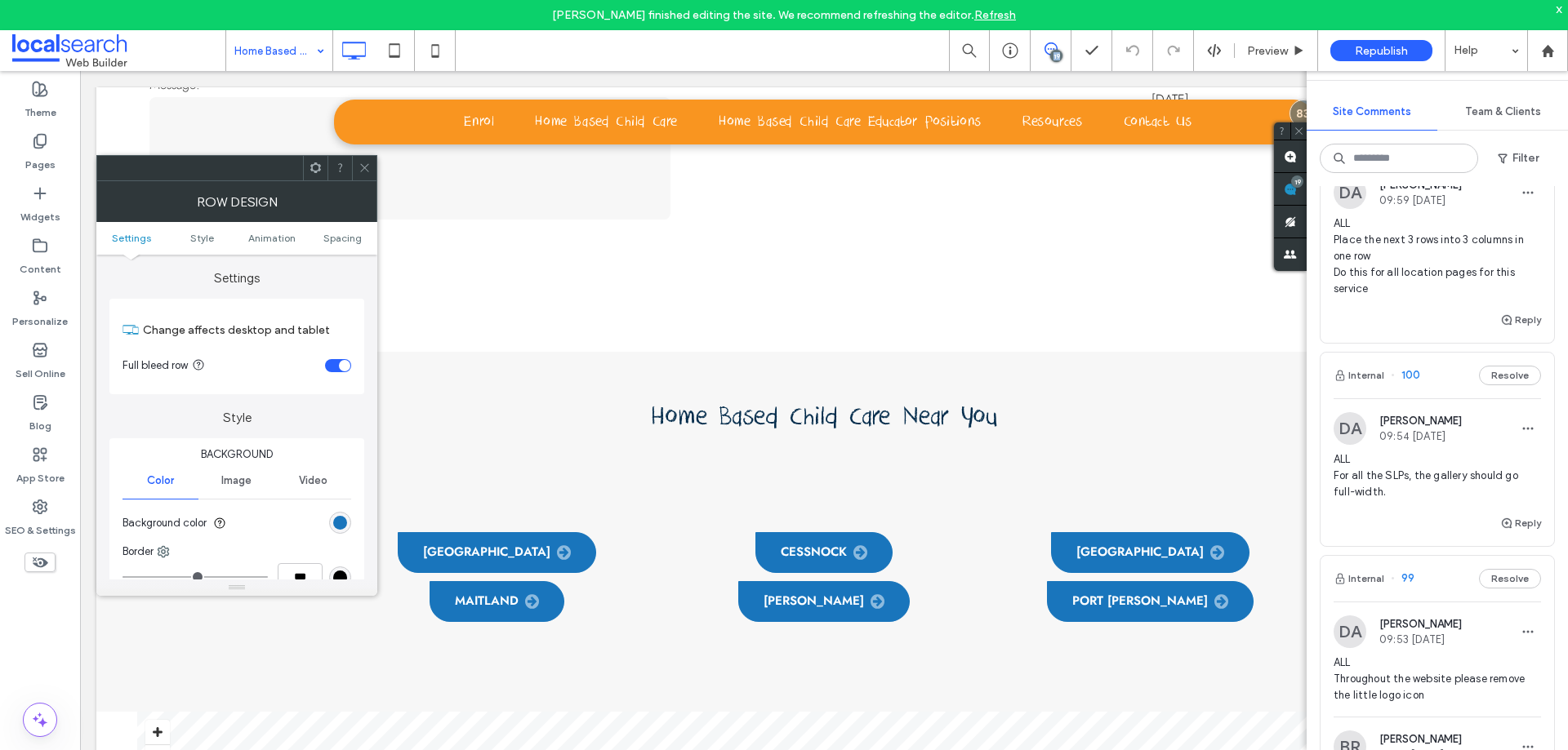
click at [1061, 50] on div "19" at bounding box center [1050, 49] width 40 height 13
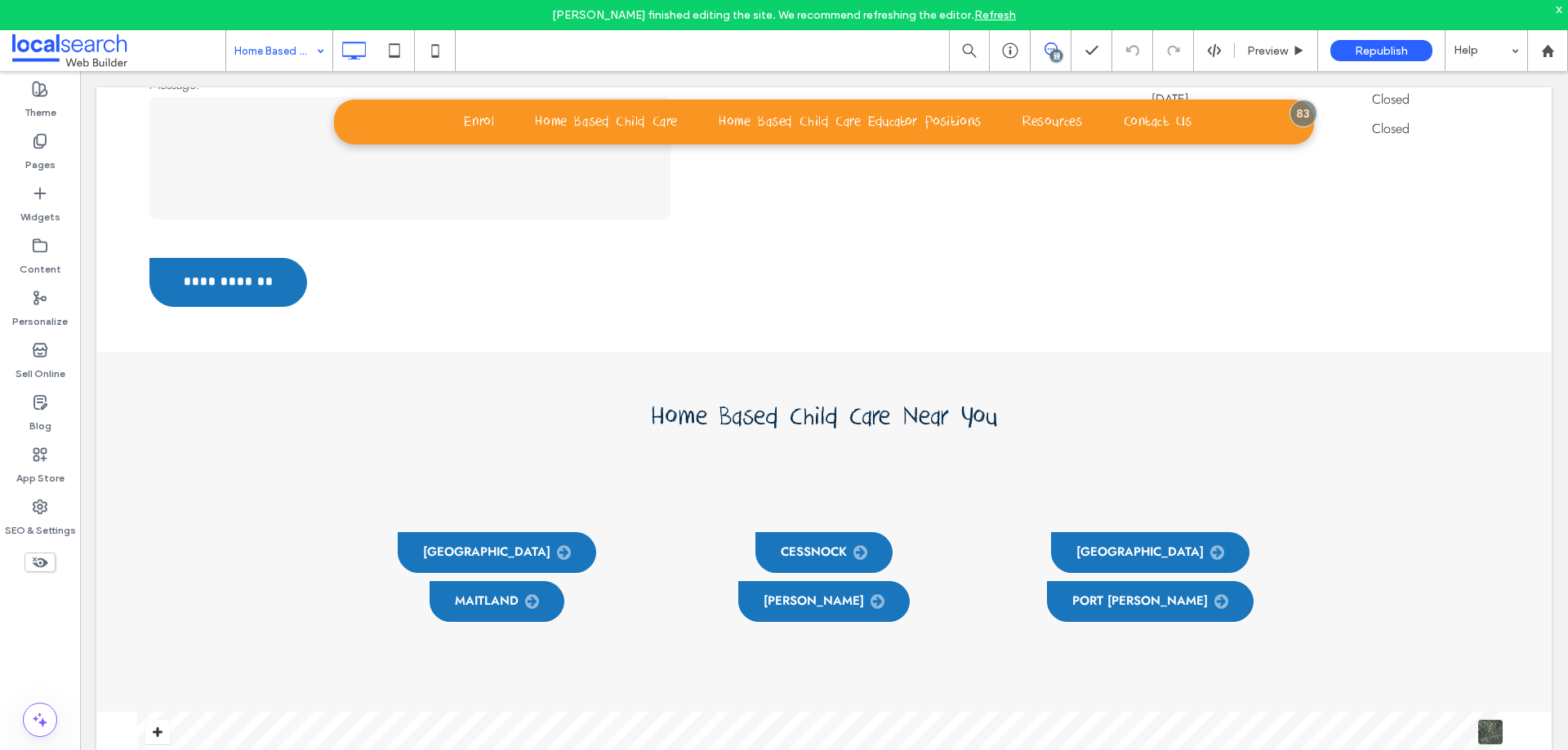
scroll to position [0, 0]
click at [1062, 36] on div "19" at bounding box center [1050, 50] width 41 height 41
click at [1058, 53] on div "19" at bounding box center [1056, 55] width 12 height 12
click at [1550, 196] on span at bounding box center [1551, 189] width 32 height 31
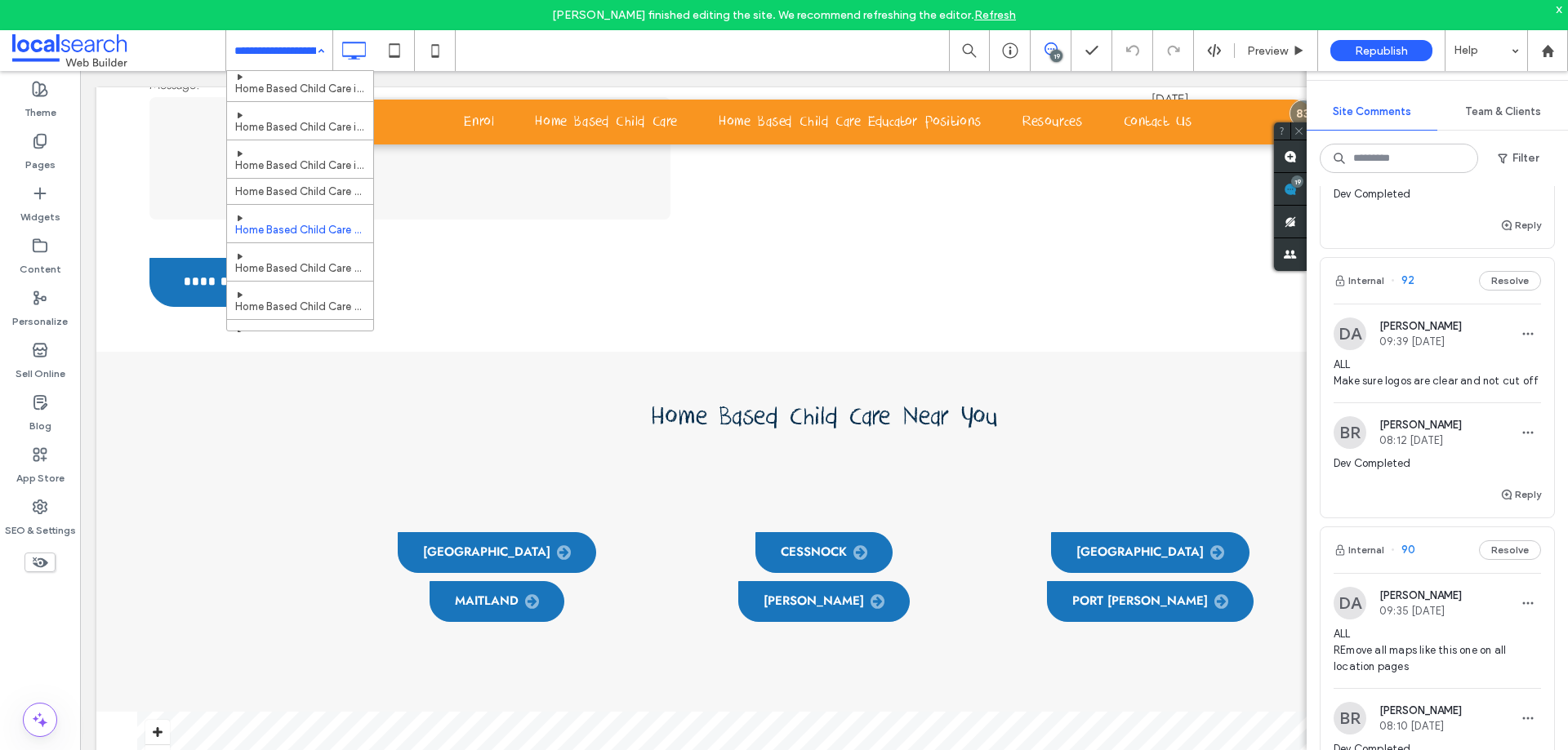
scroll to position [132, 0]
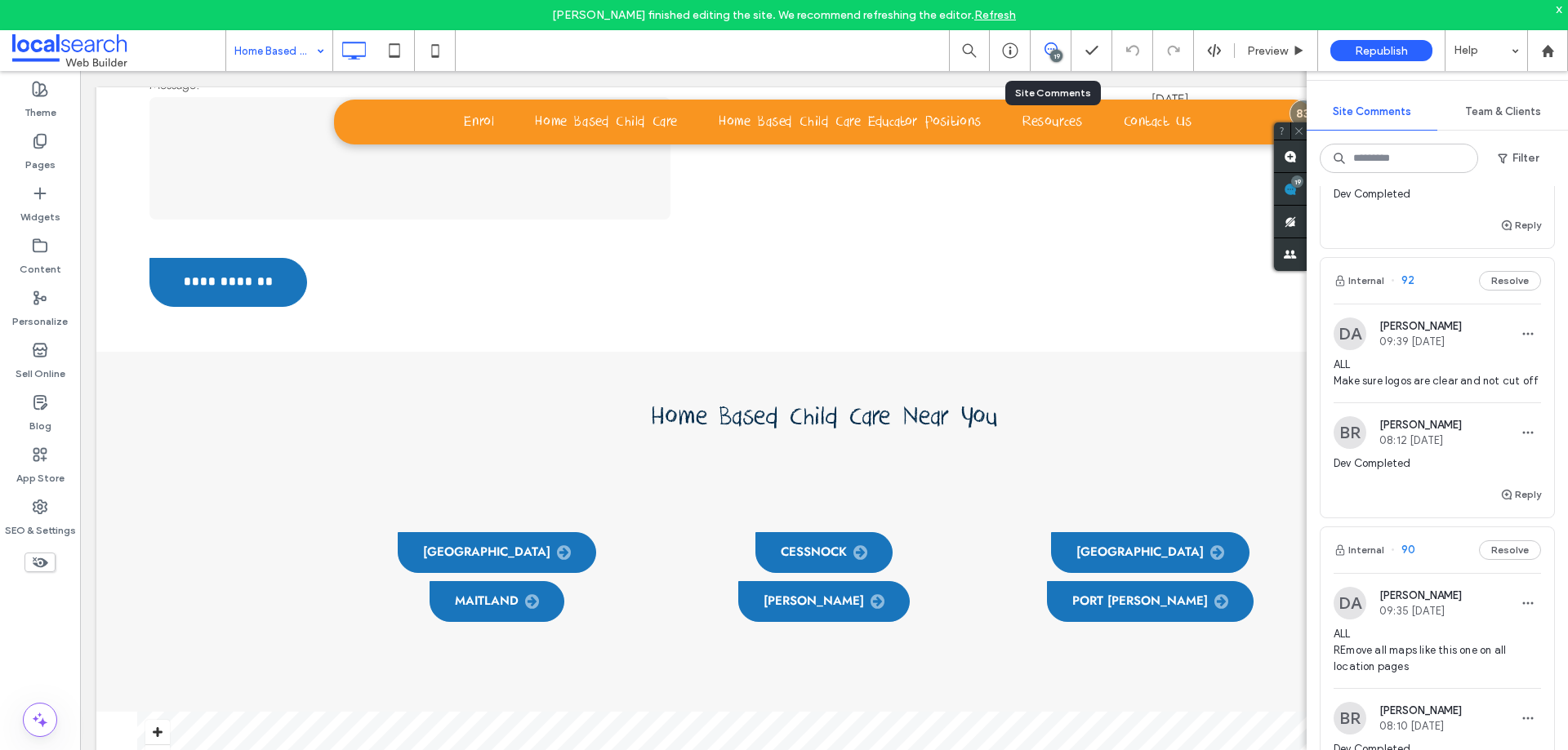
click at [1056, 57] on div "19" at bounding box center [1056, 55] width 12 height 12
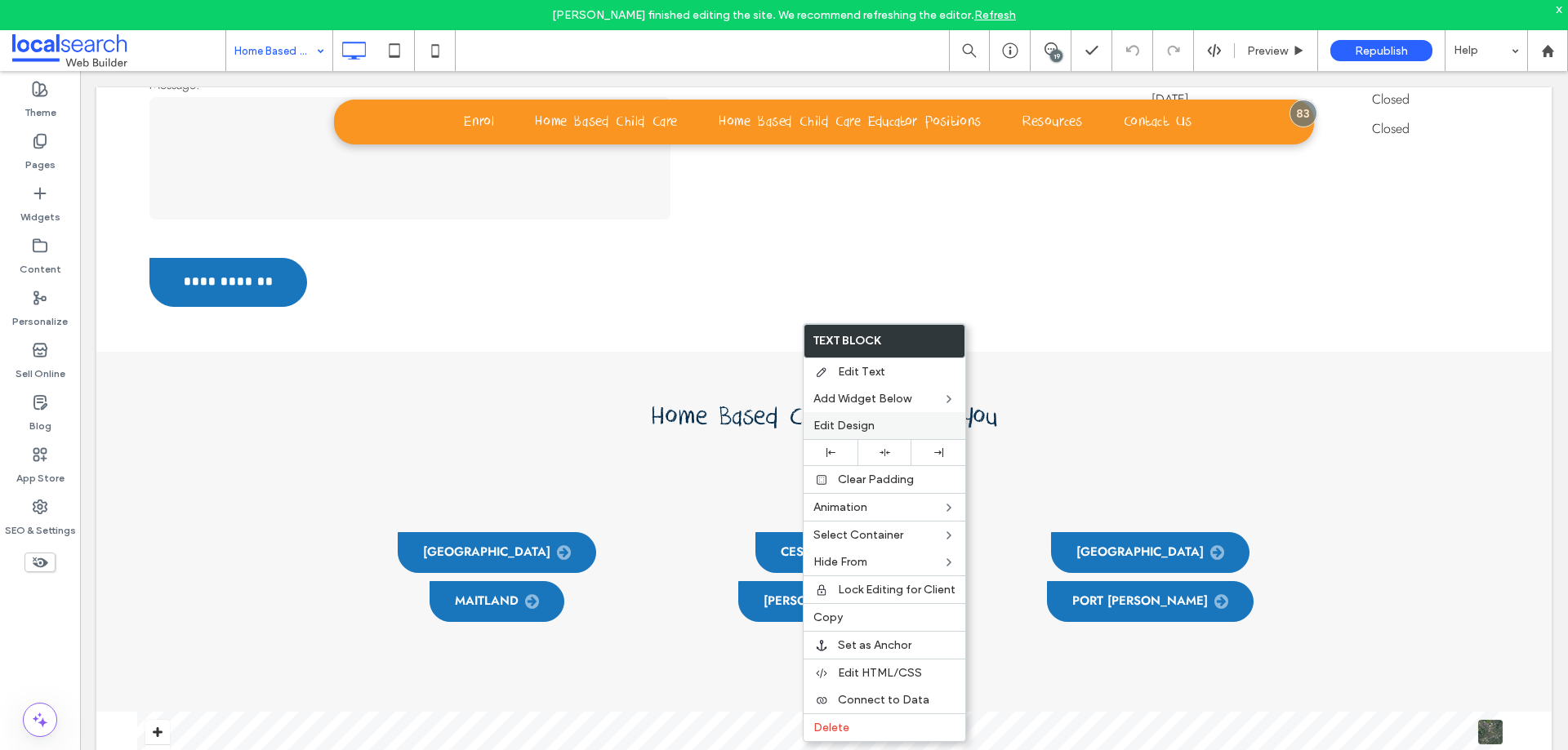
click at [865, 422] on span "Edit Design" at bounding box center [844, 425] width 61 height 14
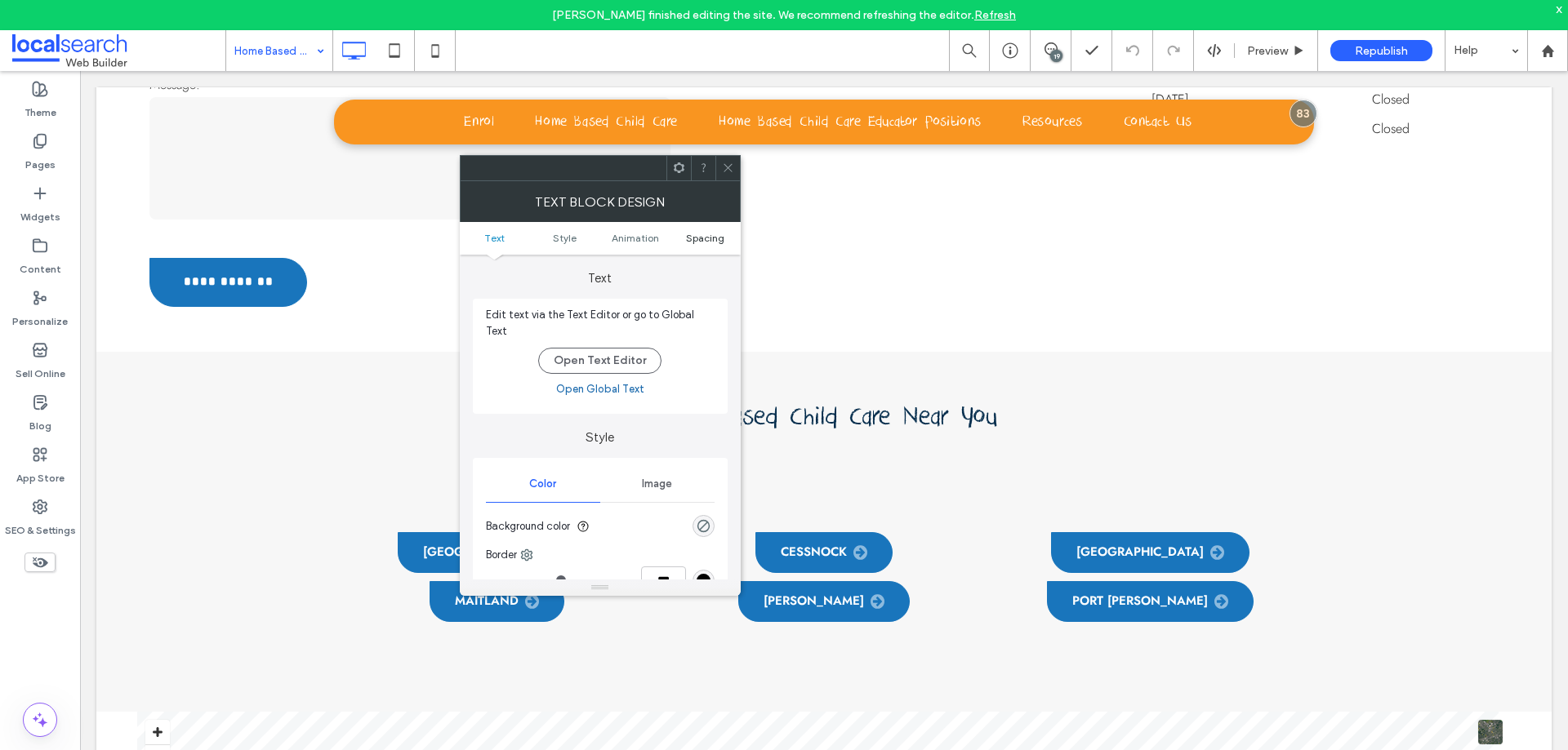
click at [703, 235] on span "Spacing" at bounding box center [705, 238] width 38 height 12
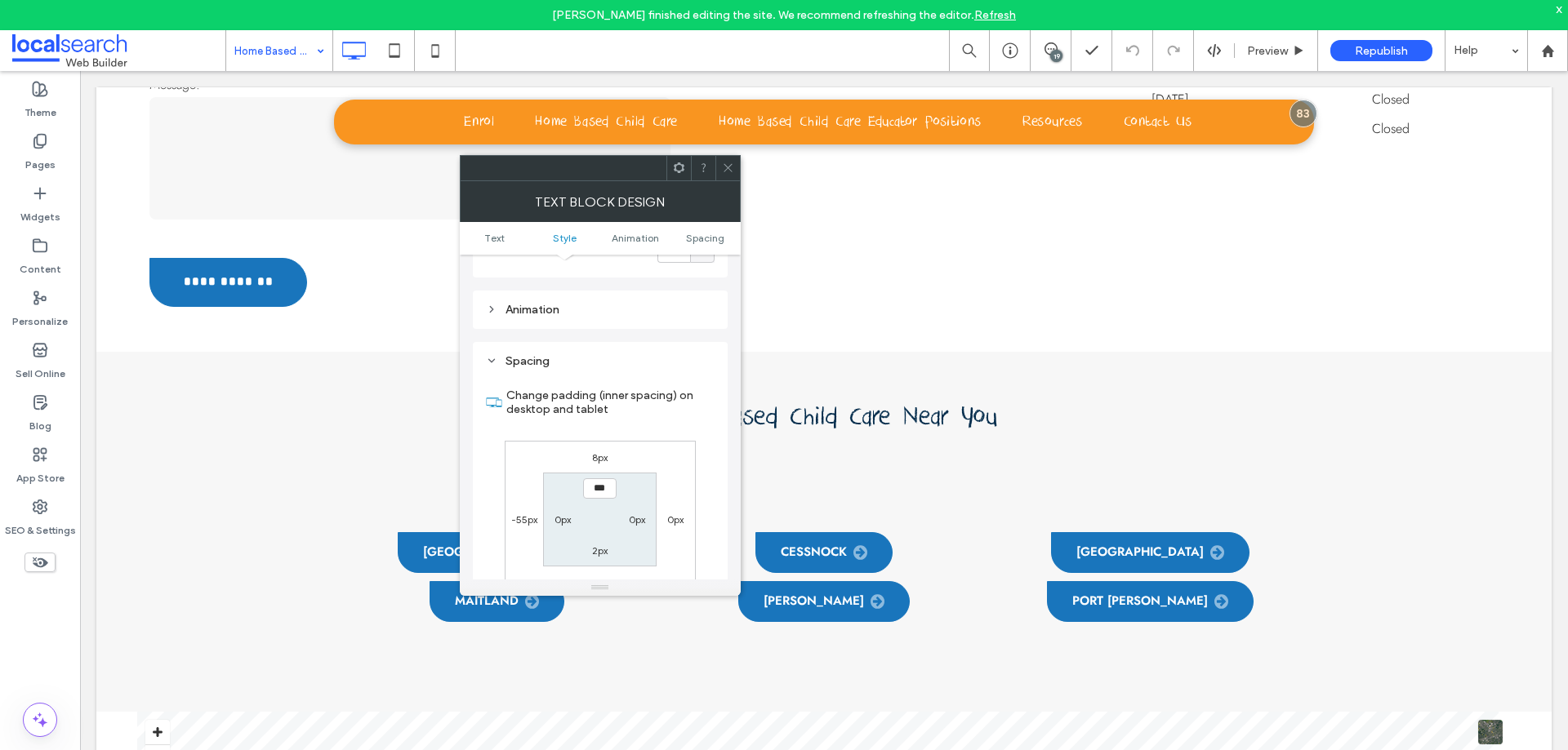
scroll to position [459, 0]
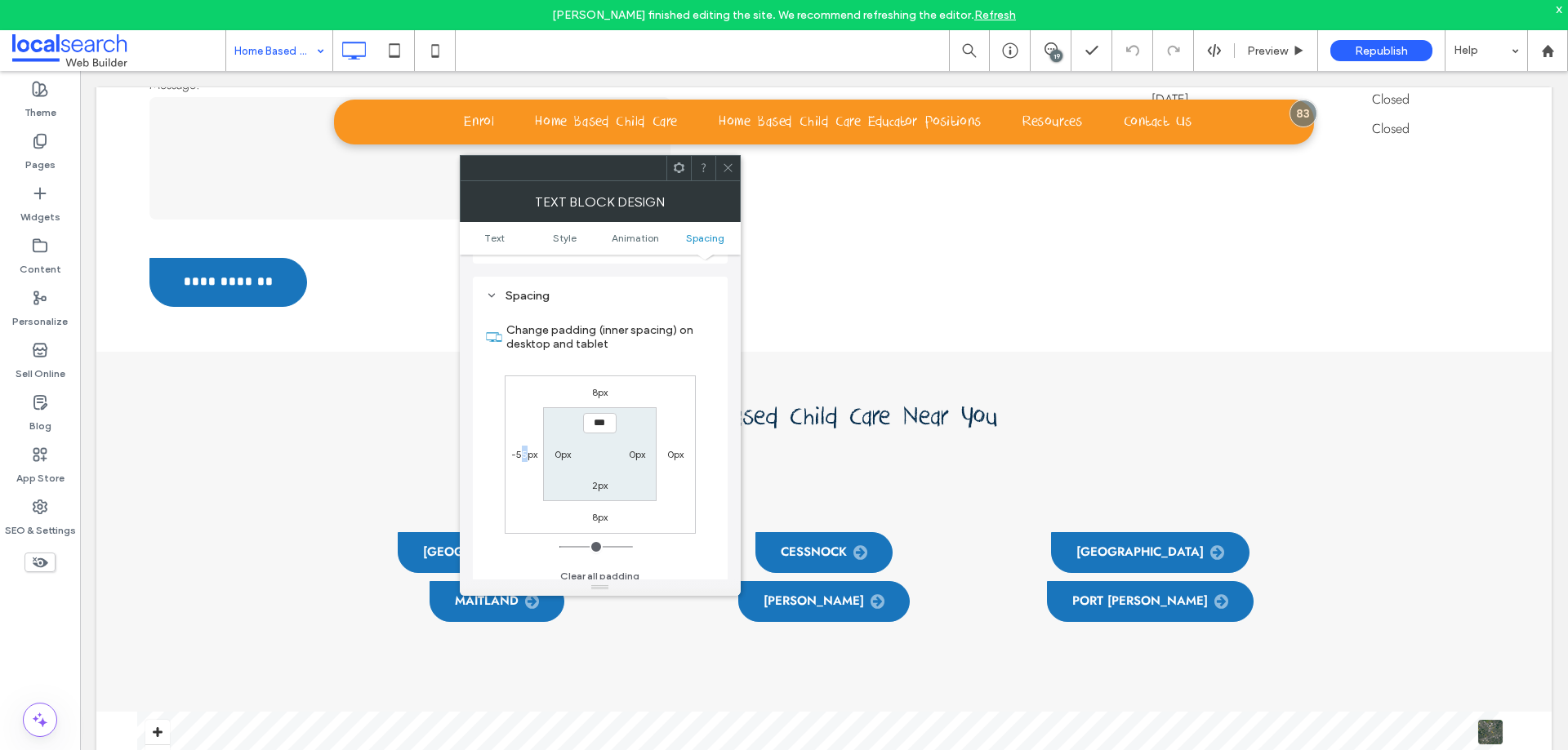
click at [523, 448] on label "-55px" at bounding box center [524, 454] width 27 height 12
type input "*"
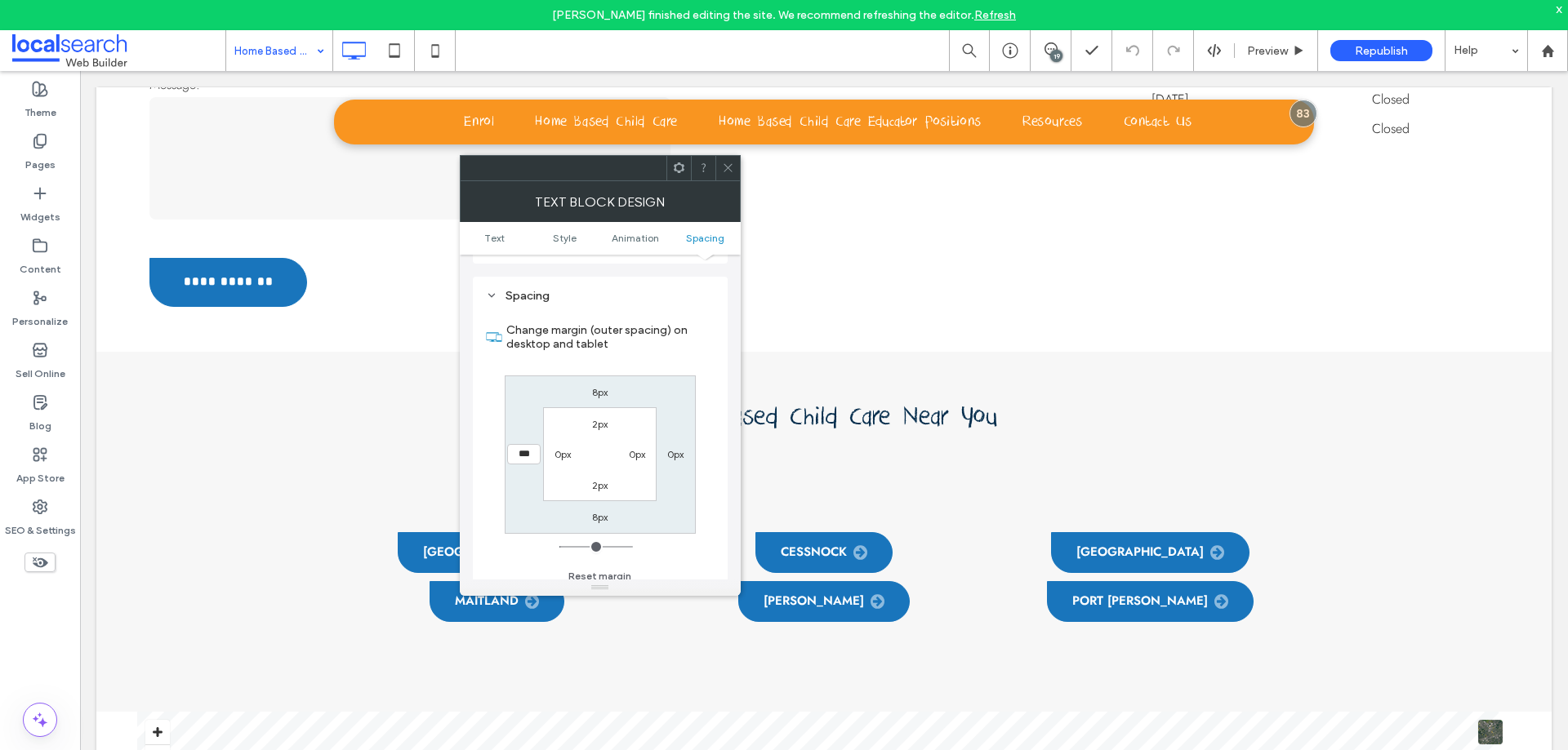
type input "***"
type input "*"
type input "*****"
click at [722, 163] on icon at bounding box center [727, 167] width 12 height 12
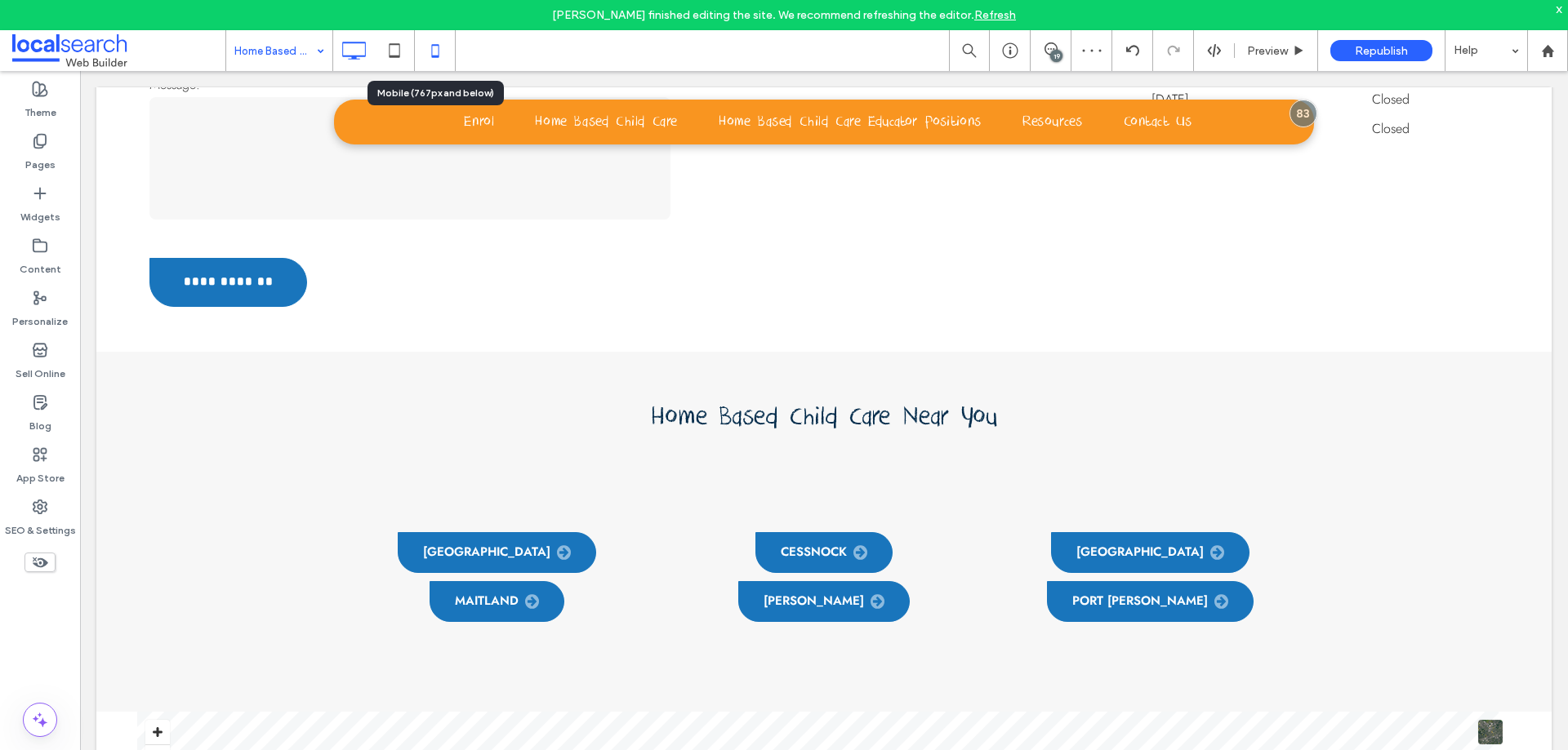
click at [429, 45] on icon at bounding box center [435, 50] width 32 height 32
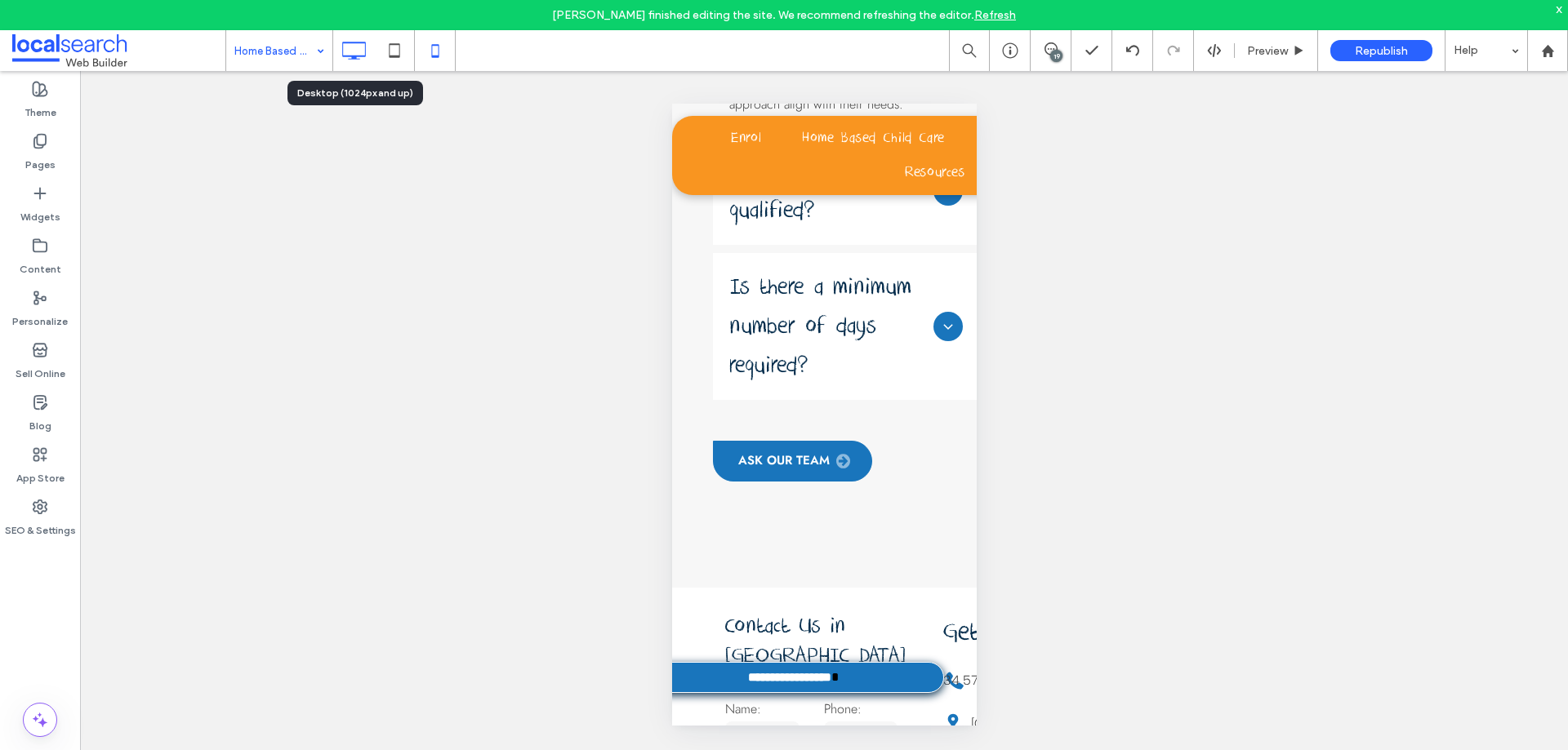
click at [340, 61] on icon at bounding box center [353, 50] width 32 height 32
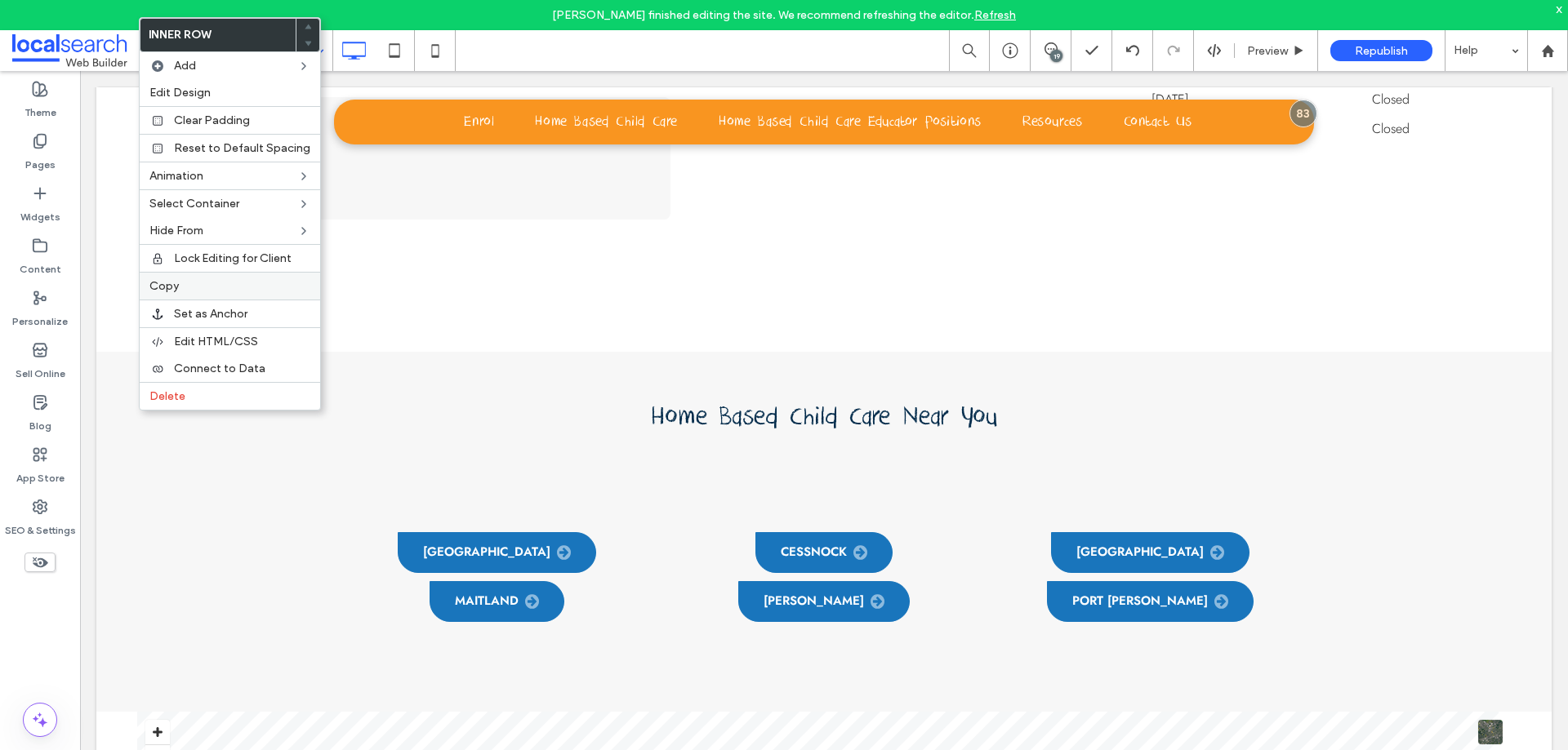
click at [193, 284] on label "Copy" at bounding box center [229, 286] width 161 height 14
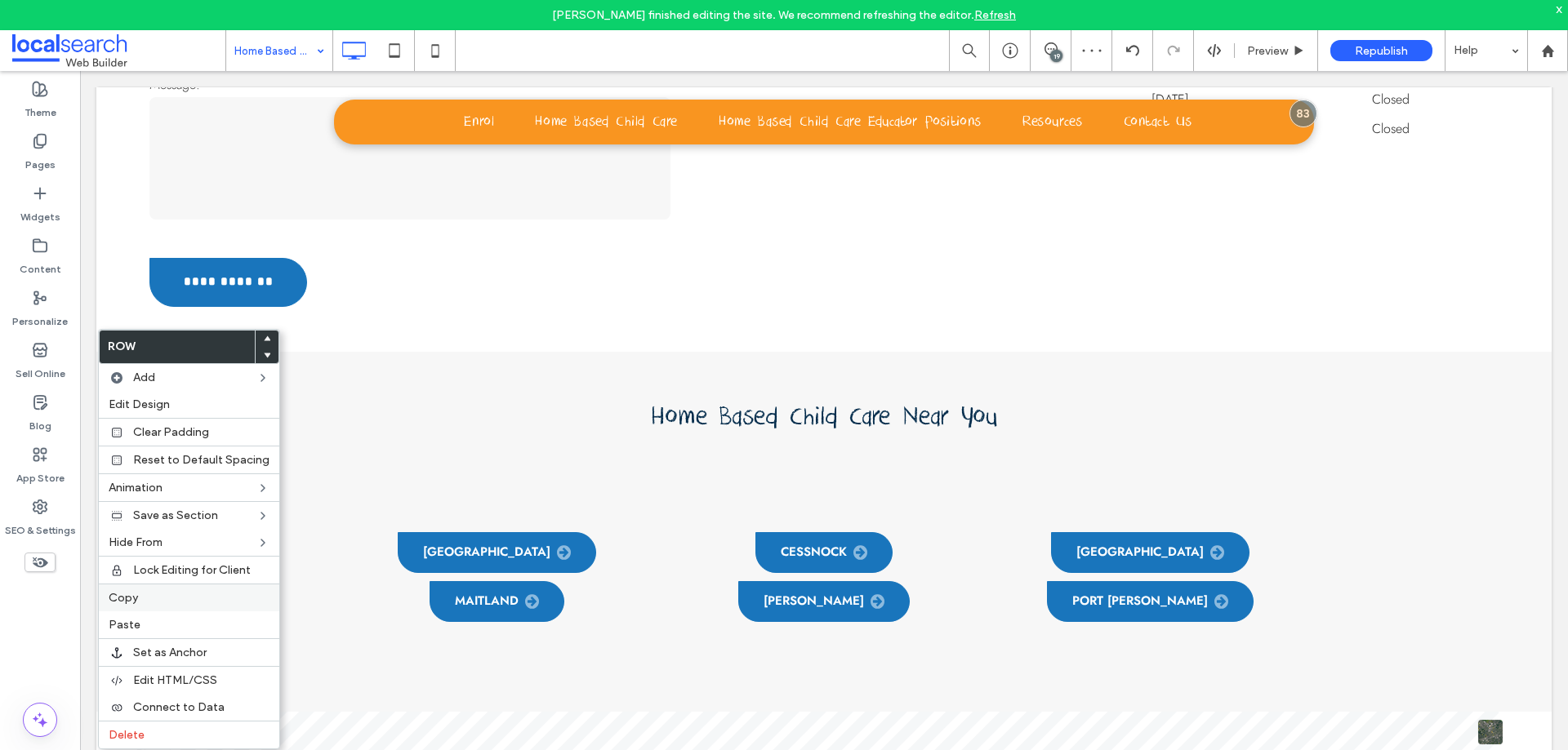
click at [137, 600] on span "Copy" at bounding box center [123, 598] width 29 height 14
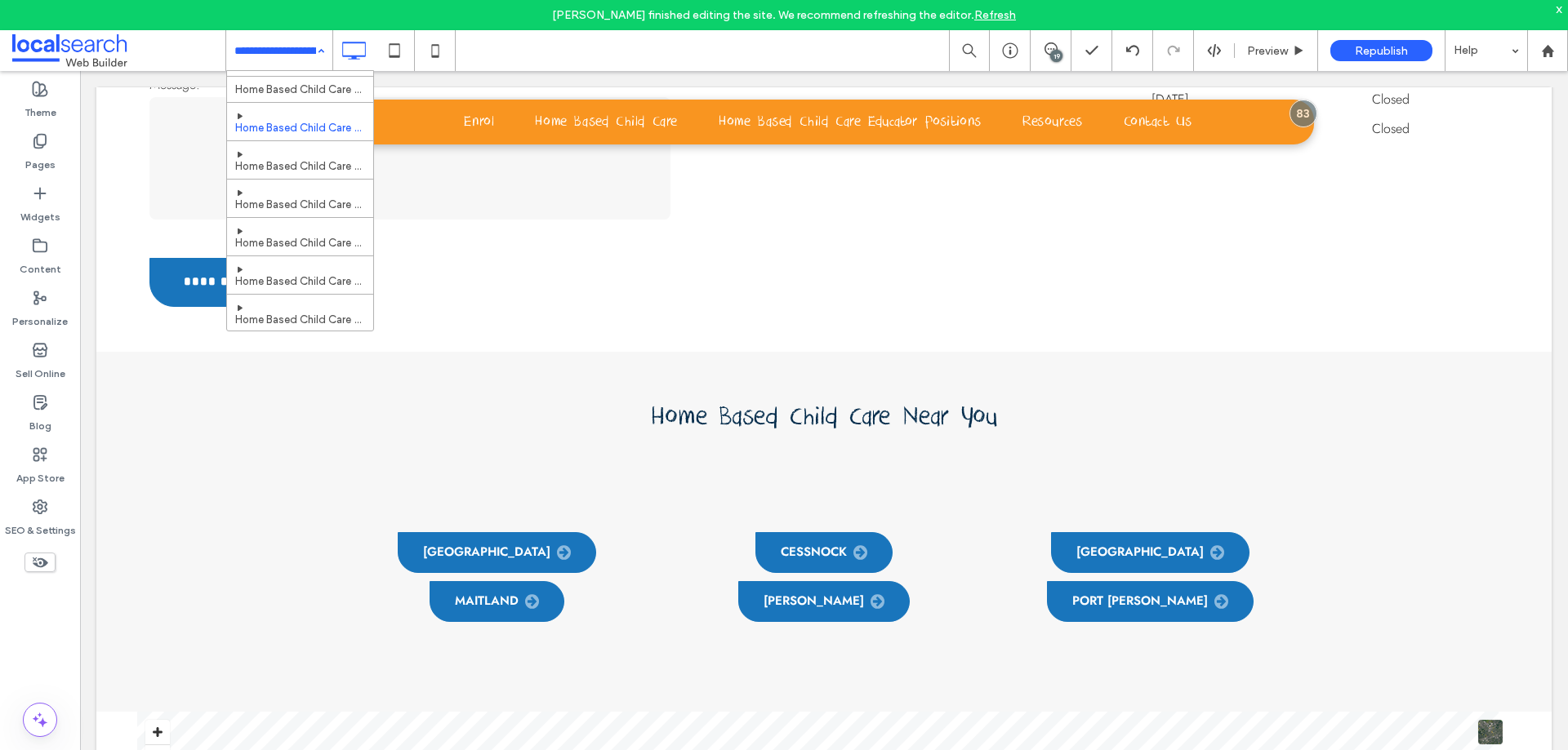
scroll to position [326, 0]
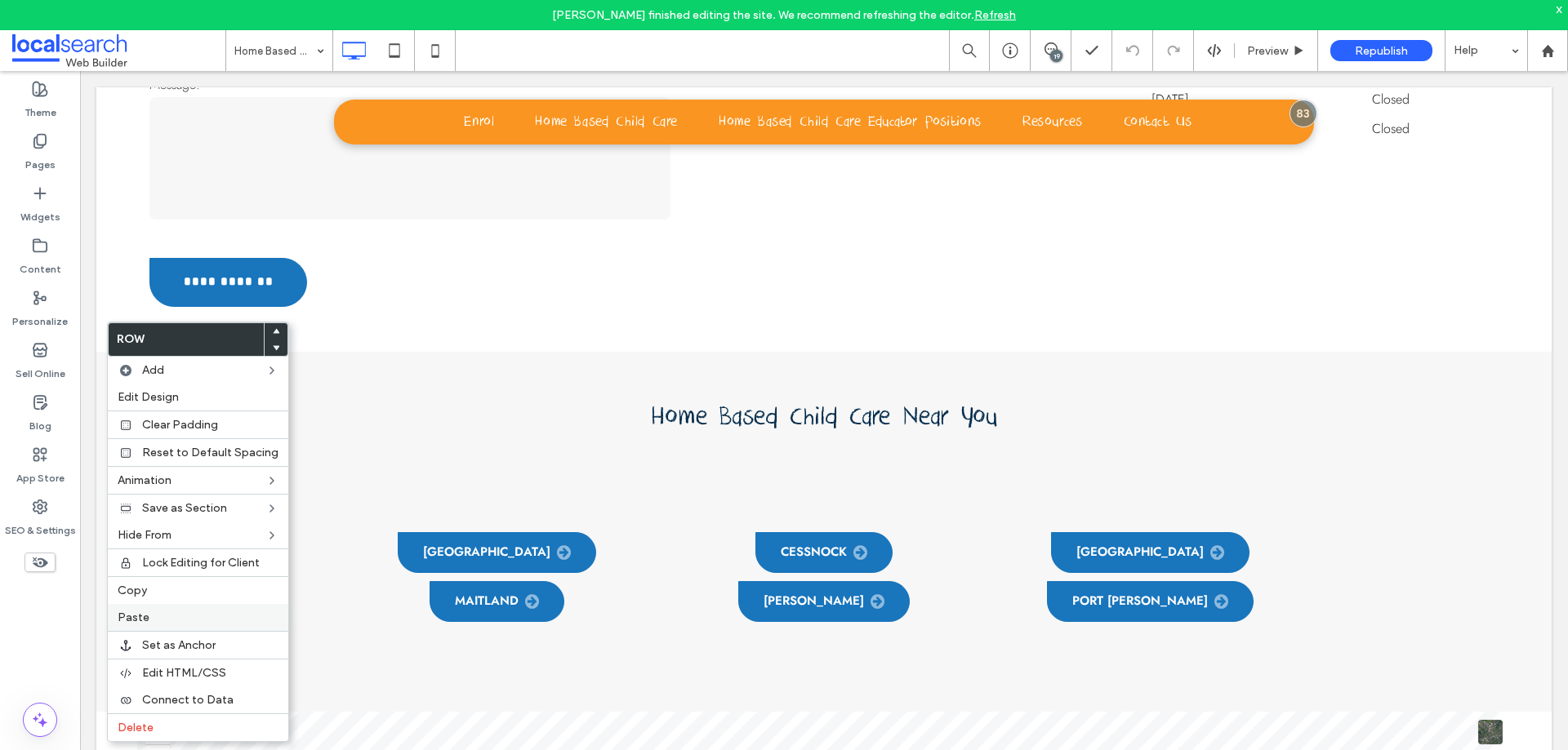
click at [167, 615] on label "Paste" at bounding box center [198, 617] width 161 height 14
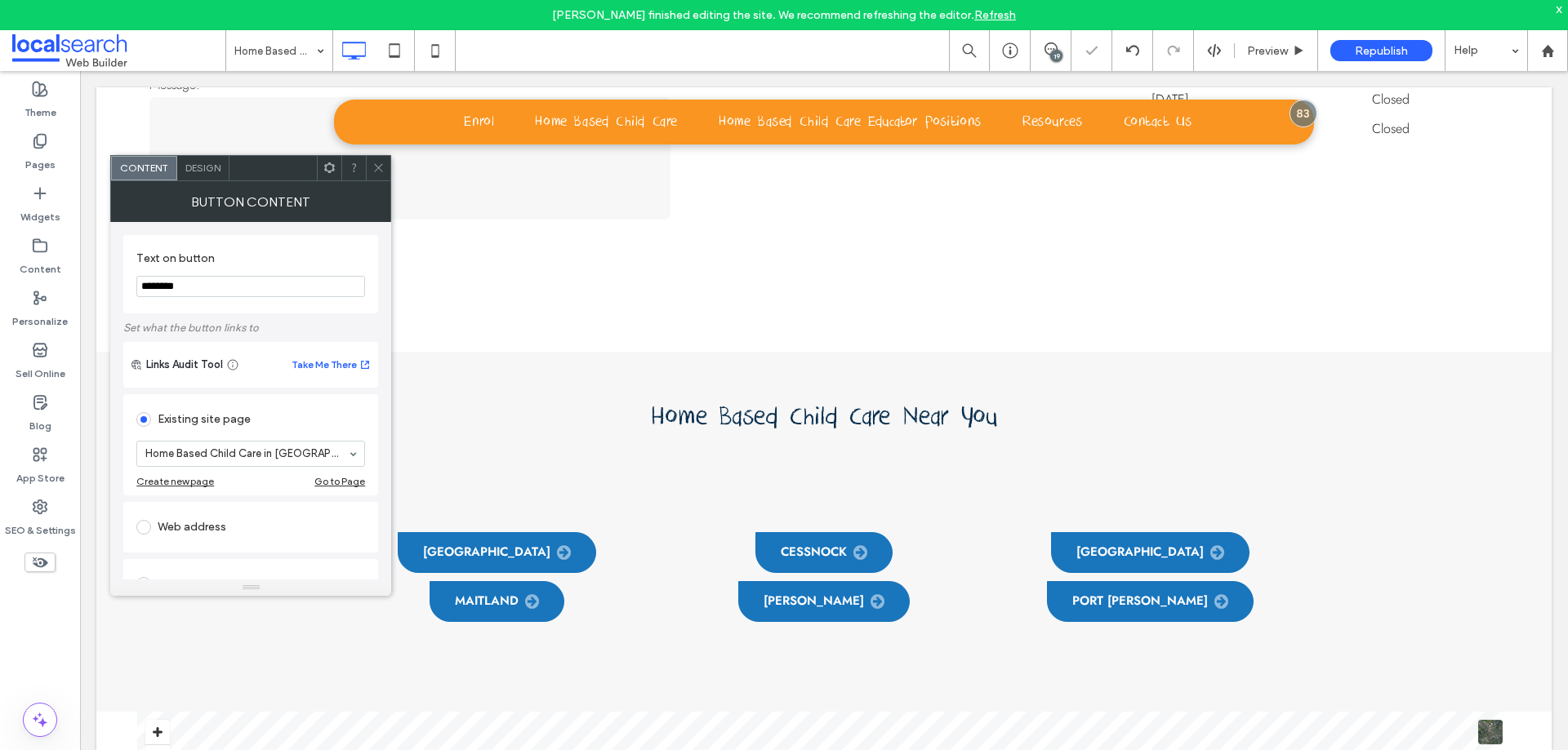
drag, startPoint x: 251, startPoint y: 283, endPoint x: 118, endPoint y: 279, distance: 133.1
click at [118, 279] on div "Text on button ******** Set what the button links to Links Audit Tool Take Me T…" at bounding box center [250, 401] width 281 height 358
type input "*********"
click at [357, 252] on label "Text on button" at bounding box center [248, 261] width 222 height 18
click at [379, 165] on icon at bounding box center [379, 167] width 12 height 12
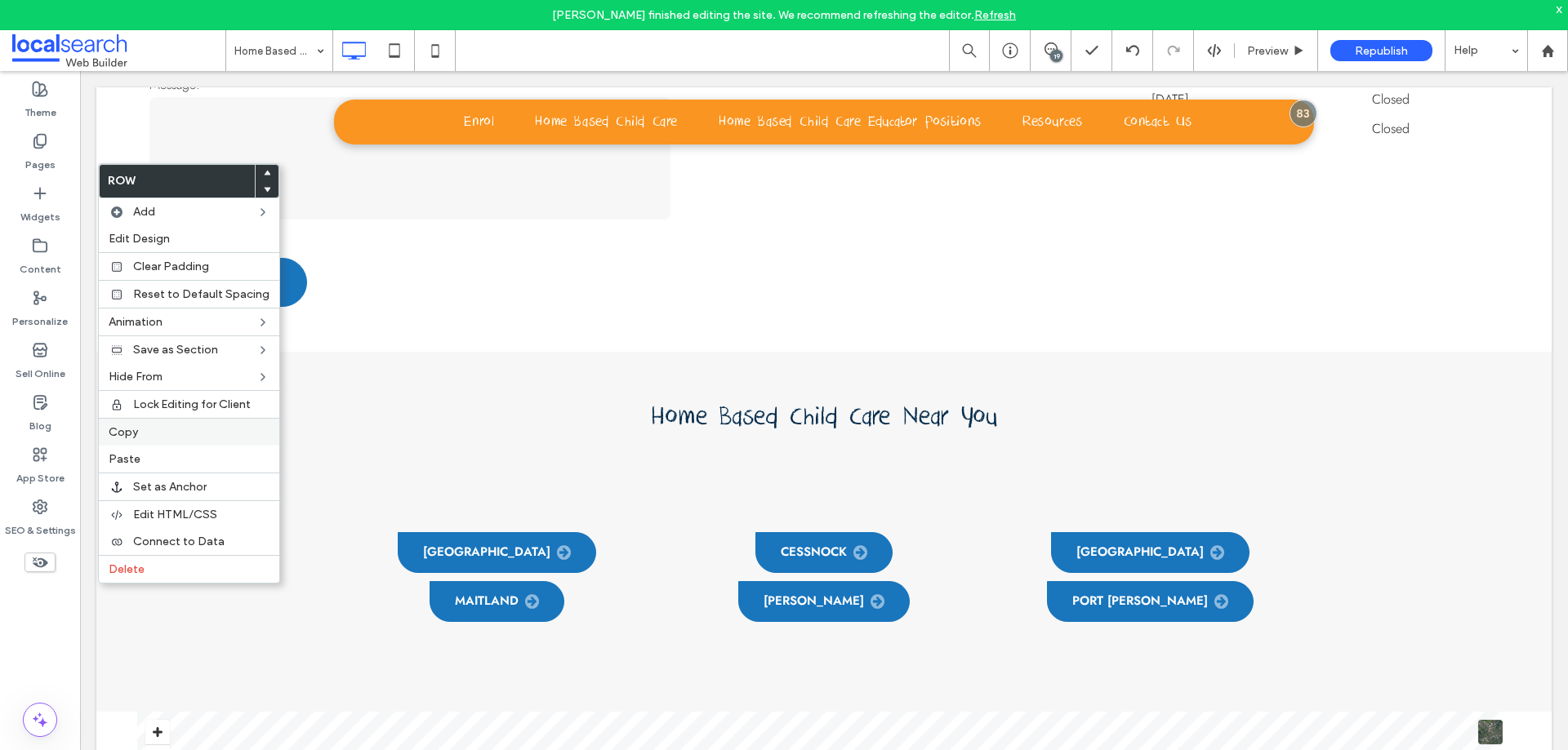
click at [161, 430] on label "Copy" at bounding box center [189, 432] width 161 height 14
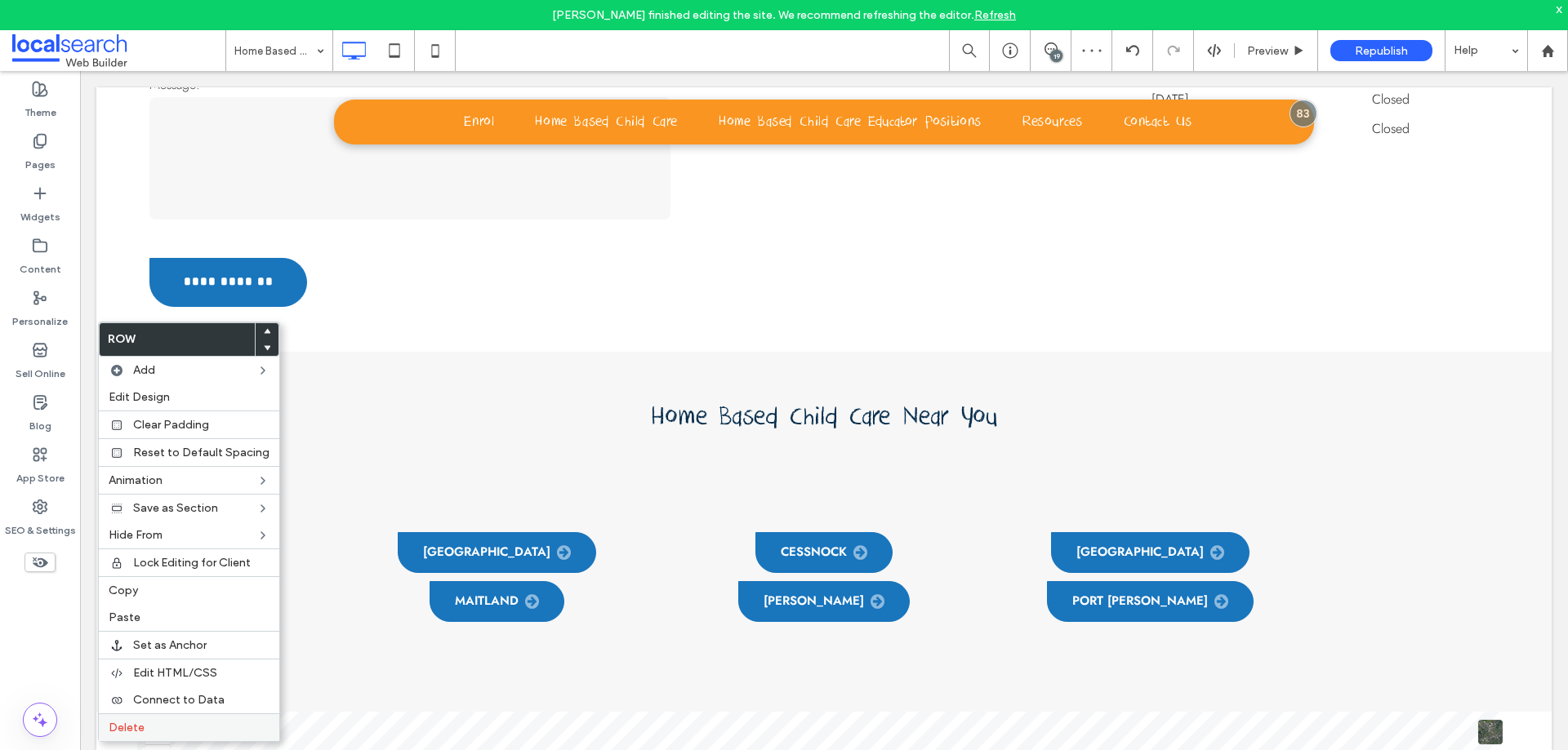
click at [187, 732] on label "Delete" at bounding box center [189, 728] width 161 height 14
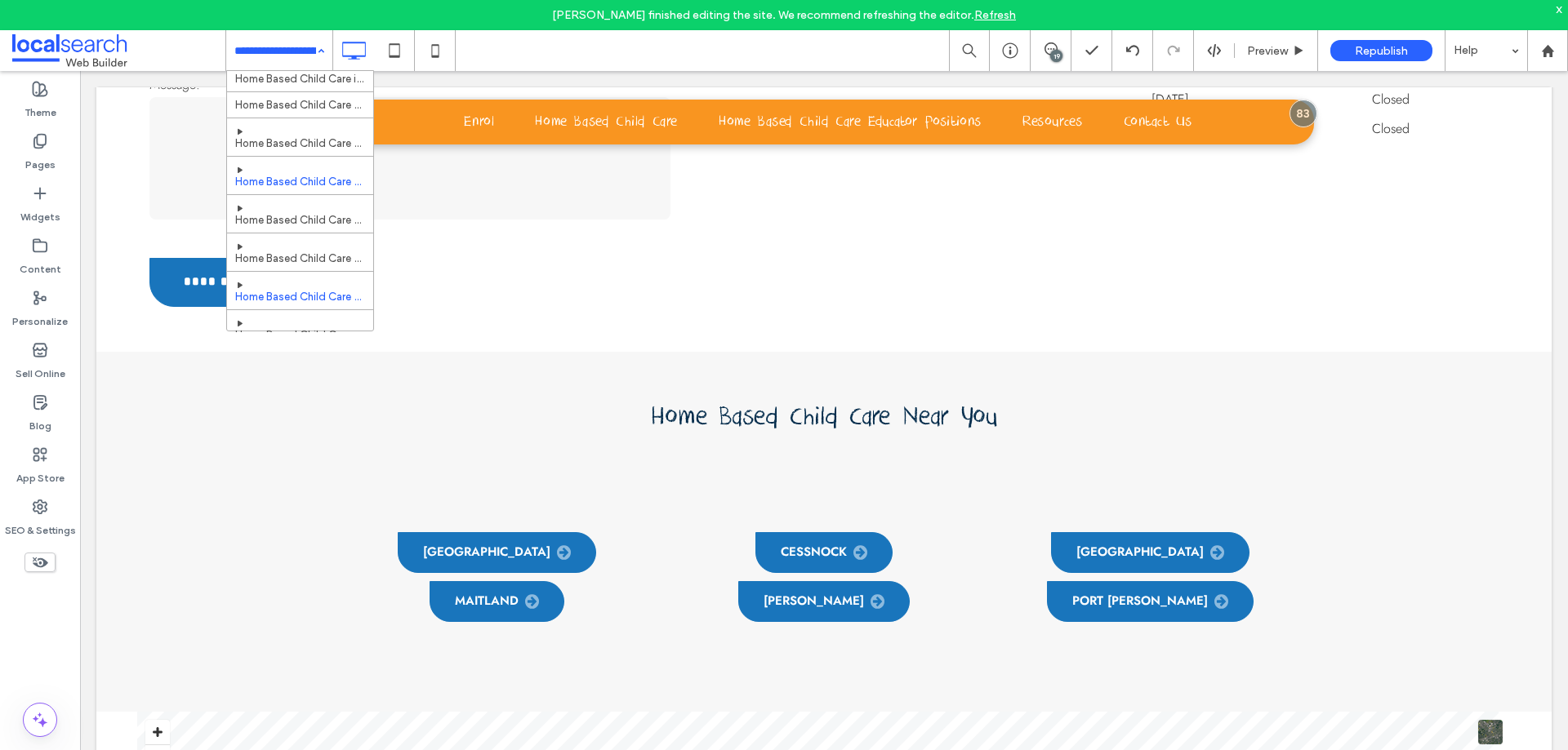
scroll to position [326, 0]
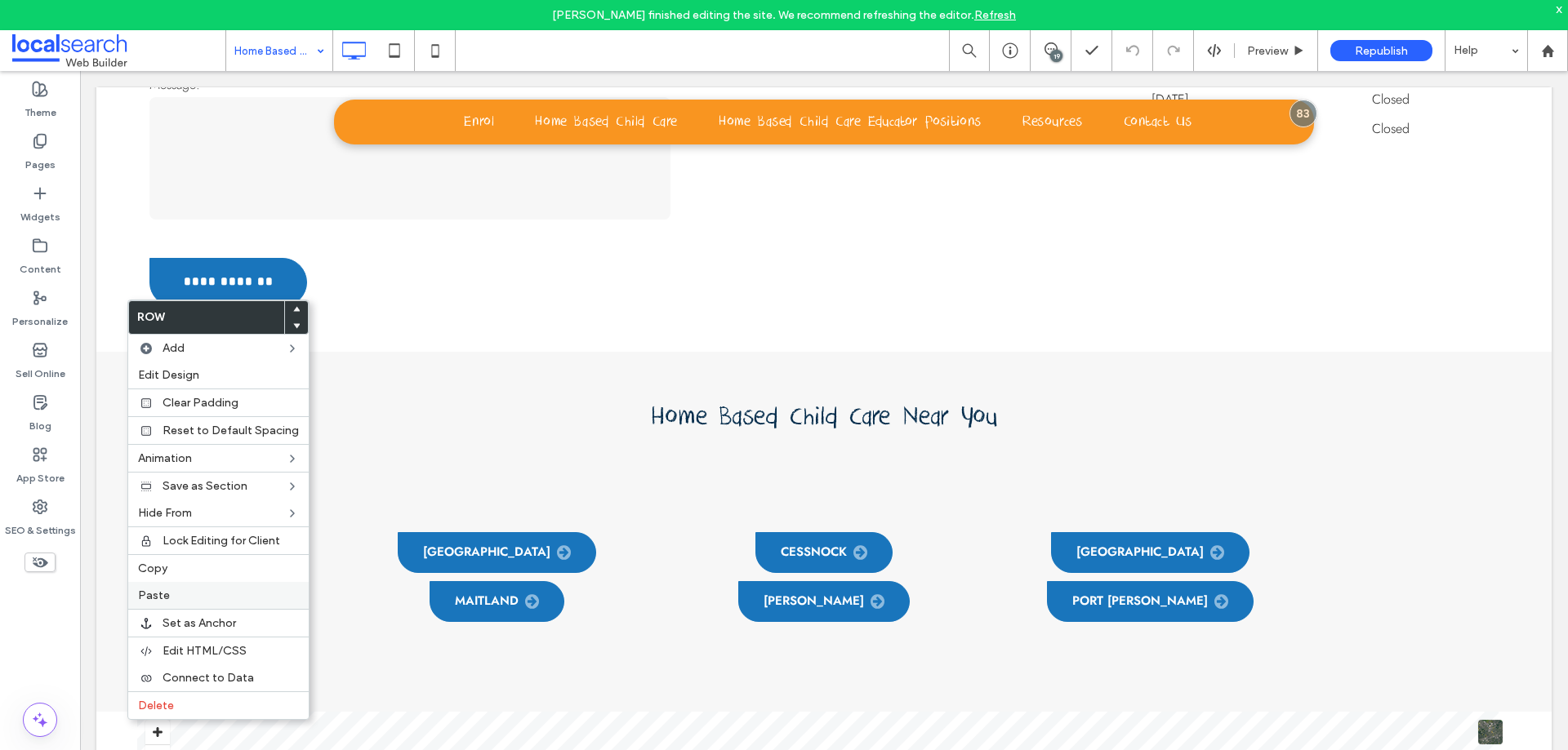
click at [163, 603] on div "Paste" at bounding box center [219, 595] width 181 height 27
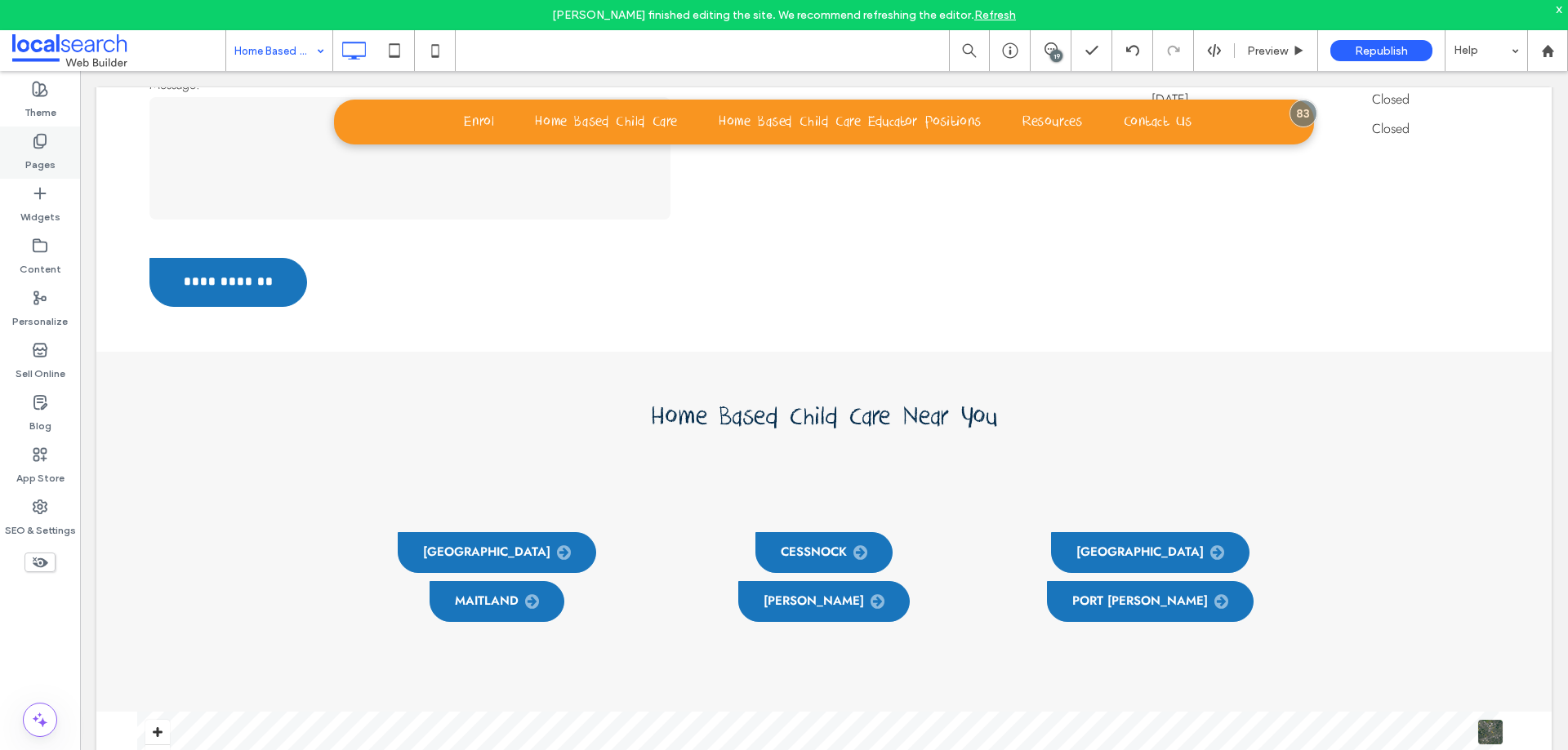
click at [52, 154] on label "Pages" at bounding box center [41, 161] width 30 height 23
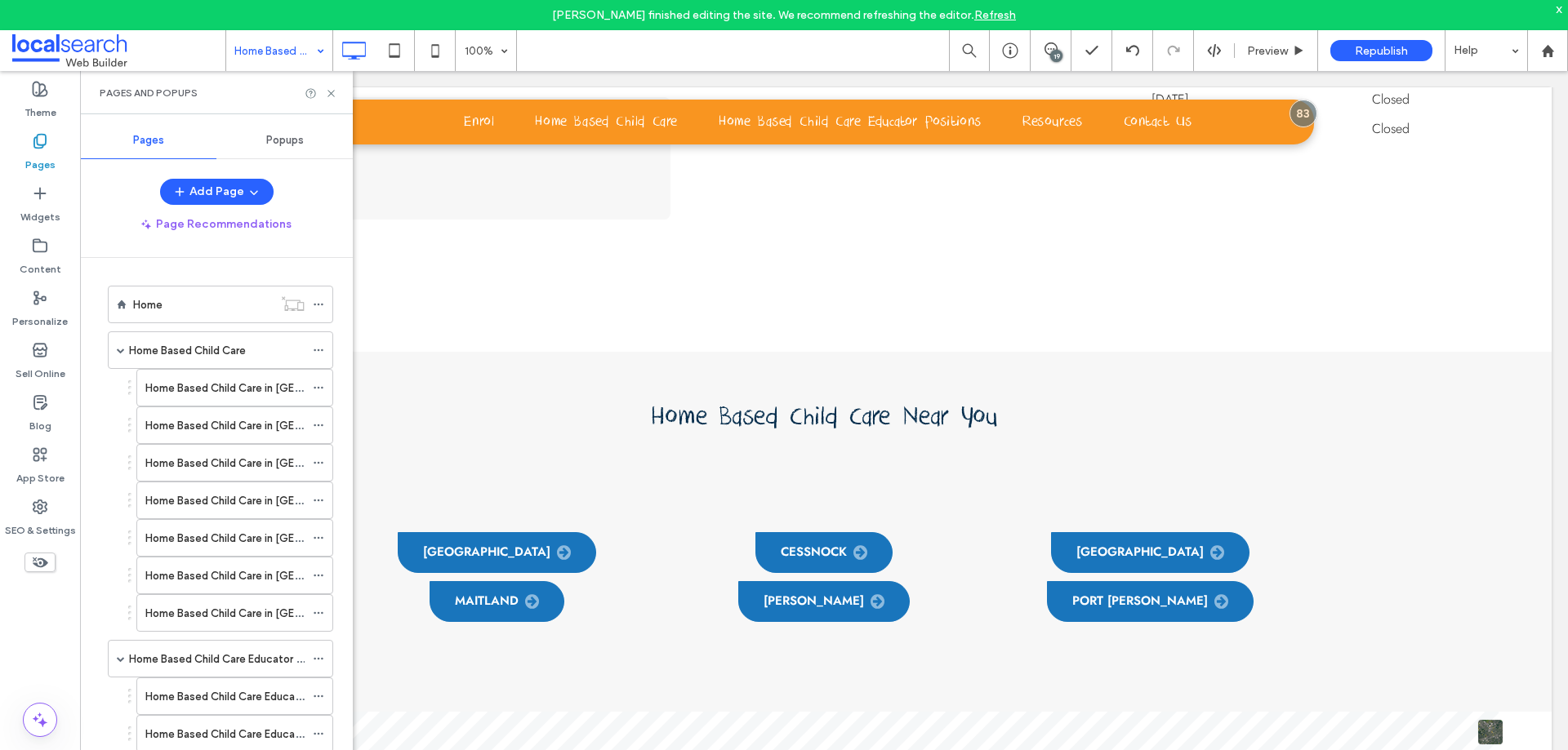
click at [52, 154] on label "Pages" at bounding box center [41, 161] width 30 height 23
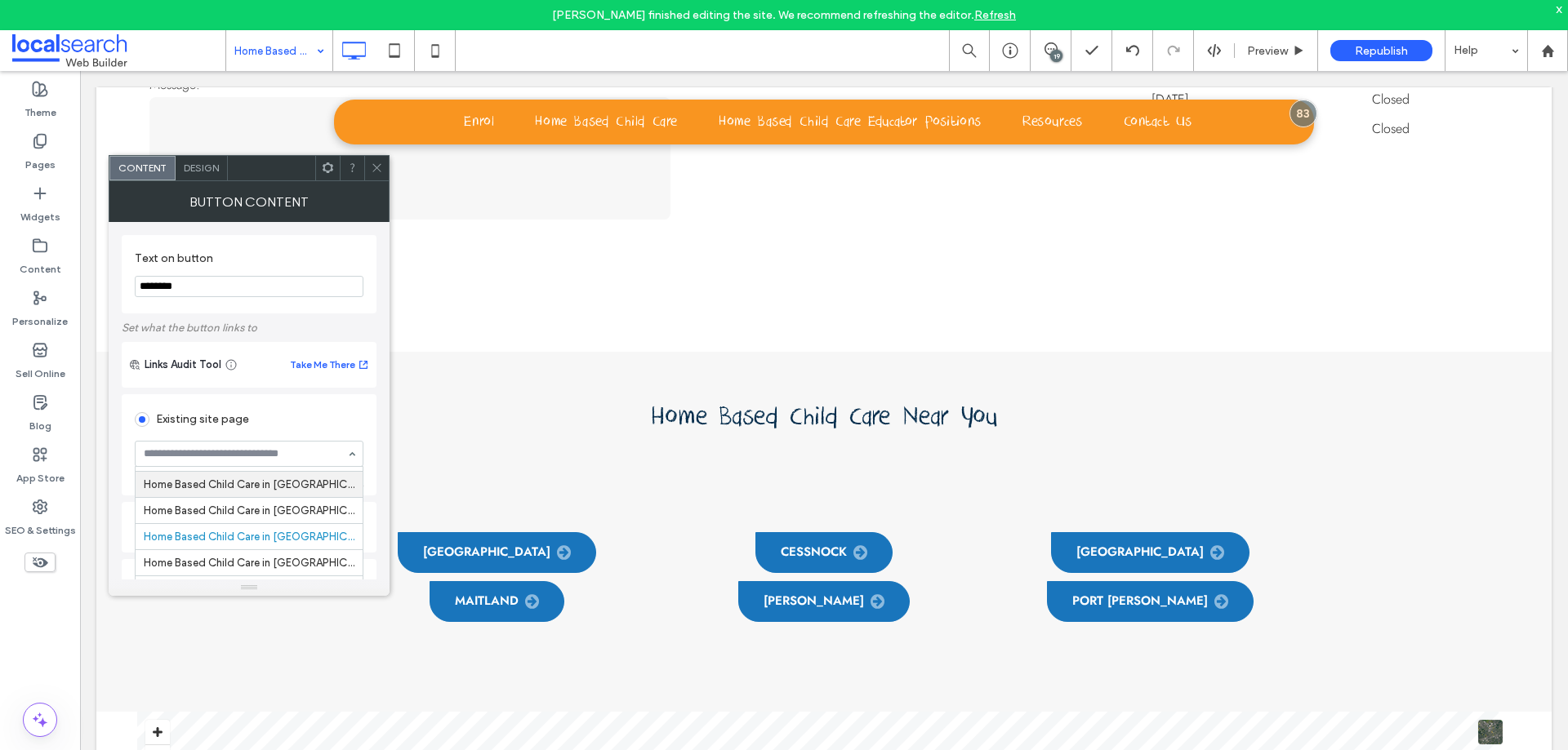
scroll to position [23, 0]
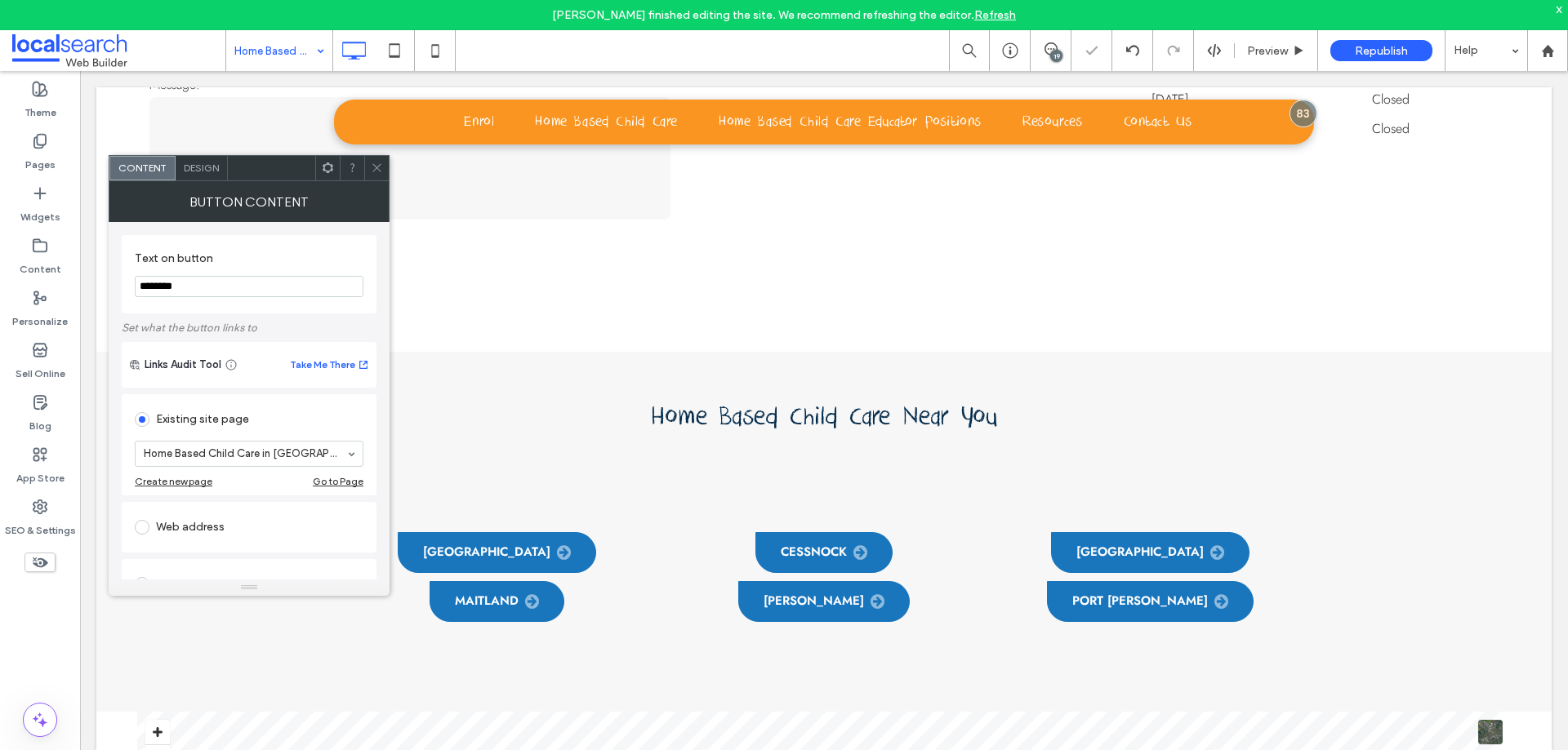
click at [278, 286] on input "********" at bounding box center [249, 286] width 229 height 22
type input "********"
click at [374, 295] on div "Text on button ********" at bounding box center [249, 274] width 255 height 79
click at [384, 168] on div at bounding box center [377, 168] width 25 height 25
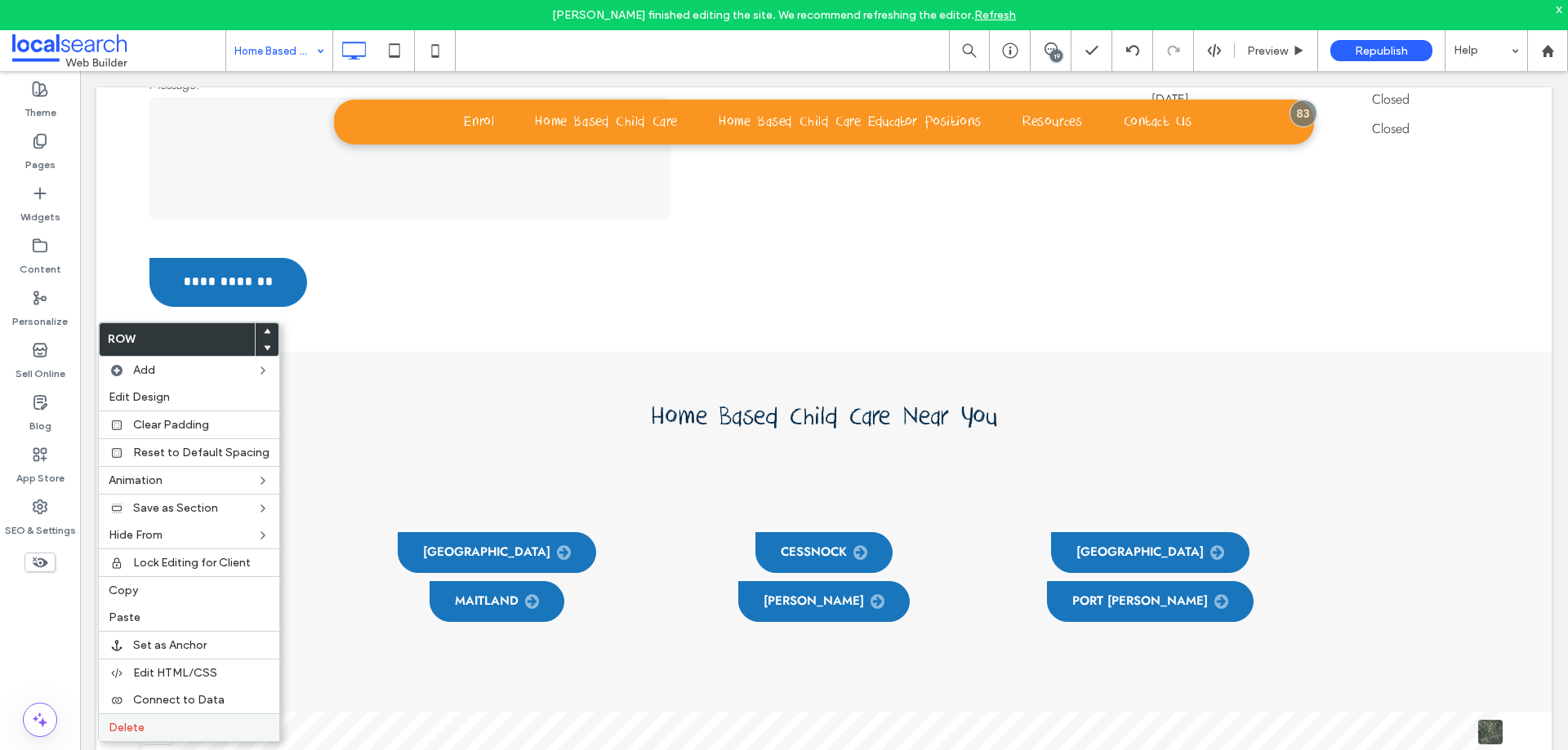
click at [147, 737] on div "Delete" at bounding box center [189, 728] width 181 height 28
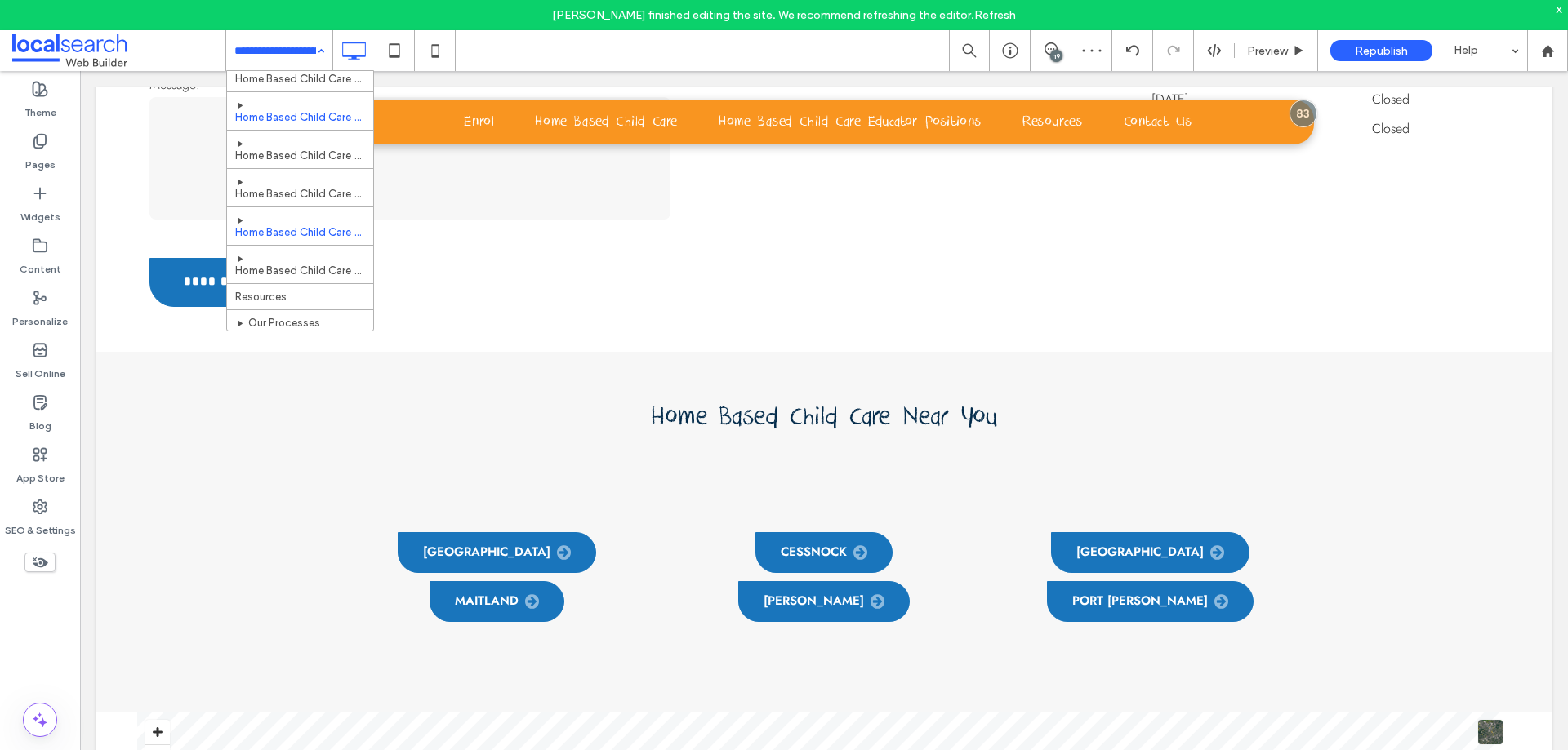
scroll to position [408, 0]
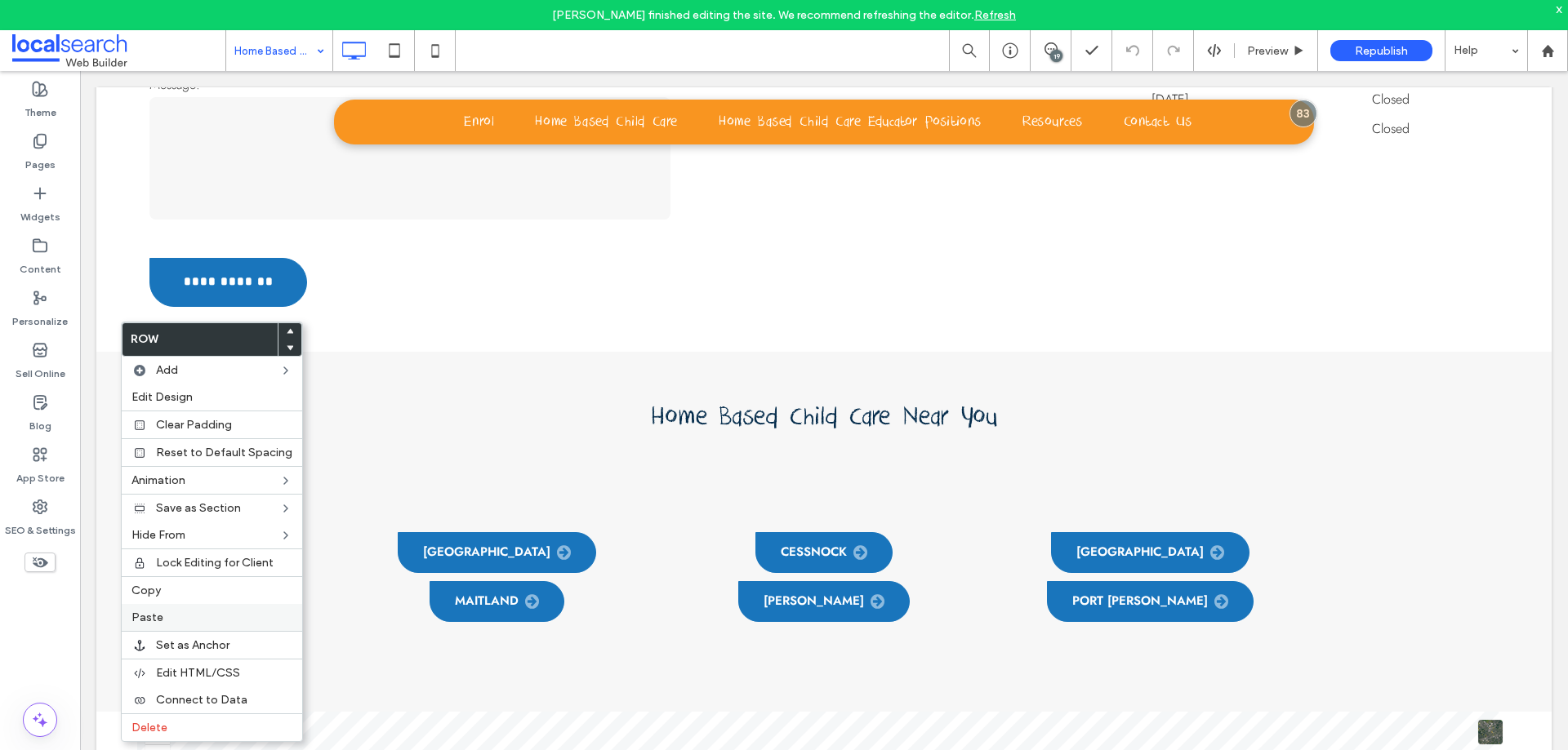
click at [166, 610] on label "Paste" at bounding box center [212, 617] width 161 height 14
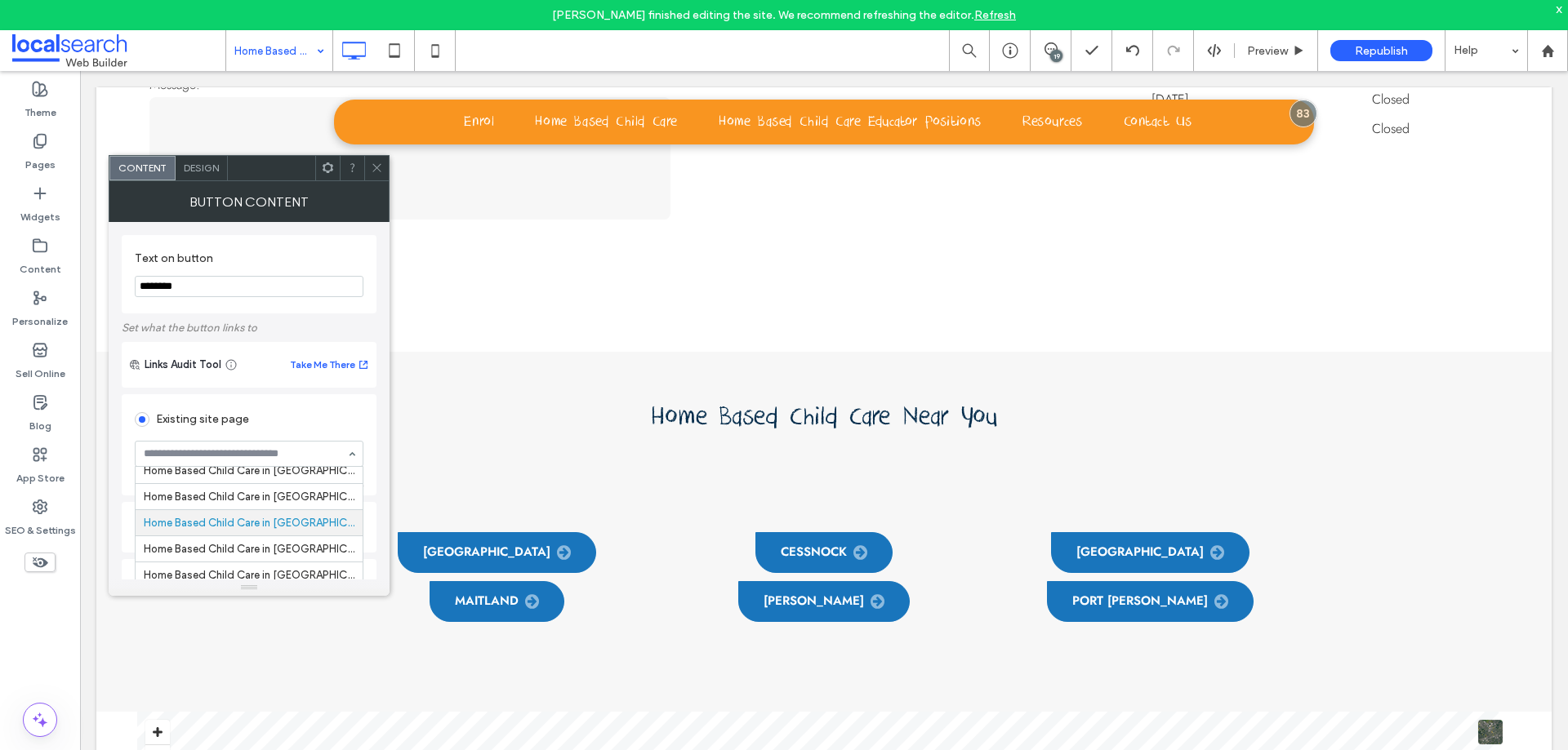
scroll to position [23, 0]
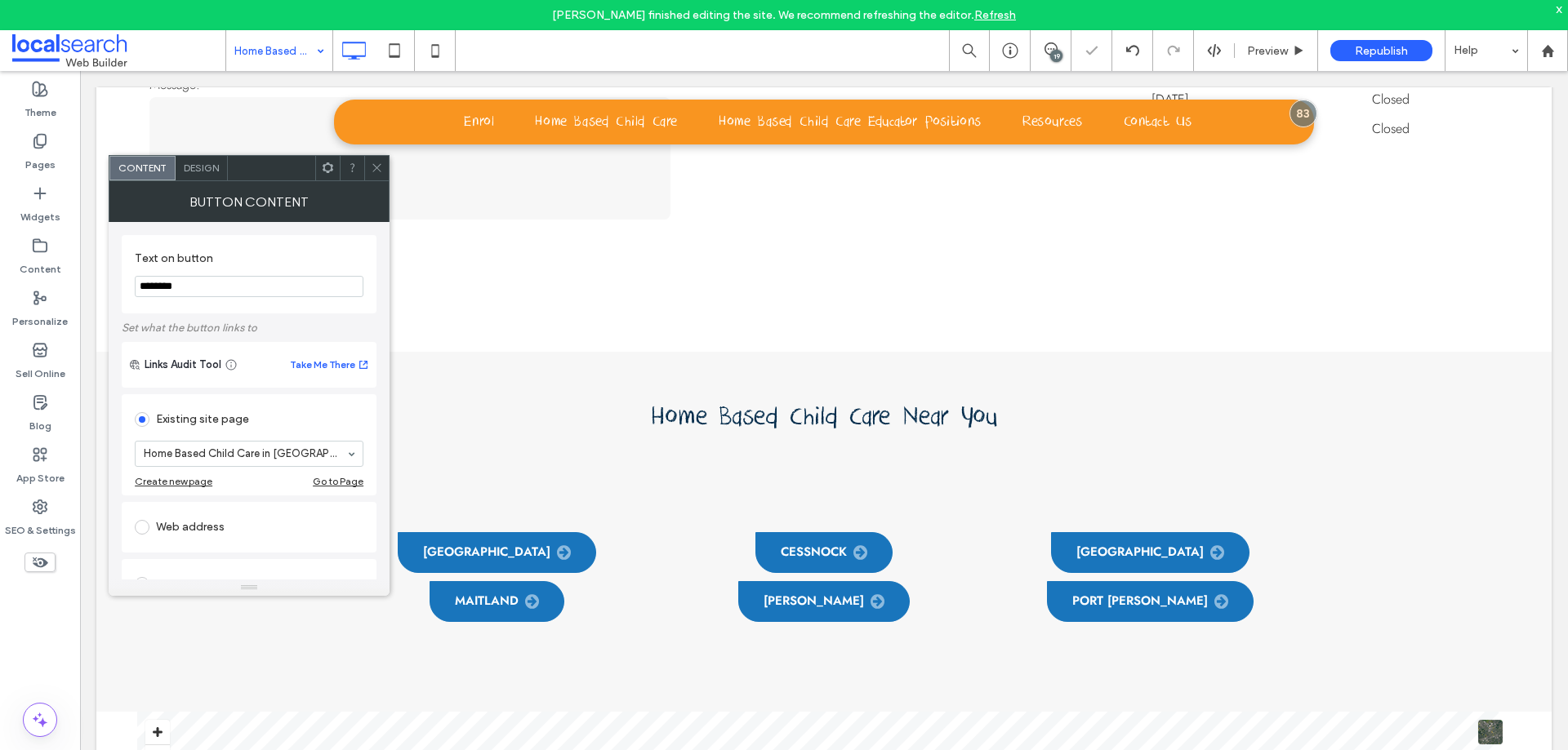
click at [277, 288] on input "********" at bounding box center [249, 286] width 229 height 22
type input "********"
click at [369, 229] on div "Text on button ******** Set what the button links to Links Audit Tool Take Me T…" at bounding box center [249, 530] width 255 height 616
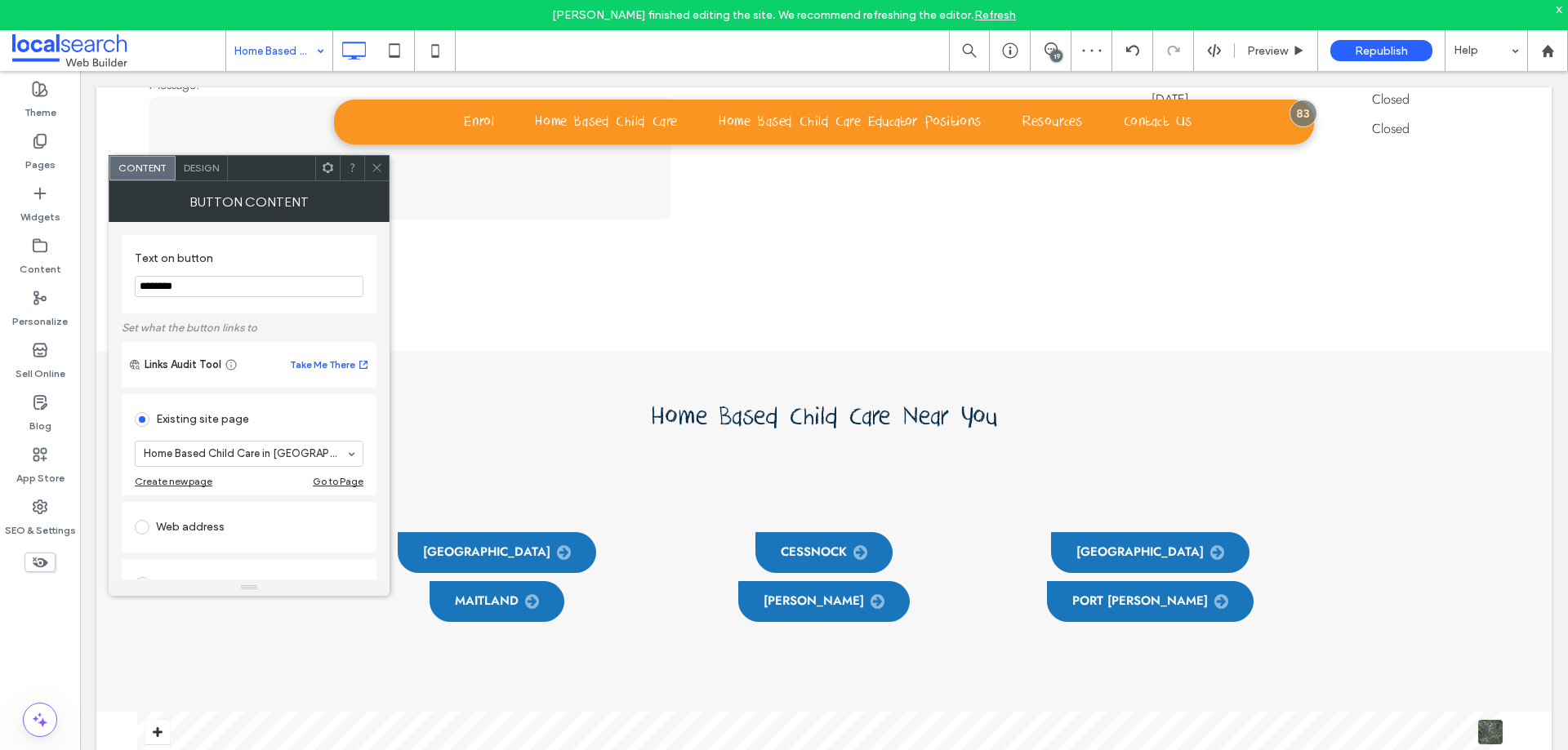
click at [379, 173] on icon at bounding box center [377, 167] width 12 height 12
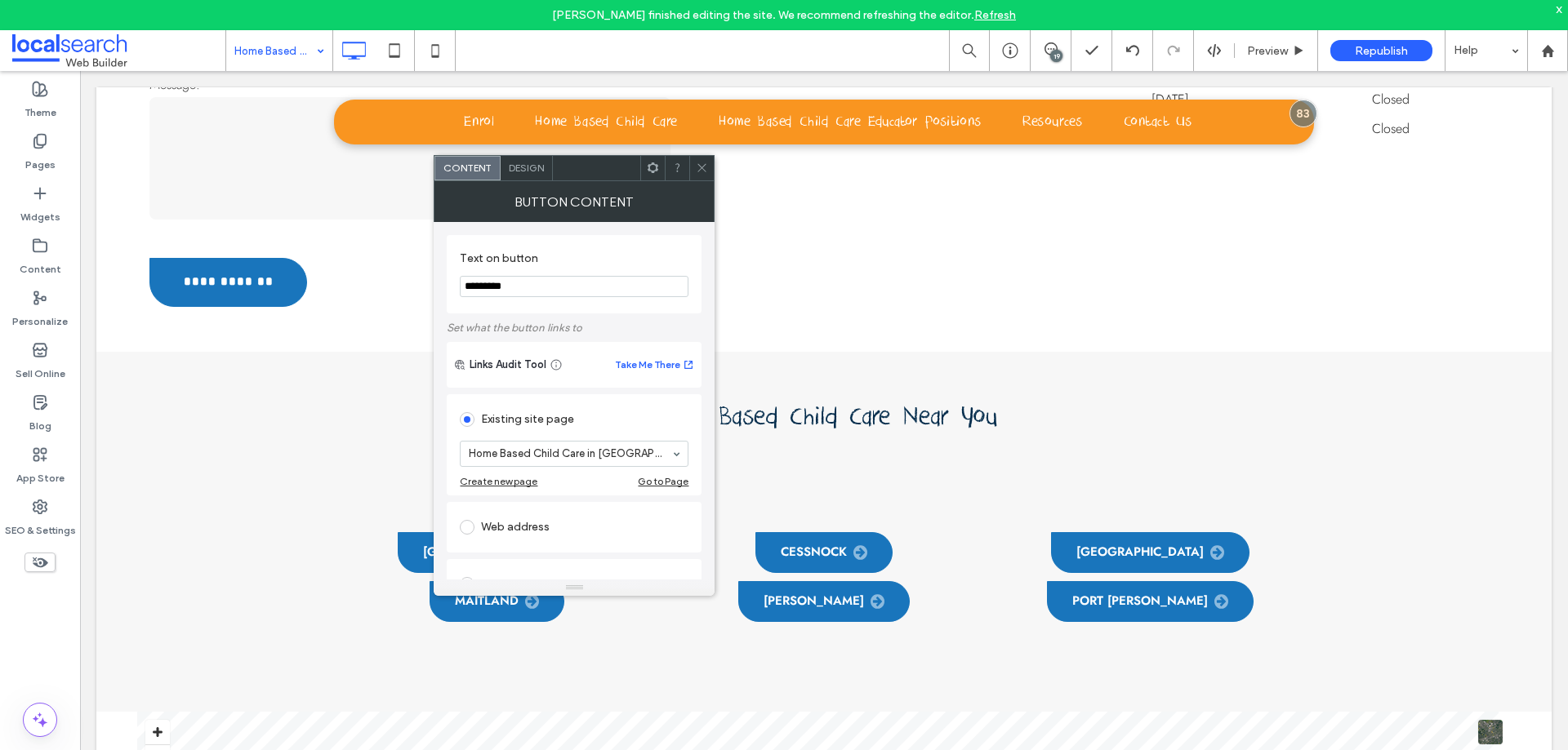
click at [554, 469] on section "Home Based Child Care in Singleton" at bounding box center [574, 454] width 229 height 42
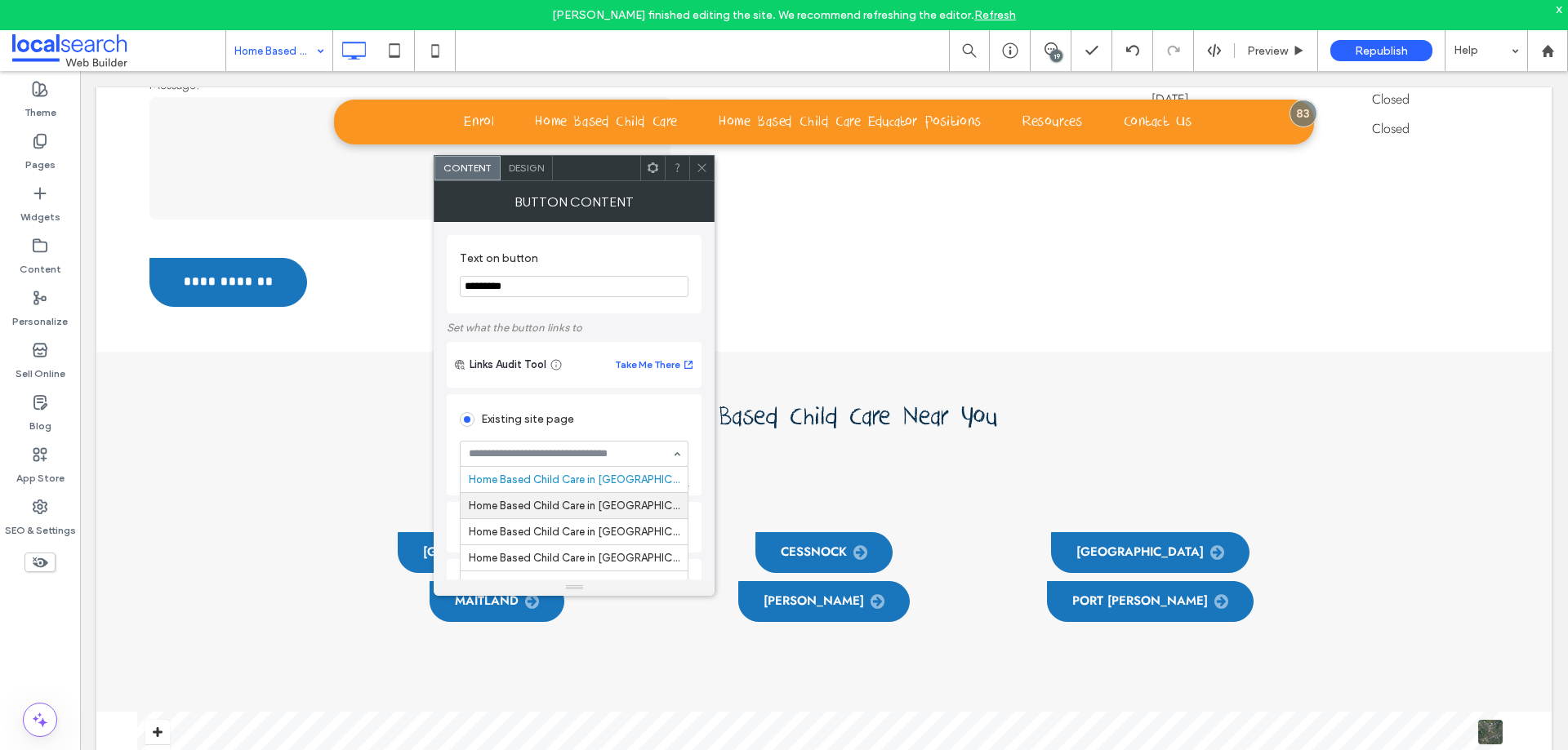
scroll to position [49, 0]
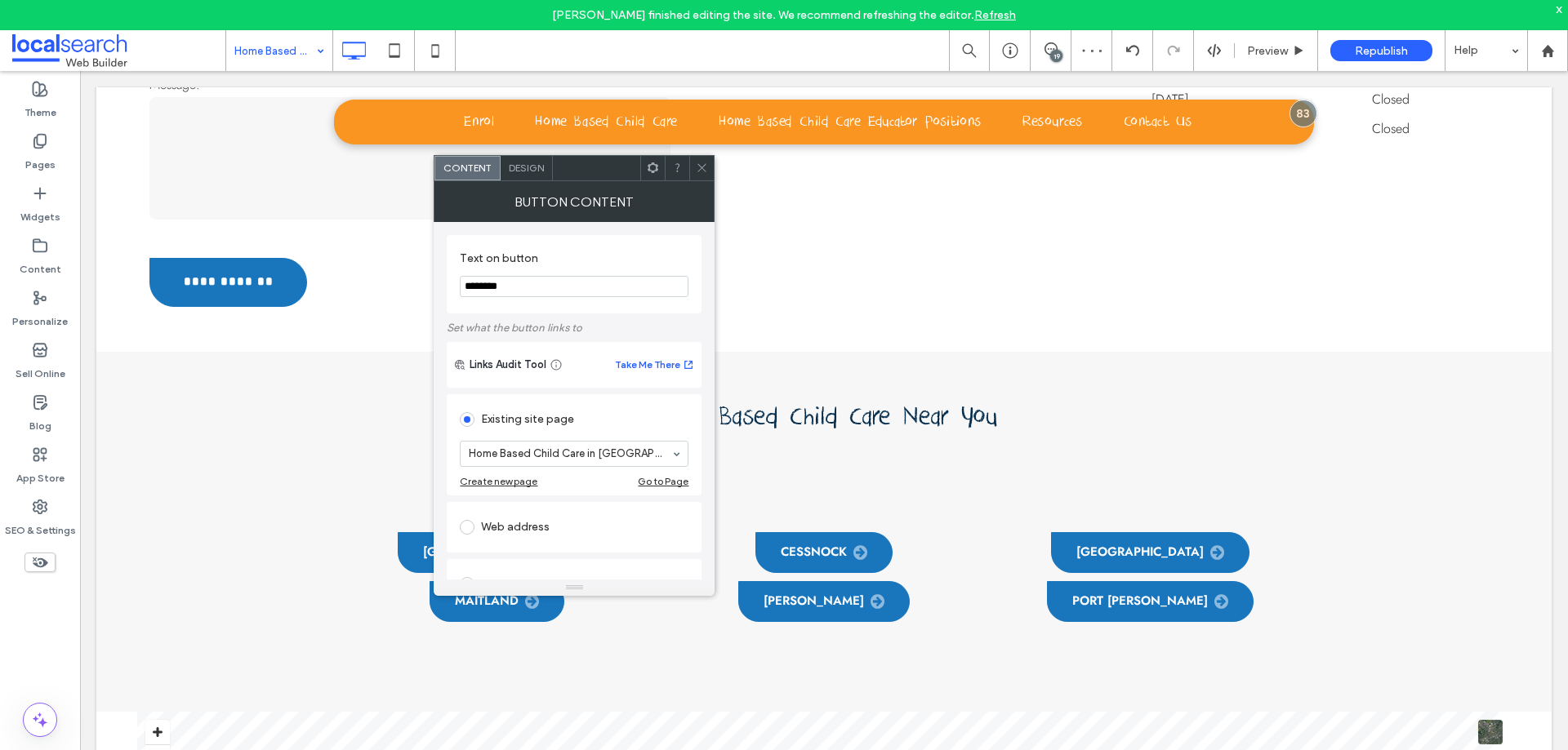
type input "********"
click at [685, 233] on div "Text on button ******** Set what the button links to Links Audit Tool Take Me T…" at bounding box center [574, 530] width 255 height 616
click at [704, 166] on icon at bounding box center [702, 167] width 12 height 12
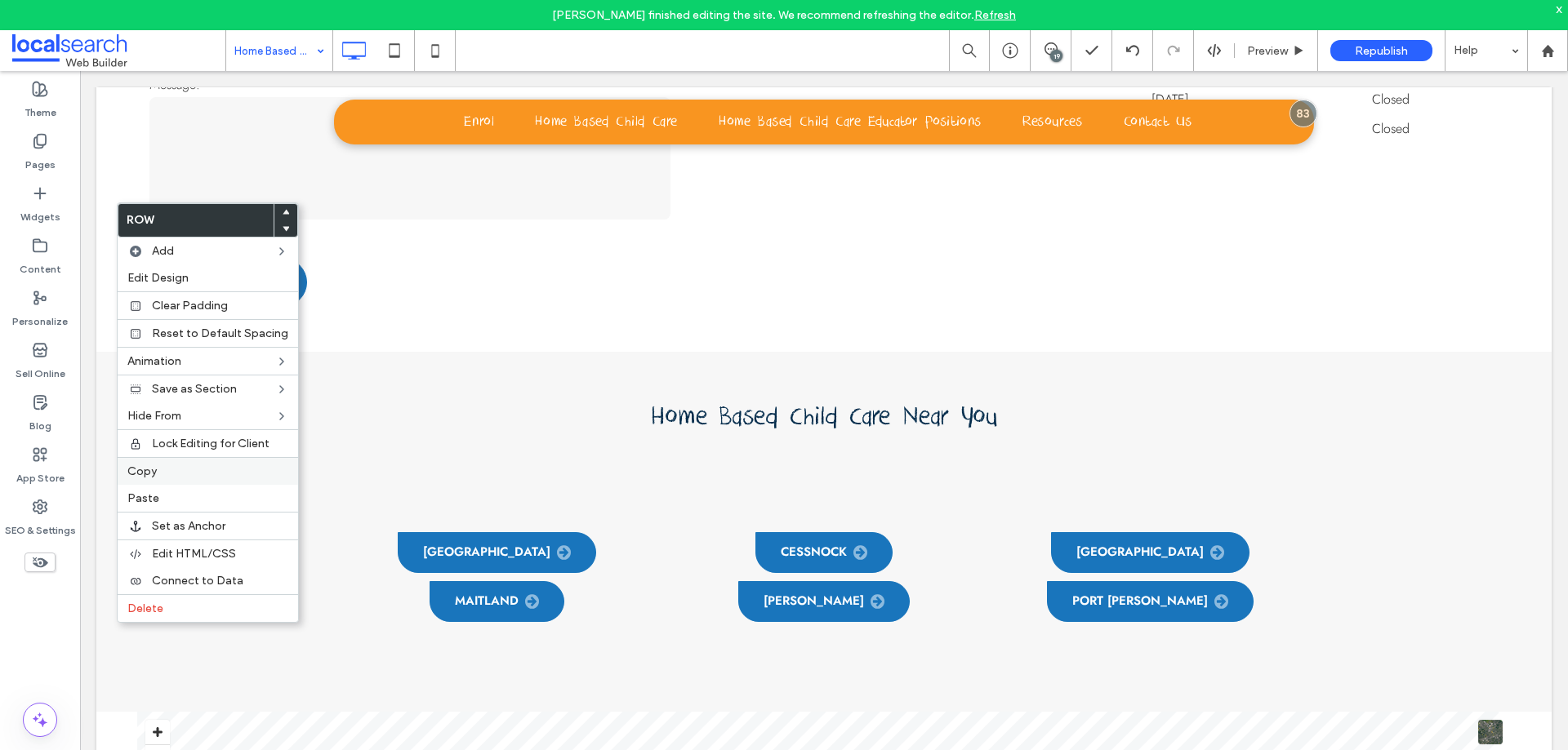
click at [160, 470] on label "Copy" at bounding box center [208, 471] width 161 height 14
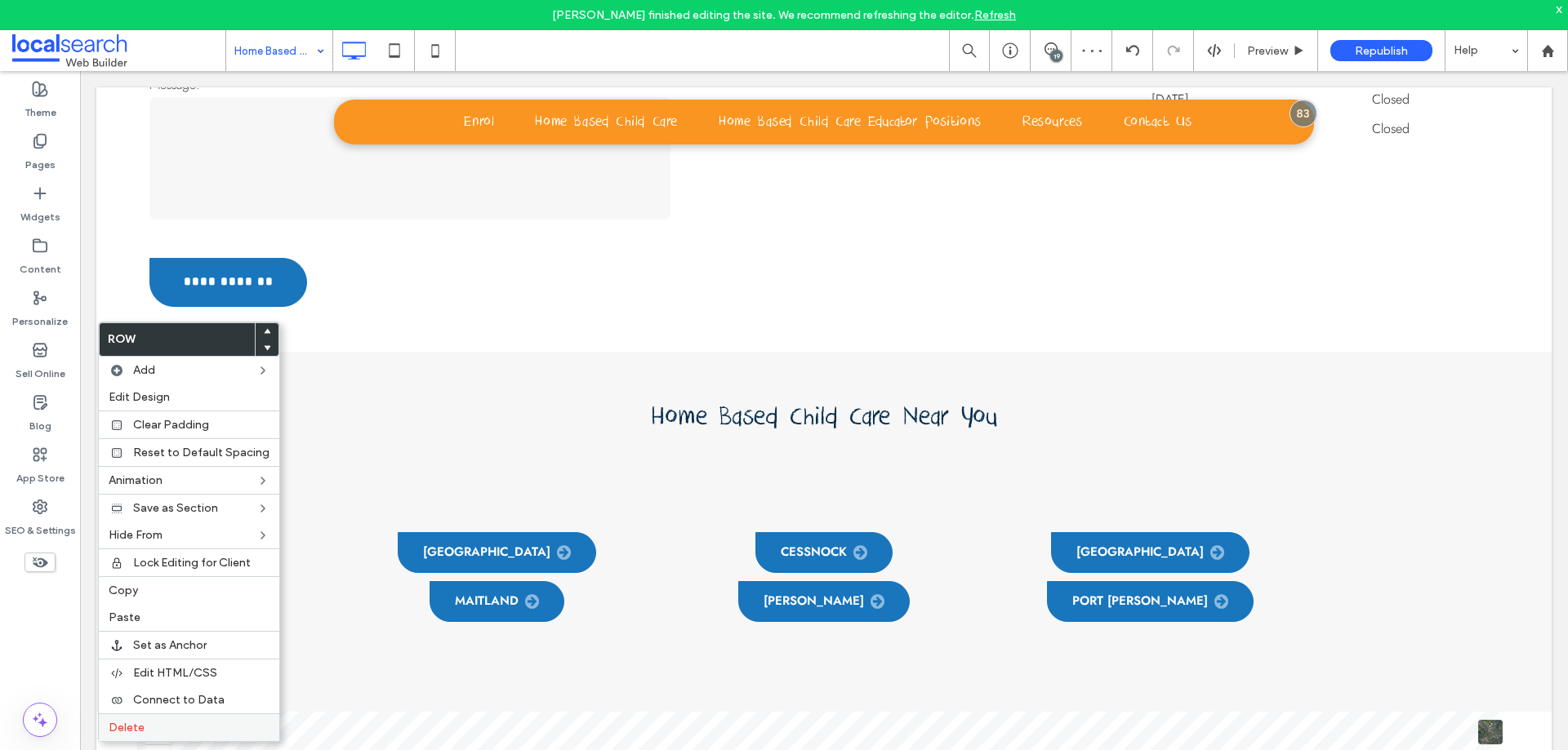
click at [195, 726] on label "Delete" at bounding box center [189, 728] width 161 height 14
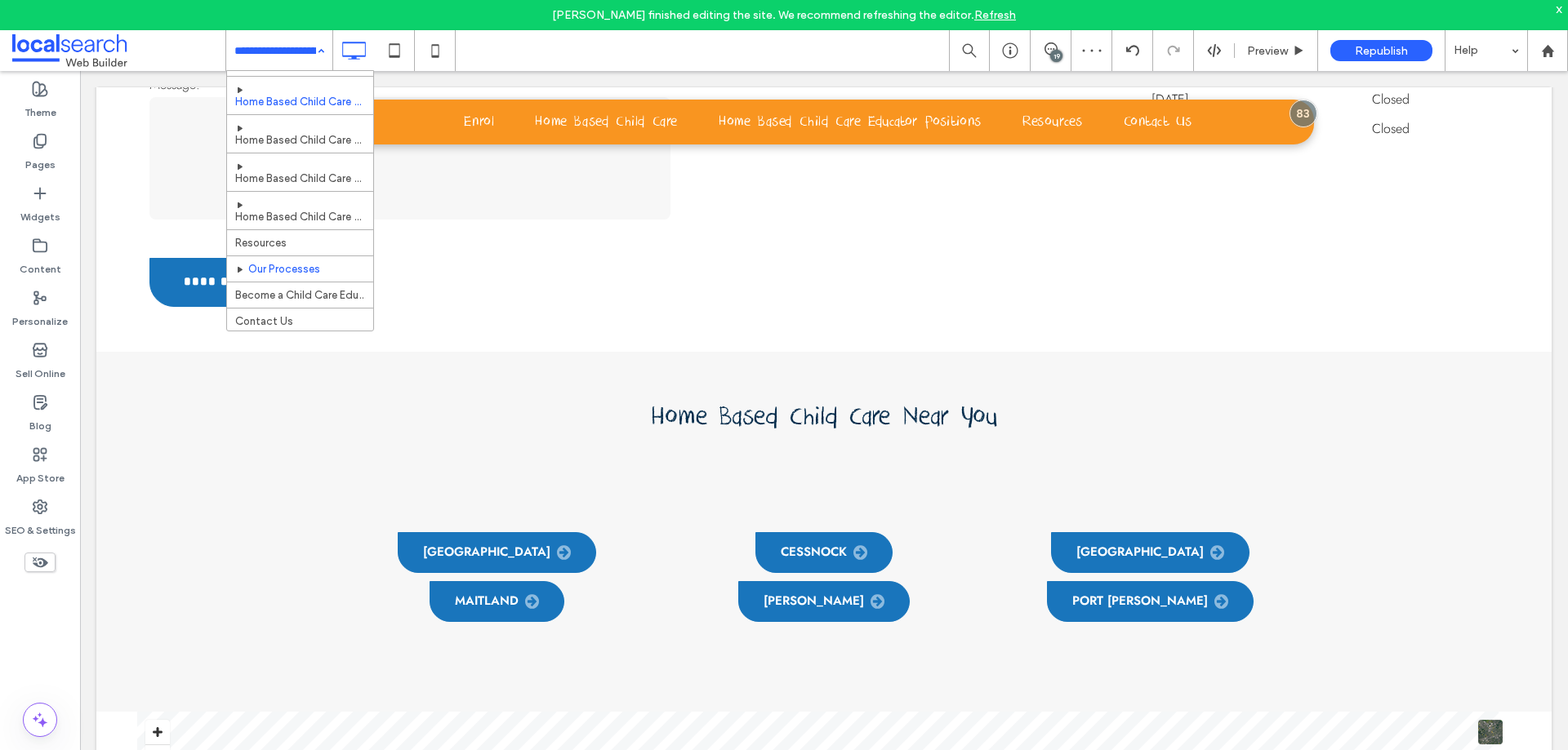
scroll to position [458, 0]
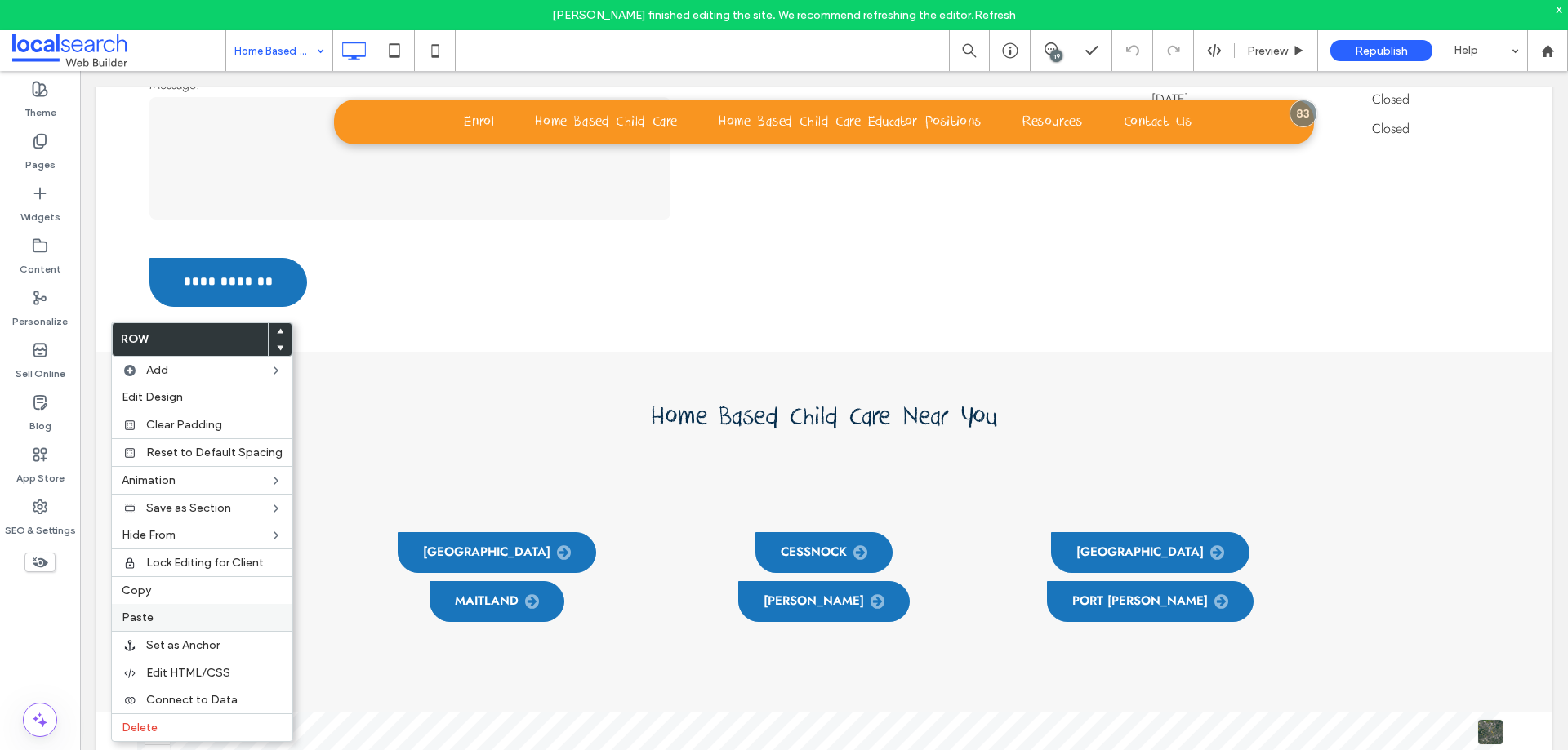
click at [139, 621] on span "Paste" at bounding box center [138, 617] width 31 height 14
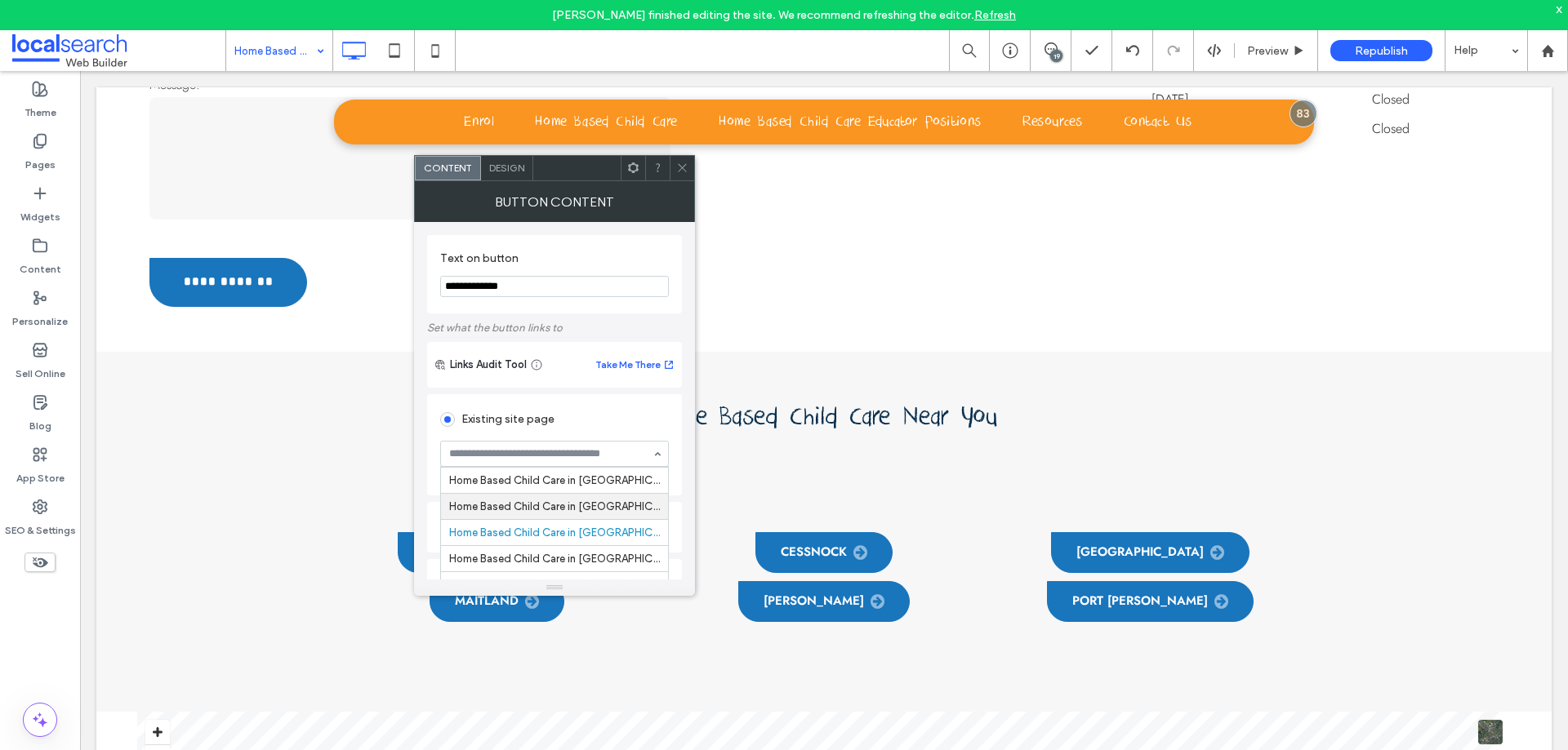
scroll to position [75, 0]
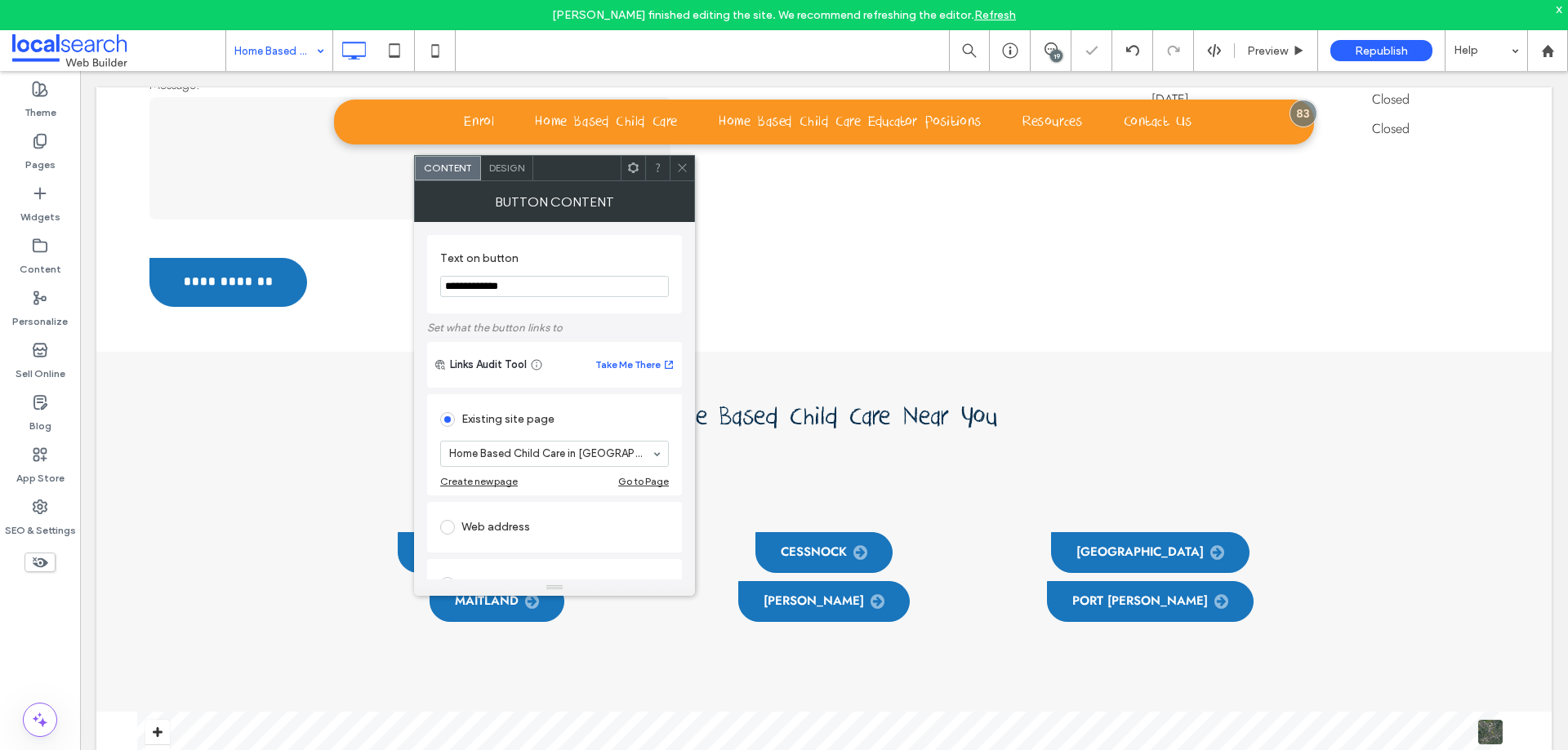
click at [557, 272] on section "**********" at bounding box center [554, 274] width 229 height 62
click at [559, 276] on input "**********" at bounding box center [554, 286] width 229 height 22
click at [554, 285] on input "**********" at bounding box center [554, 286] width 229 height 22
type input "*********"
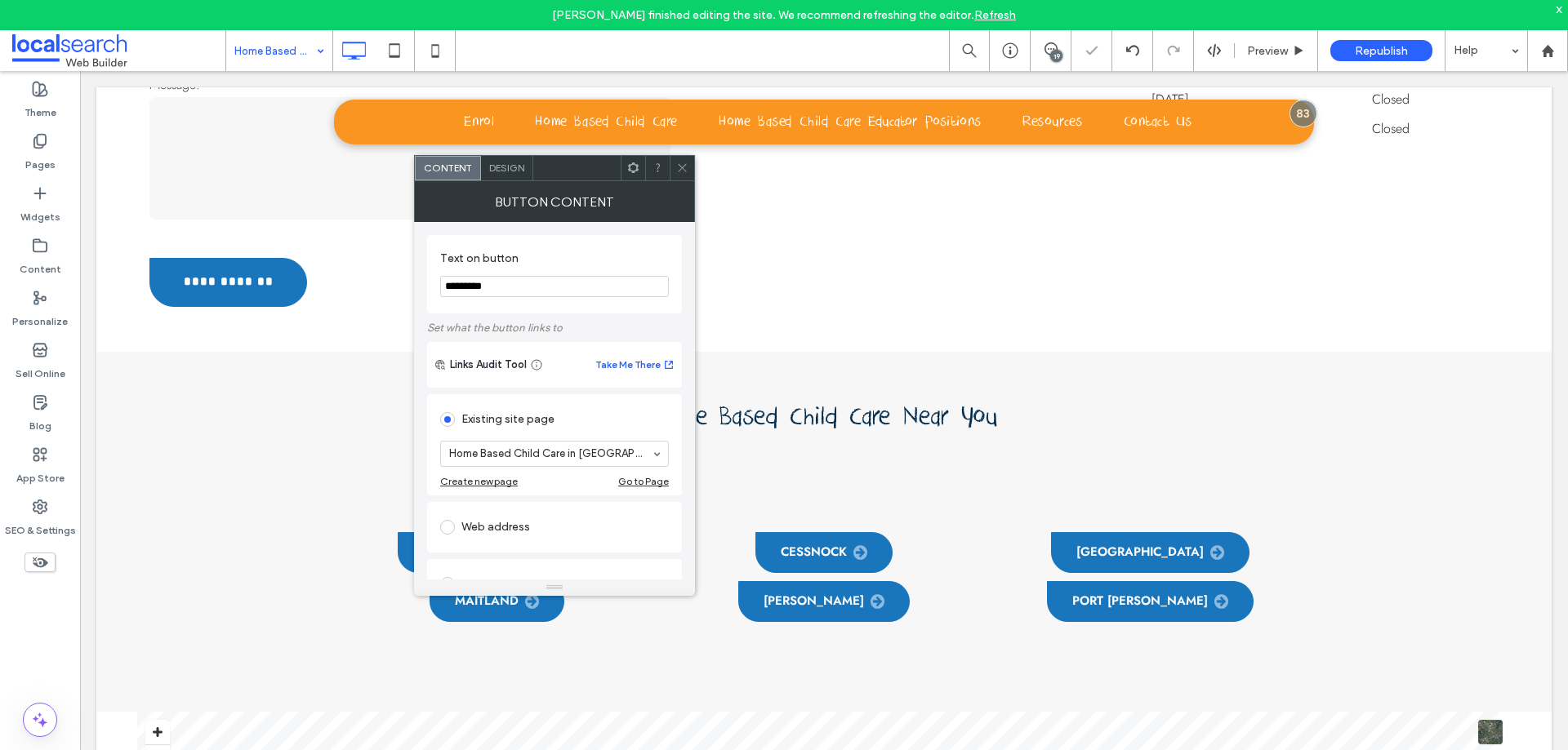
click at [642, 250] on section "Text on button *********" at bounding box center [554, 274] width 229 height 62
click at [683, 171] on icon at bounding box center [682, 167] width 12 height 12
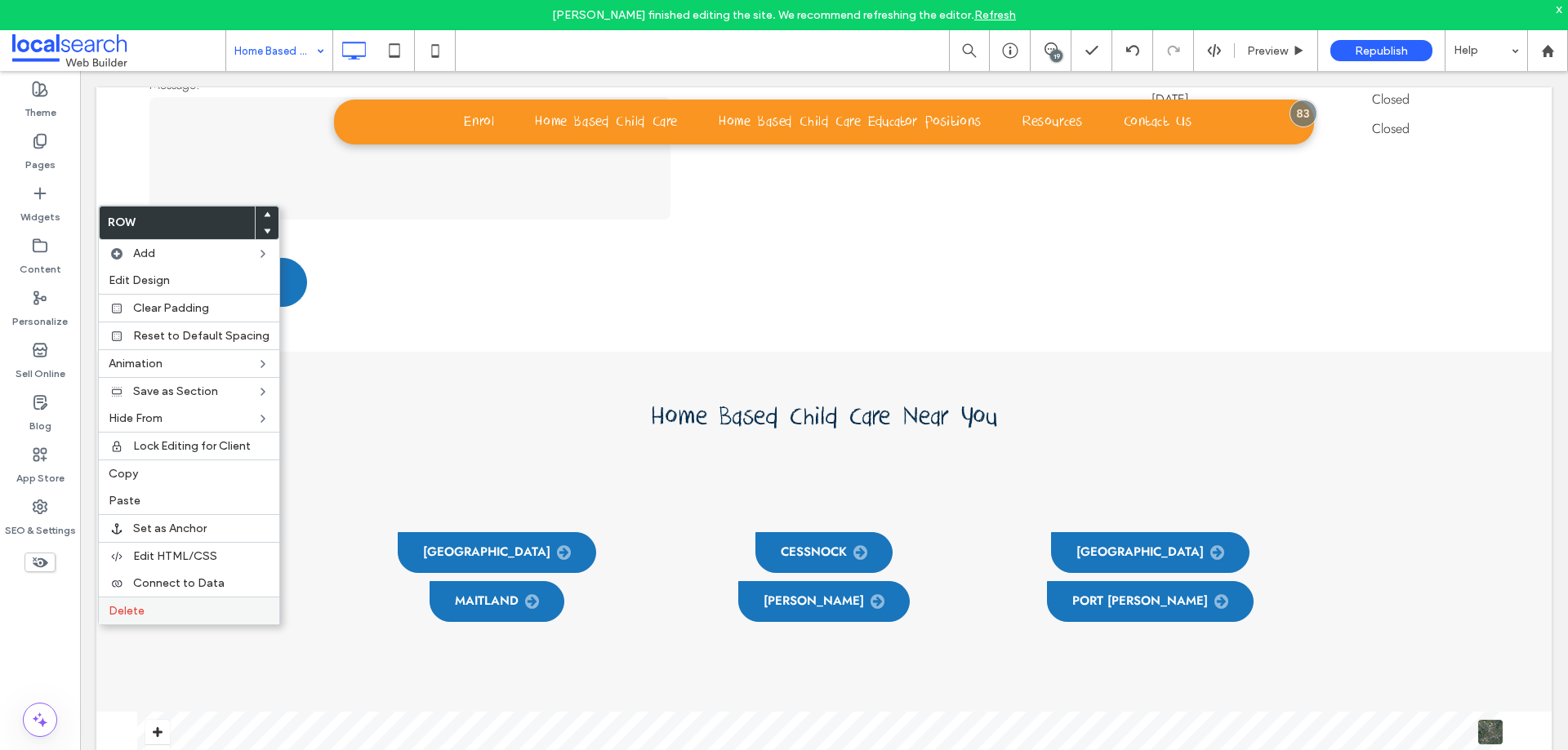
click at [136, 608] on span "Delete" at bounding box center [126, 611] width 36 height 14
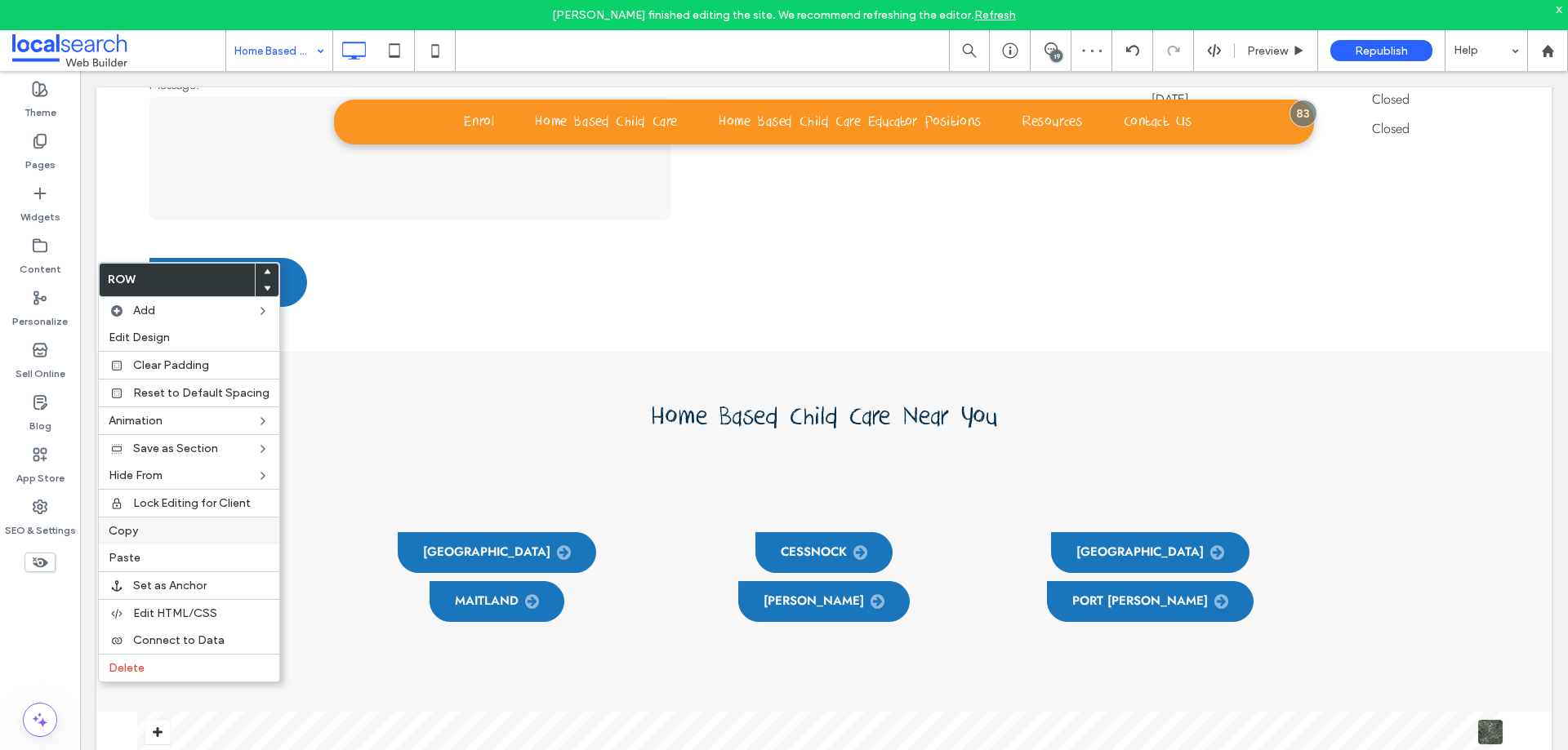
click at [144, 535] on label "Copy" at bounding box center [189, 531] width 161 height 14
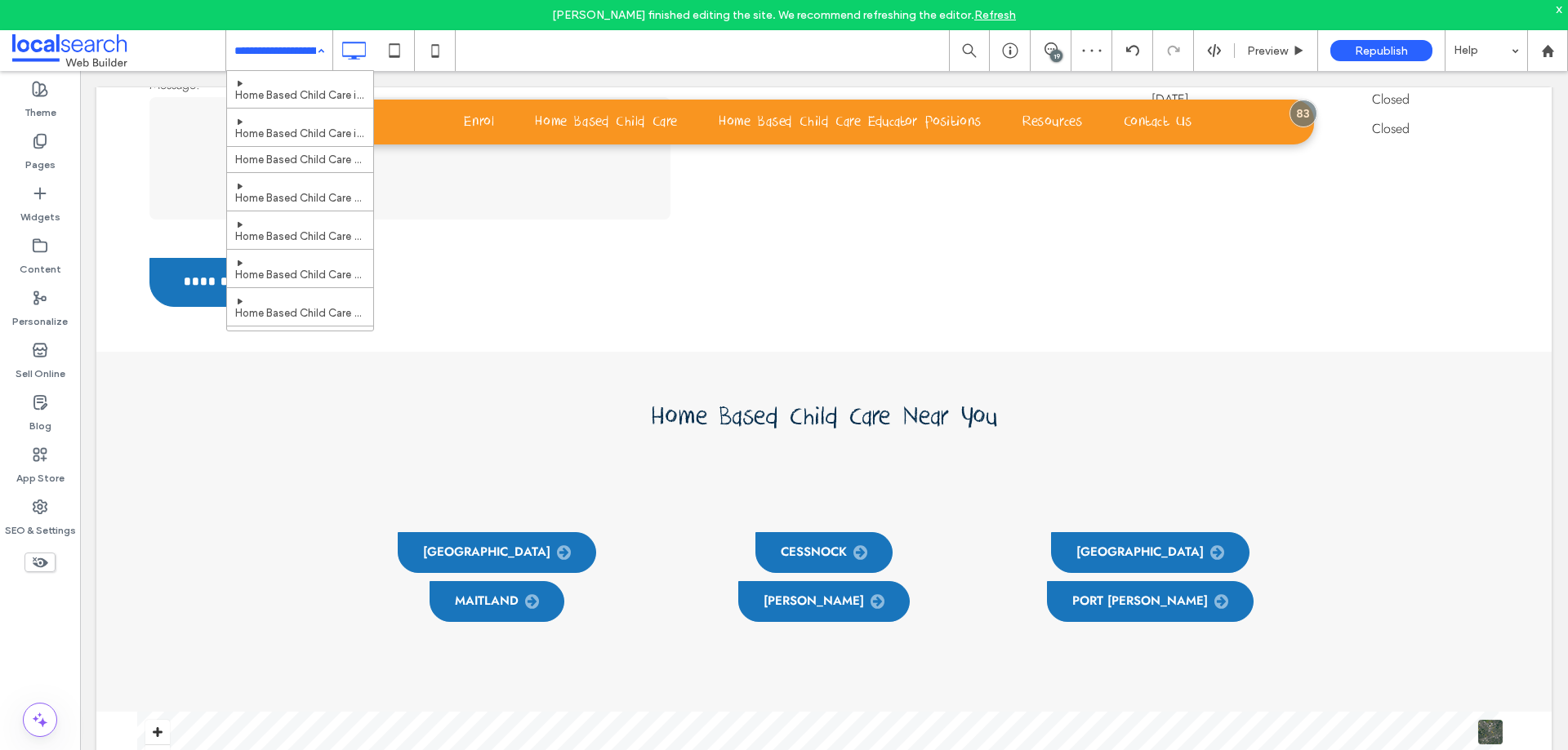
scroll to position [408, 0]
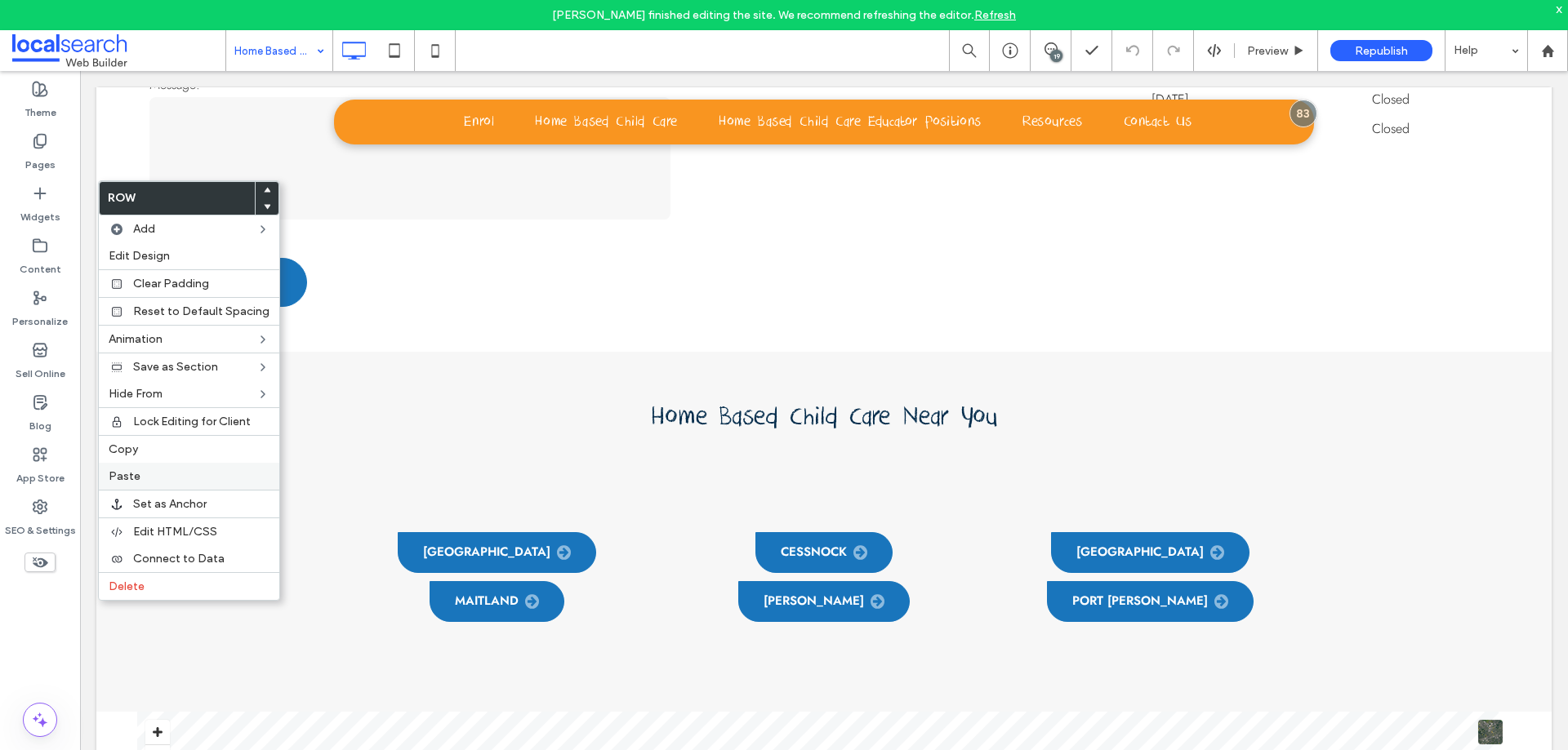
click at [140, 478] on label "Paste" at bounding box center [189, 476] width 161 height 14
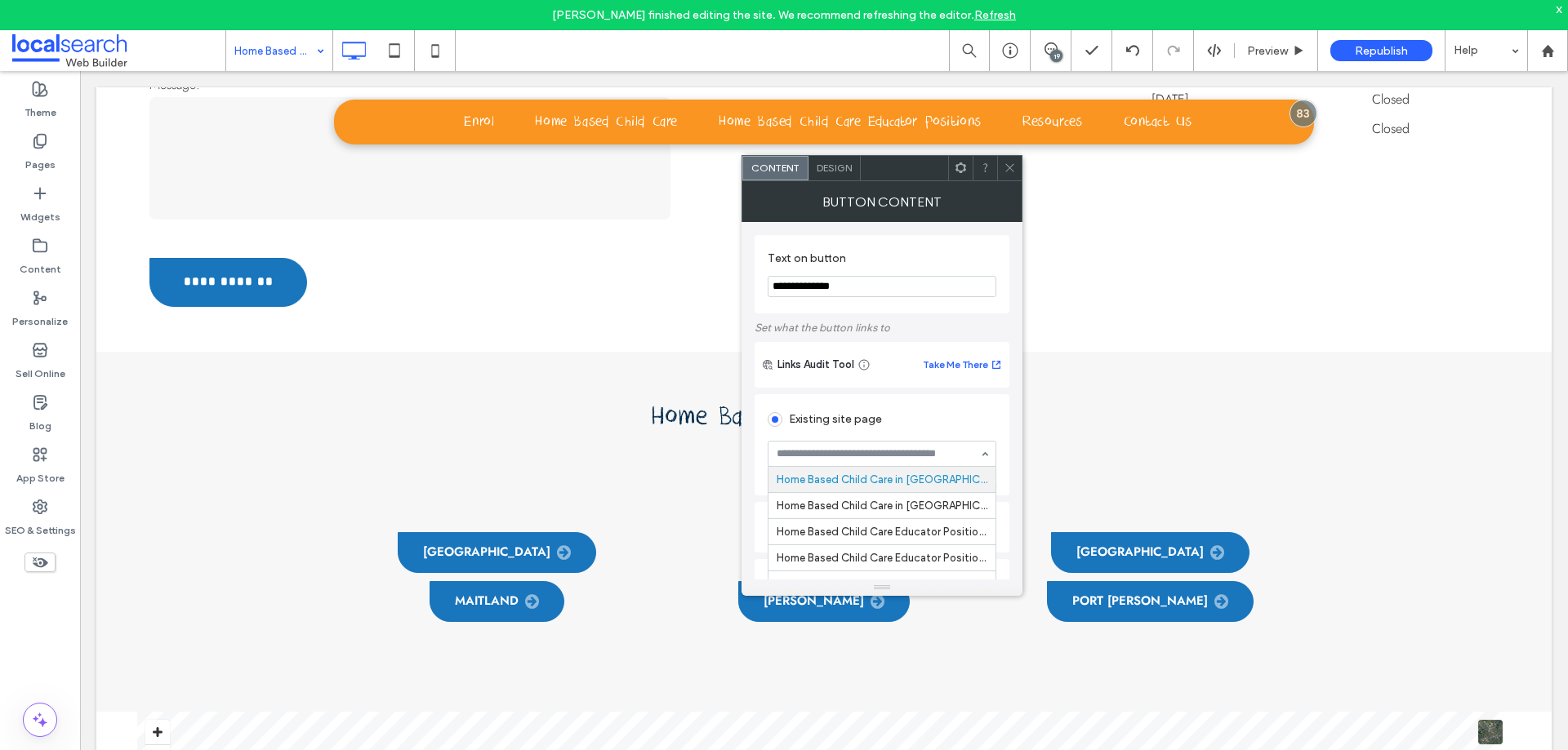
scroll to position [101, 0]
drag, startPoint x: 952, startPoint y: 541, endPoint x: 941, endPoint y: 464, distance: 77.8
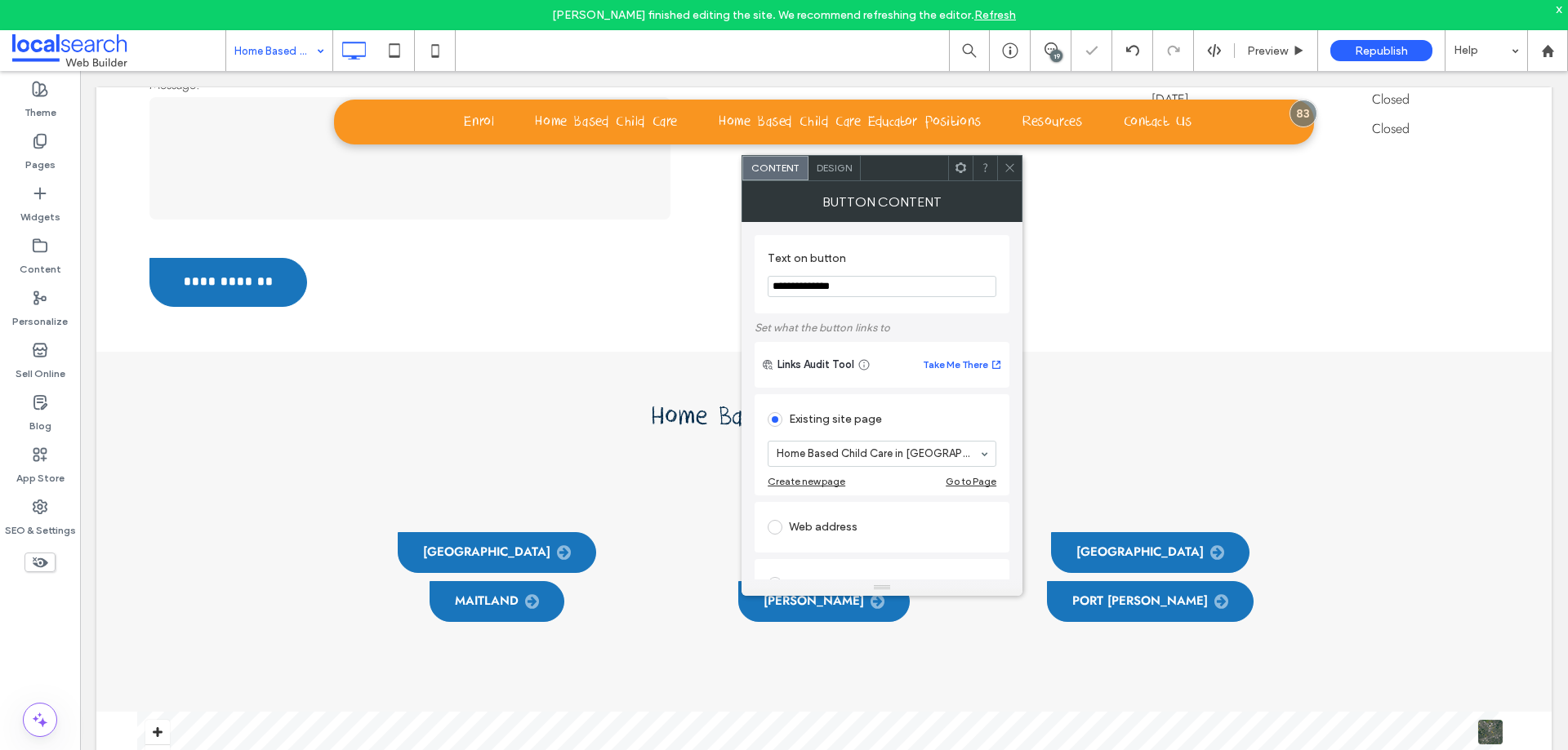
click at [886, 286] on input "**********" at bounding box center [882, 286] width 229 height 22
type input "**********"
click at [988, 245] on section "**********" at bounding box center [882, 274] width 229 height 62
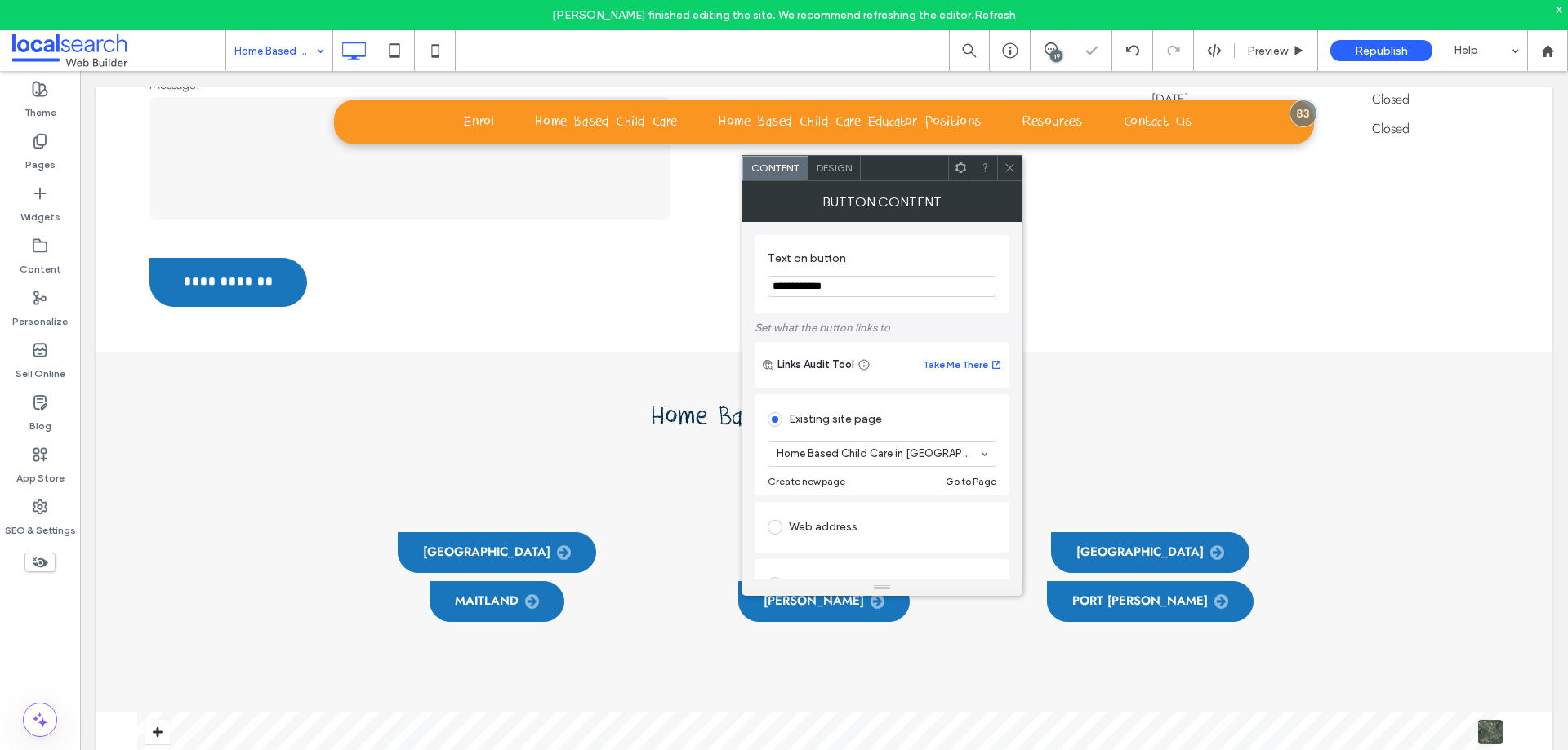
click at [1010, 176] on span at bounding box center [1010, 168] width 12 height 25
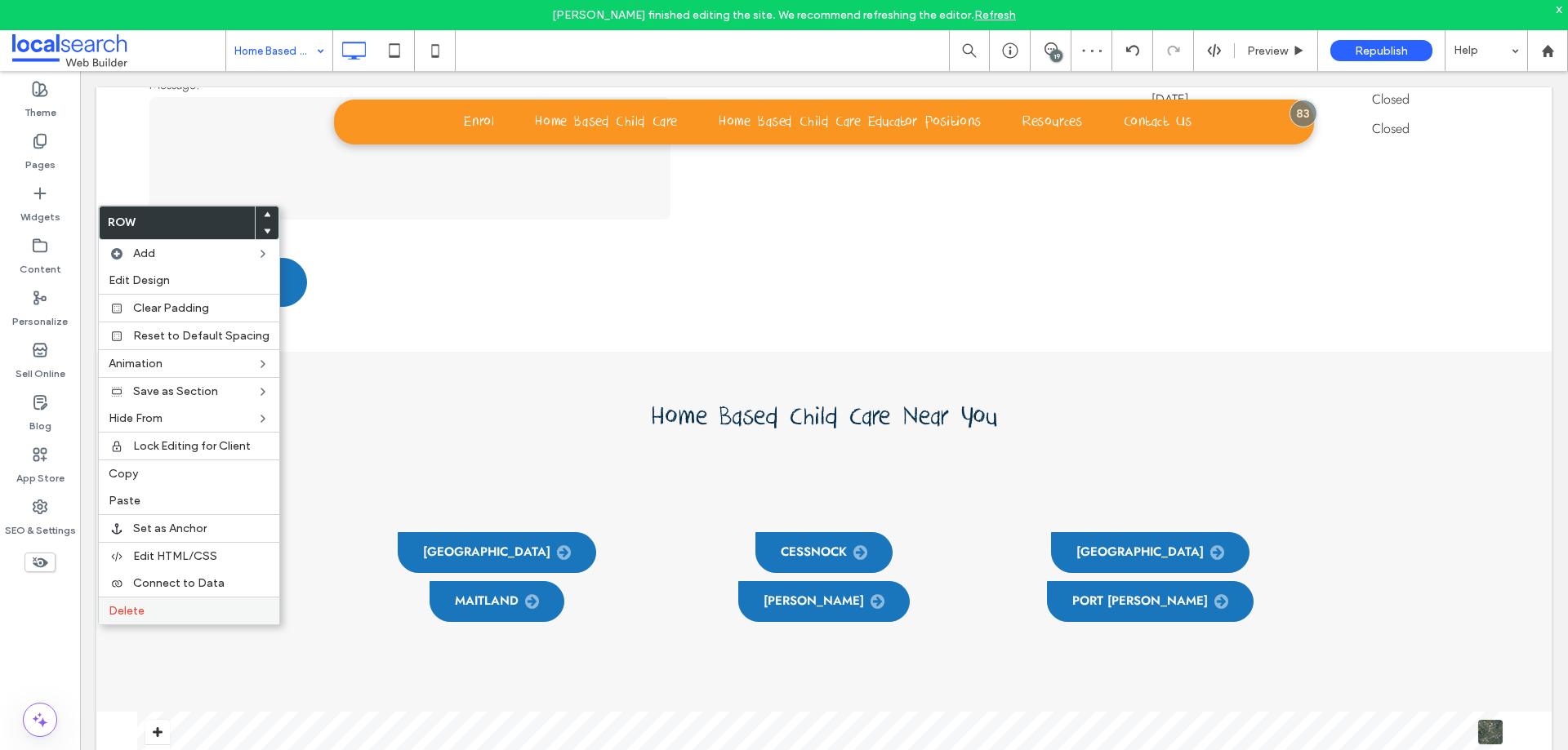
click at [157, 606] on label "Delete" at bounding box center [189, 611] width 161 height 14
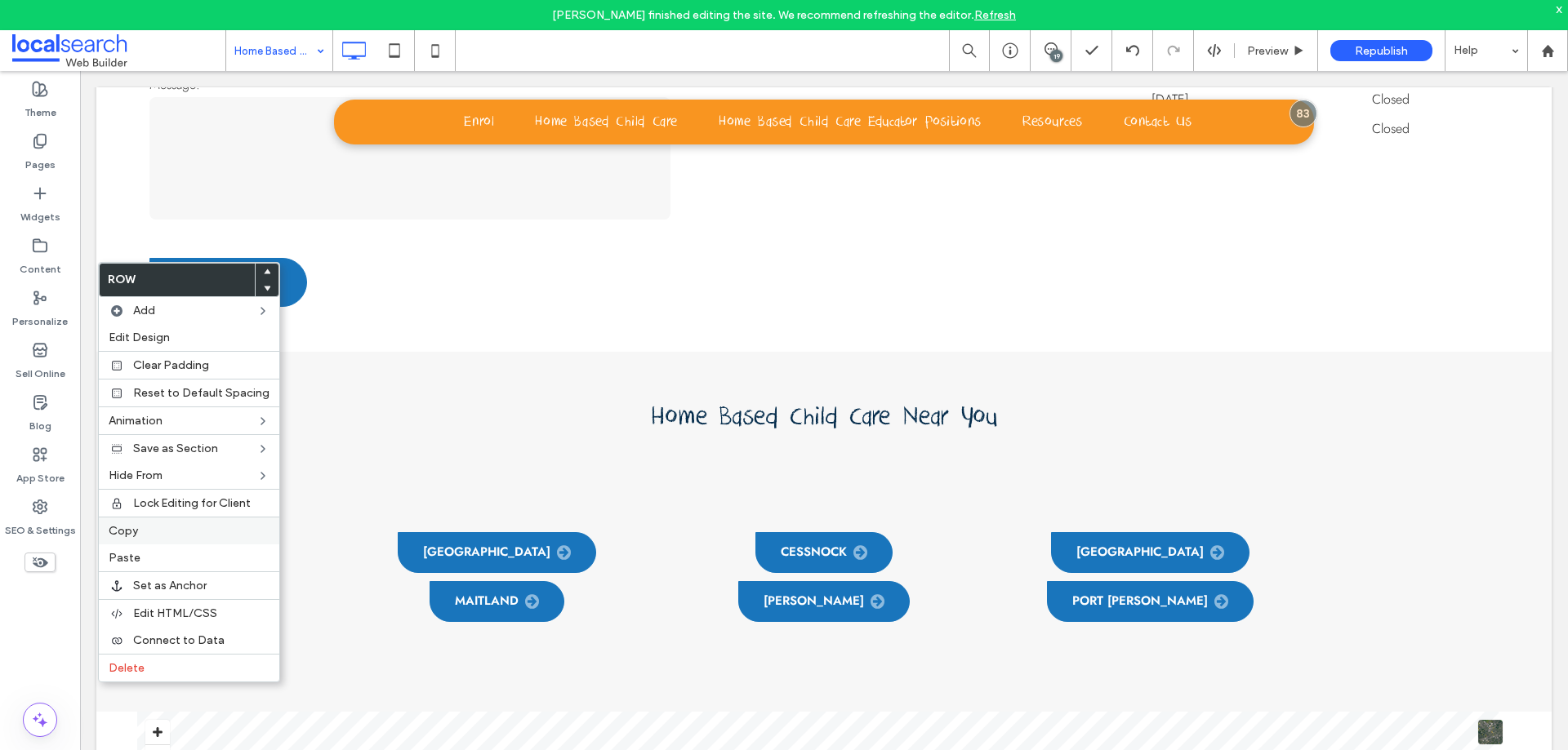
click at [129, 533] on span "Copy" at bounding box center [123, 531] width 29 height 14
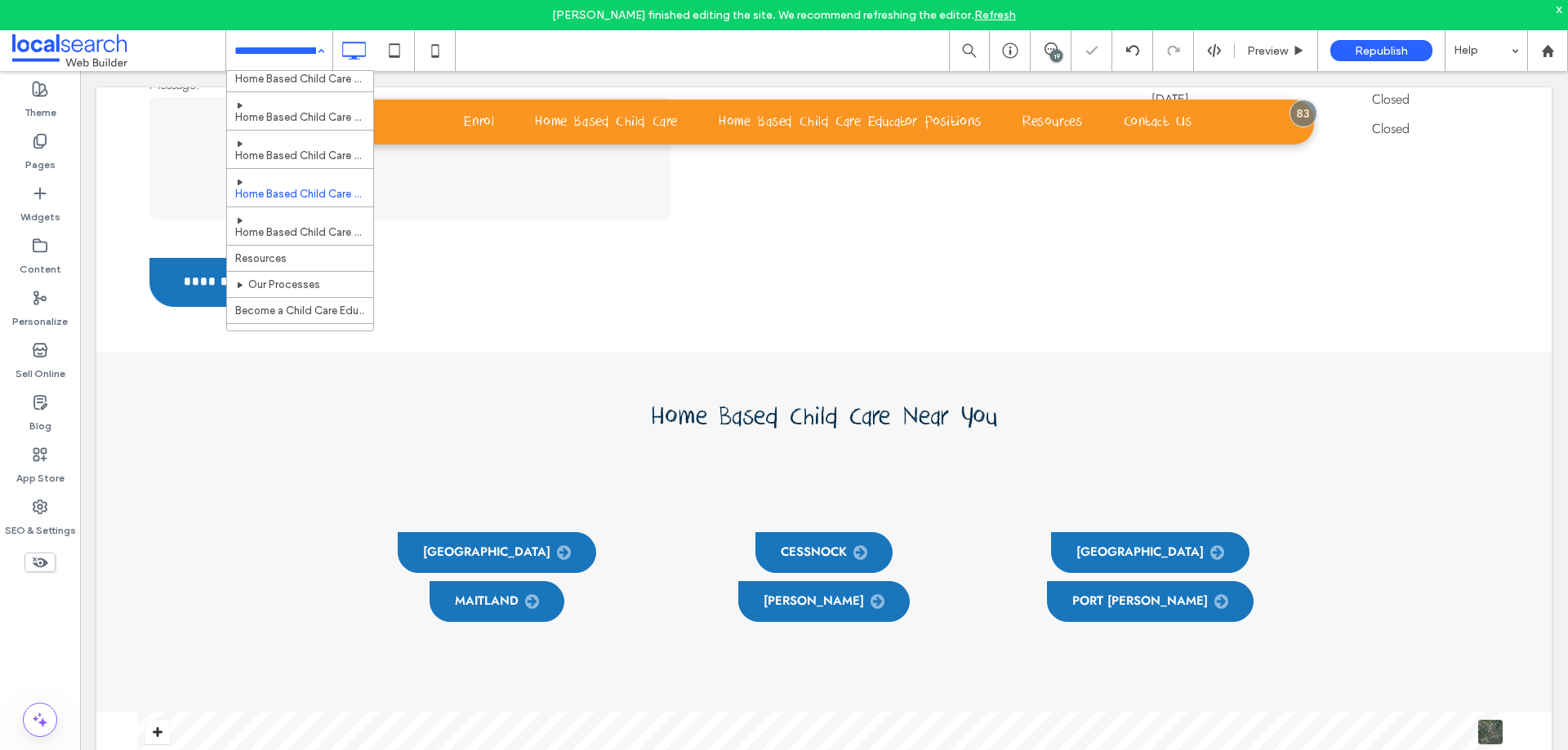
scroll to position [458, 0]
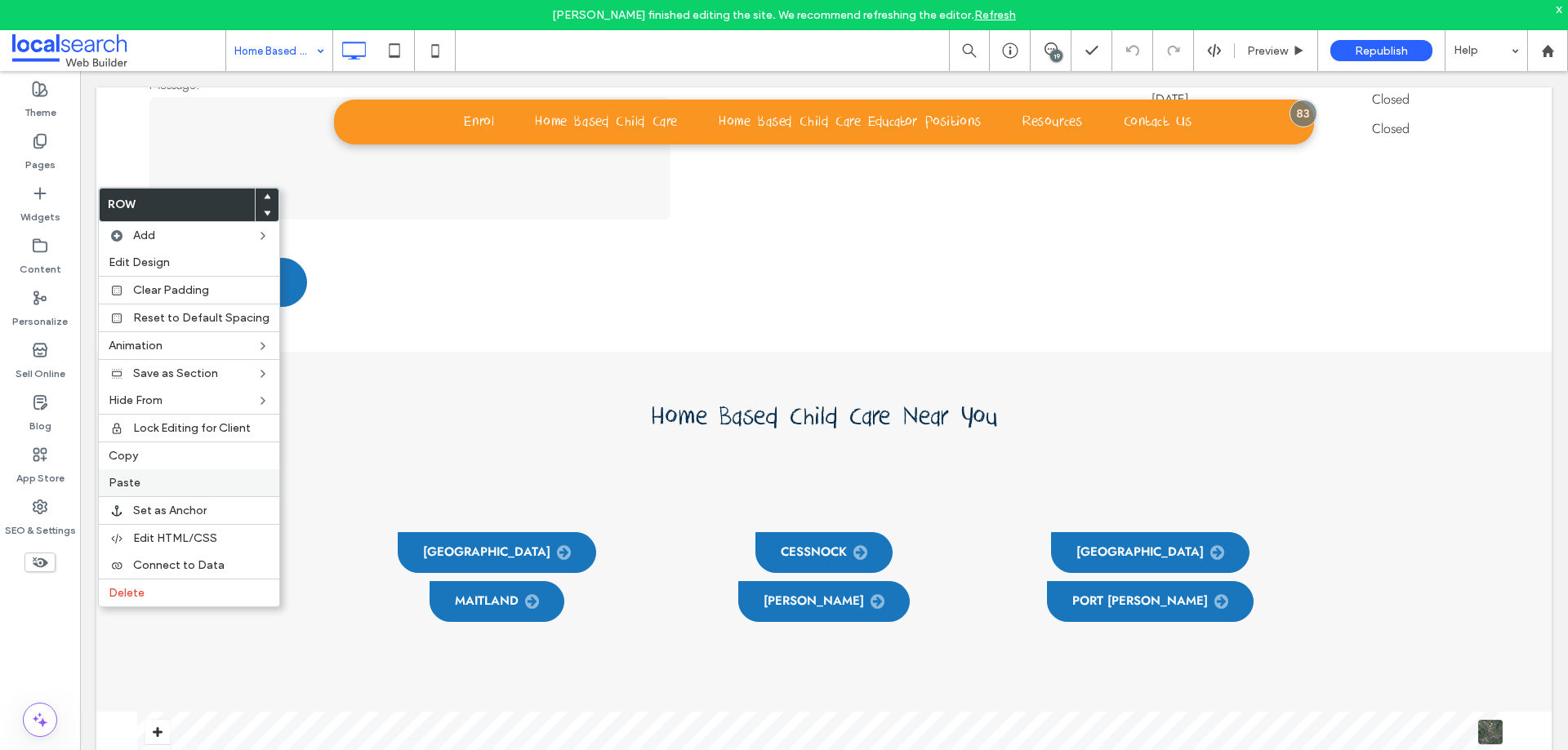
click at [126, 483] on span "Paste" at bounding box center [124, 483] width 31 height 14
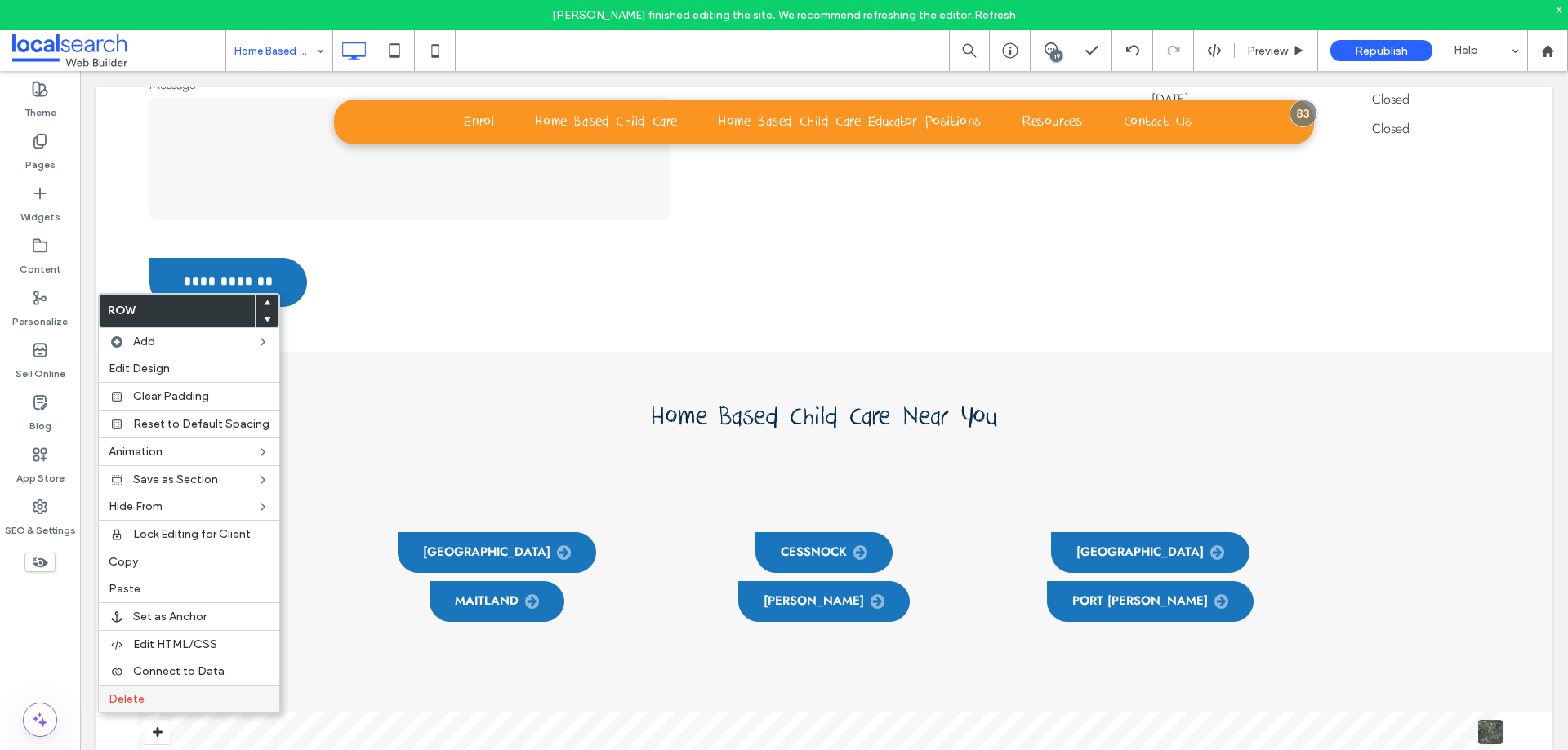
click at [157, 697] on label "Delete" at bounding box center [189, 699] width 161 height 14
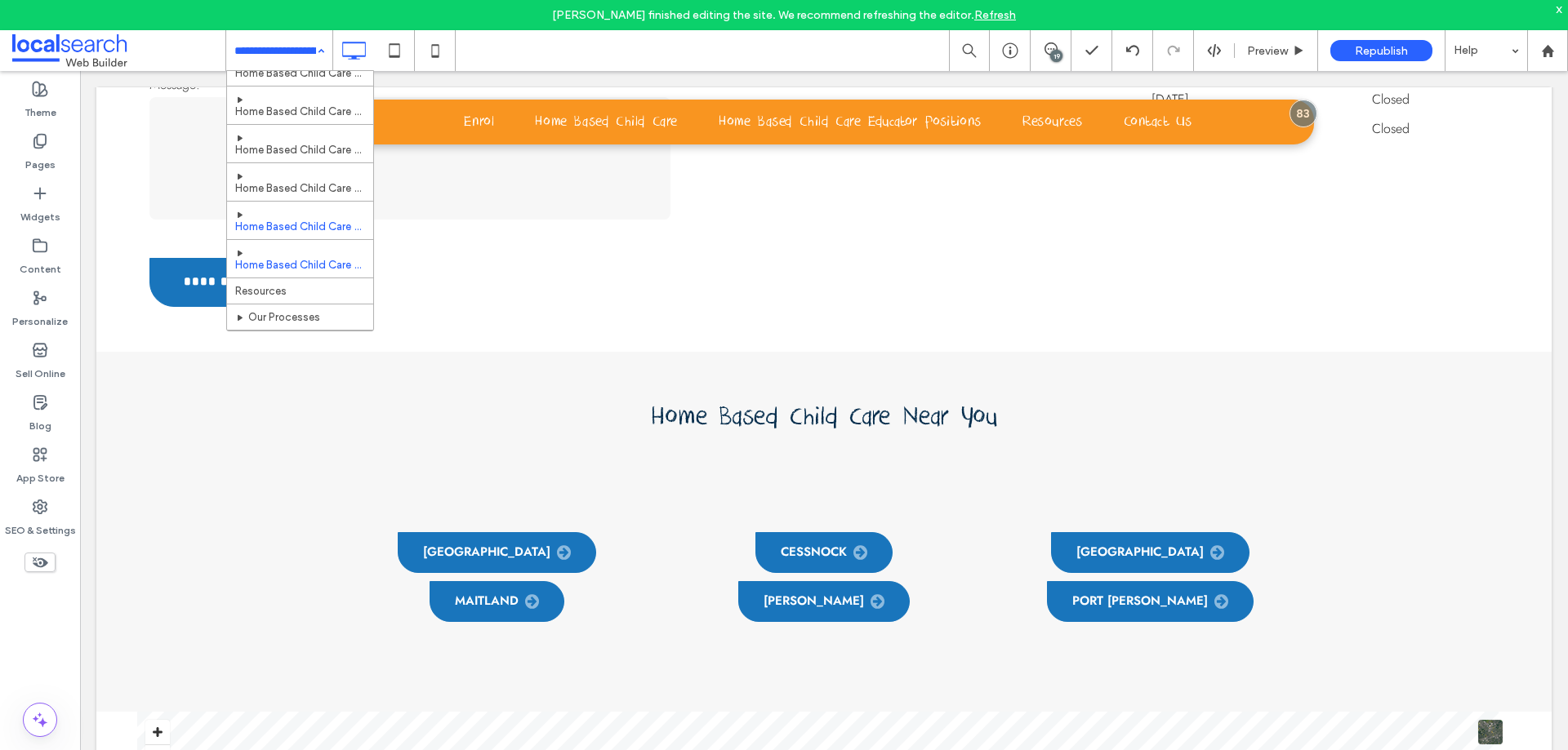
scroll to position [458, 0]
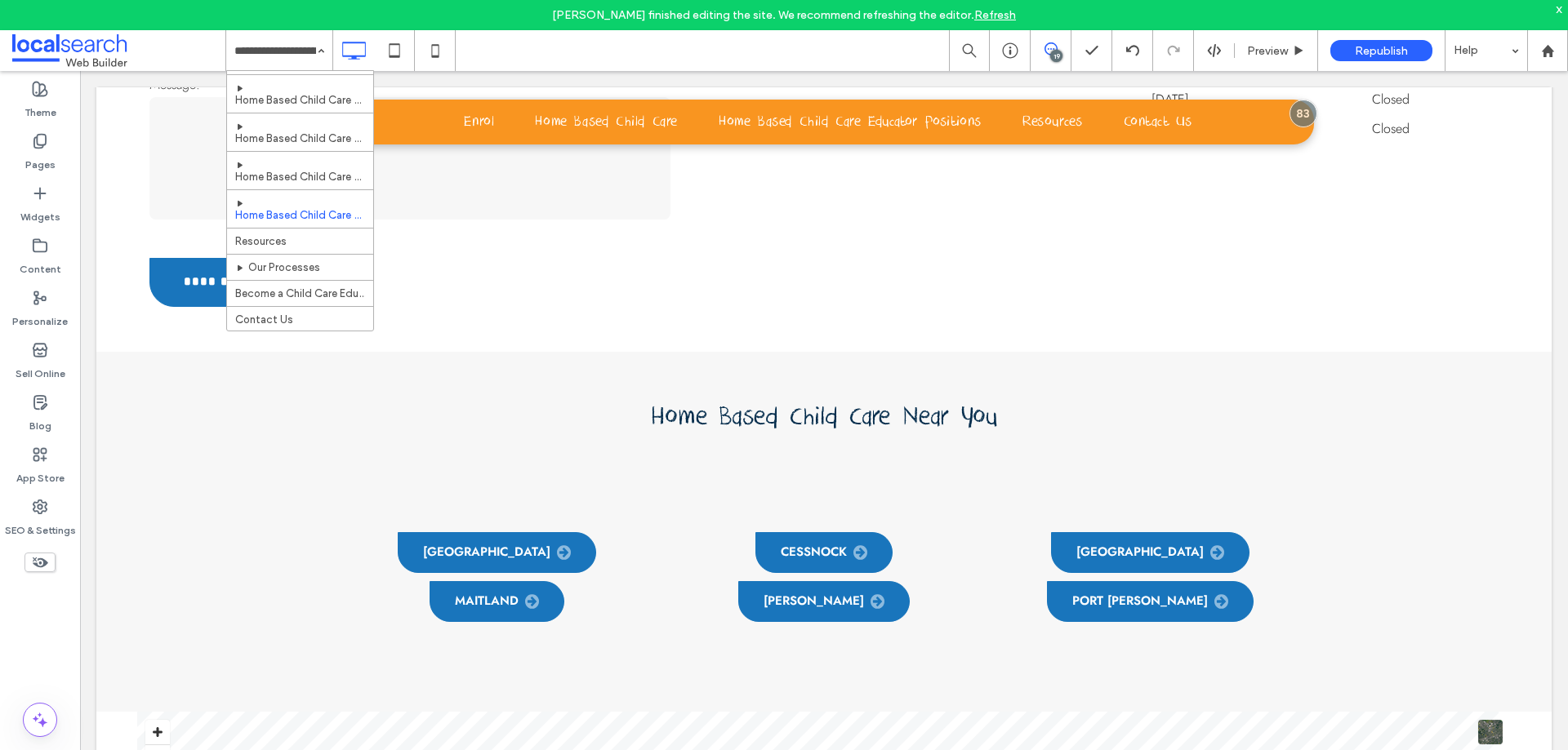
click at [1052, 46] on icon at bounding box center [1051, 49] width 13 height 13
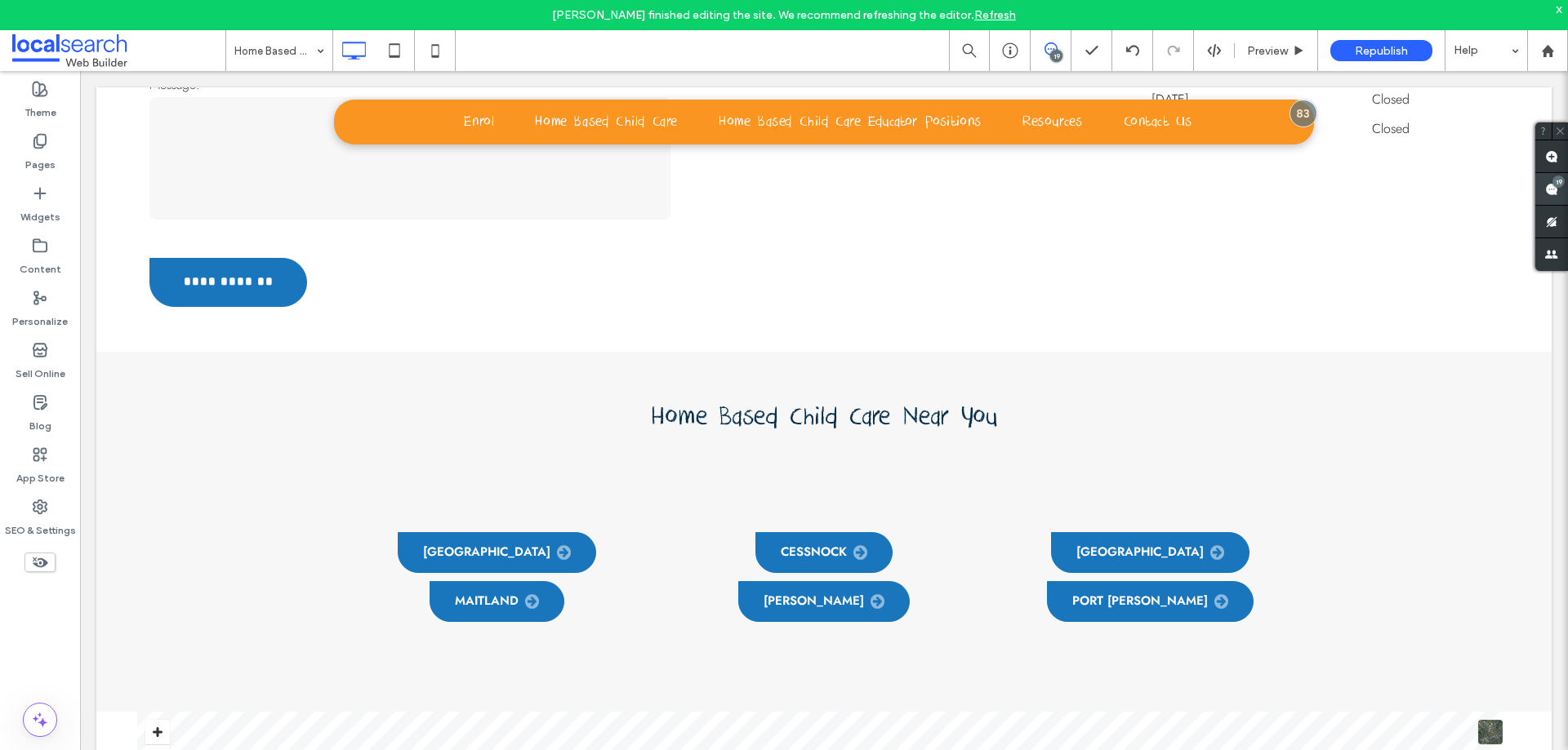
click at [1567, 182] on span at bounding box center [1551, 189] width 32 height 31
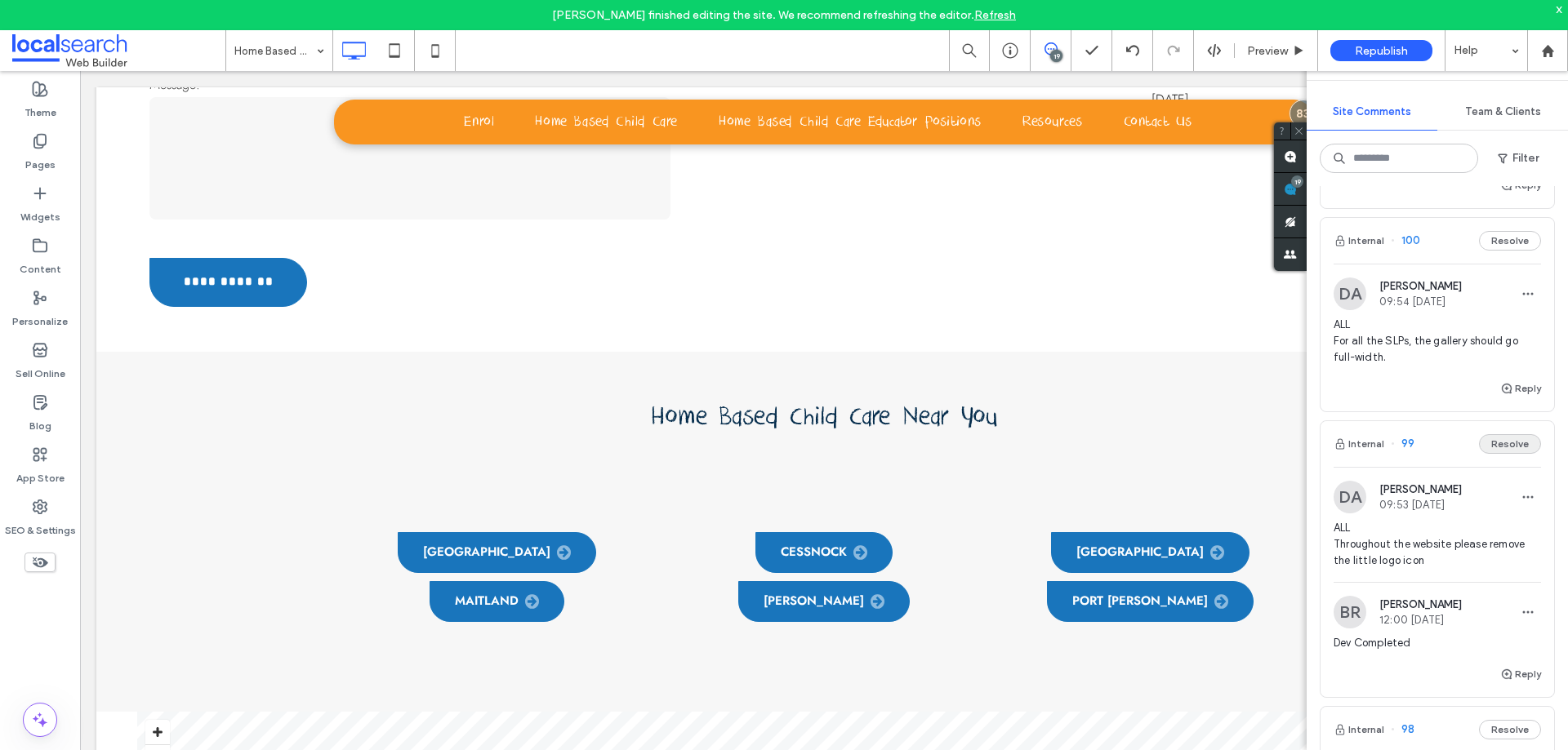
scroll to position [734, 0]
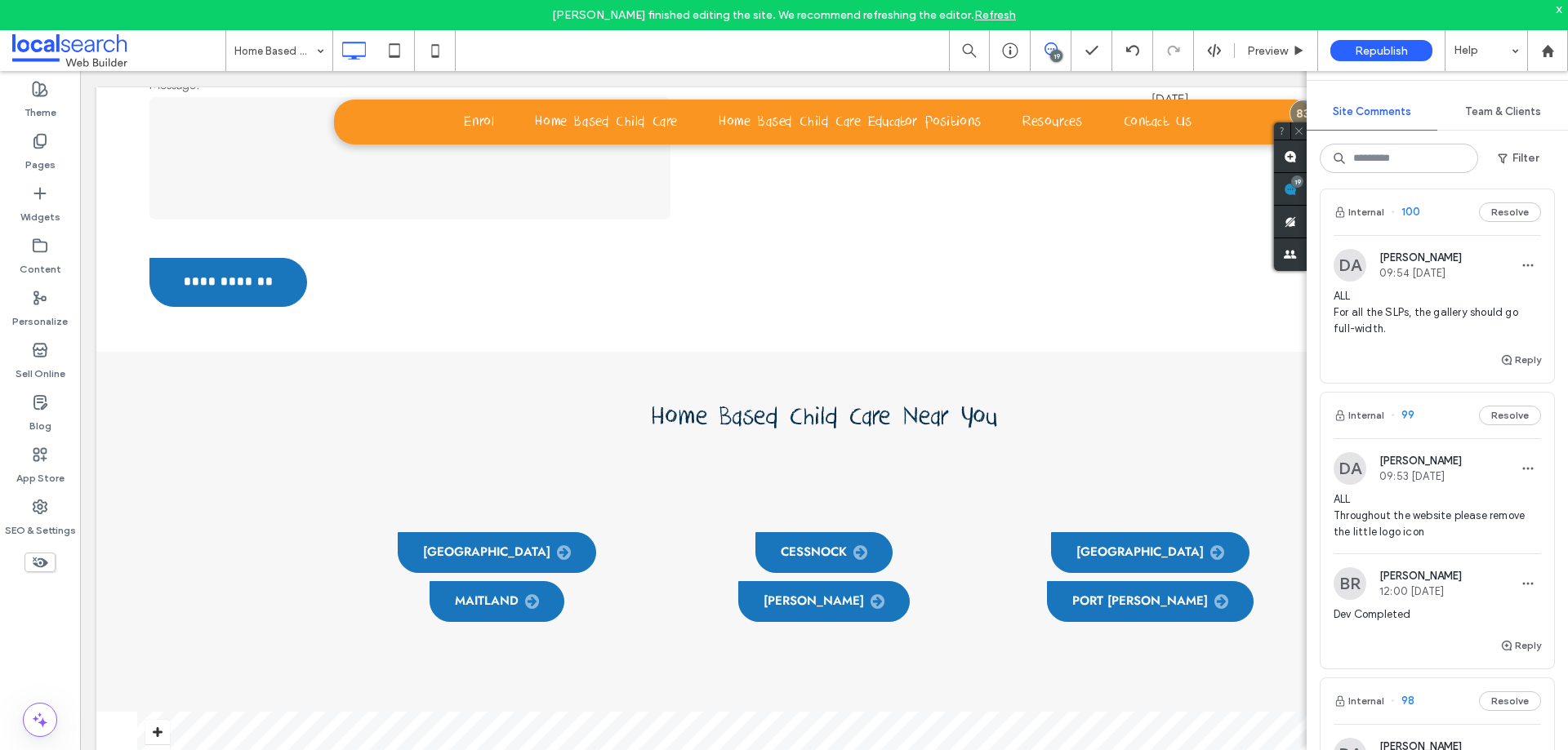
click at [1464, 337] on span "ALL For all the SLPs, the gallery should go full-width." at bounding box center [1437, 312] width 207 height 49
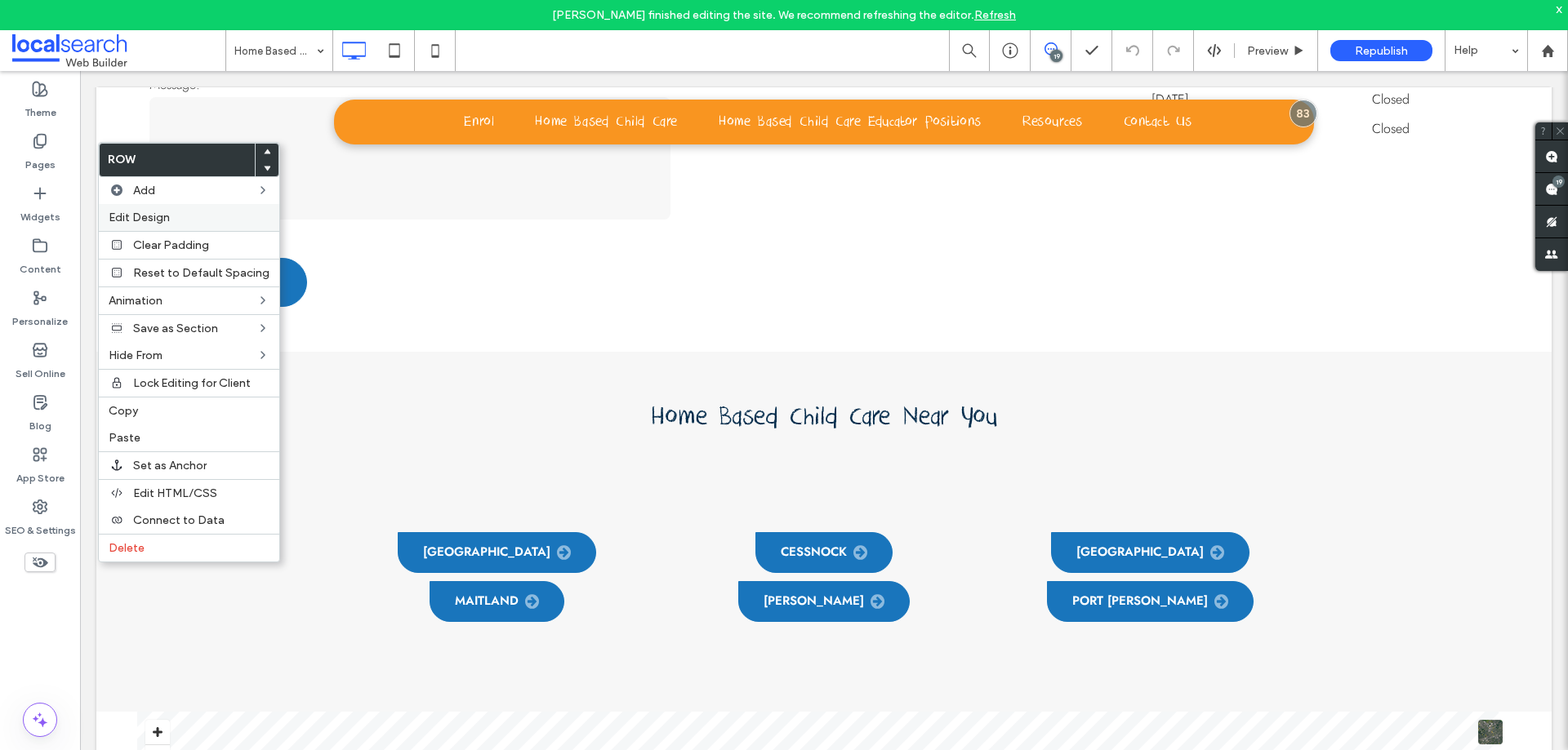
click at [175, 209] on div "Edit Design" at bounding box center [189, 217] width 181 height 27
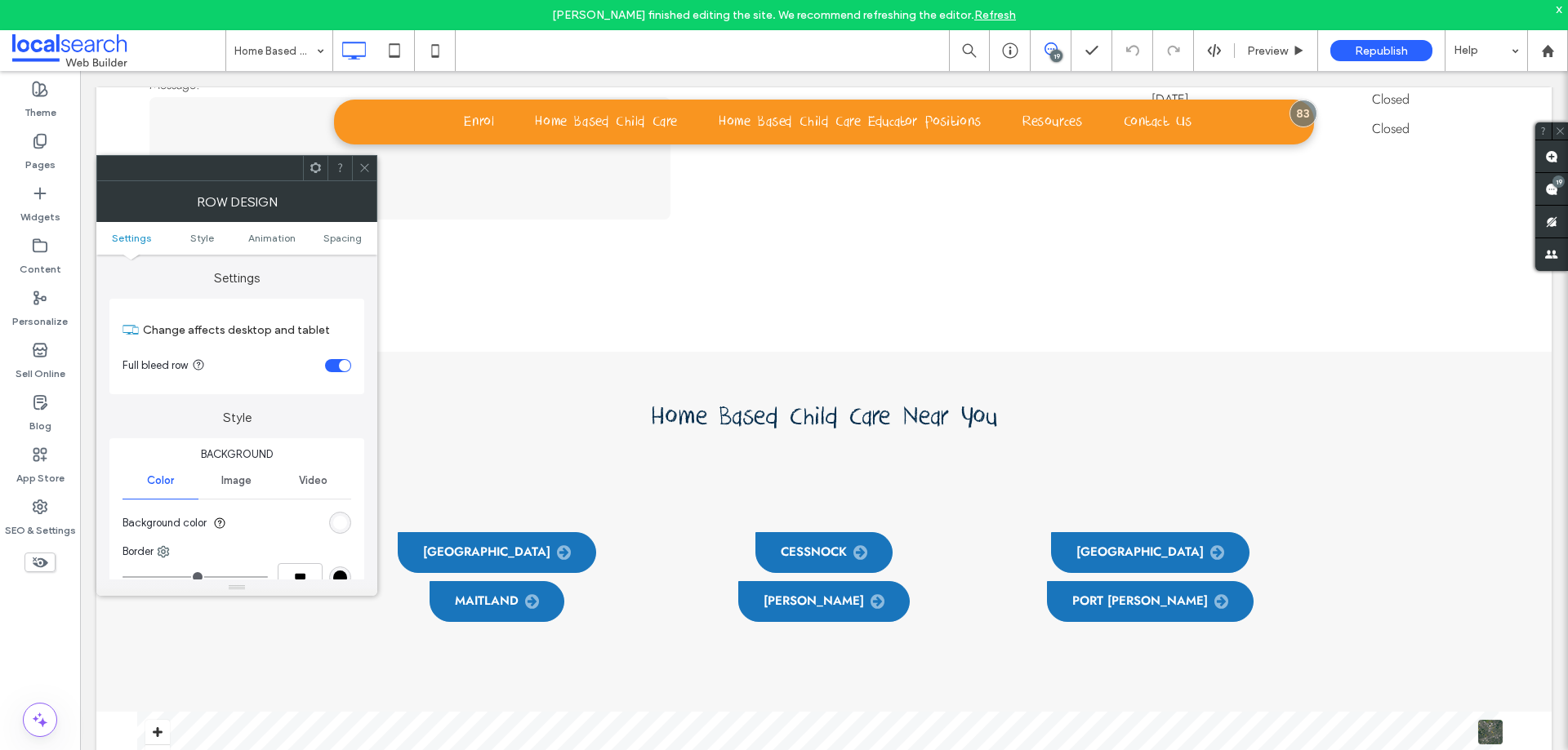
click at [342, 368] on div "toggle" at bounding box center [345, 366] width 12 height 12
click at [342, 368] on div "toggle" at bounding box center [338, 366] width 27 height 13
click at [340, 244] on ul "Settings Style Animation Spacing" at bounding box center [236, 238] width 281 height 32
click at [340, 228] on ul "Settings Style Animation Spacing" at bounding box center [236, 238] width 281 height 32
click at [341, 242] on span "Spacing" at bounding box center [342, 238] width 38 height 12
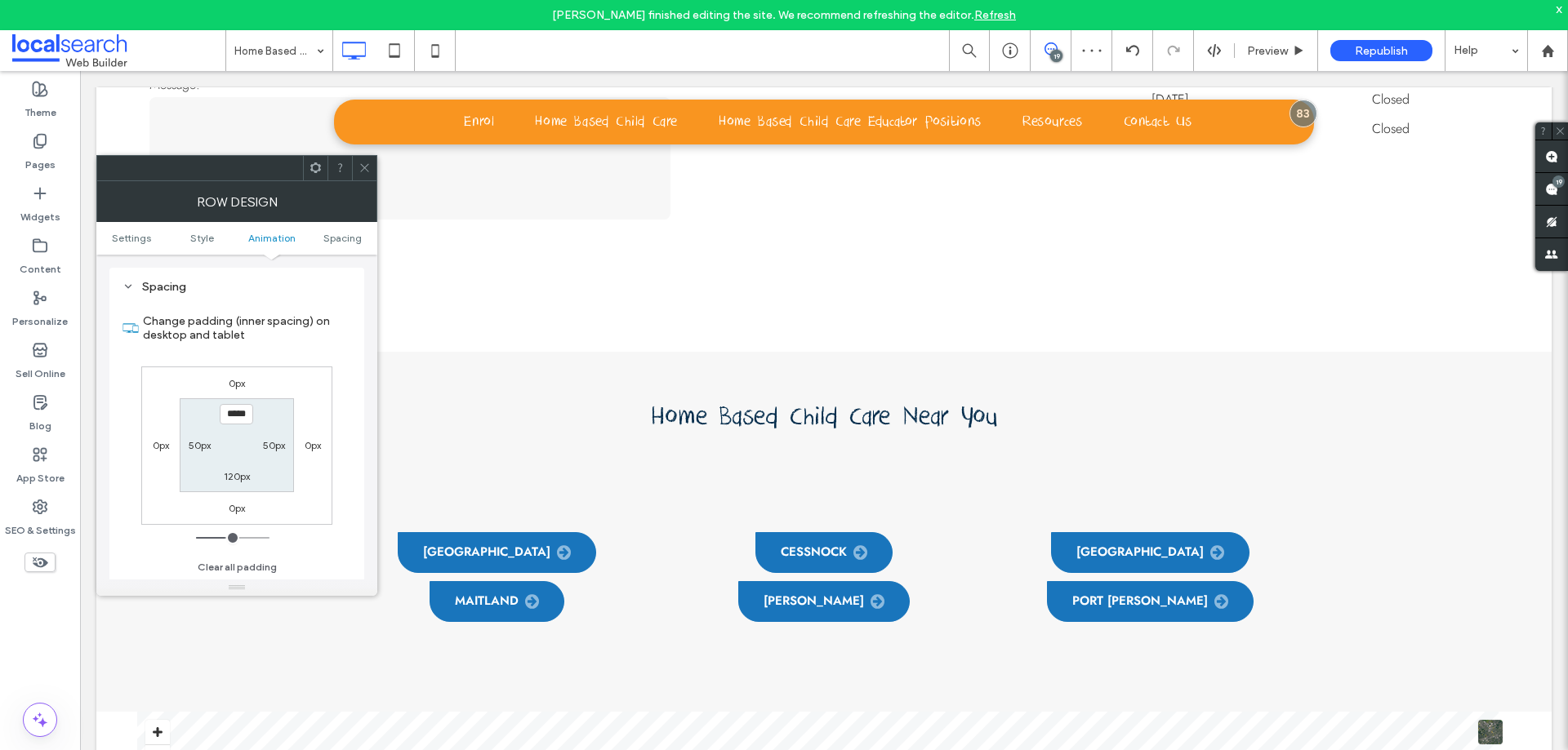
scroll to position [461, 0]
click at [276, 444] on label "50px" at bounding box center [273, 445] width 22 height 12
type input "**"
type input "*"
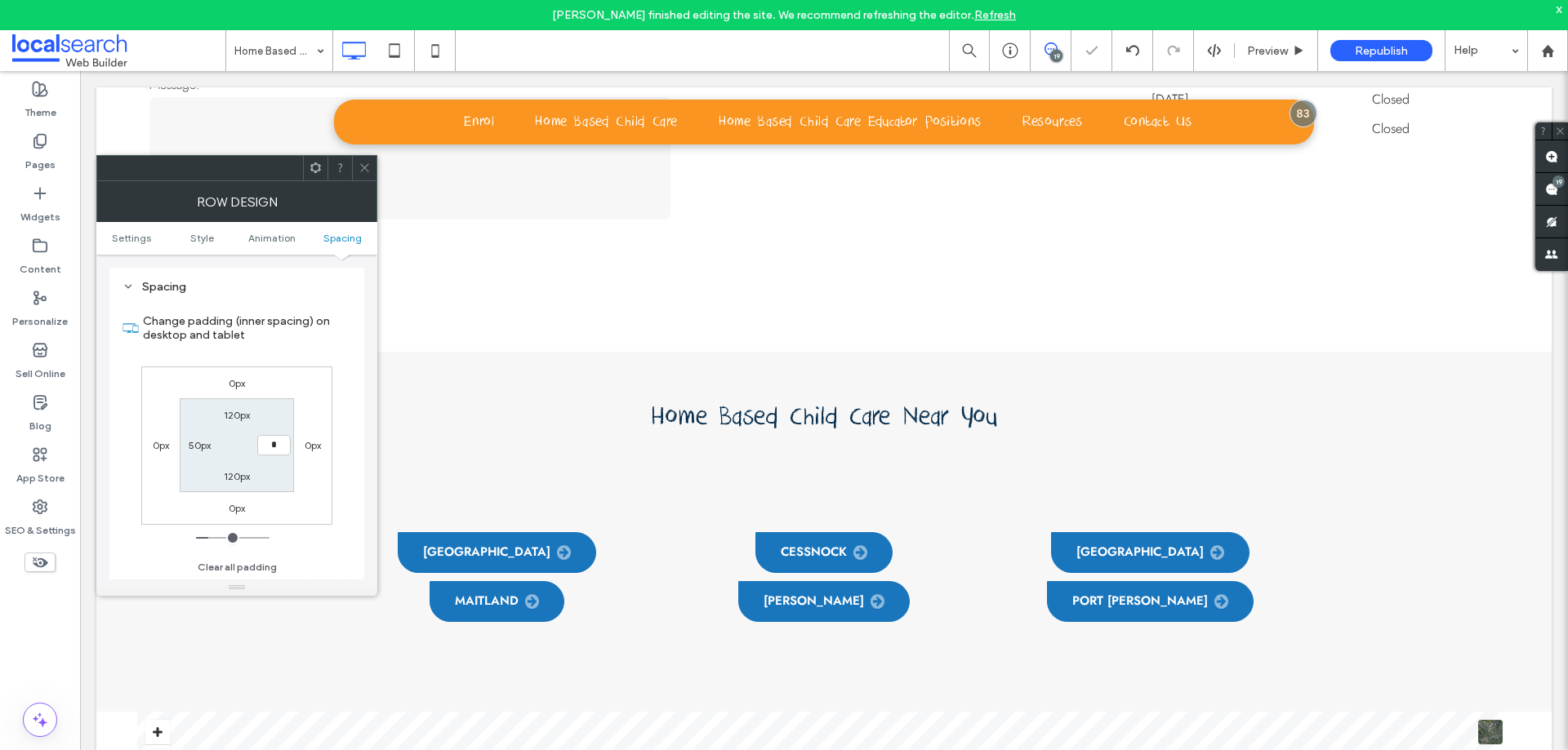
type input "***"
click at [202, 445] on label "50px" at bounding box center [200, 445] width 22 height 12
type input "**"
type input "*"
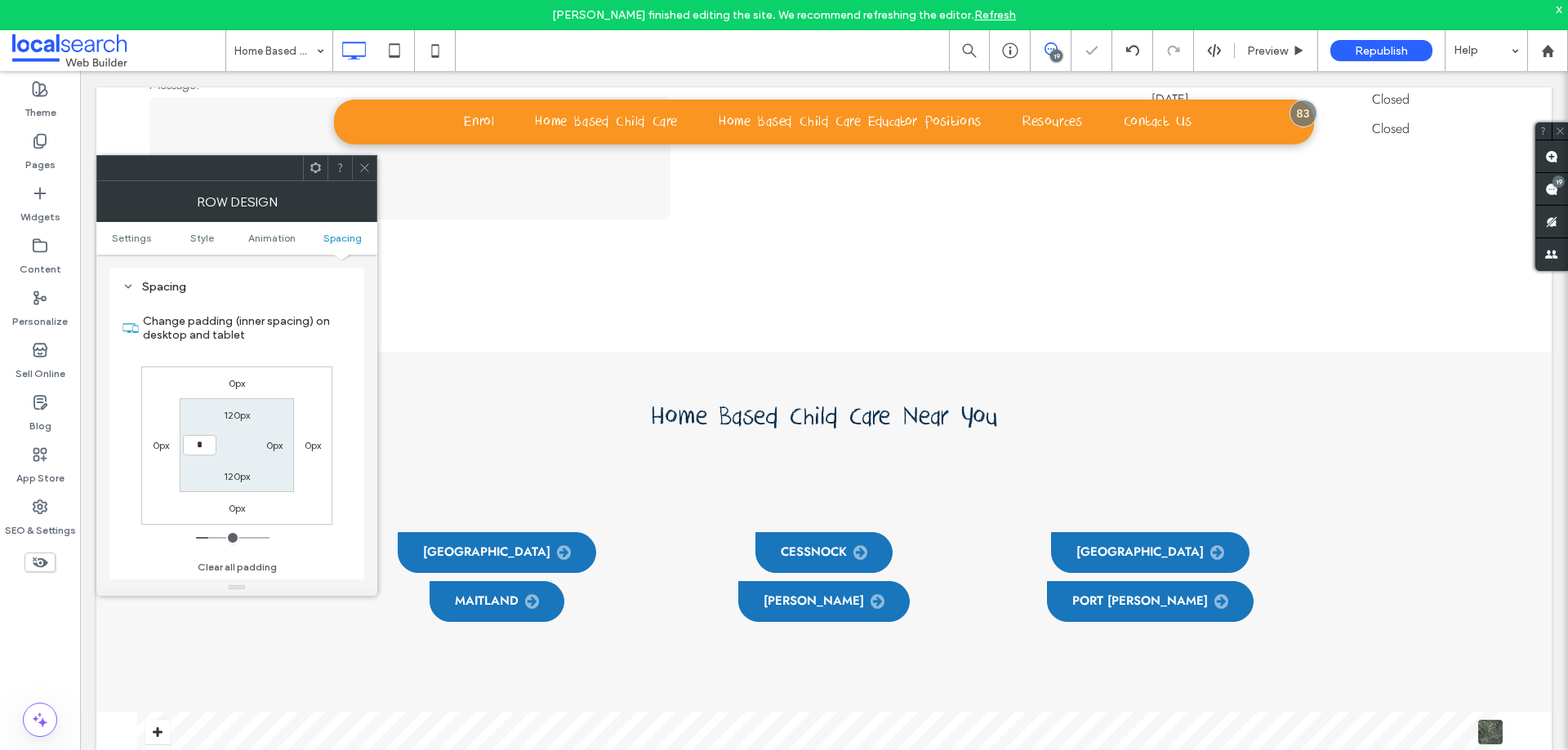
type input "***"
click at [369, 157] on span at bounding box center [364, 168] width 12 height 25
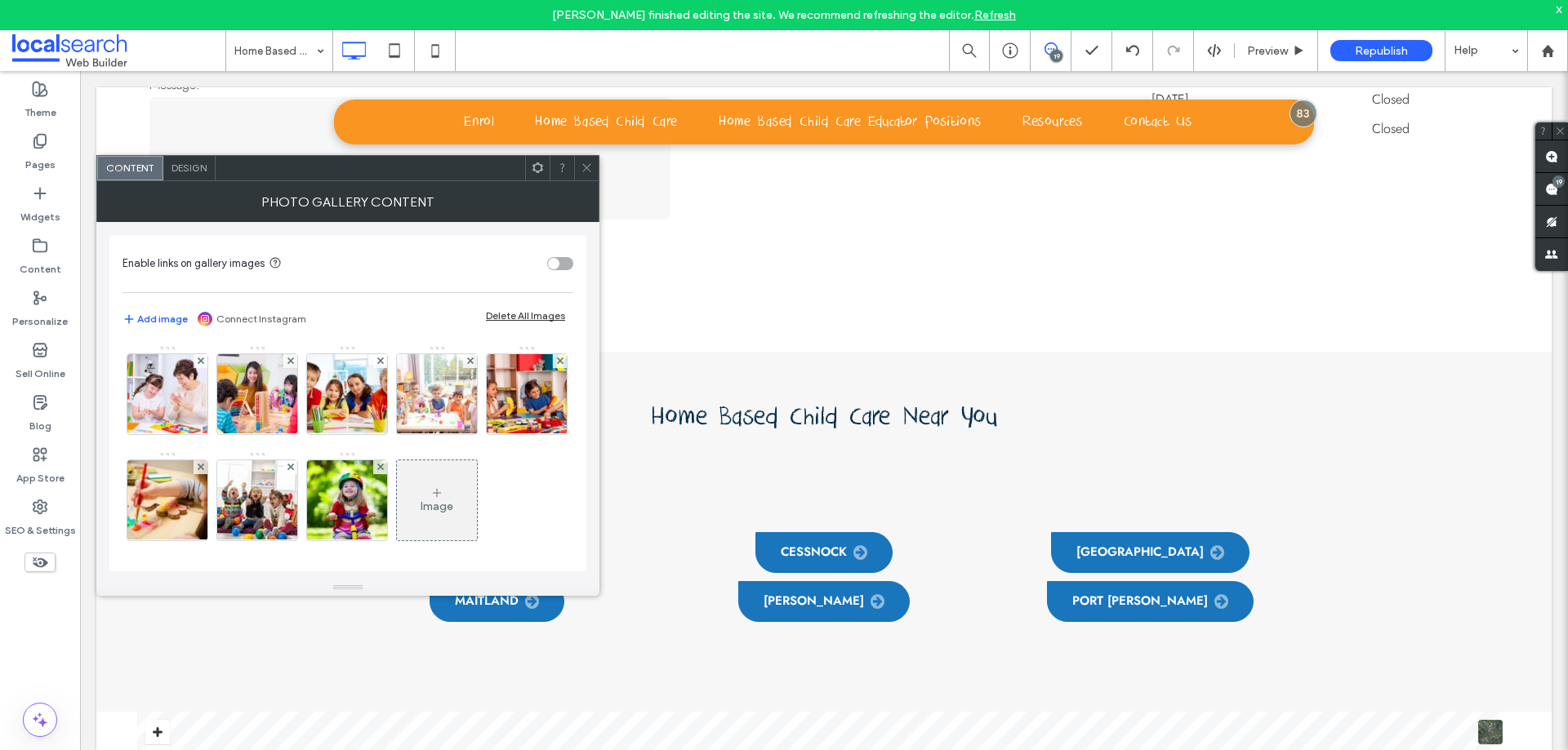
click at [190, 159] on div "Design" at bounding box center [189, 168] width 52 height 25
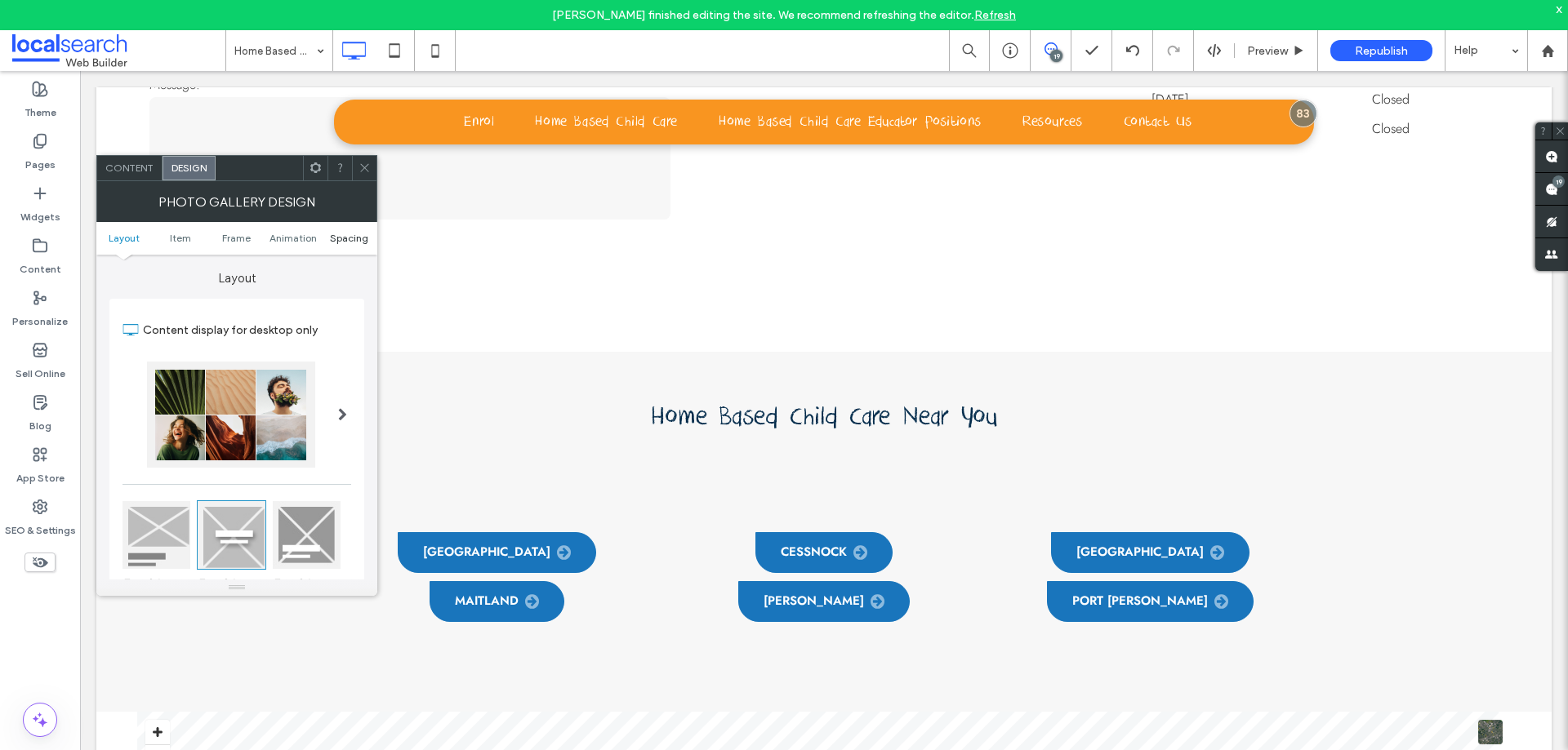
click at [337, 238] on span "Spacing" at bounding box center [349, 238] width 38 height 12
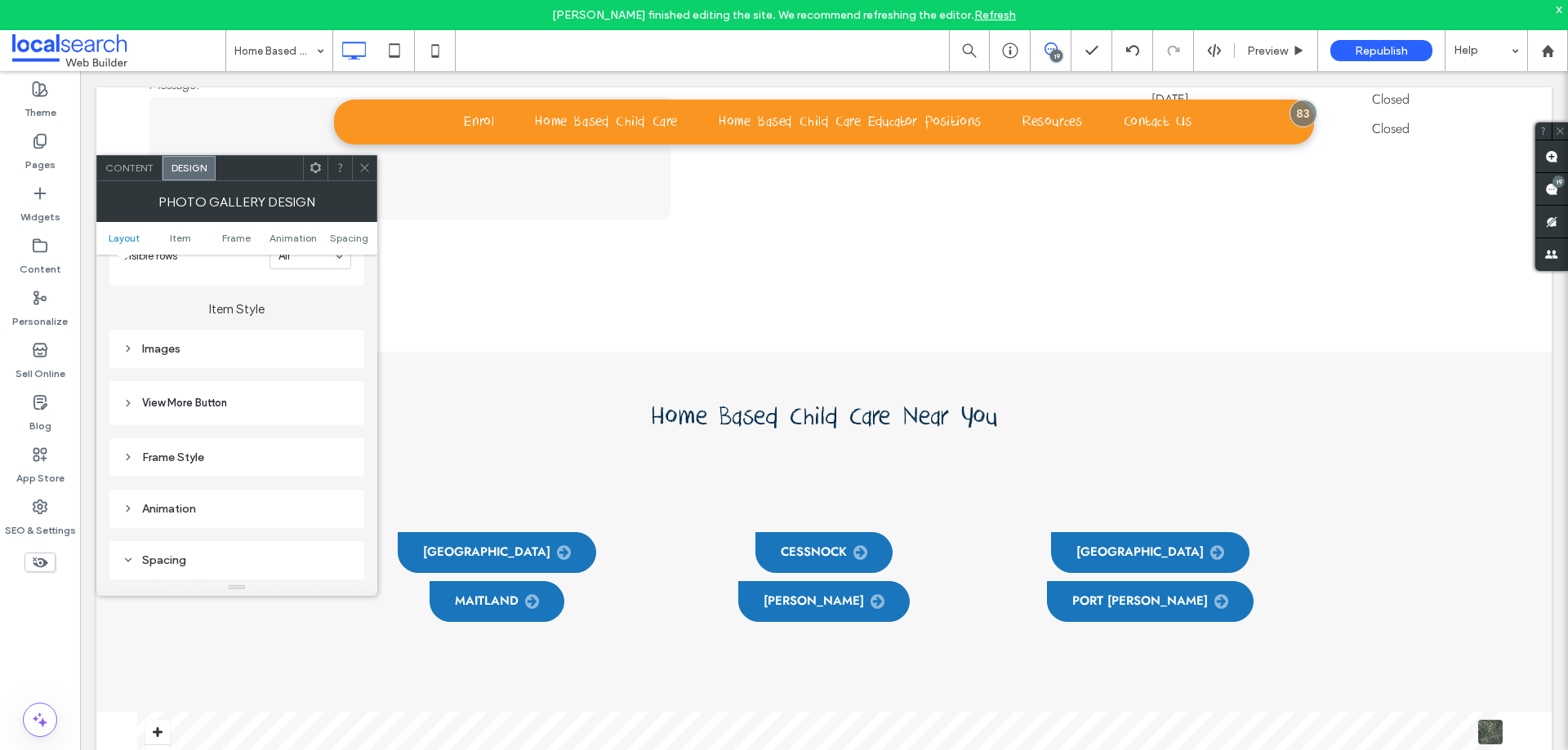
scroll to position [576, 0]
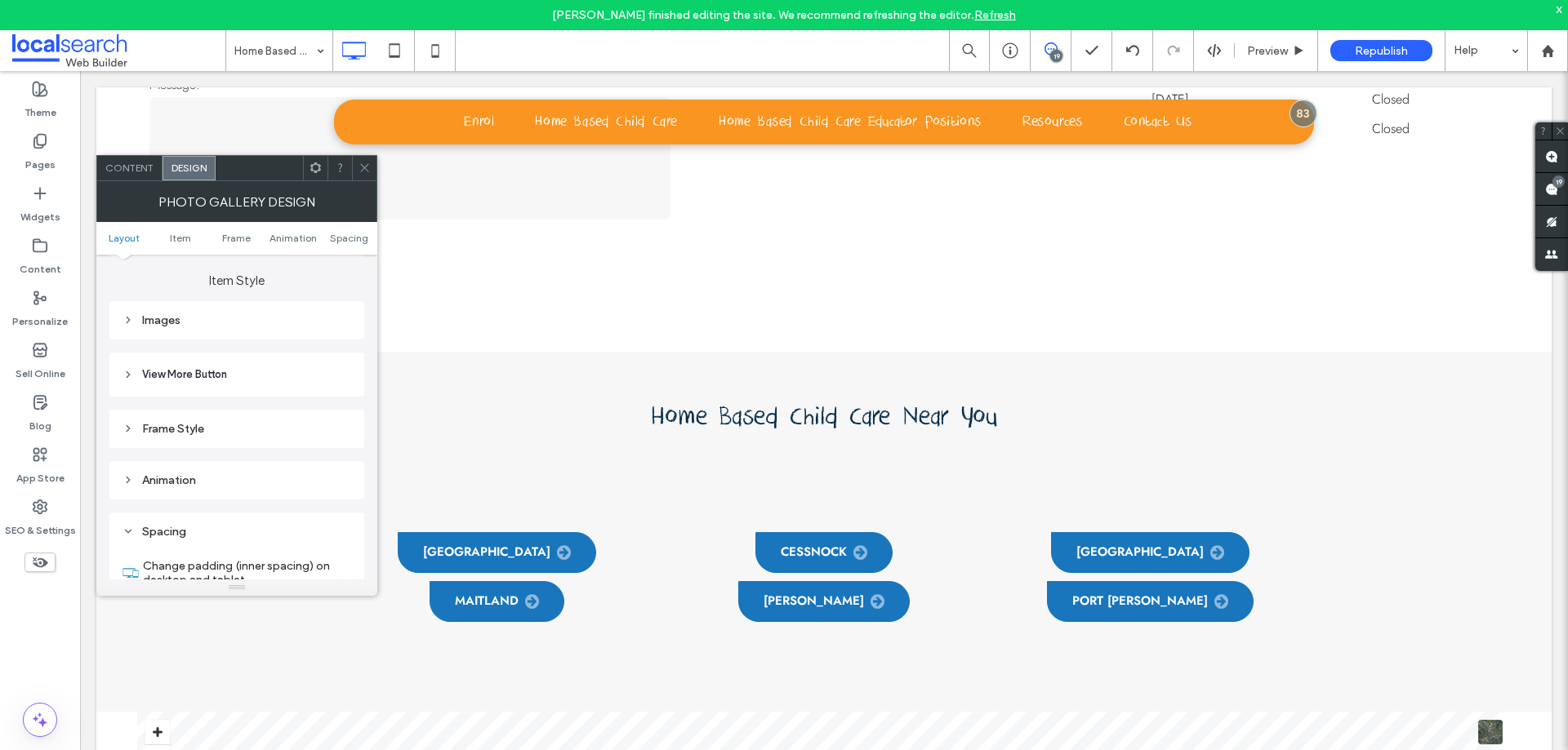
click at [220, 421] on div "Frame Style" at bounding box center [237, 429] width 229 height 22
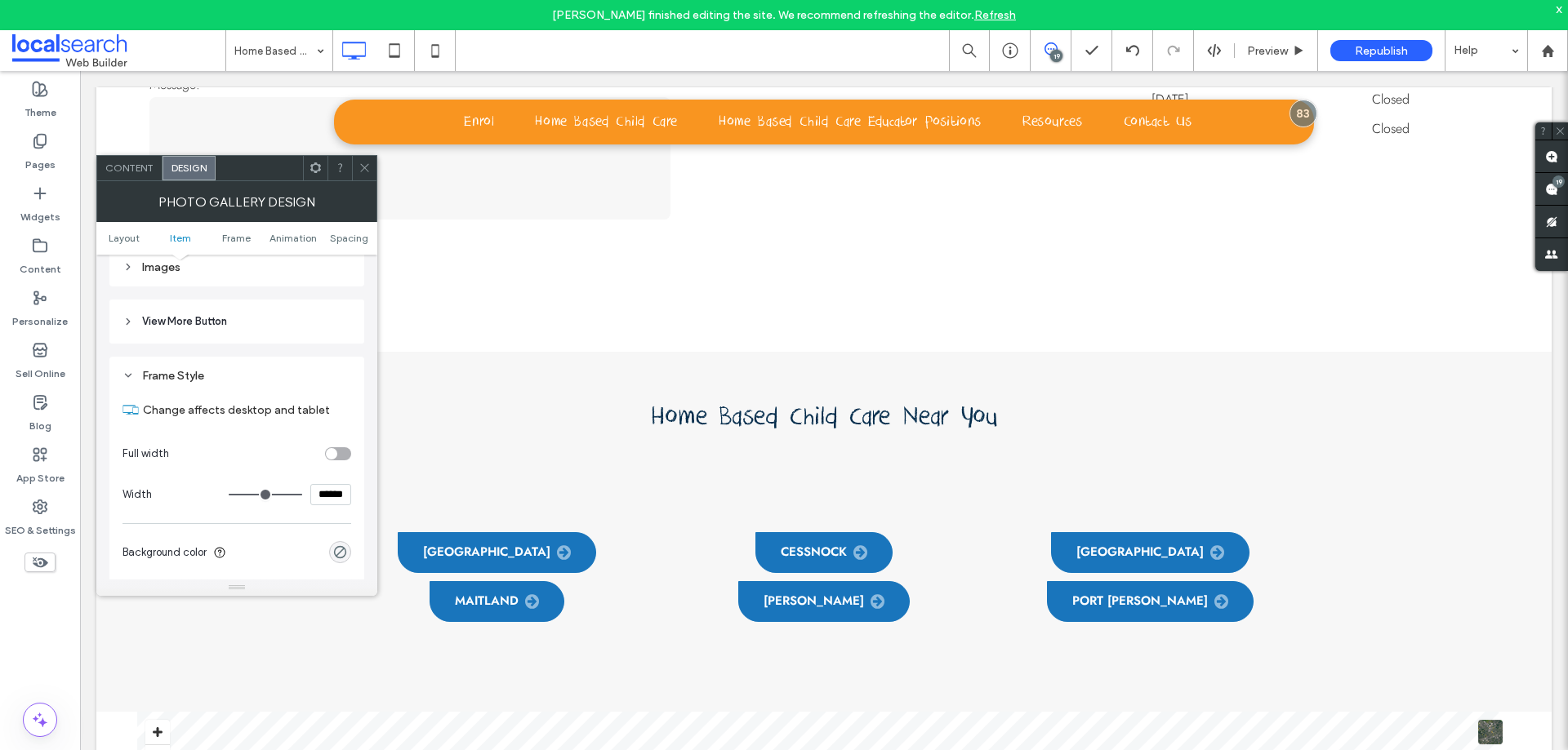
scroll to position [658, 0]
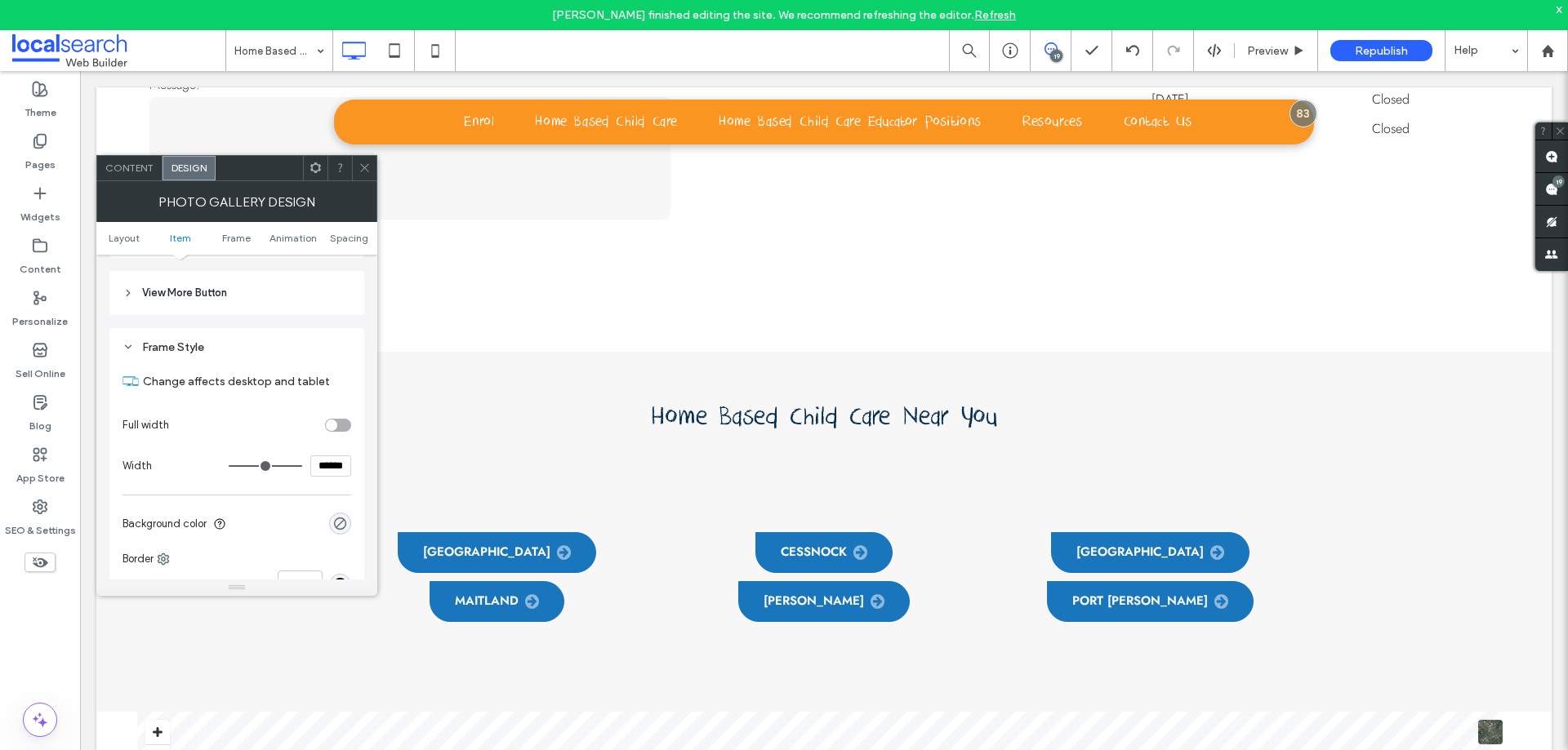
click at [340, 427] on div "toggle" at bounding box center [338, 425] width 27 height 13
click at [360, 166] on icon at bounding box center [364, 167] width 12 height 12
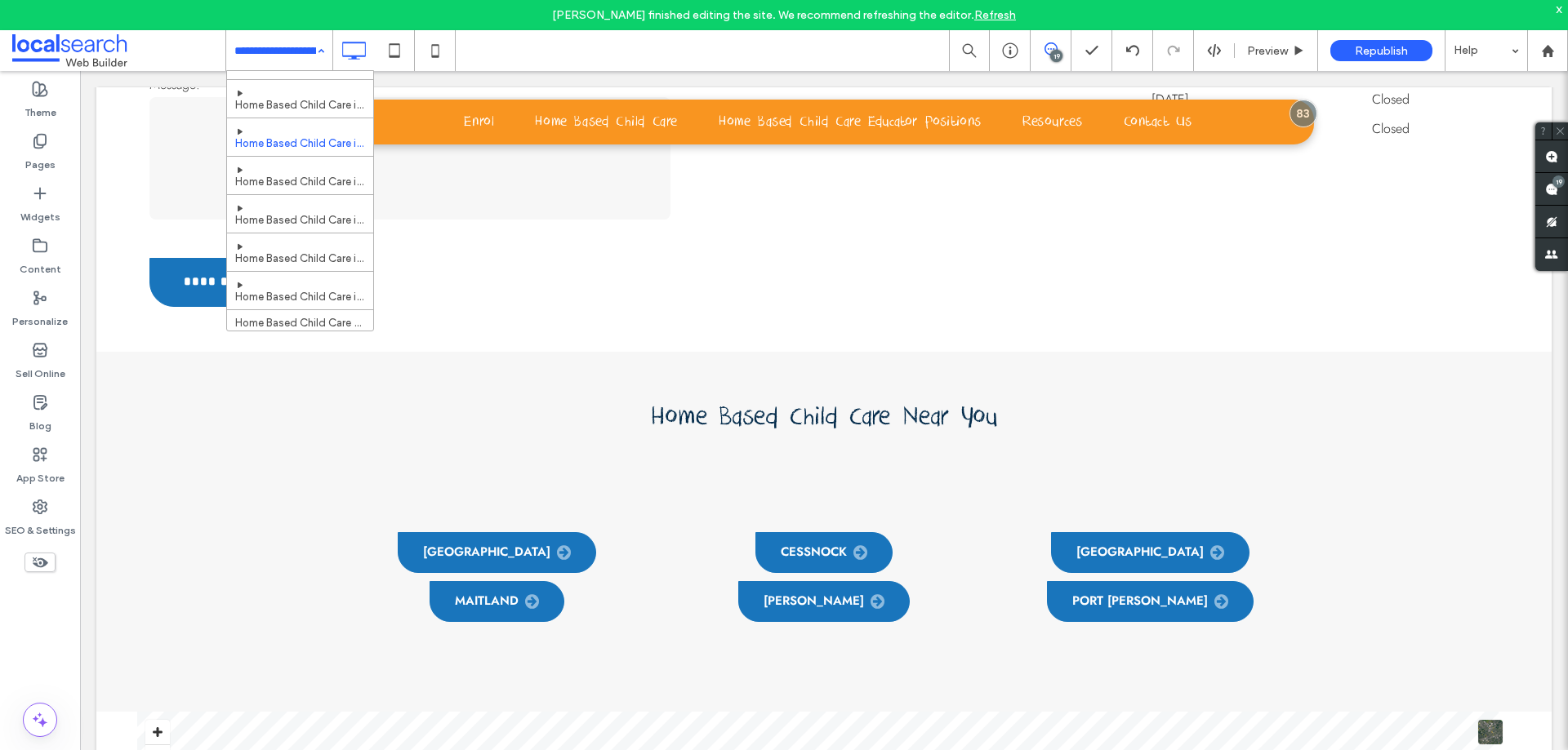
scroll to position [0, 0]
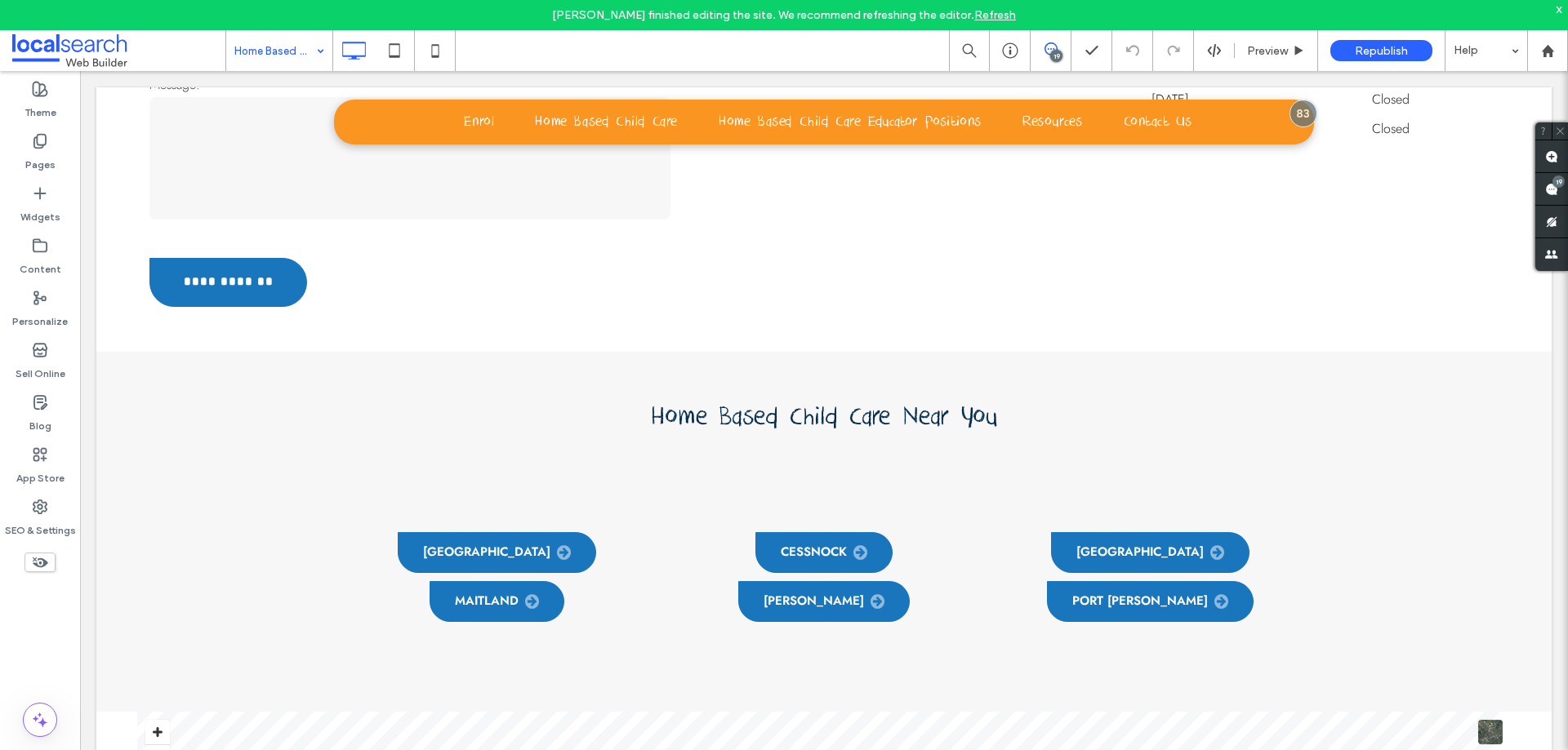
click at [287, 41] on input at bounding box center [275, 50] width 82 height 41
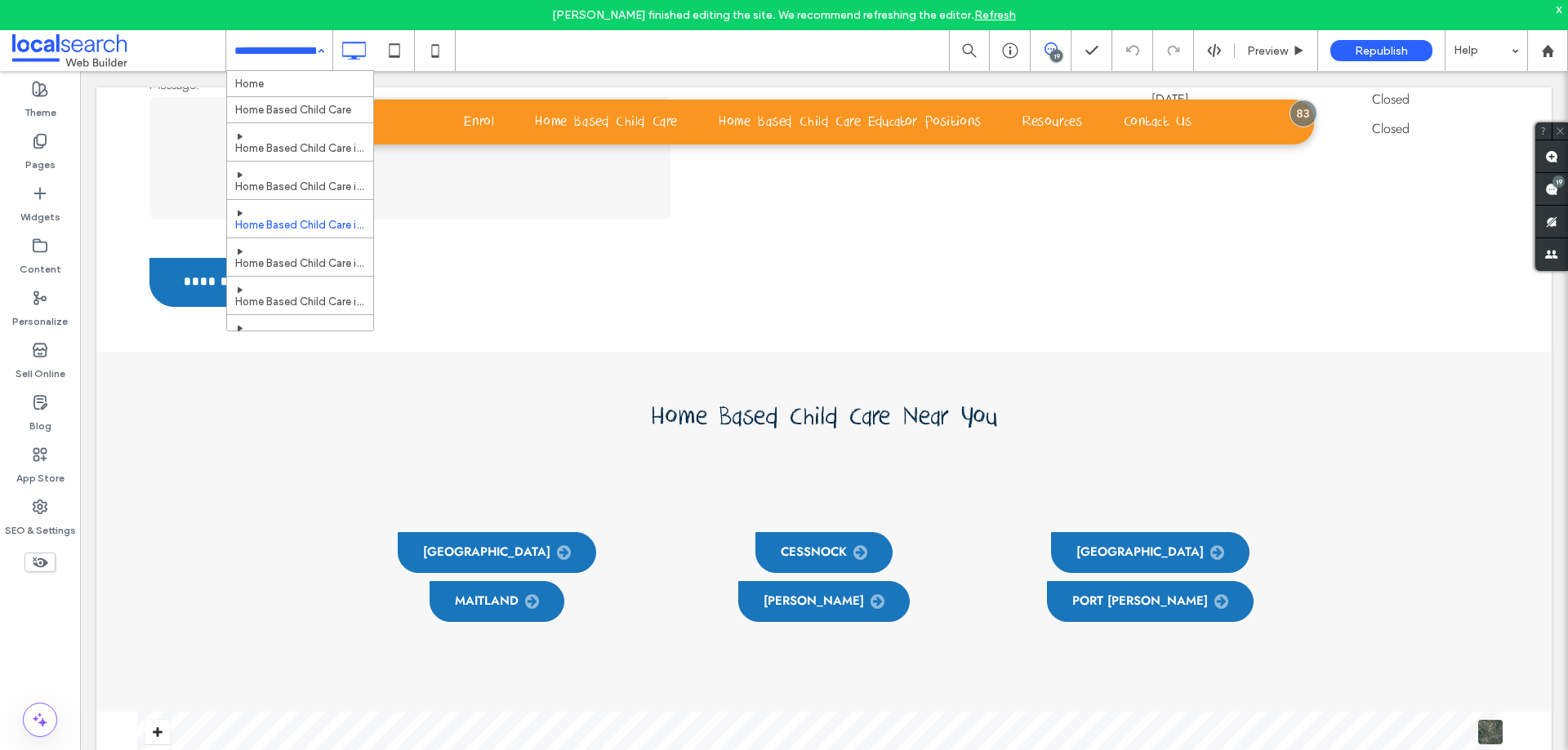
click at [279, 62] on input at bounding box center [275, 50] width 82 height 41
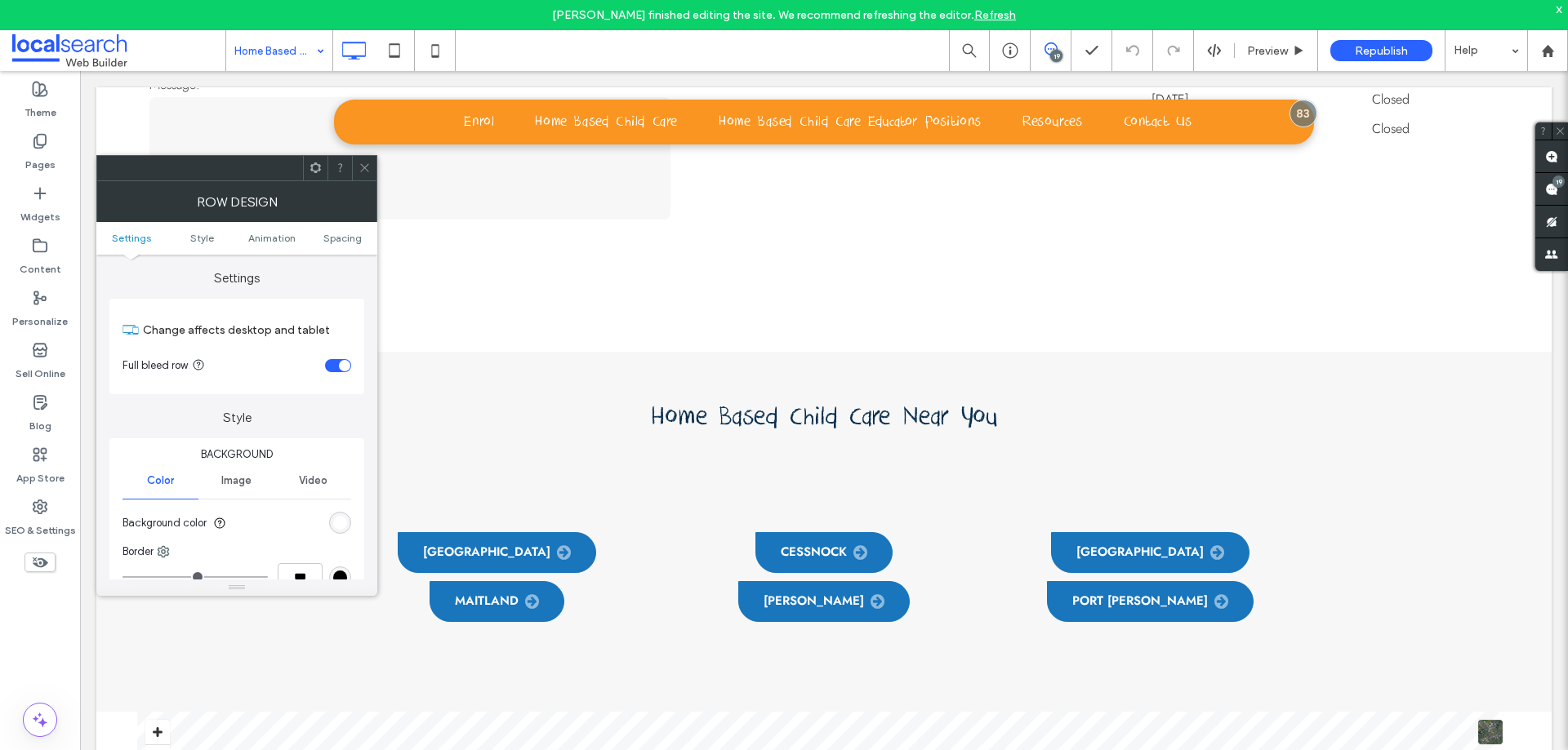
click at [364, 158] on span at bounding box center [364, 168] width 12 height 25
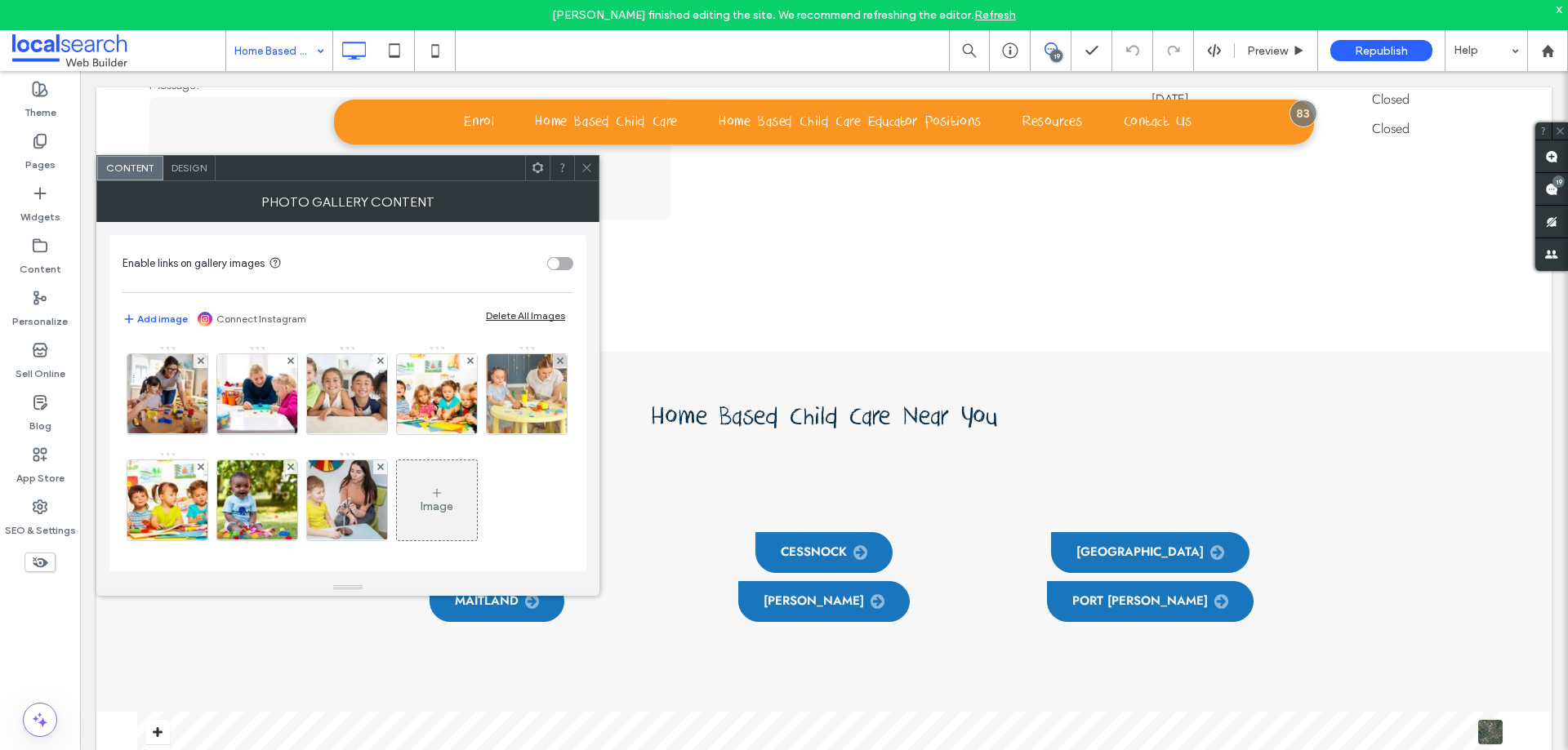
click at [186, 161] on span "Design" at bounding box center [189, 167] width 35 height 12
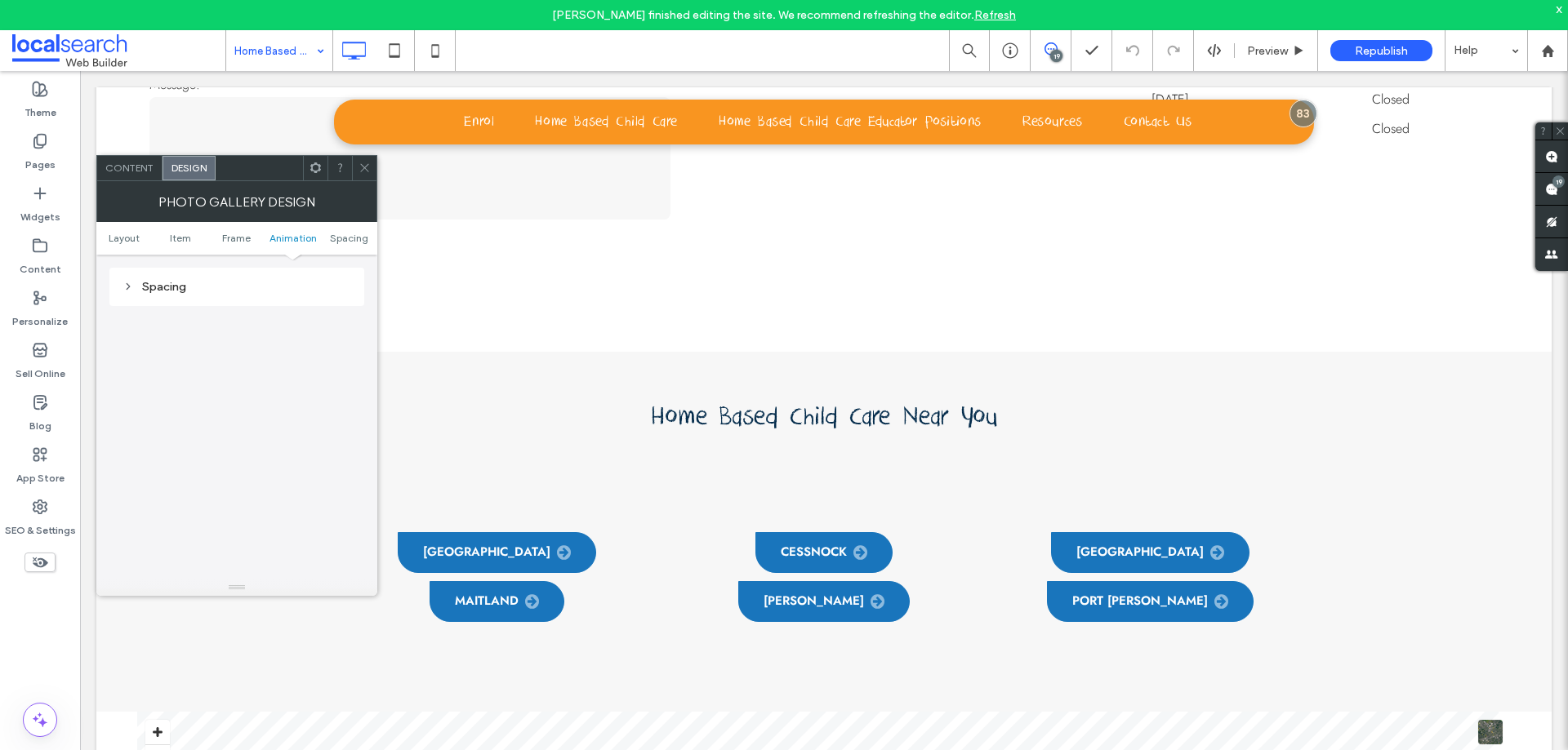
scroll to position [576, 0]
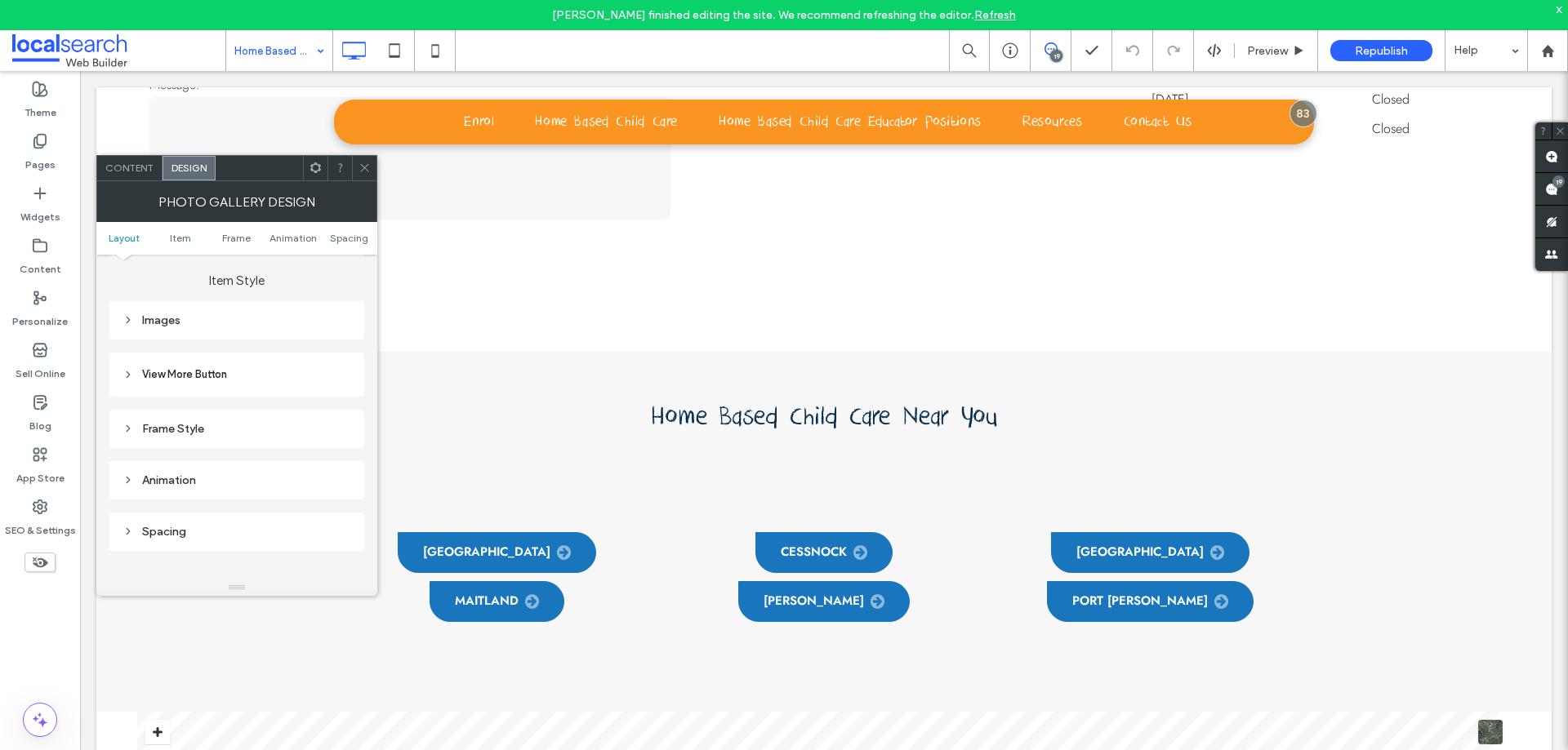
click at [206, 434] on div "Frame Style" at bounding box center [237, 429] width 229 height 14
click at [336, 509] on div "toggle" at bounding box center [331, 507] width 12 height 12
click at [253, 379] on header "View More Button" at bounding box center [237, 374] width 255 height 44
click at [282, 325] on div "Images" at bounding box center [237, 320] width 229 height 14
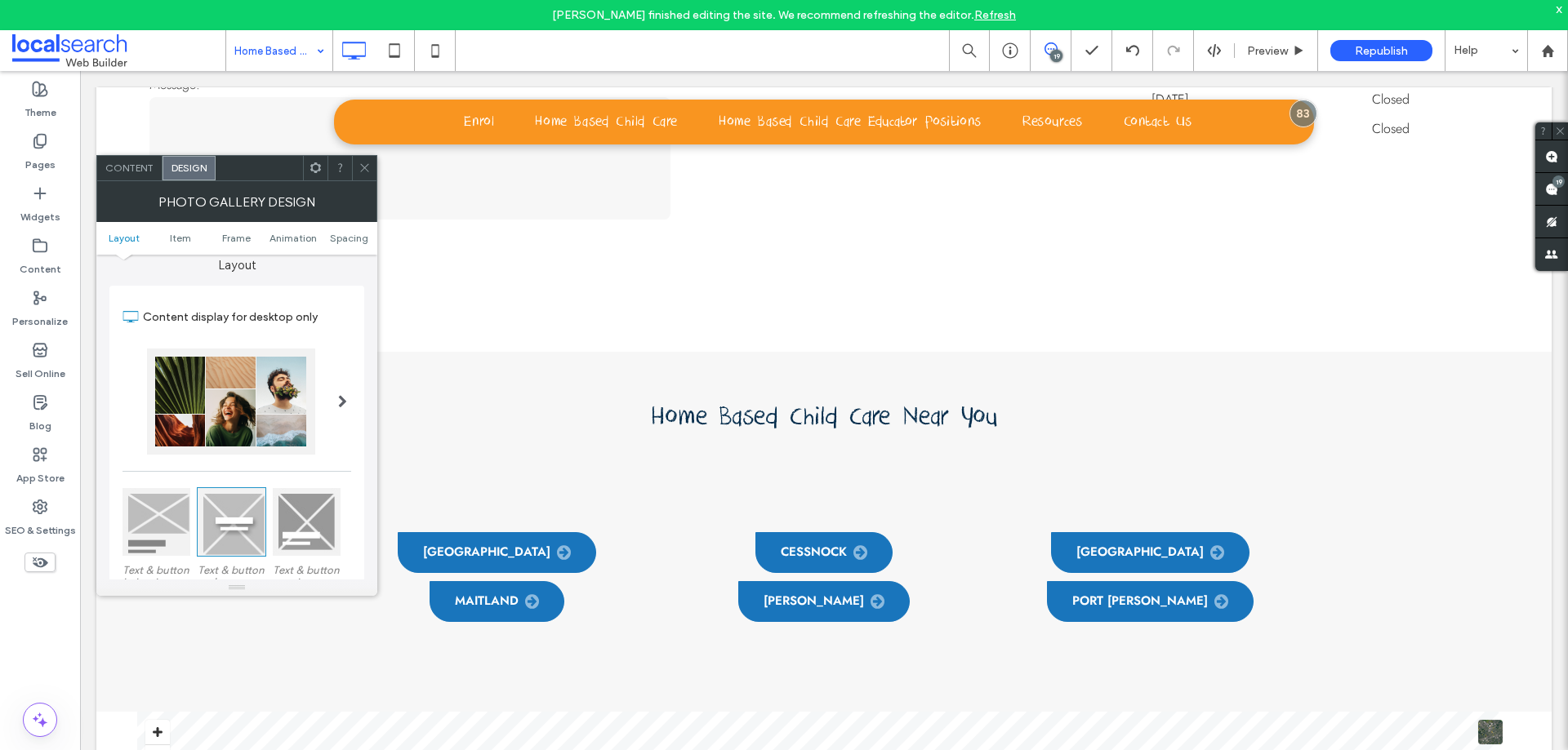
scroll to position [5, 0]
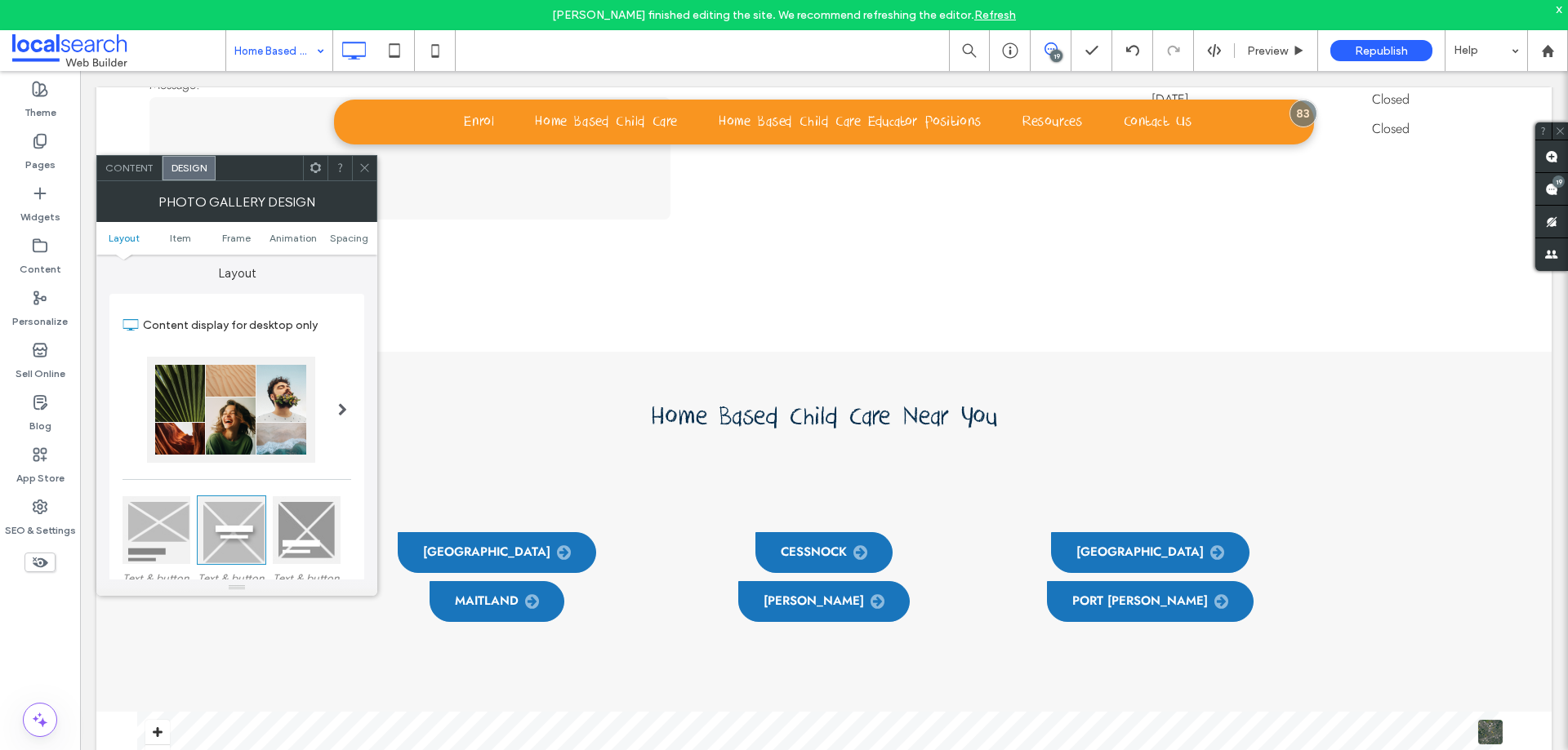
click at [363, 168] on icon at bounding box center [364, 167] width 12 height 12
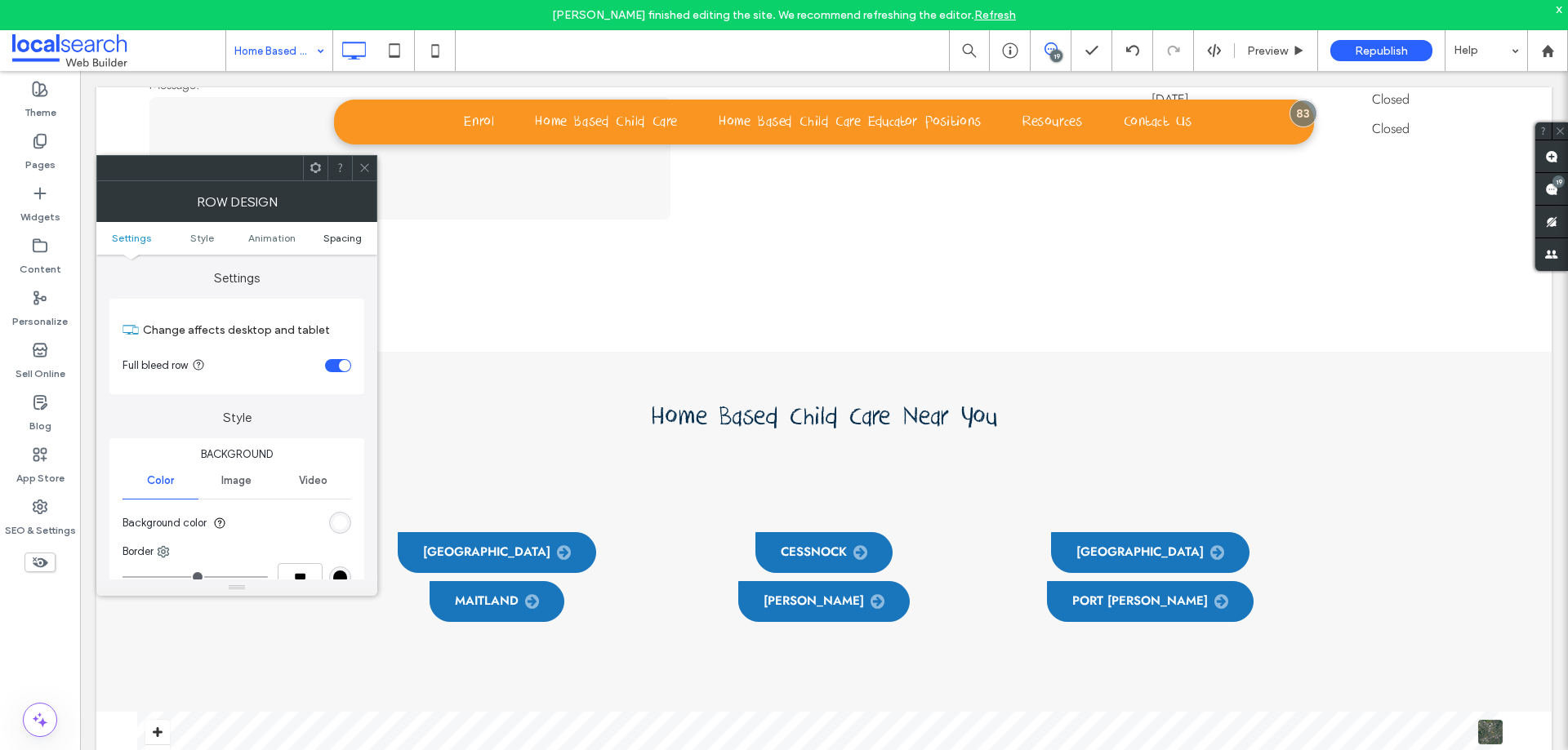
click at [349, 237] on span "Spacing" at bounding box center [342, 238] width 38 height 12
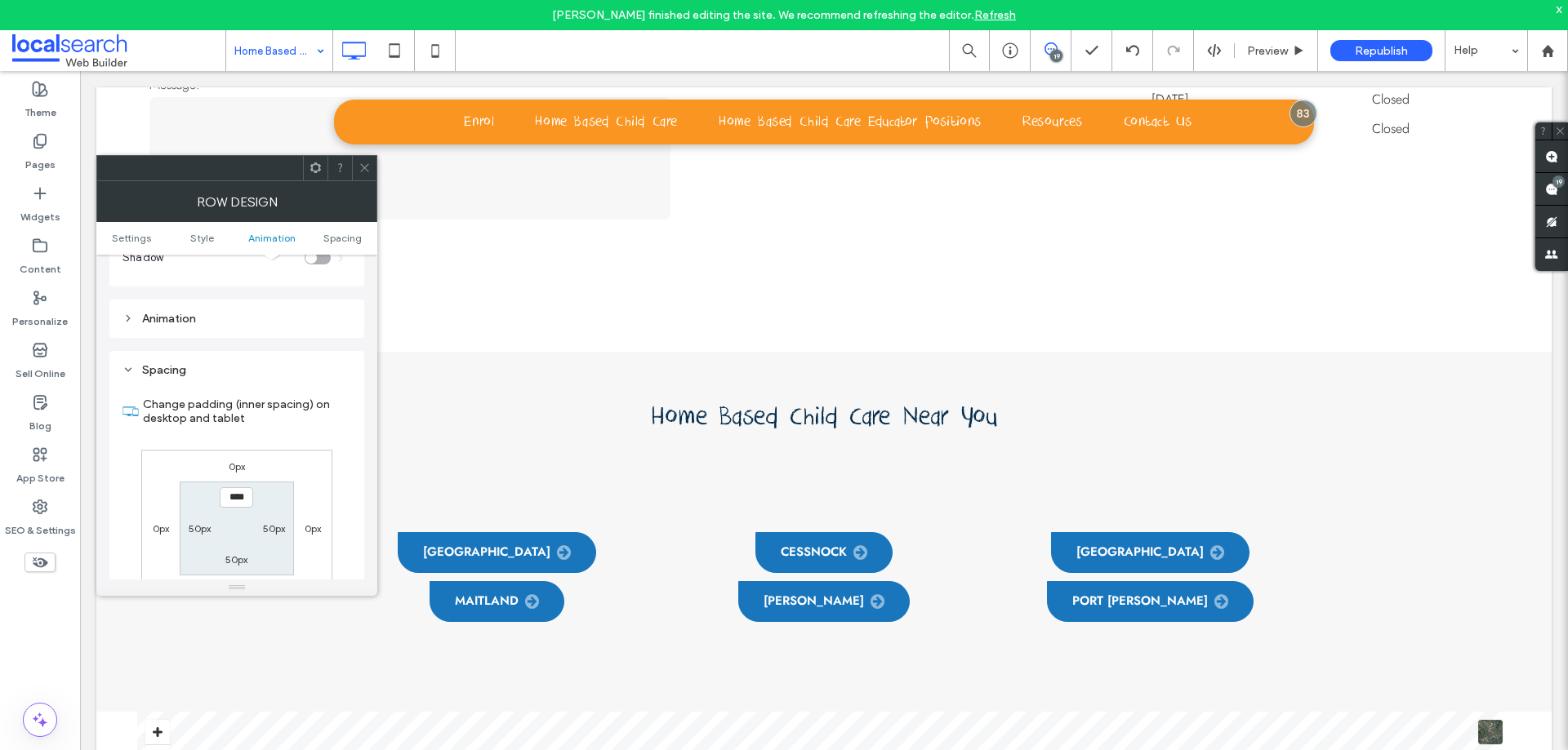
scroll to position [461, 0]
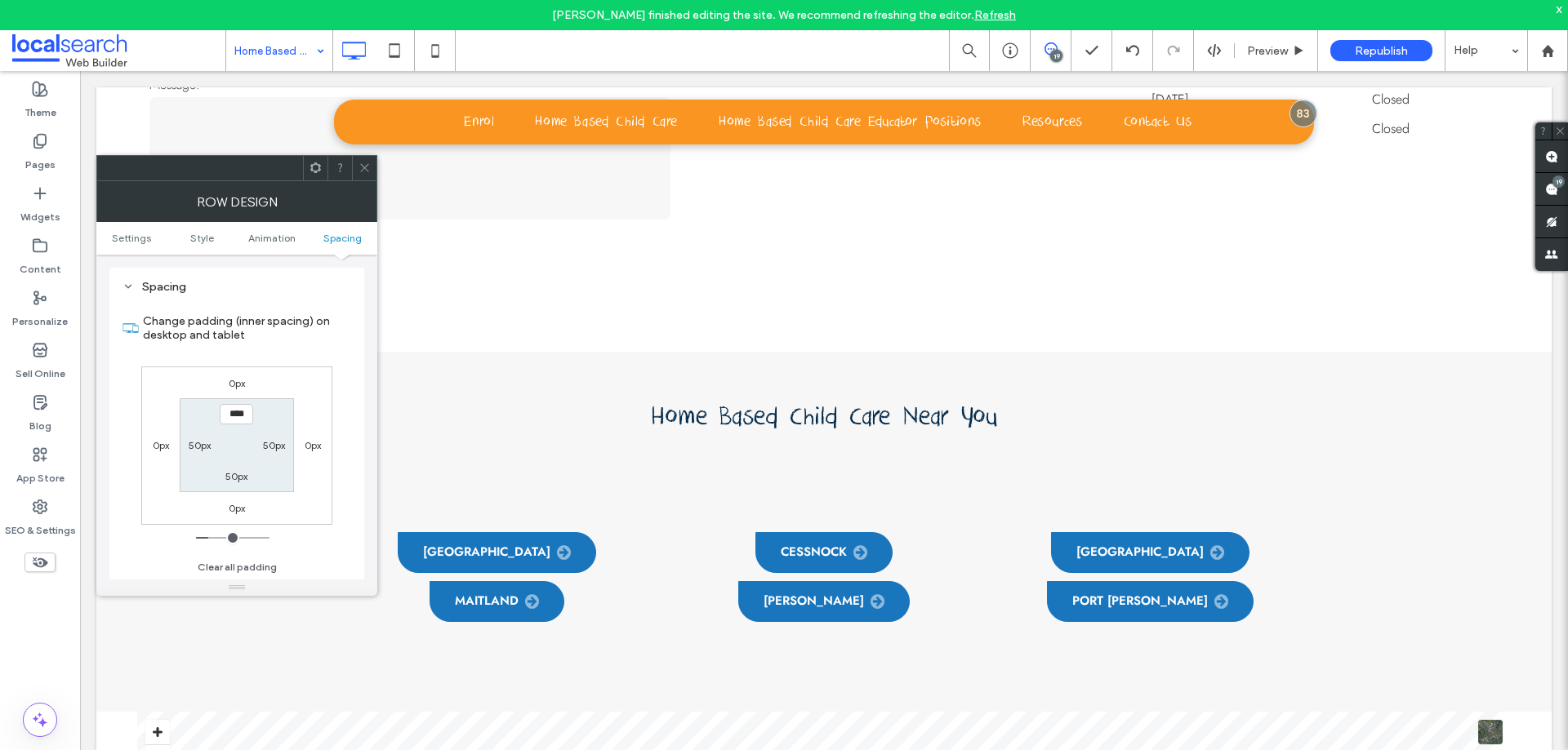
click at [277, 448] on label "50px" at bounding box center [273, 445] width 22 height 12
type input "*"
type input "***"
click at [192, 446] on label "50px" at bounding box center [200, 445] width 22 height 12
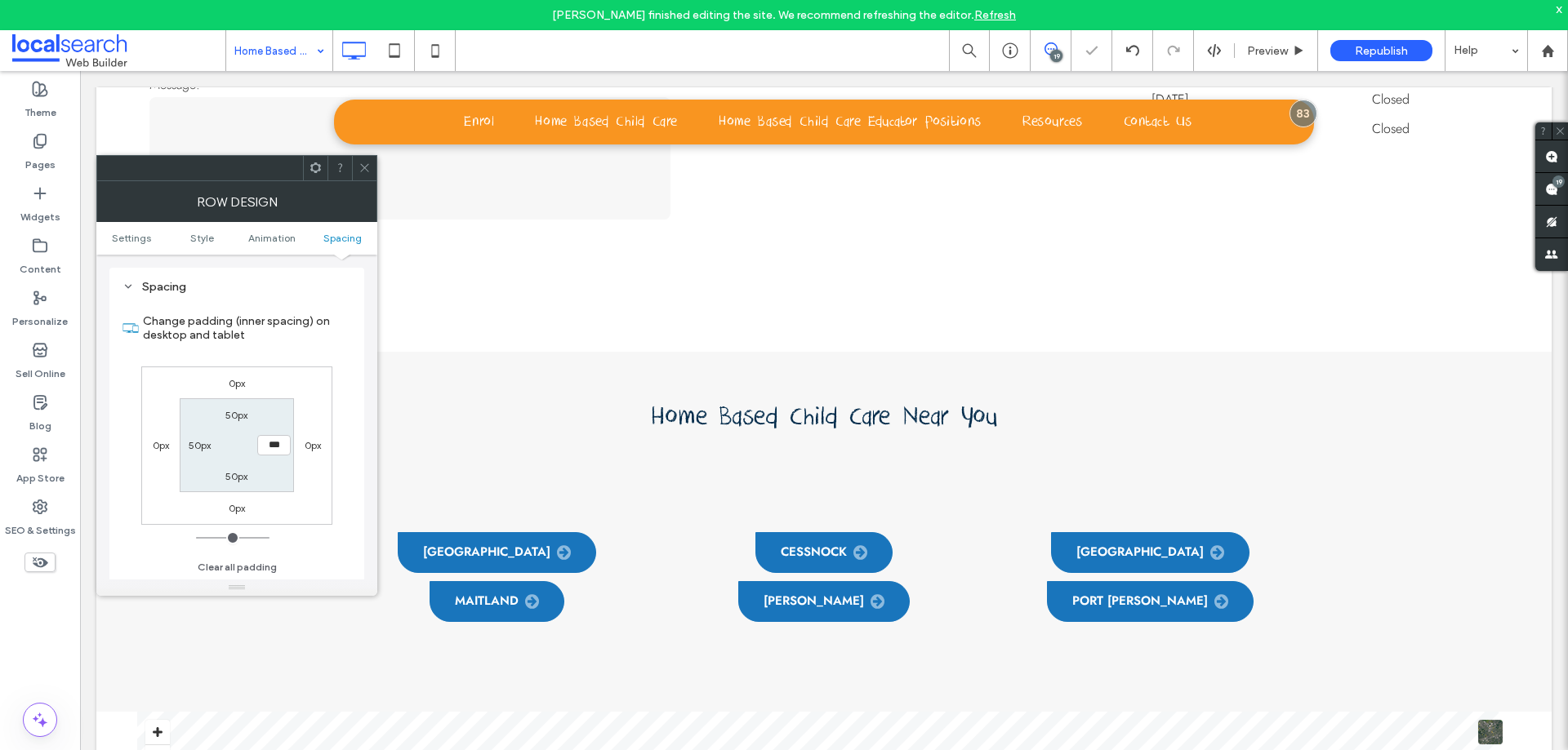
type input "**"
type input "*"
type input "***"
click at [365, 166] on icon at bounding box center [364, 167] width 12 height 12
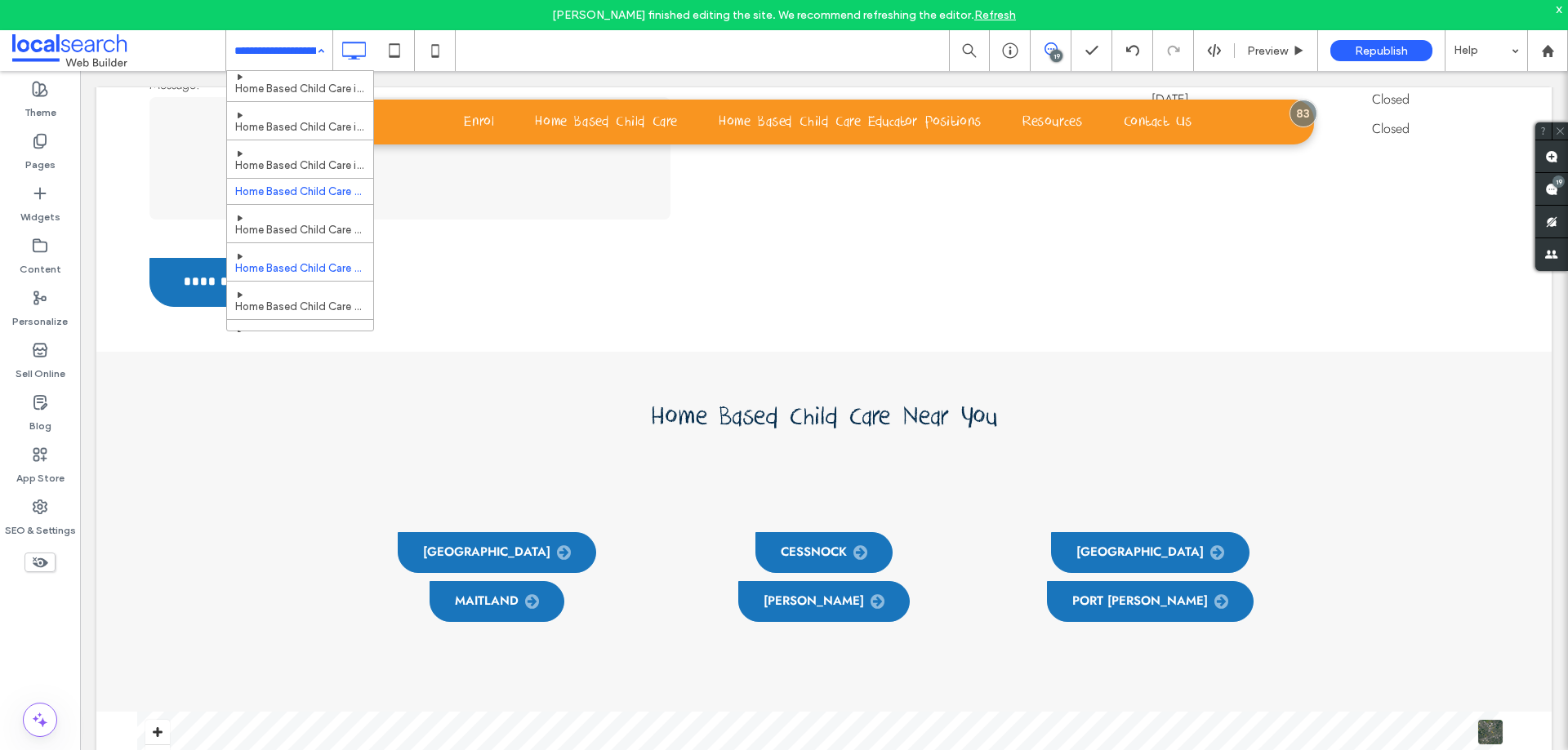
scroll to position [132, 0]
